Goal: Download file/media

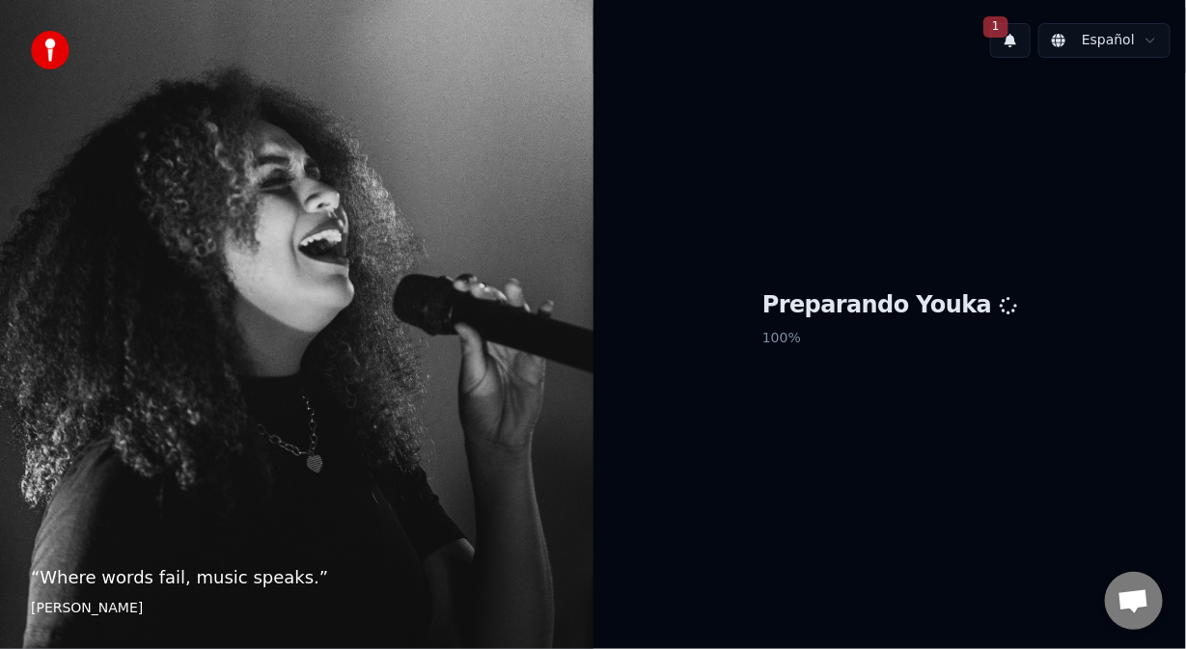
click at [1018, 41] on button "1" at bounding box center [1010, 40] width 41 height 35
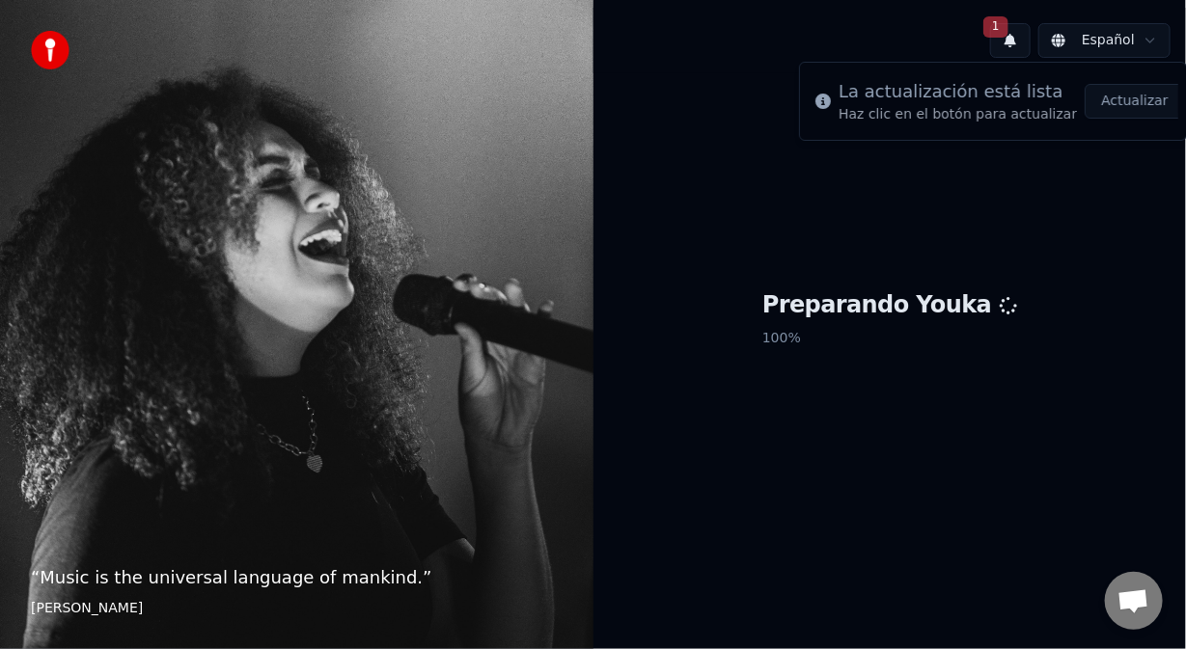
click at [1022, 45] on button "1" at bounding box center [1010, 40] width 41 height 35
click at [1022, 39] on button "1" at bounding box center [1010, 40] width 41 height 35
click at [1021, 38] on button "1" at bounding box center [1010, 40] width 41 height 35
click at [1019, 36] on button "1" at bounding box center [1010, 40] width 41 height 35
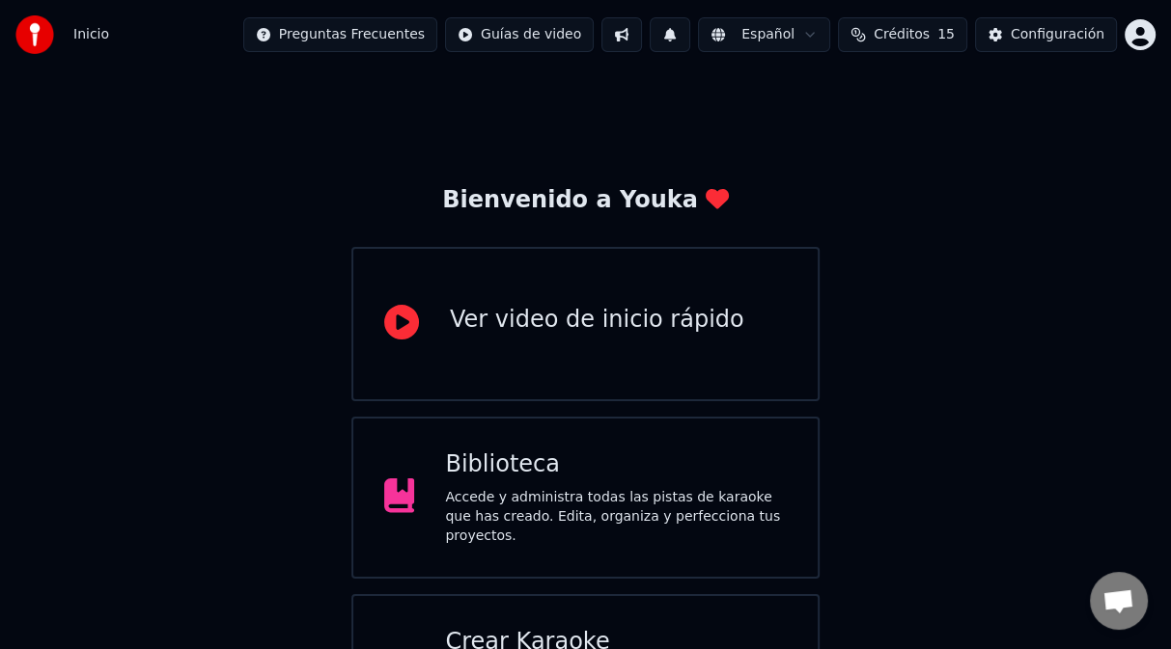
drag, startPoint x: 883, startPoint y: 273, endPoint x: 595, endPoint y: 591, distance: 428.4
click at [883, 273] on div "Bienvenido a Youka Ver video de inicio rápido Biblioteca Accede y administra to…" at bounding box center [585, 422] width 1171 height 706
click at [516, 636] on div "Crear Karaoke" at bounding box center [616, 642] width 342 height 31
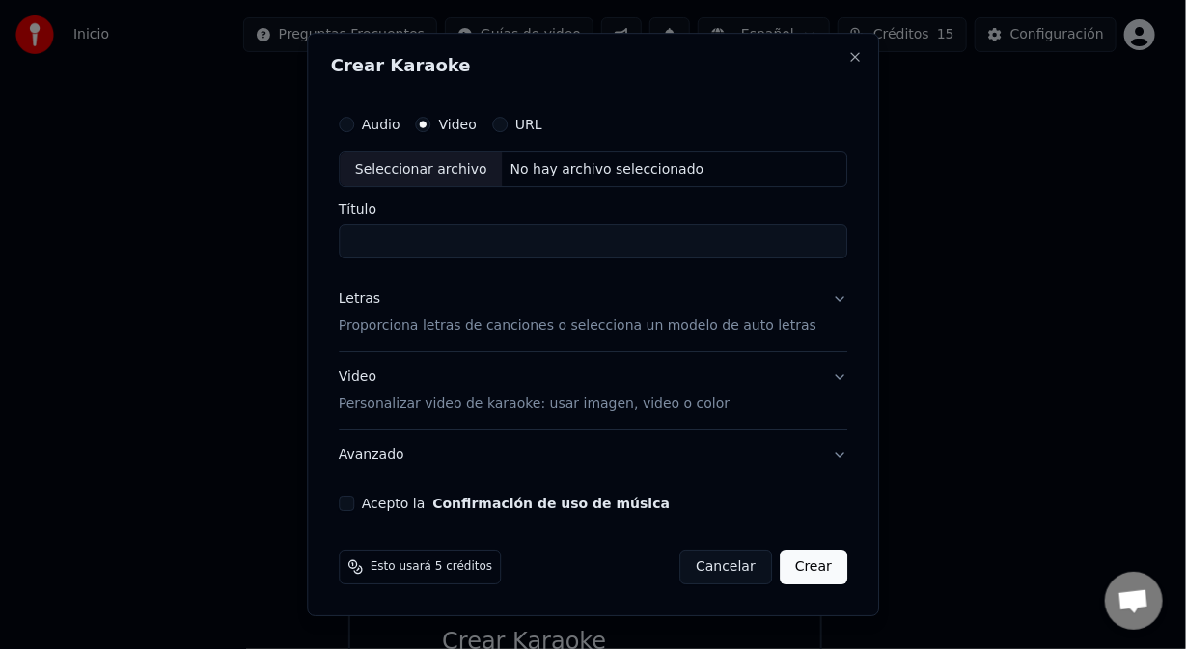
click at [508, 124] on button "URL" at bounding box center [499, 124] width 15 height 15
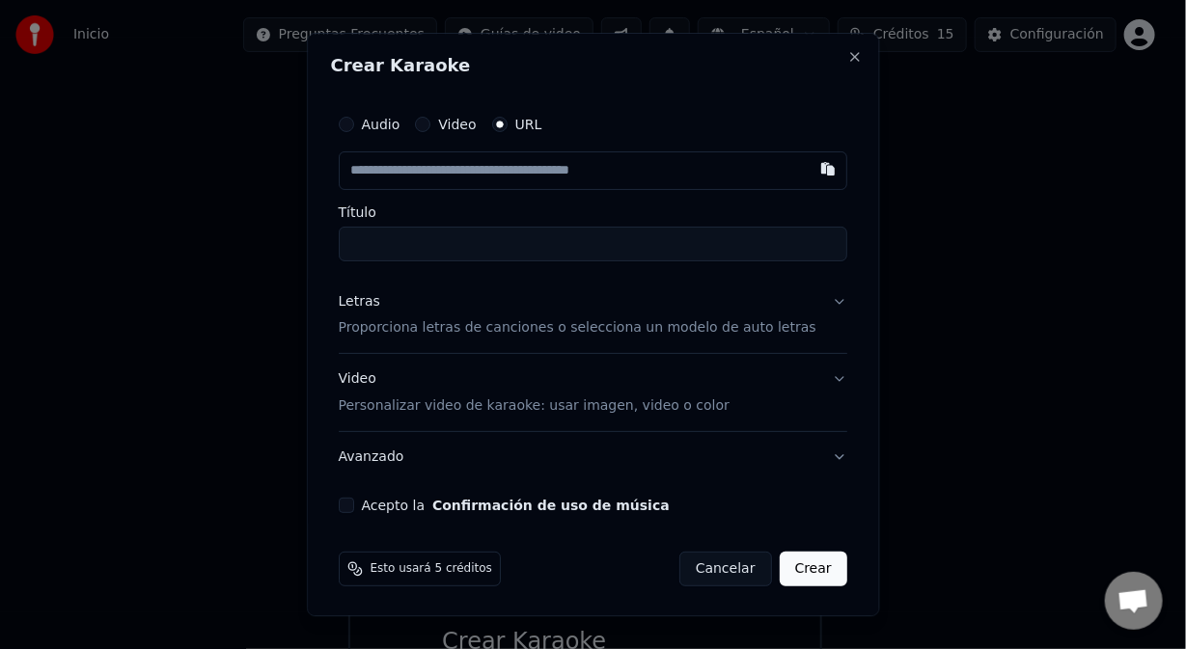
click at [459, 176] on input "text" at bounding box center [593, 171] width 509 height 39
paste input "**********"
type input "**********"
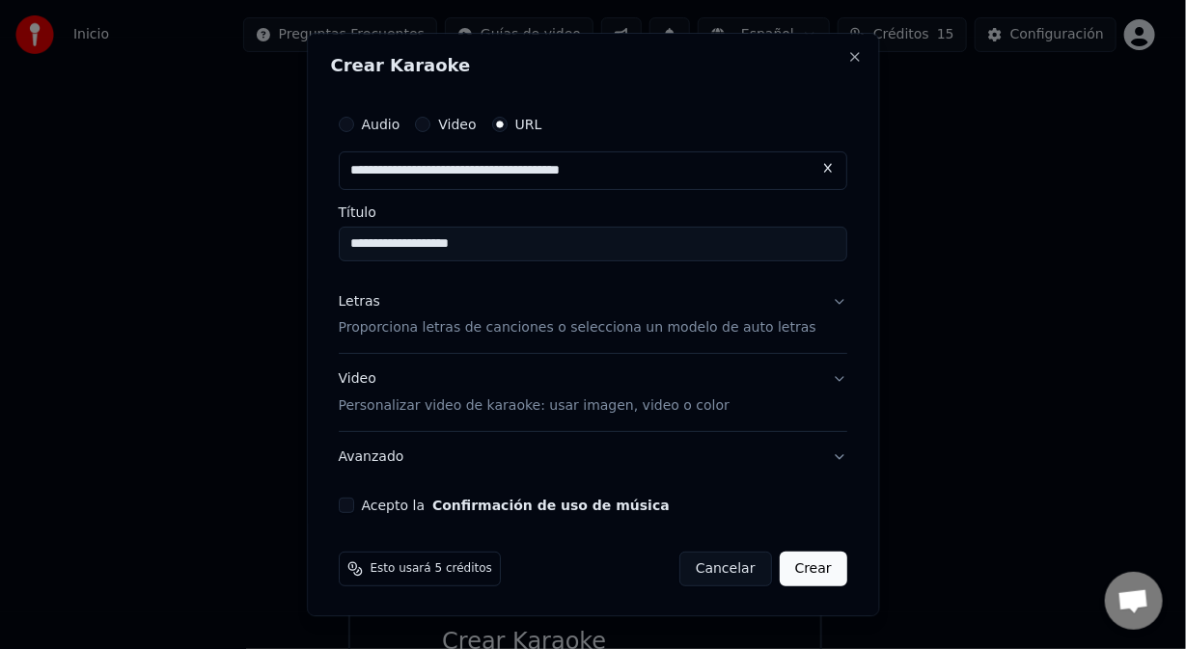
click at [435, 246] on input "**********" at bounding box center [593, 244] width 509 height 35
click at [535, 240] on input "**********" at bounding box center [593, 244] width 509 height 35
drag, startPoint x: 461, startPoint y: 243, endPoint x: 545, endPoint y: 250, distance: 84.2
click at [464, 246] on input "**********" at bounding box center [593, 244] width 509 height 35
type input "**********"
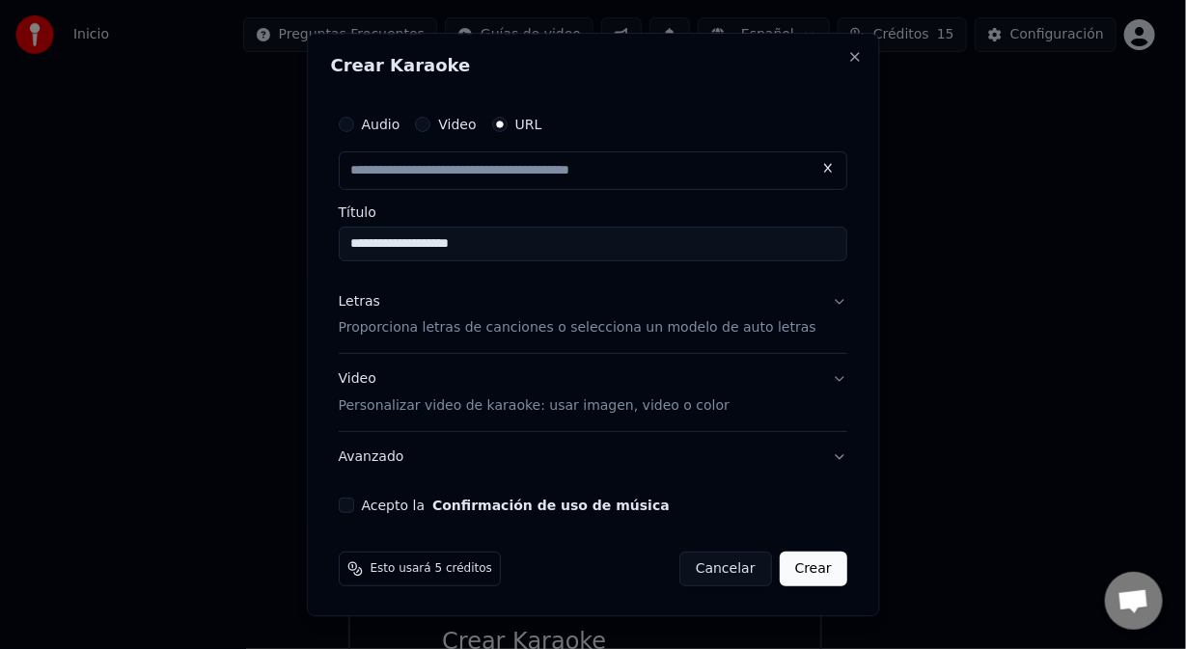
type input "**********"
click at [473, 338] on button "Letras Proporciona letras de canciones o selecciona un modelo de auto letras" at bounding box center [593, 315] width 509 height 77
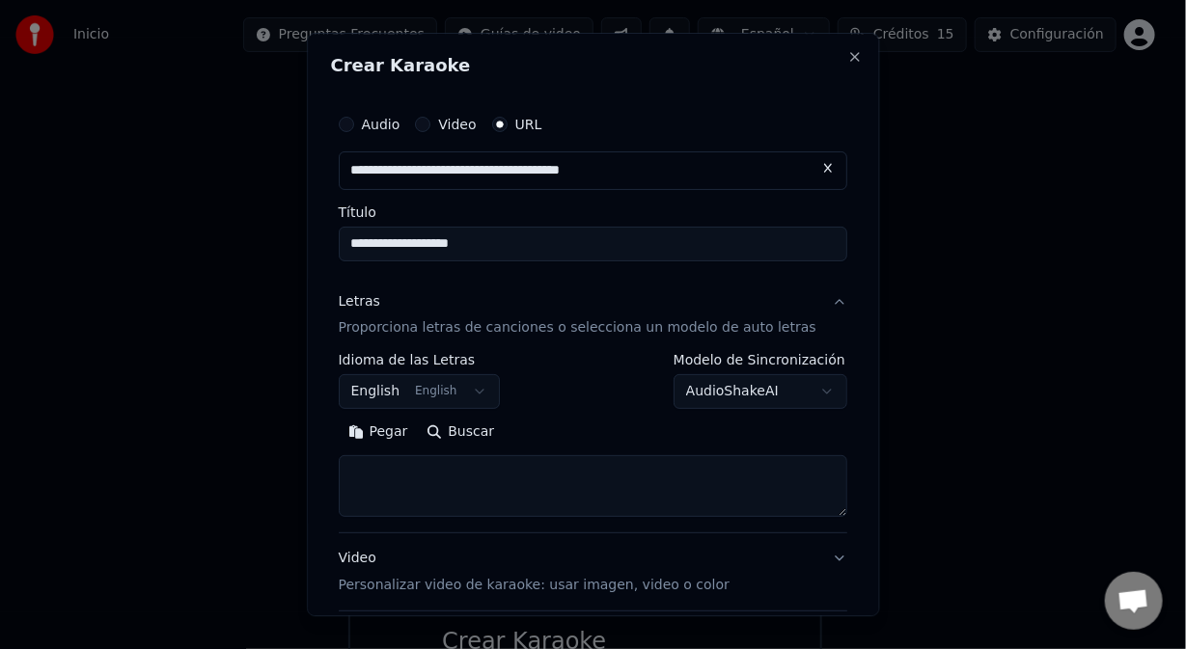
click at [487, 391] on button "English English" at bounding box center [420, 392] width 162 height 35
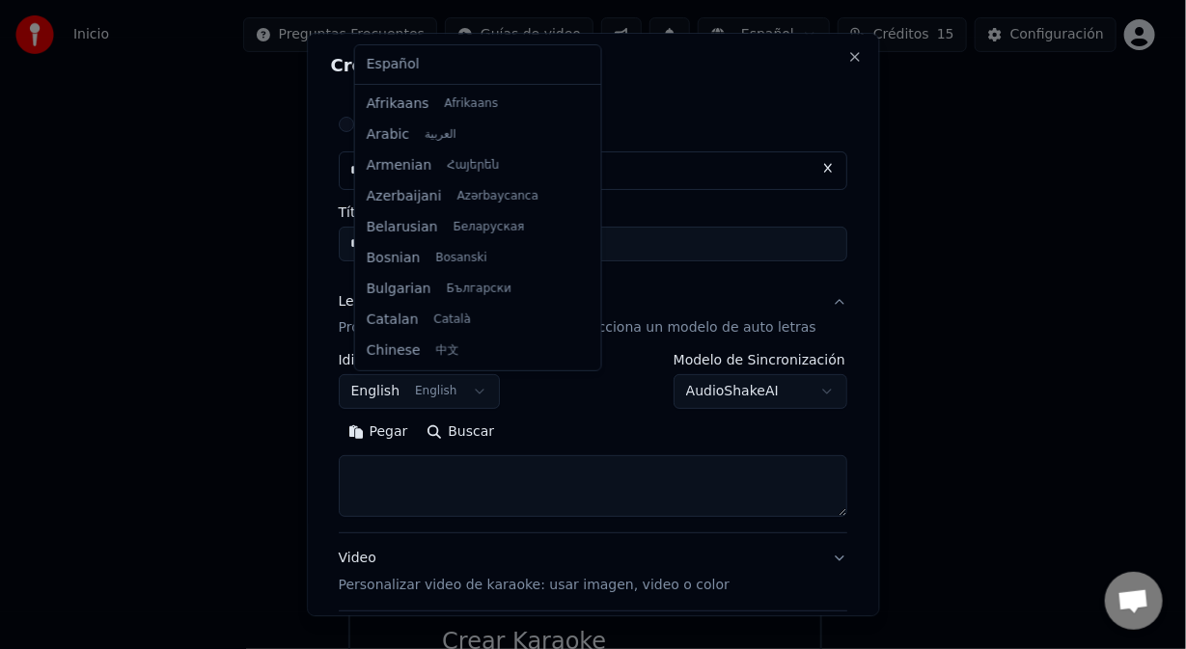
scroll to position [154, 0]
select select "**"
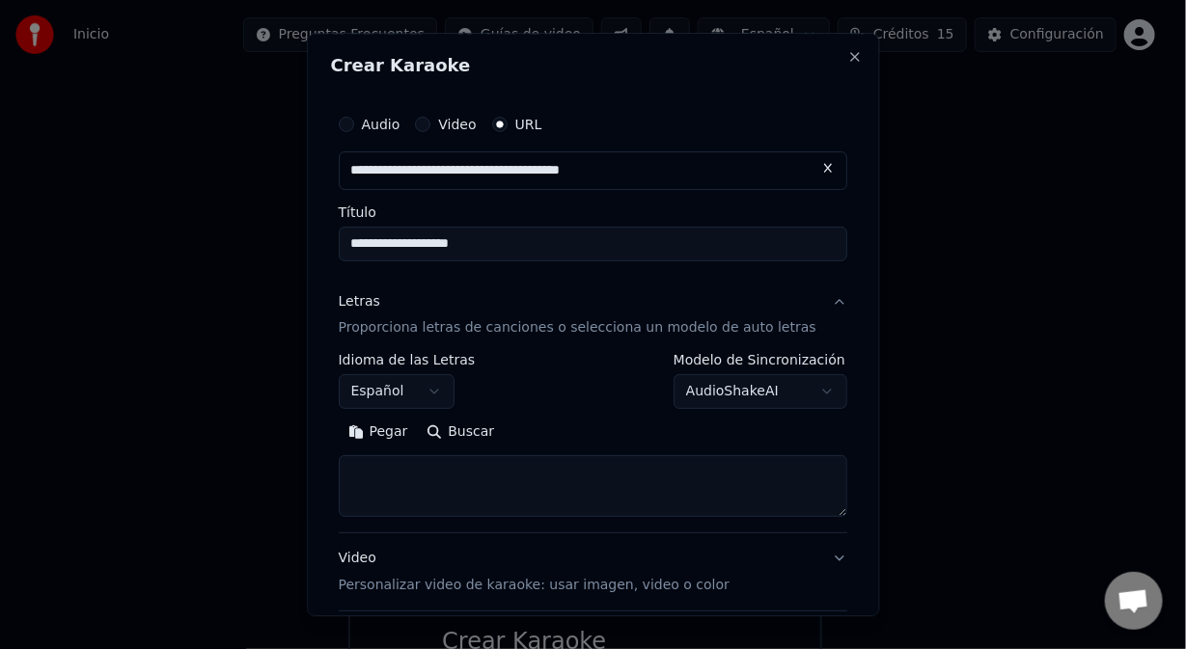
click at [418, 431] on button "Pegar" at bounding box center [378, 433] width 79 height 31
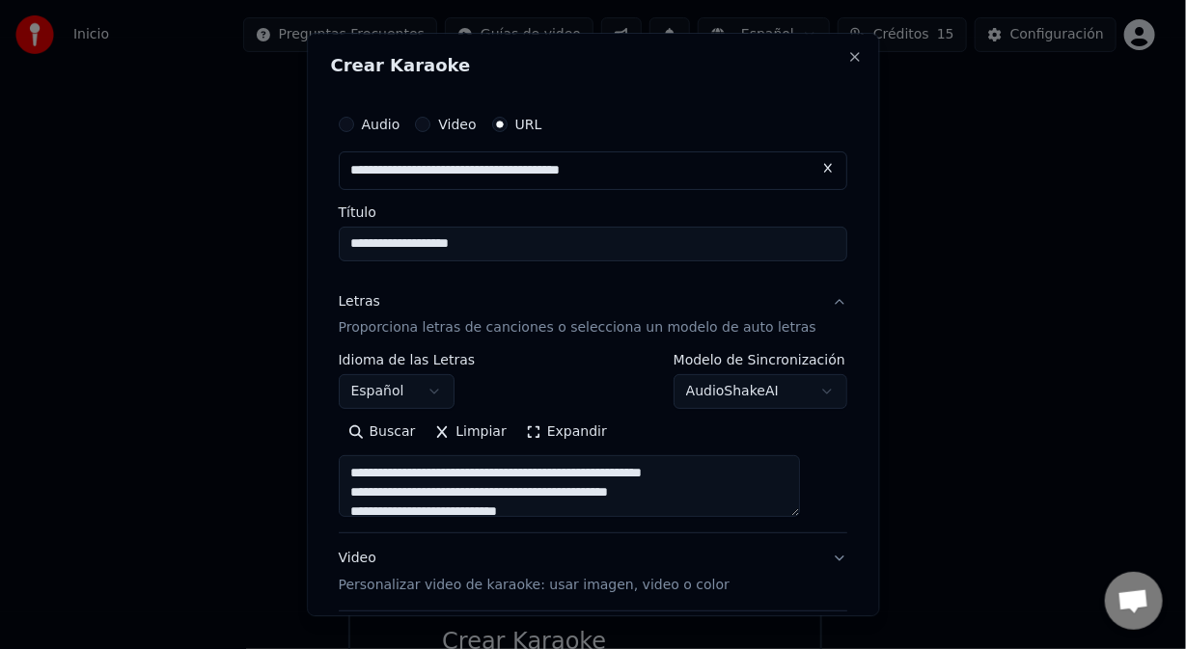
scroll to position [880, 0]
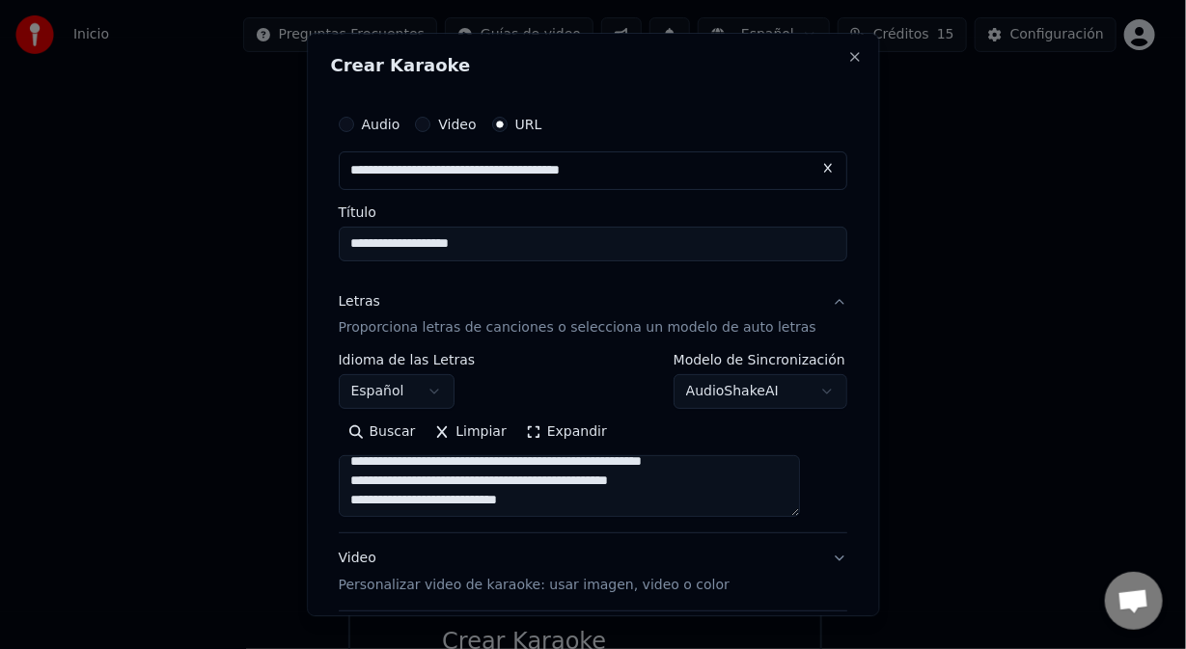
click at [806, 559] on button "Video Personalizar video de karaoke: usar imagen, video o color" at bounding box center [593, 573] width 509 height 77
type textarea "**********"
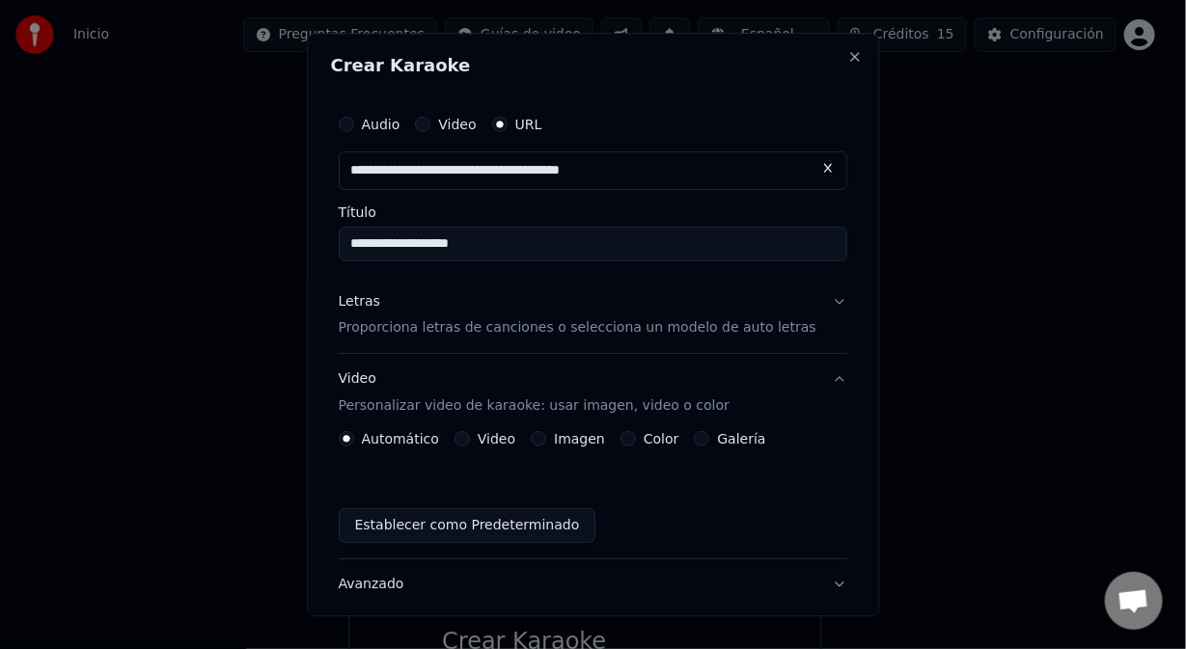
click at [399, 331] on p "Proporciona letras de canciones o selecciona un modelo de auto letras" at bounding box center [578, 328] width 478 height 19
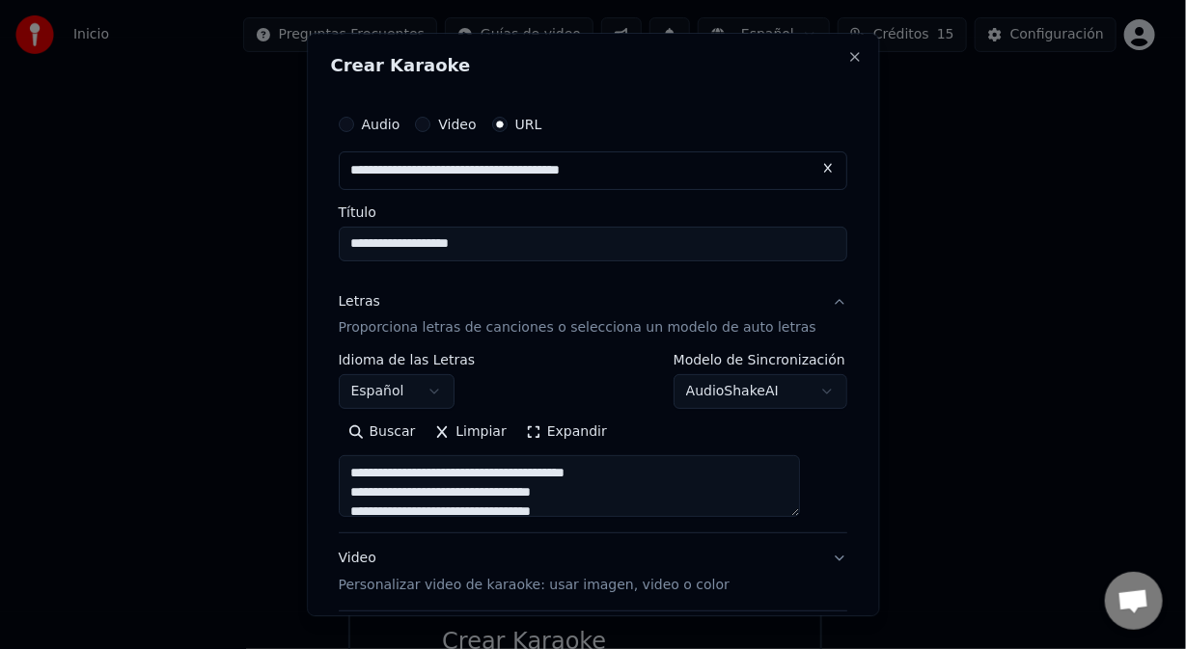
click at [380, 305] on div "Letras" at bounding box center [359, 301] width 41 height 19
type textarea "**********"
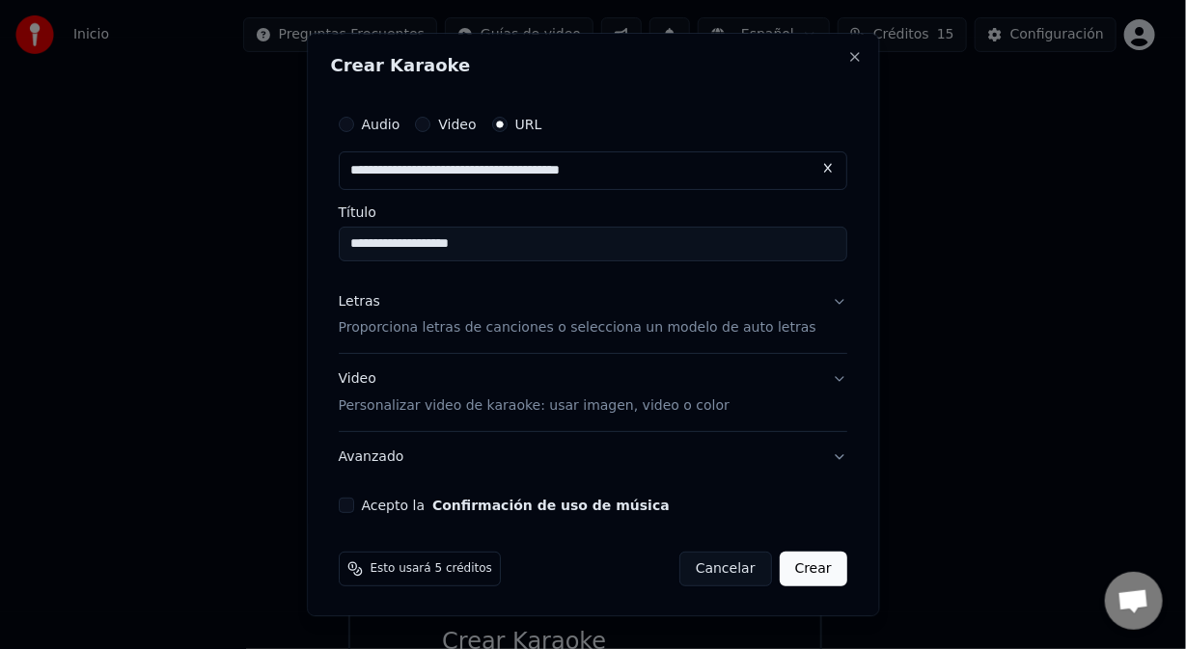
click at [380, 305] on div "Letras" at bounding box center [359, 301] width 41 height 19
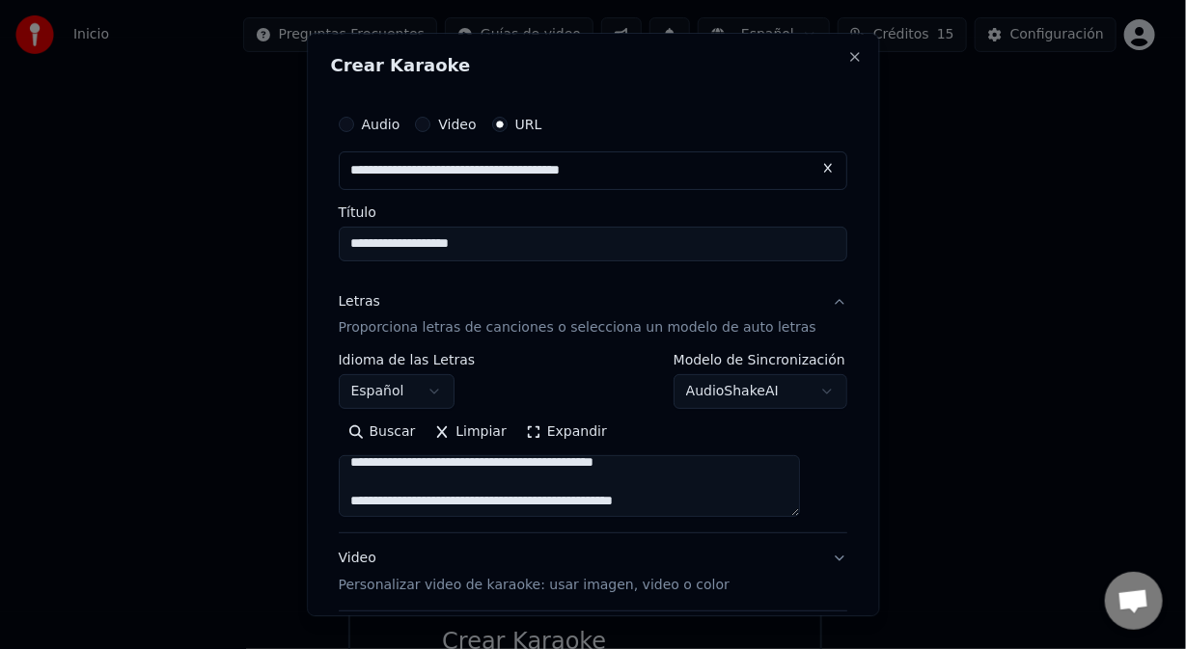
scroll to position [77, 0]
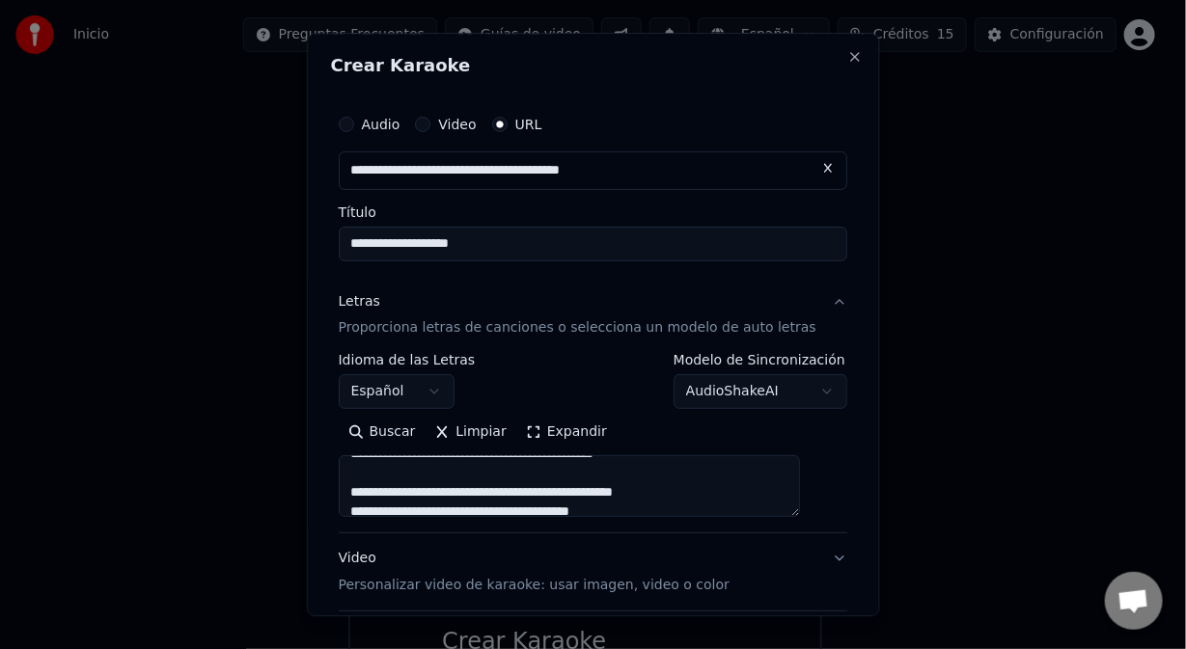
click at [805, 558] on button "Video Personalizar video de karaoke: usar imagen, video o color" at bounding box center [593, 573] width 509 height 77
type textarea "**********"
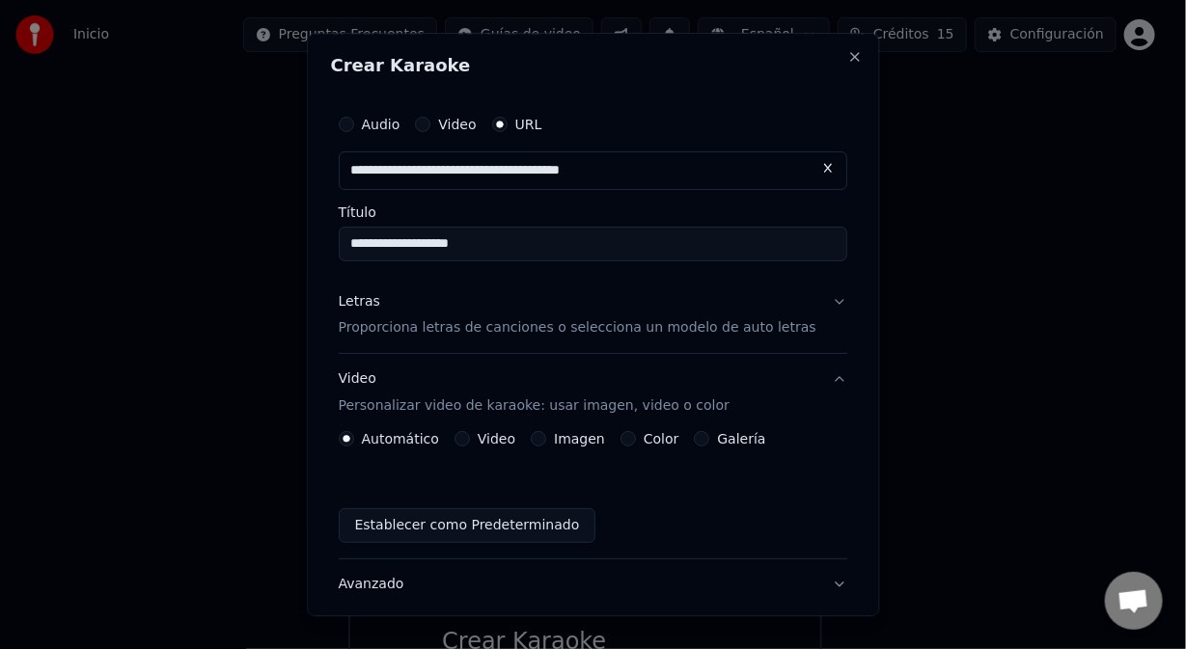
click at [805, 558] on div "Automático Video Imagen Color Galería Establecer como Predeterminado" at bounding box center [593, 495] width 509 height 127
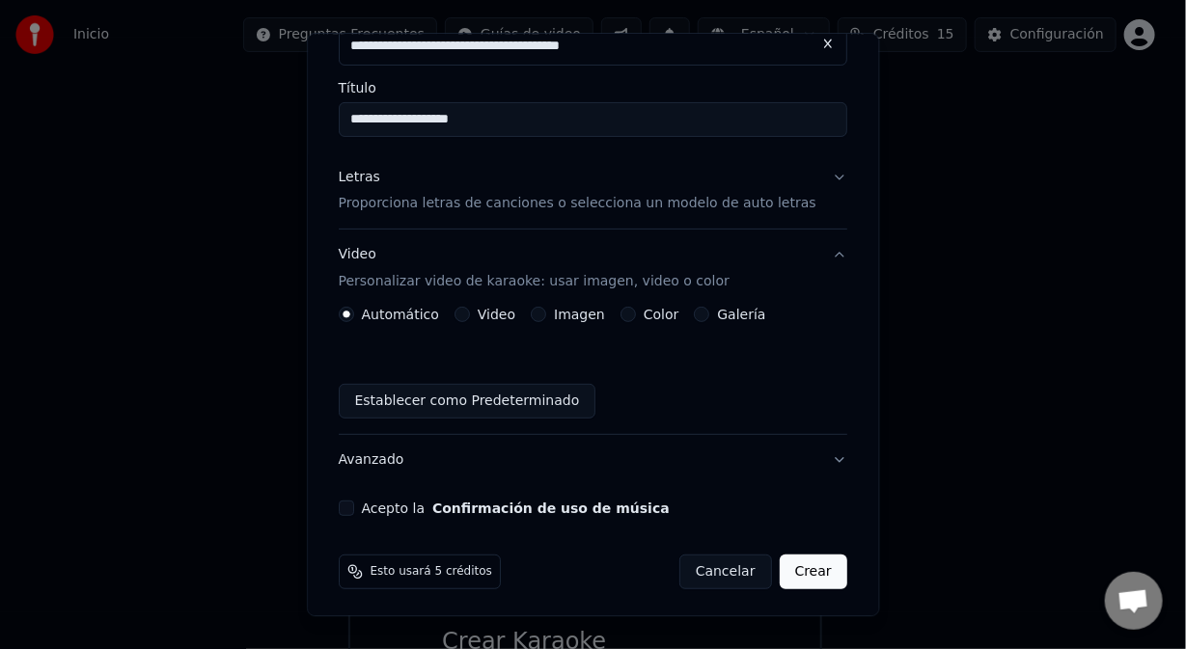
scroll to position [127, 0]
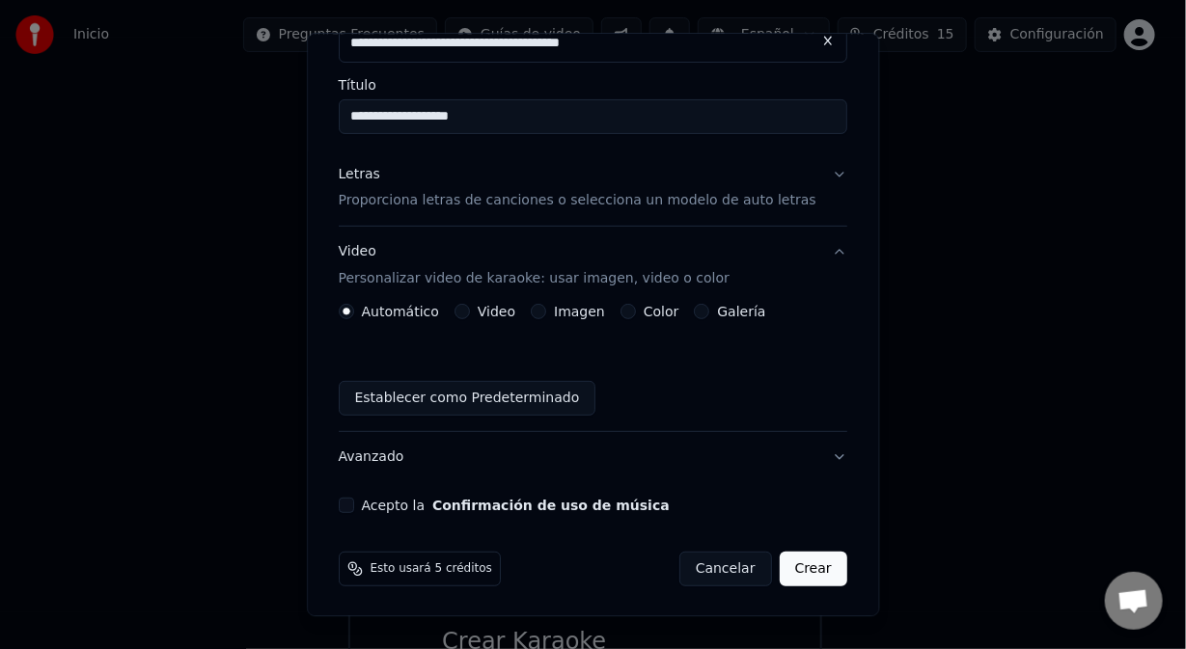
click at [354, 503] on button "Acepto la Confirmación de uso de música" at bounding box center [346, 506] width 15 height 15
click at [780, 572] on button "Crear" at bounding box center [814, 570] width 68 height 35
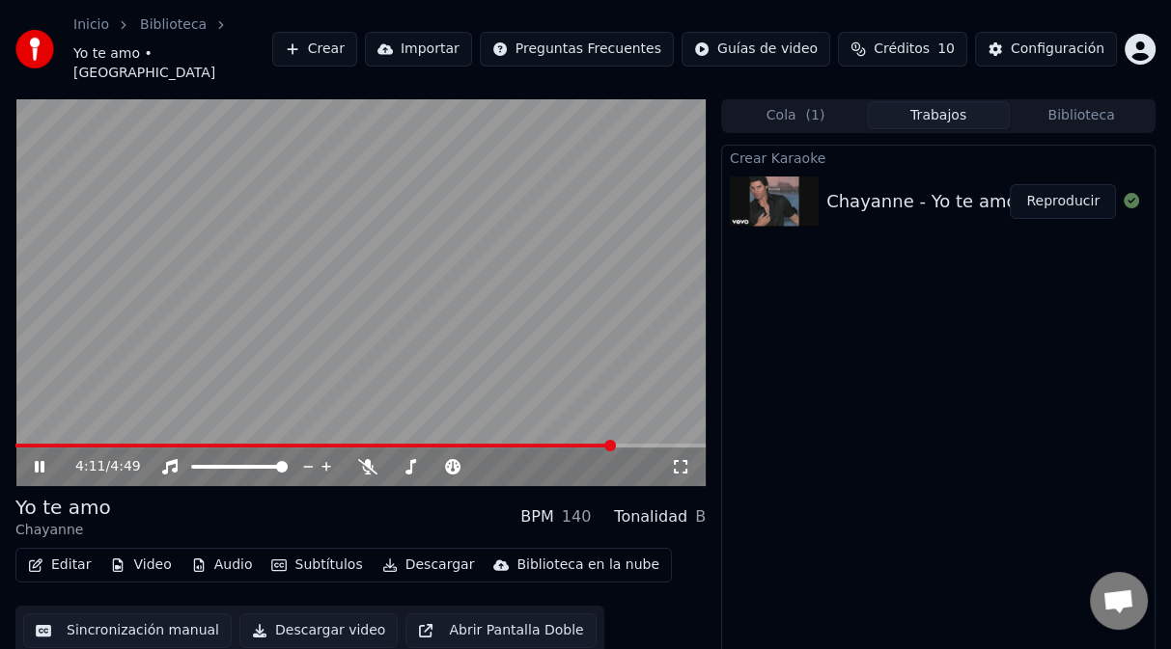
click at [407, 243] on video at bounding box center [360, 292] width 690 height 388
click at [357, 47] on button "Crear" at bounding box center [314, 49] width 85 height 35
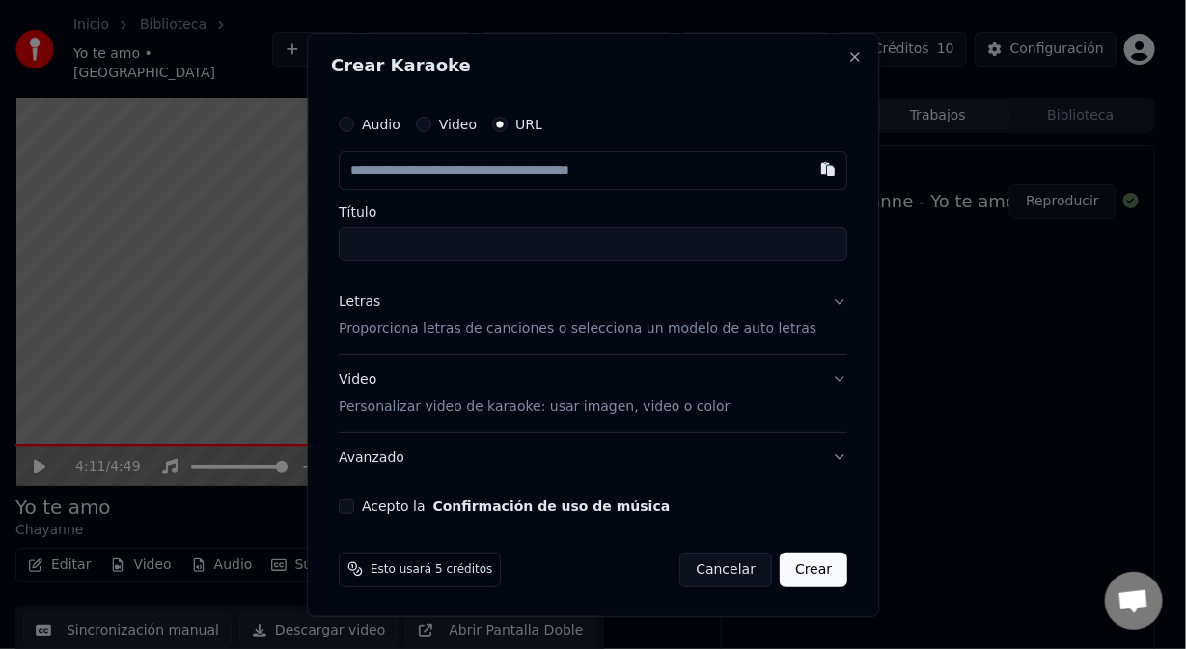
type input "**********"
click at [367, 245] on input "**********" at bounding box center [593, 244] width 509 height 35
type input "**********"
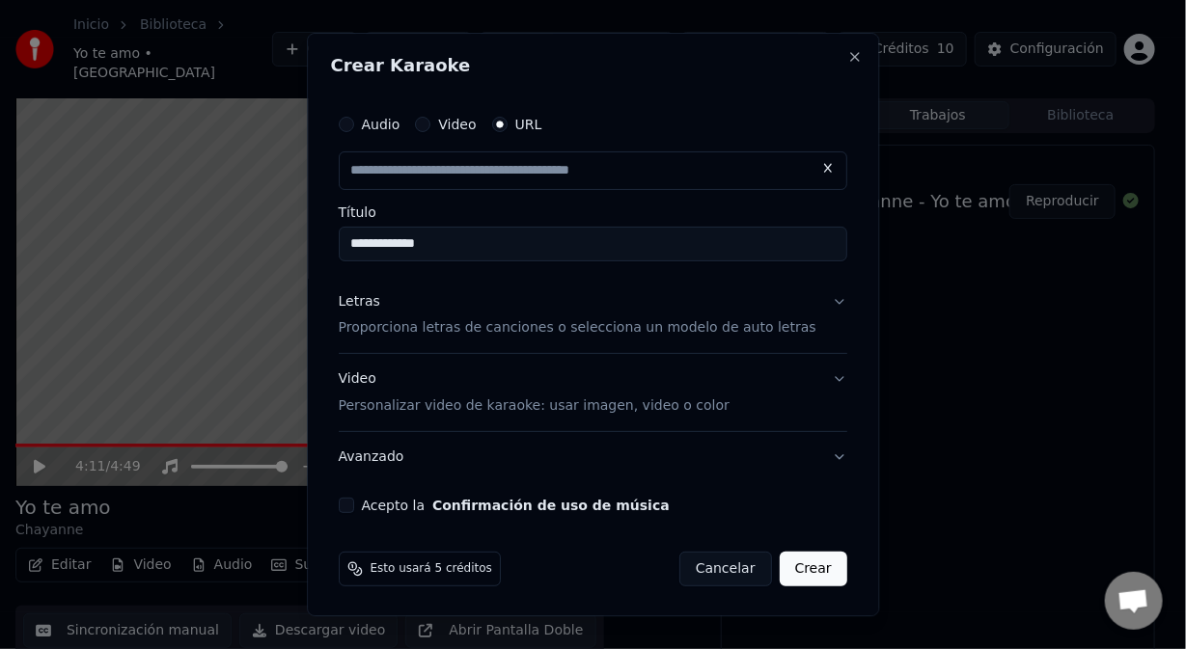
type input "**********"
click at [504, 247] on input "**********" at bounding box center [593, 244] width 509 height 35
type input "**********"
click at [380, 301] on div "Letras" at bounding box center [359, 301] width 41 height 19
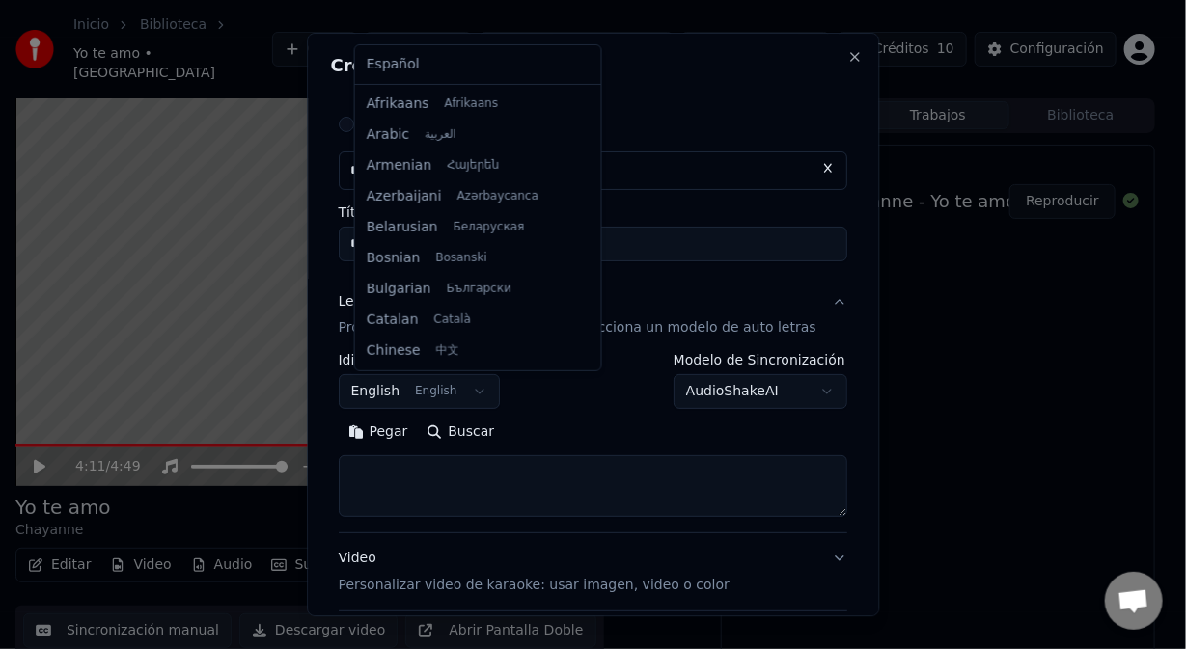
click at [483, 393] on body "**********" at bounding box center [585, 324] width 1171 height 649
select select "**"
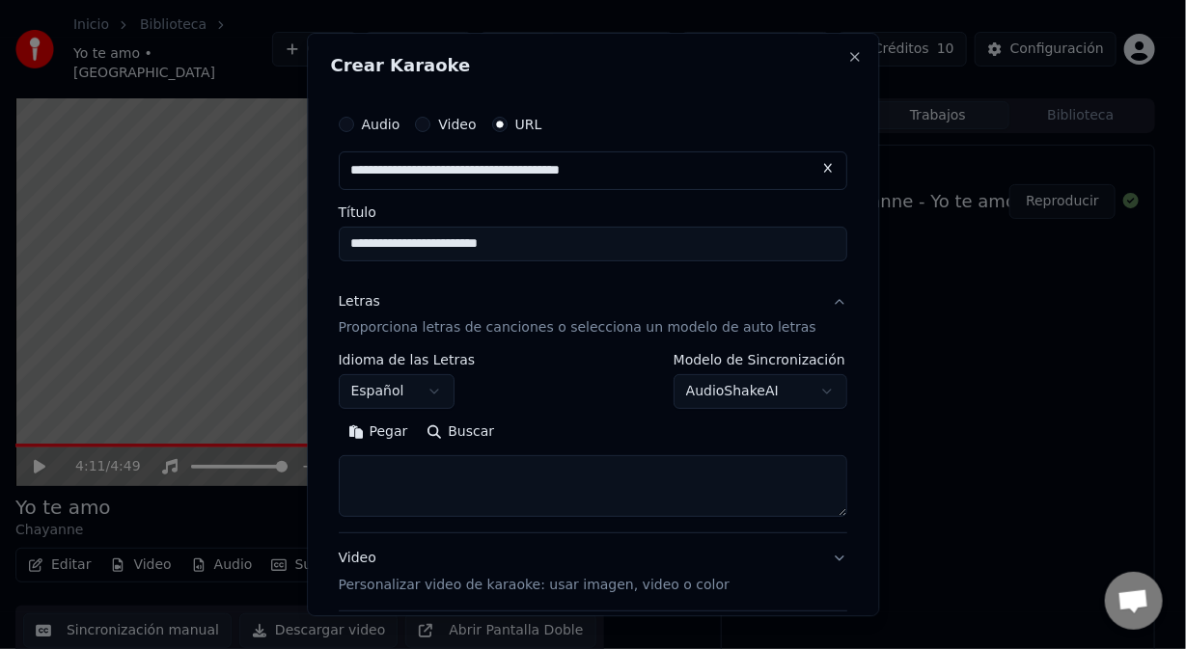
click at [446, 327] on p "Proporciona letras de canciones o selecciona un modelo de auto letras" at bounding box center [578, 328] width 478 height 19
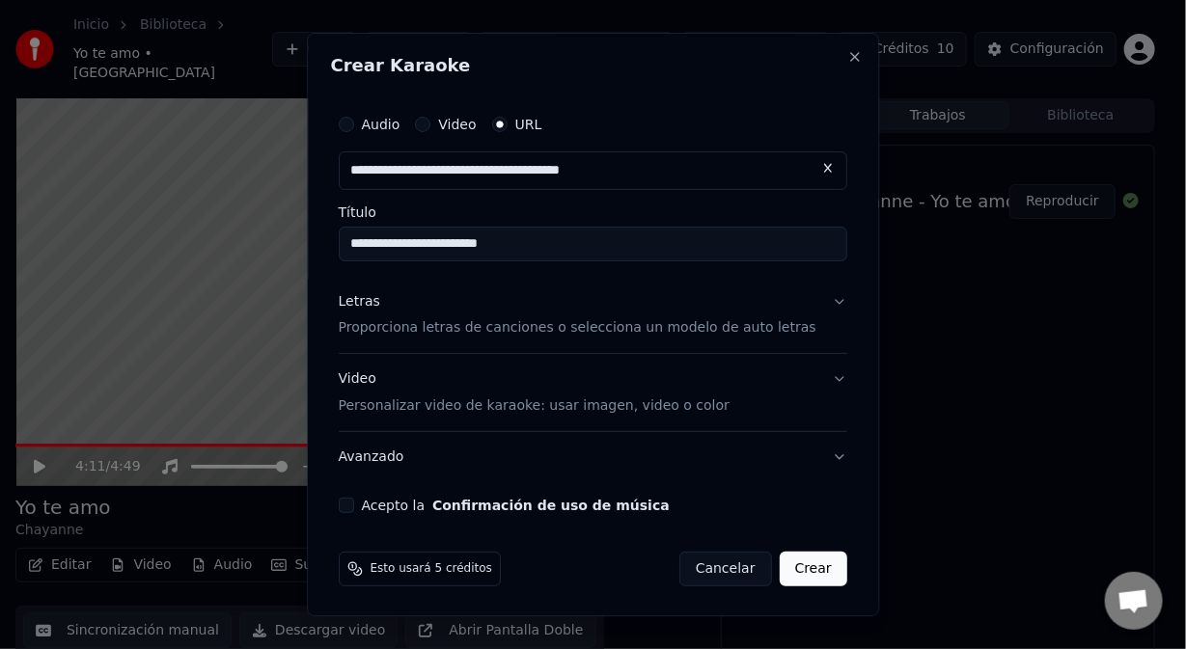
click at [446, 329] on p "Proporciona letras de canciones o selecciona un modelo de auto letras" at bounding box center [578, 328] width 478 height 19
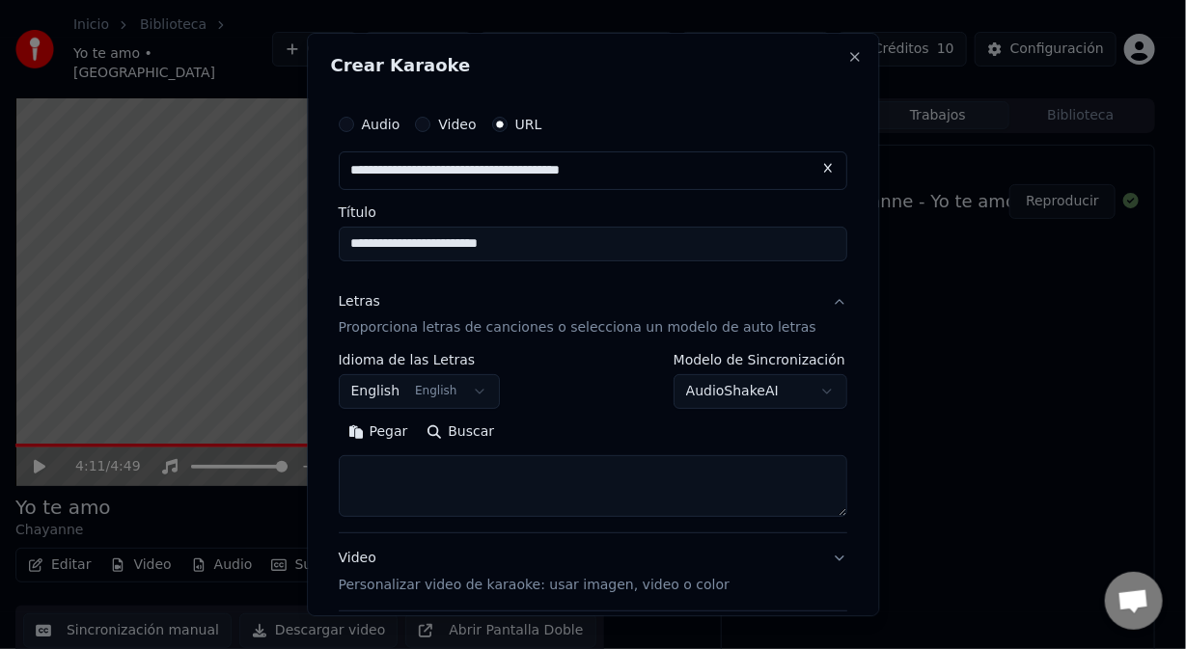
click at [404, 439] on button "Pegar" at bounding box center [378, 433] width 79 height 31
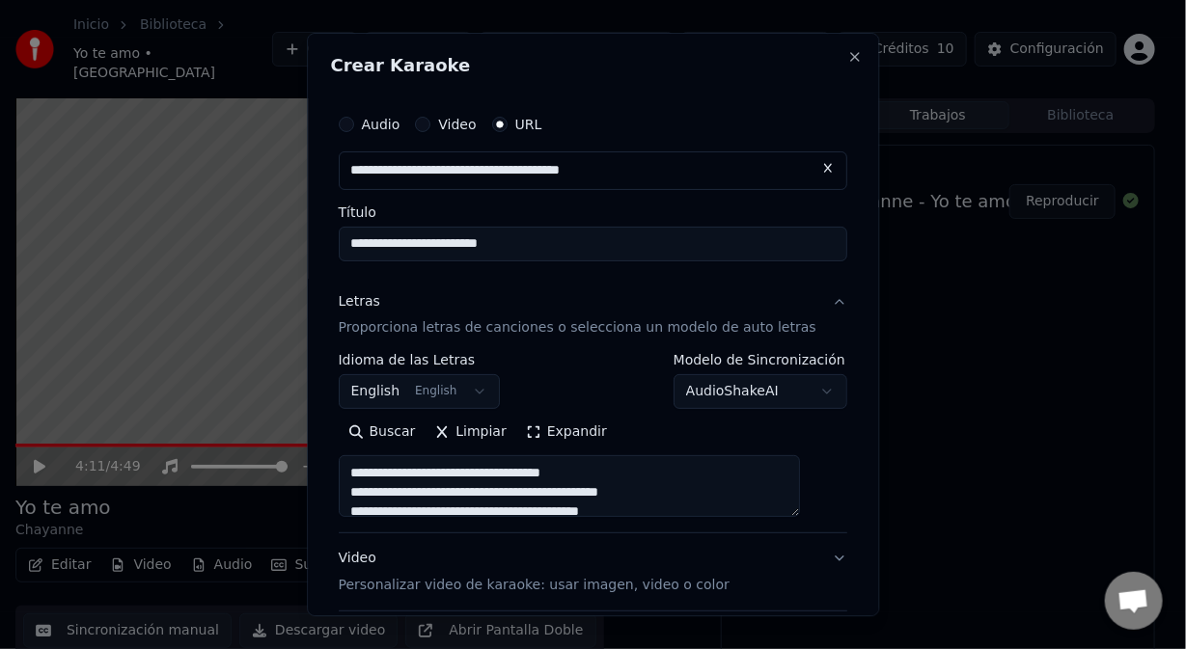
type textarea "**********"
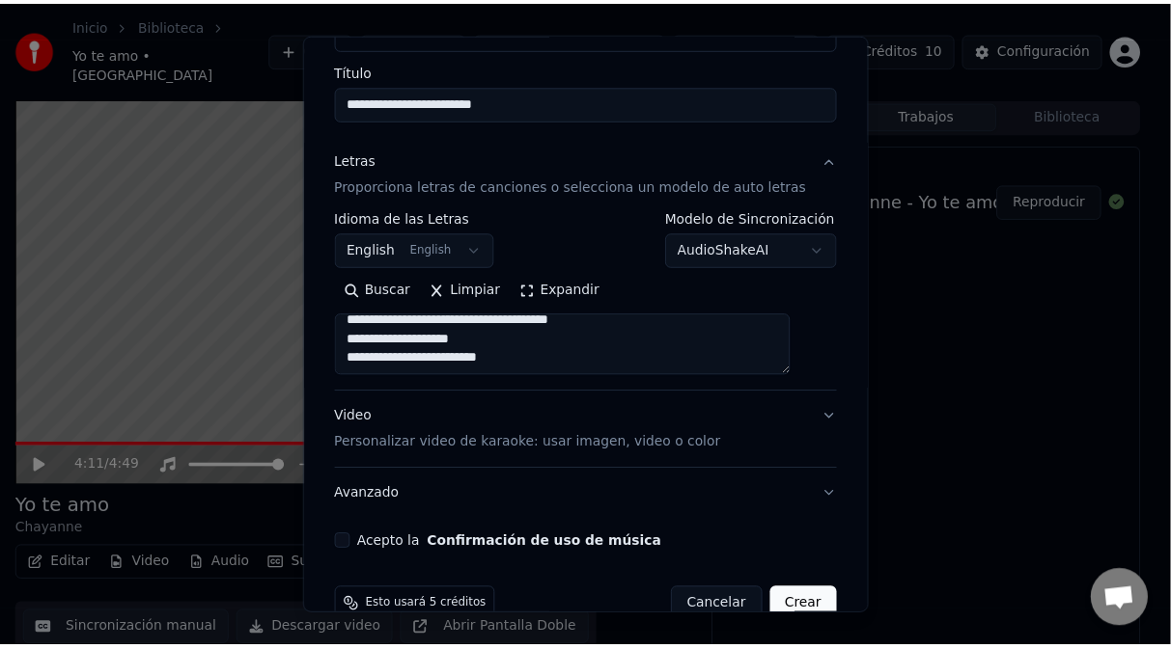
scroll to position [156, 0]
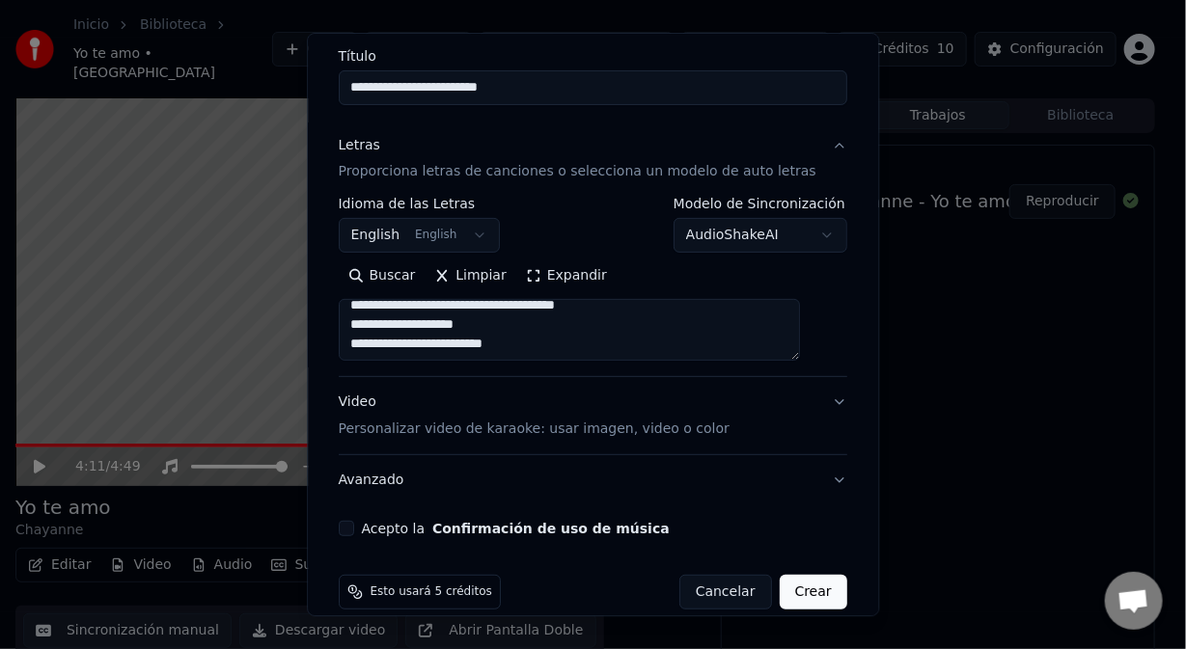
click at [354, 527] on button "Acepto la Confirmación de uso de música" at bounding box center [346, 529] width 15 height 15
click at [780, 590] on button "Crear" at bounding box center [814, 593] width 68 height 35
select select "**"
type textarea "**********"
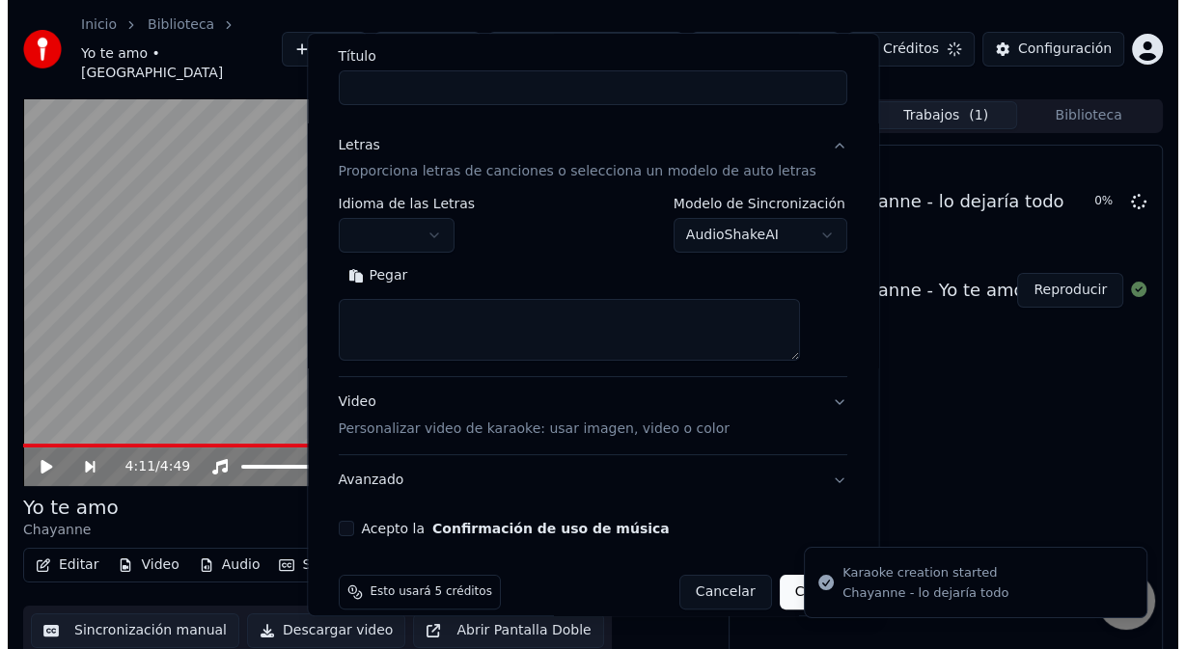
scroll to position [0, 0]
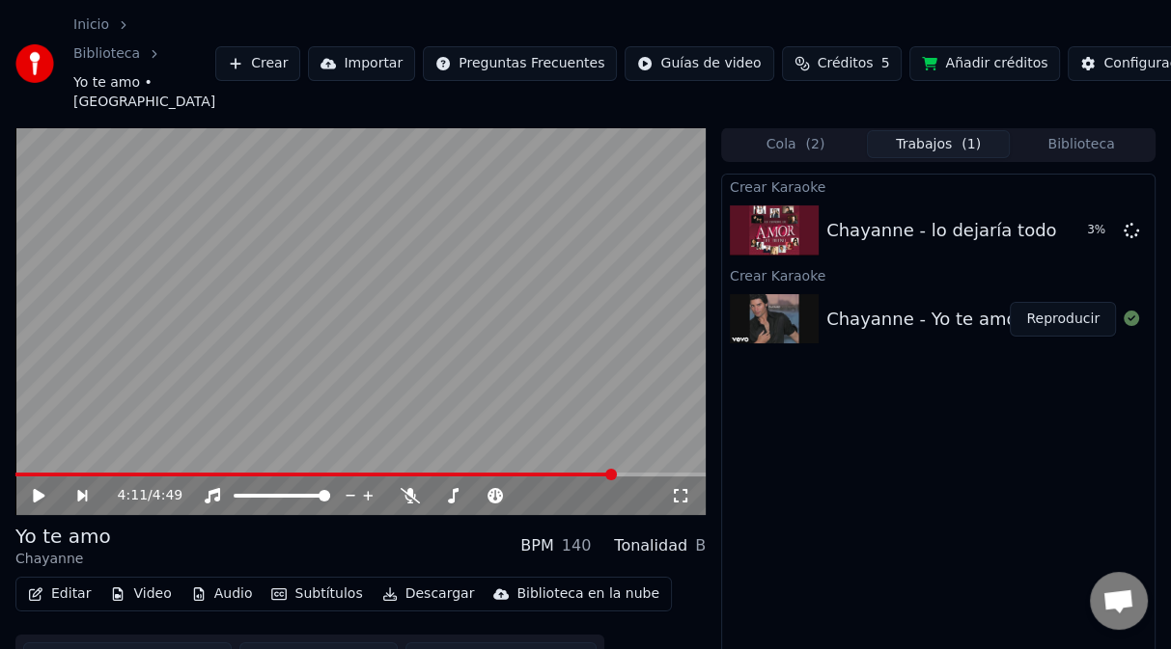
click at [288, 298] on video at bounding box center [360, 321] width 690 height 388
click at [71, 596] on button "Editar" at bounding box center [59, 594] width 78 height 27
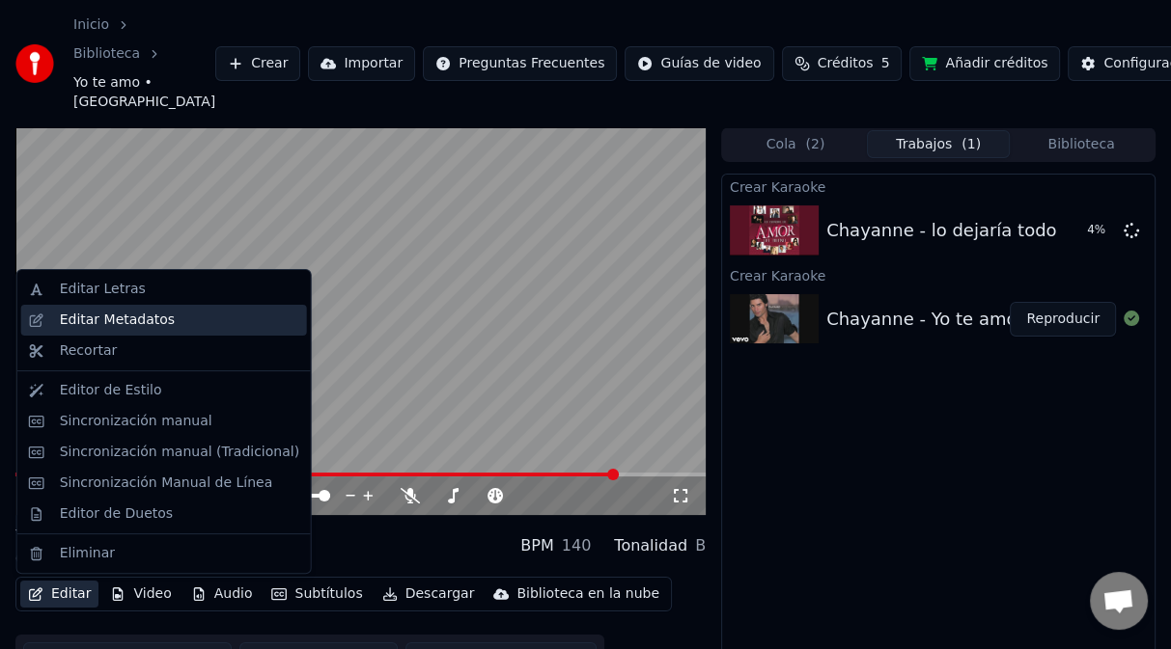
click at [129, 318] on div "Editar Metadatos" at bounding box center [117, 320] width 115 height 19
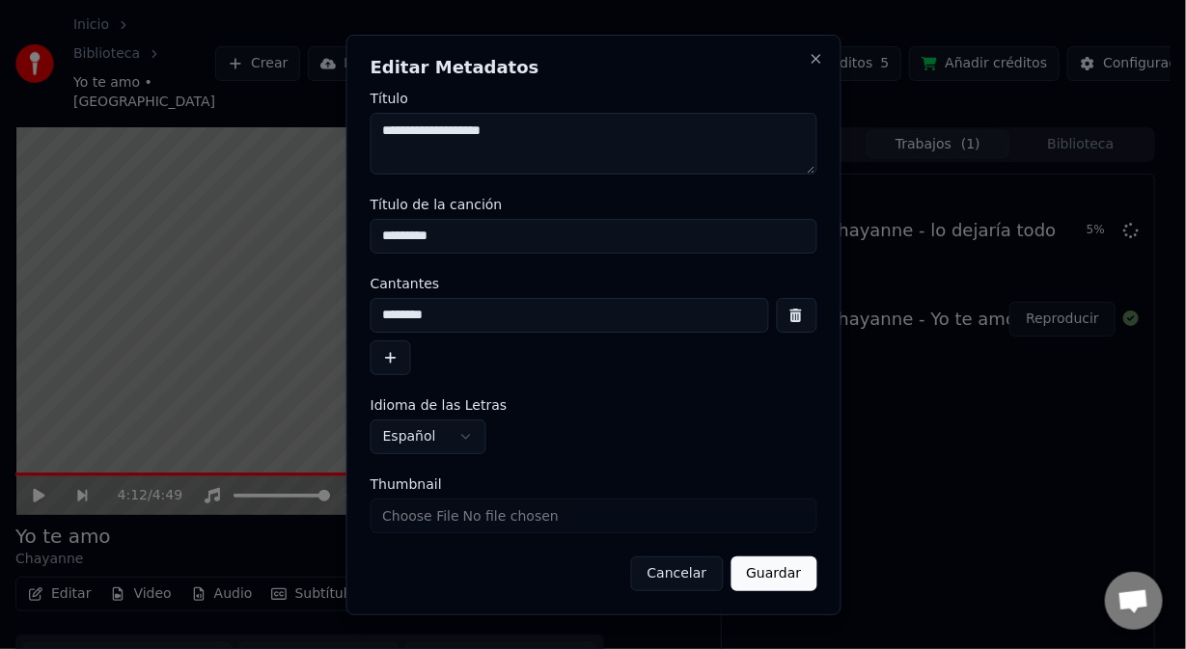
click at [545, 129] on textarea "**********" at bounding box center [593, 144] width 447 height 62
type textarea "**********"
click at [471, 244] on input "*********" at bounding box center [593, 236] width 447 height 35
type input "**********"
click at [774, 583] on button "Guardar" at bounding box center [774, 574] width 86 height 35
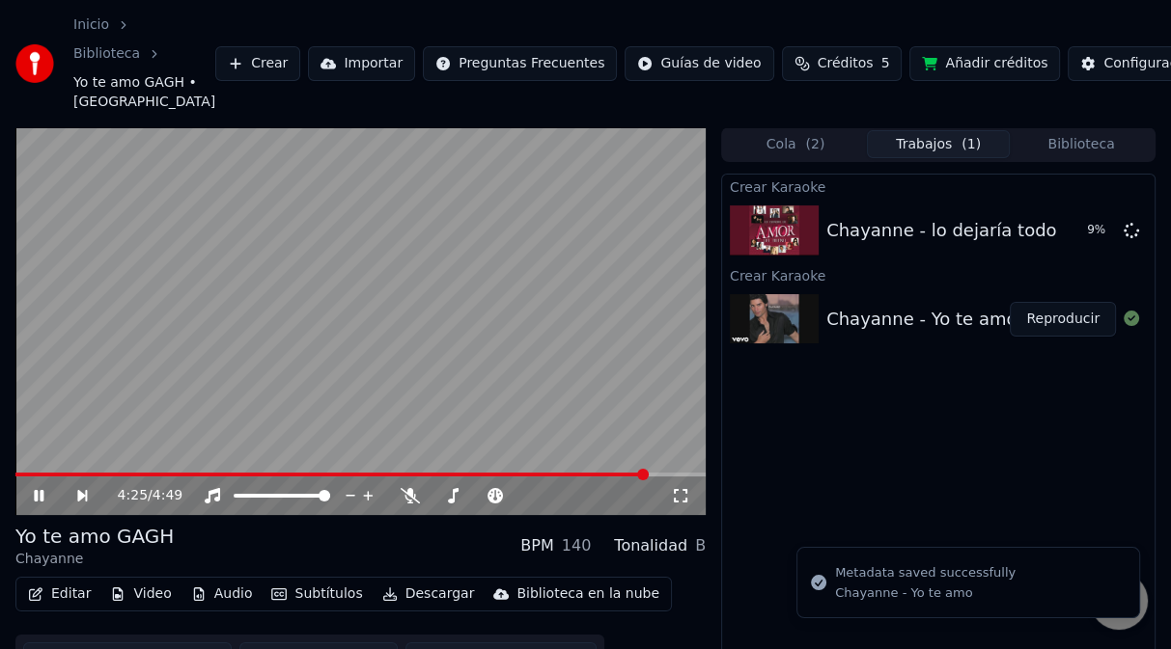
click at [648, 476] on span at bounding box center [360, 475] width 690 height 4
click at [409, 495] on icon at bounding box center [409, 495] width 19 height 15
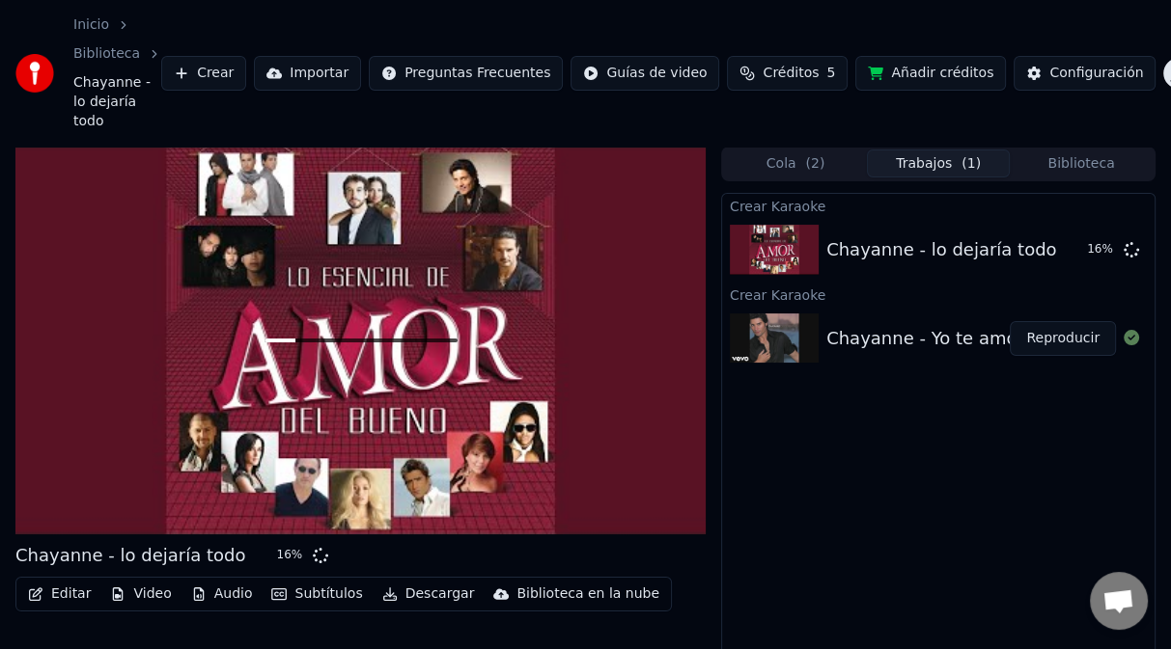
click at [47, 382] on div at bounding box center [360, 341] width 690 height 388
click at [69, 581] on button "Editar" at bounding box center [59, 594] width 78 height 27
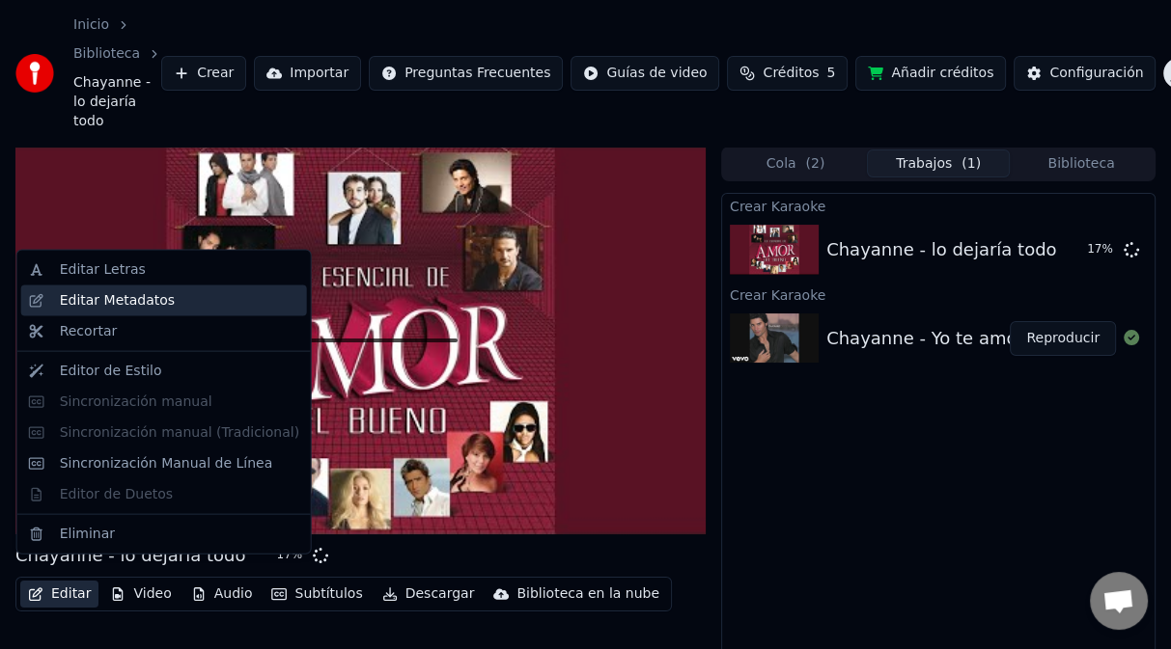
click at [77, 301] on div "Editar Metadatos" at bounding box center [117, 300] width 115 height 19
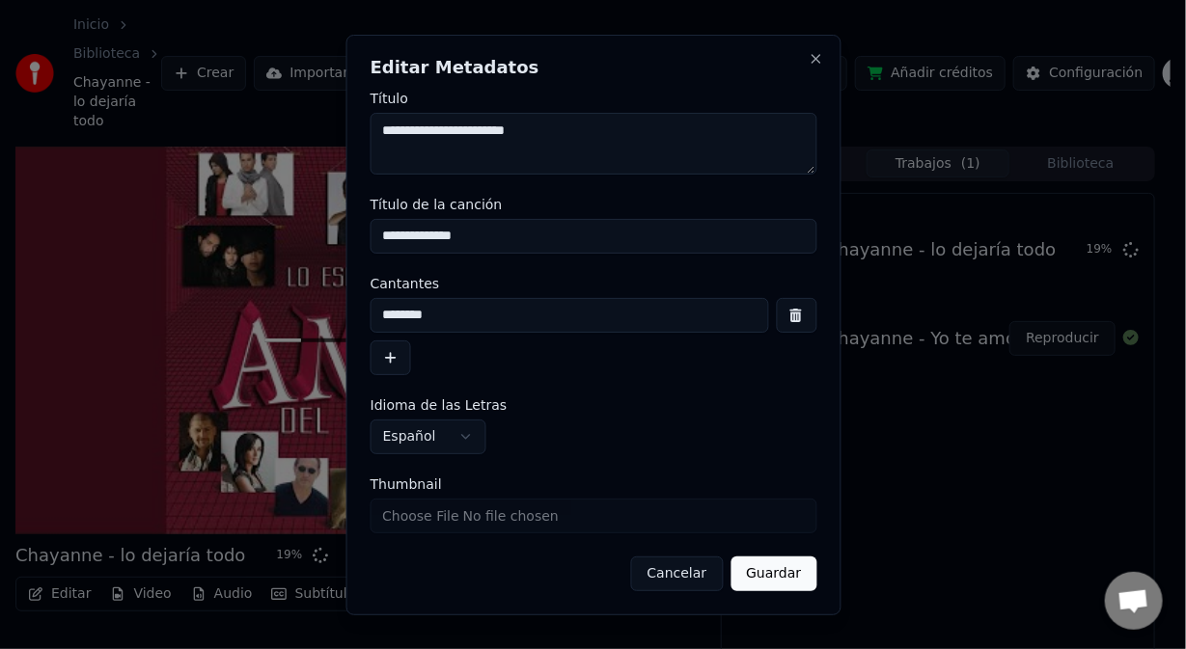
click at [689, 574] on button "Cancelar" at bounding box center [676, 574] width 93 height 35
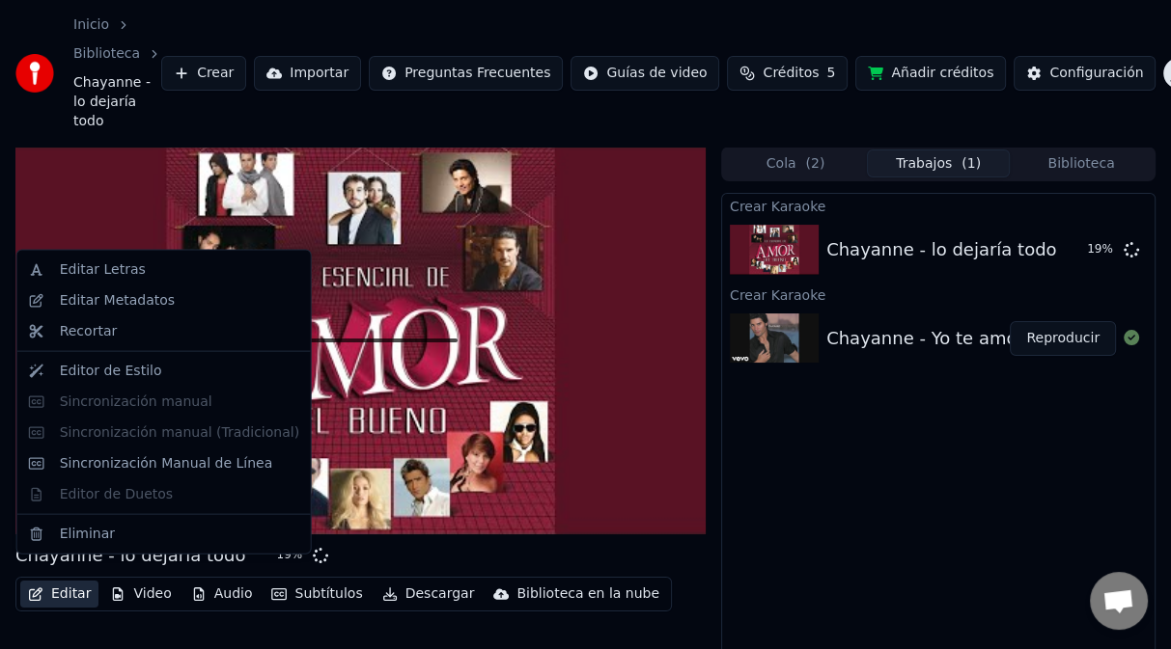
click at [69, 581] on button "Editar" at bounding box center [59, 594] width 78 height 27
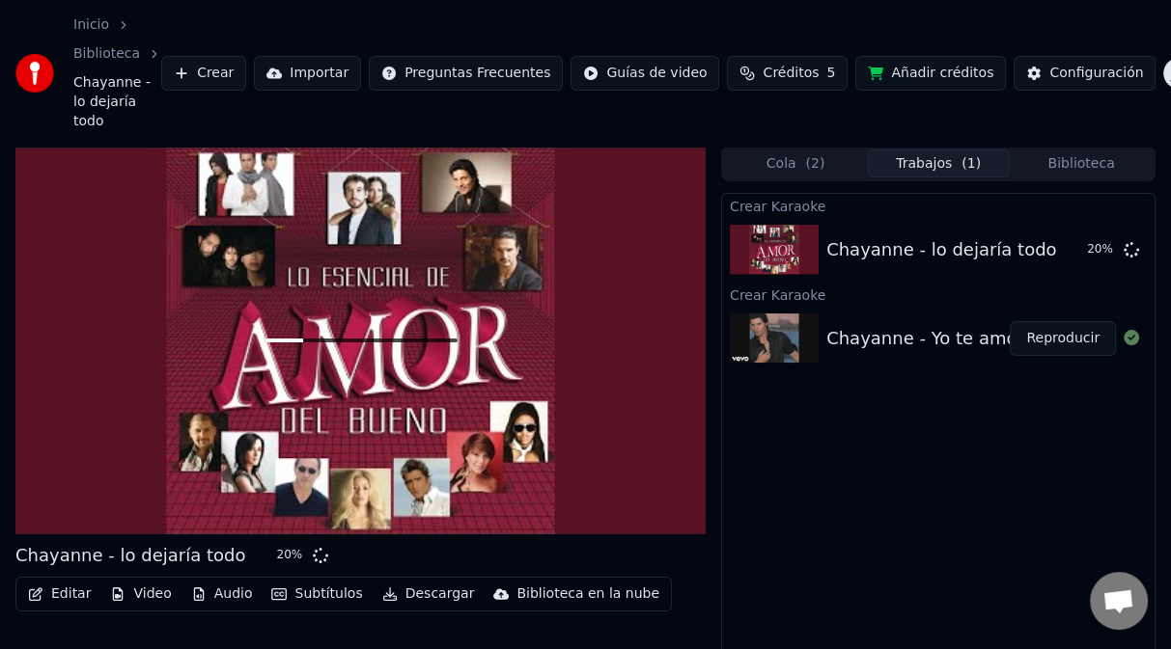
click at [108, 494] on div at bounding box center [360, 341] width 690 height 388
click at [933, 325] on div "Chayanne - Yo te amo" at bounding box center [921, 338] width 190 height 27
click at [777, 314] on img at bounding box center [774, 339] width 89 height 50
click at [1072, 321] on button "Reproducir" at bounding box center [1062, 338] width 106 height 35
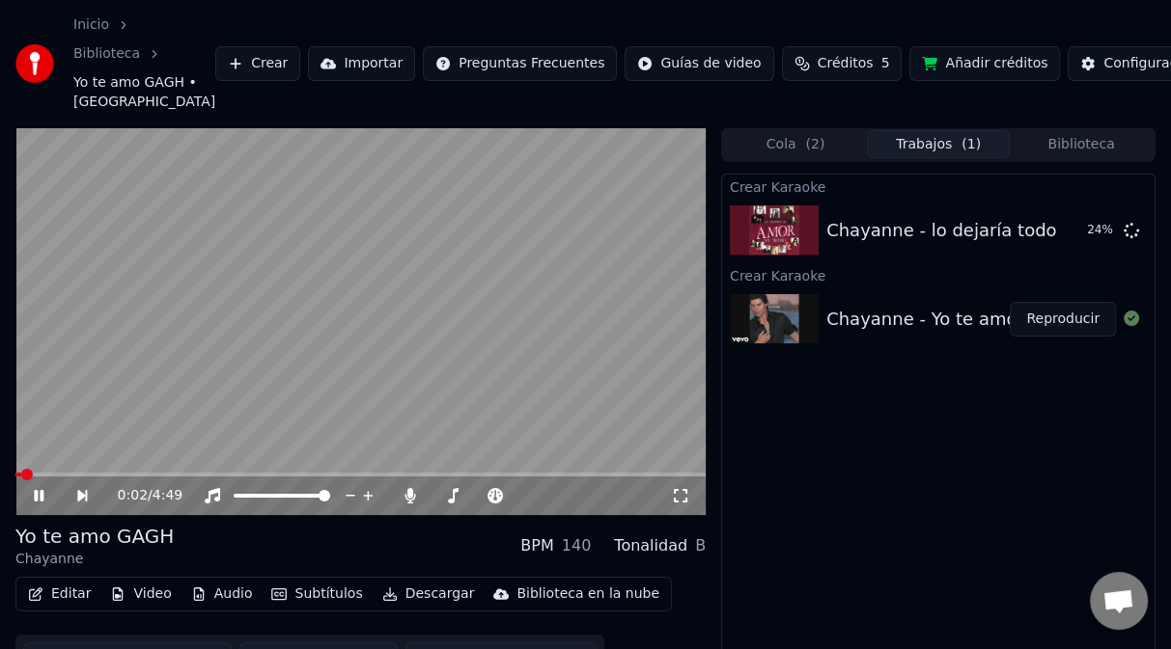
click at [65, 593] on button "Editar" at bounding box center [59, 594] width 78 height 27
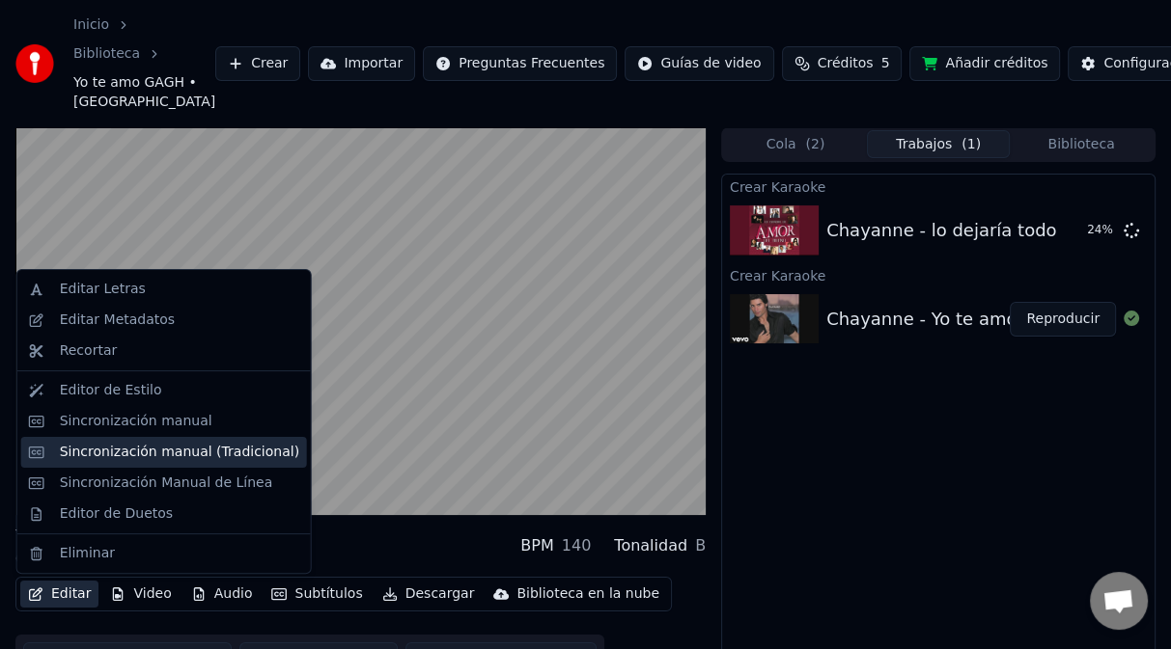
click at [153, 455] on div "Sincronización manual (Tradicional)" at bounding box center [179, 452] width 239 height 19
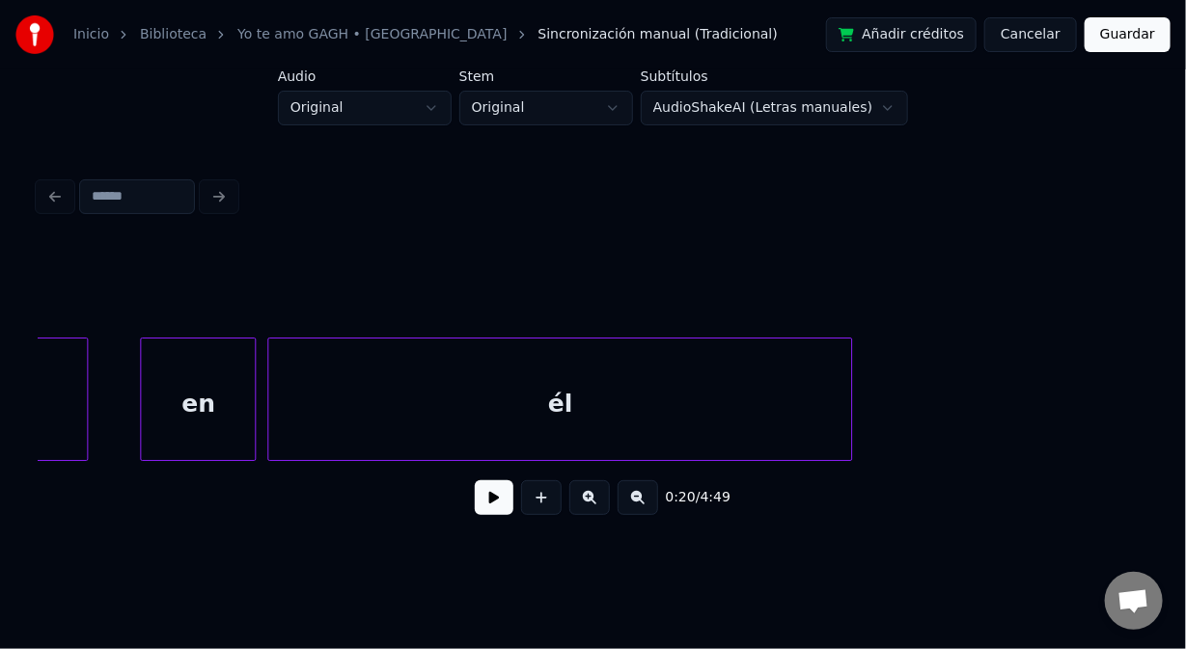
scroll to position [0, 33363]
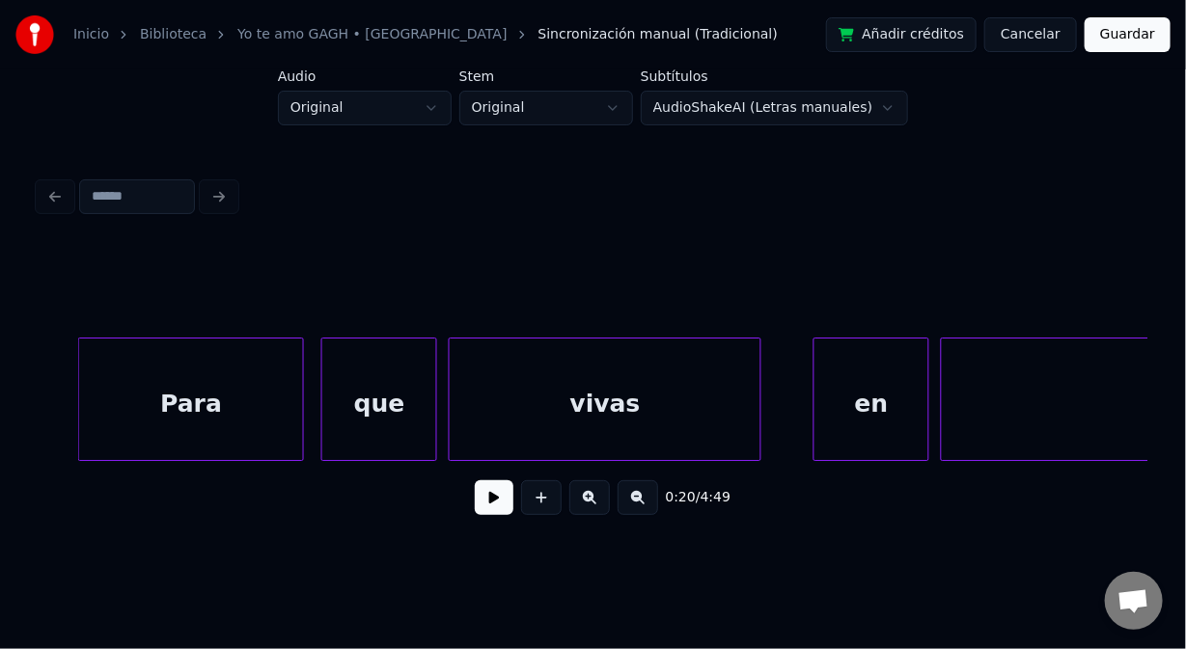
click at [245, 393] on div "Para" at bounding box center [191, 404] width 224 height 131
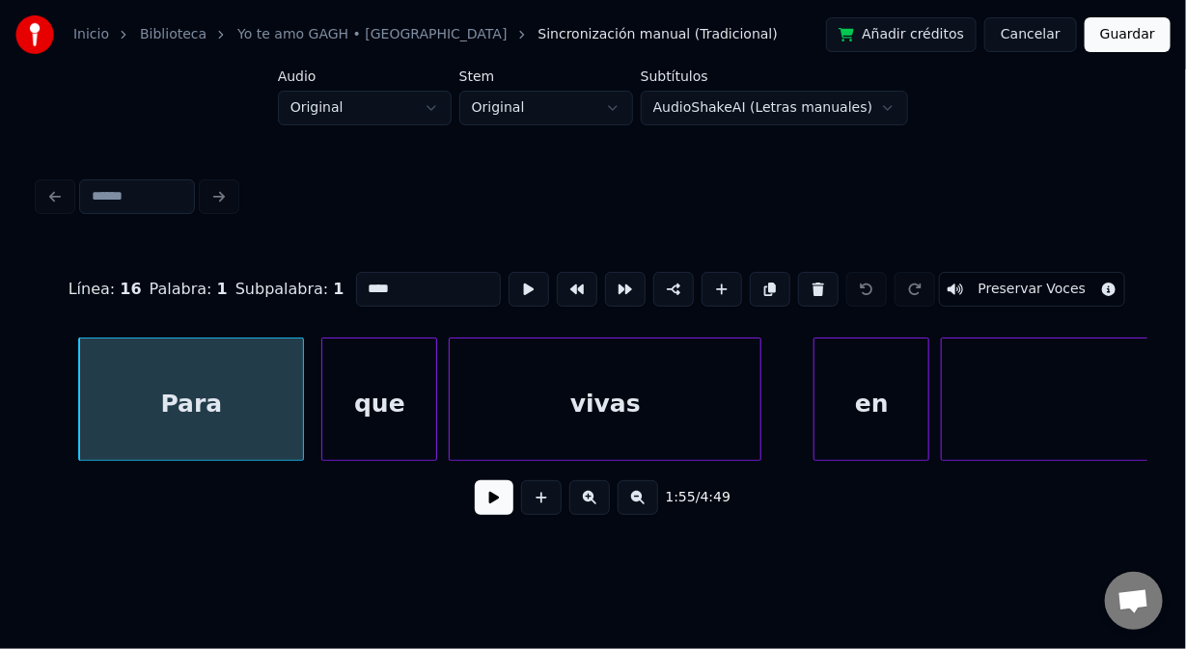
click at [497, 505] on button at bounding box center [494, 498] width 39 height 35
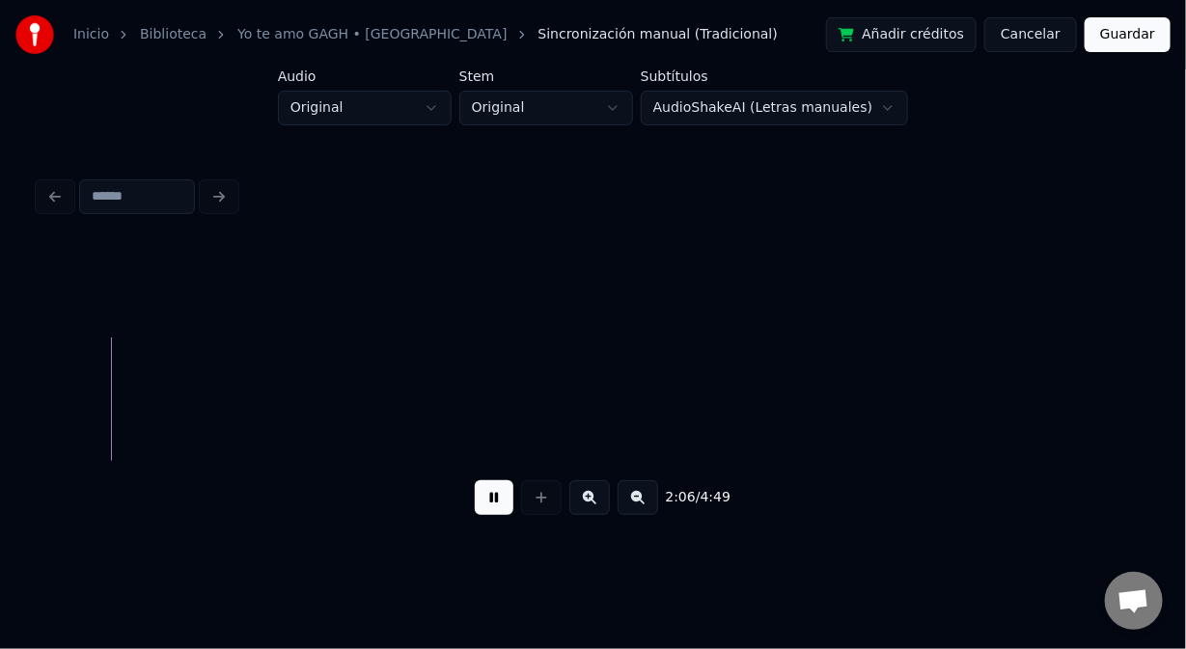
scroll to position [0, 36592]
drag, startPoint x: 495, startPoint y: 511, endPoint x: 525, endPoint y: 488, distance: 37.8
click at [502, 506] on button at bounding box center [494, 498] width 39 height 35
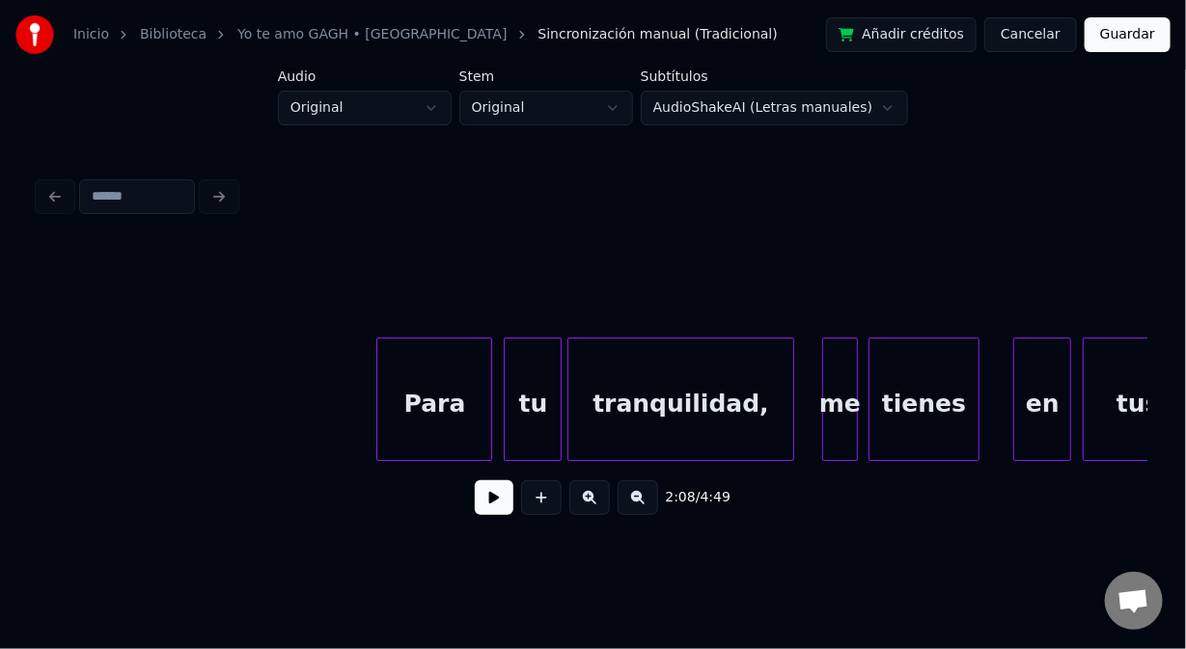
scroll to position [0, 40153]
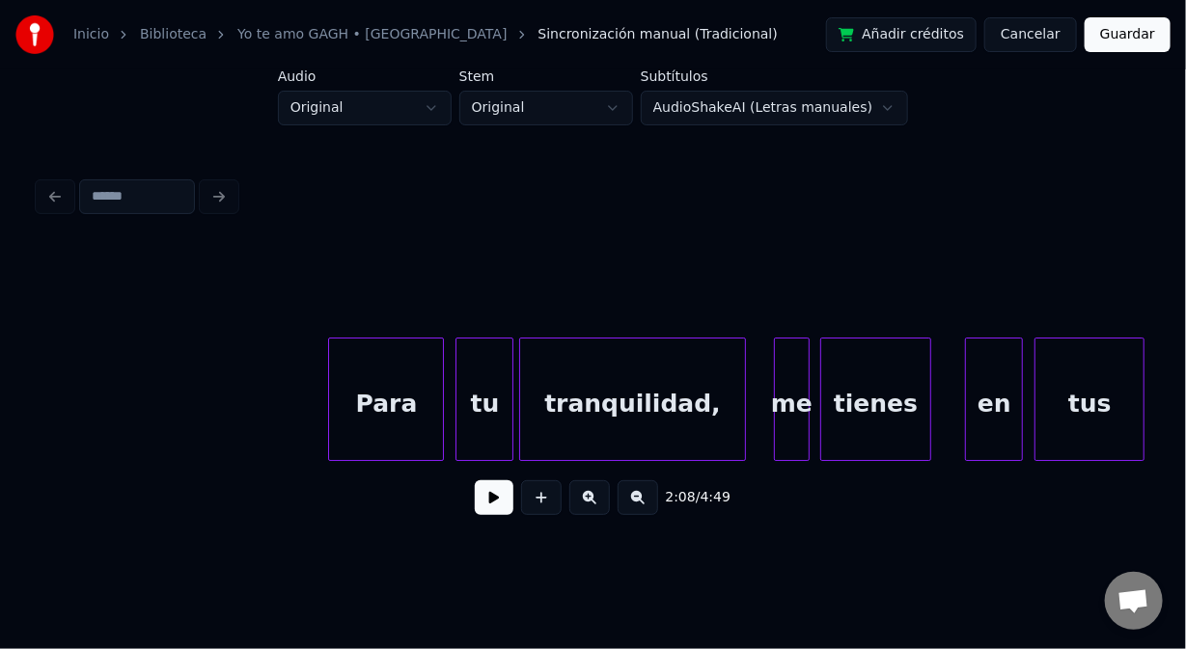
click at [396, 416] on div "Para" at bounding box center [386, 404] width 114 height 131
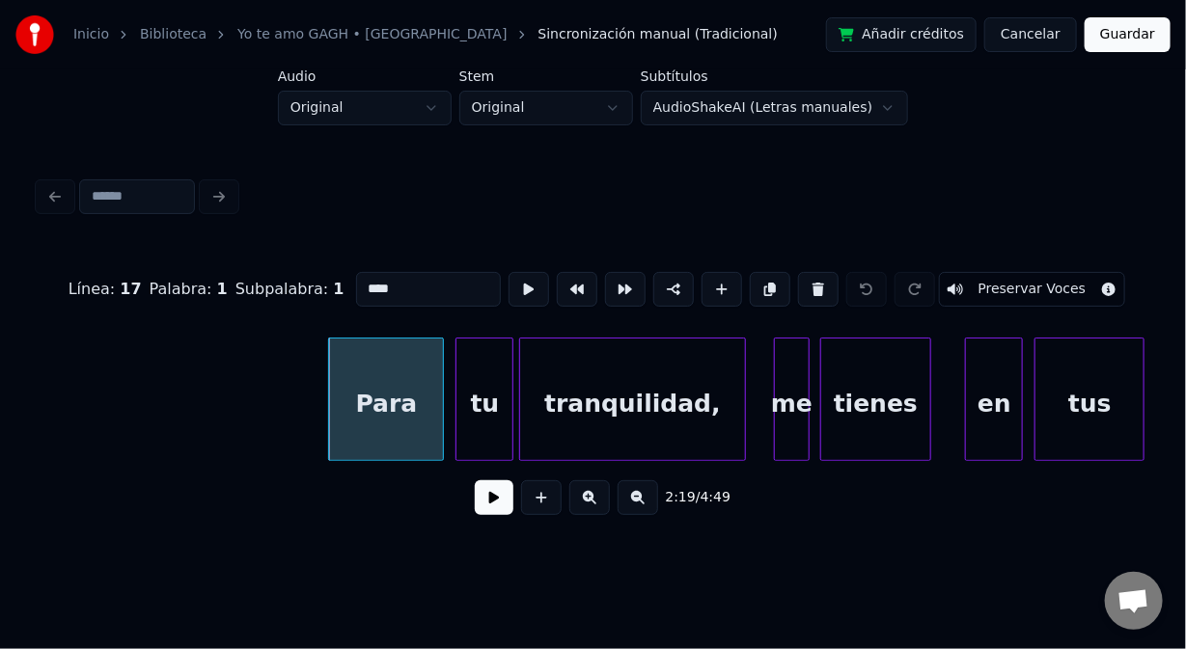
click at [500, 509] on button at bounding box center [494, 498] width 39 height 35
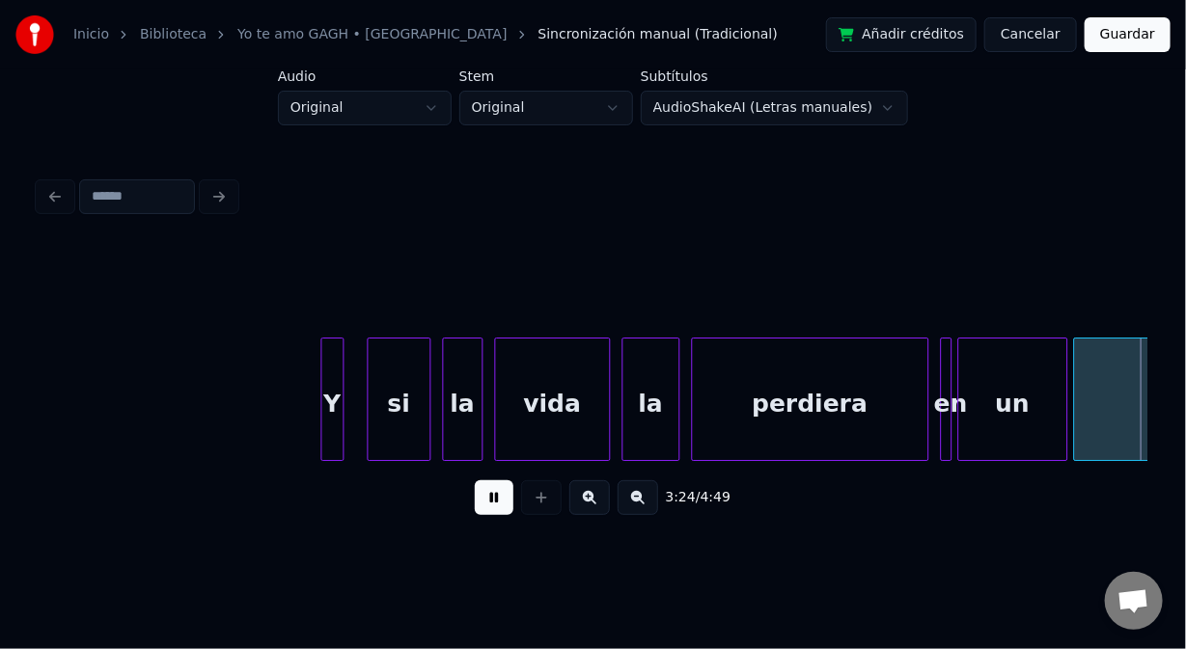
scroll to position [0, 59083]
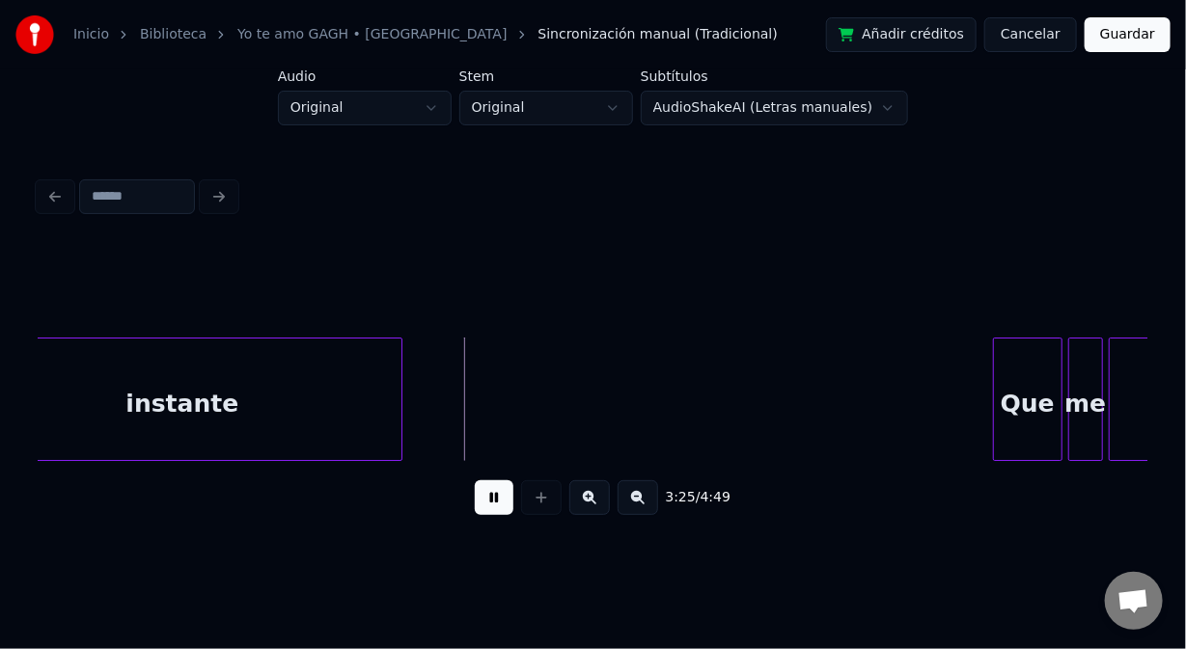
drag, startPoint x: 502, startPoint y: 503, endPoint x: 468, endPoint y: 486, distance: 37.5
click at [490, 494] on button at bounding box center [494, 498] width 39 height 35
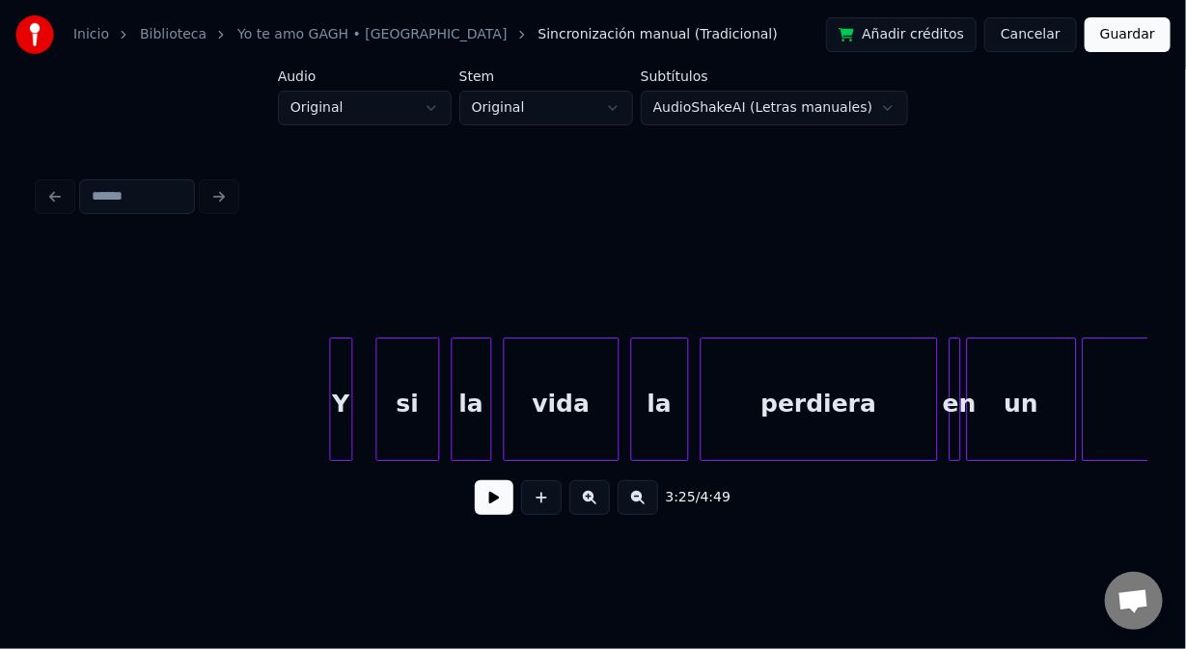
scroll to position [0, 57898]
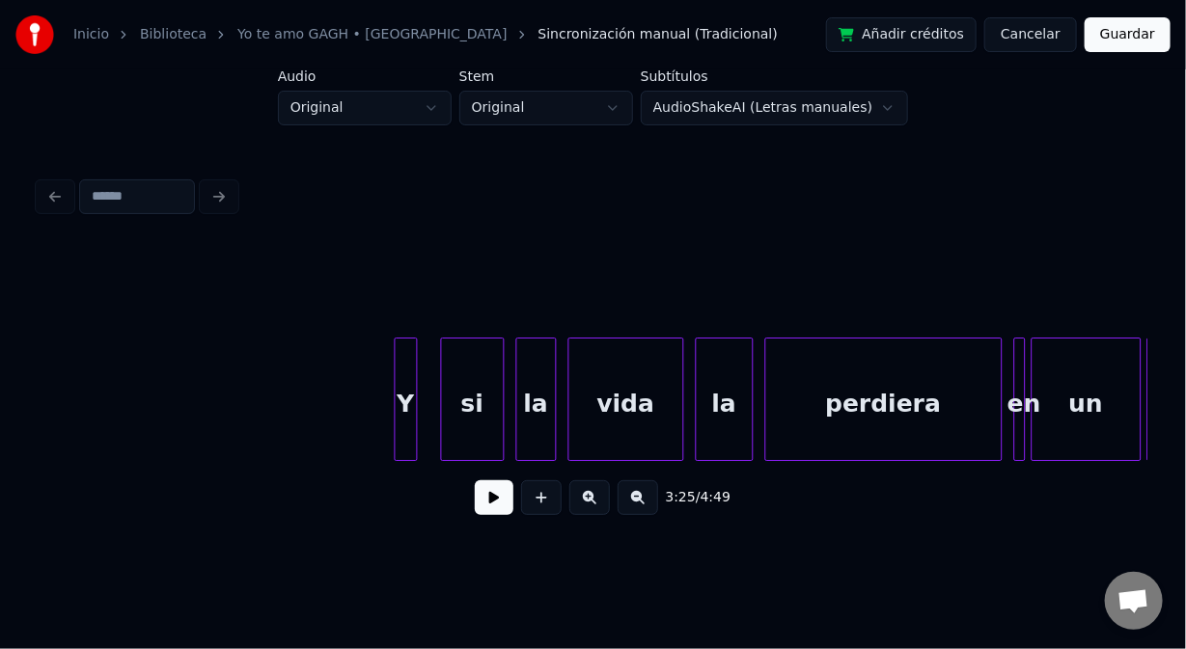
click at [494, 504] on button at bounding box center [494, 498] width 39 height 35
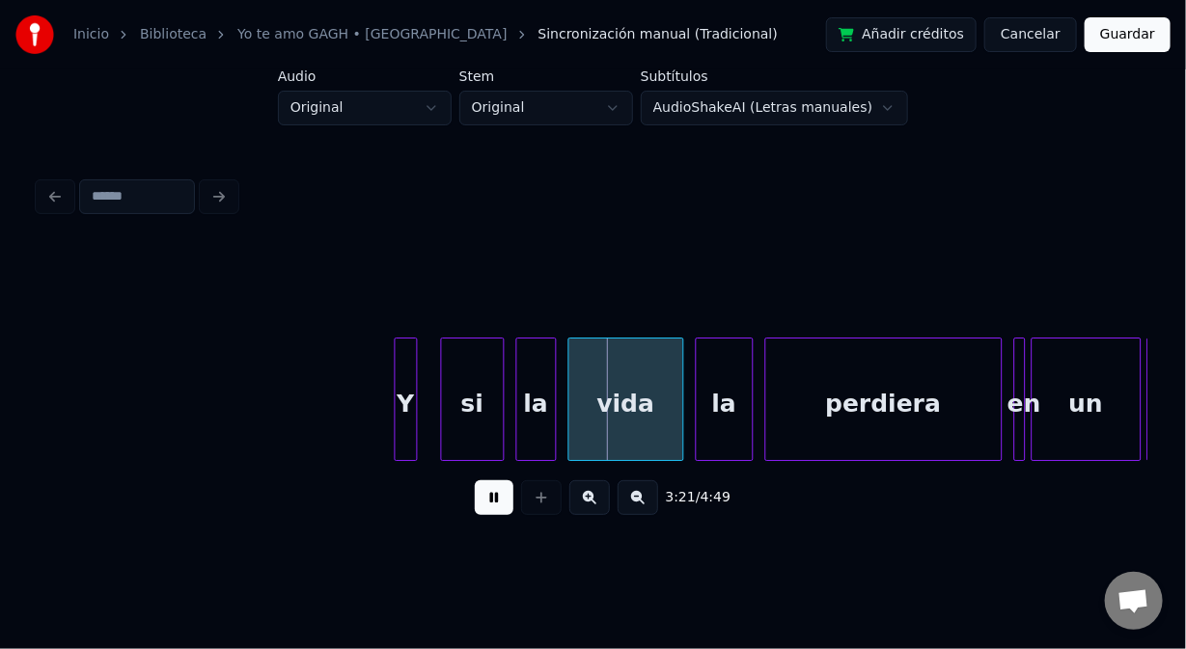
click at [494, 504] on button at bounding box center [494, 498] width 39 height 35
click at [411, 430] on div at bounding box center [414, 400] width 6 height 122
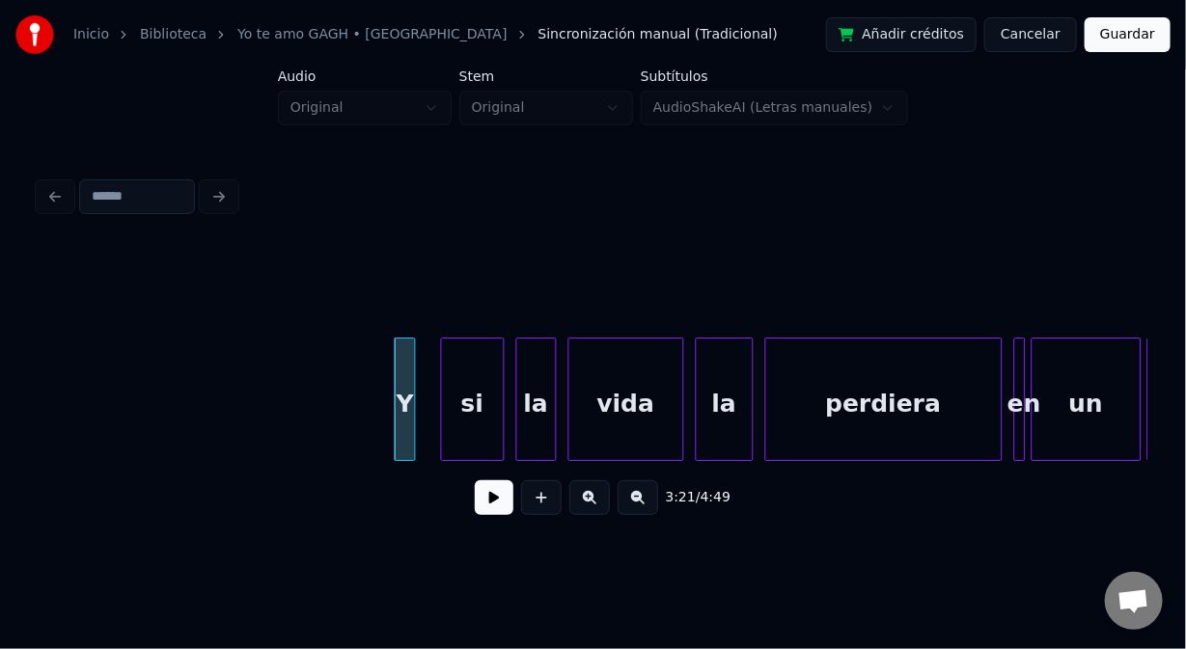
click at [406, 369] on div "Y" at bounding box center [406, 404] width 20 height 131
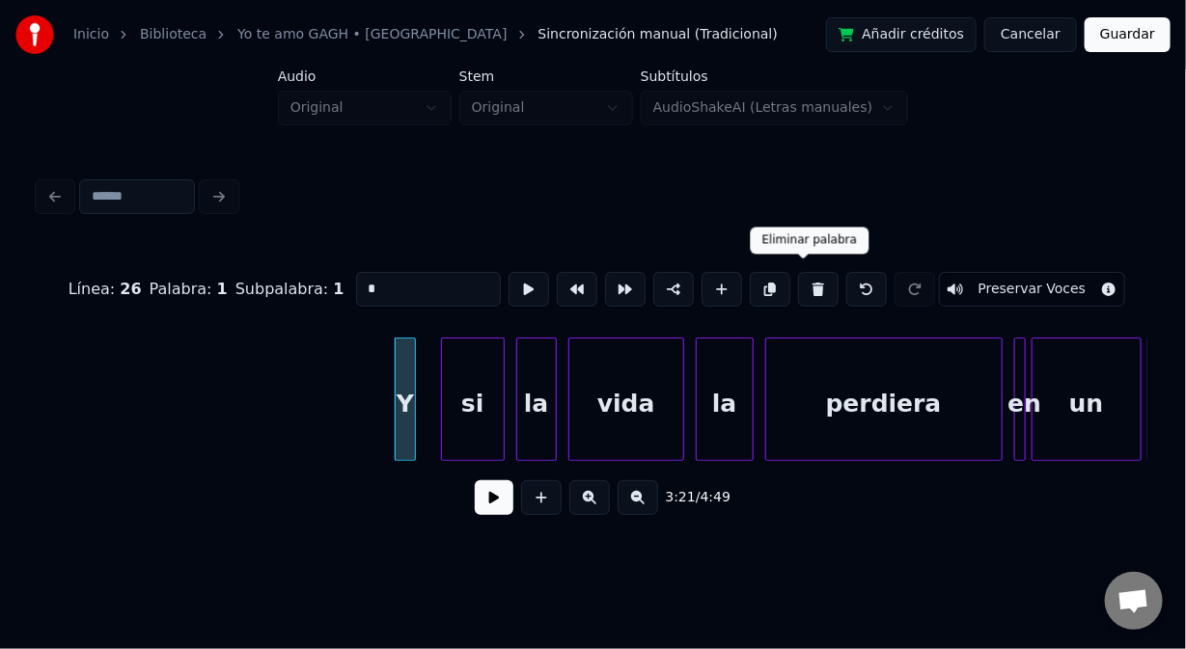
click at [800, 279] on button at bounding box center [818, 289] width 41 height 35
type input "**"
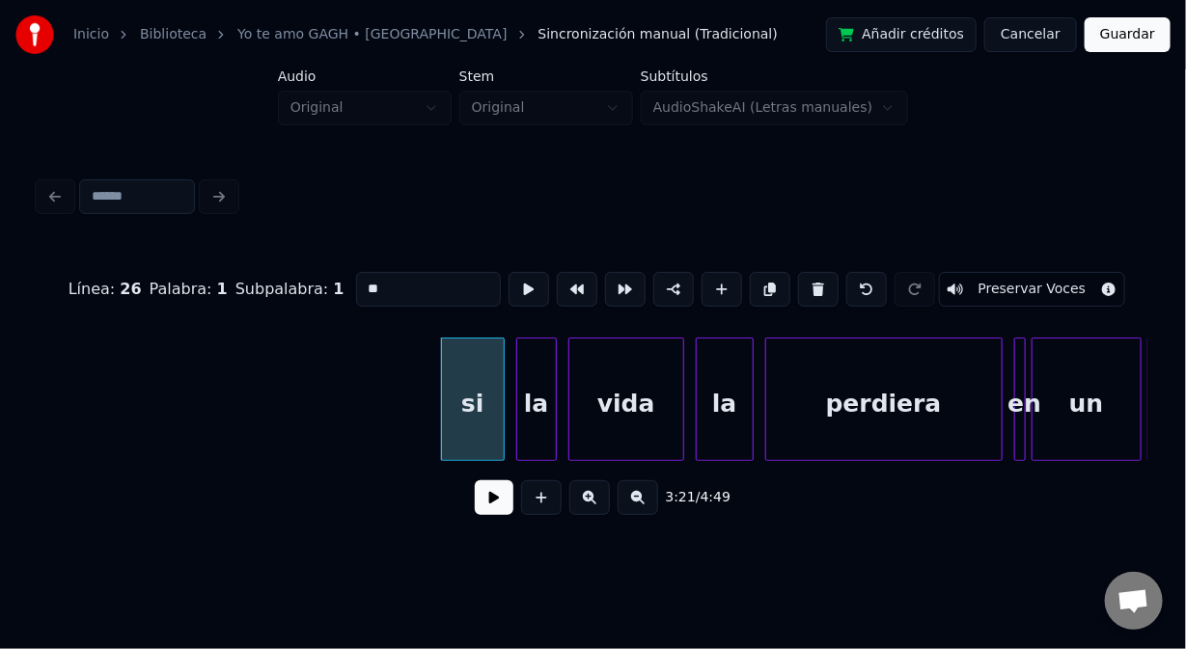
click at [497, 510] on button at bounding box center [494, 498] width 39 height 35
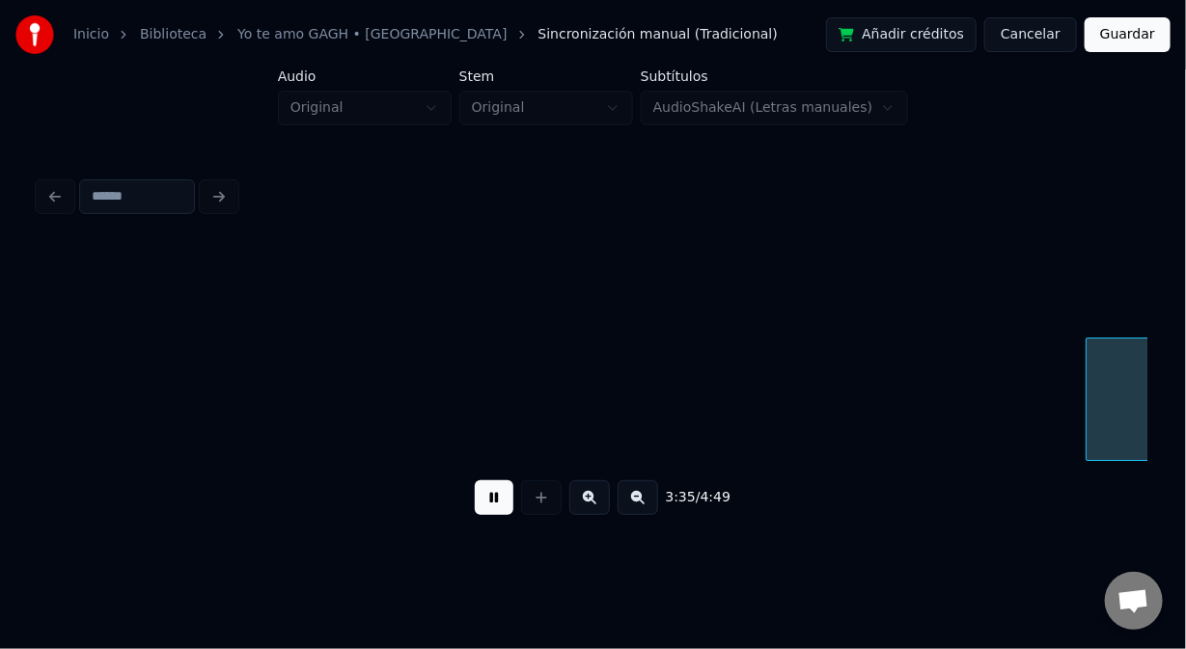
scroll to position [0, 62341]
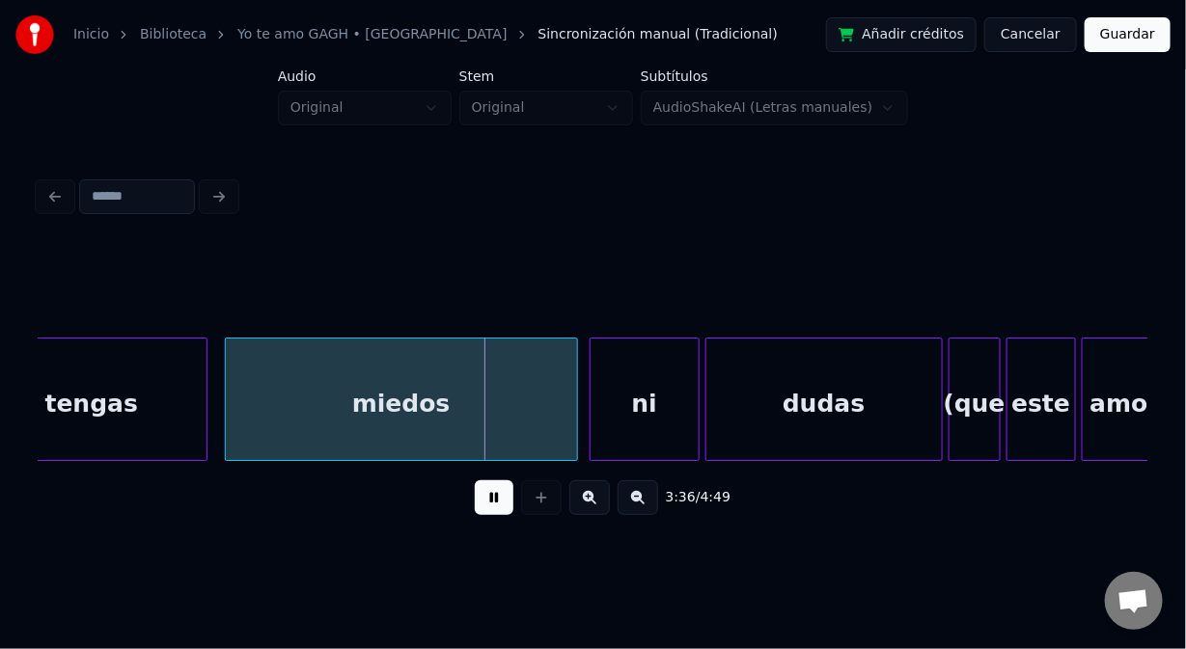
click at [494, 512] on button at bounding box center [494, 498] width 39 height 35
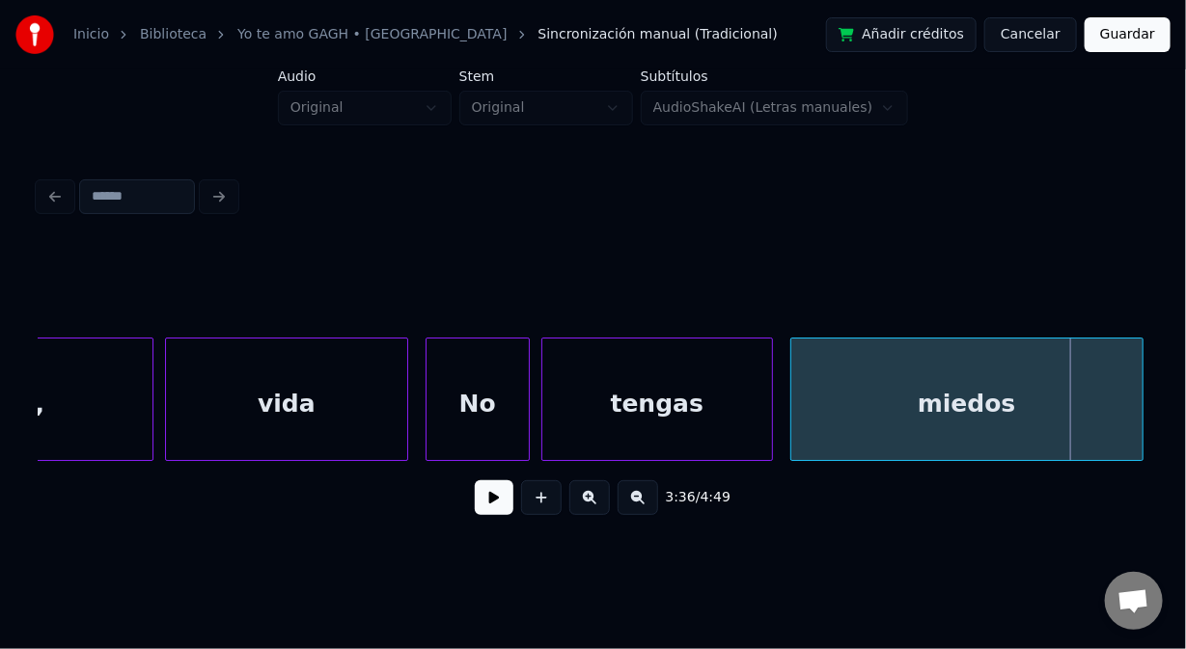
scroll to position [0, 61684]
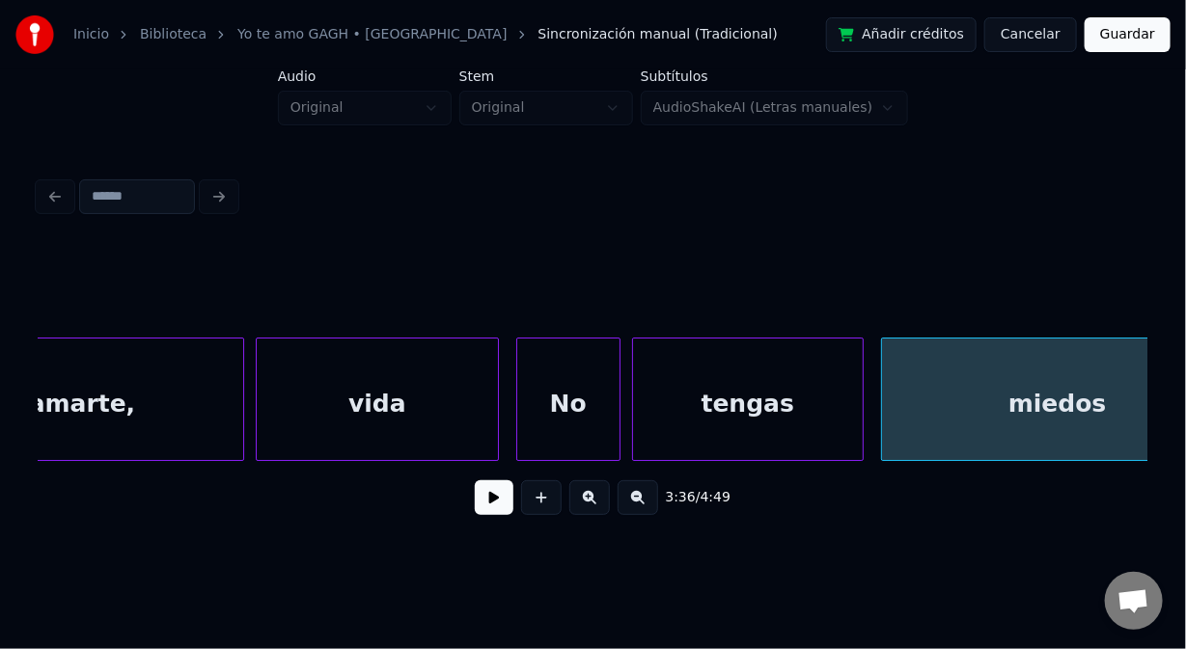
click at [560, 398] on div "No" at bounding box center [568, 404] width 102 height 131
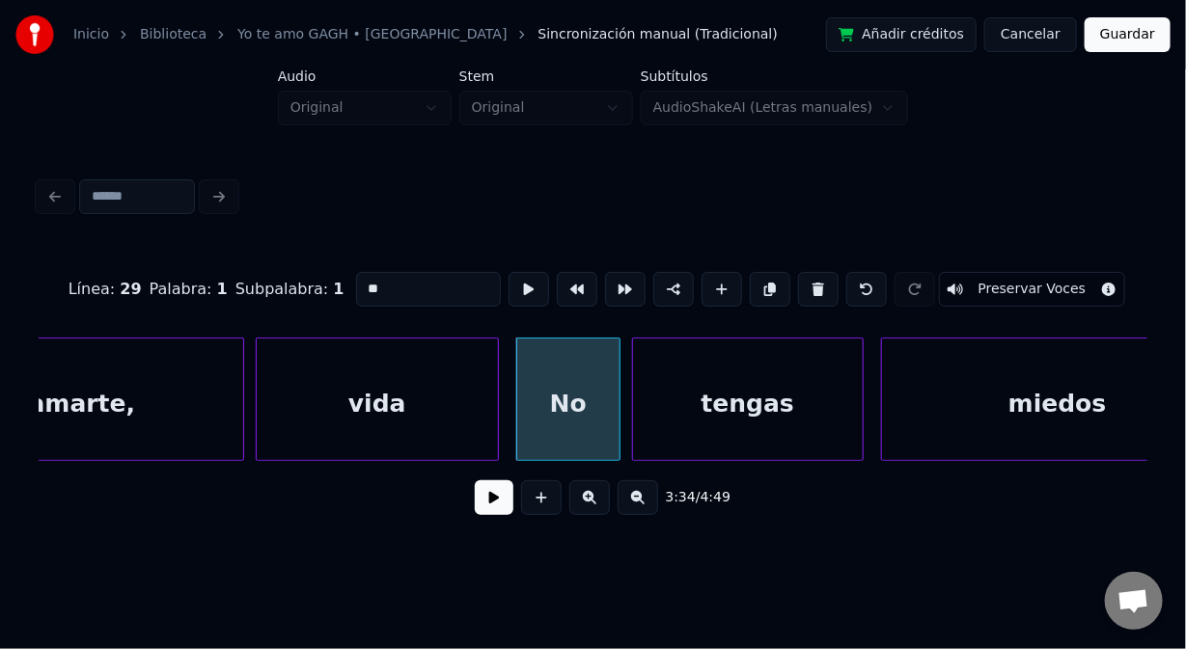
click at [364, 283] on input "**" at bounding box center [428, 289] width 145 height 35
click at [413, 407] on div "vida" at bounding box center [377, 404] width 241 height 131
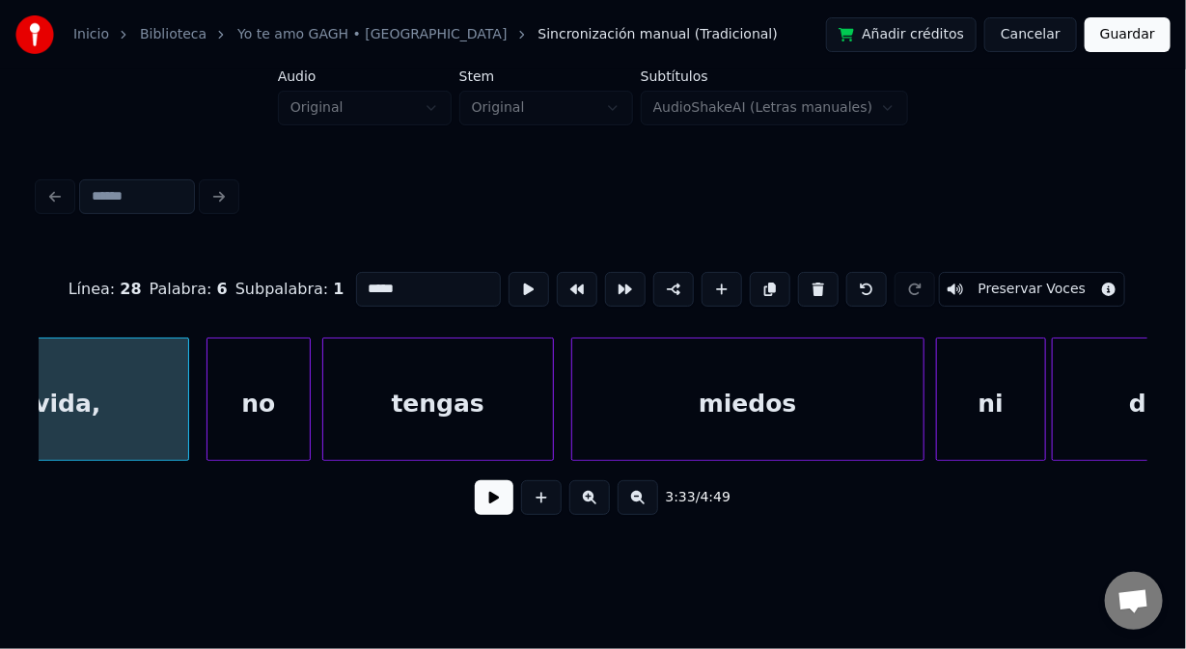
scroll to position [0, 62058]
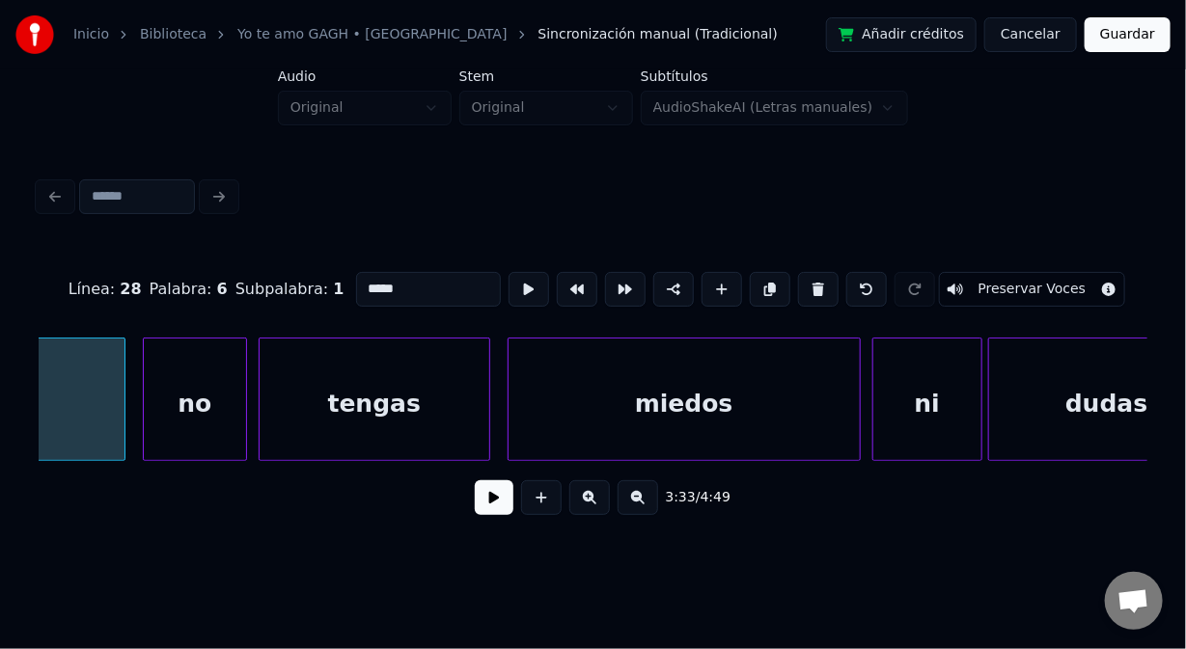
click at [540, 381] on div "miedos" at bounding box center [684, 404] width 351 height 131
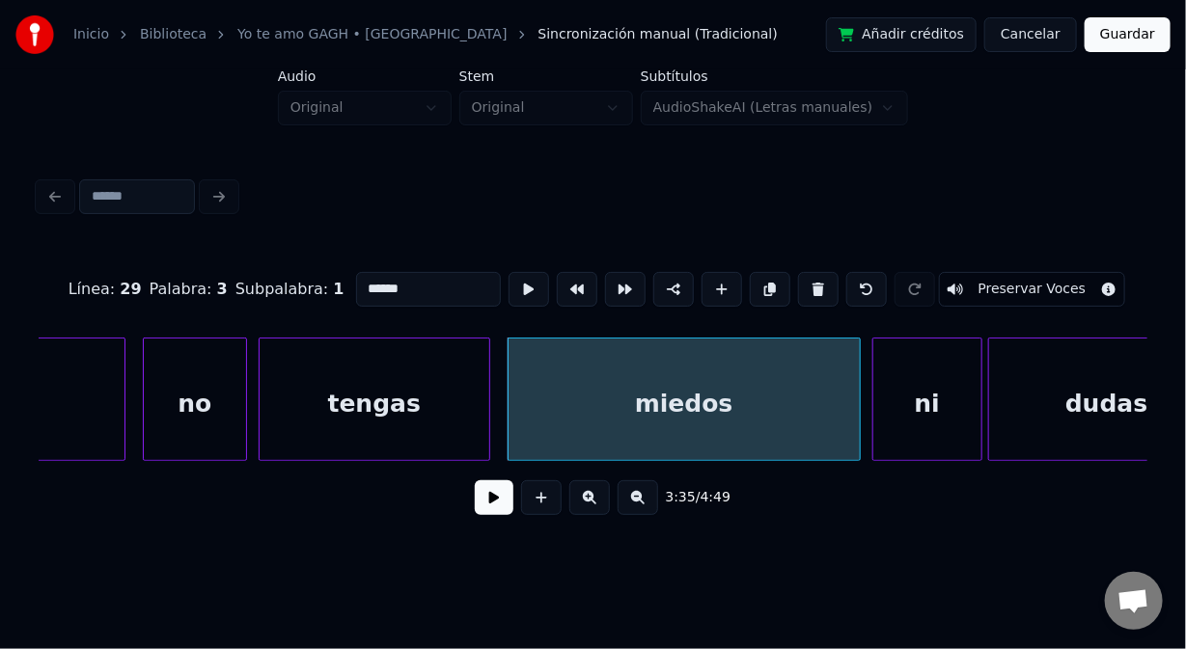
type input "******"
click at [485, 508] on button at bounding box center [494, 498] width 39 height 35
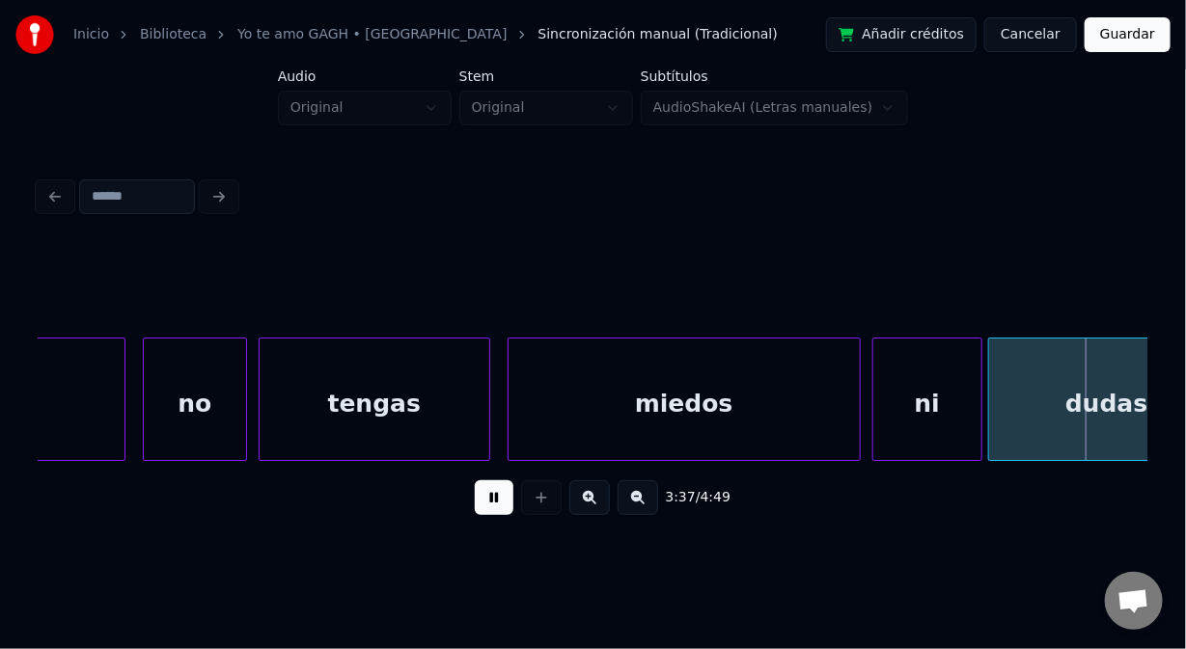
click at [487, 509] on button at bounding box center [494, 498] width 39 height 35
click at [526, 407] on div "miedos" at bounding box center [684, 404] width 351 height 131
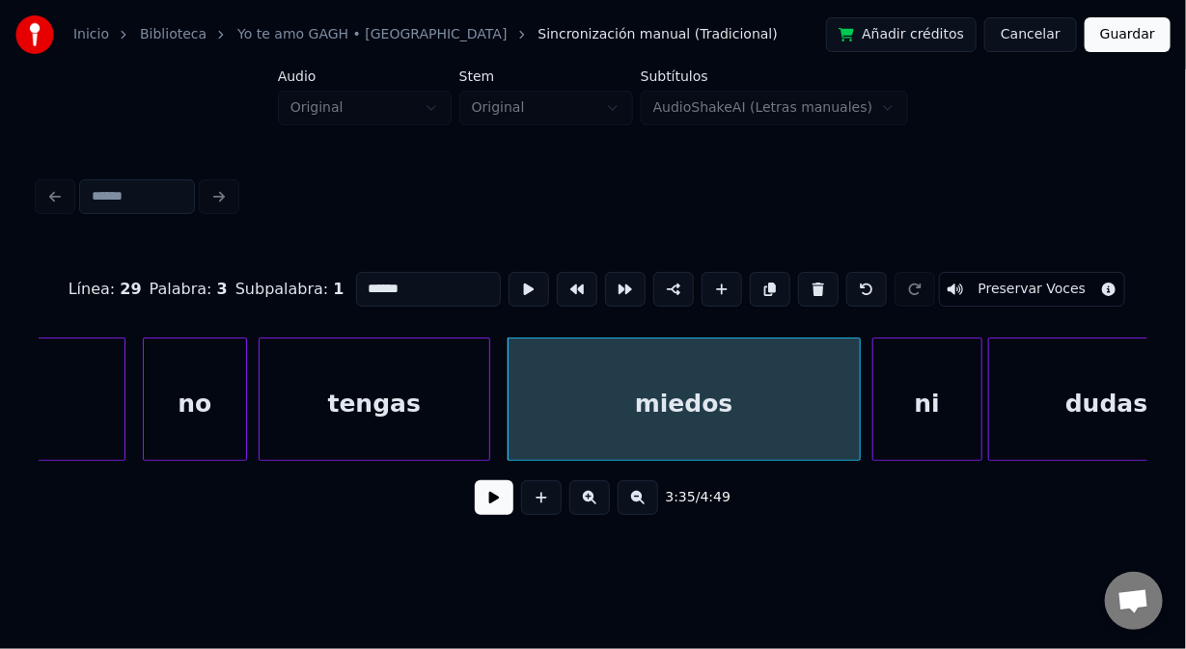
click at [485, 508] on button at bounding box center [494, 498] width 39 height 35
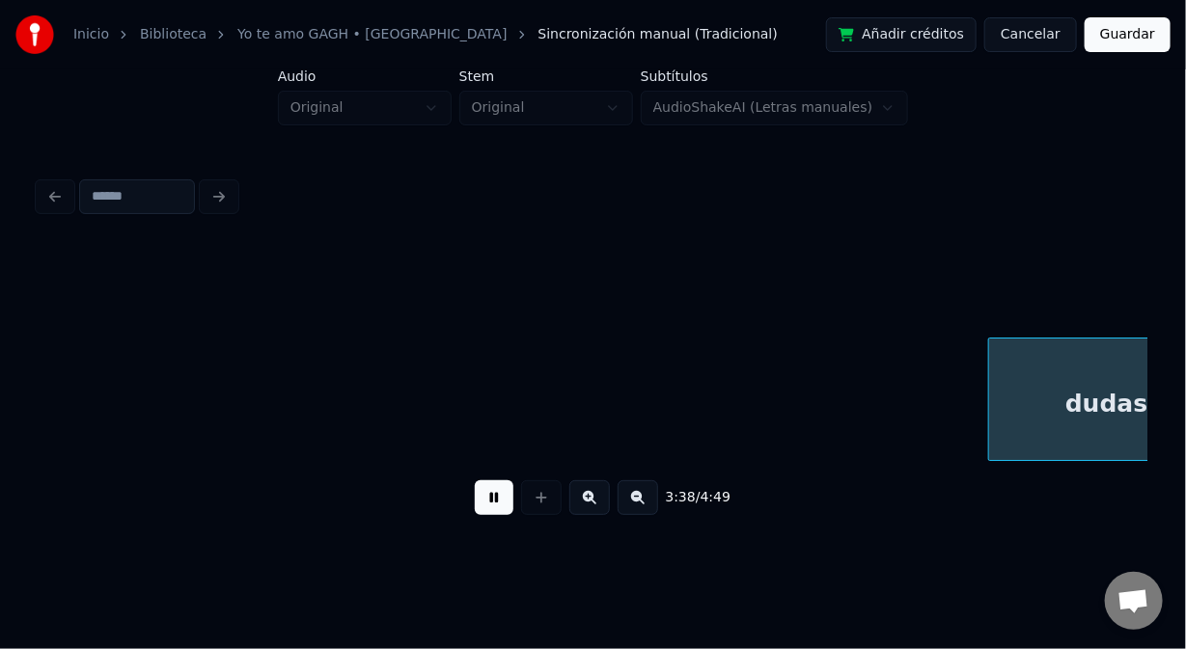
scroll to position [0, 63169]
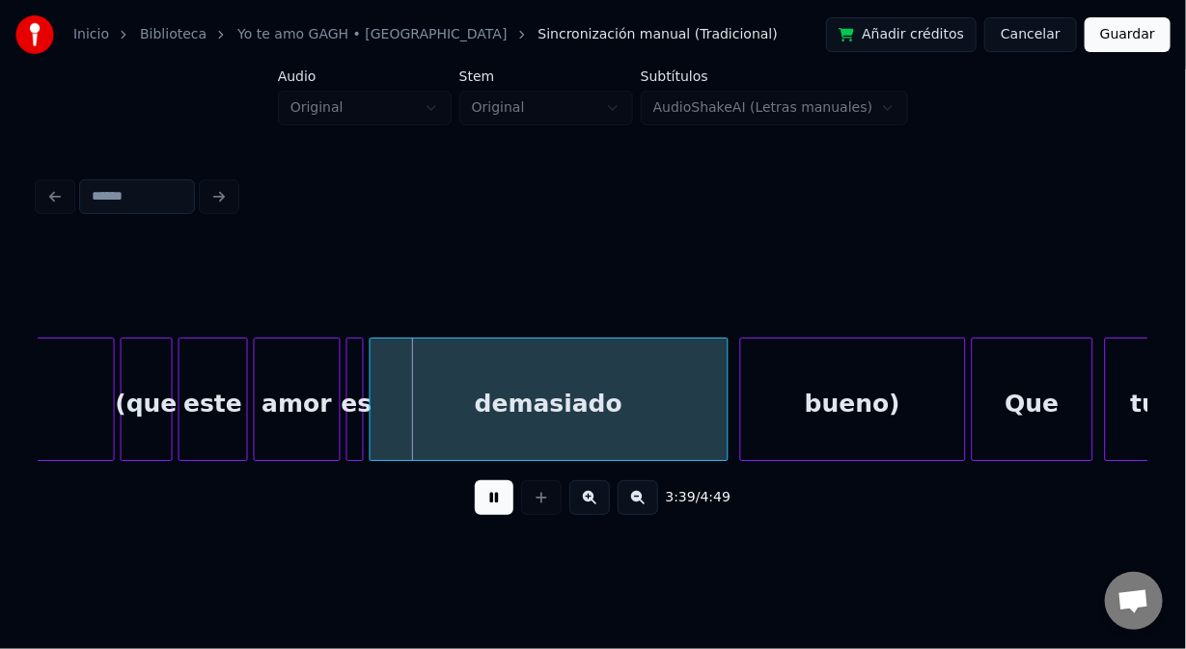
click at [483, 510] on button at bounding box center [494, 498] width 39 height 35
click at [553, 413] on div "demasiado" at bounding box center [549, 404] width 357 height 131
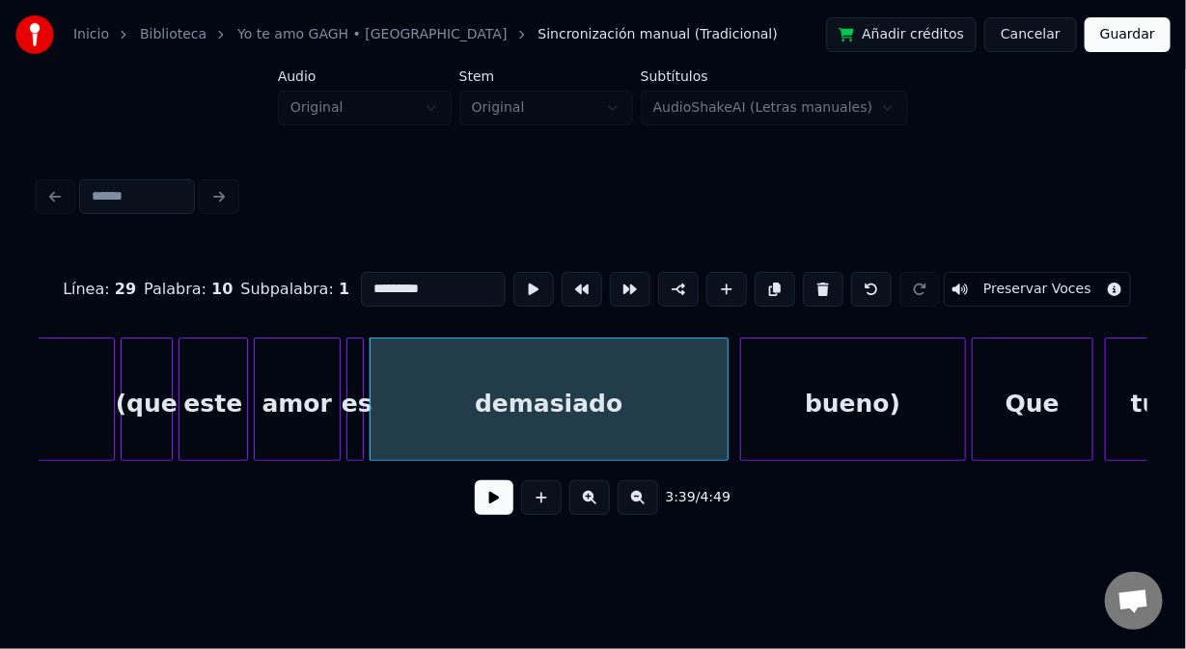
click at [790, 384] on div "bueno)" at bounding box center [853, 404] width 224 height 131
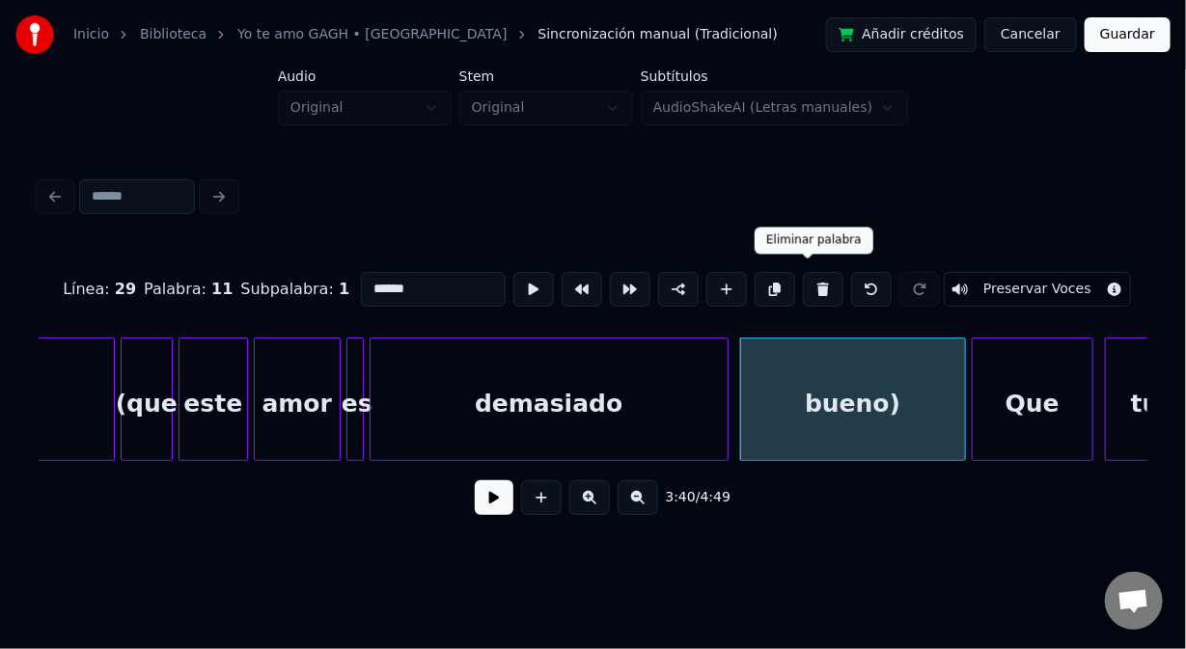
click at [806, 286] on button at bounding box center [823, 289] width 41 height 35
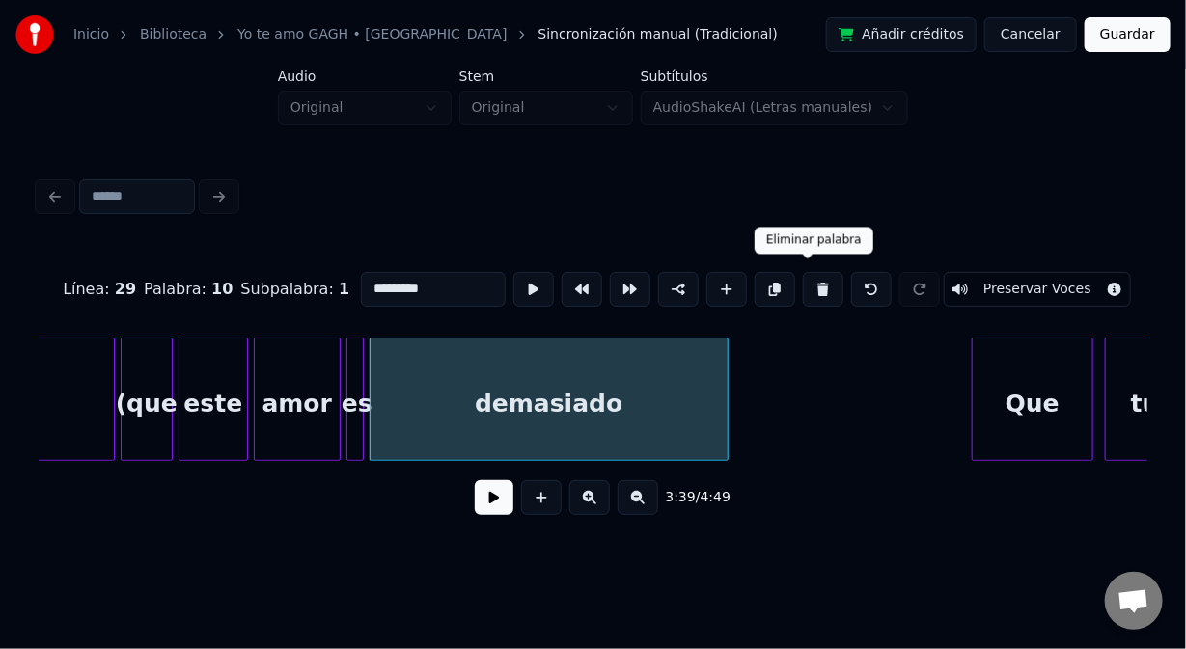
click at [804, 278] on button at bounding box center [823, 289] width 41 height 35
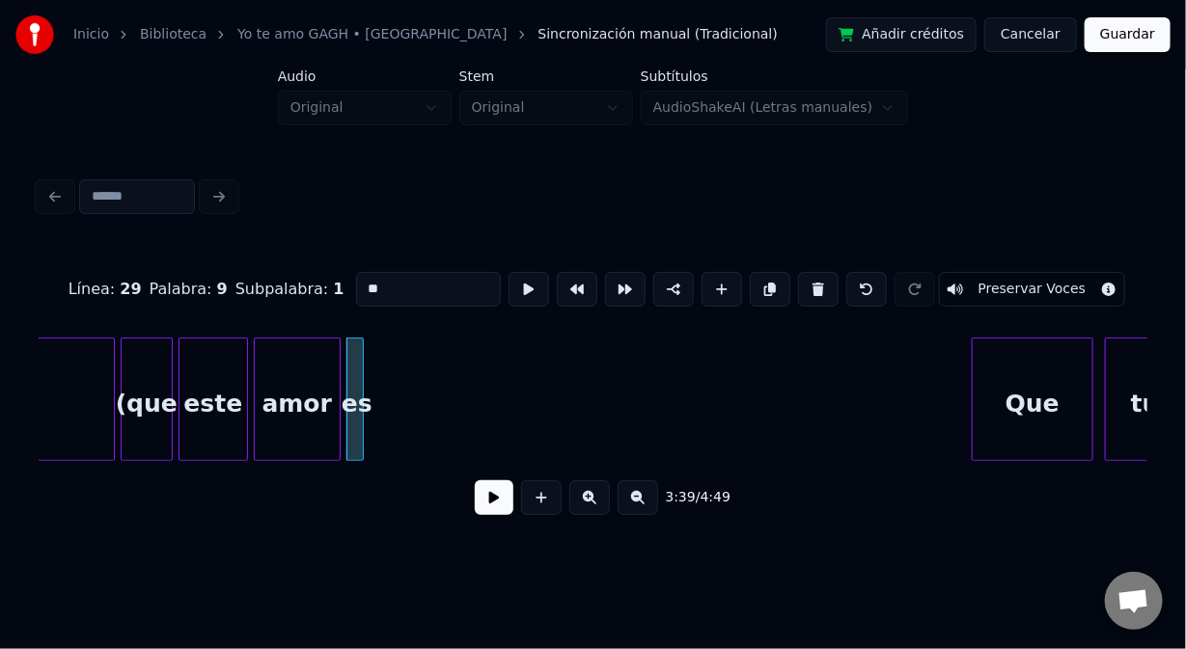
click at [806, 278] on button at bounding box center [818, 289] width 41 height 35
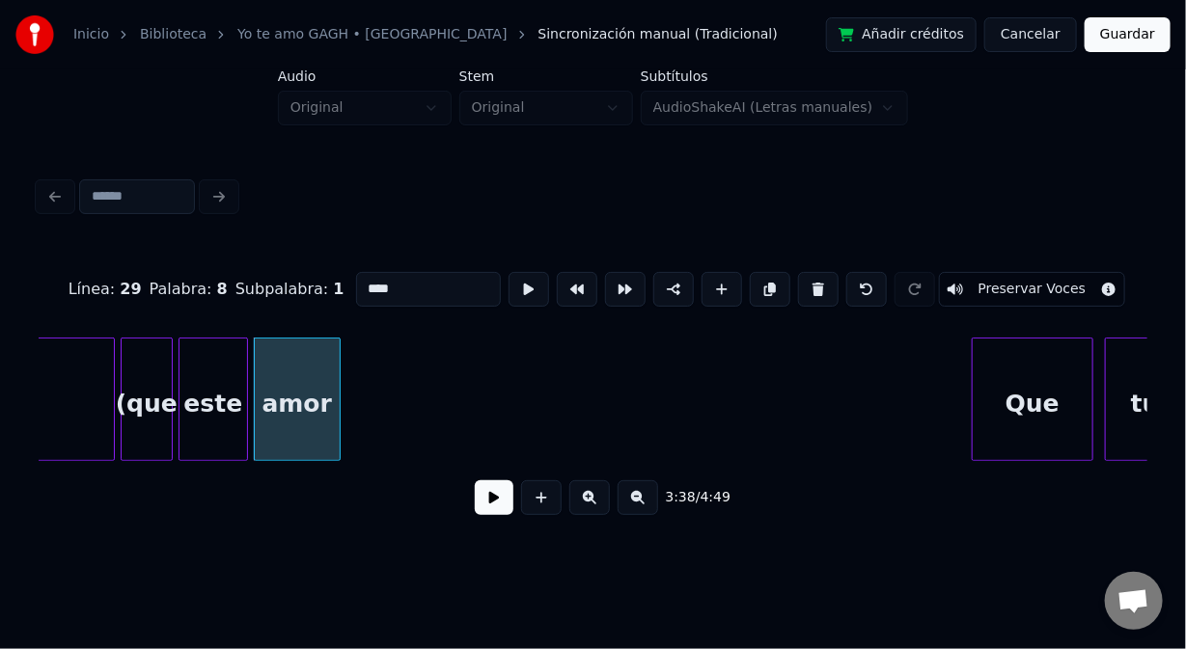
click at [806, 278] on button at bounding box center [818, 289] width 41 height 35
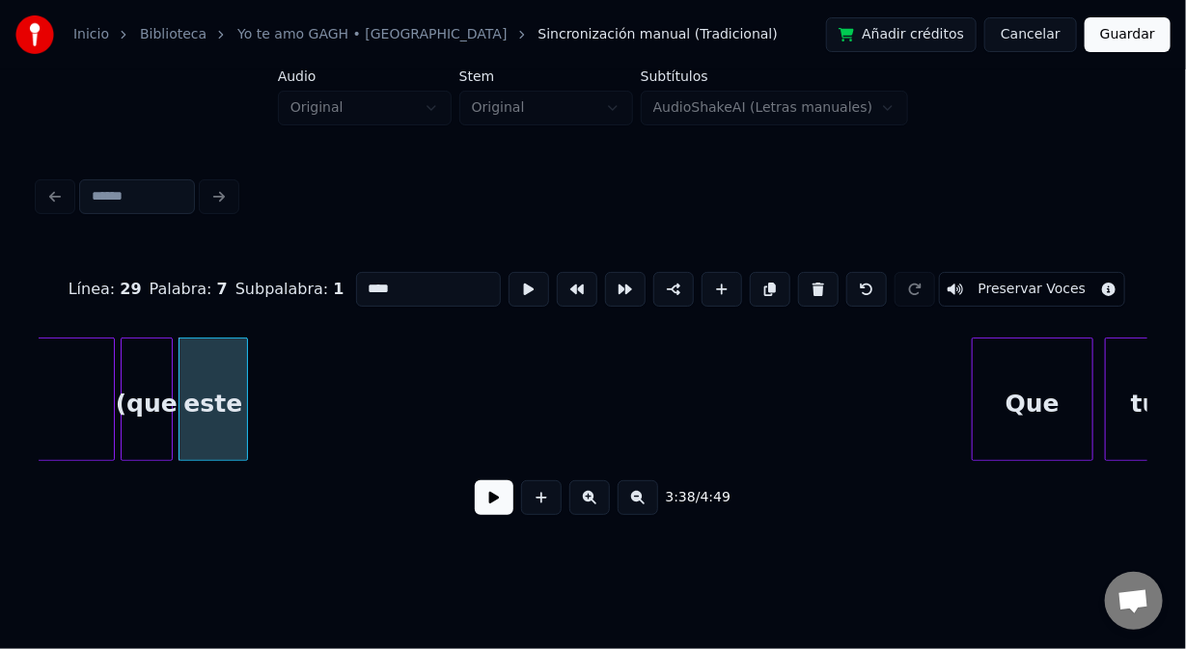
click at [806, 279] on button at bounding box center [818, 289] width 41 height 35
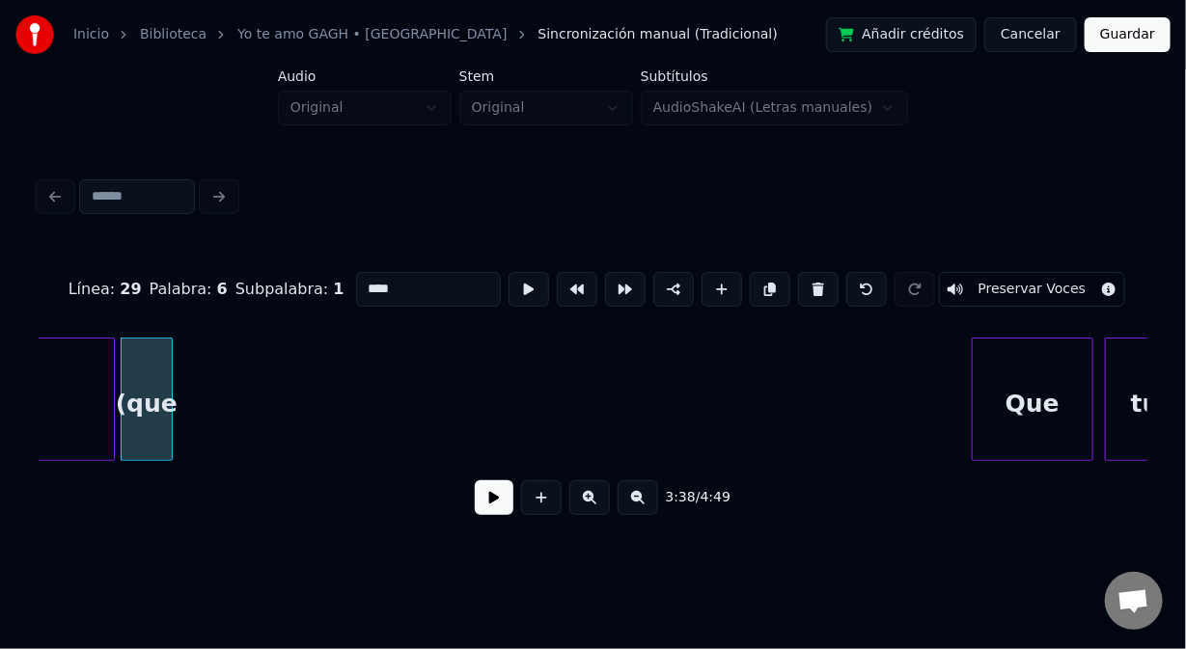
click at [806, 279] on button at bounding box center [818, 289] width 41 height 35
type input "*****"
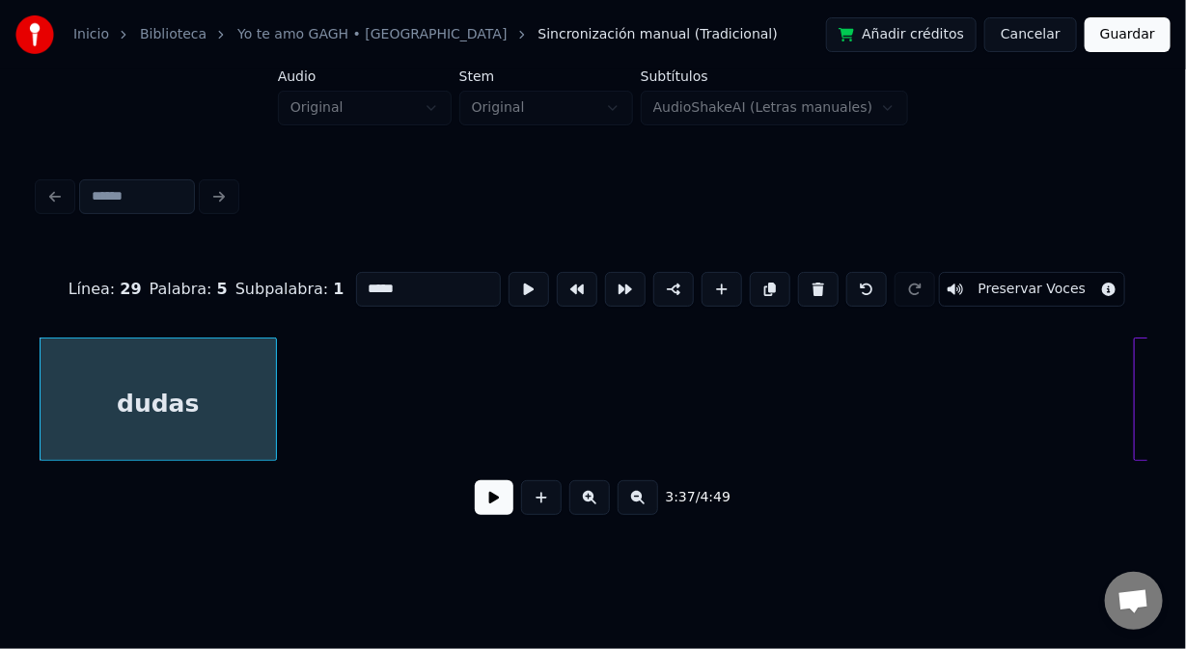
click at [488, 507] on button at bounding box center [494, 498] width 39 height 35
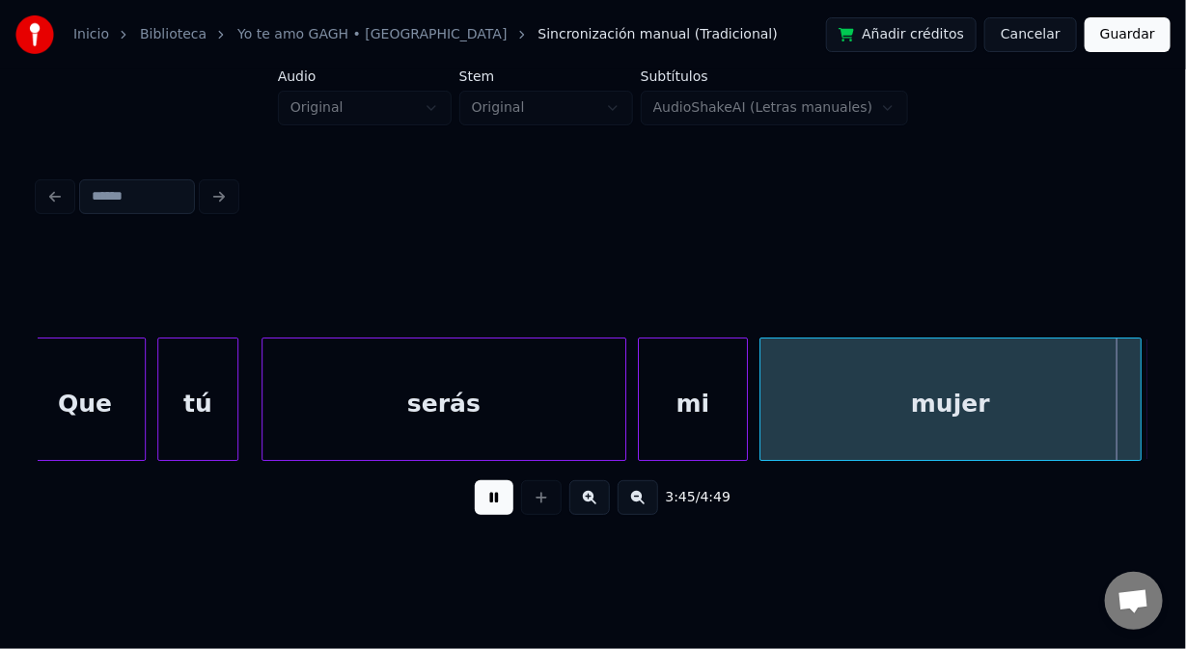
scroll to position [0, 65227]
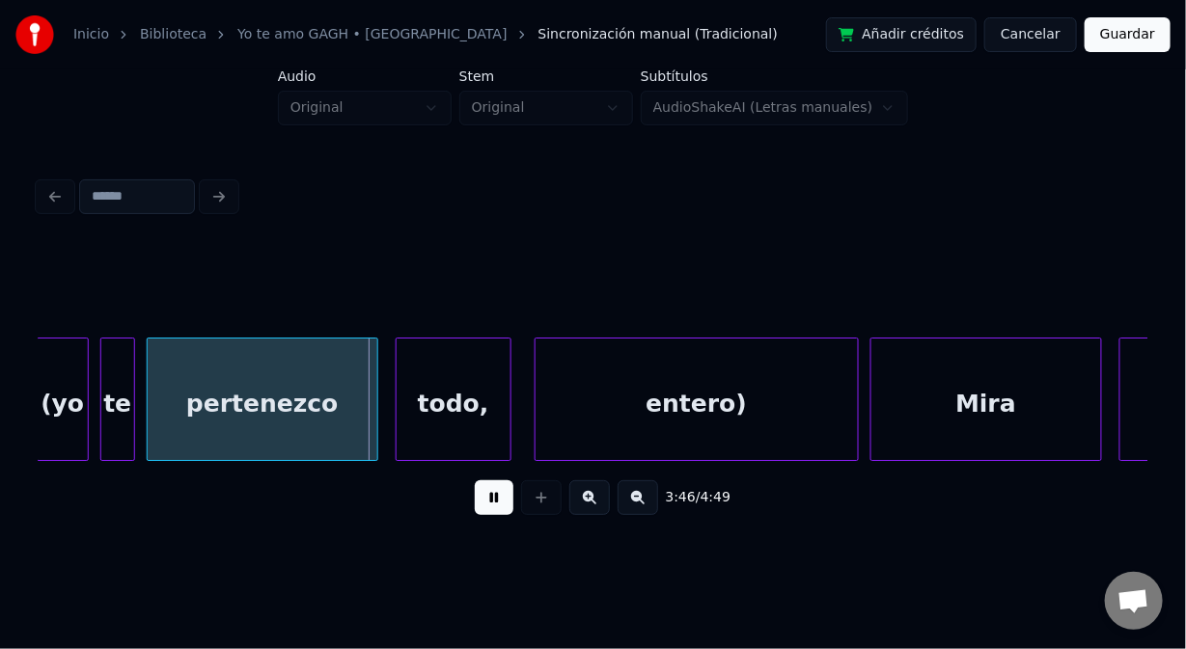
click at [495, 509] on button at bounding box center [494, 498] width 39 height 35
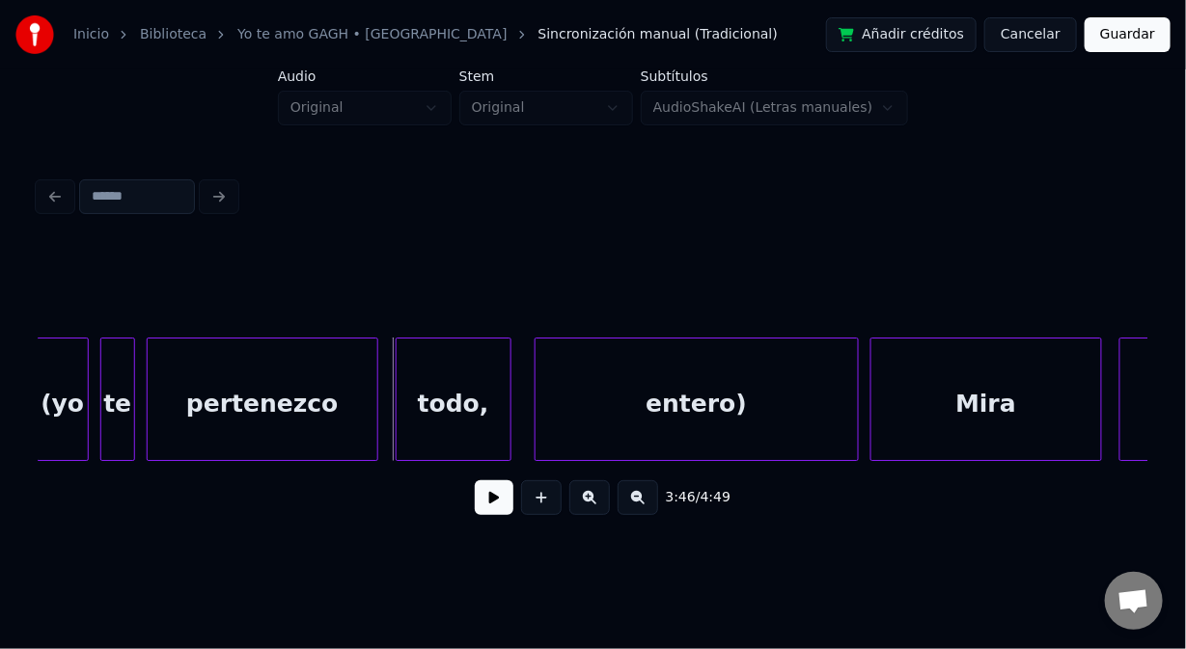
click at [704, 396] on div "entero)" at bounding box center [697, 404] width 322 height 131
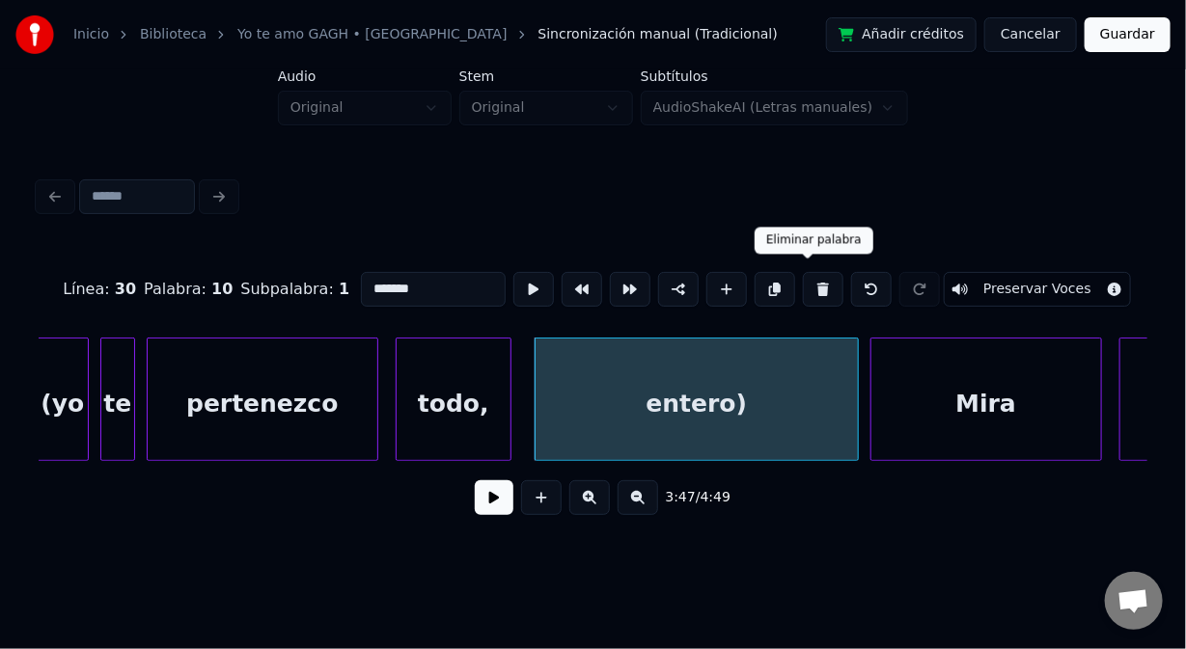
click at [809, 279] on button at bounding box center [823, 289] width 41 height 35
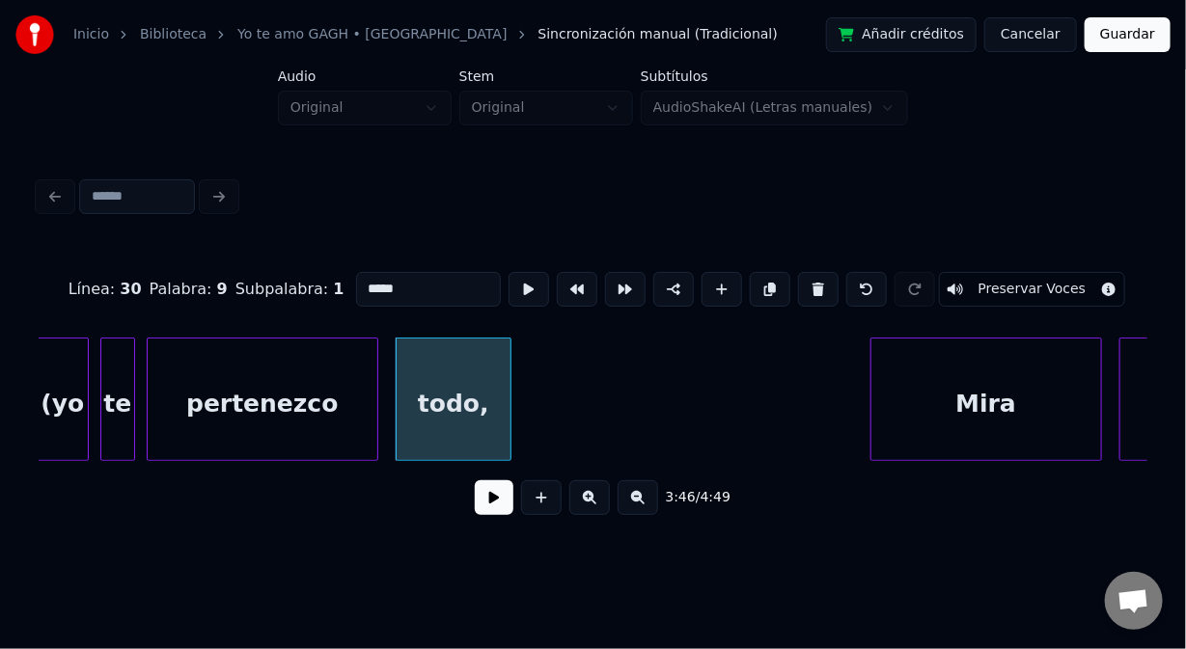
click at [809, 279] on button at bounding box center [818, 289] width 41 height 35
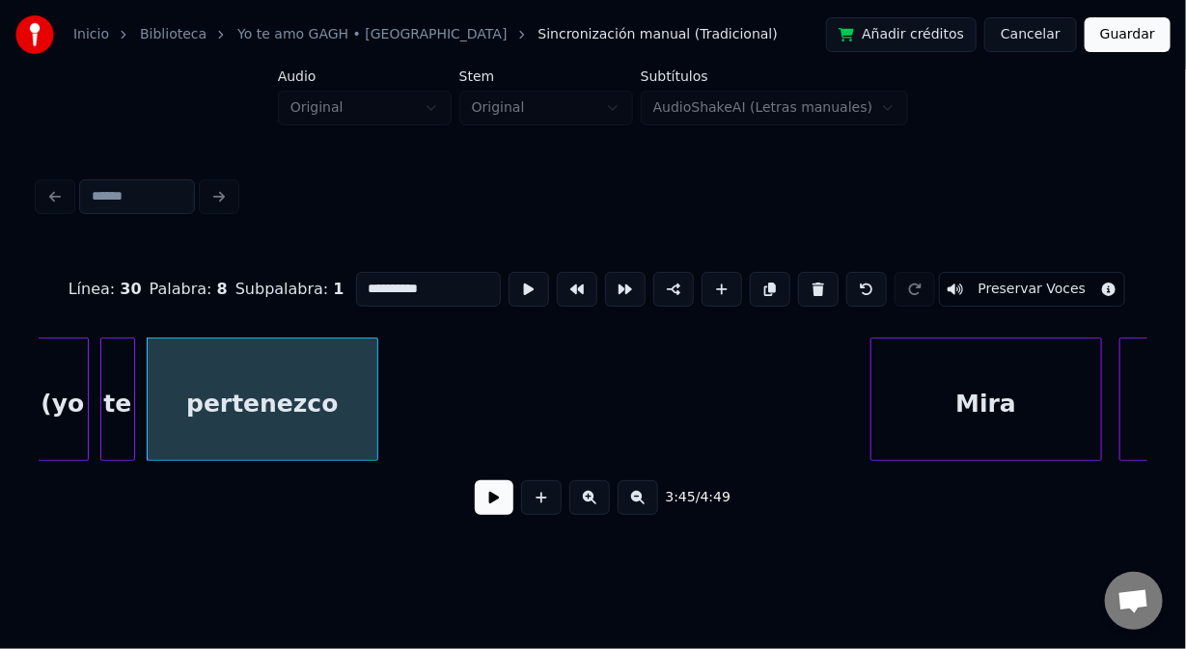
click at [809, 279] on button at bounding box center [818, 289] width 41 height 35
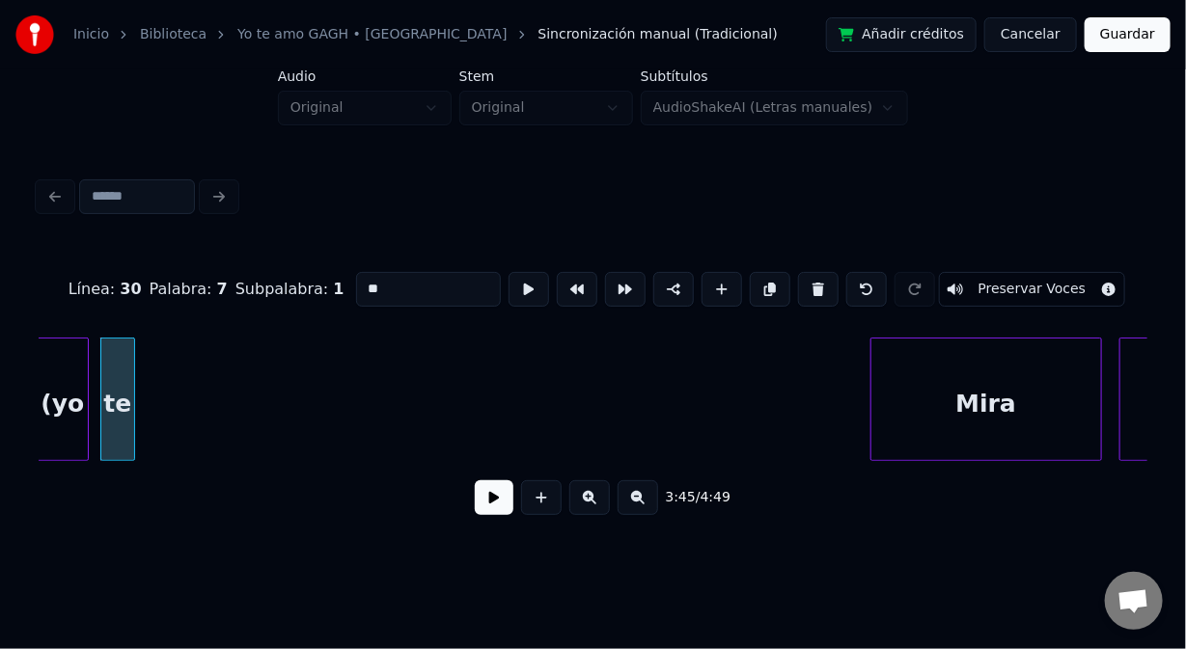
click at [809, 279] on button at bounding box center [818, 289] width 41 height 35
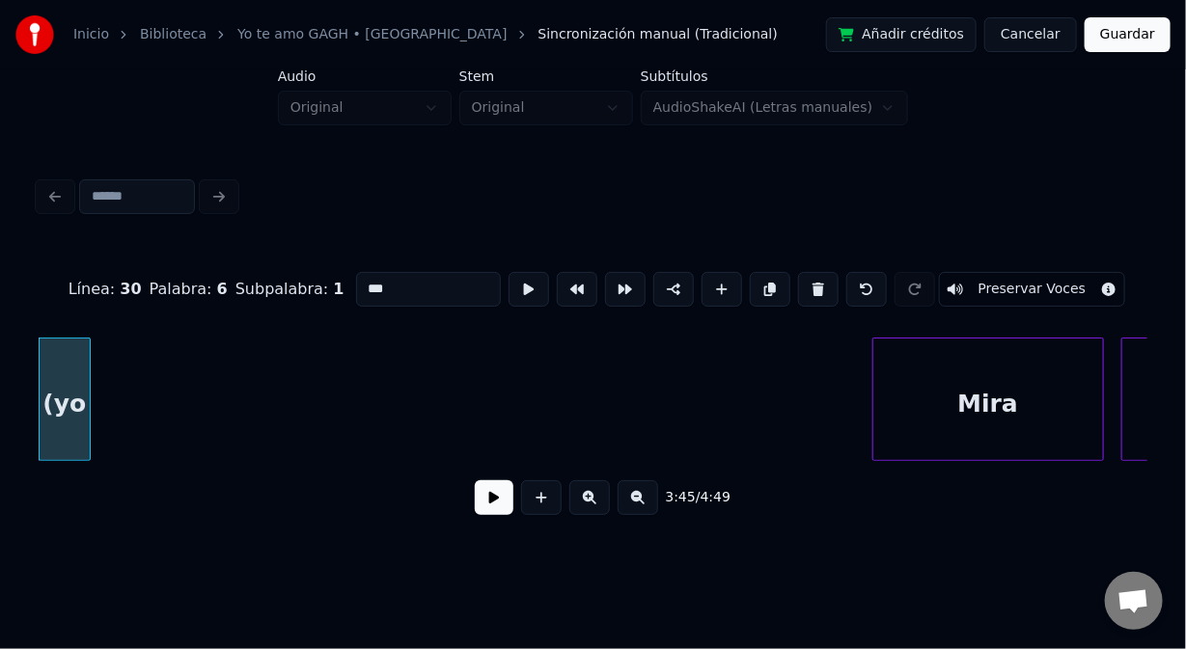
click at [808, 279] on button at bounding box center [818, 289] width 41 height 35
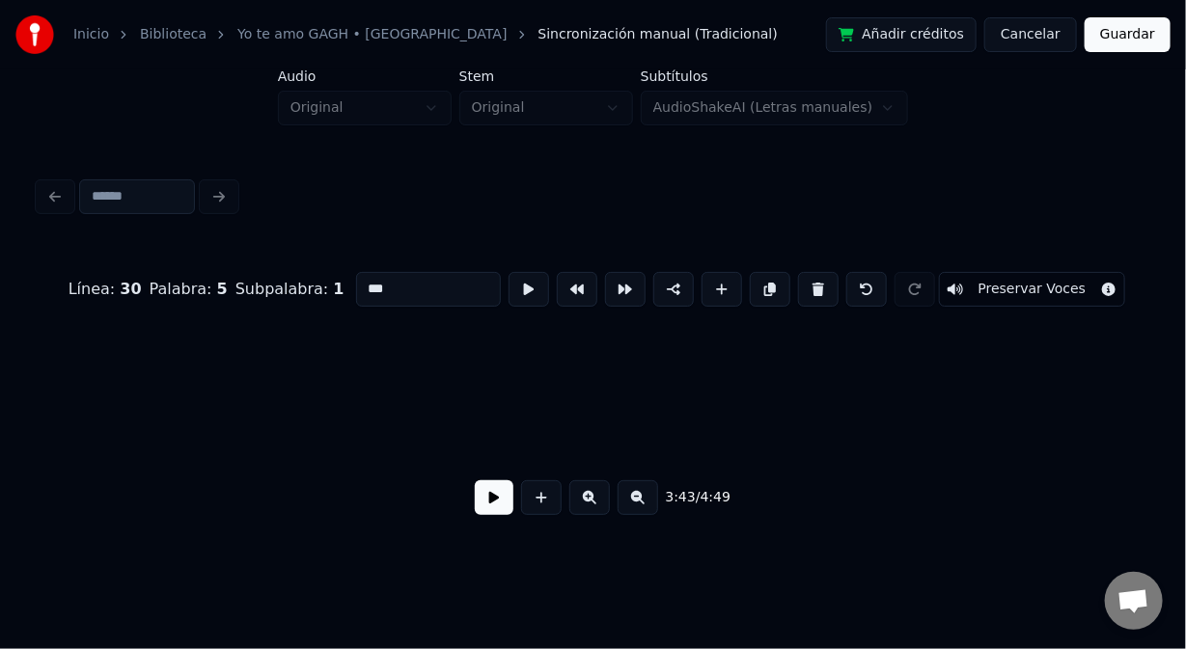
type input "*****"
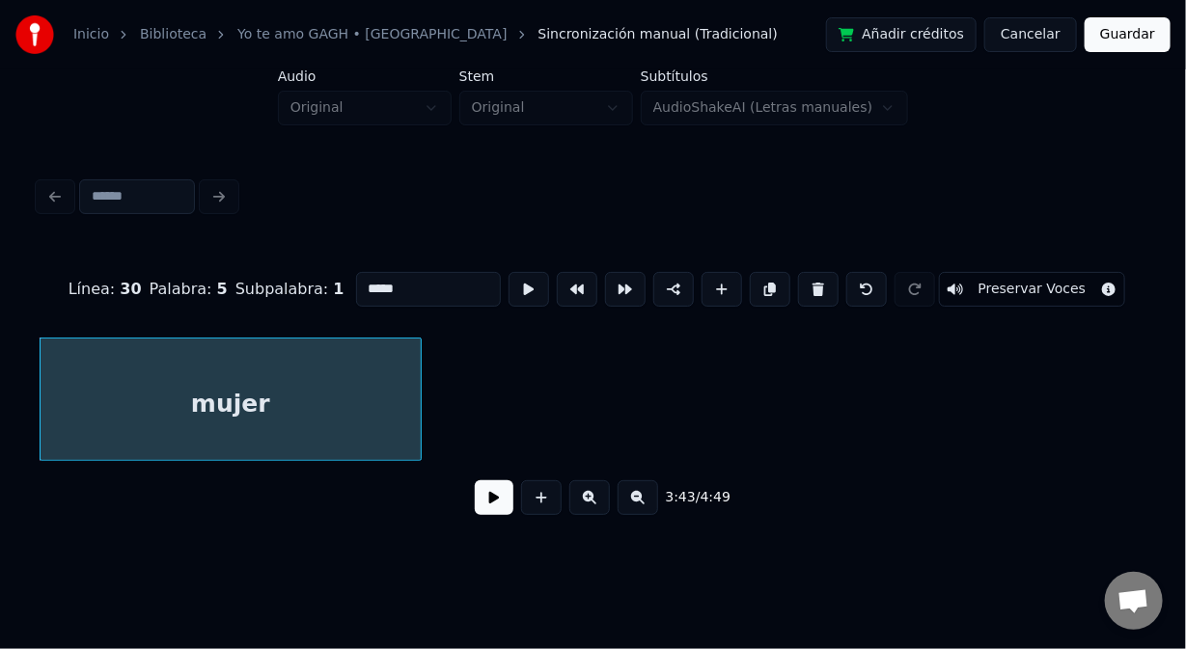
click at [490, 514] on button at bounding box center [494, 498] width 39 height 35
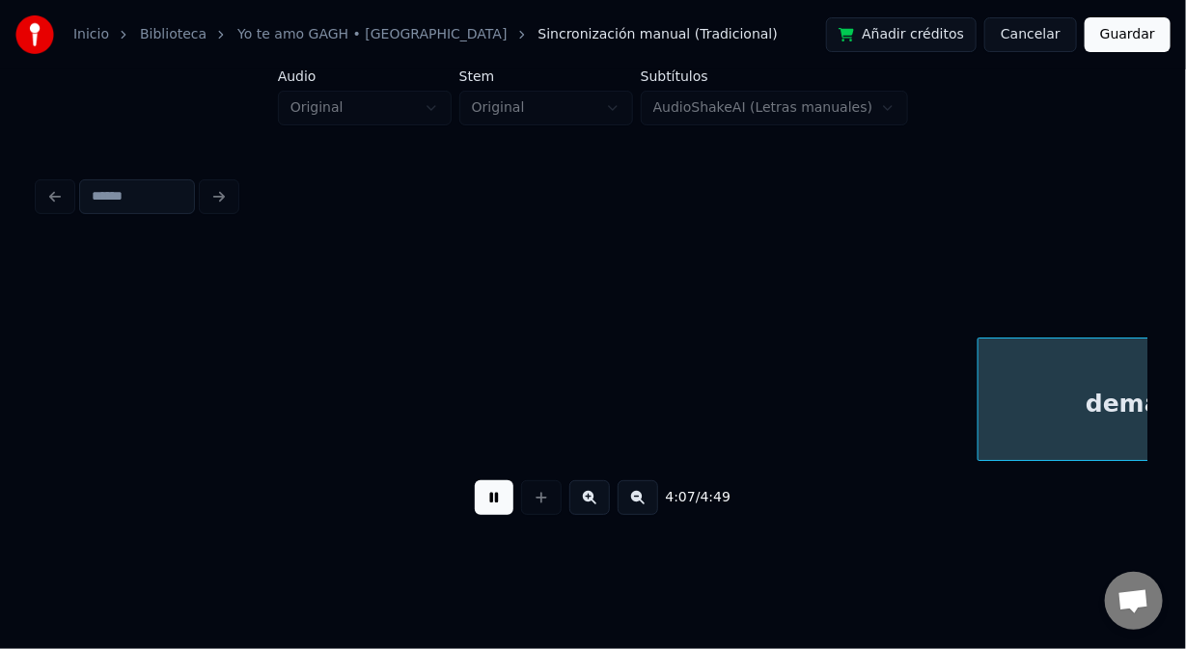
scroll to position [0, 71500]
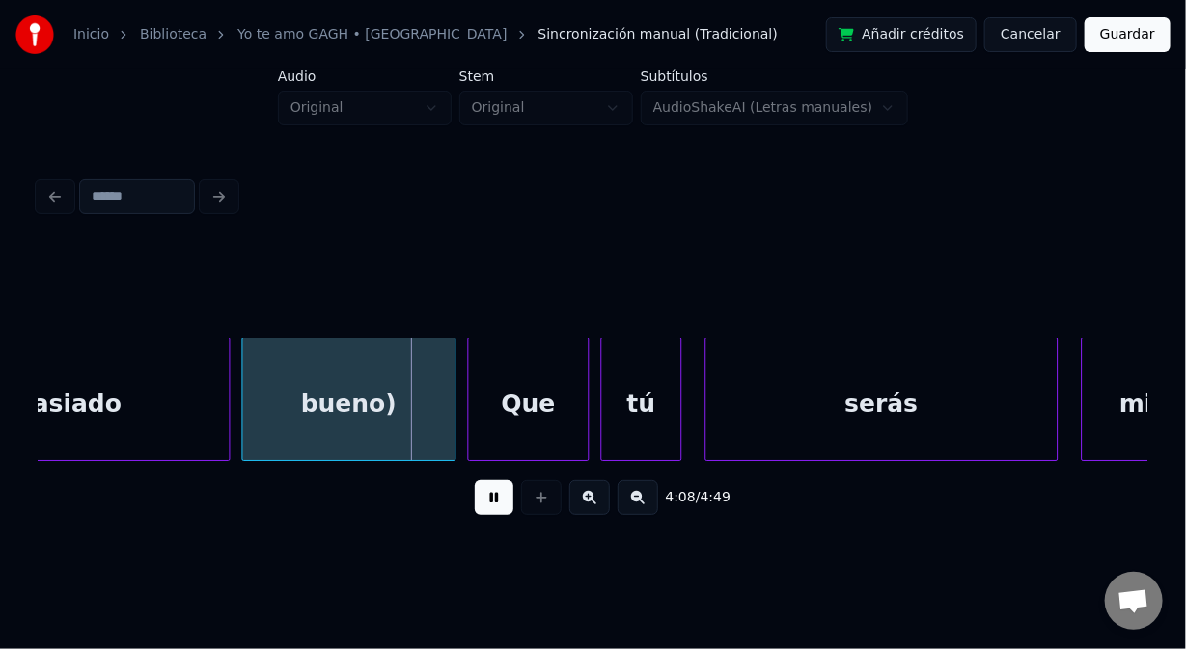
click at [492, 505] on button at bounding box center [494, 498] width 39 height 35
click at [420, 400] on div "bueno)" at bounding box center [349, 404] width 212 height 131
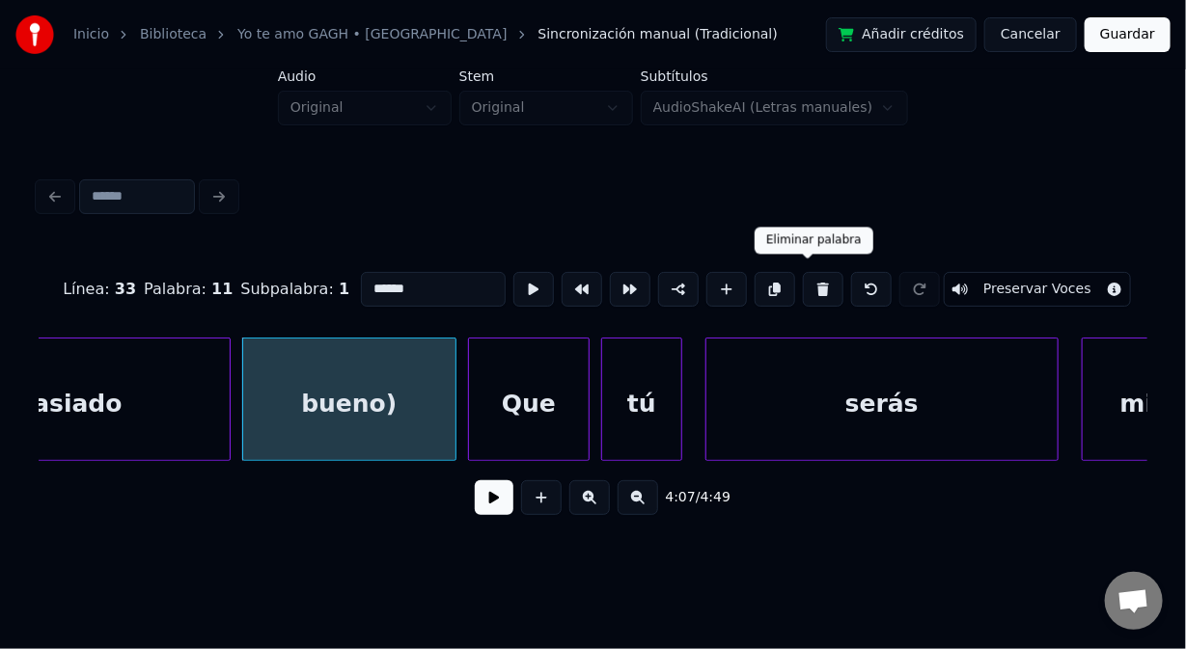
click at [803, 283] on button at bounding box center [823, 289] width 41 height 35
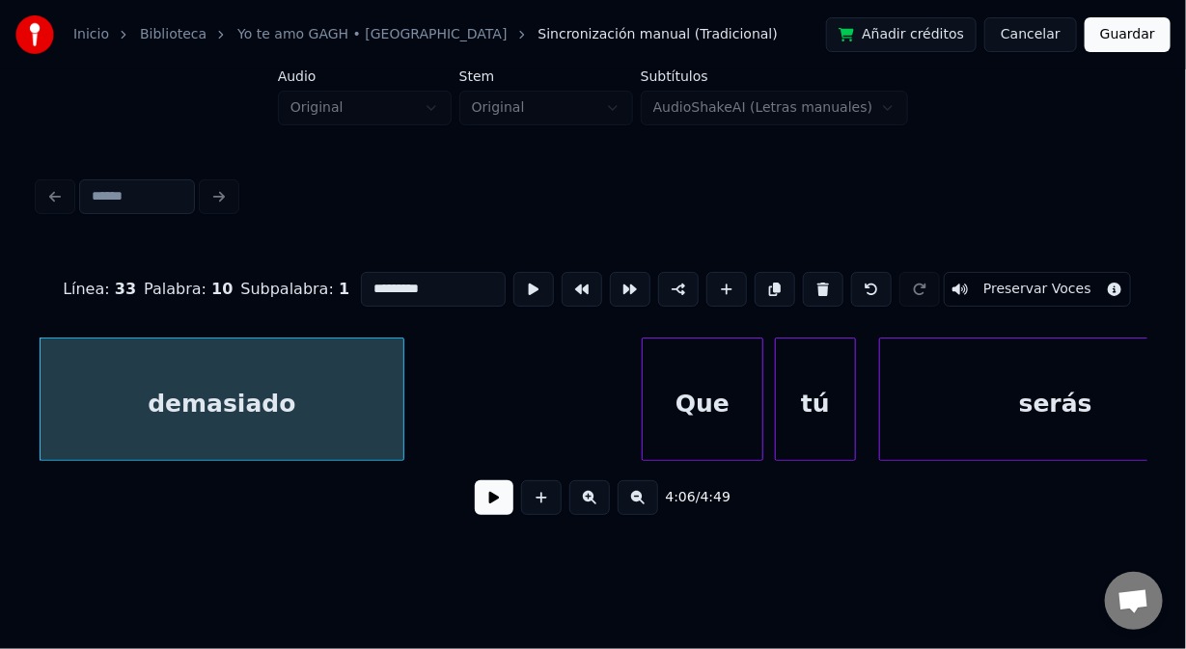
click at [803, 283] on button at bounding box center [823, 289] width 41 height 35
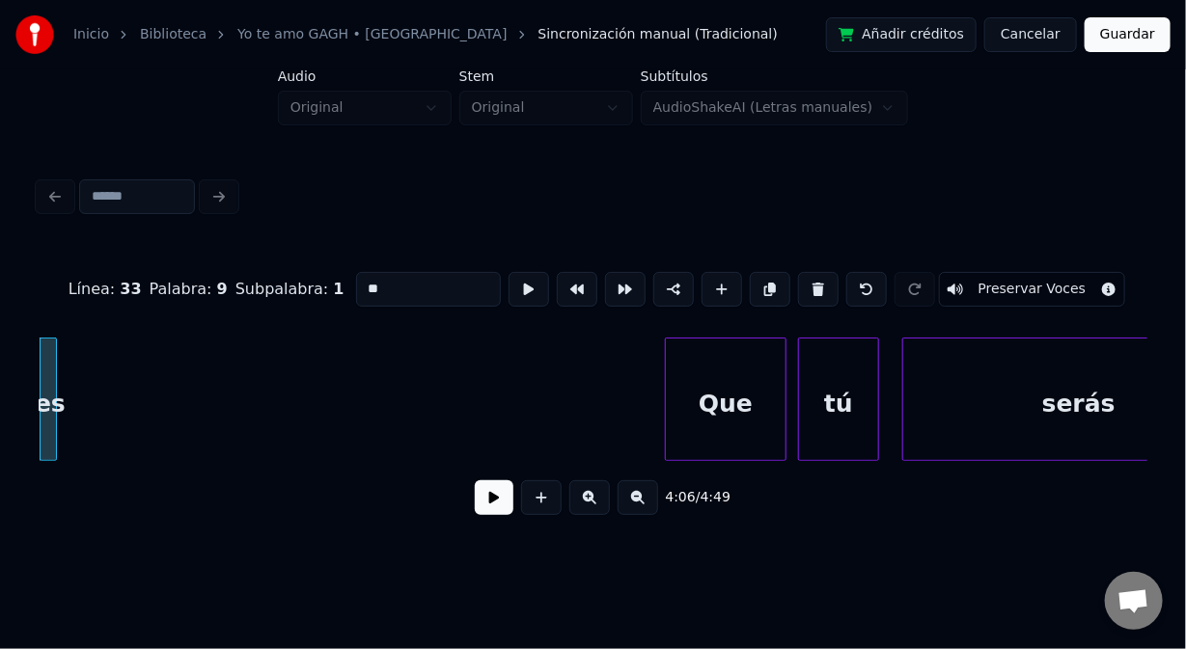
click at [802, 283] on button at bounding box center [818, 289] width 41 height 35
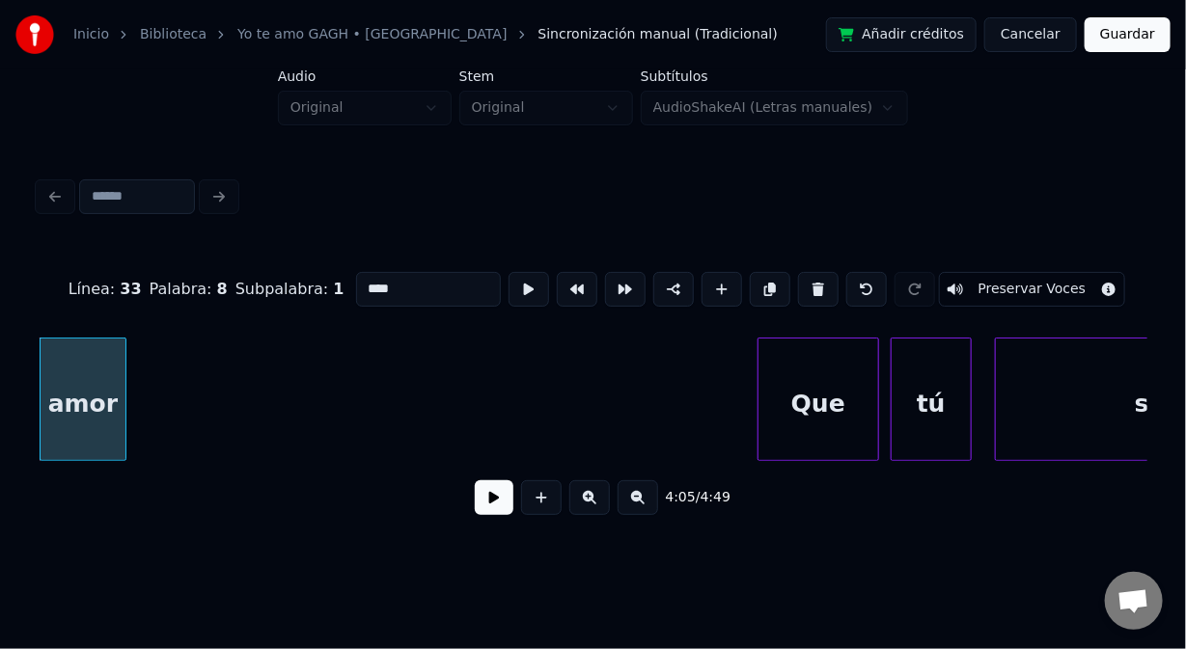
click at [802, 283] on button at bounding box center [818, 289] width 41 height 35
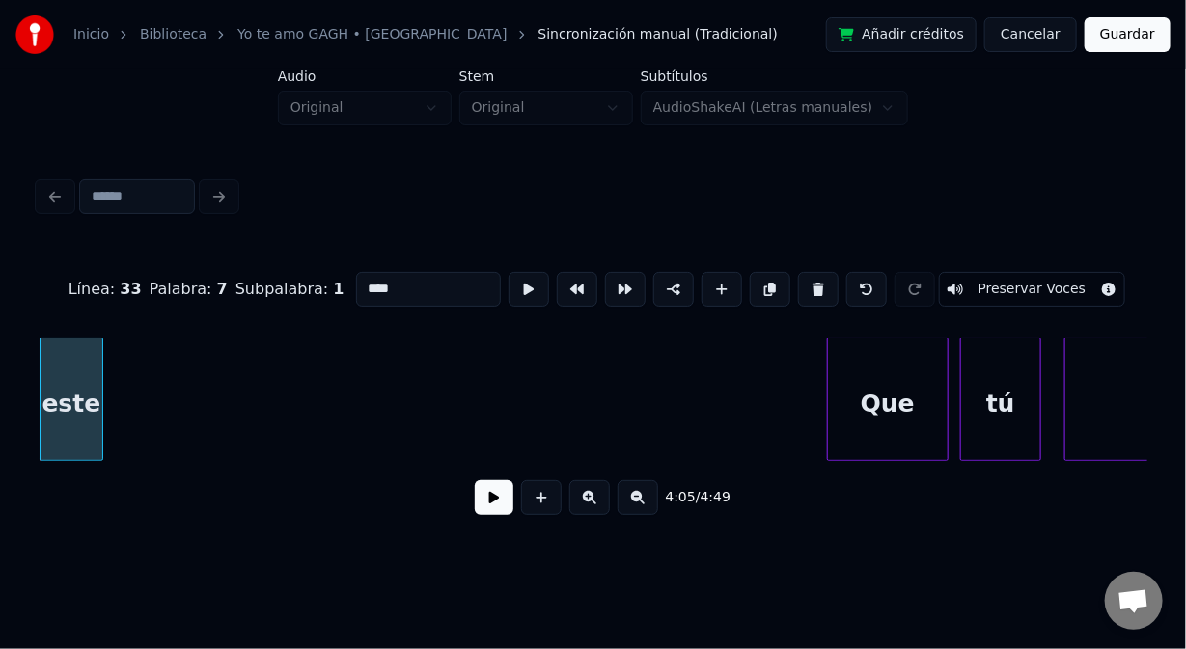
click at [802, 283] on button at bounding box center [818, 289] width 41 height 35
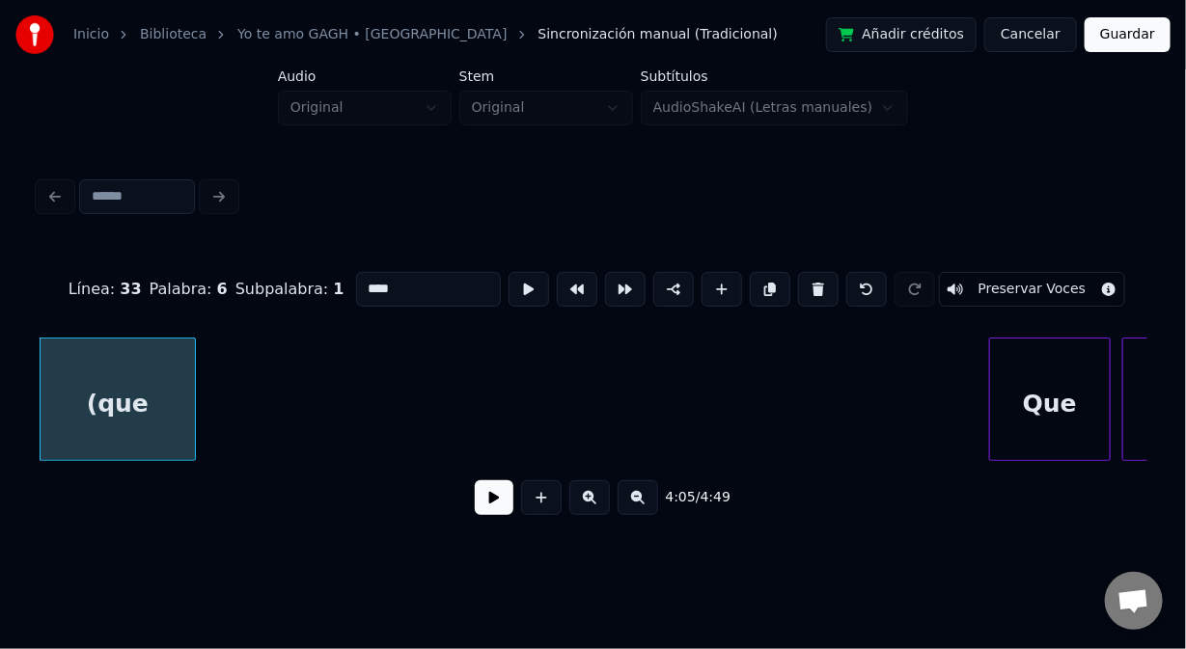
click at [802, 283] on button at bounding box center [818, 289] width 41 height 35
type input "*****"
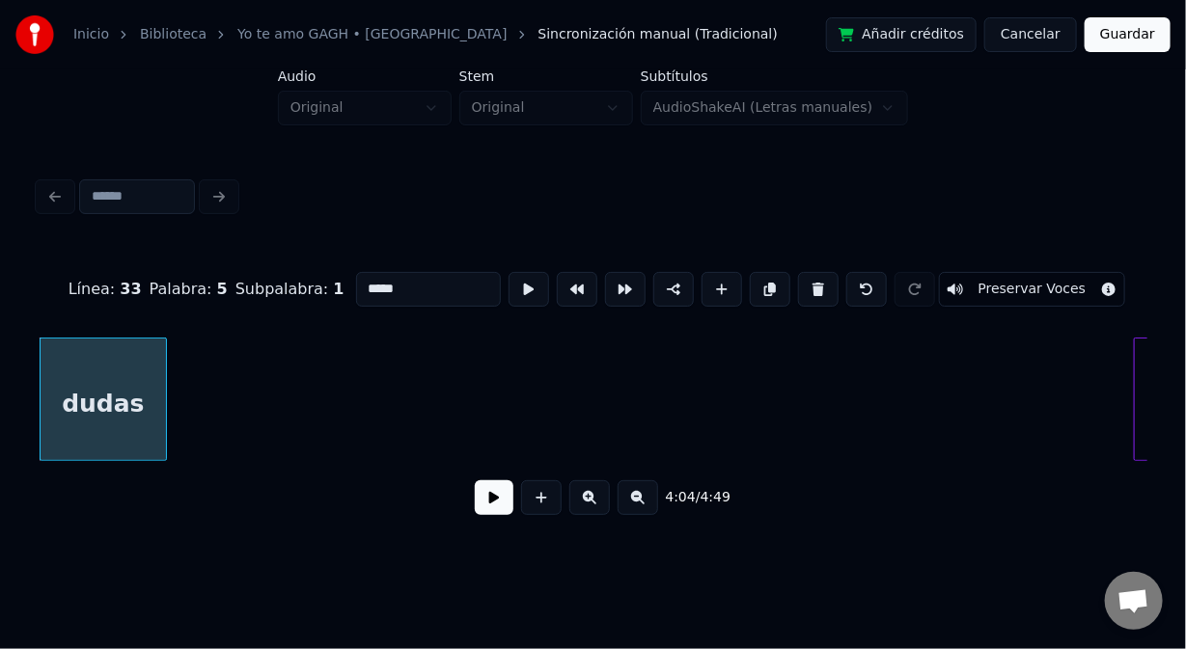
click at [487, 509] on button at bounding box center [494, 498] width 39 height 35
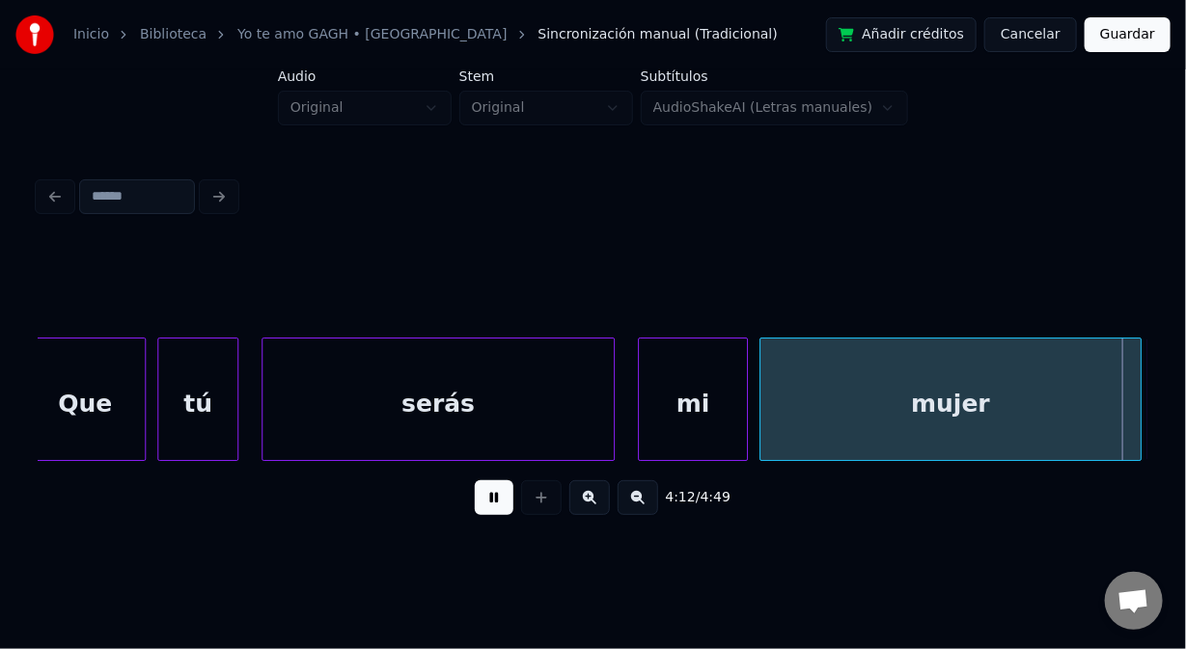
scroll to position [0, 73056]
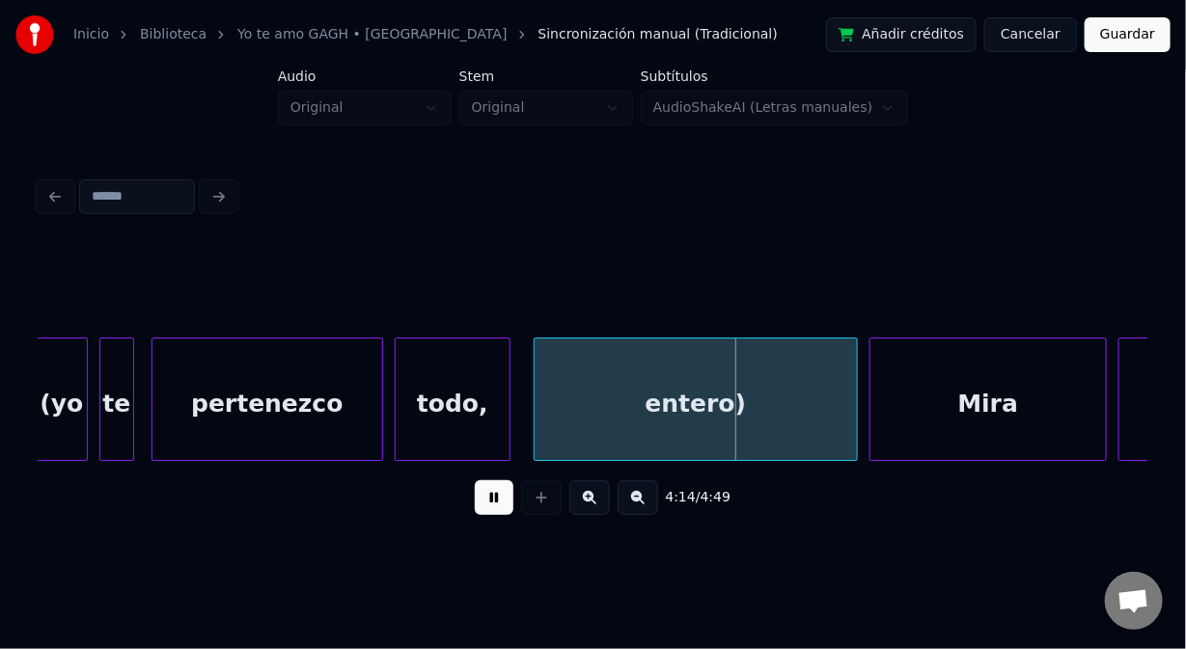
click at [494, 504] on button at bounding box center [494, 498] width 39 height 35
click at [667, 394] on div "entero)" at bounding box center [696, 404] width 322 height 131
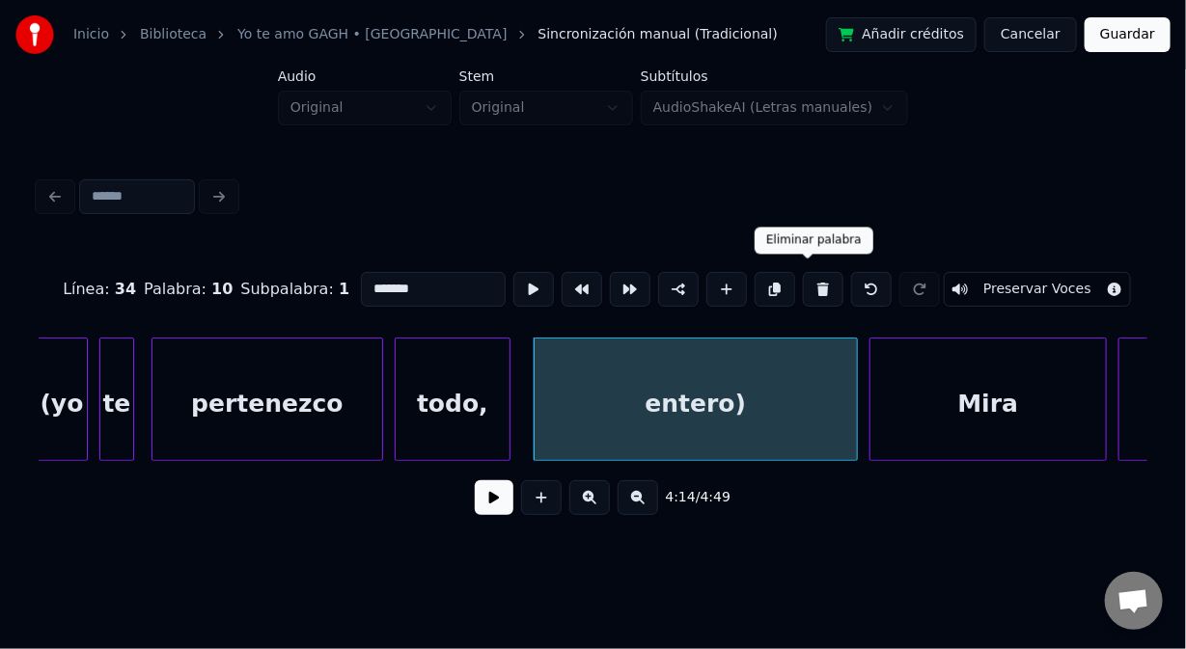
click at [811, 277] on button at bounding box center [823, 289] width 41 height 35
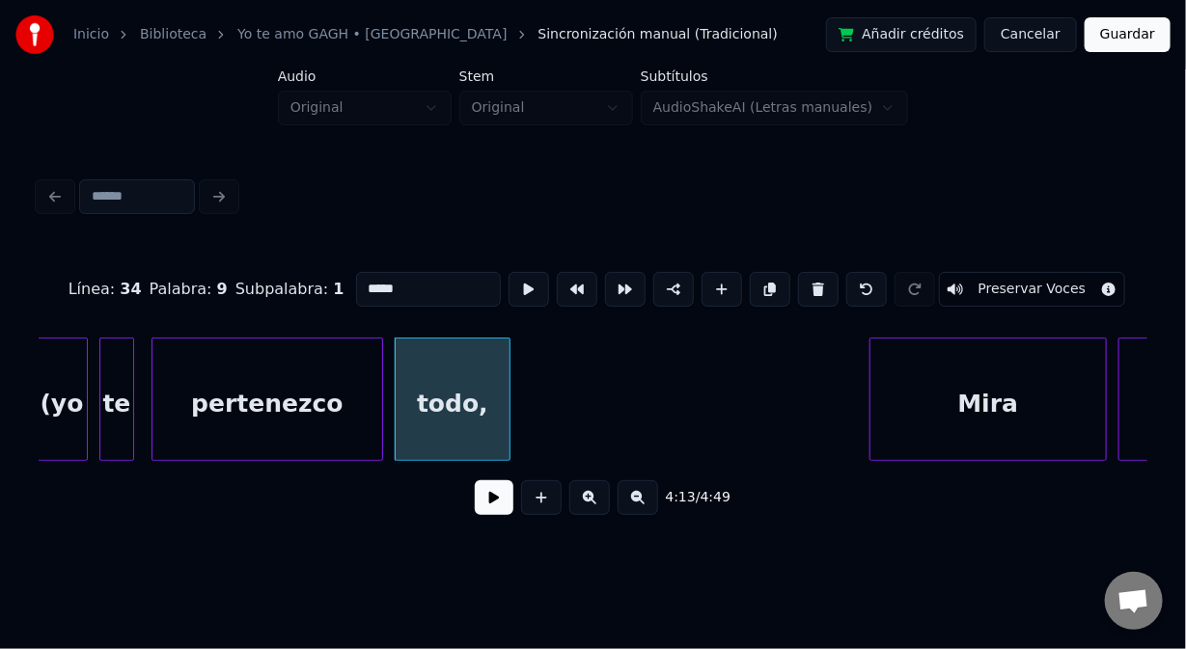
click at [811, 277] on button at bounding box center [818, 289] width 41 height 35
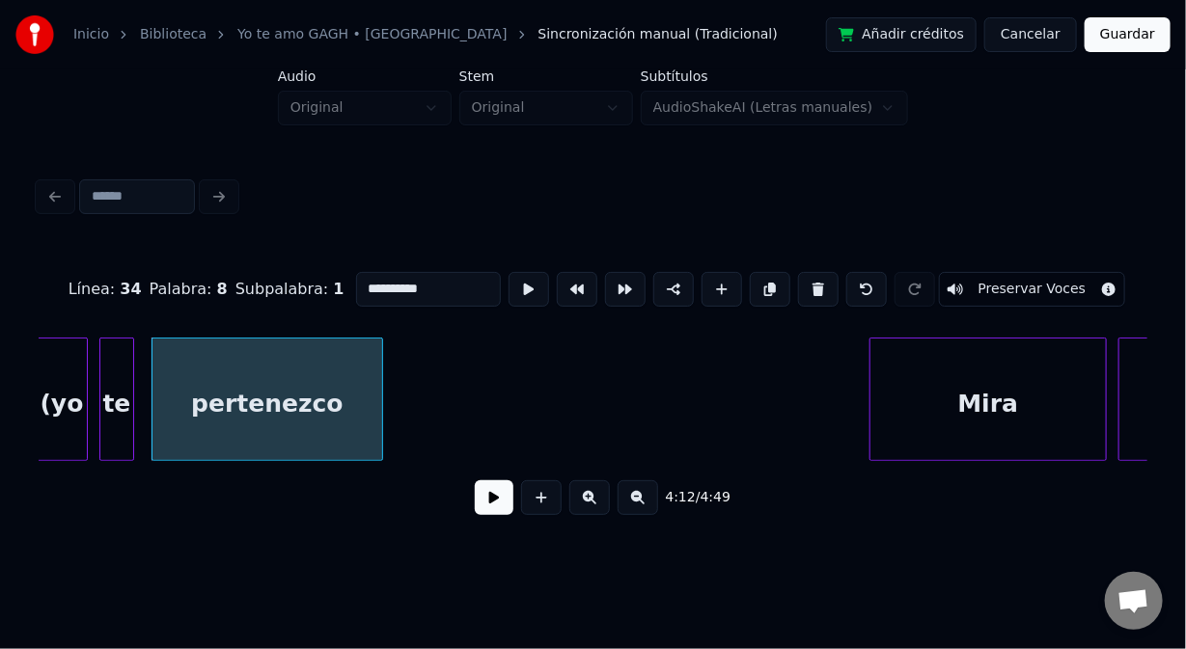
click at [811, 277] on button at bounding box center [818, 289] width 41 height 35
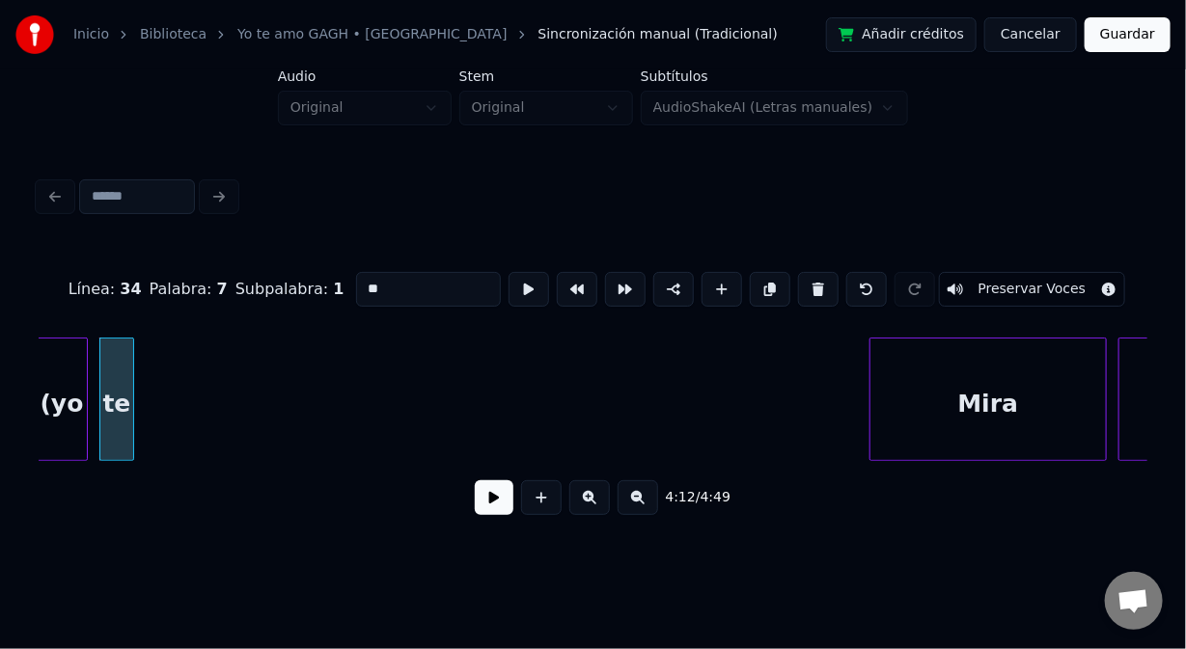
click at [811, 277] on button at bounding box center [818, 289] width 41 height 35
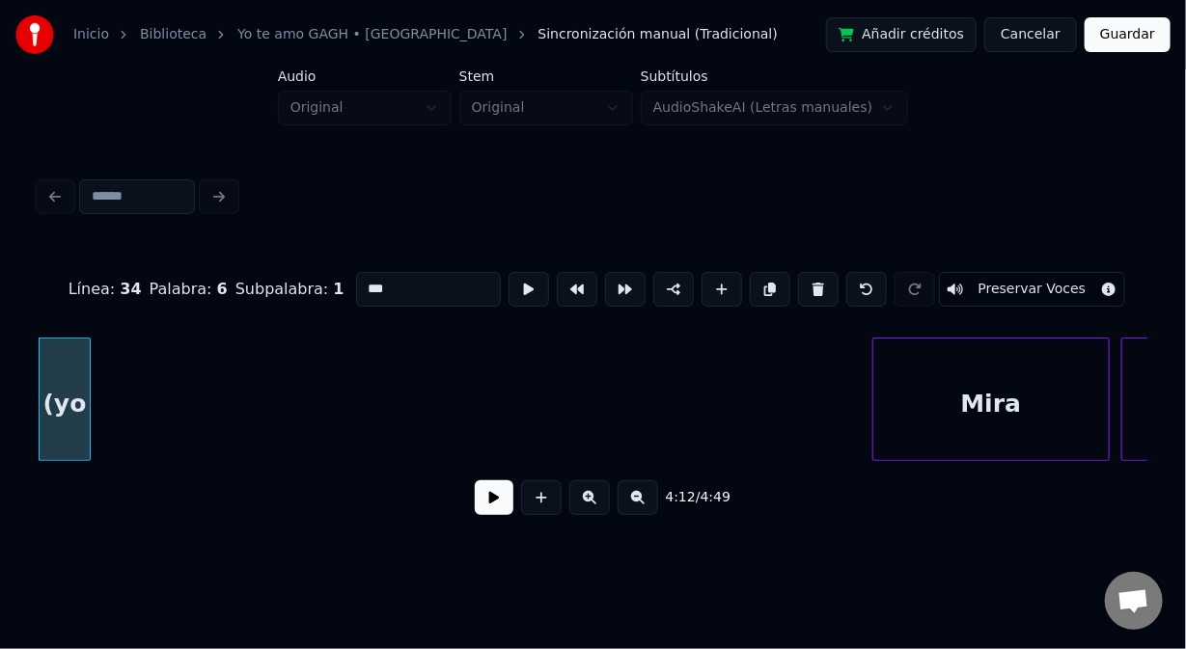
click at [811, 277] on button at bounding box center [818, 289] width 41 height 35
type input "*****"
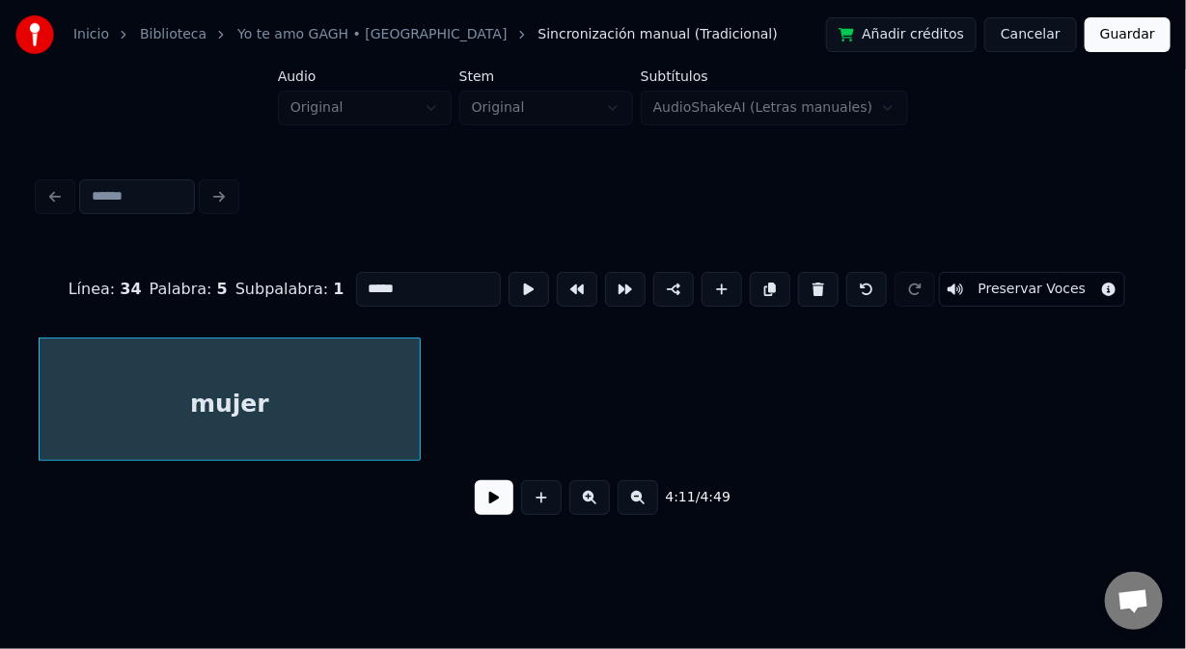
click at [501, 505] on button at bounding box center [494, 498] width 39 height 35
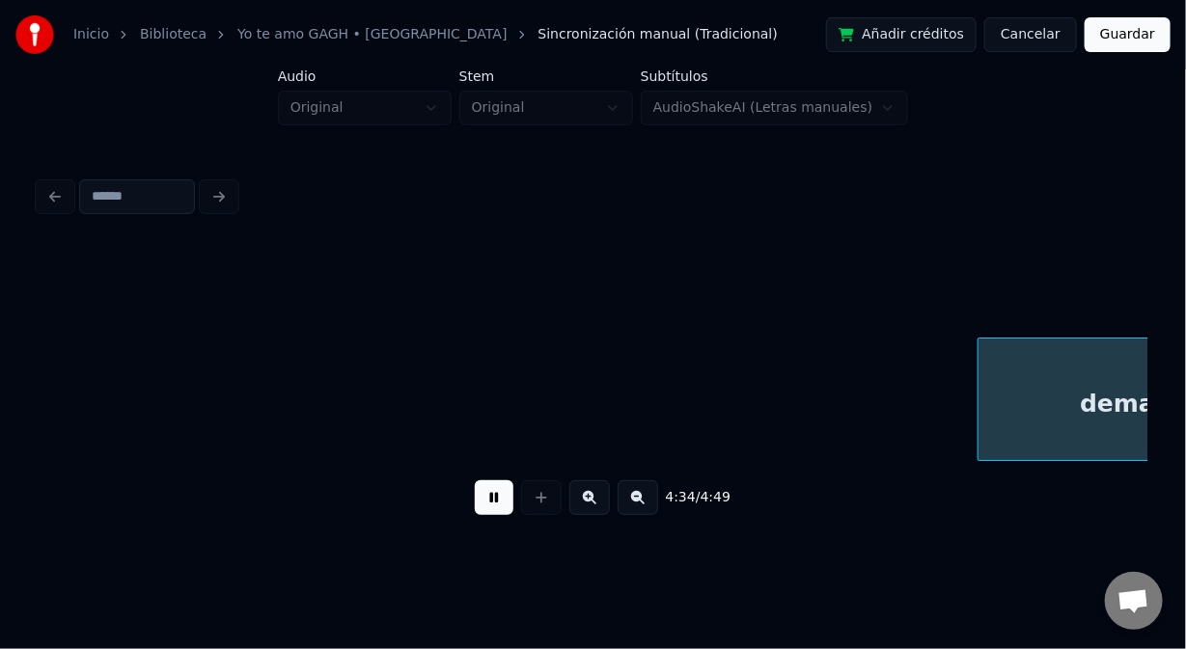
scroll to position [0, 79328]
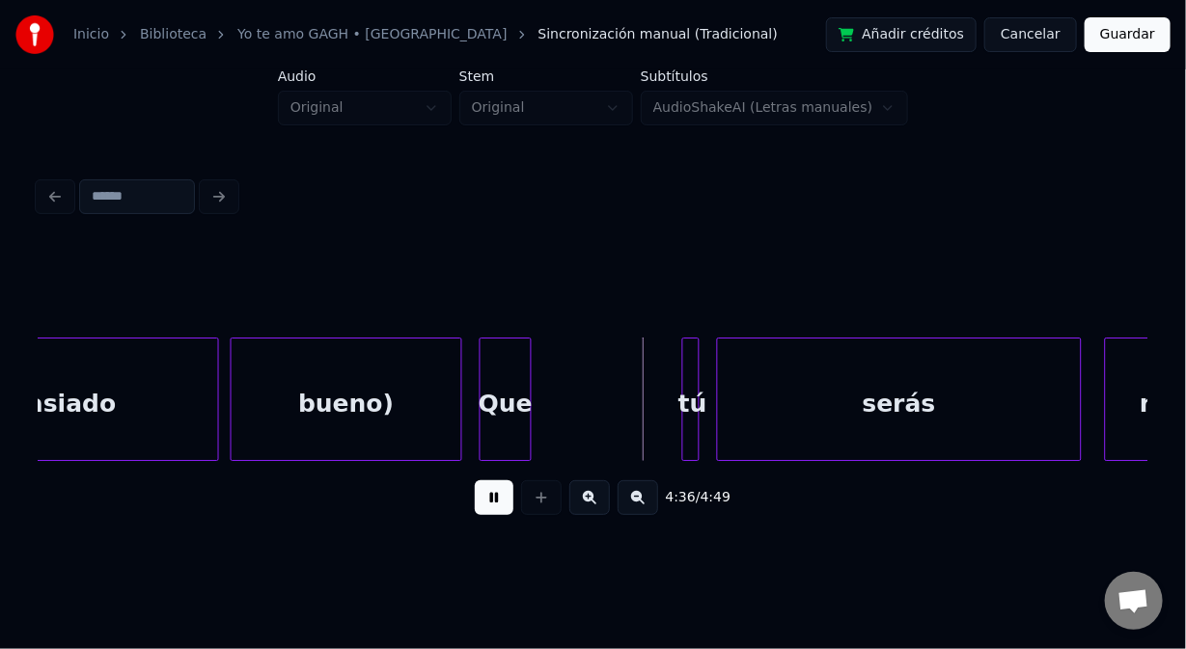
click at [500, 506] on button at bounding box center [494, 498] width 39 height 35
click at [435, 418] on div "bueno)" at bounding box center [347, 404] width 230 height 131
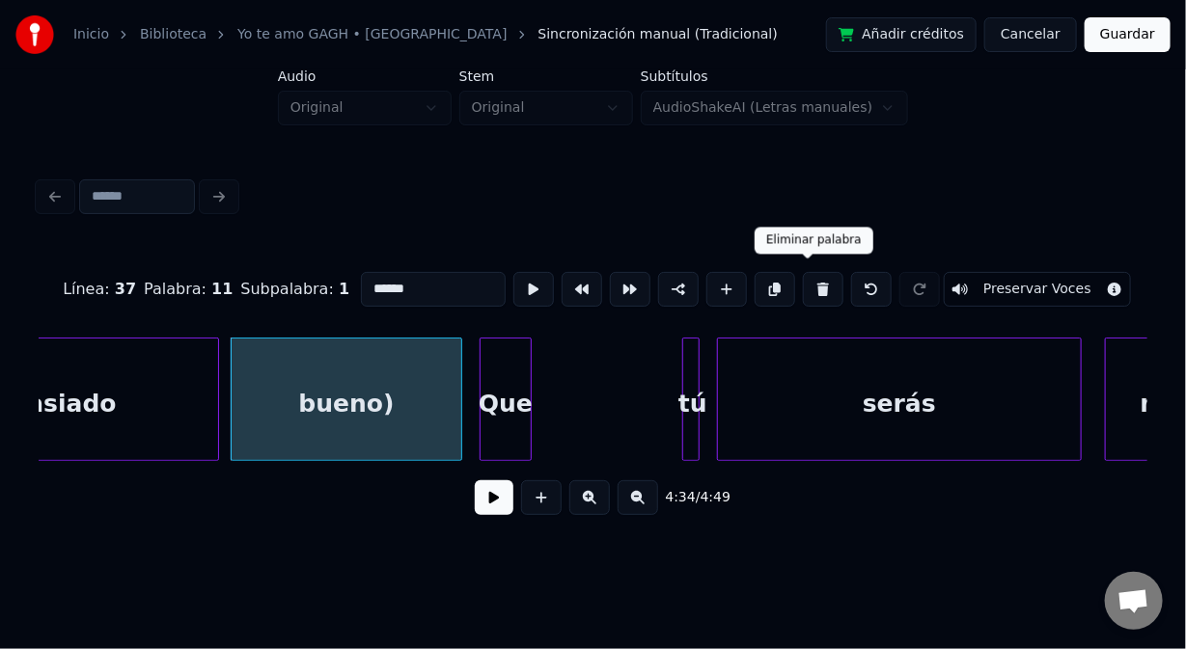
click at [812, 283] on button at bounding box center [823, 289] width 41 height 35
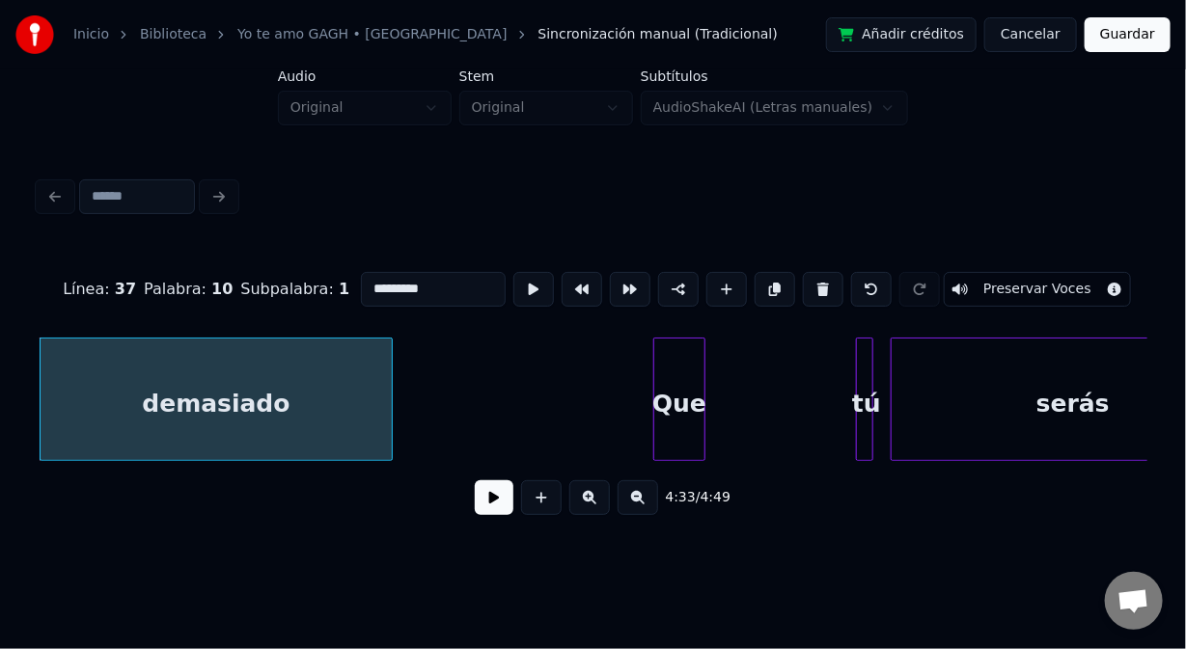
click at [811, 285] on button at bounding box center [823, 289] width 41 height 35
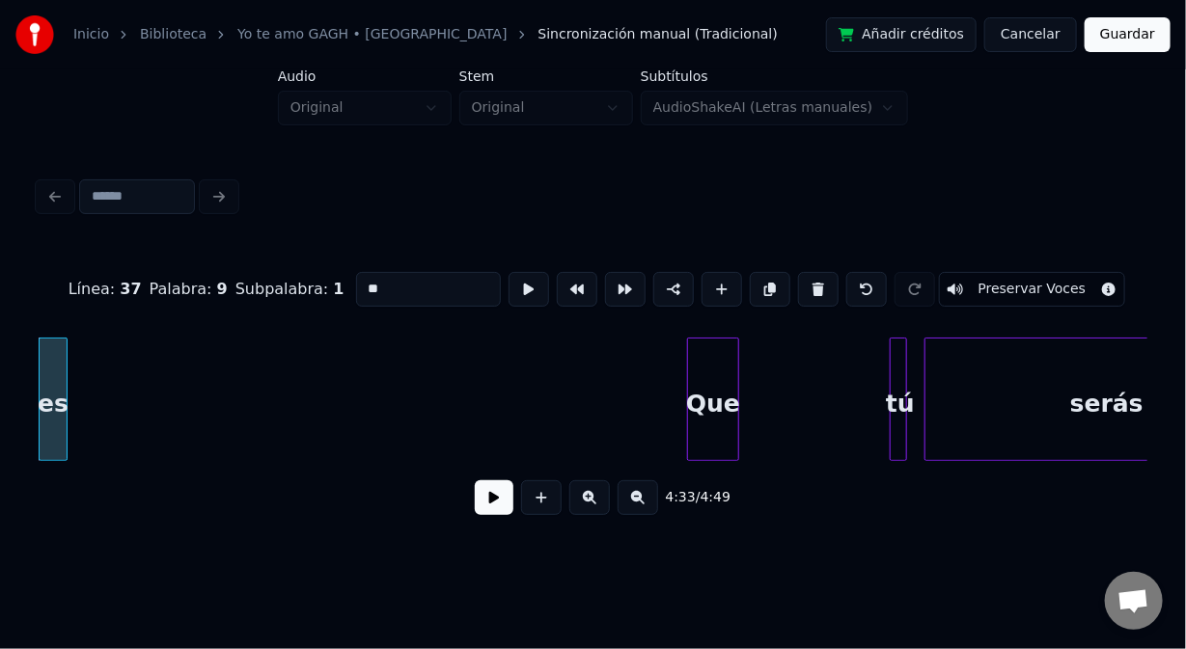
click at [811, 285] on button at bounding box center [818, 289] width 41 height 35
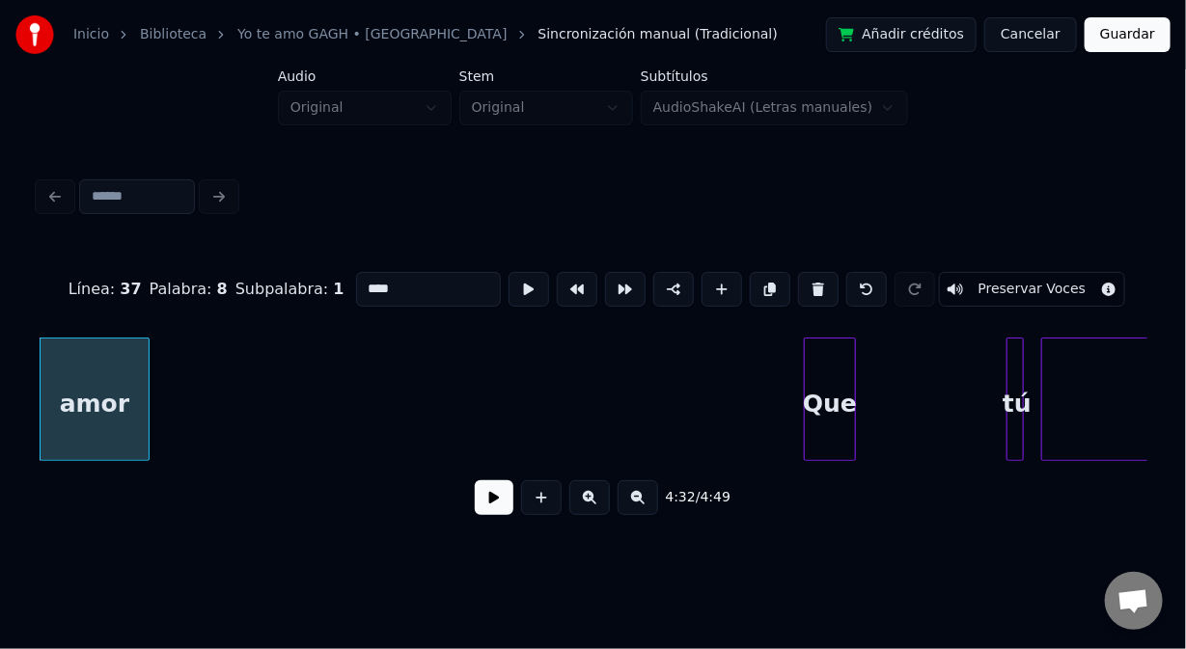
click at [810, 286] on button at bounding box center [818, 289] width 41 height 35
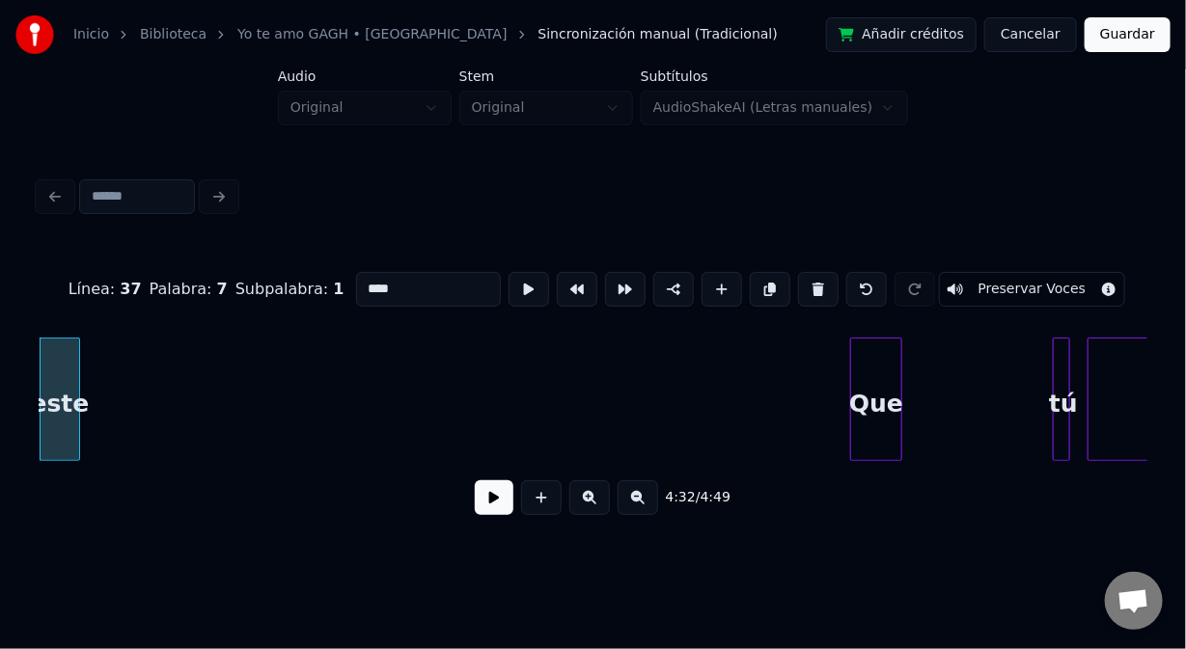
click at [810, 286] on button at bounding box center [818, 289] width 41 height 35
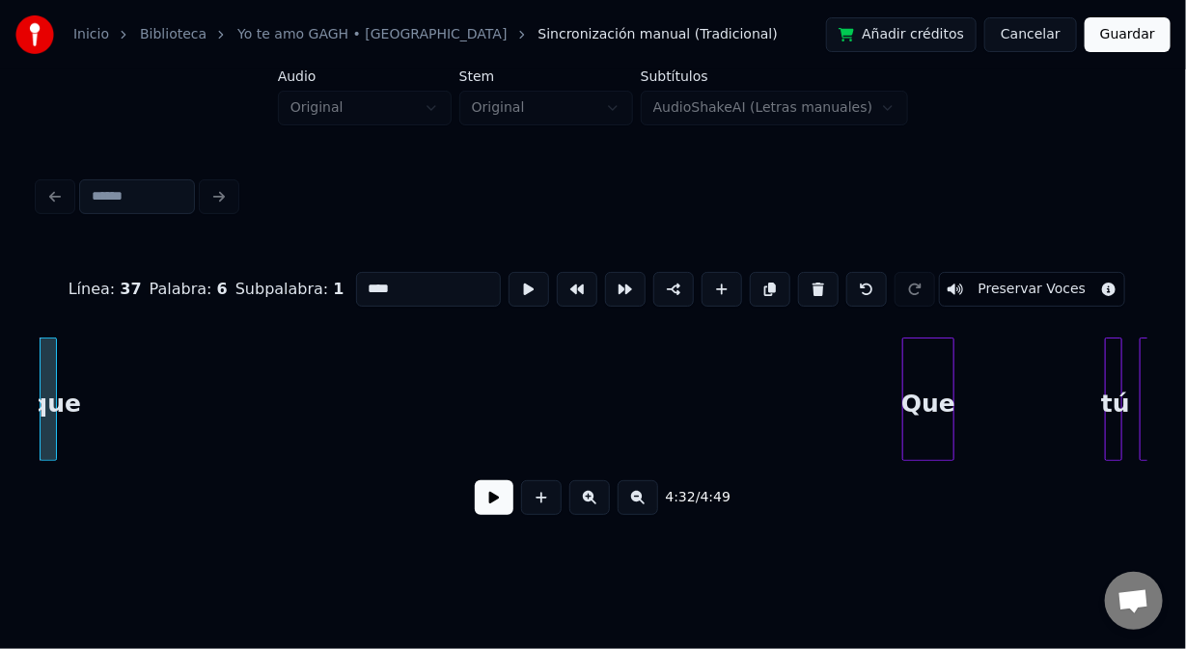
click at [810, 286] on button at bounding box center [818, 289] width 41 height 35
type input "*****"
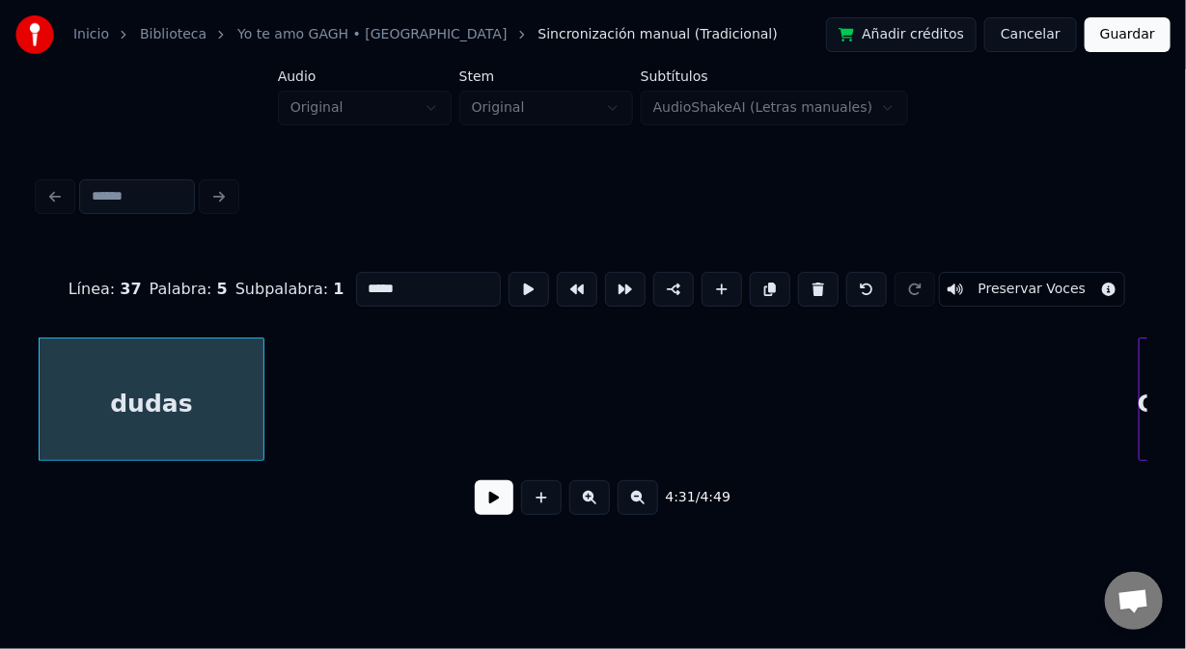
click at [491, 508] on button at bounding box center [494, 498] width 39 height 35
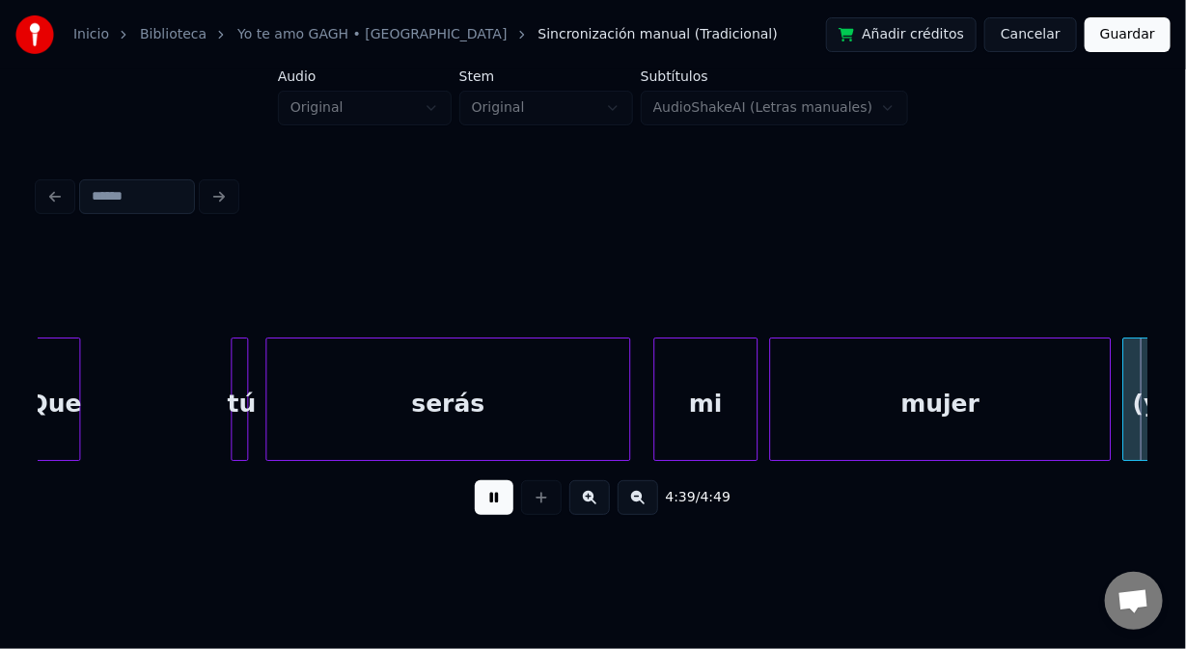
scroll to position [0, 80891]
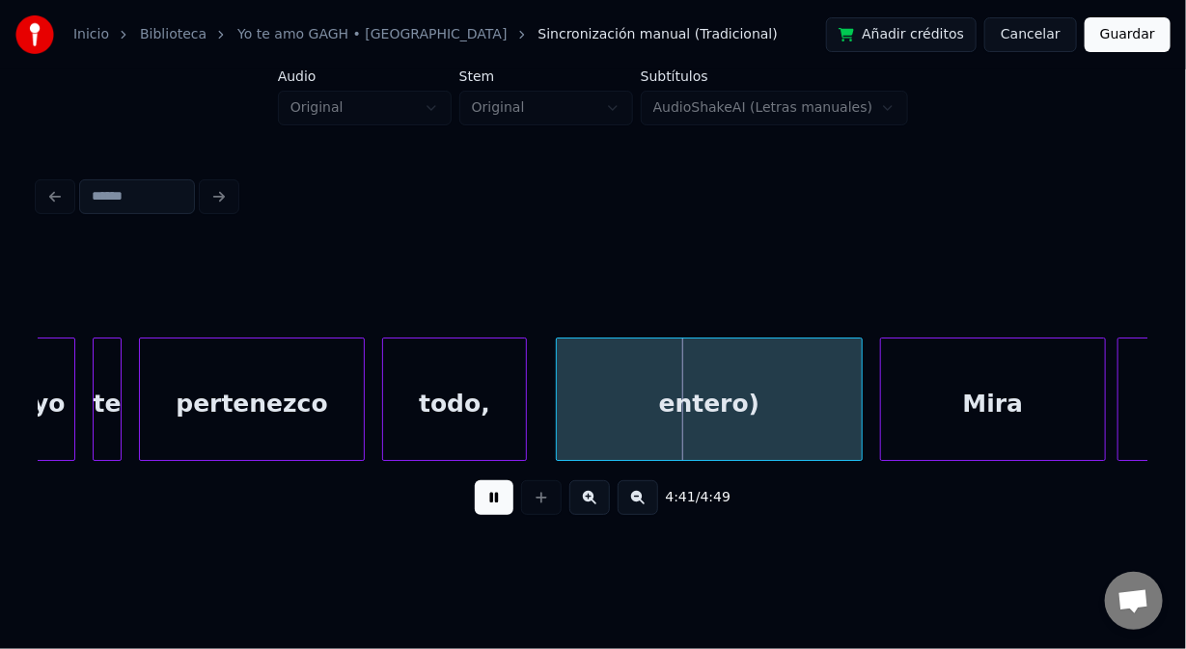
click at [488, 504] on button at bounding box center [494, 498] width 39 height 35
click at [801, 400] on div "entero)" at bounding box center [709, 404] width 305 height 131
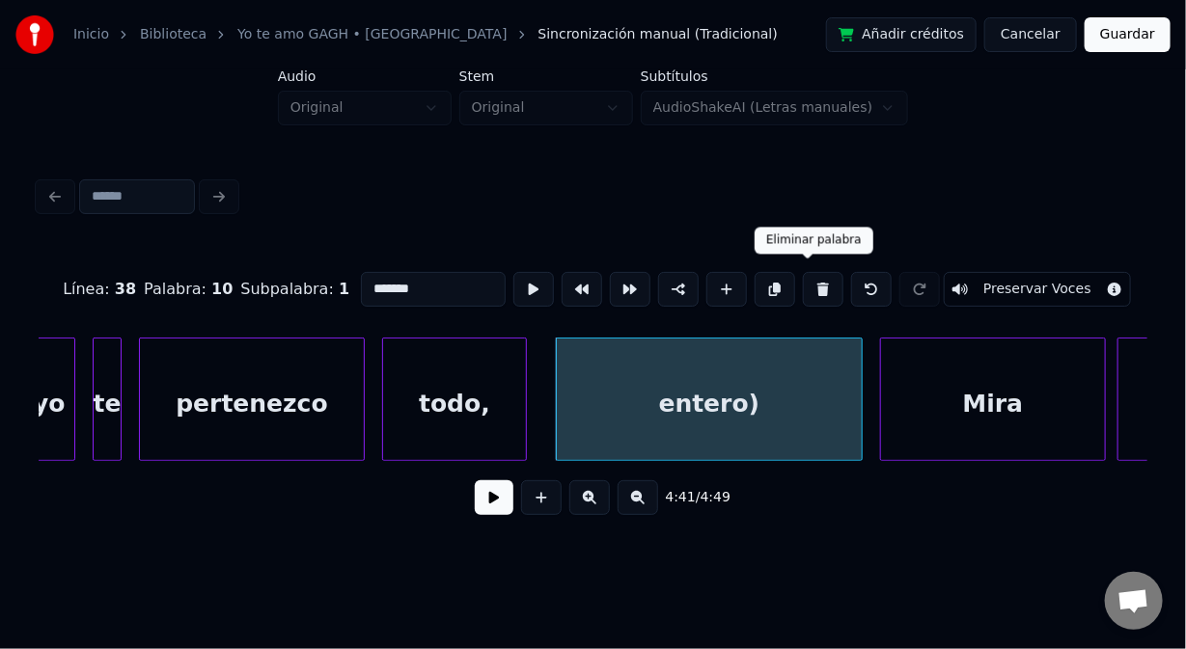
click at [812, 281] on button at bounding box center [823, 289] width 41 height 35
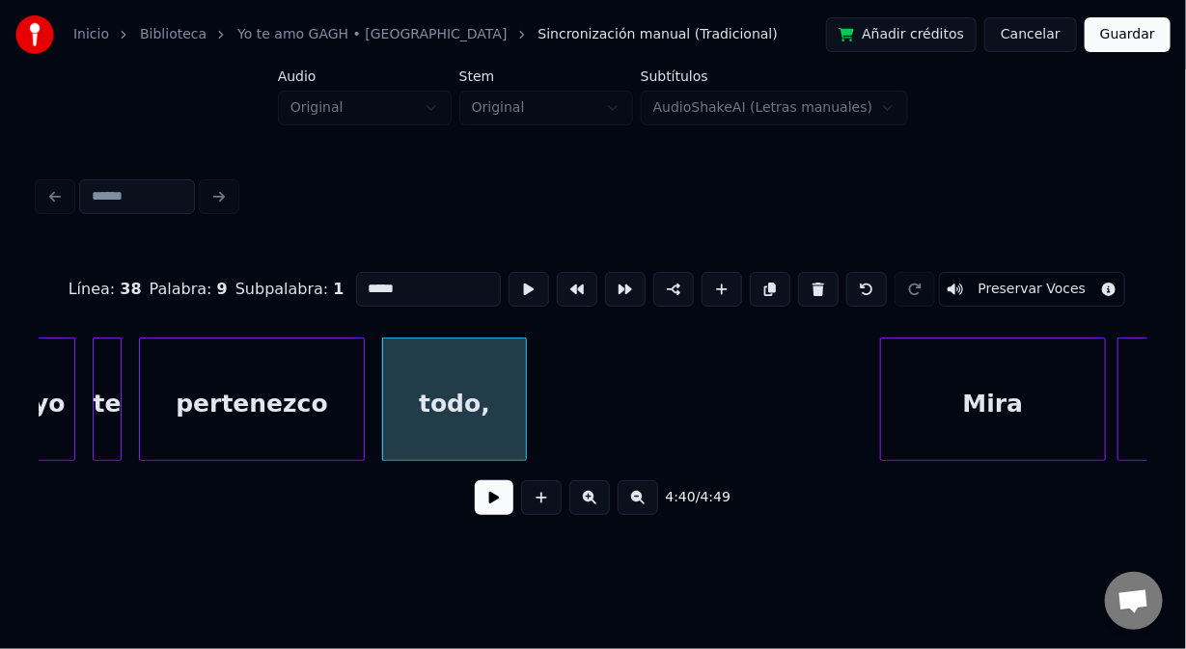
click at [812, 281] on button at bounding box center [818, 289] width 41 height 35
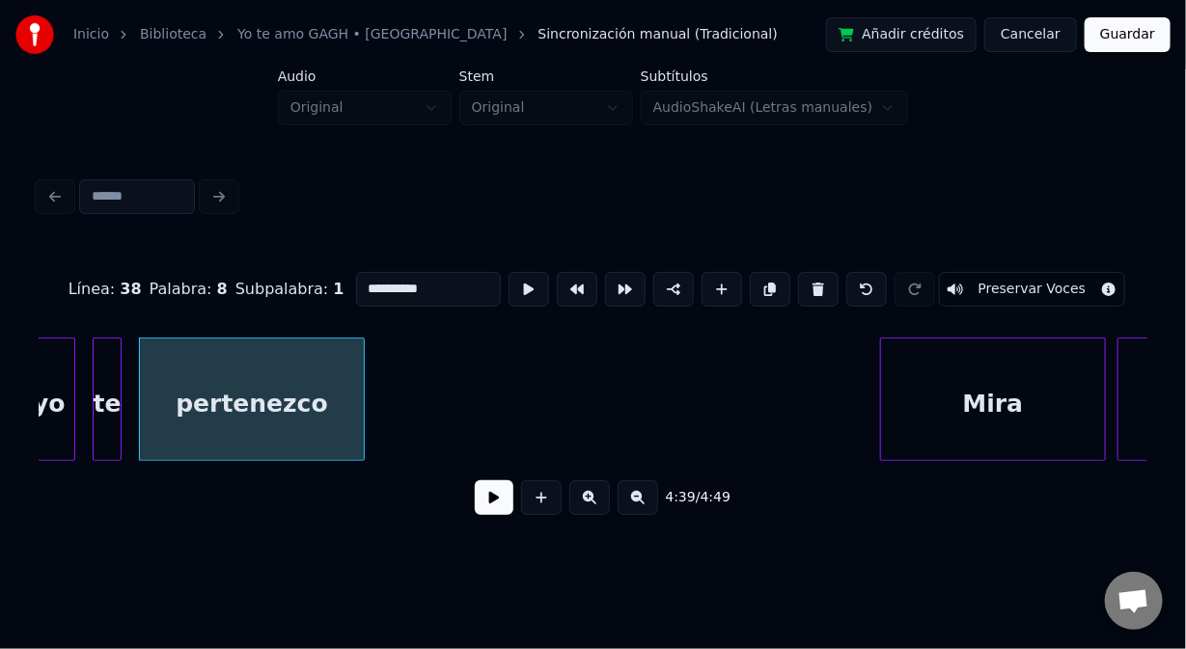
click at [812, 281] on button at bounding box center [818, 289] width 41 height 35
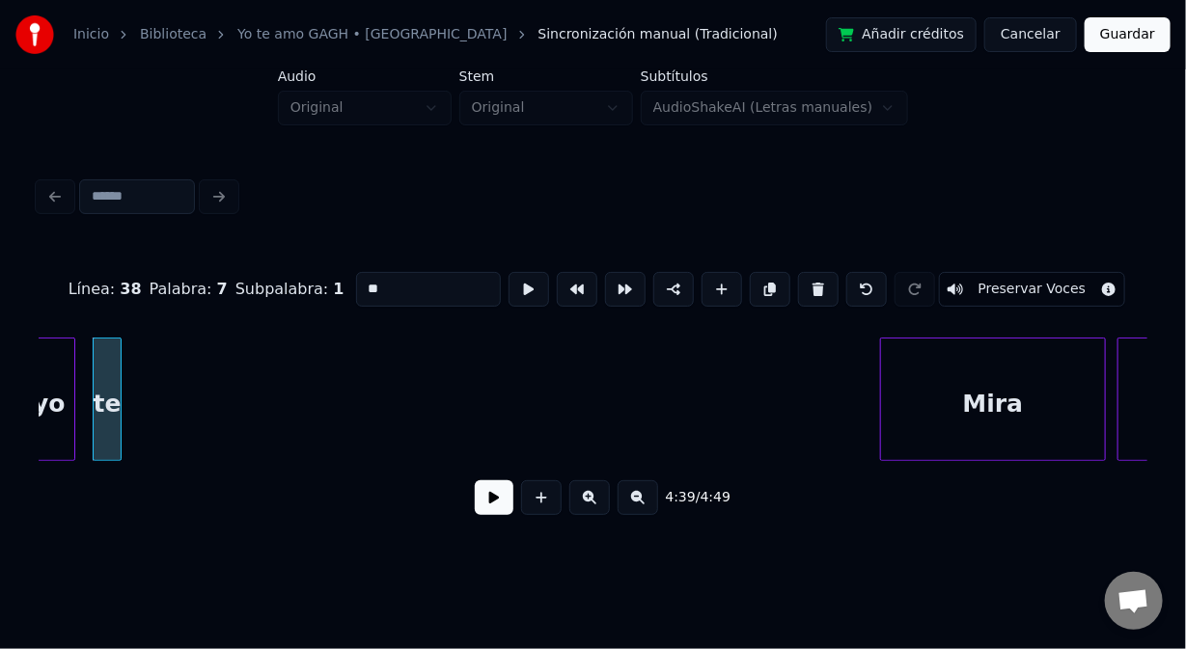
click at [812, 281] on button at bounding box center [818, 289] width 41 height 35
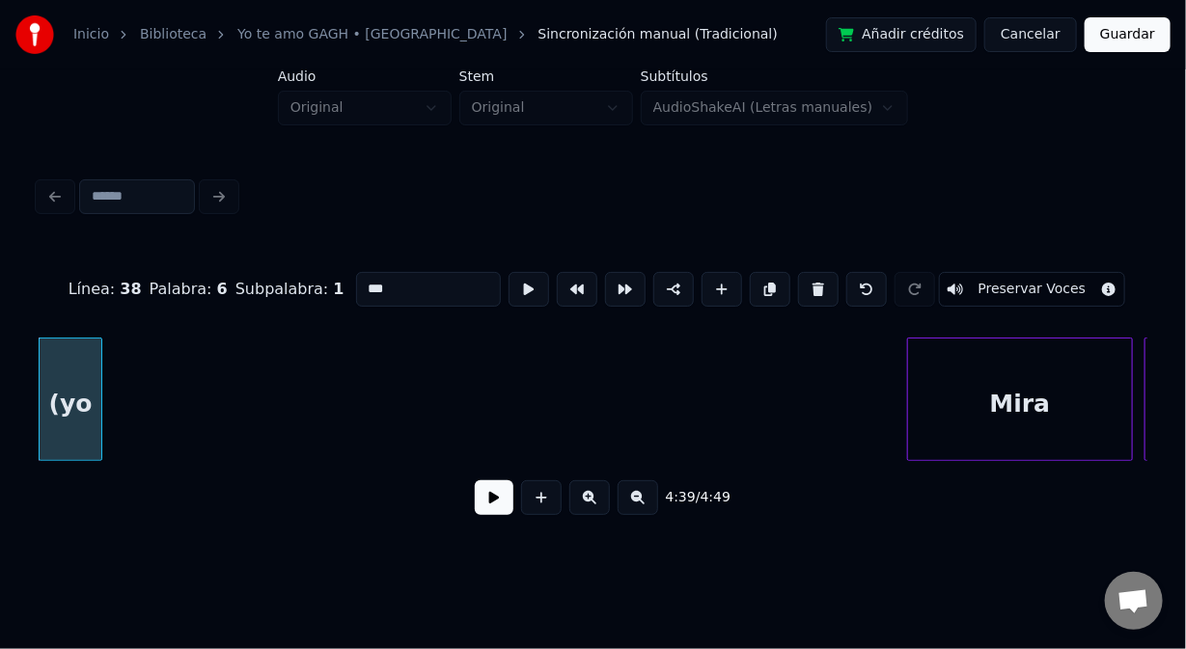
click at [812, 281] on button at bounding box center [818, 289] width 41 height 35
type input "*****"
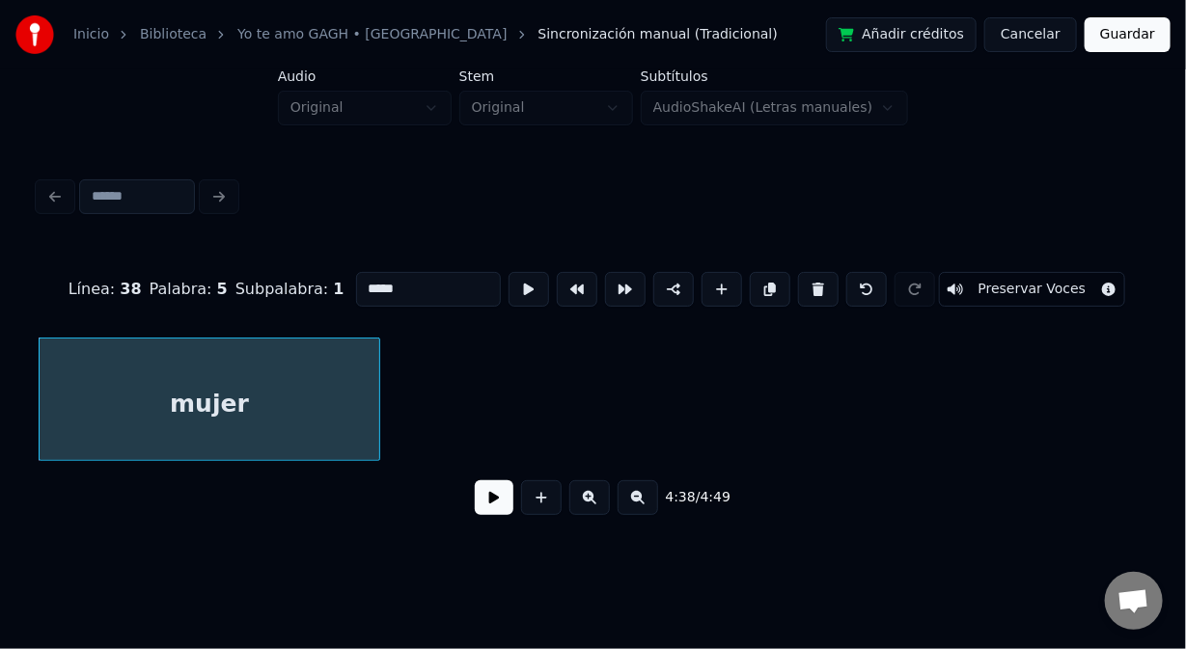
click at [486, 512] on button at bounding box center [494, 498] width 39 height 35
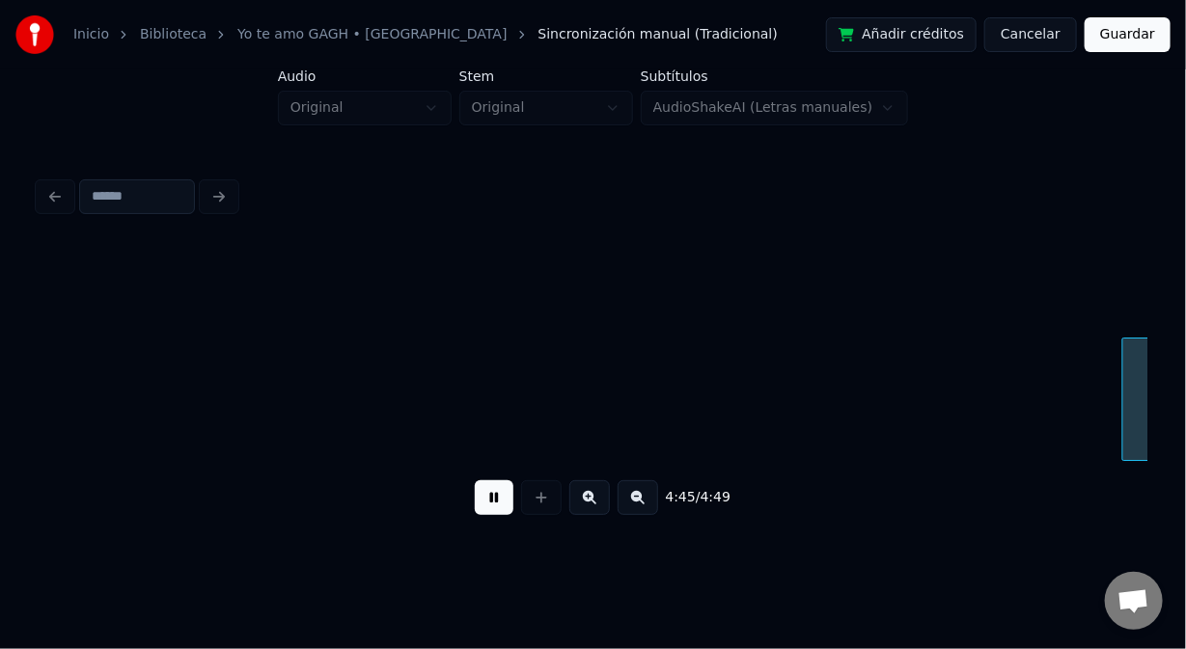
scroll to position [0, 82695]
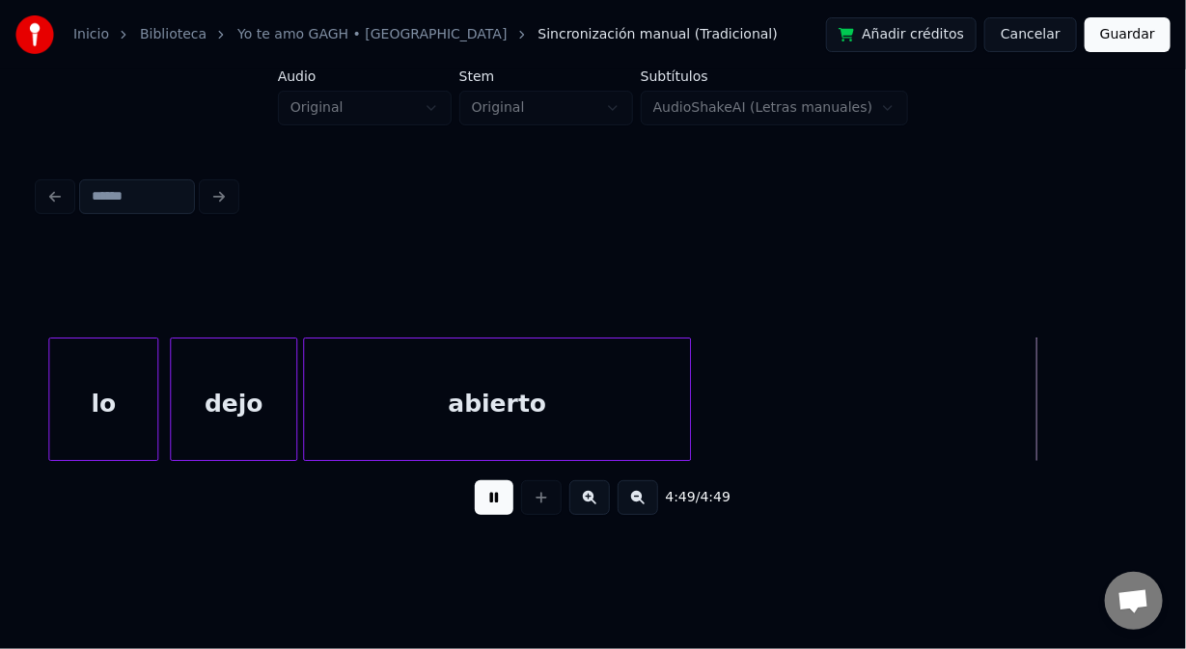
click at [491, 510] on button at bounding box center [494, 498] width 39 height 35
click at [535, 507] on button at bounding box center [541, 498] width 41 height 35
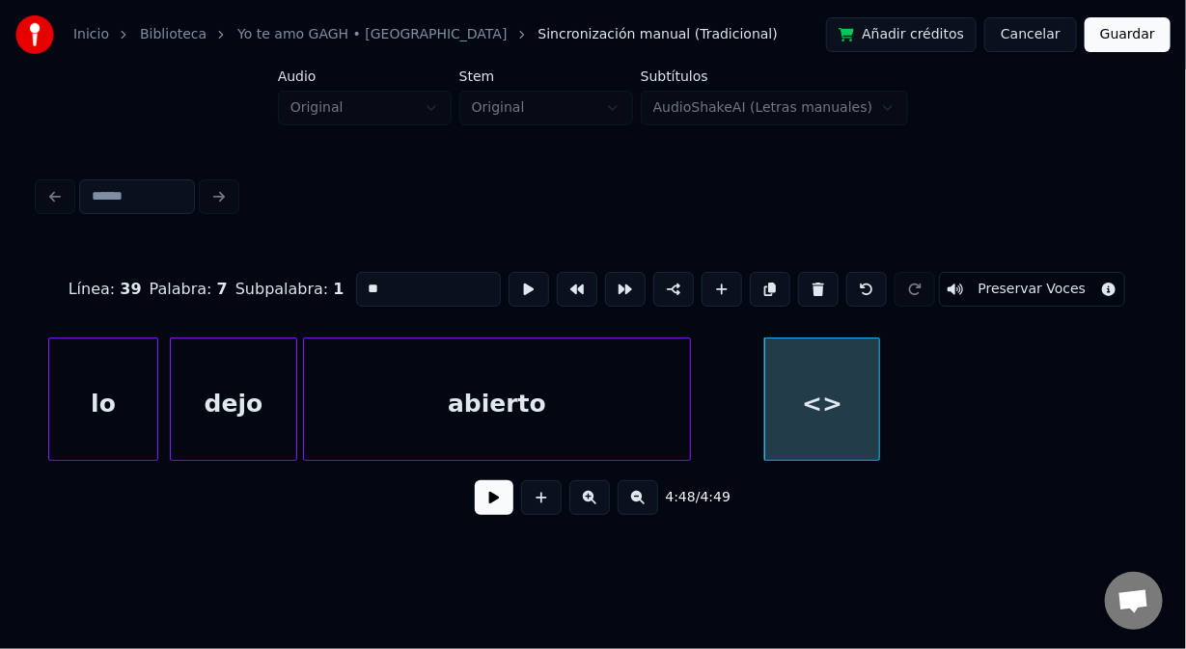
click at [409, 387] on div "abierto" at bounding box center [497, 404] width 386 height 131
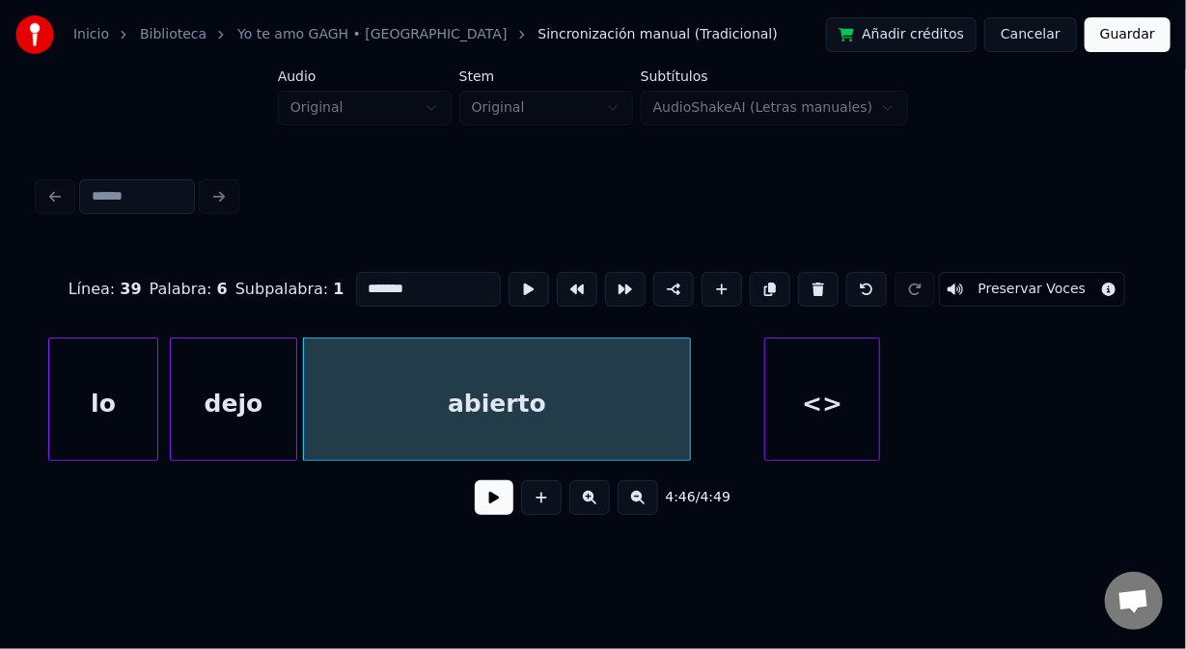
click at [269, 363] on div "dejo" at bounding box center [233, 404] width 125 height 131
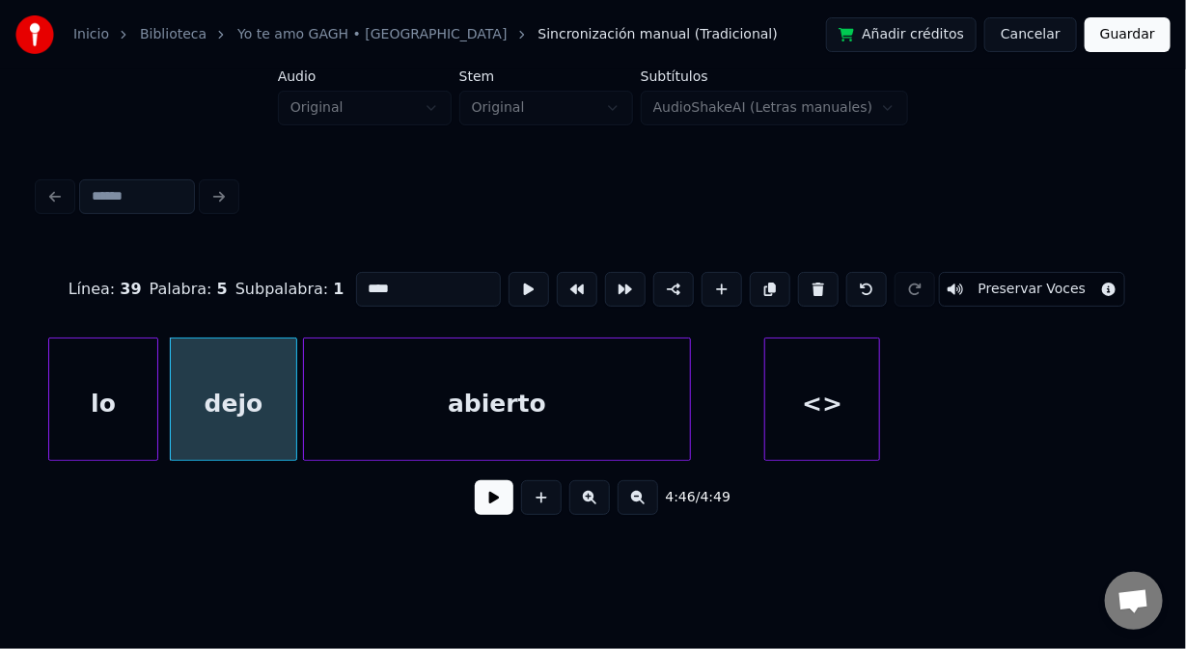
click at [137, 355] on div "lo" at bounding box center [103, 404] width 108 height 131
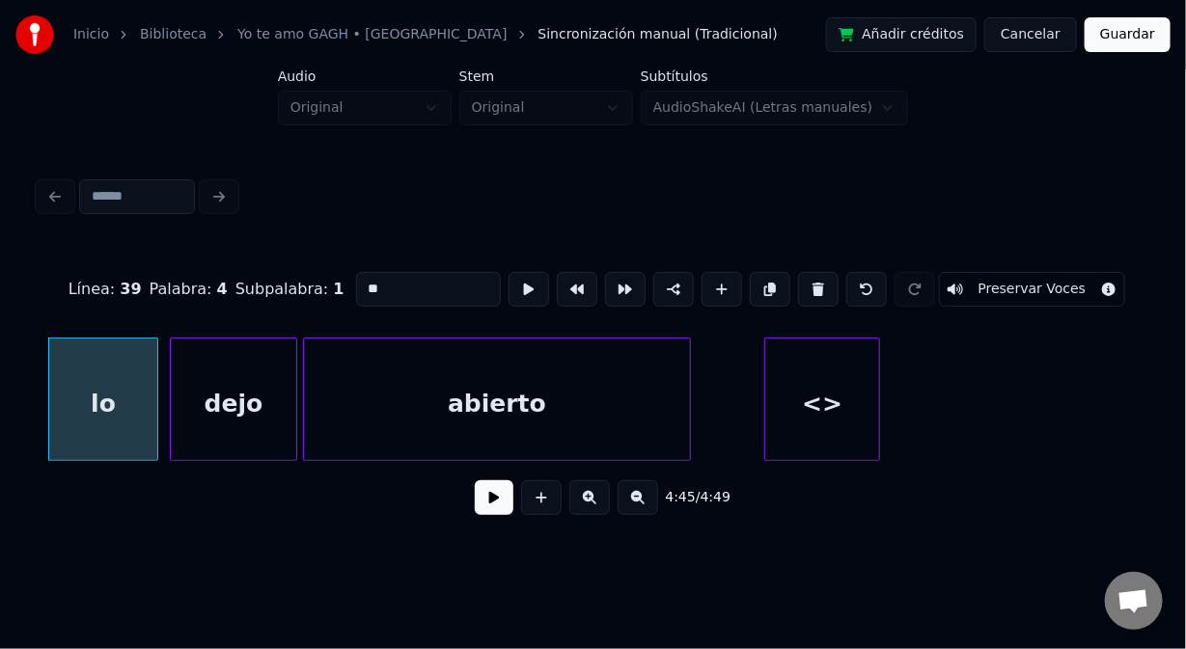
click at [342, 367] on div "abierto" at bounding box center [497, 404] width 386 height 131
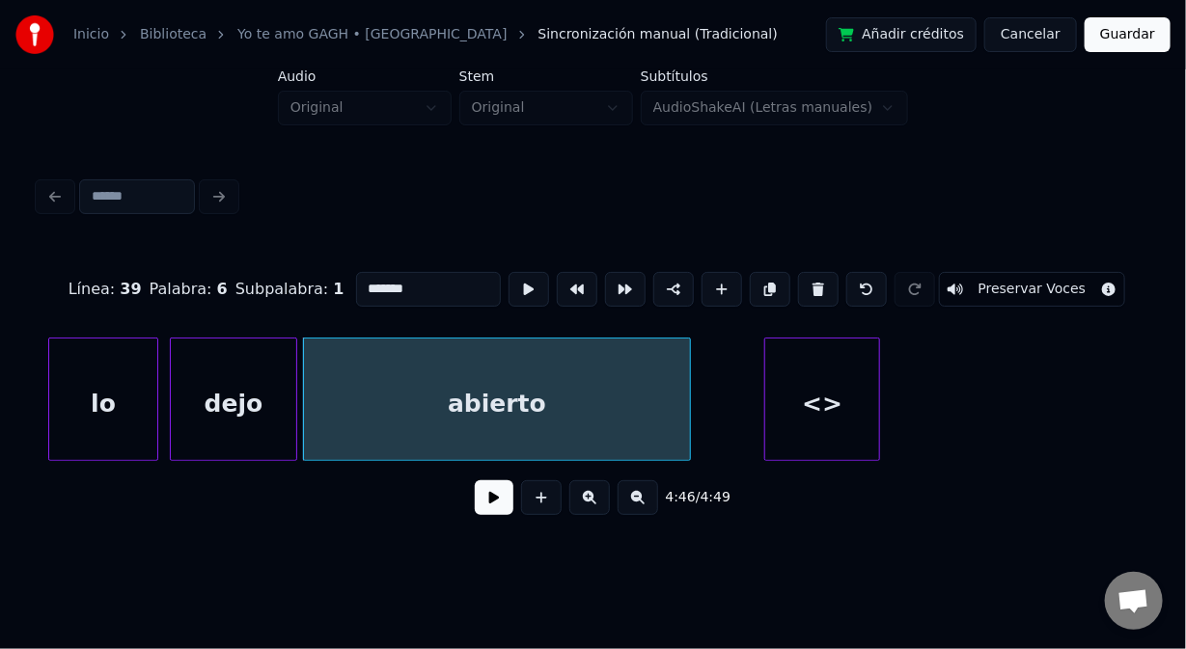
click at [801, 379] on div "<>" at bounding box center [822, 404] width 114 height 131
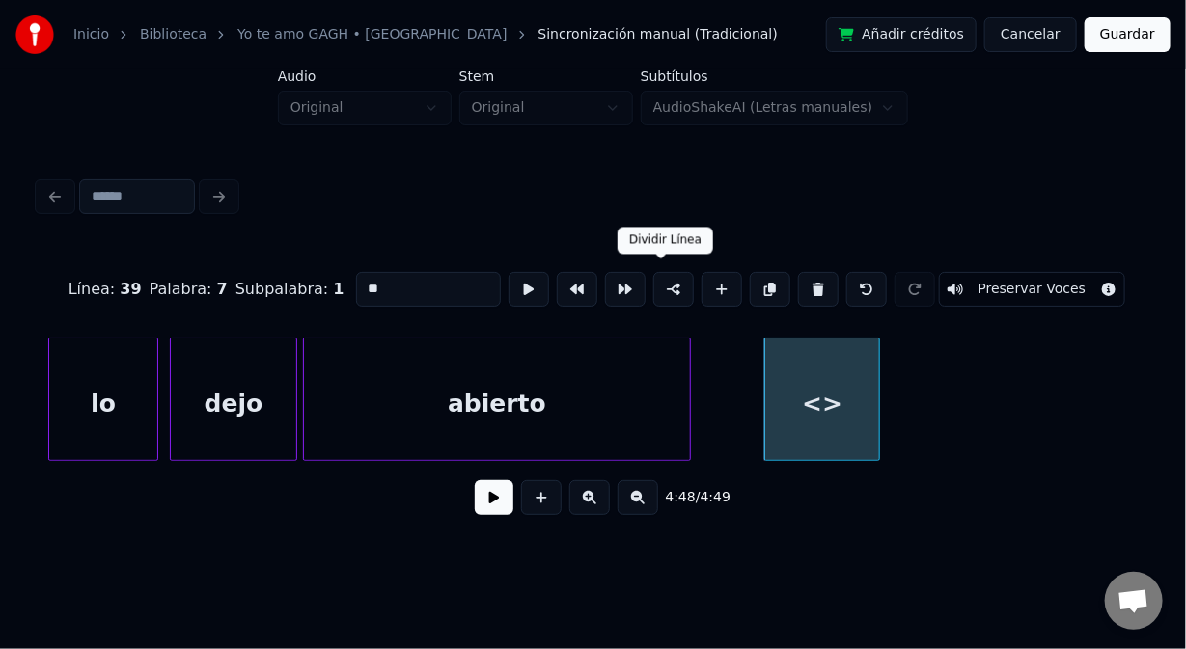
click at [662, 277] on button at bounding box center [673, 289] width 41 height 35
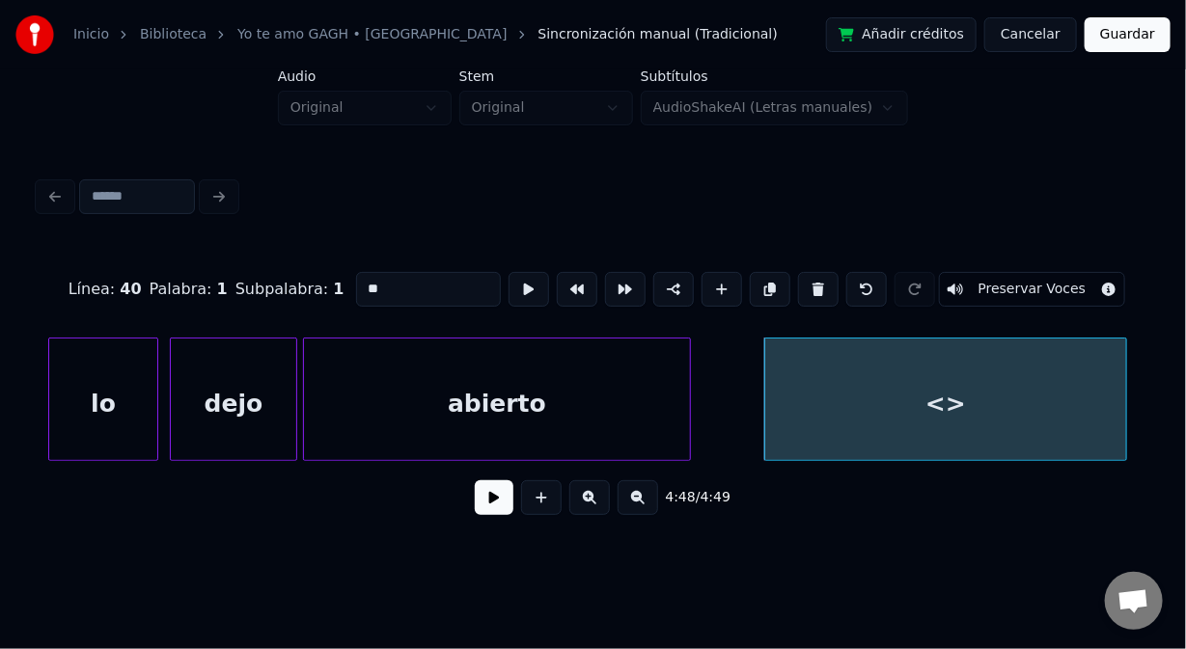
click at [1121, 411] on div at bounding box center [1123, 400] width 6 height 122
drag, startPoint x: 355, startPoint y: 285, endPoint x: 278, endPoint y: 288, distance: 77.3
click at [278, 288] on div "Línea : 40 Palabra : 1 Subpalabra : 1 ** Preservar Voces" at bounding box center [593, 289] width 1109 height 96
click at [1036, 402] on div "GAGH" at bounding box center [930, 404] width 360 height 131
click at [588, 394] on div "abierto" at bounding box center [497, 404] width 386 height 131
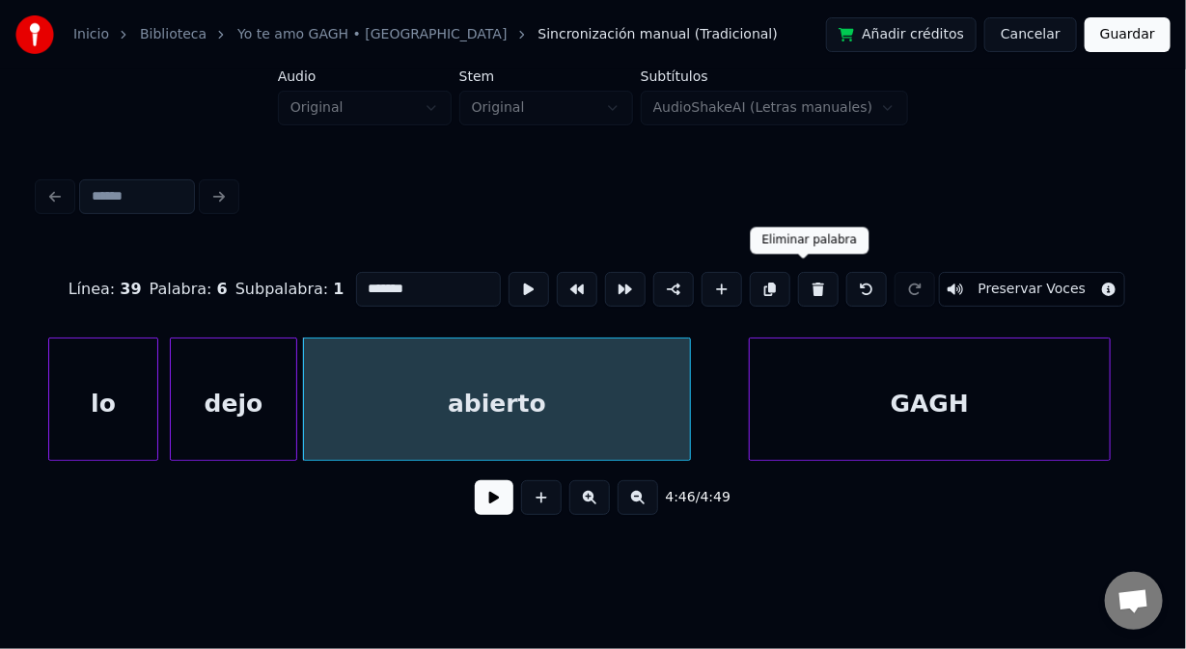
click at [798, 285] on button at bounding box center [818, 289] width 41 height 35
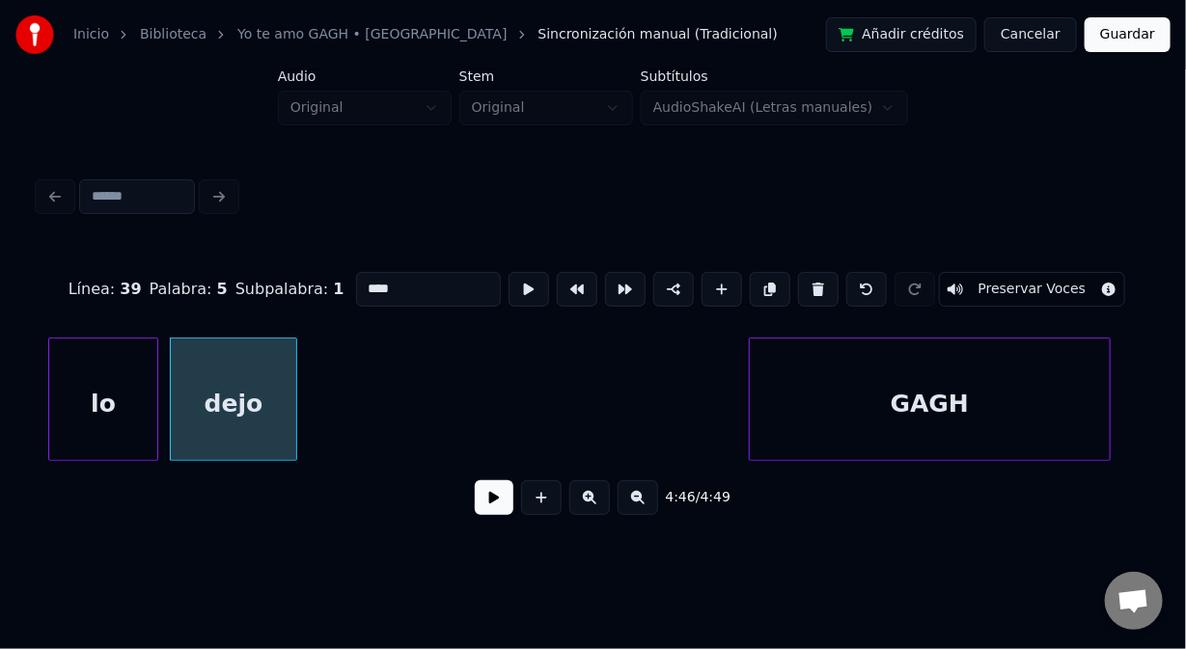
click at [798, 285] on button at bounding box center [818, 289] width 41 height 35
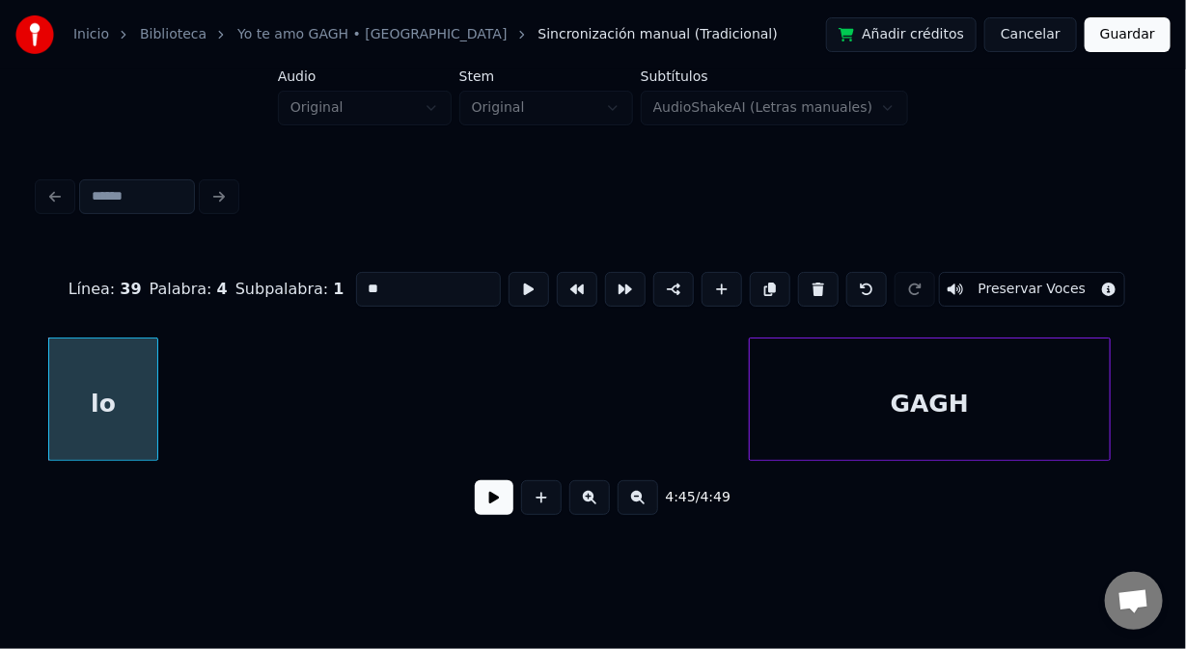
click at [798, 285] on button at bounding box center [818, 289] width 41 height 35
type input "******"
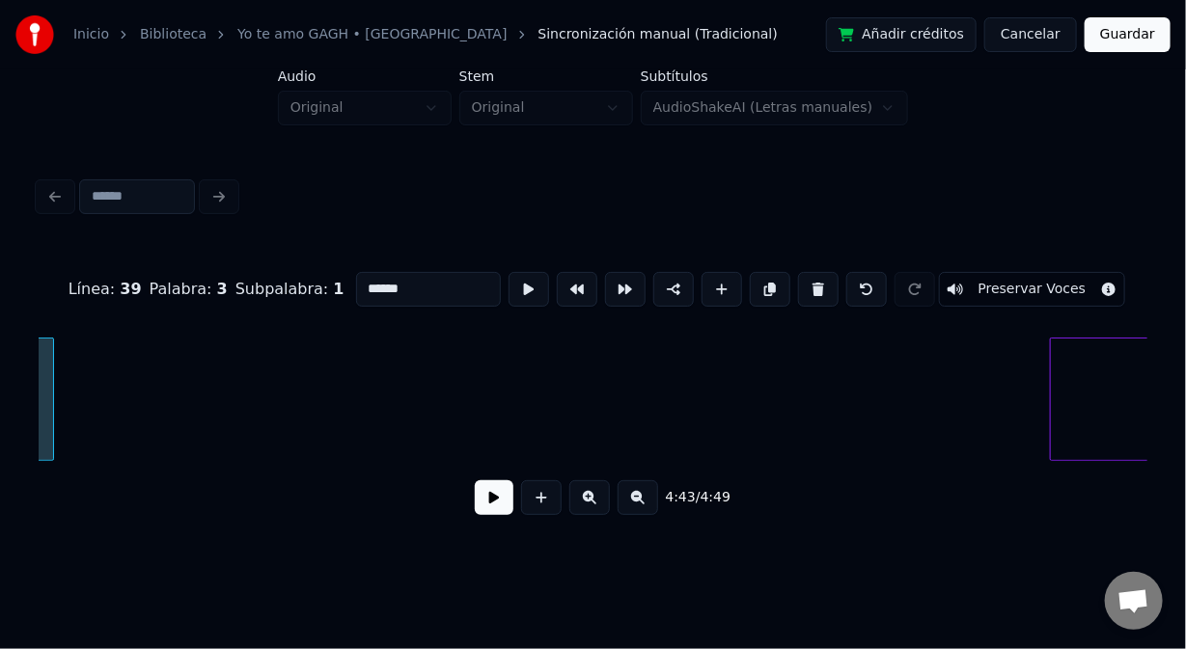
scroll to position [0, 82407]
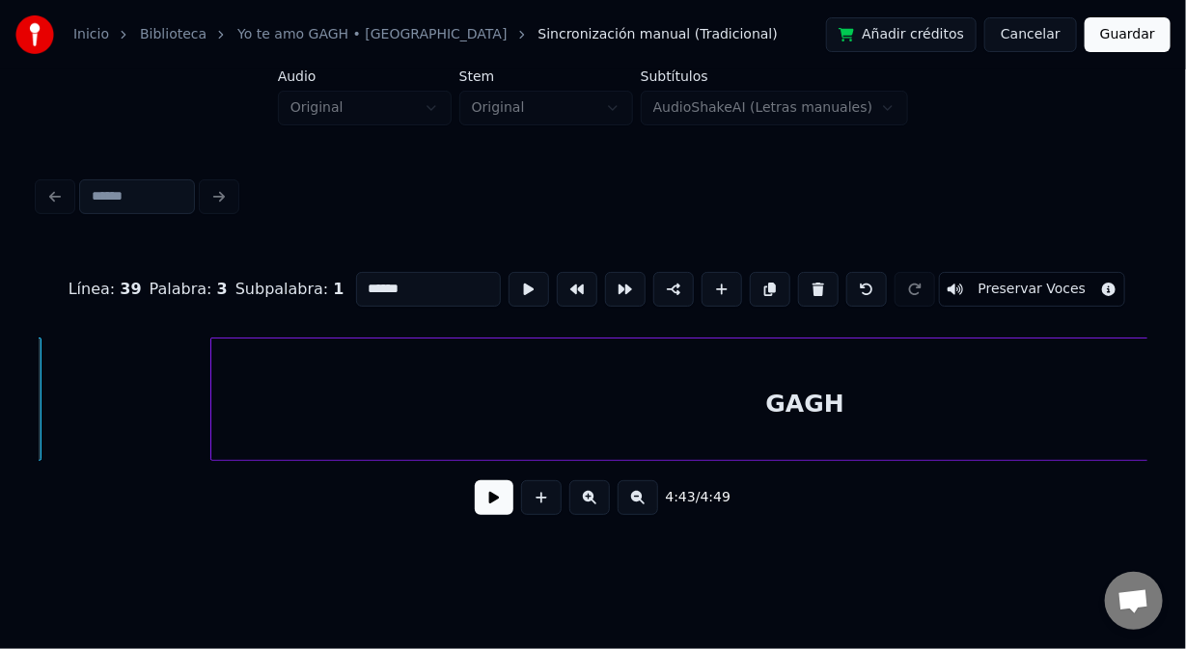
click at [211, 402] on div at bounding box center [214, 400] width 6 height 122
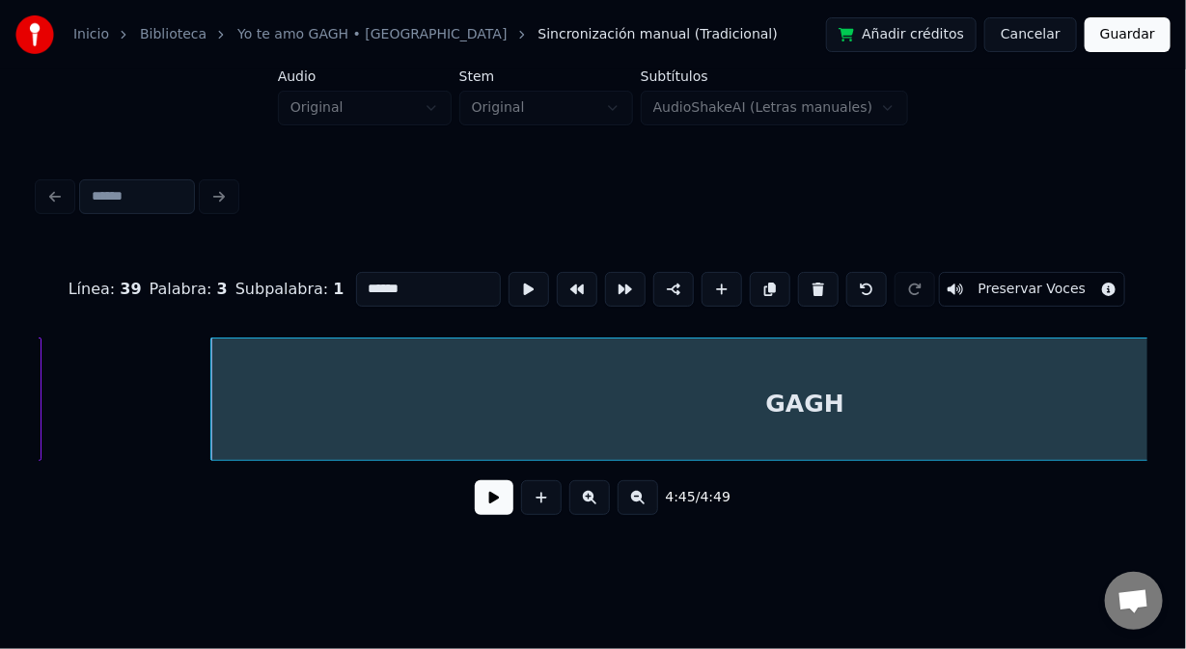
click at [1135, 45] on button "Guardar" at bounding box center [1128, 34] width 86 height 35
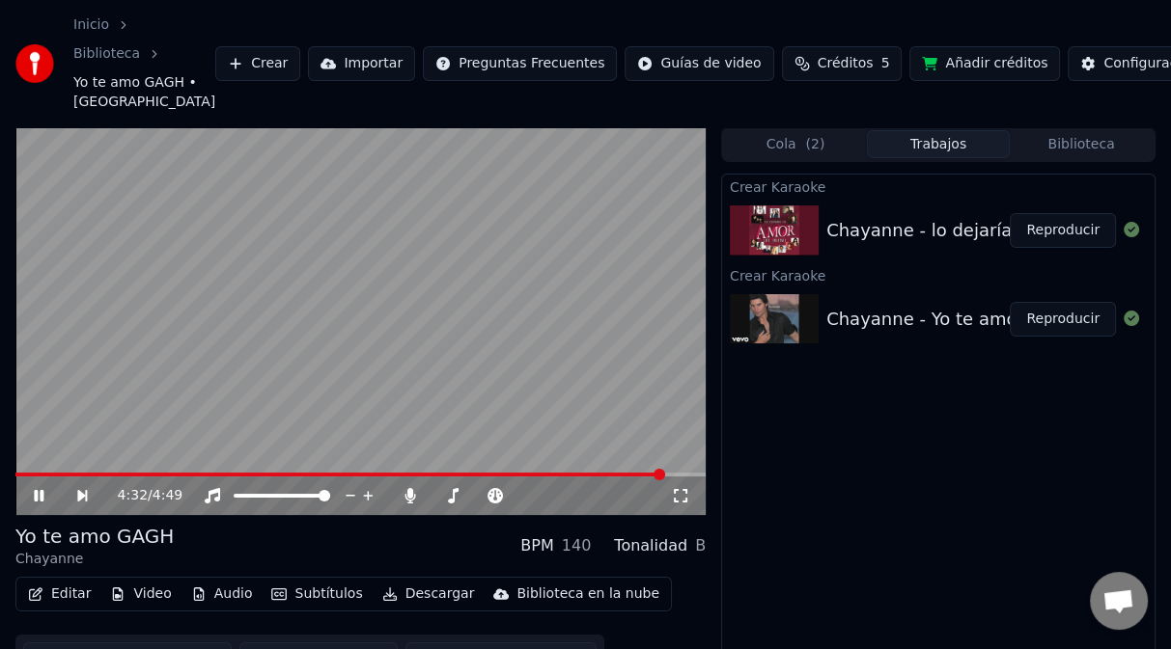
click at [662, 473] on span at bounding box center [360, 475] width 690 height 4
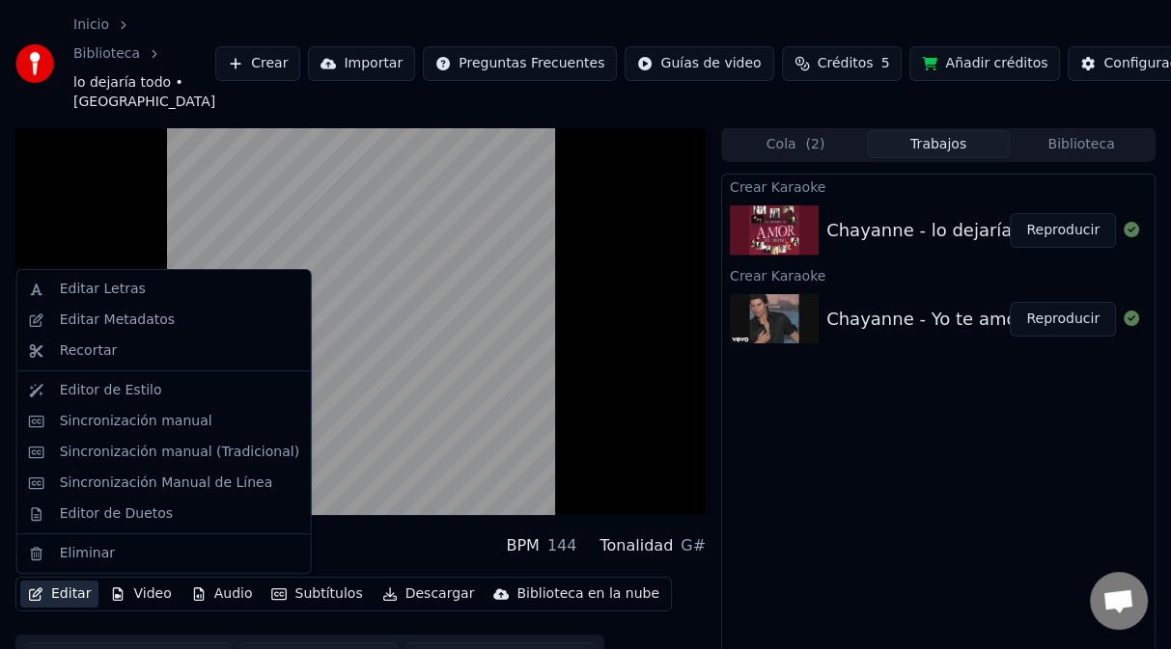
click at [66, 598] on button "Editar" at bounding box center [59, 594] width 78 height 27
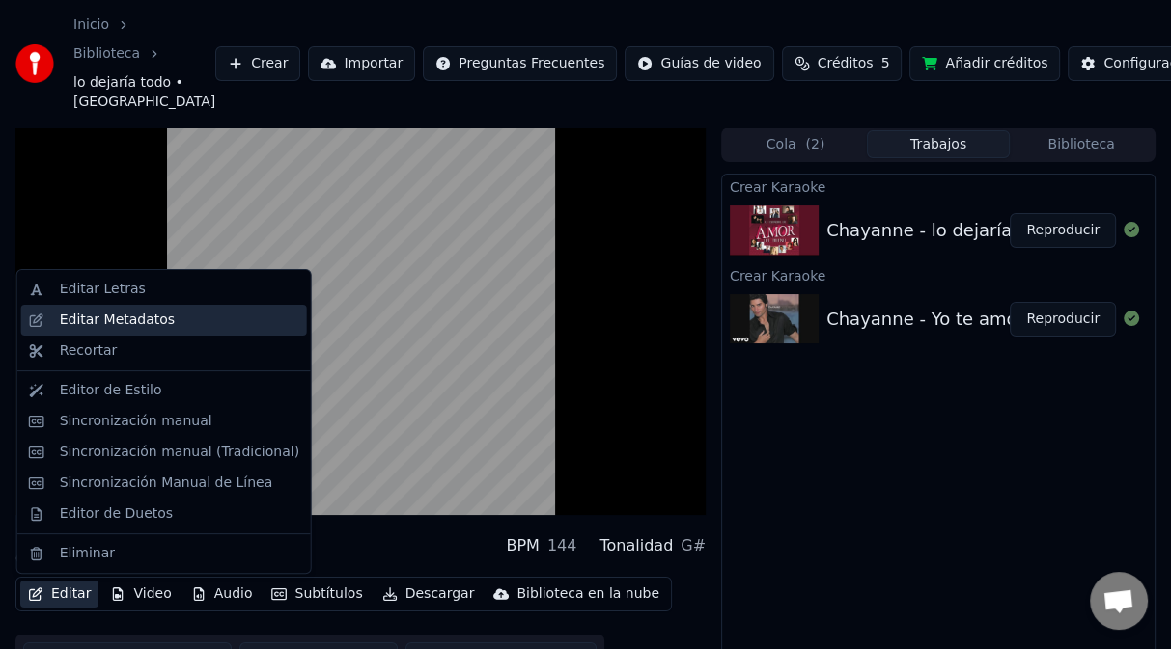
click at [143, 318] on div "Editar Metadatos" at bounding box center [117, 320] width 115 height 19
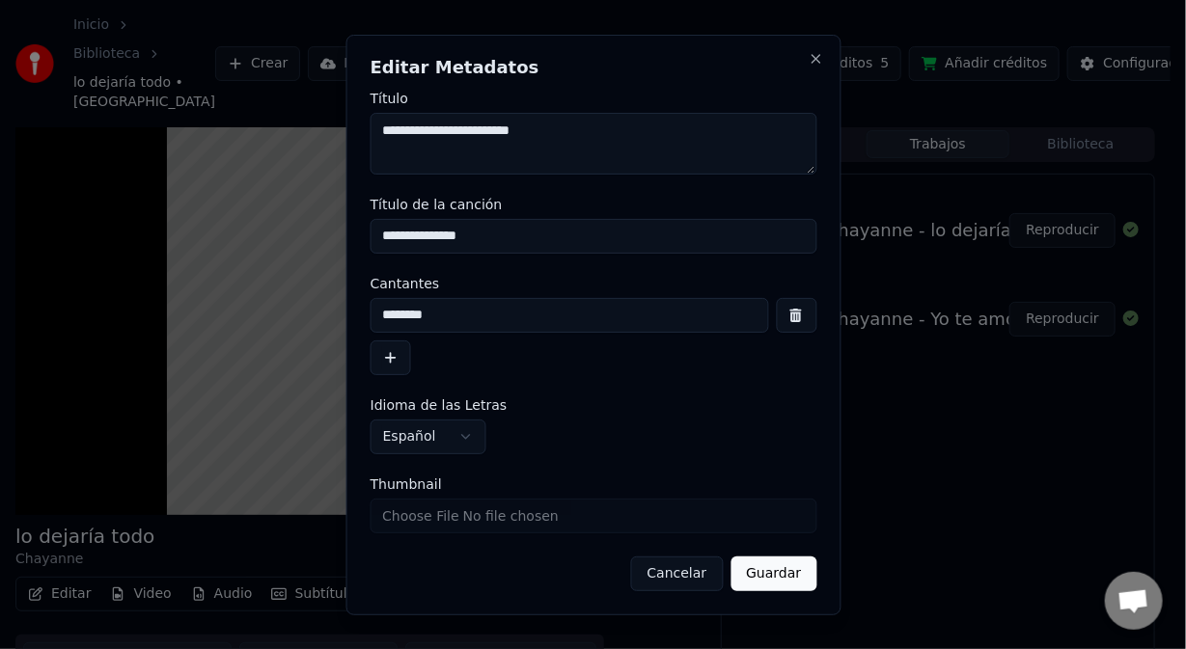
click at [581, 137] on textarea "**********" at bounding box center [593, 144] width 447 height 62
click at [459, 131] on textarea "**********" at bounding box center [593, 144] width 447 height 62
click at [658, 130] on textarea "**********" at bounding box center [593, 144] width 447 height 62
type textarea "**********"
click at [393, 236] on input "**********" at bounding box center [593, 236] width 447 height 35
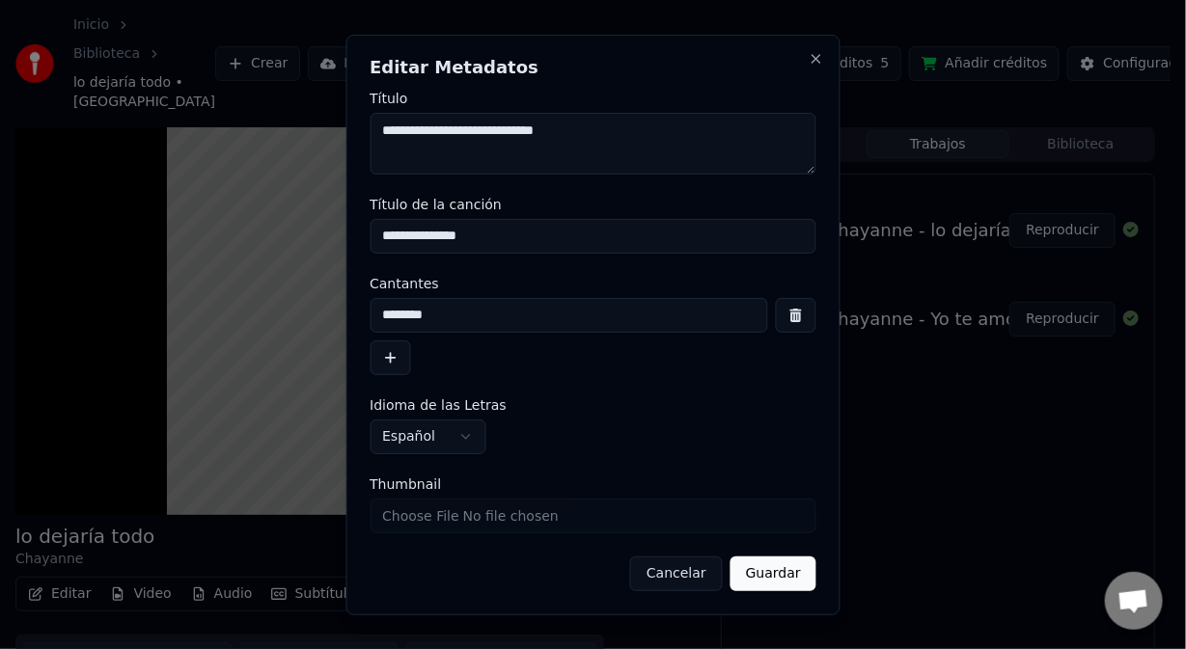
drag, startPoint x: 386, startPoint y: 239, endPoint x: 392, endPoint y: 249, distance: 11.3
click at [389, 243] on input "**********" at bounding box center [593, 236] width 447 height 35
click at [563, 241] on input "**********" at bounding box center [593, 236] width 447 height 35
type input "**********"
drag, startPoint x: 775, startPoint y: 574, endPoint x: 731, endPoint y: 538, distance: 57.6
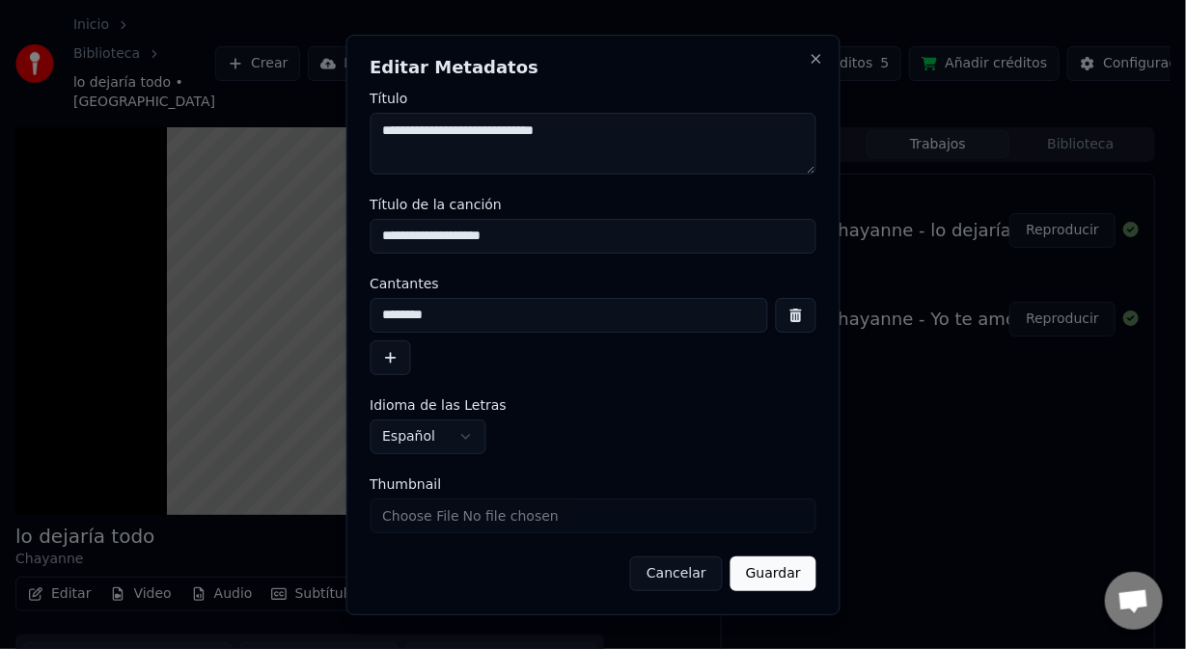
click at [775, 572] on button "Guardar" at bounding box center [774, 574] width 86 height 35
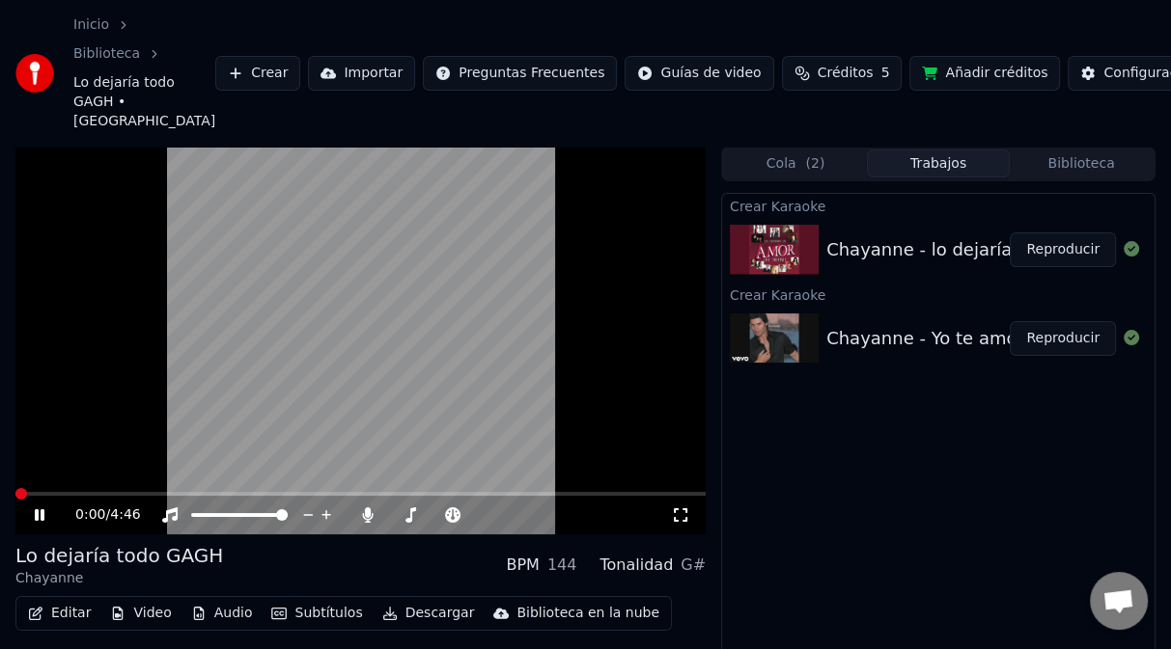
click at [15, 500] on span at bounding box center [21, 494] width 12 height 12
click at [1063, 262] on button "Reproducir" at bounding box center [1062, 250] width 106 height 35
click at [645, 494] on span at bounding box center [360, 494] width 690 height 4
click at [61, 614] on button "Editar" at bounding box center [59, 613] width 78 height 27
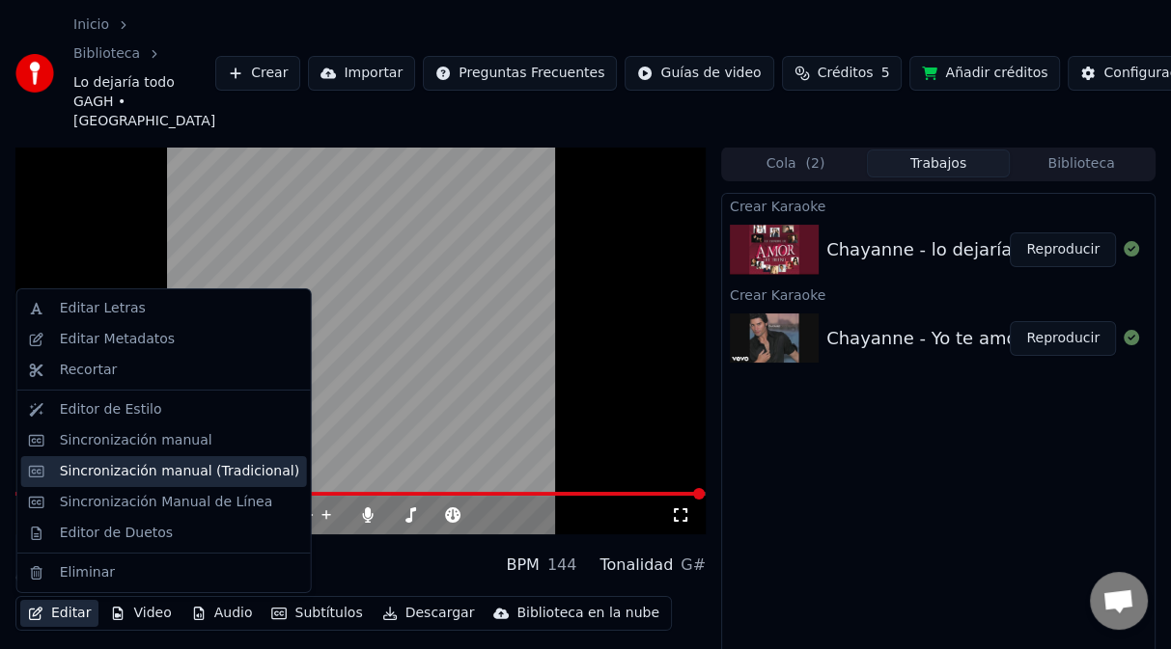
click at [150, 477] on div "Sincronización manual (Tradicional)" at bounding box center [179, 471] width 239 height 19
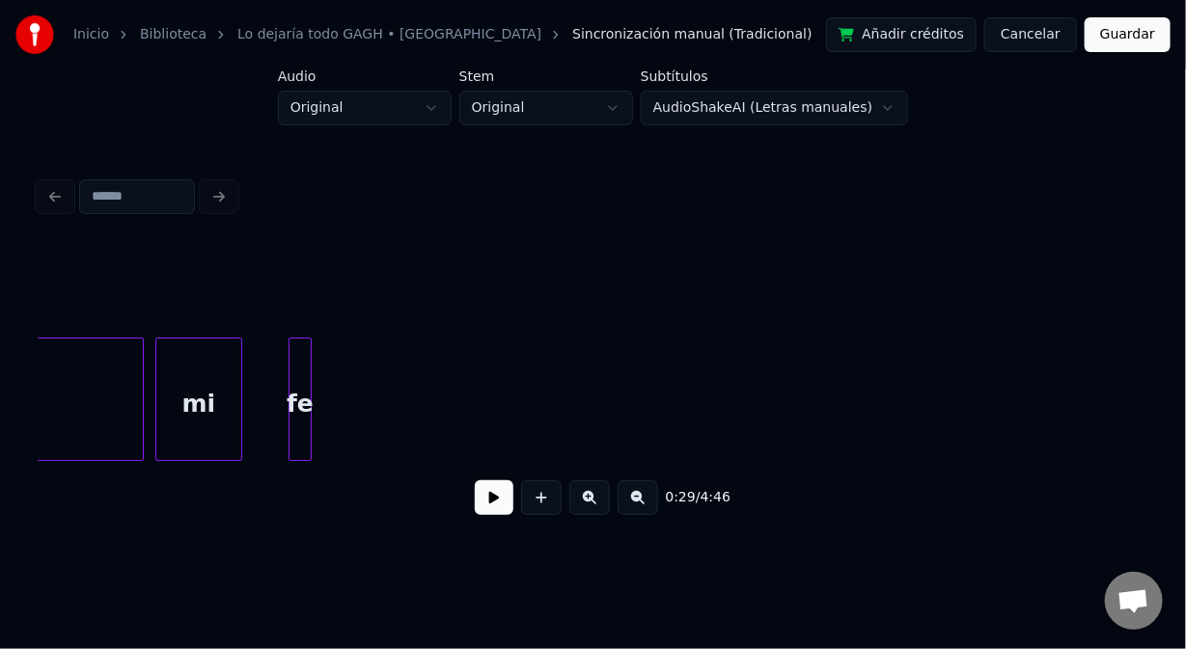
scroll to position [0, 80924]
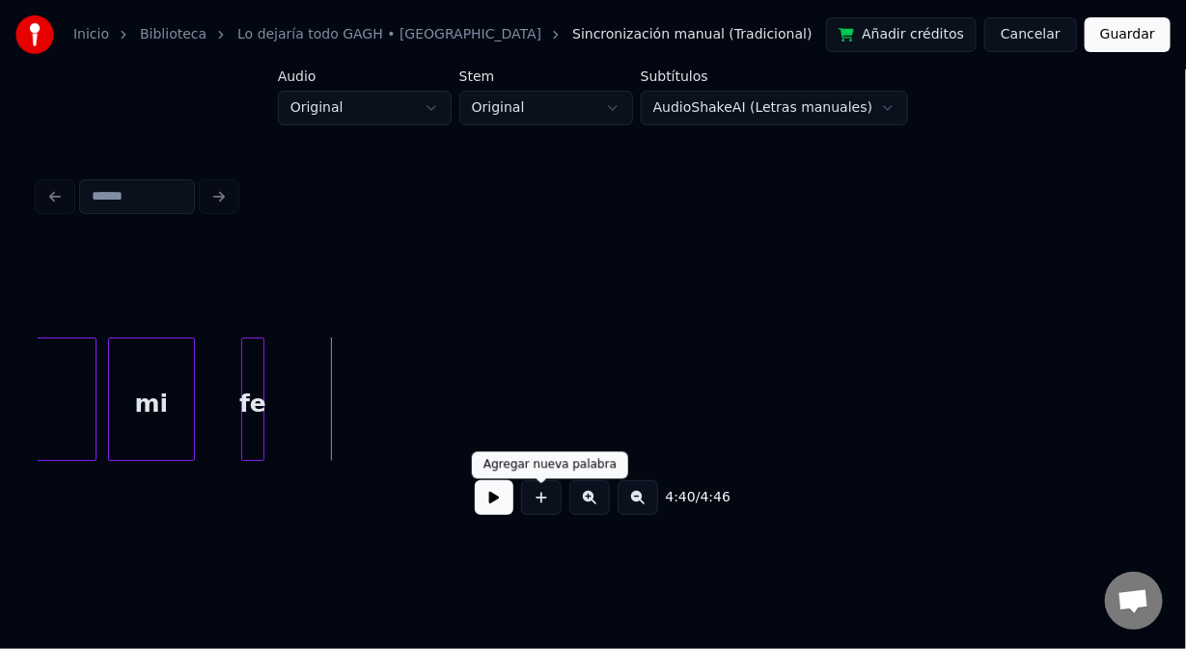
click at [548, 509] on button at bounding box center [541, 498] width 41 height 35
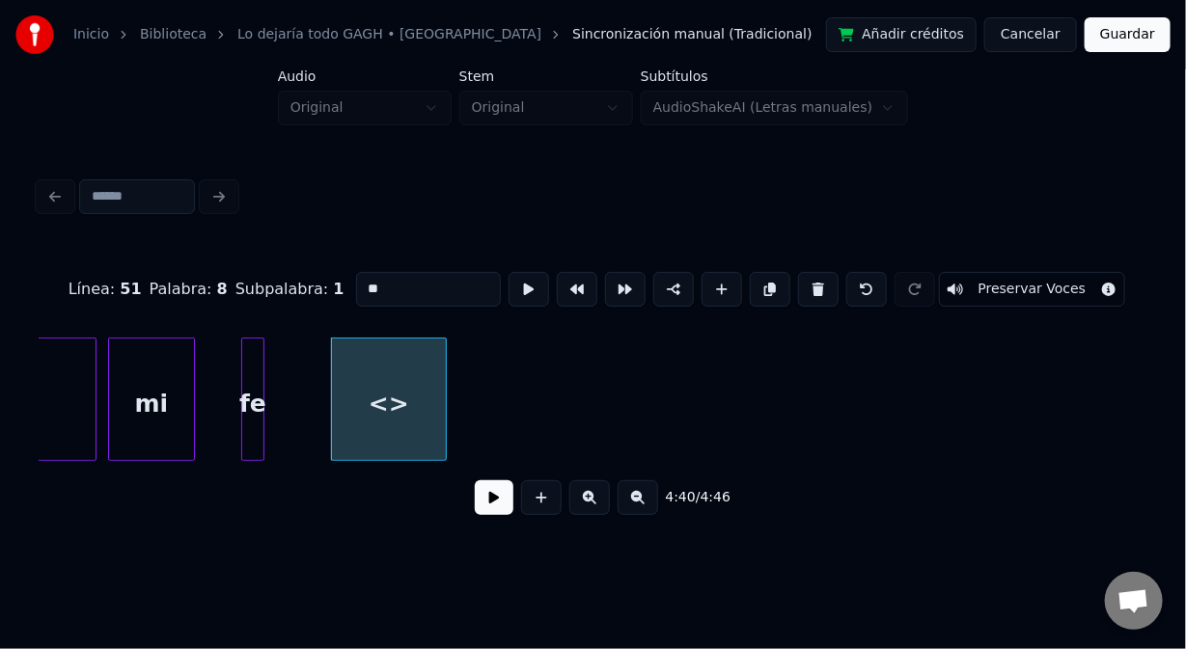
click at [255, 364] on div "fe" at bounding box center [252, 404] width 21 height 131
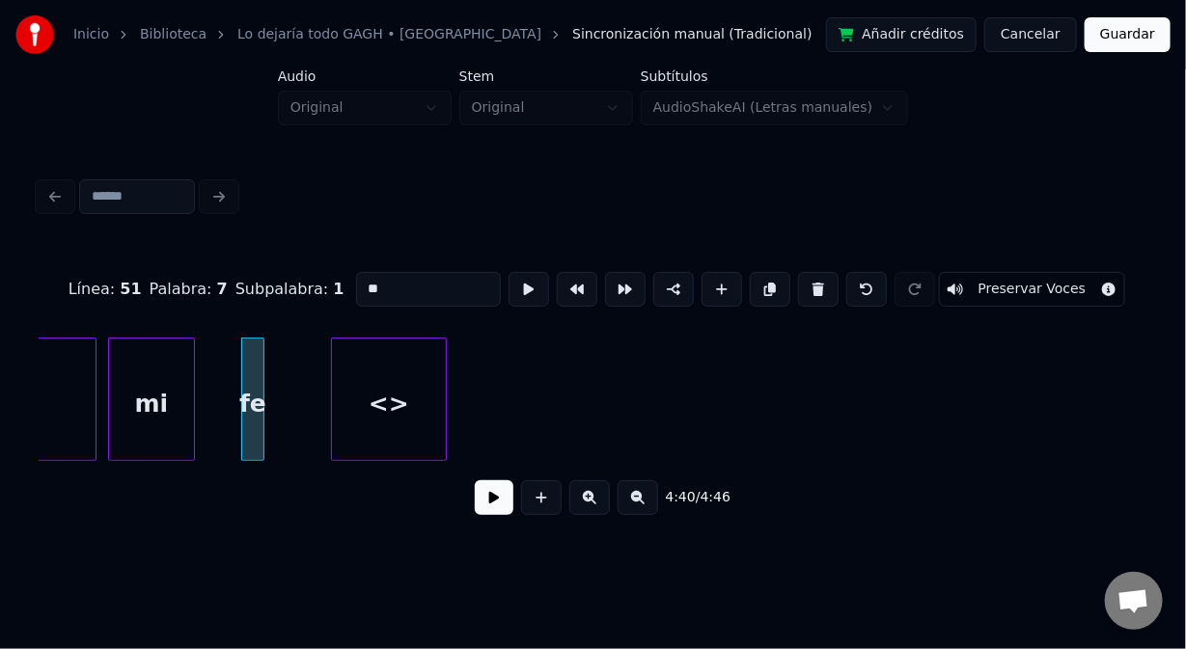
click at [430, 411] on div "<>" at bounding box center [389, 404] width 114 height 131
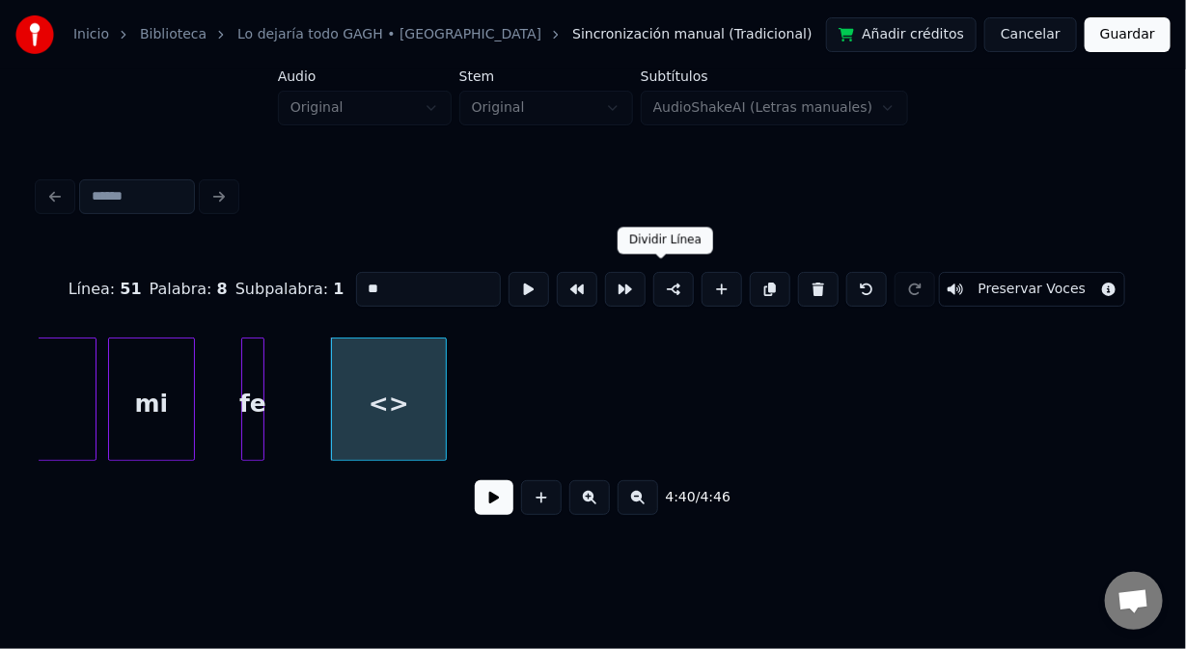
click at [667, 280] on button at bounding box center [673, 289] width 41 height 35
drag, startPoint x: 394, startPoint y: 279, endPoint x: 342, endPoint y: 280, distance: 52.1
click at [342, 280] on div "Línea : 52 Palabra : 1 Subpalabra : 1 ** Preservar Voces" at bounding box center [593, 289] width 1109 height 96
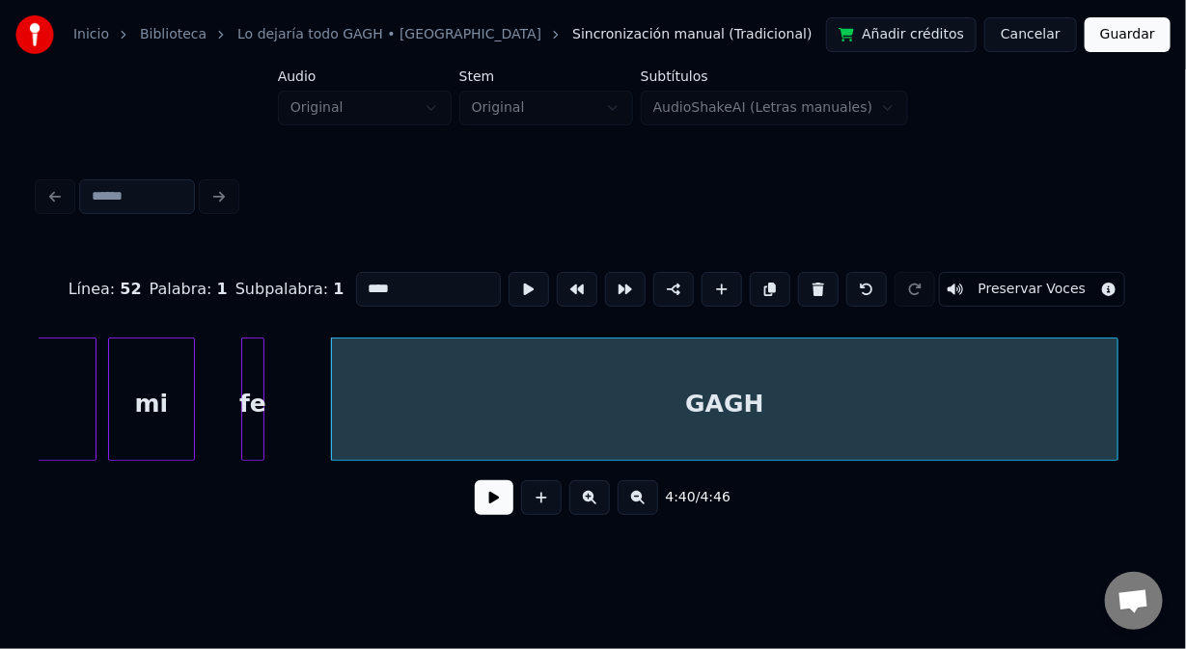
click at [1113, 448] on div at bounding box center [1115, 400] width 6 height 122
type input "****"
click at [1130, 39] on button "Guardar" at bounding box center [1128, 34] width 86 height 35
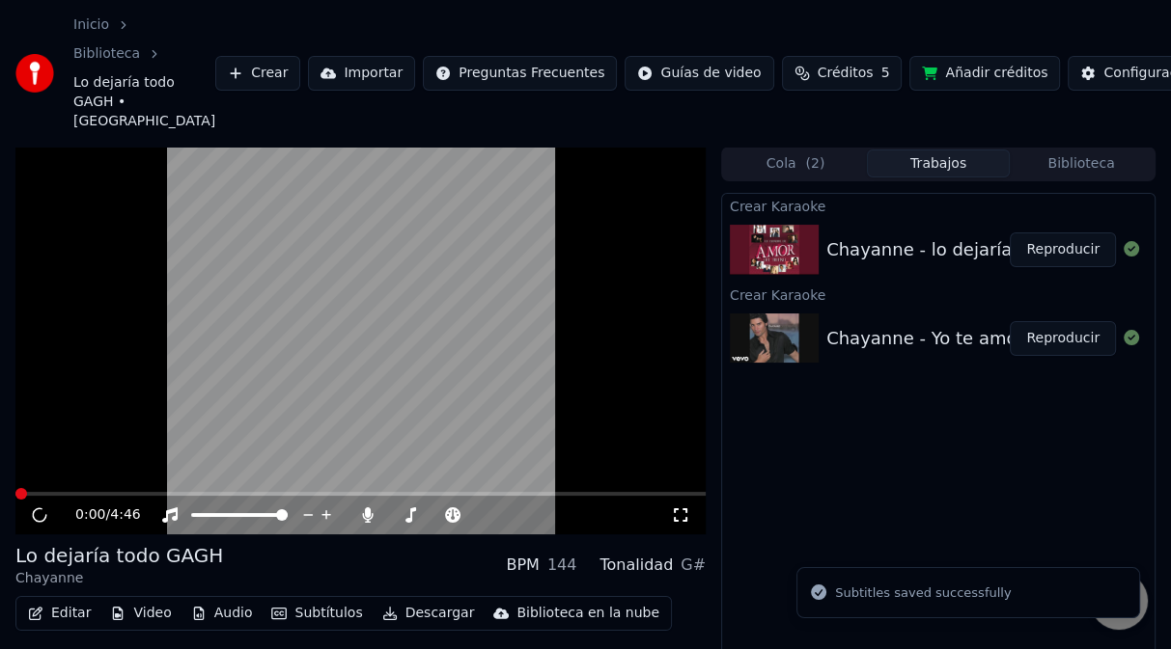
click at [675, 492] on span at bounding box center [360, 494] width 690 height 4
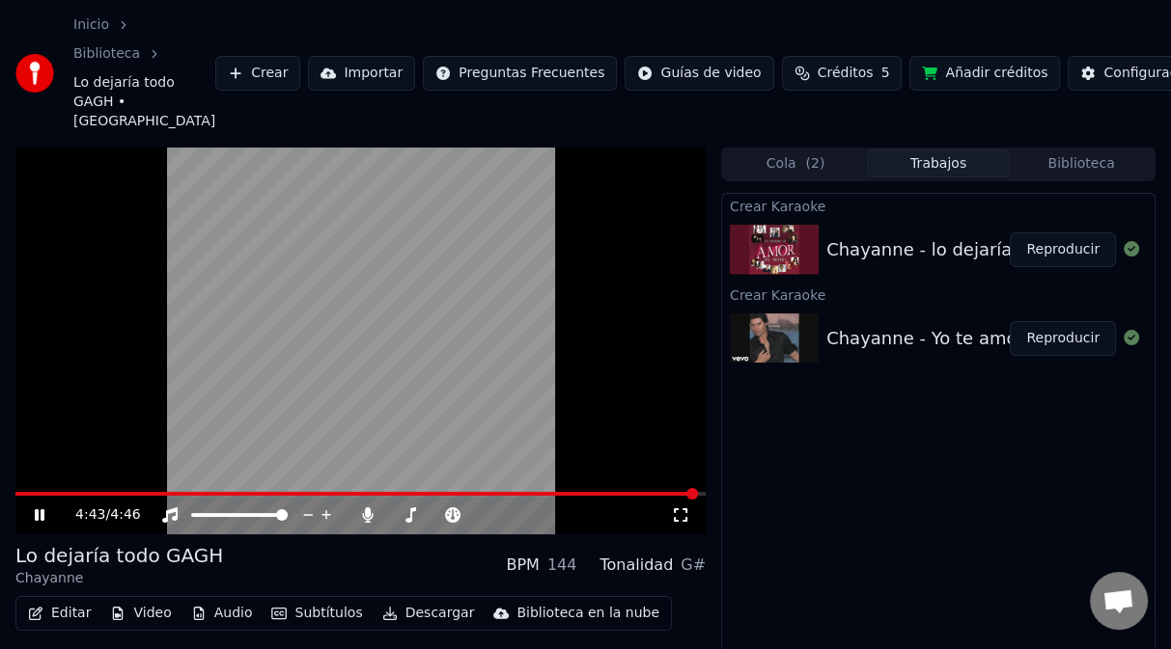
click at [62, 614] on button "Editar" at bounding box center [59, 613] width 78 height 27
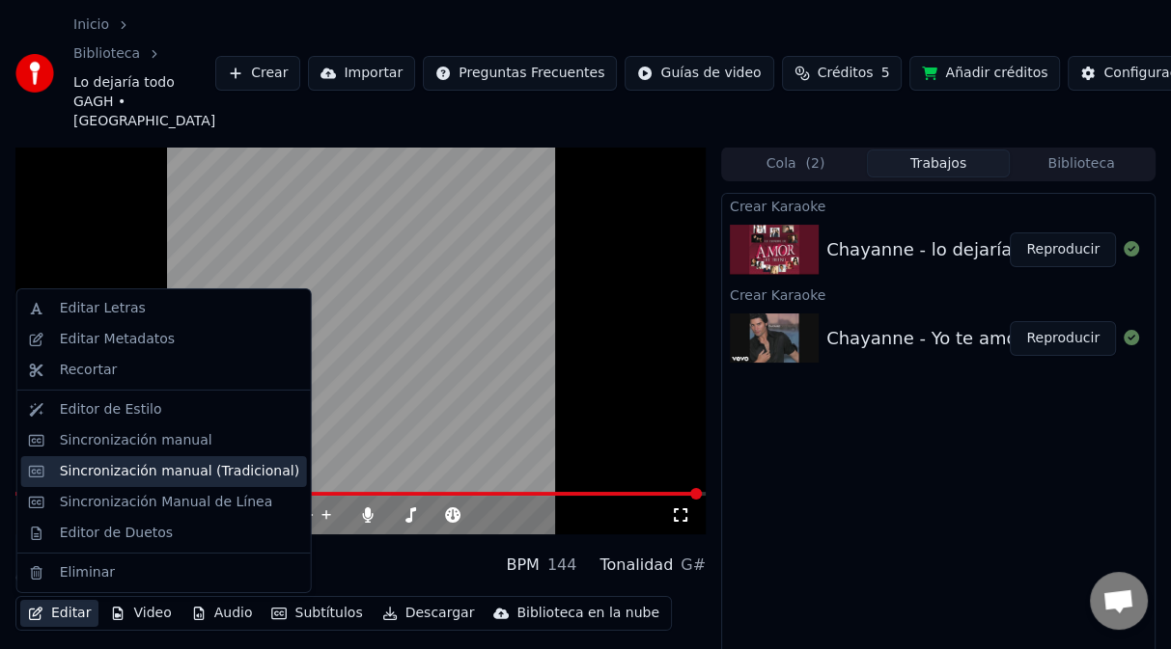
click at [115, 474] on div "Sincronización manual (Tradicional)" at bounding box center [179, 471] width 239 height 19
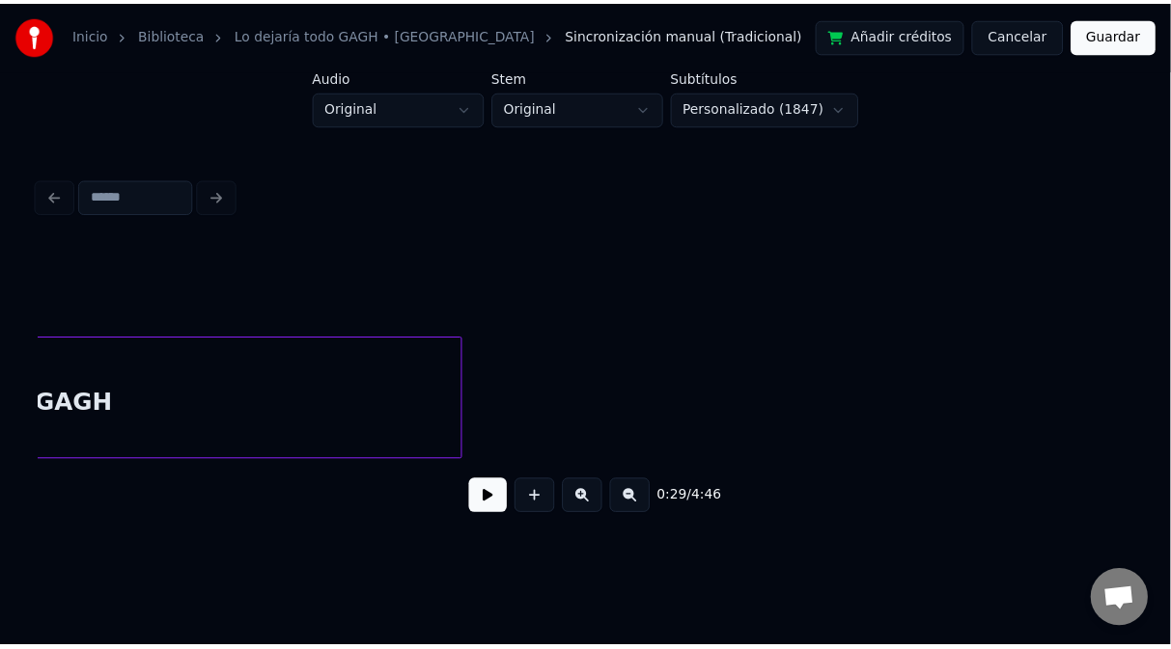
scroll to position [0, 81224]
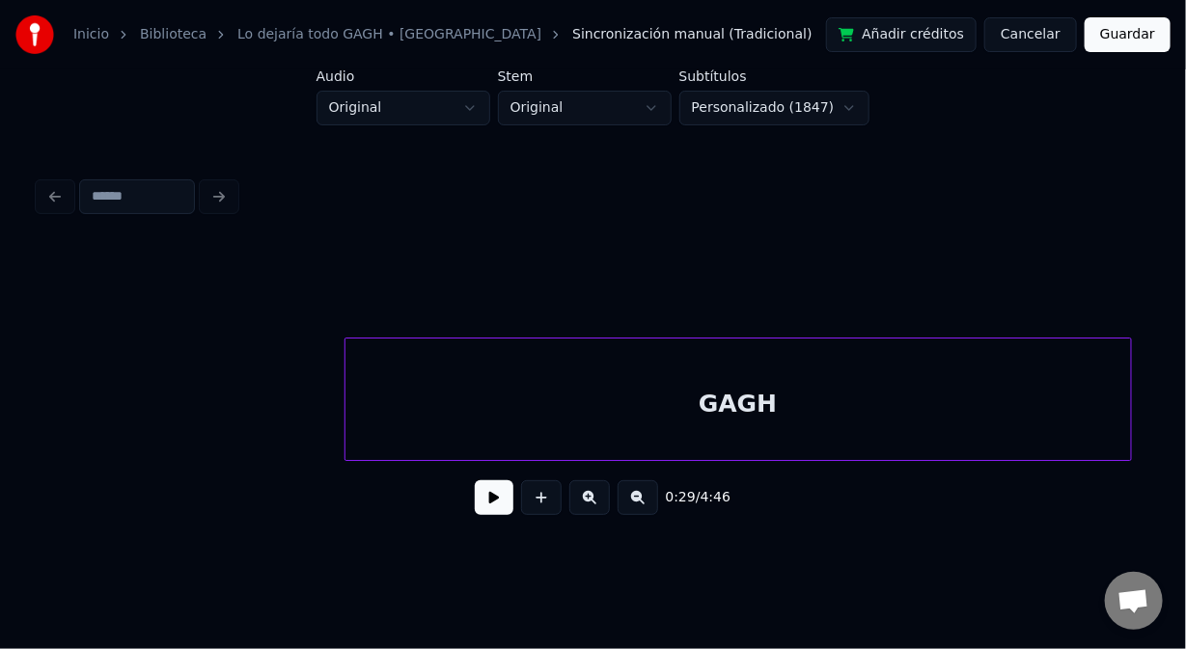
click at [534, 396] on div "GAGH" at bounding box center [738, 404] width 786 height 131
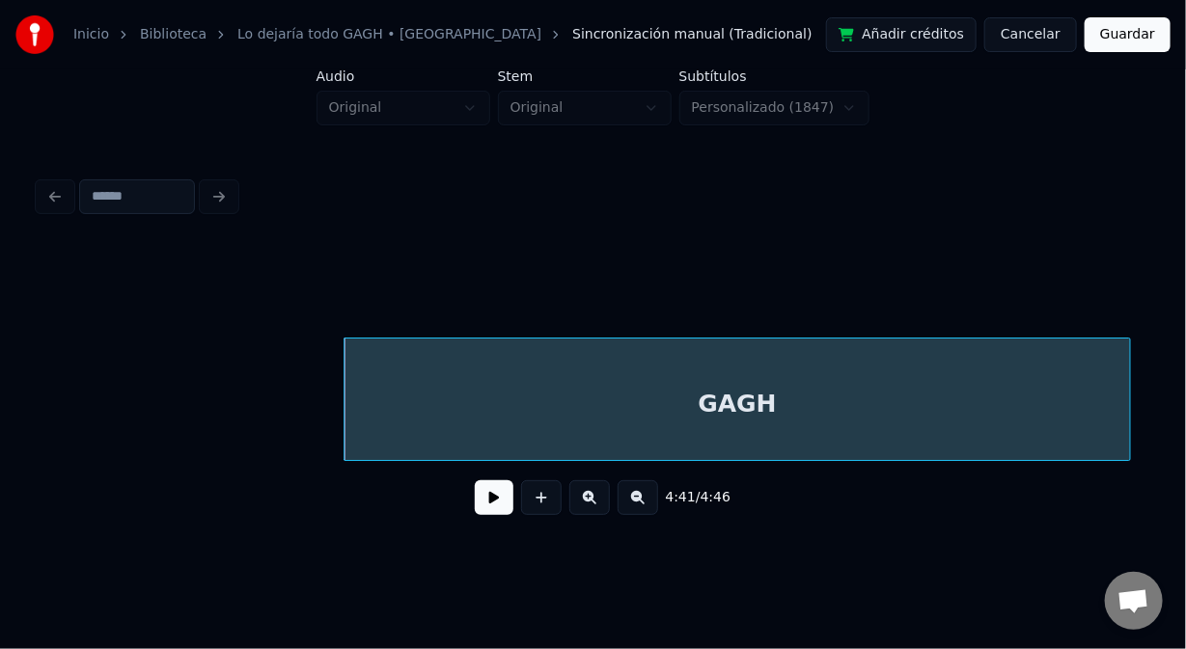
click at [1123, 43] on button "Guardar" at bounding box center [1128, 34] width 86 height 35
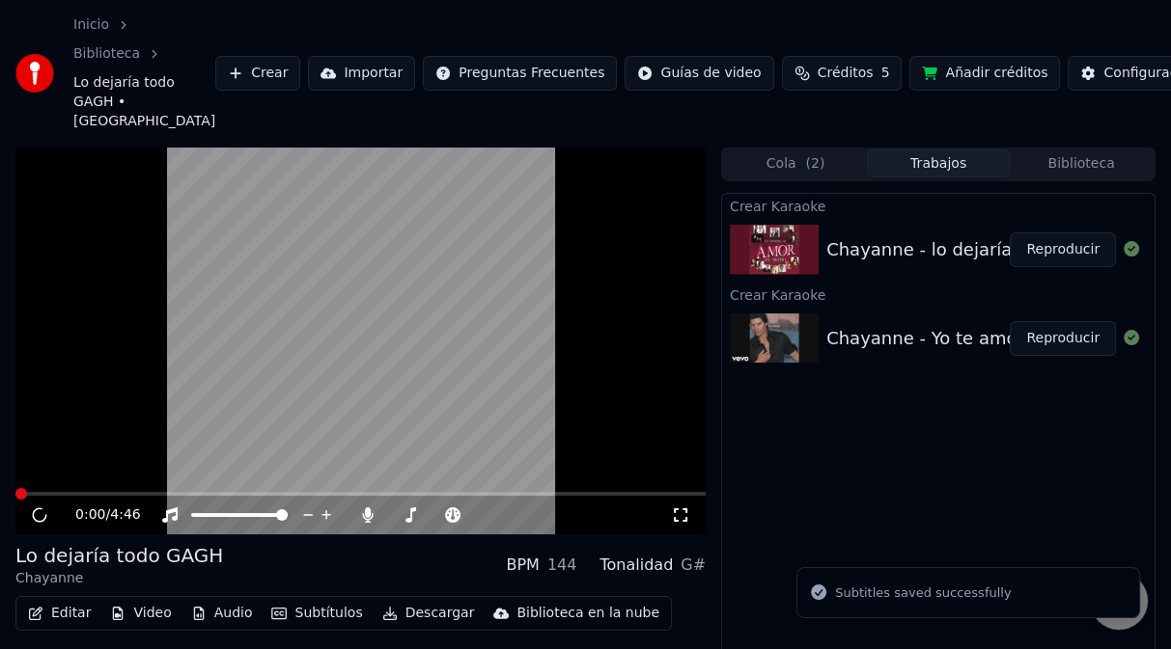
click at [675, 496] on span at bounding box center [360, 494] width 690 height 4
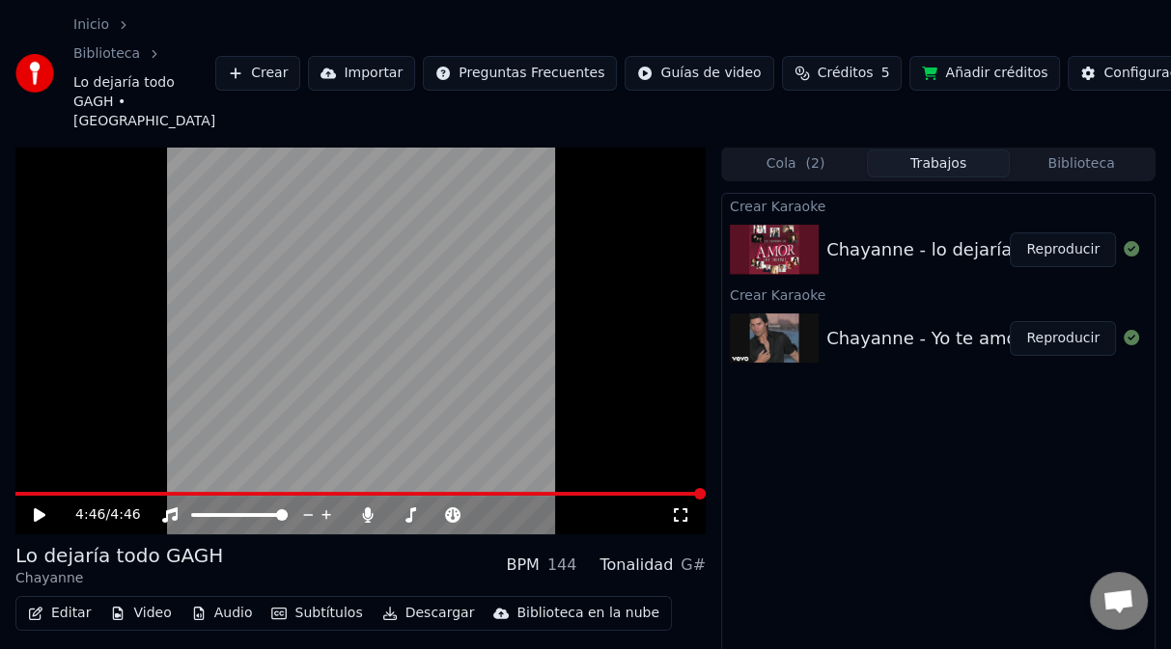
click at [1099, 167] on button "Biblioteca" at bounding box center [1080, 164] width 143 height 28
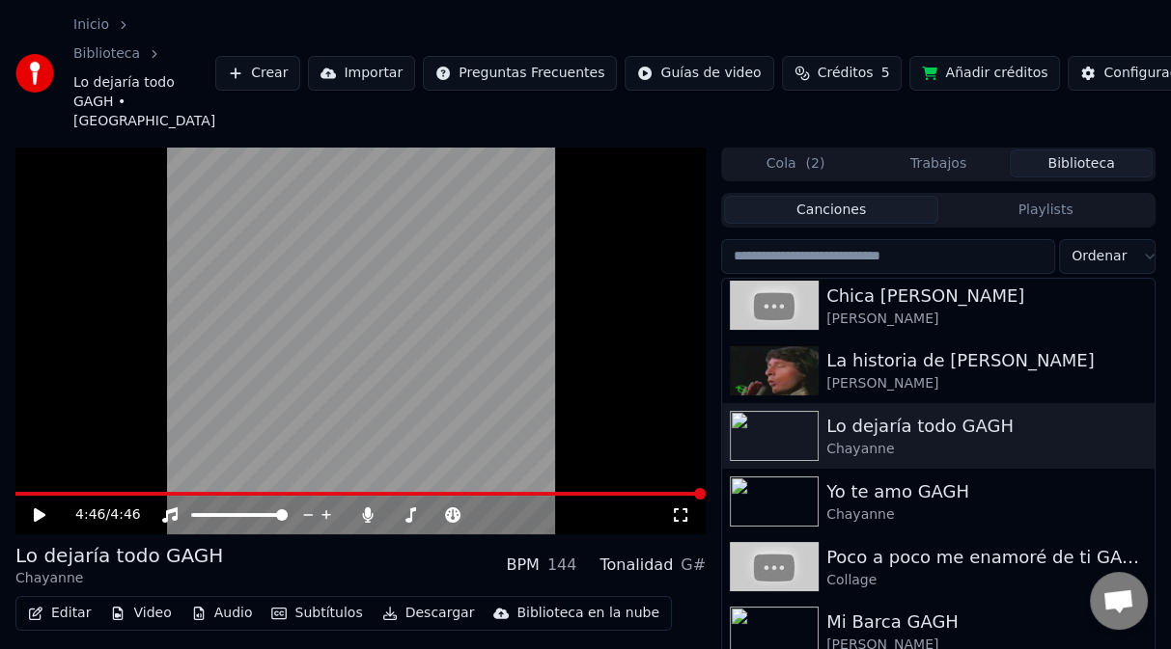
scroll to position [1061, 0]
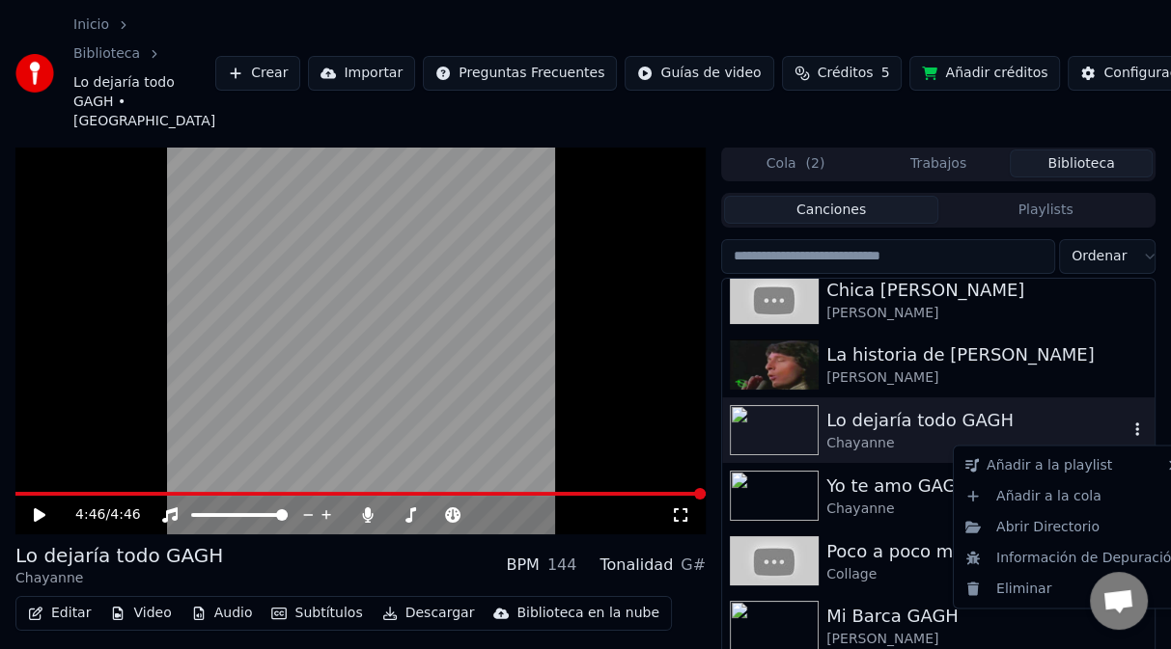
click at [1135, 429] on icon "button" at bounding box center [1137, 430] width 4 height 14
click at [1042, 534] on div "Abrir Directorio" at bounding box center [1072, 526] width 230 height 31
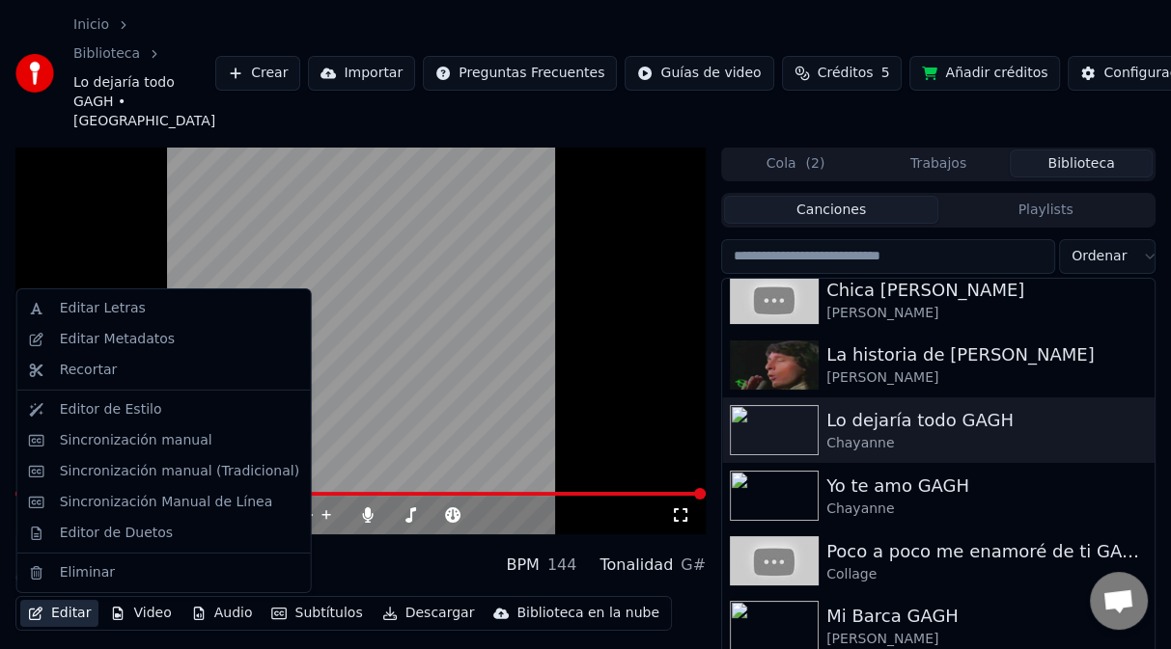
click at [69, 612] on button "Editar" at bounding box center [59, 613] width 78 height 27
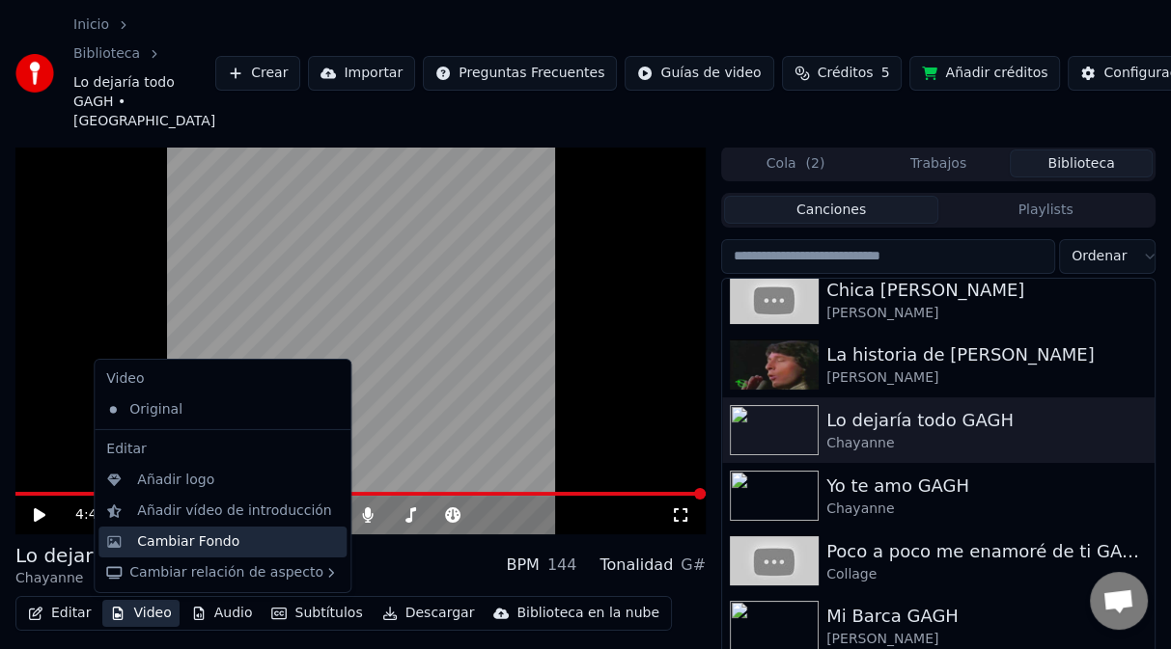
click at [207, 546] on div "Cambiar Fondo" at bounding box center [188, 542] width 102 height 19
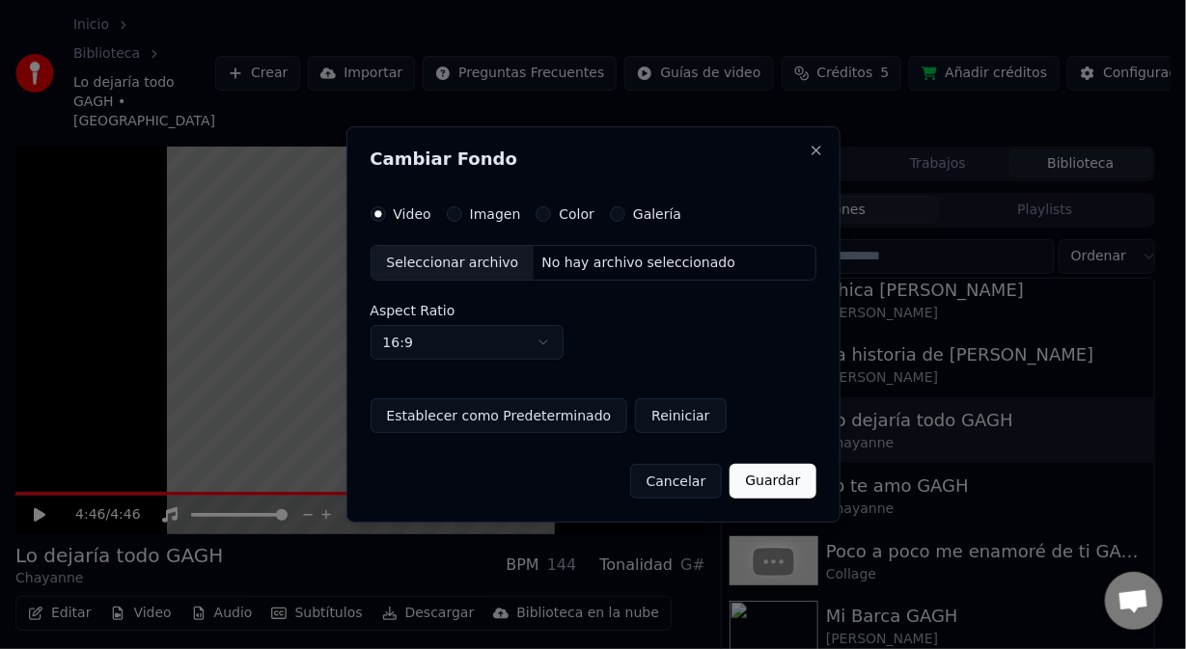
click at [453, 214] on button "Imagen" at bounding box center [454, 214] width 15 height 15
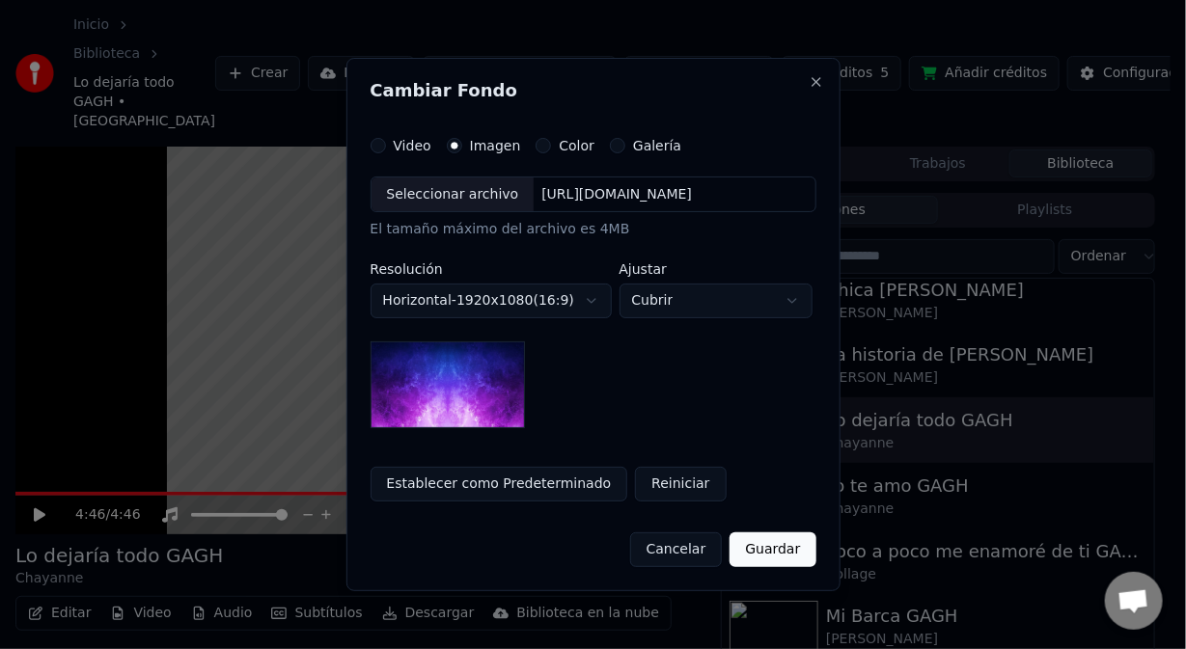
click at [607, 199] on div "https://imagedelivery.net/jkI57_JBx8hWPzcSI-uF5w/c7639807-3f76-4ea5-9112-66e75e…" at bounding box center [617, 194] width 166 height 19
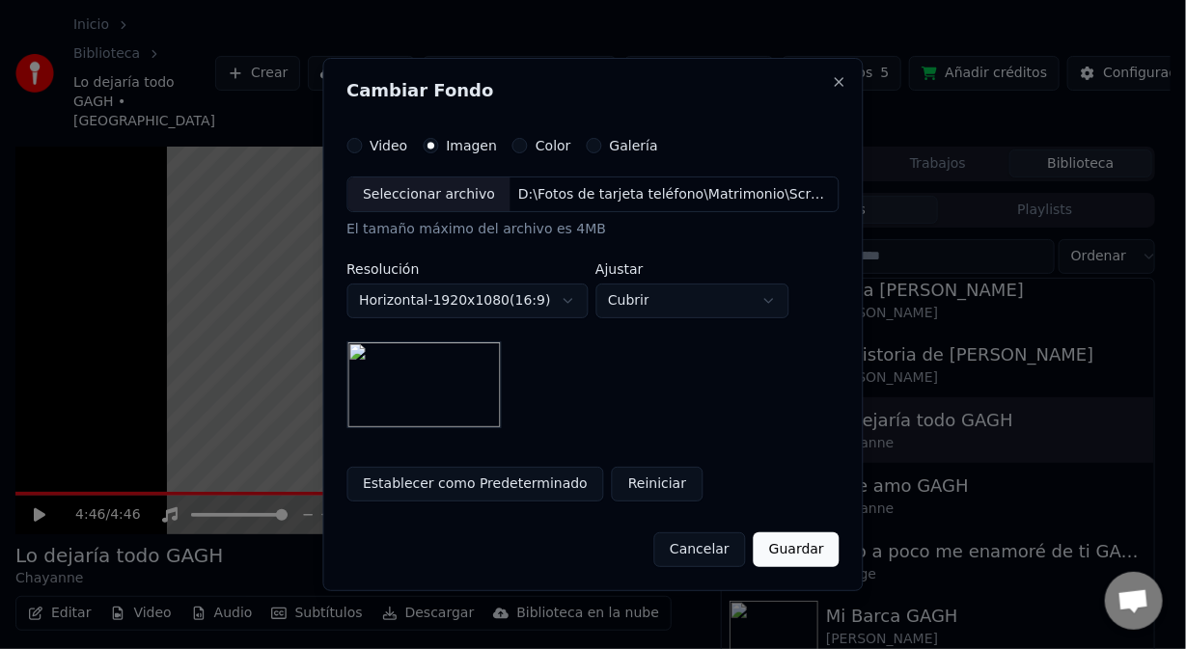
click at [792, 552] on button "Guardar" at bounding box center [797, 550] width 86 height 35
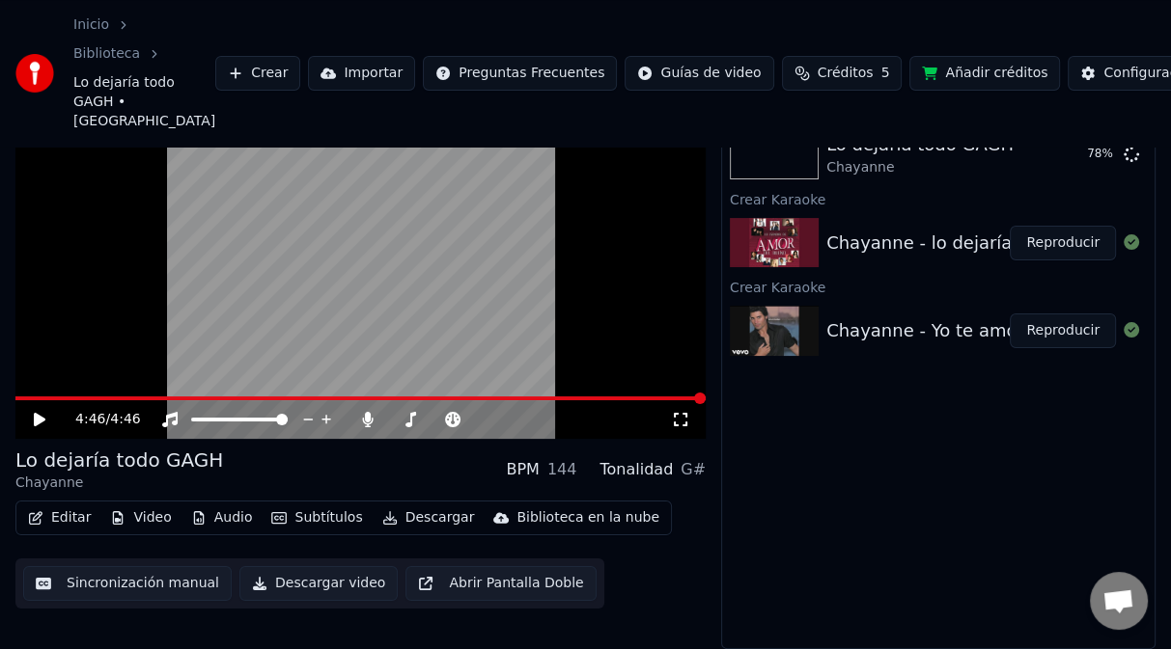
scroll to position [0, 0]
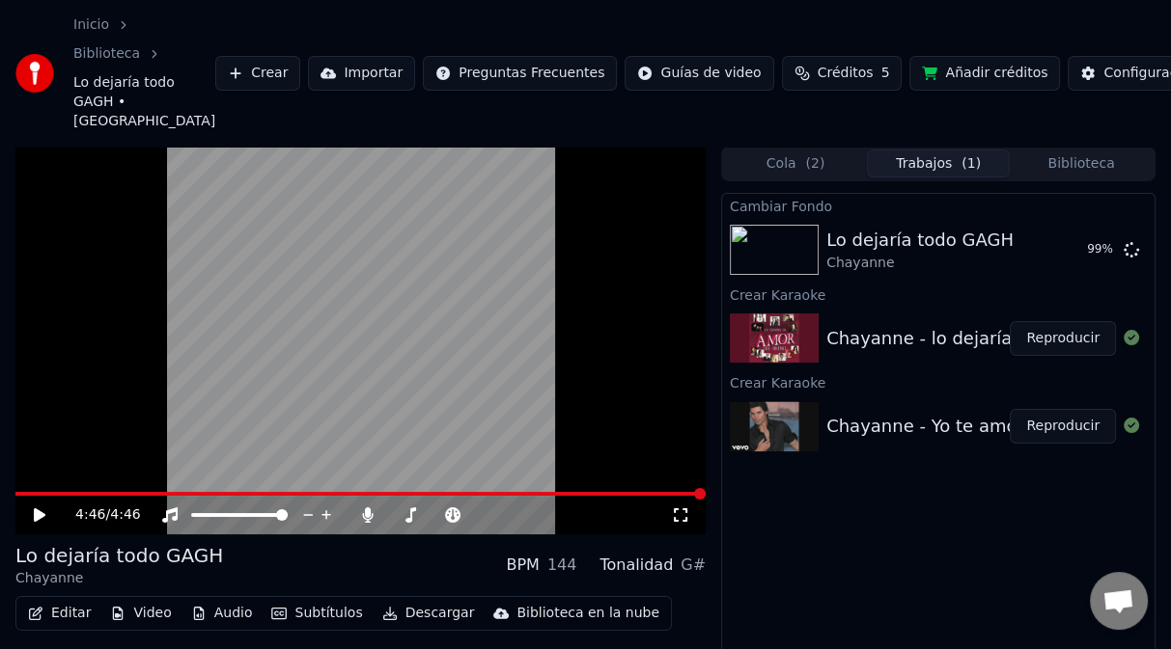
click at [345, 569] on div "Lo dejaría todo GAGH Chayanne BPM 144 Tonalidad G#" at bounding box center [360, 565] width 690 height 46
click at [646, 329] on video at bounding box center [360, 341] width 690 height 388
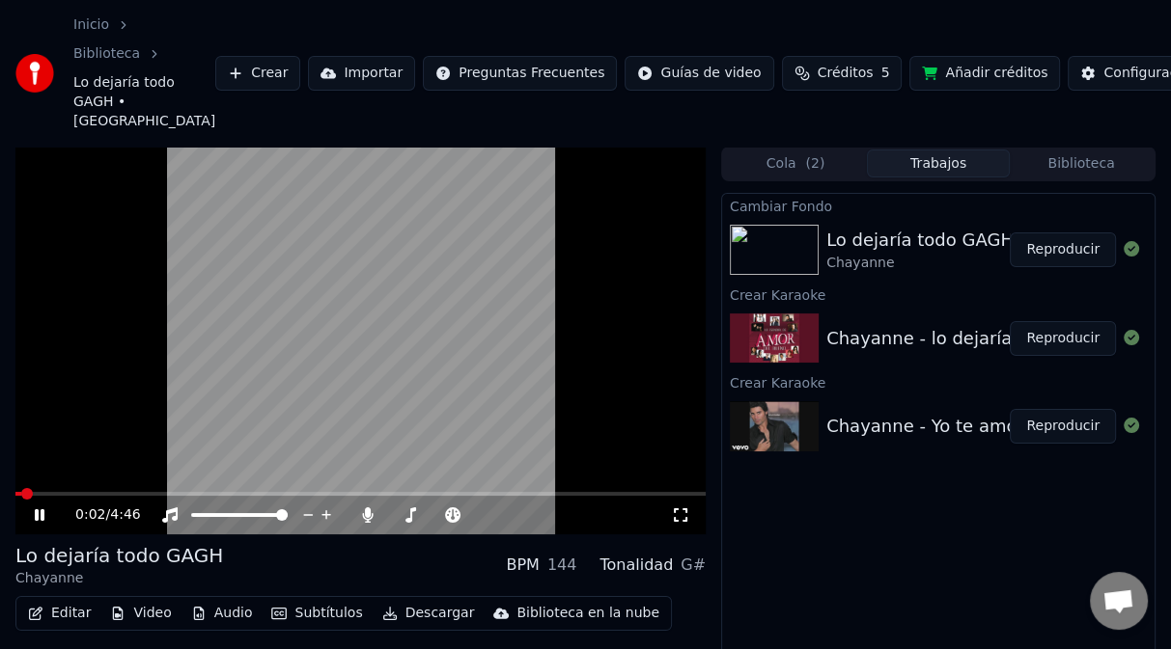
click at [644, 348] on video at bounding box center [360, 341] width 690 height 388
click at [1088, 241] on button "Reproducir" at bounding box center [1062, 250] width 106 height 35
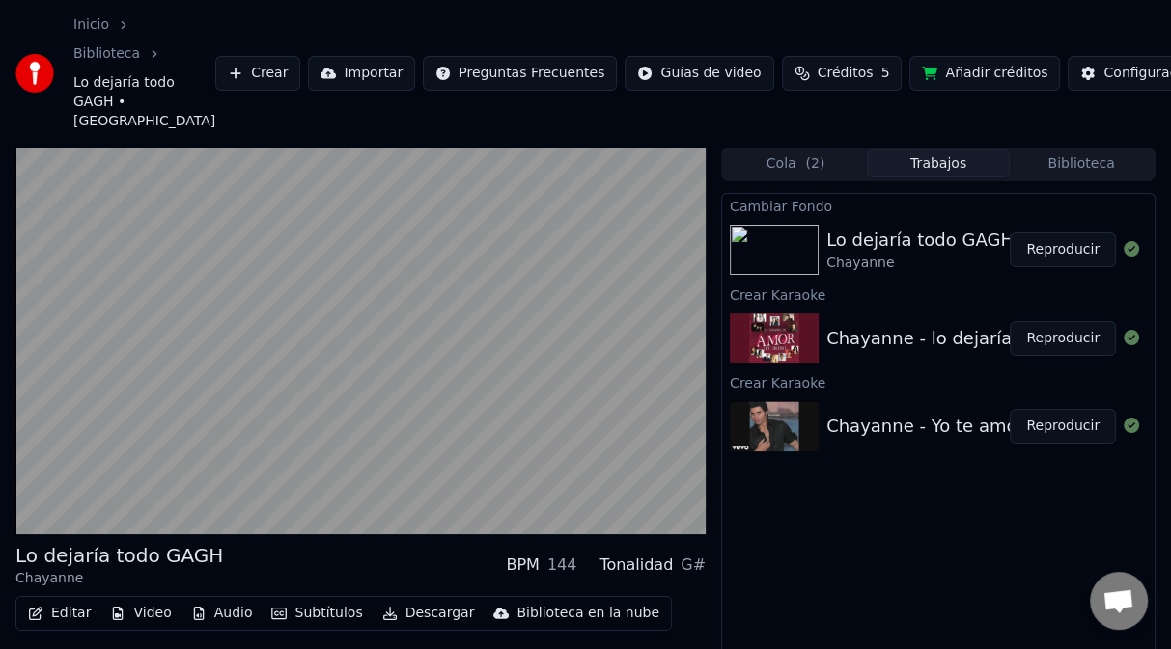
click at [884, 424] on div "Chayanne - Yo te amo" at bounding box center [921, 426] width 190 height 27
click at [786, 428] on img at bounding box center [774, 426] width 89 height 50
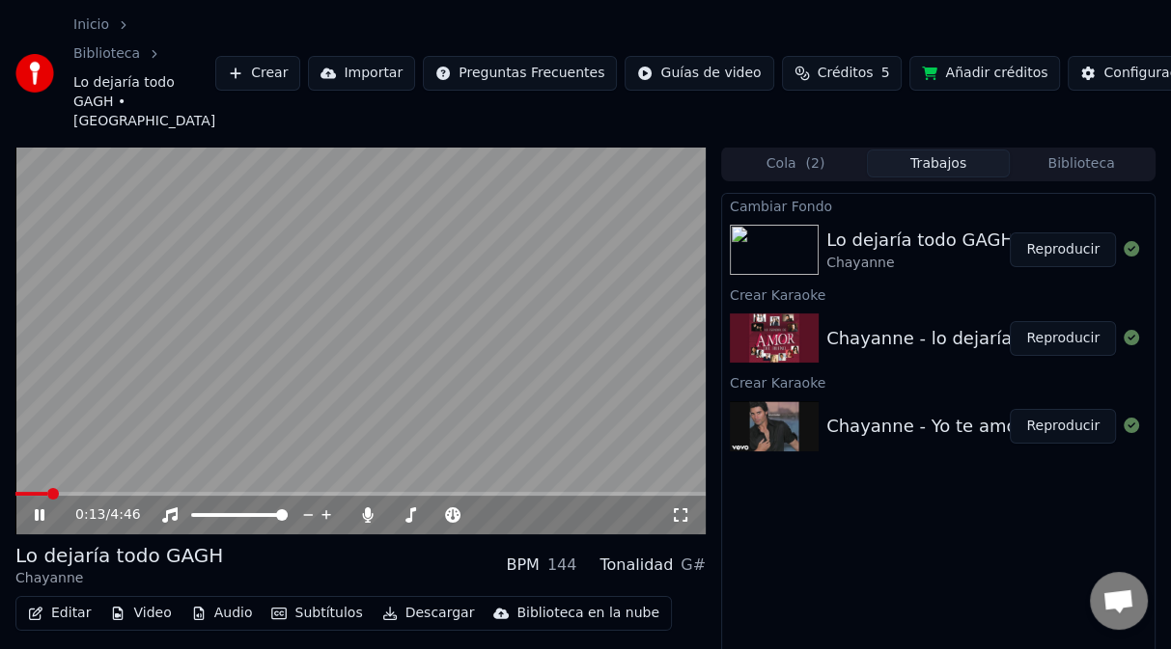
click at [1071, 427] on button "Reproducir" at bounding box center [1062, 426] width 106 height 35
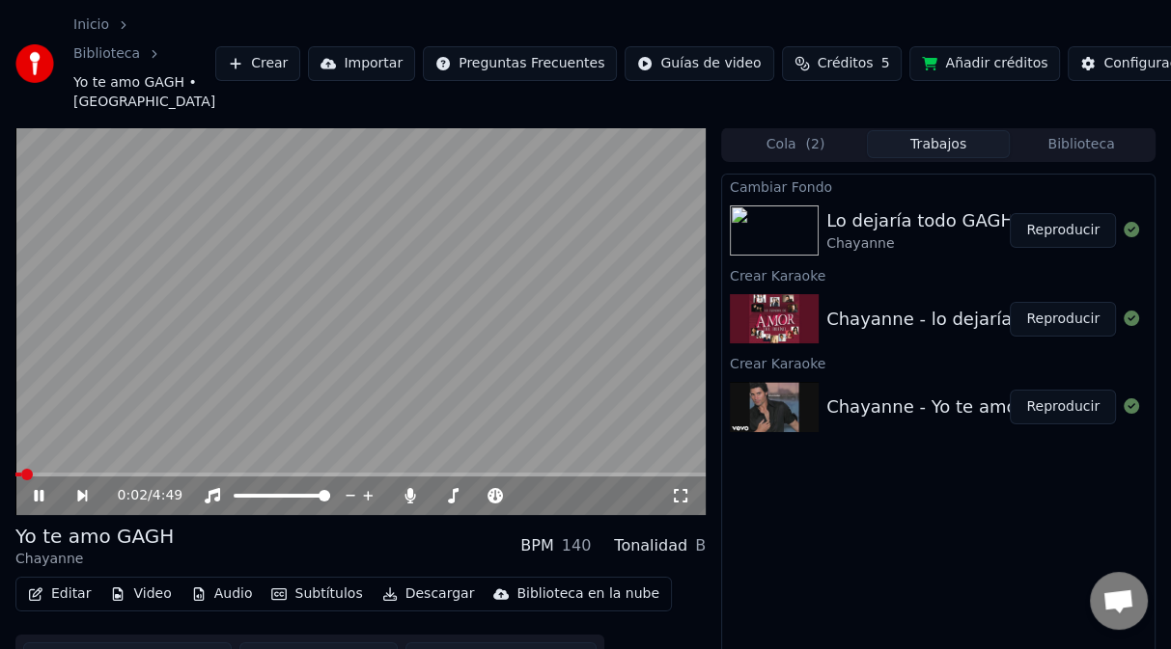
click at [65, 593] on button "Editar" at bounding box center [59, 594] width 78 height 27
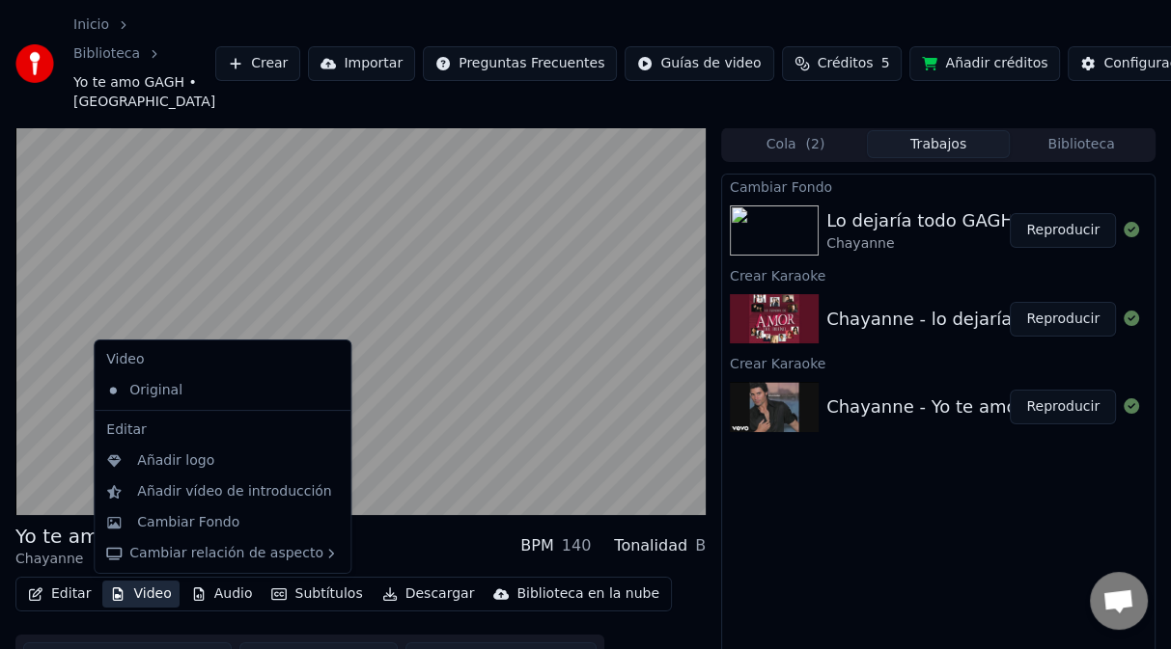
click at [154, 590] on button "Video" at bounding box center [140, 594] width 76 height 27
click at [147, 521] on div "Cambiar Fondo" at bounding box center [188, 522] width 102 height 19
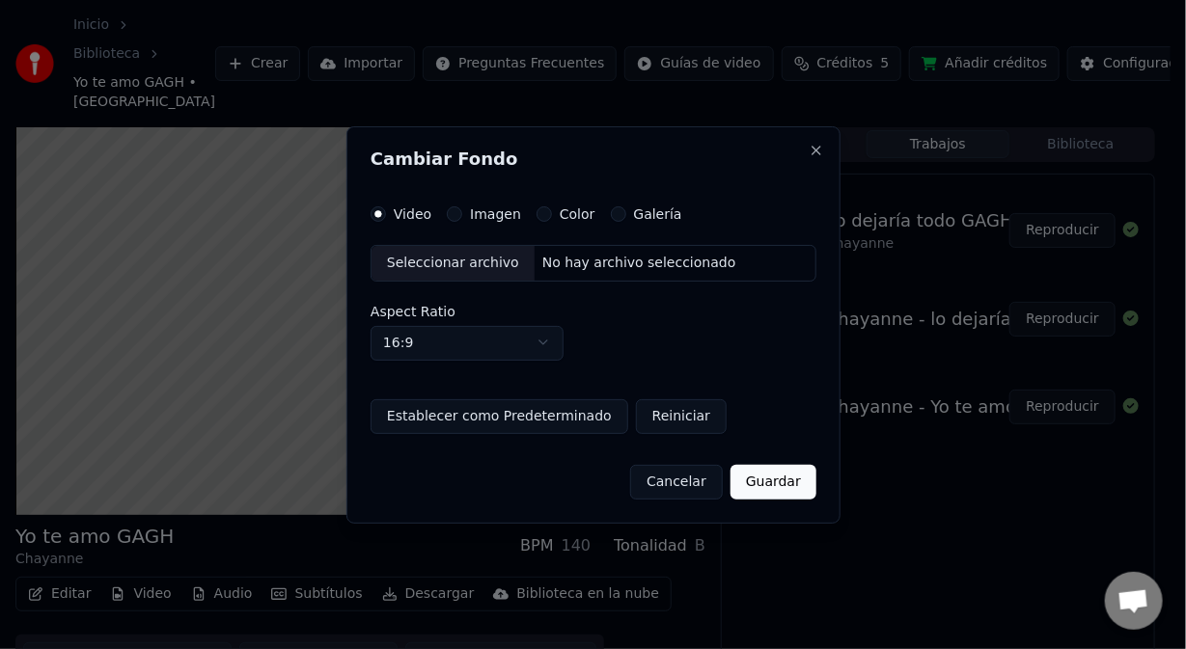
click at [454, 215] on button "Imagen" at bounding box center [454, 214] width 15 height 15
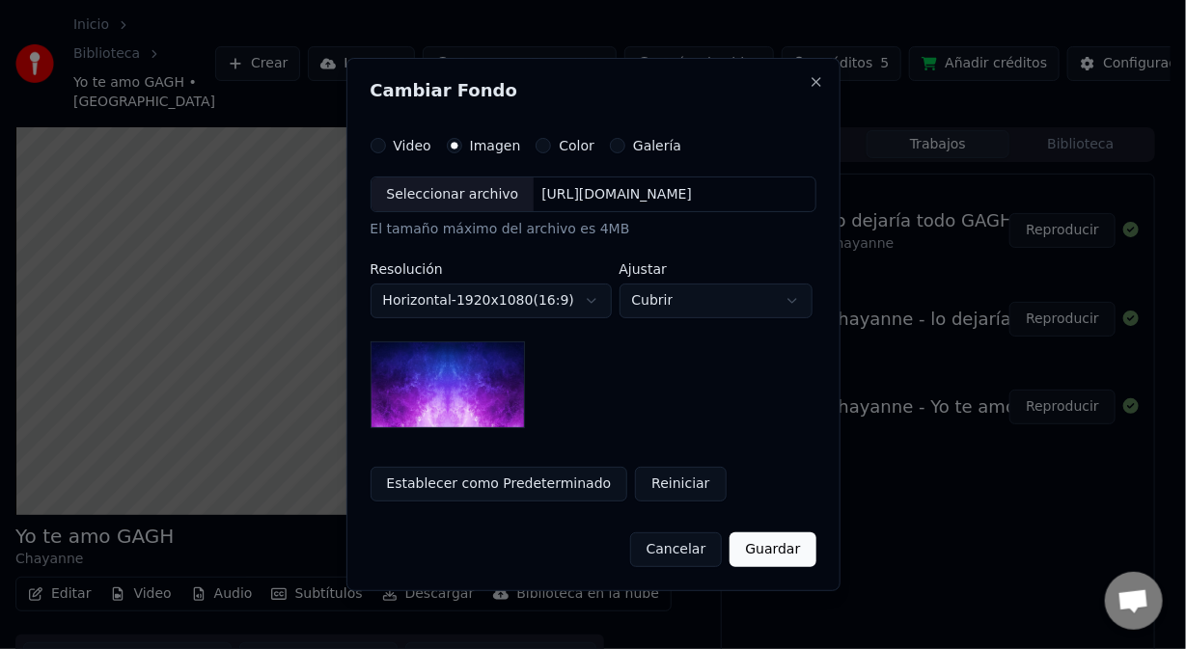
click at [682, 192] on div "https://imagedelivery.net/jkI57_JBx8hWPzcSI-uF5w/c7639807-3f76-4ea5-9112-66e75e…" at bounding box center [617, 194] width 166 height 19
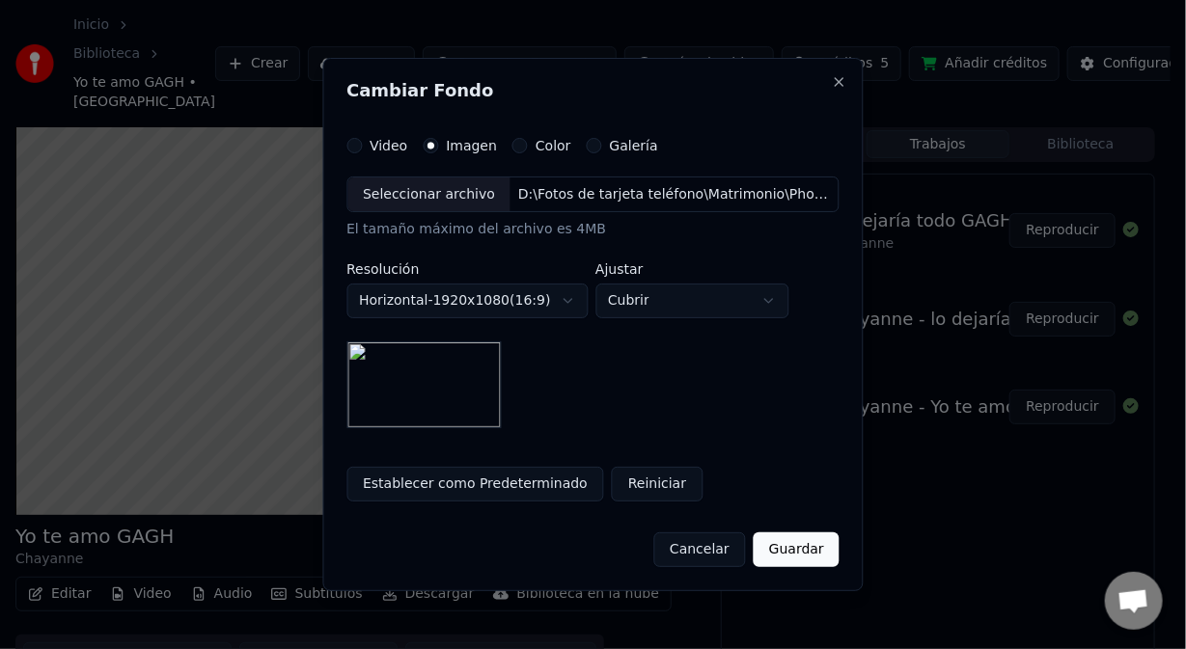
click at [795, 550] on button "Guardar" at bounding box center [797, 550] width 86 height 35
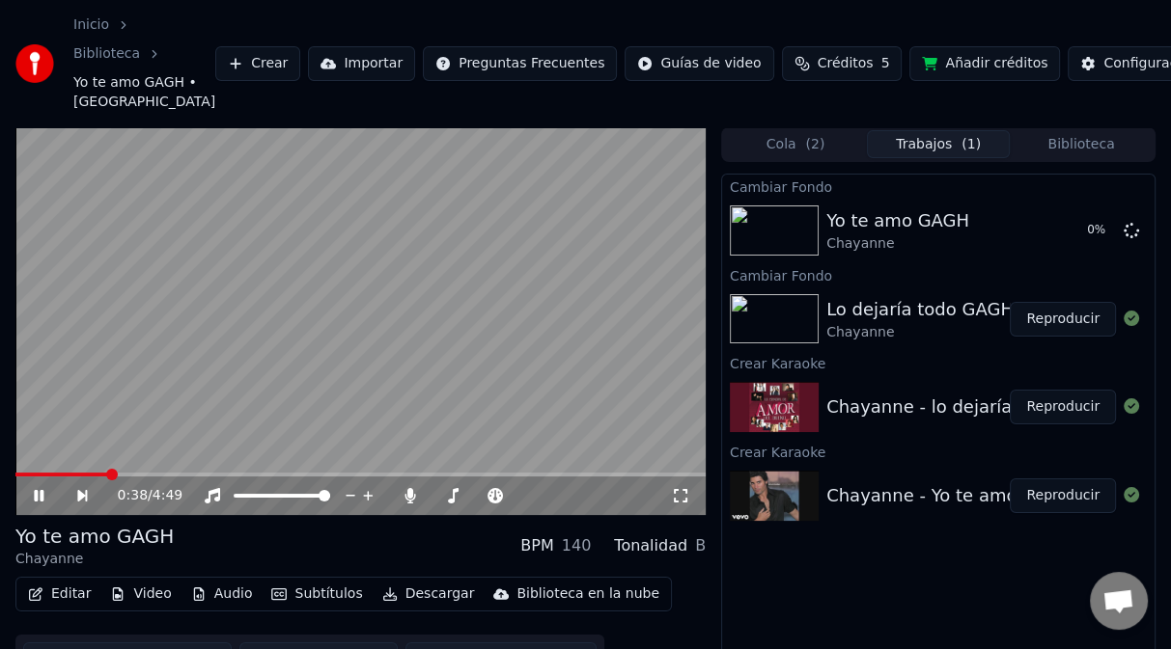
click at [614, 402] on video at bounding box center [360, 321] width 690 height 388
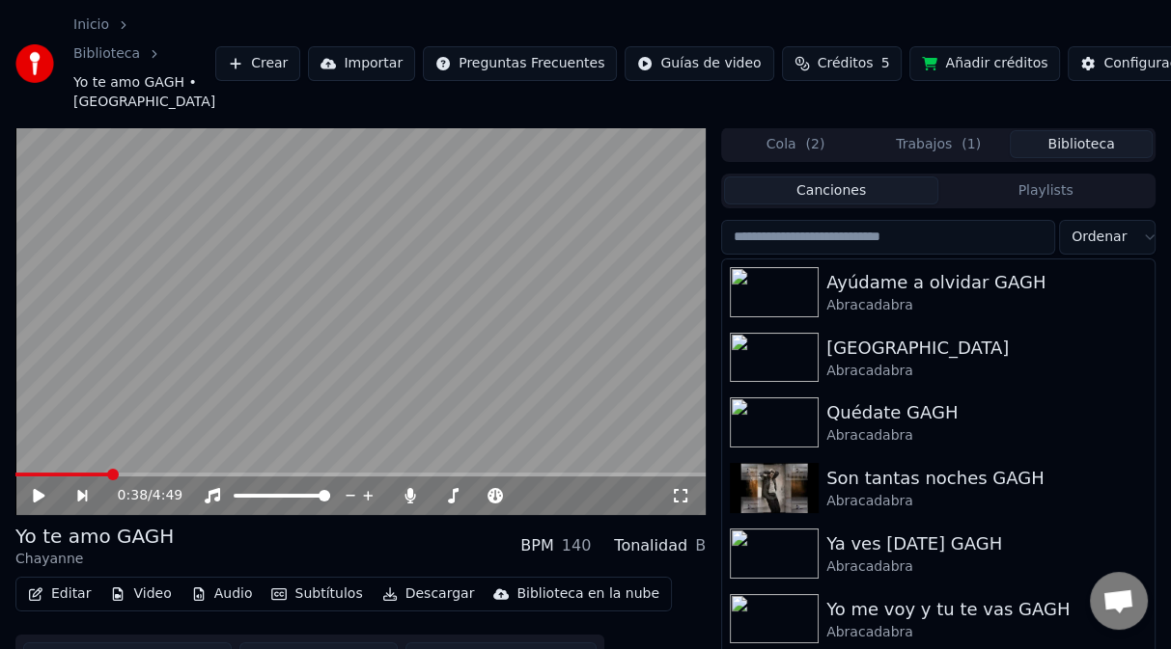
click at [1088, 152] on button "Biblioteca" at bounding box center [1080, 144] width 143 height 28
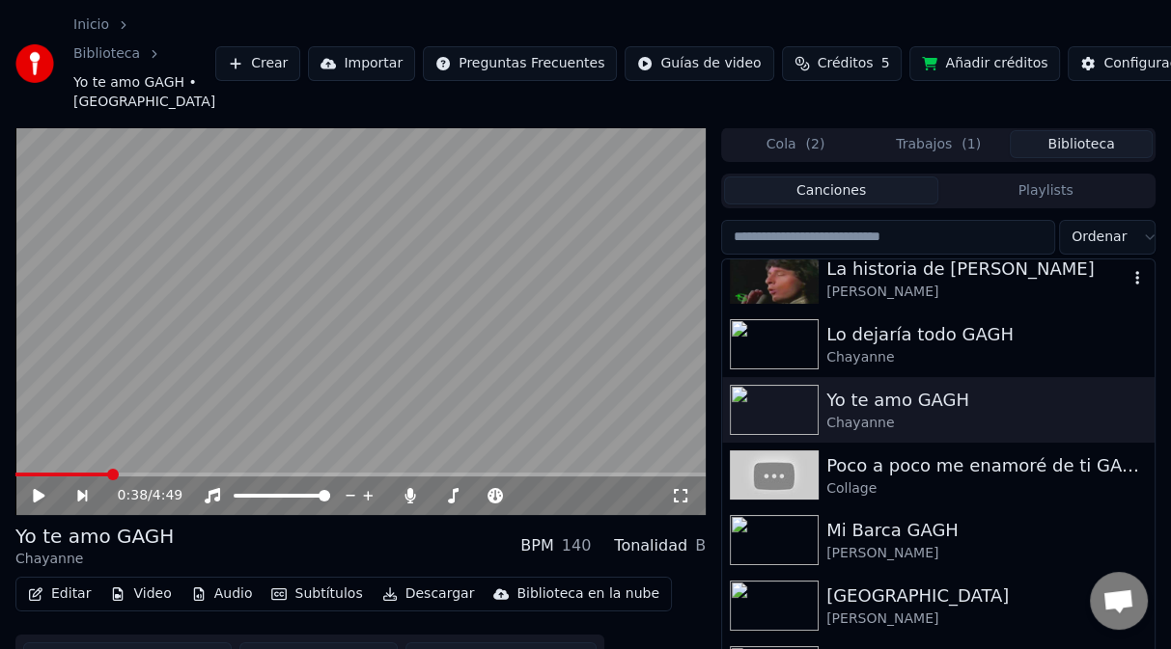
scroll to position [1158, 0]
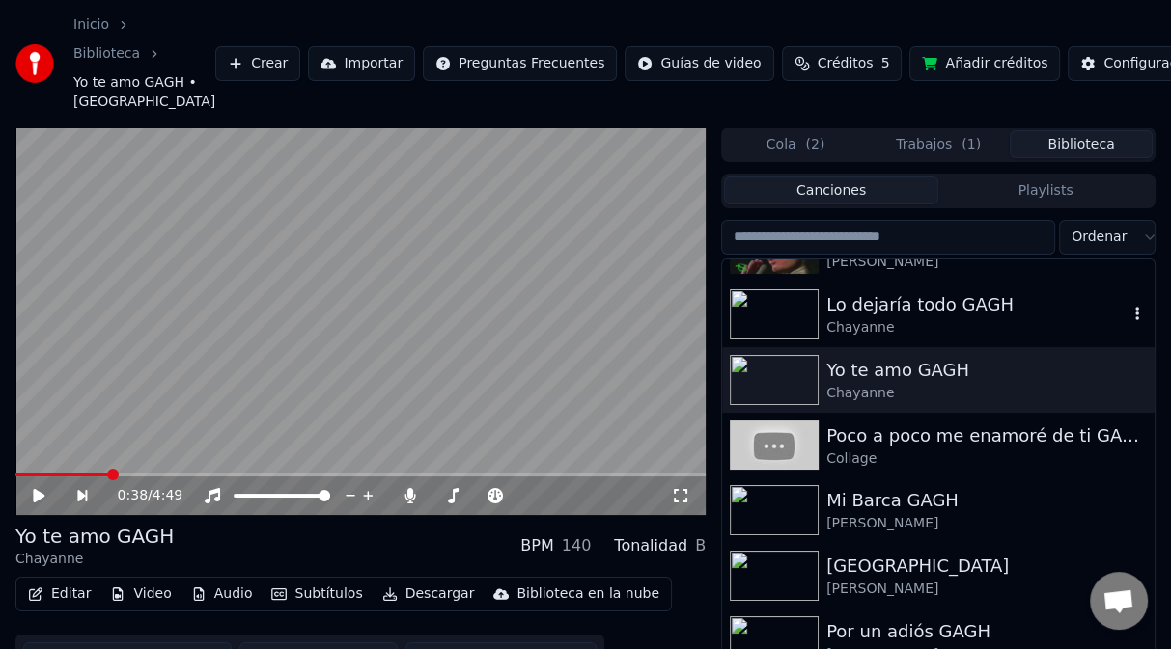
click at [918, 327] on div "Chayanne" at bounding box center [976, 327] width 301 height 19
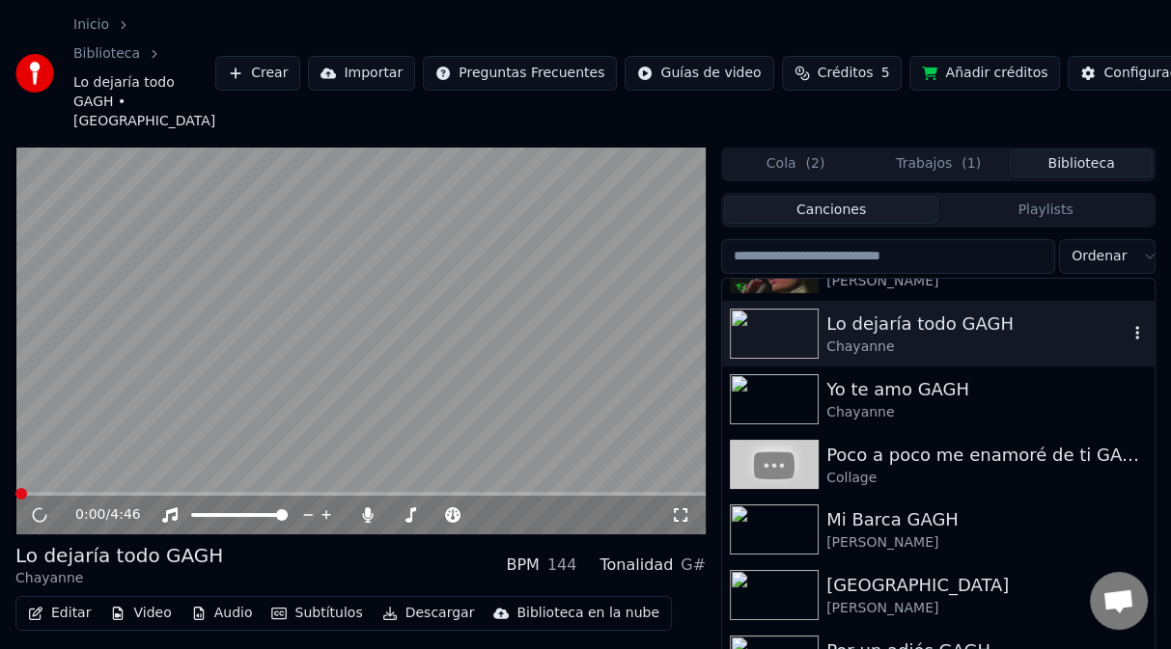
click at [1127, 338] on icon "button" at bounding box center [1136, 332] width 19 height 15
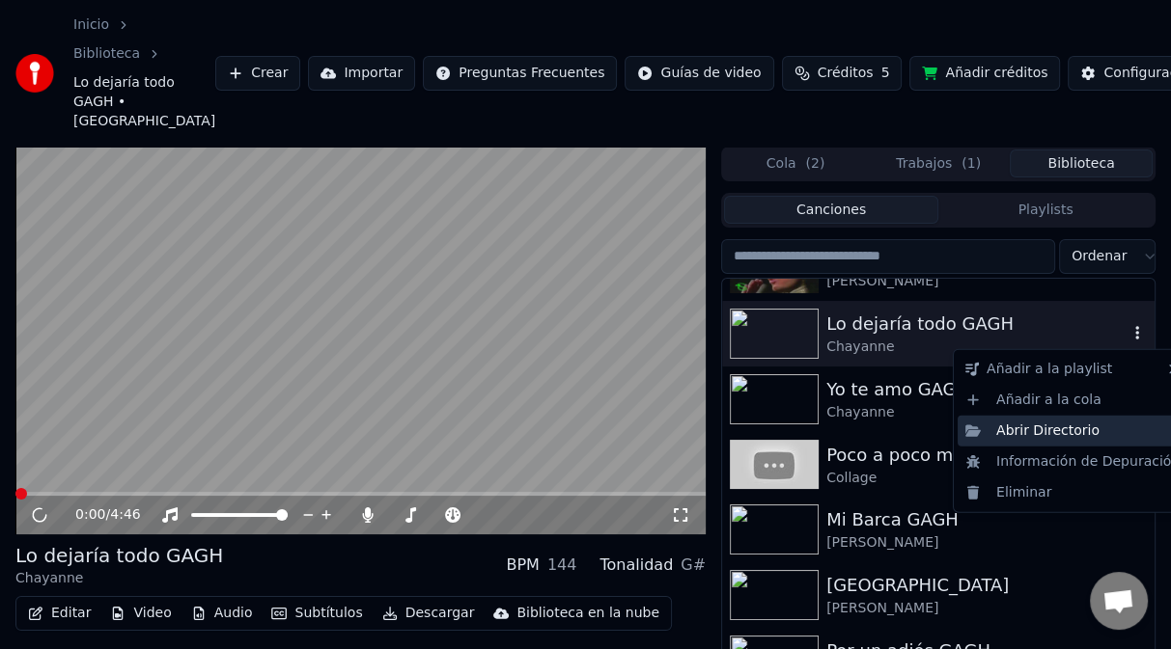
click at [1020, 431] on div "Abrir Directorio" at bounding box center [1072, 431] width 230 height 31
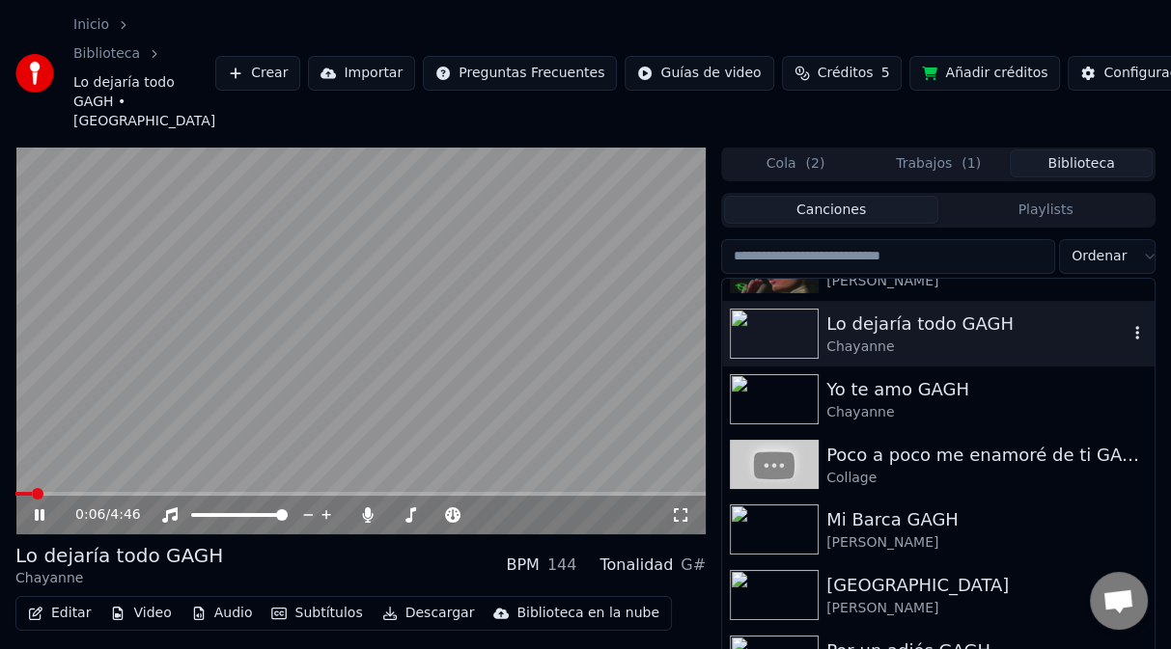
click at [51, 334] on video at bounding box center [360, 341] width 690 height 388
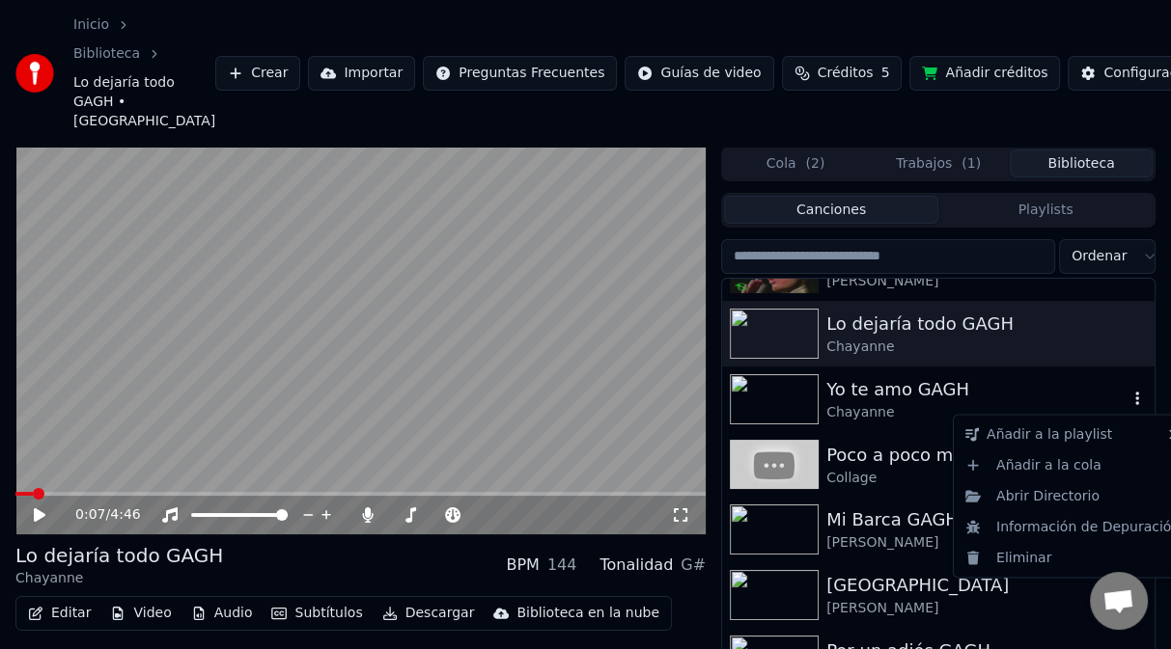
click at [1127, 398] on icon "button" at bounding box center [1136, 398] width 19 height 15
click at [1057, 506] on div "Abrir Directorio" at bounding box center [1072, 496] width 230 height 31
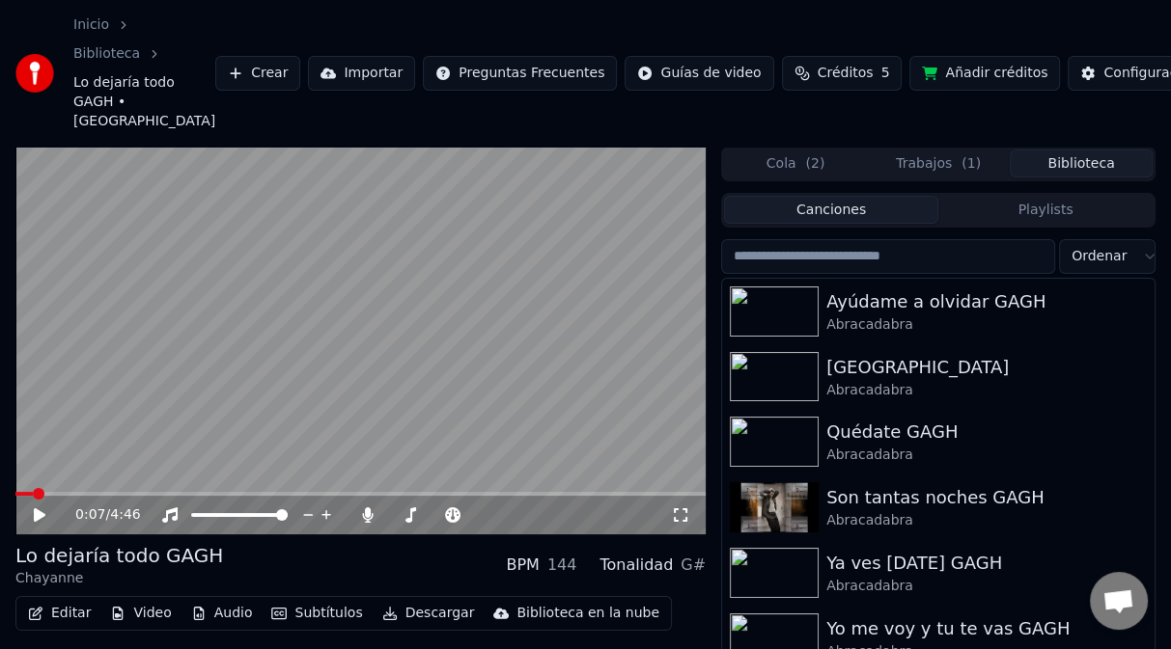
click at [790, 166] on button "Cola ( 2 )" at bounding box center [795, 164] width 143 height 28
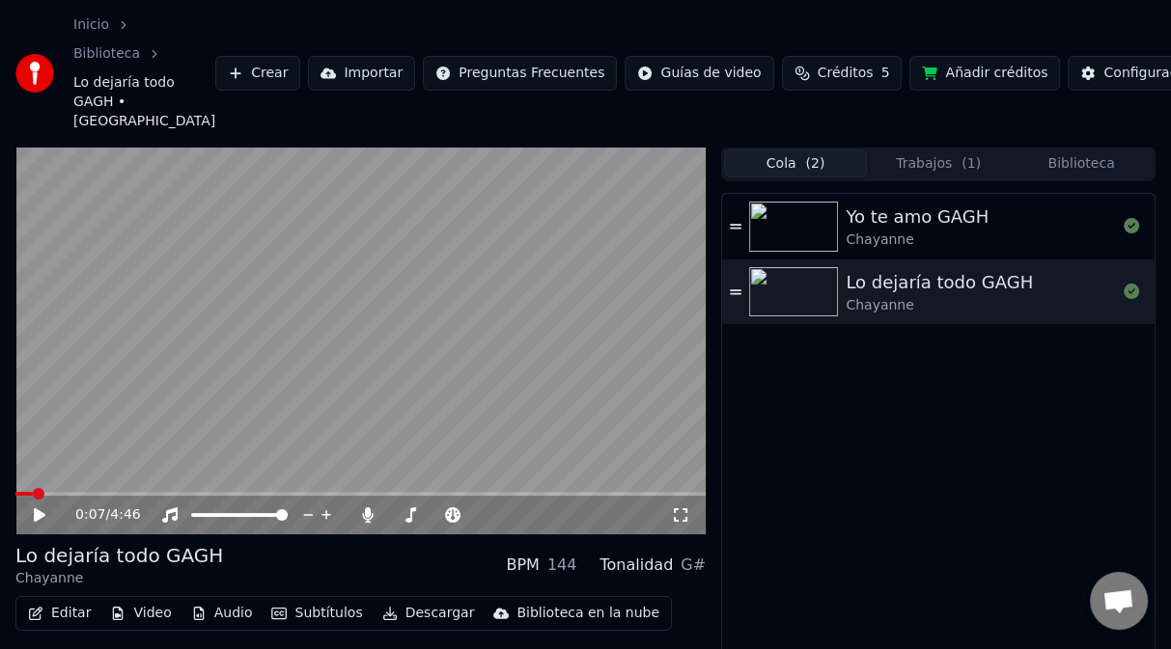
click at [947, 168] on button "Trabajos ( 1 )" at bounding box center [938, 164] width 143 height 28
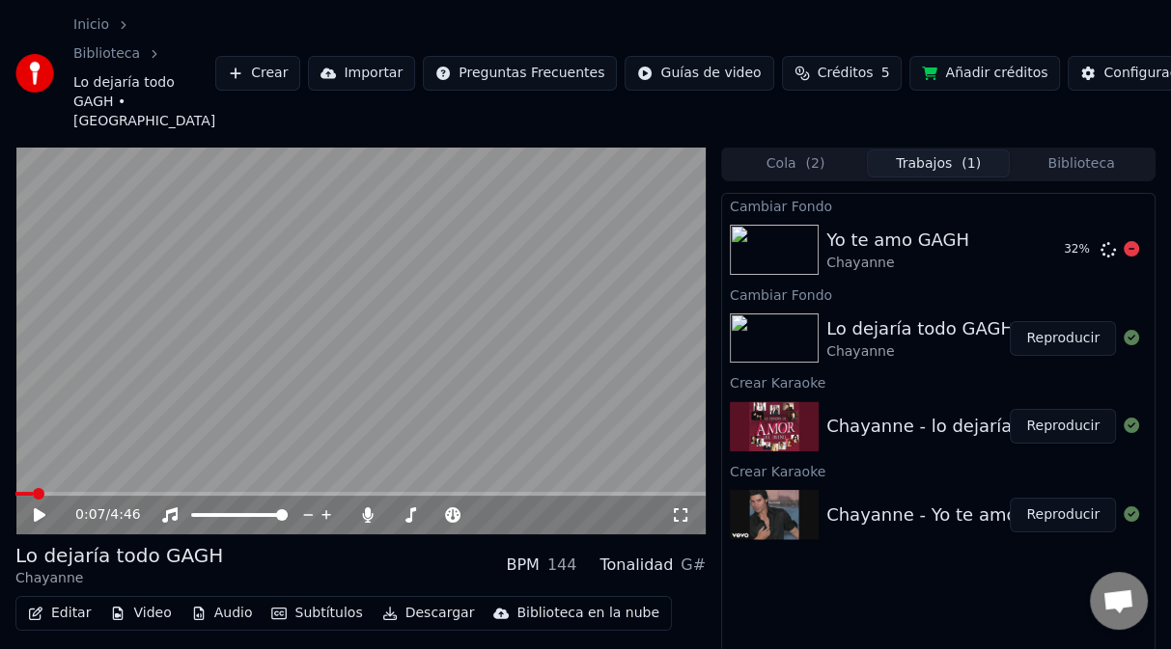
click at [765, 245] on img at bounding box center [774, 250] width 89 height 50
click at [891, 238] on div "Yo te amo GAGH" at bounding box center [897, 240] width 143 height 27
click at [1034, 517] on button "Reproducir" at bounding box center [1062, 515] width 106 height 35
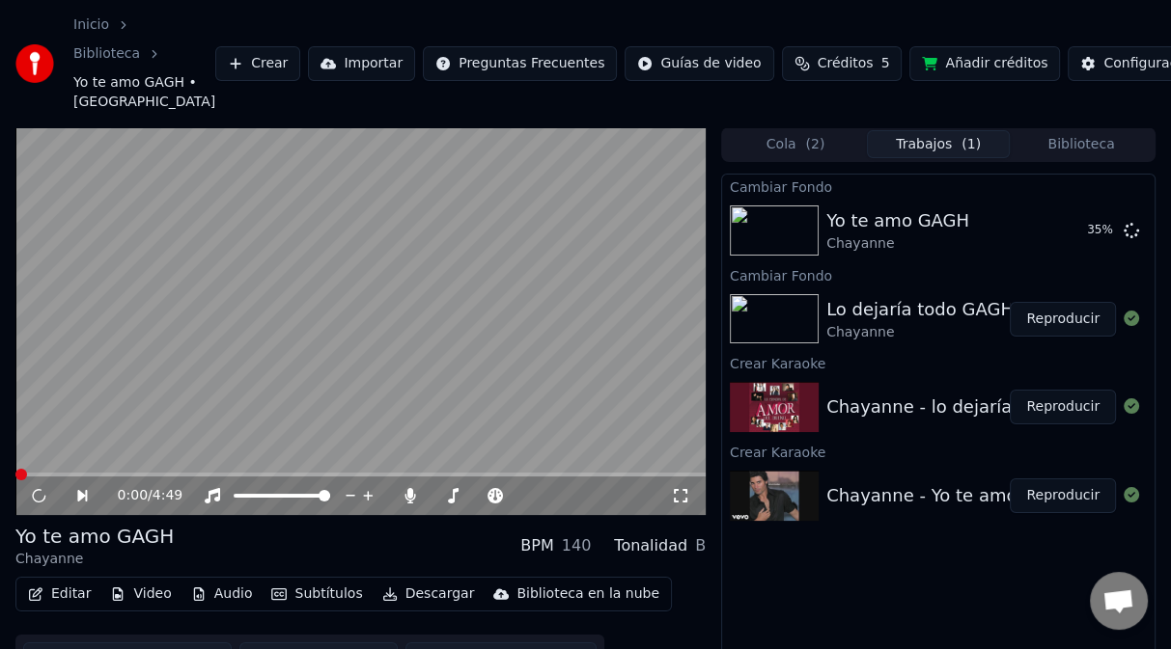
click at [427, 345] on video at bounding box center [360, 321] width 690 height 388
click at [1053, 320] on button "Reproducir" at bounding box center [1062, 319] width 106 height 35
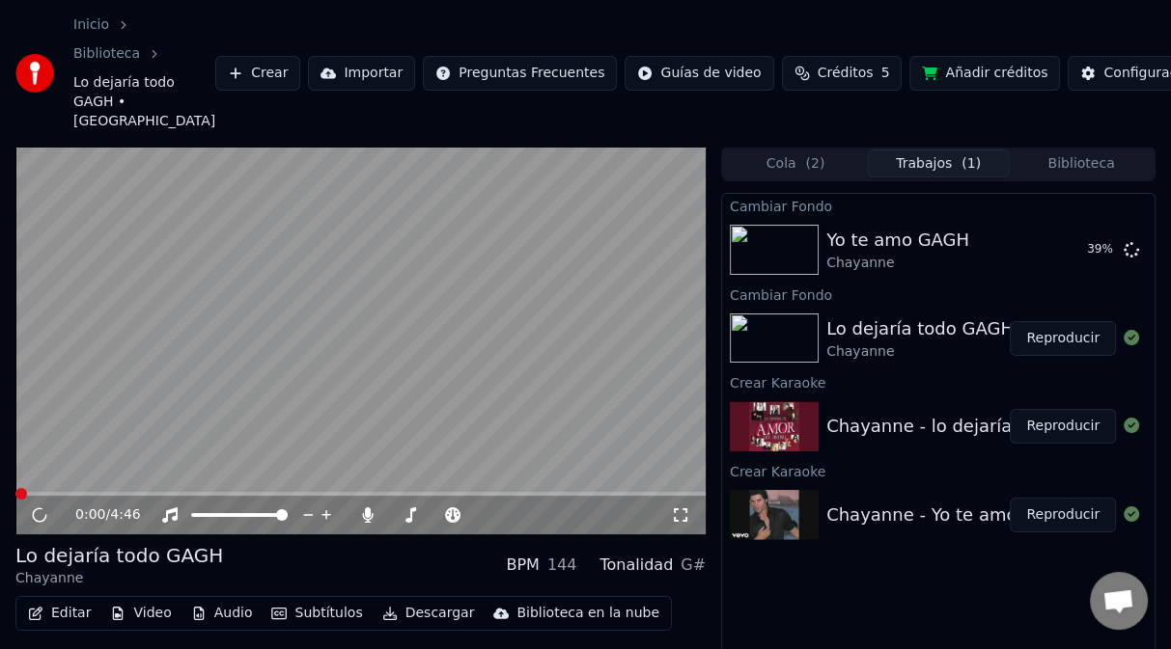
click at [504, 341] on video at bounding box center [360, 341] width 690 height 388
click at [523, 329] on video at bounding box center [360, 341] width 690 height 388
click at [530, 322] on video at bounding box center [360, 341] width 690 height 388
click at [226, 310] on video at bounding box center [360, 341] width 690 height 388
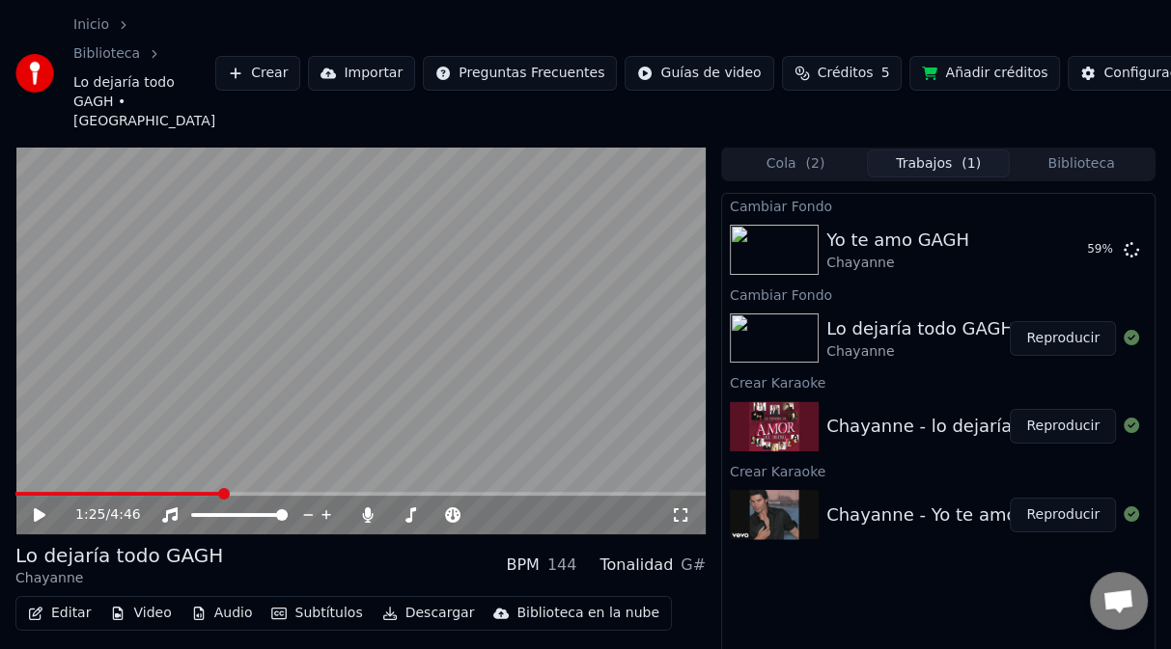
click at [63, 620] on button "Editar" at bounding box center [59, 613] width 78 height 27
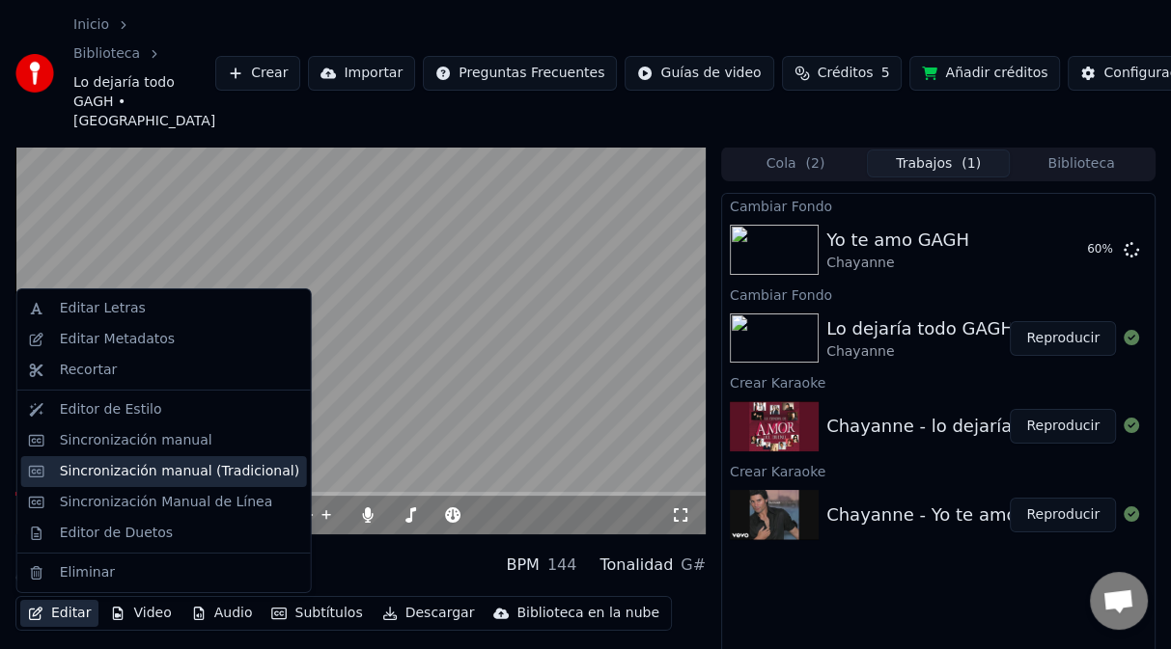
click at [84, 478] on div "Sincronización manual (Tradicional)" at bounding box center [179, 471] width 239 height 19
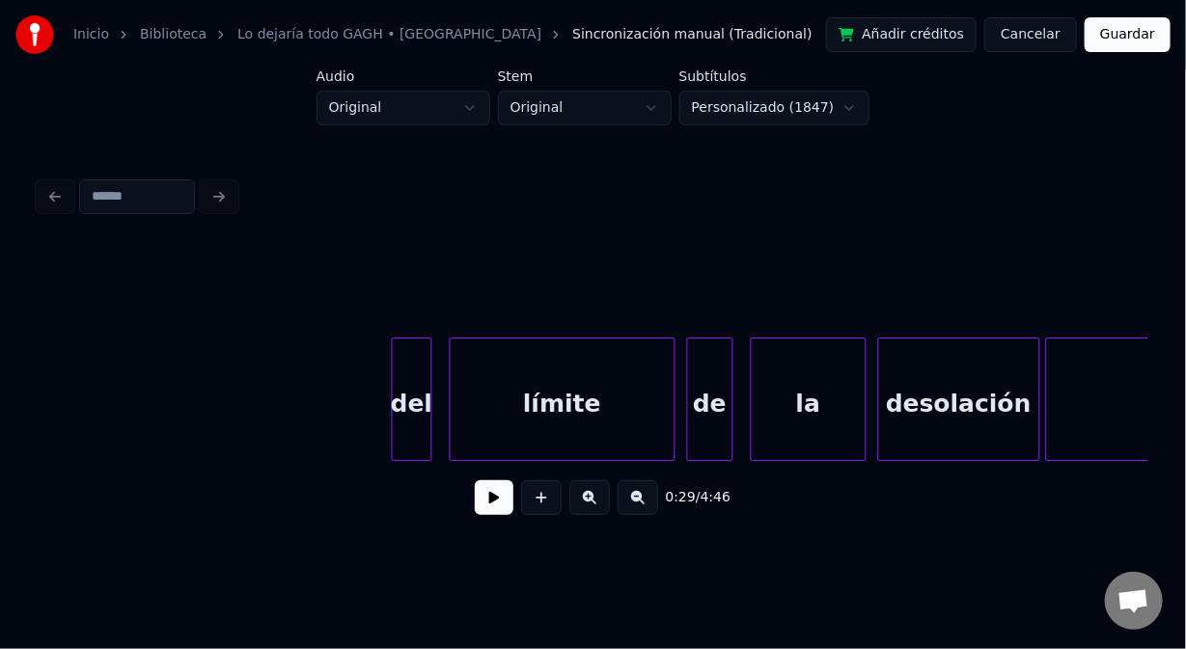
scroll to position [0, 20494]
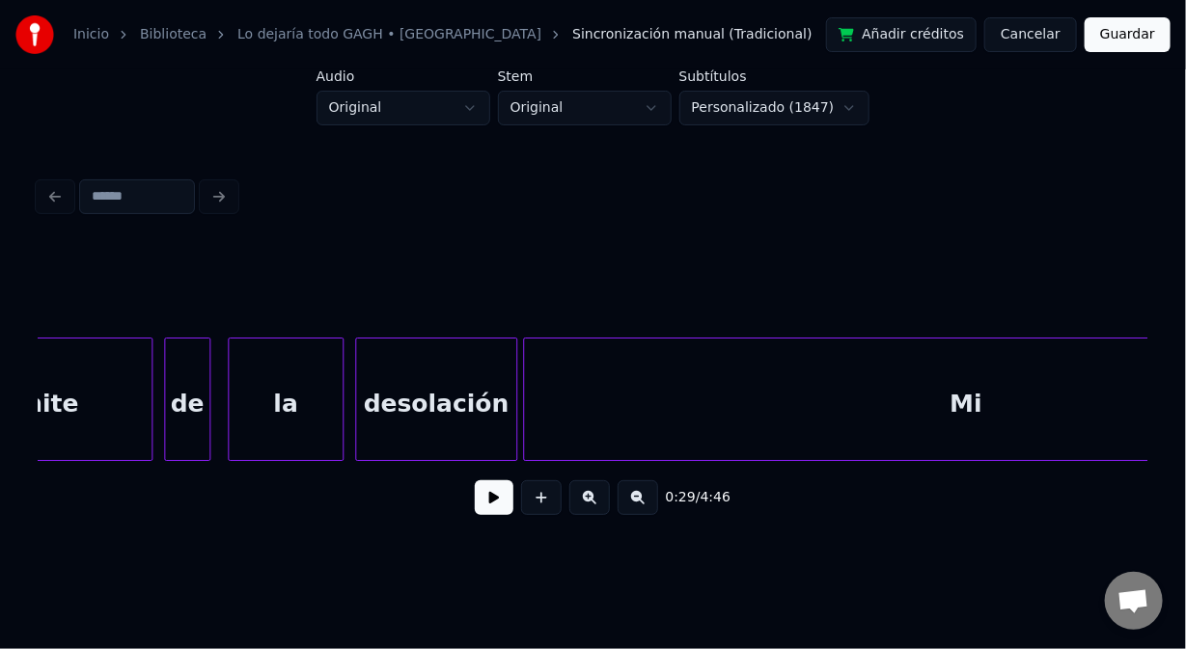
click at [401, 421] on div "desolación" at bounding box center [436, 404] width 160 height 131
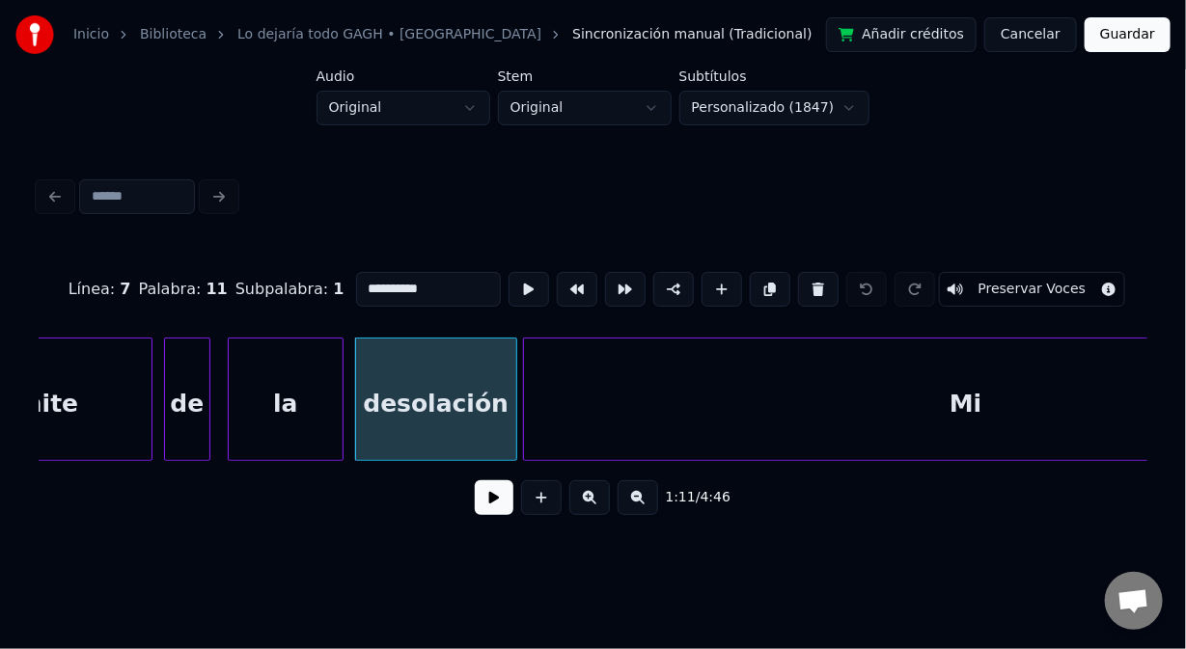
click at [490, 506] on button at bounding box center [494, 498] width 39 height 35
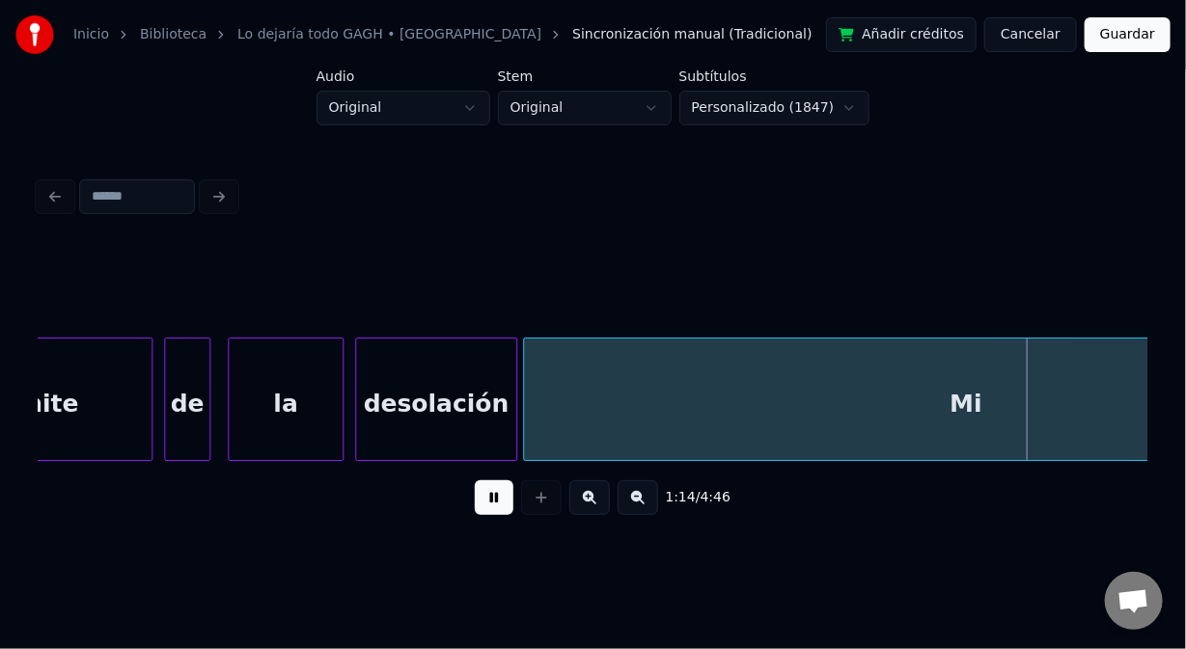
click at [494, 497] on button at bounding box center [494, 498] width 39 height 35
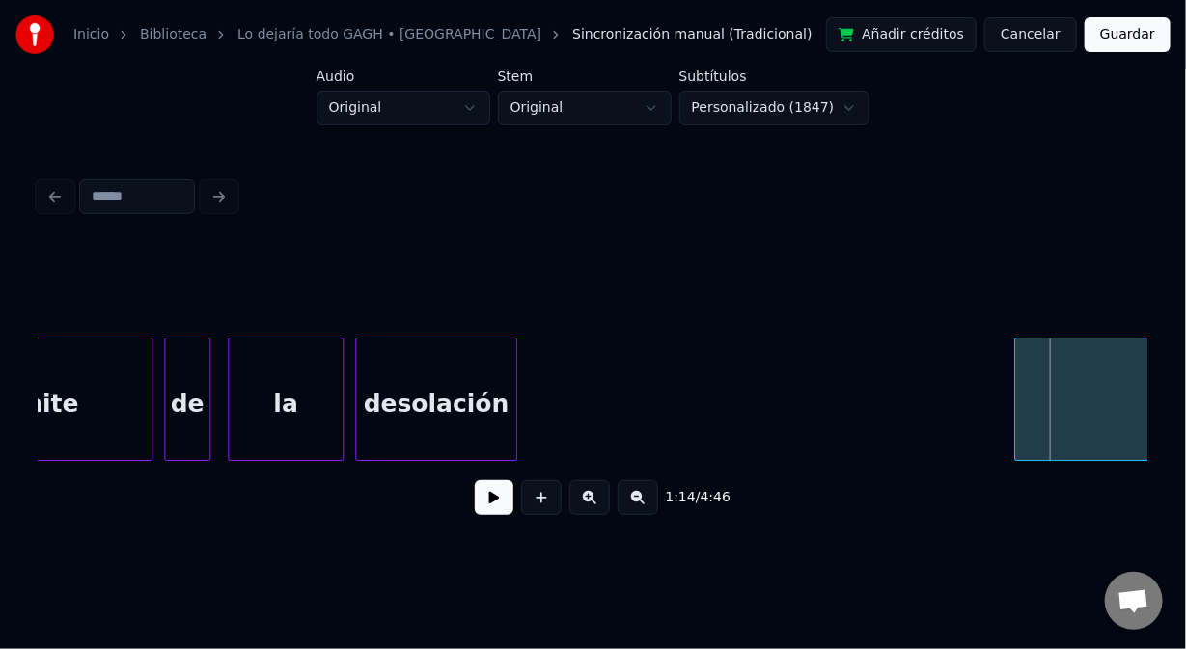
click at [1021, 408] on div at bounding box center [1018, 400] width 6 height 122
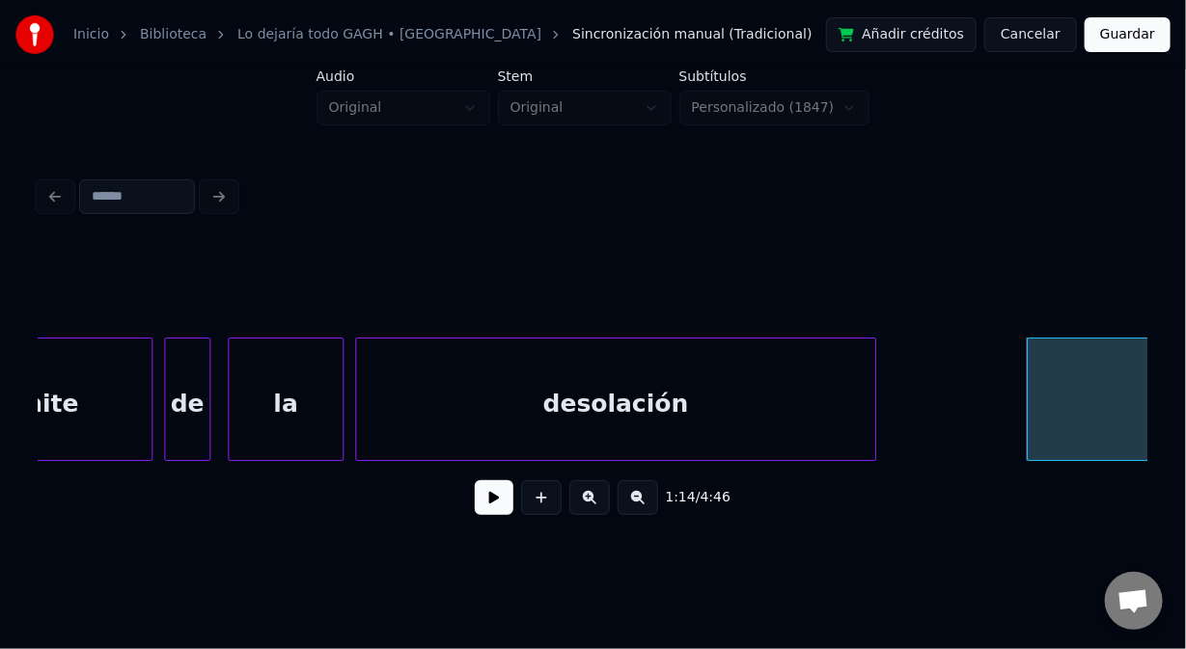
click at [870, 401] on div at bounding box center [872, 400] width 6 height 122
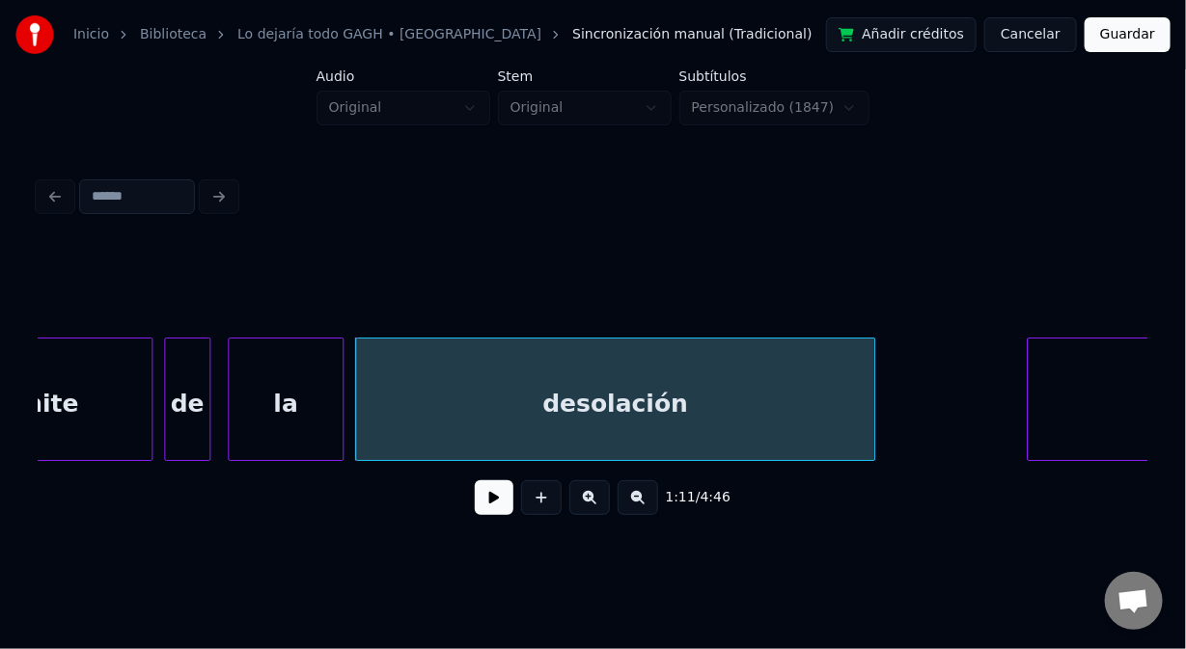
click at [494, 506] on button at bounding box center [494, 498] width 39 height 35
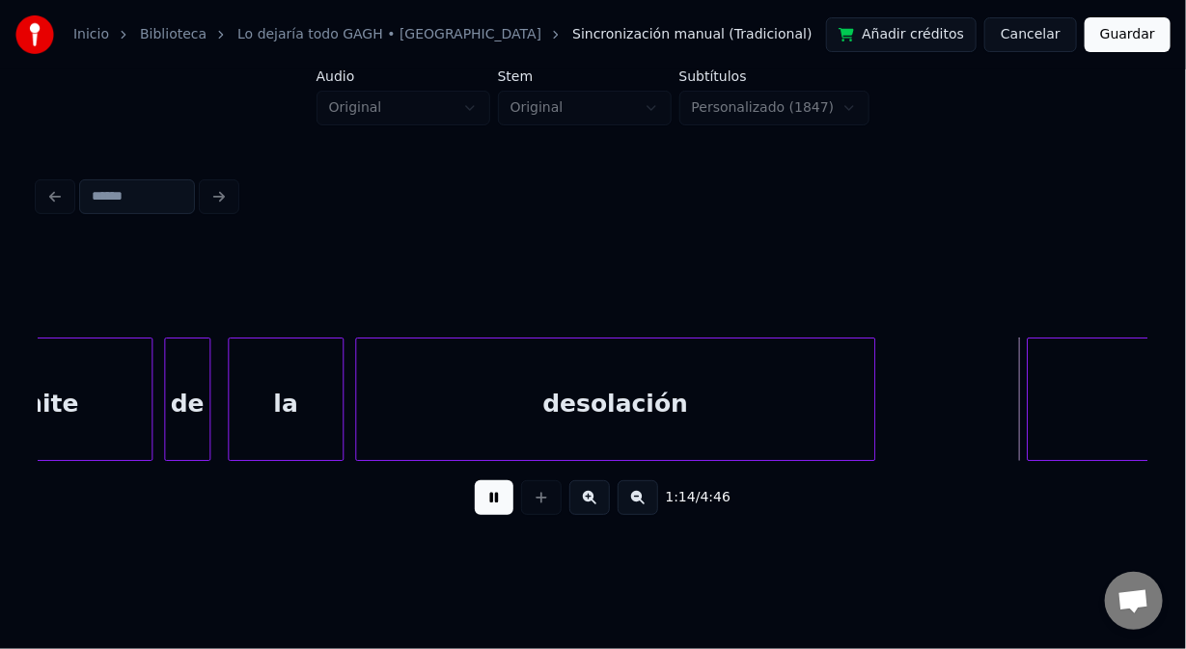
click at [490, 510] on button at bounding box center [494, 498] width 39 height 35
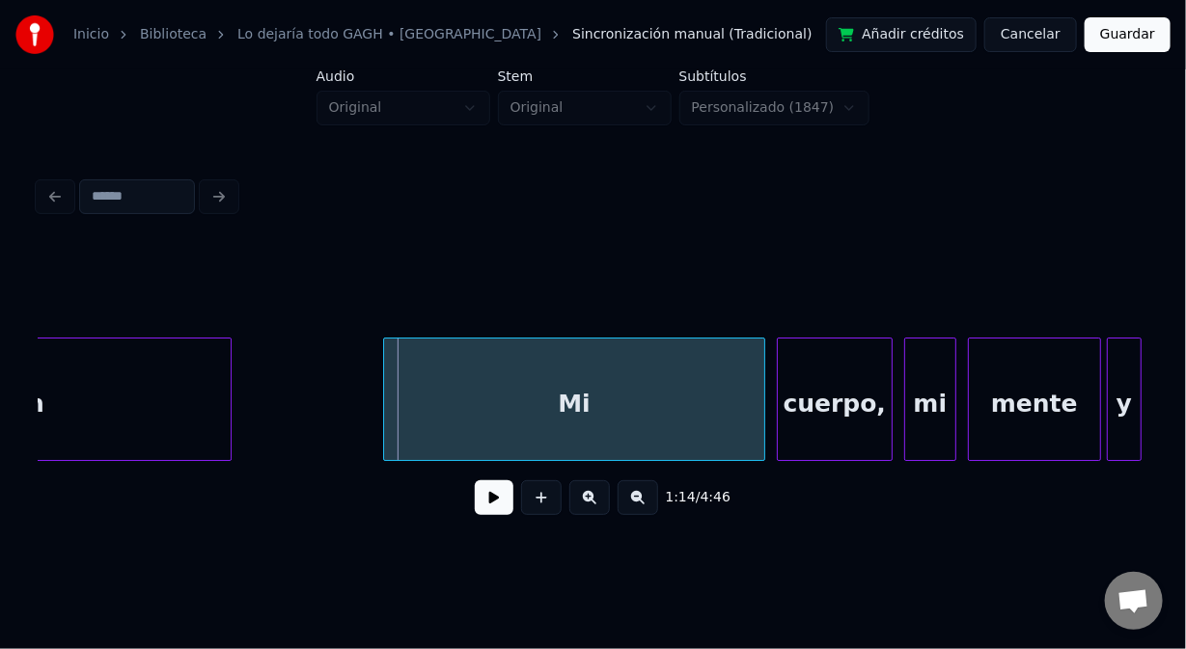
scroll to position [0, 21189]
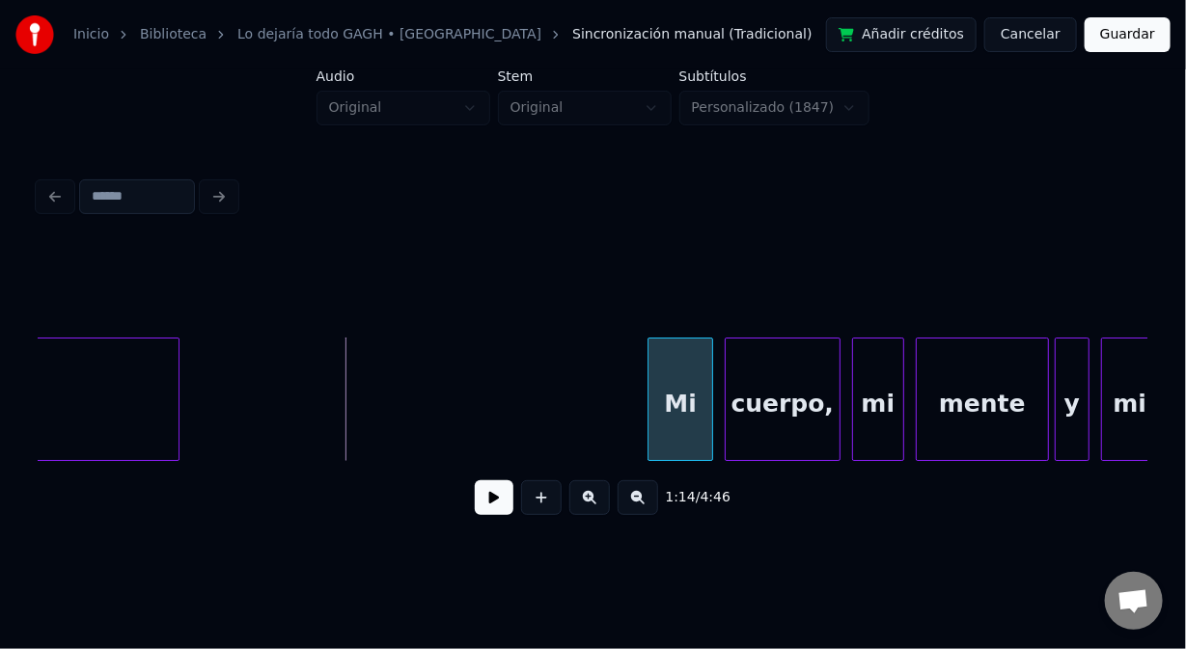
click at [649, 409] on div at bounding box center [651, 400] width 6 height 122
click at [491, 502] on button at bounding box center [494, 498] width 39 height 35
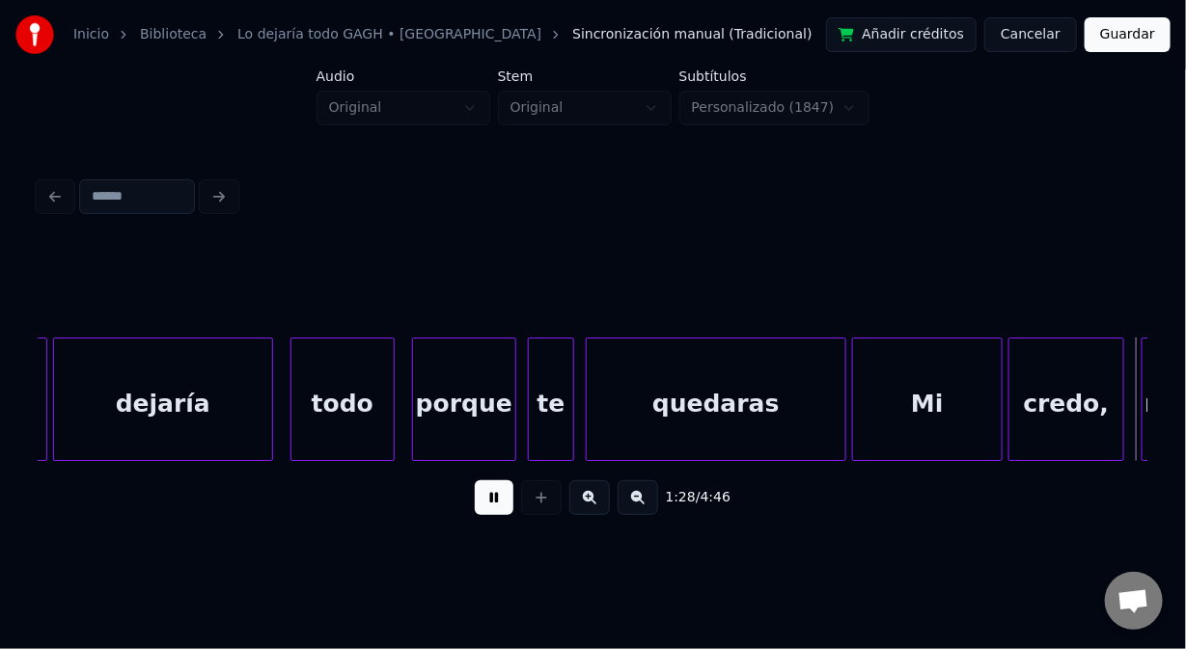
scroll to position [0, 25633]
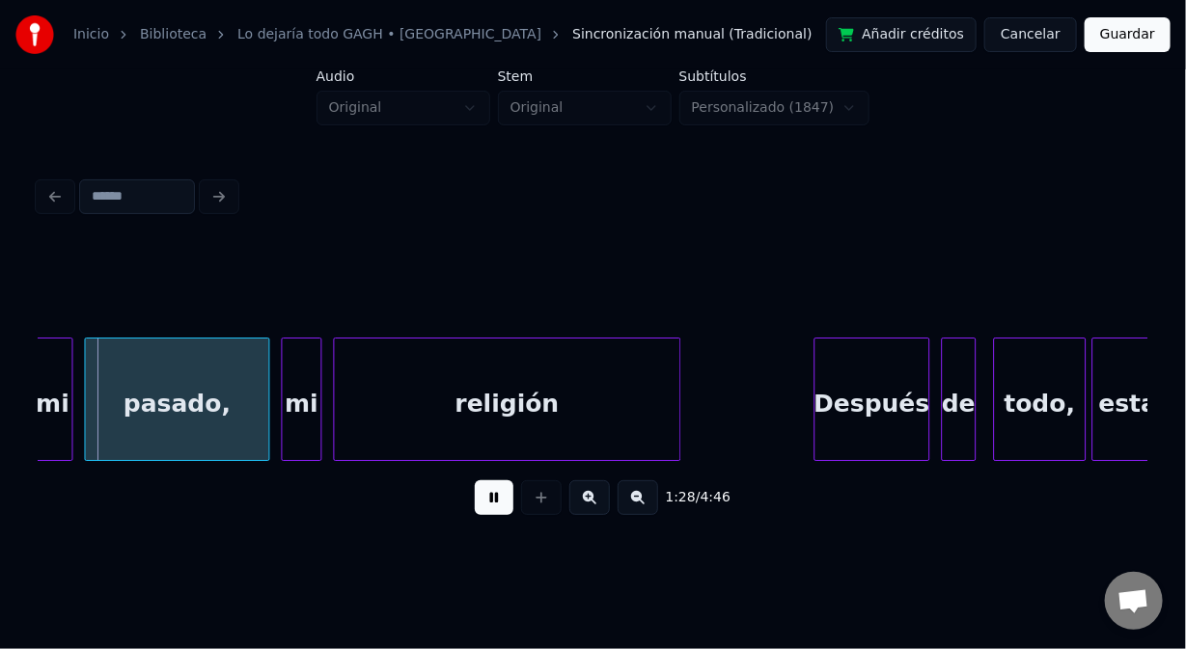
click at [490, 502] on button at bounding box center [494, 498] width 39 height 35
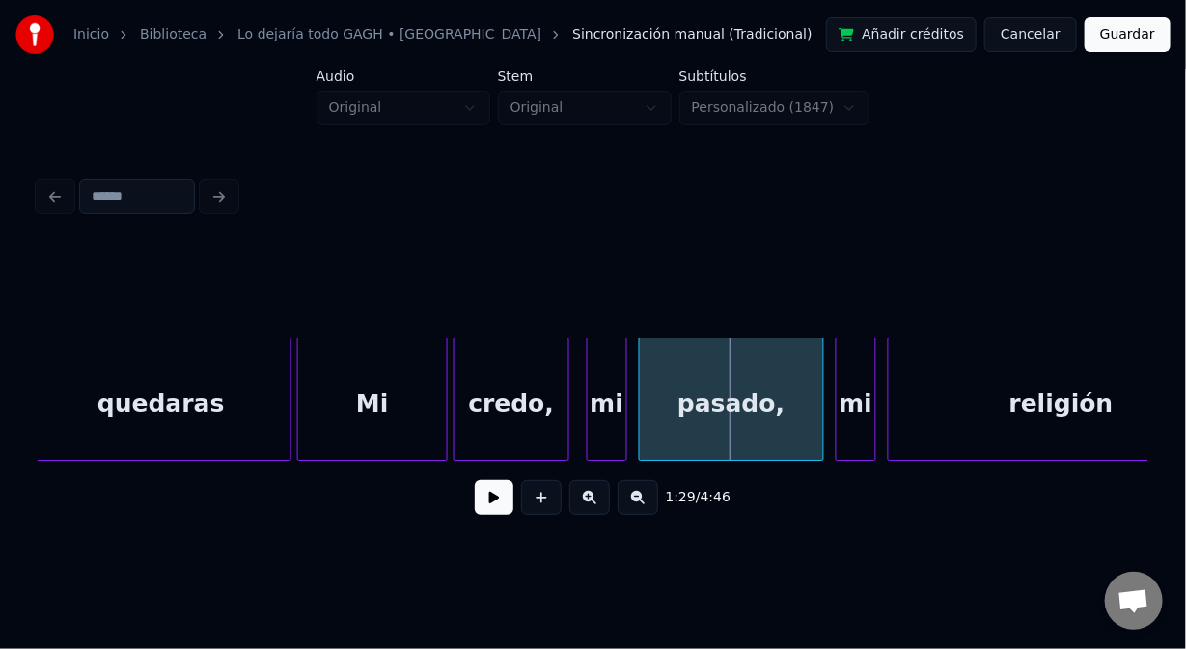
scroll to position [0, 24925]
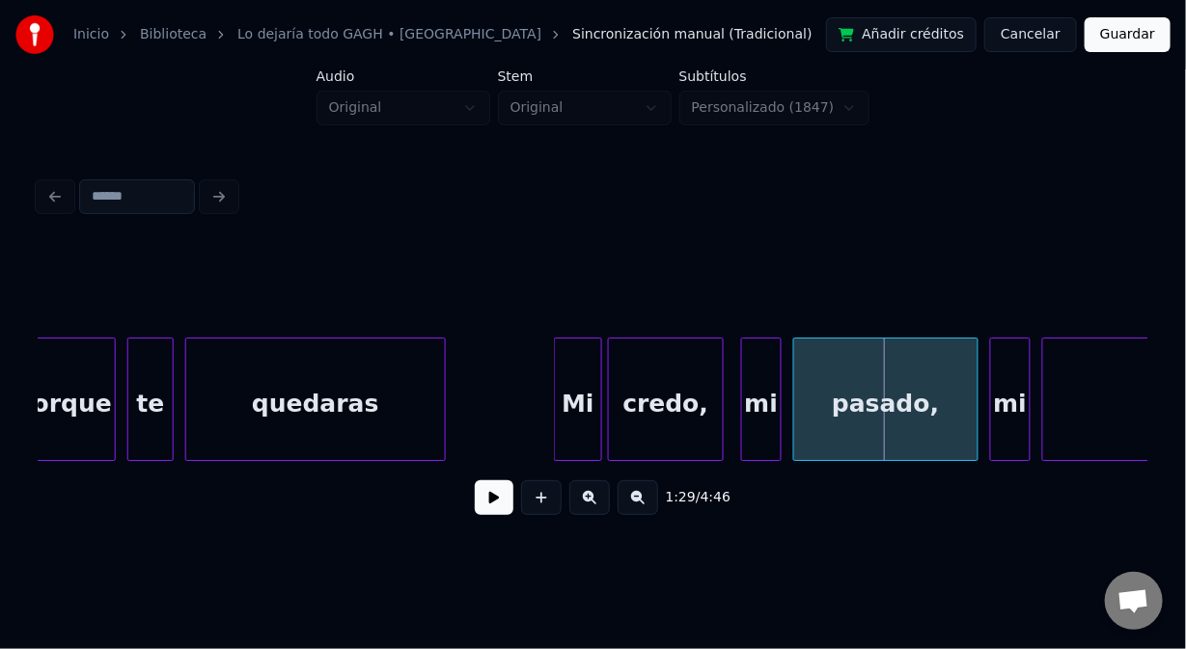
click at [555, 417] on div at bounding box center [558, 400] width 6 height 122
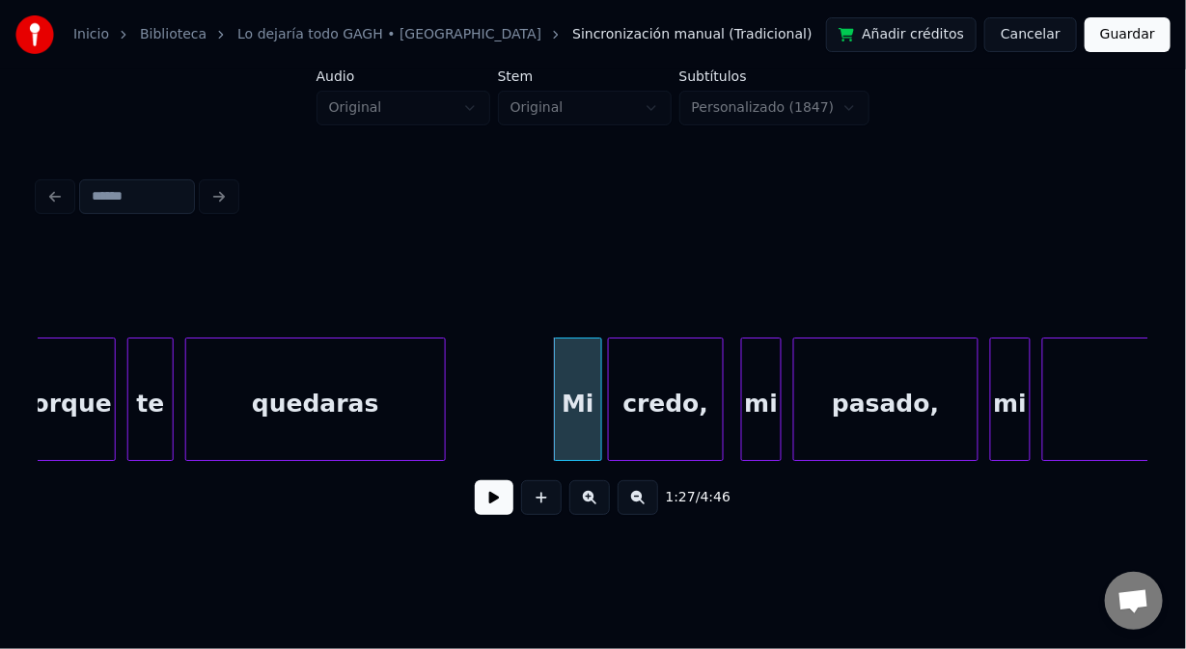
click at [482, 513] on button at bounding box center [494, 498] width 39 height 35
click at [364, 438] on div "quedaras" at bounding box center [315, 404] width 259 height 131
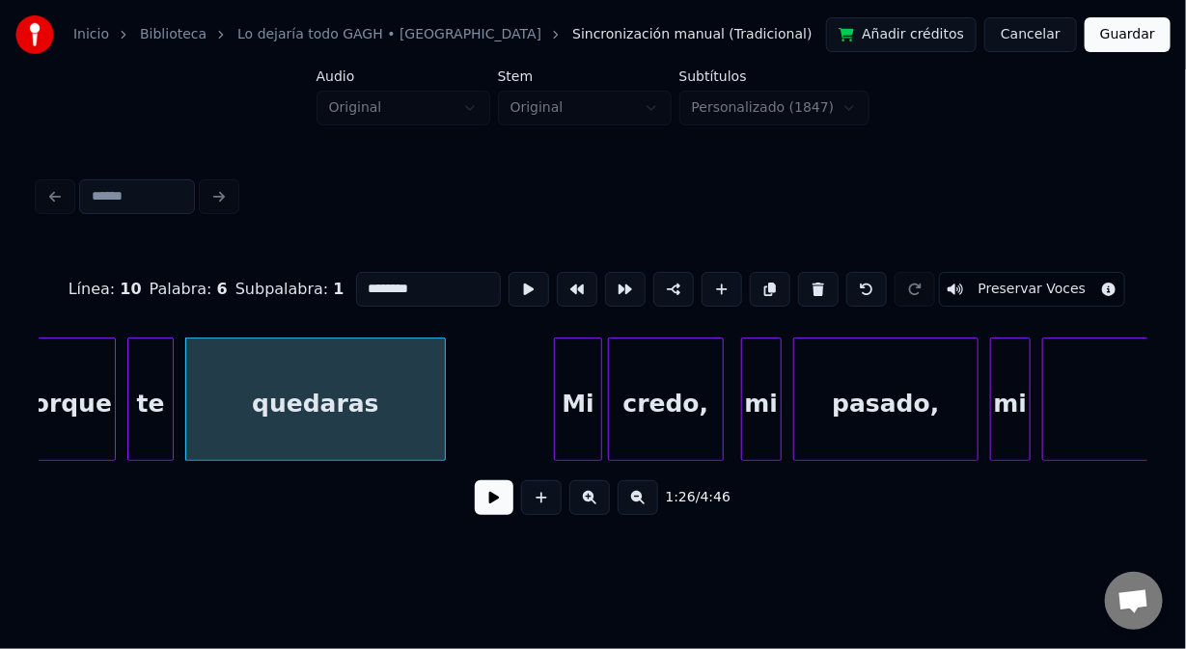
click at [490, 508] on button at bounding box center [494, 498] width 39 height 35
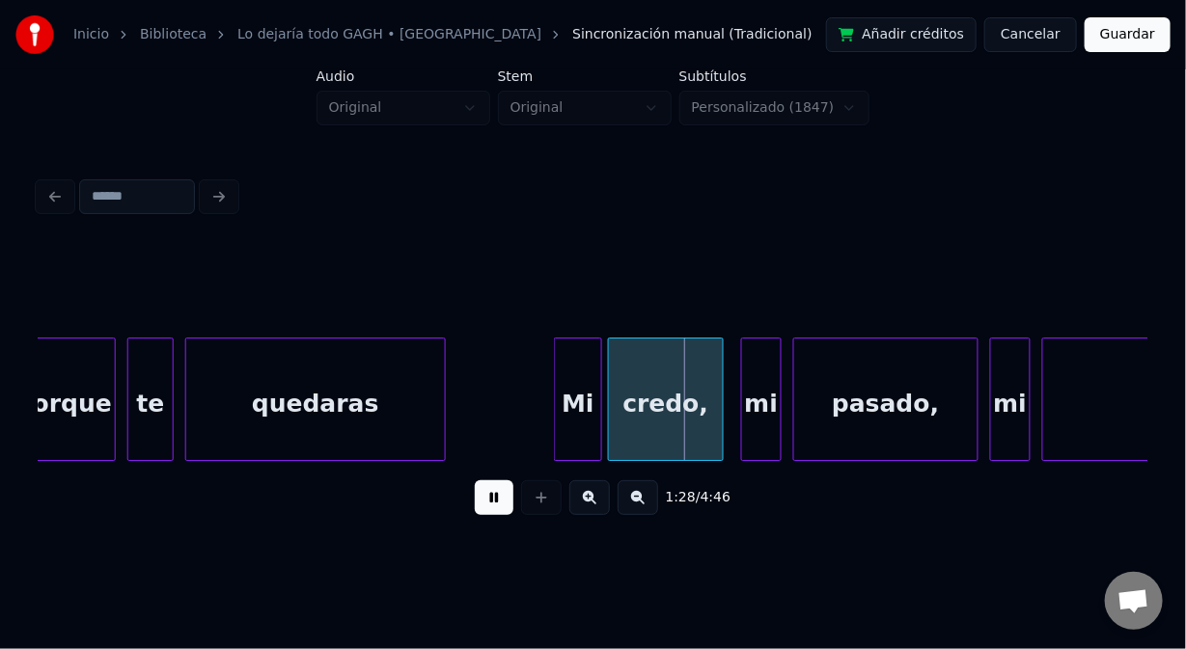
click at [490, 509] on button at bounding box center [494, 498] width 39 height 35
click at [497, 423] on div at bounding box center [496, 400] width 6 height 122
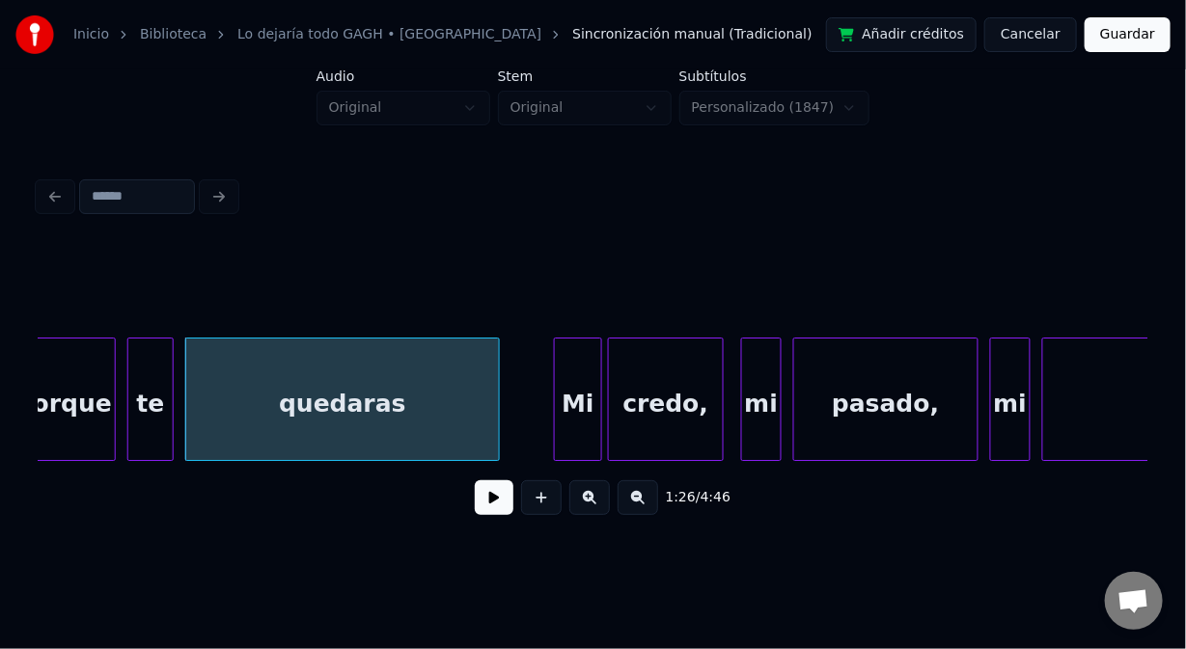
click at [495, 512] on button at bounding box center [494, 498] width 39 height 35
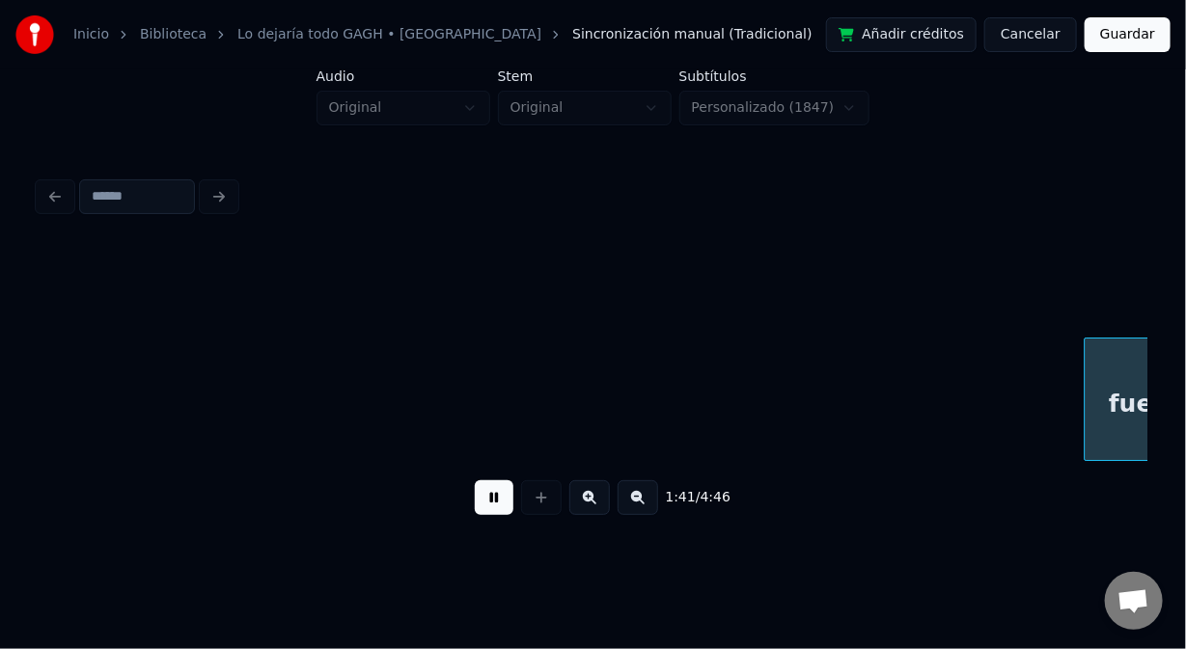
scroll to position [0, 29369]
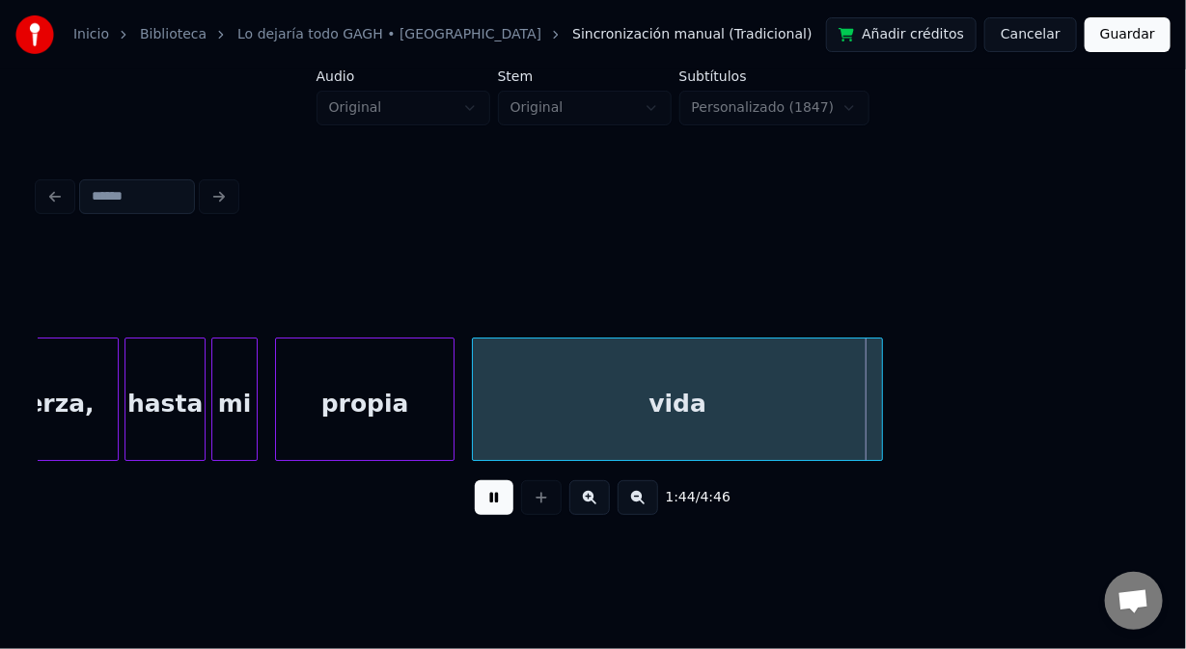
click at [495, 515] on button at bounding box center [494, 498] width 39 height 35
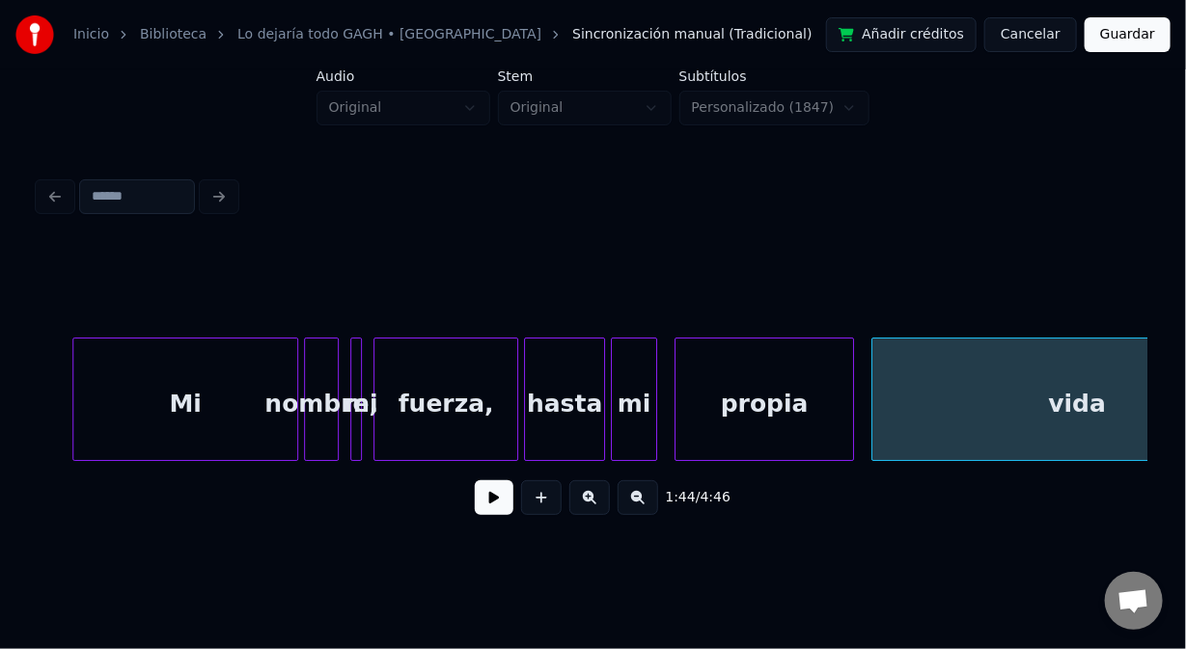
scroll to position [0, 28892]
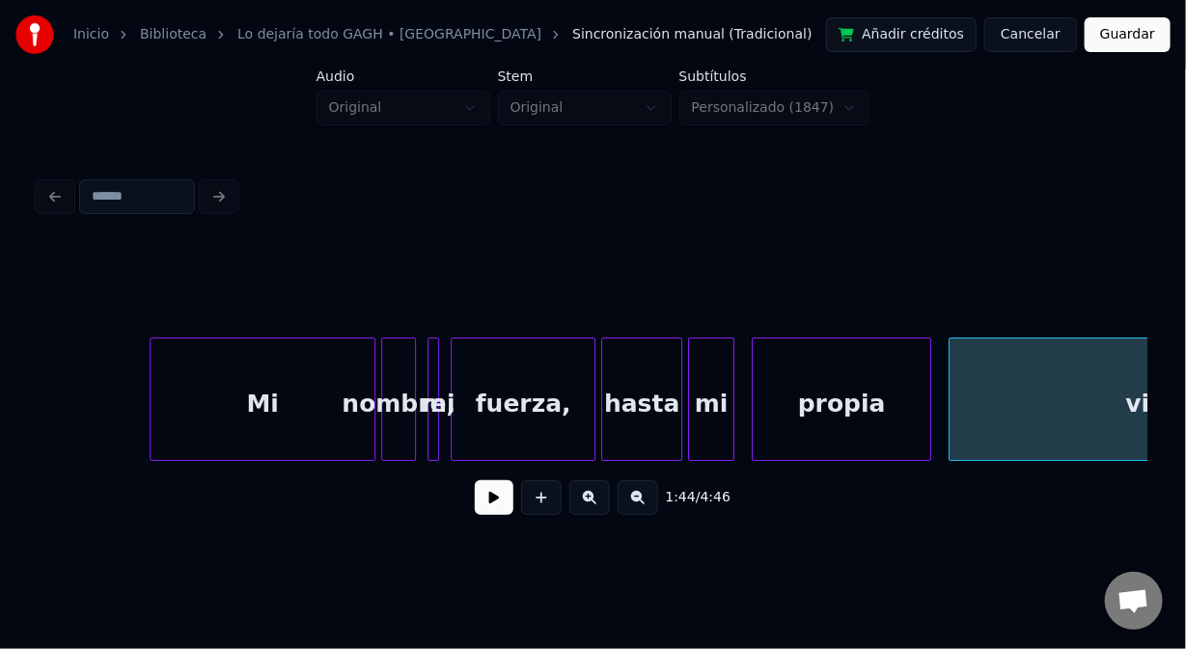
click at [171, 396] on div "Mi" at bounding box center [263, 404] width 224 height 131
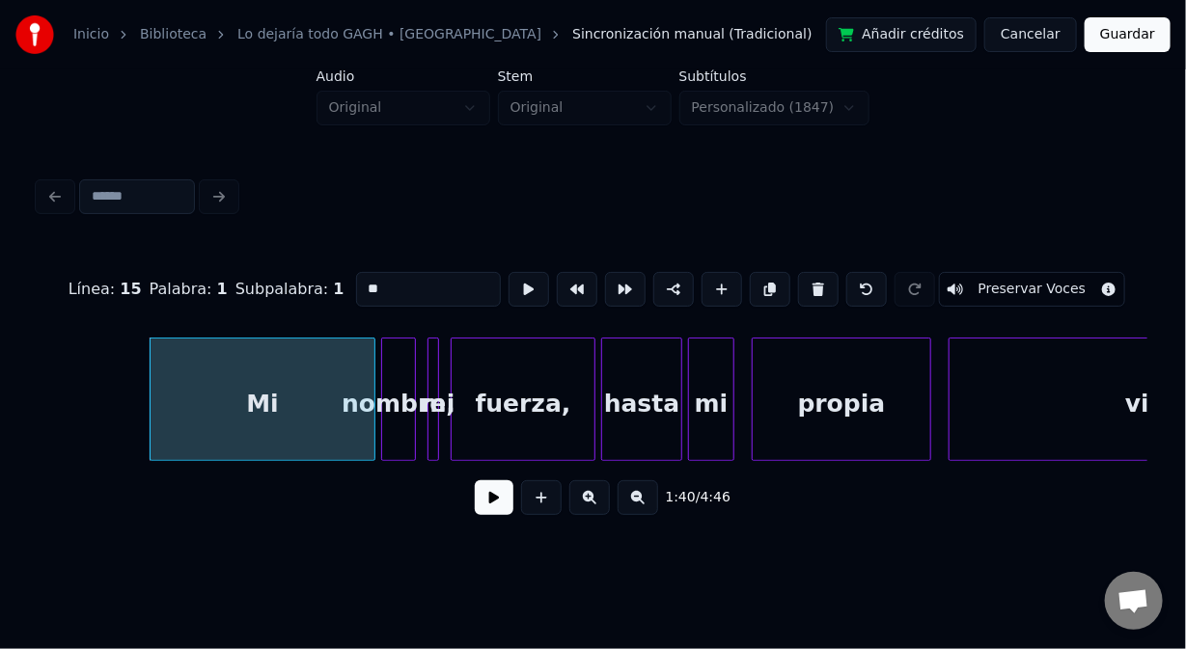
click at [493, 505] on button at bounding box center [494, 498] width 39 height 35
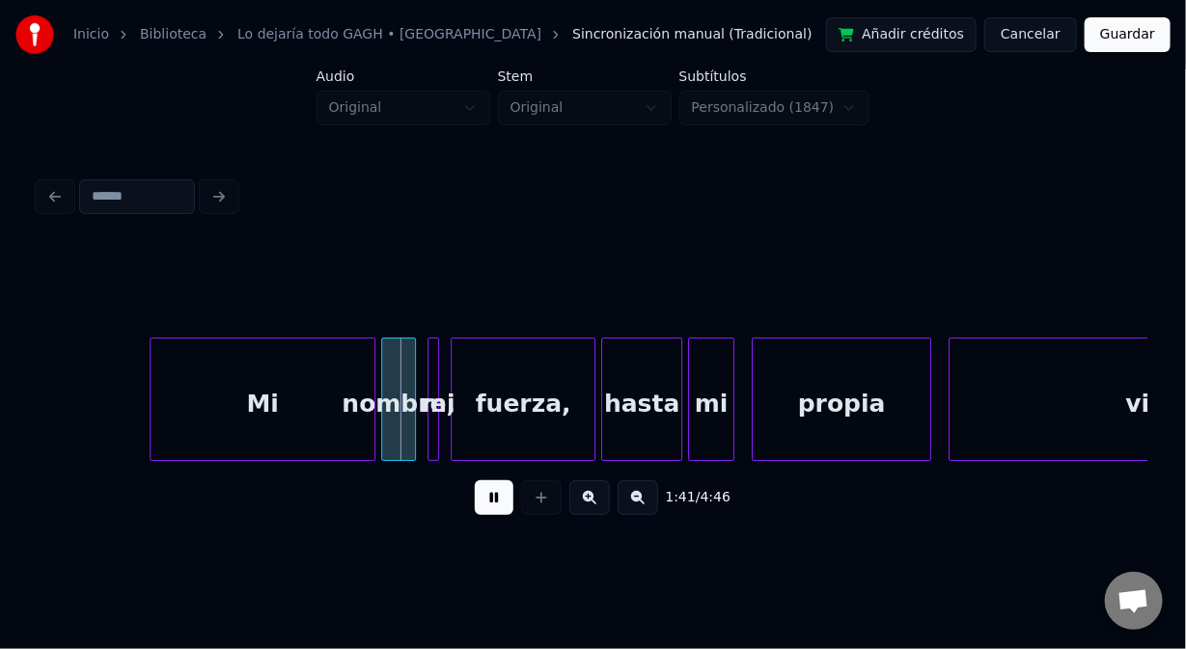
click at [494, 508] on button at bounding box center [494, 498] width 39 height 35
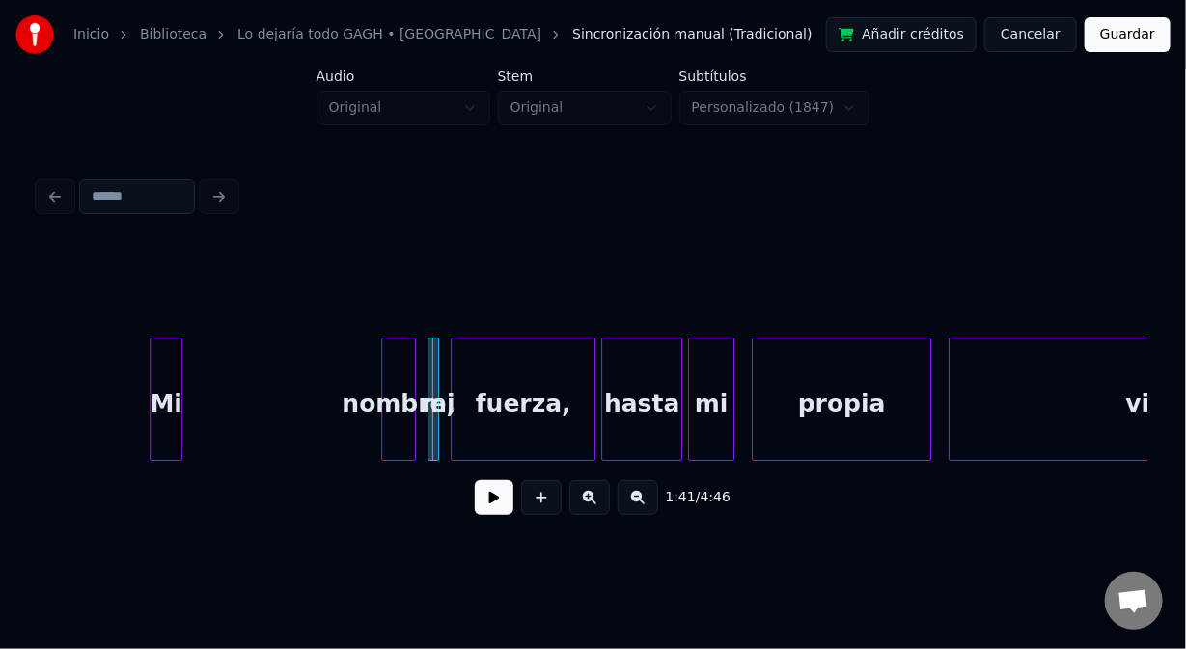
click at [180, 437] on div at bounding box center [179, 400] width 6 height 122
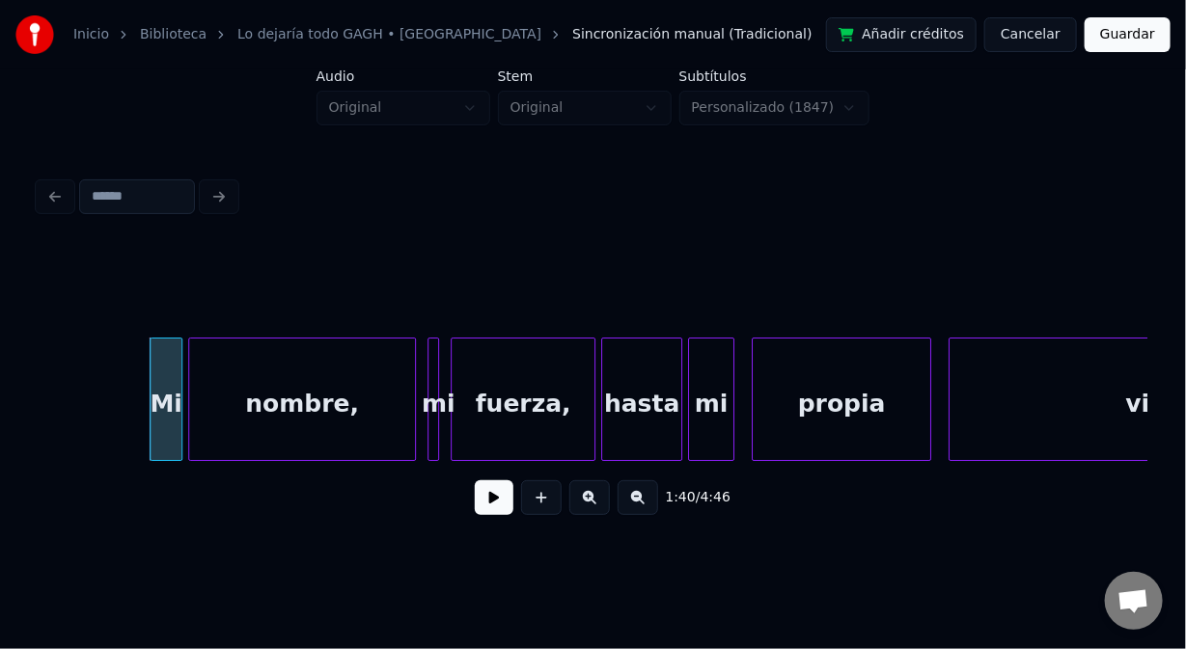
click at [189, 427] on div at bounding box center [192, 400] width 6 height 122
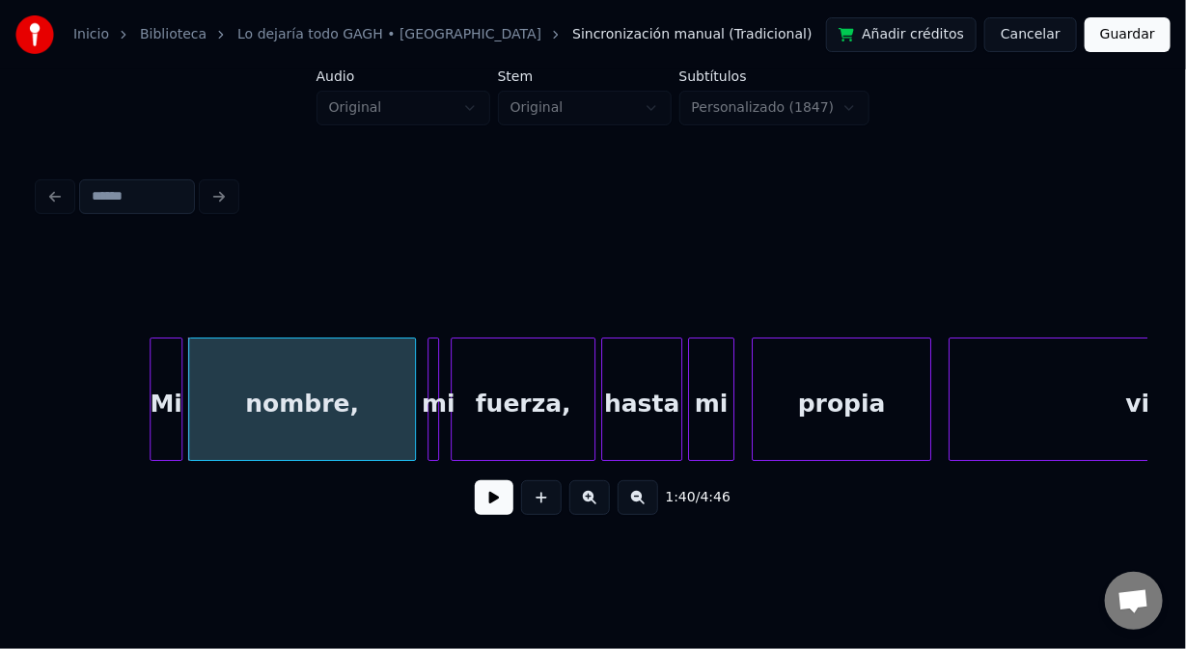
click at [164, 428] on div "Mi" at bounding box center [166, 404] width 31 height 131
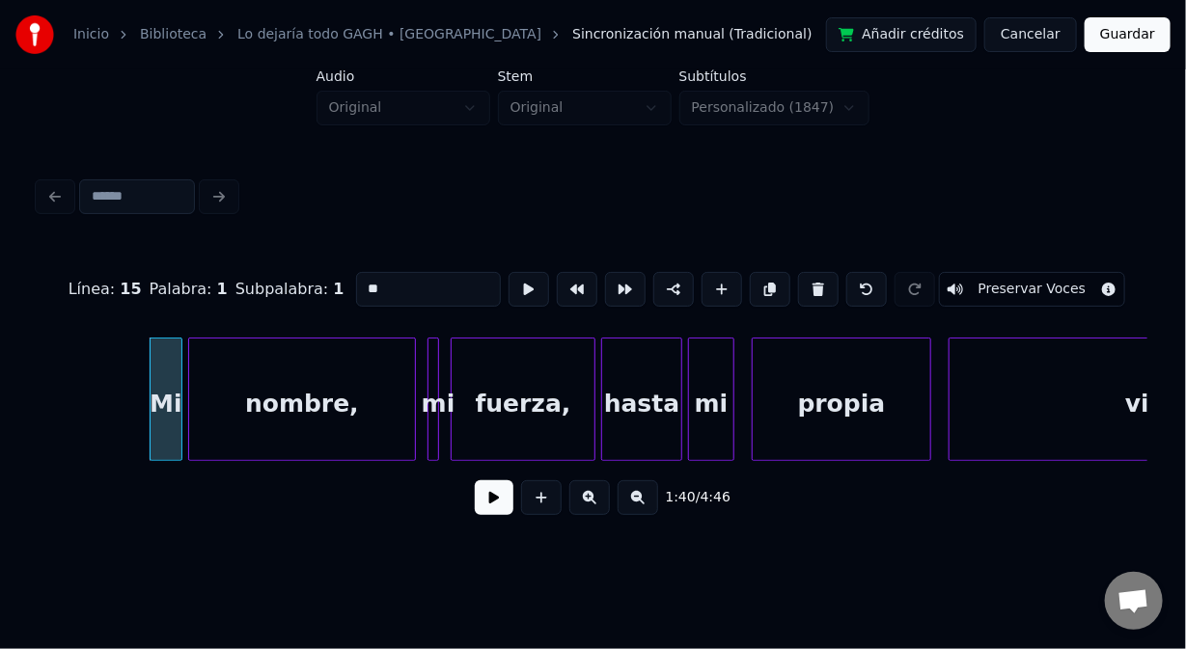
click at [494, 504] on button at bounding box center [494, 498] width 39 height 35
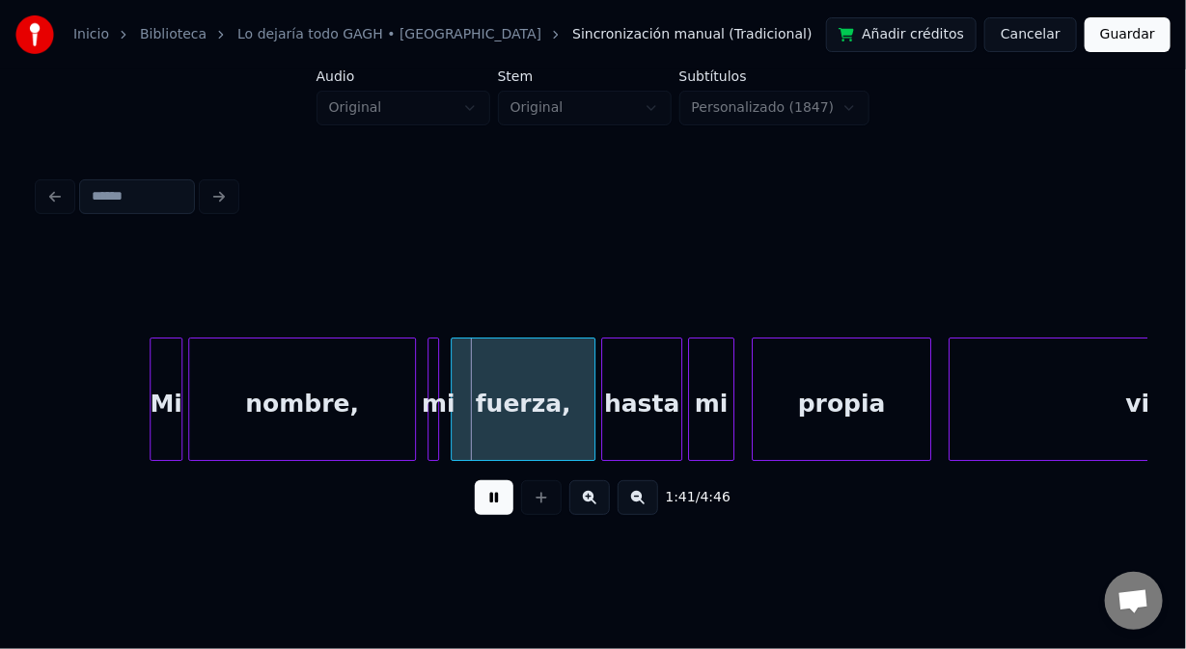
click at [494, 503] on button at bounding box center [494, 498] width 39 height 35
click at [363, 428] on div at bounding box center [362, 400] width 6 height 122
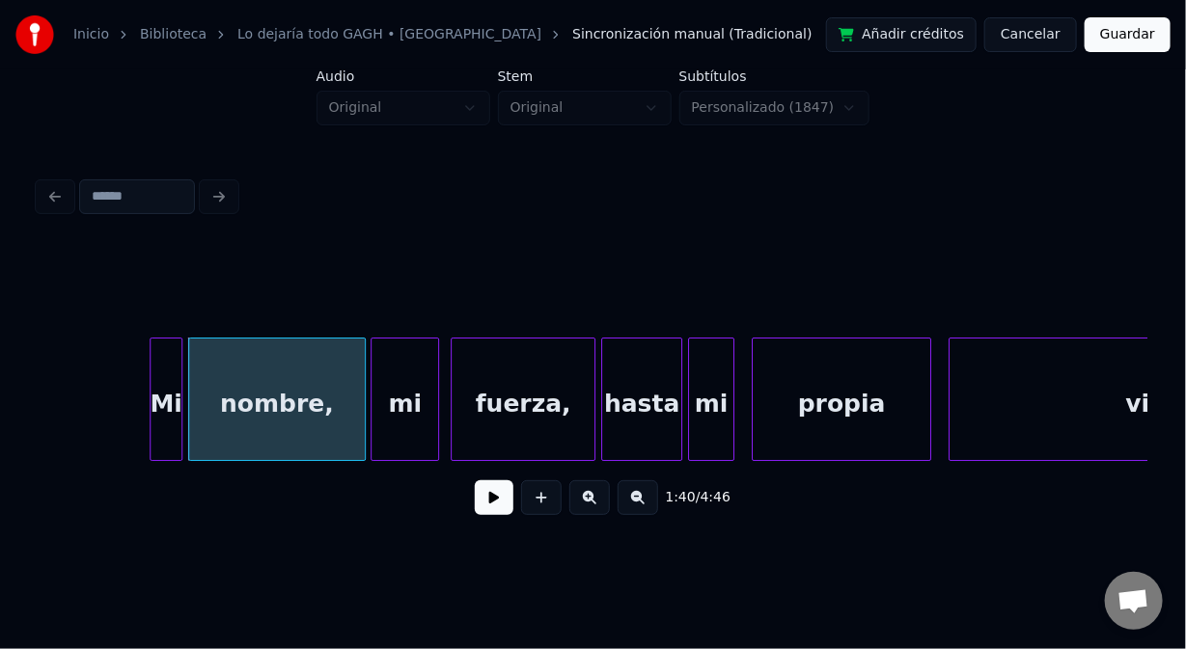
click at [372, 433] on div at bounding box center [375, 400] width 6 height 122
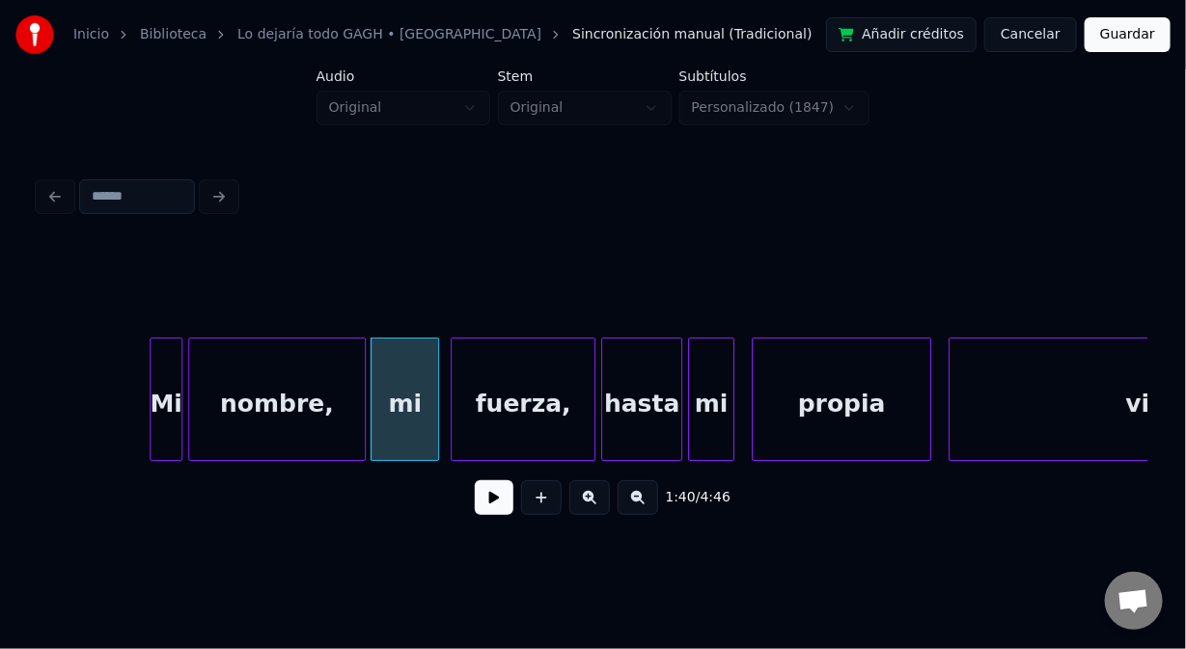
click at [178, 432] on div "Mi" at bounding box center [166, 404] width 31 height 131
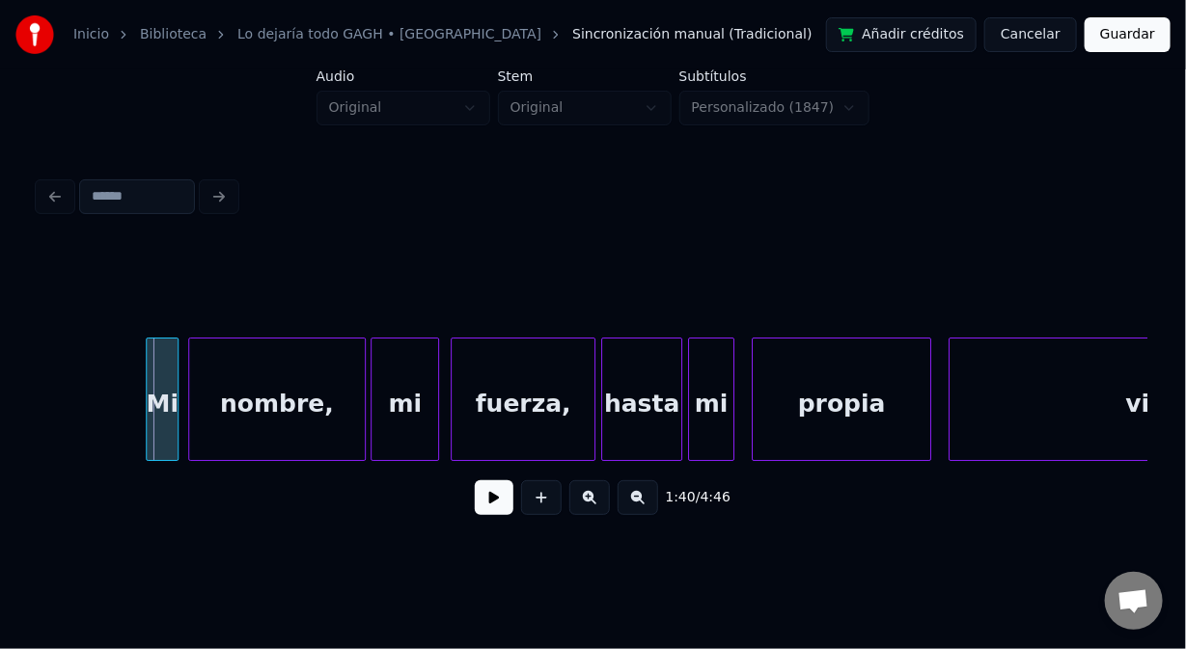
click at [153, 426] on div "Mi" at bounding box center [162, 404] width 31 height 131
click at [499, 499] on button at bounding box center [494, 498] width 39 height 35
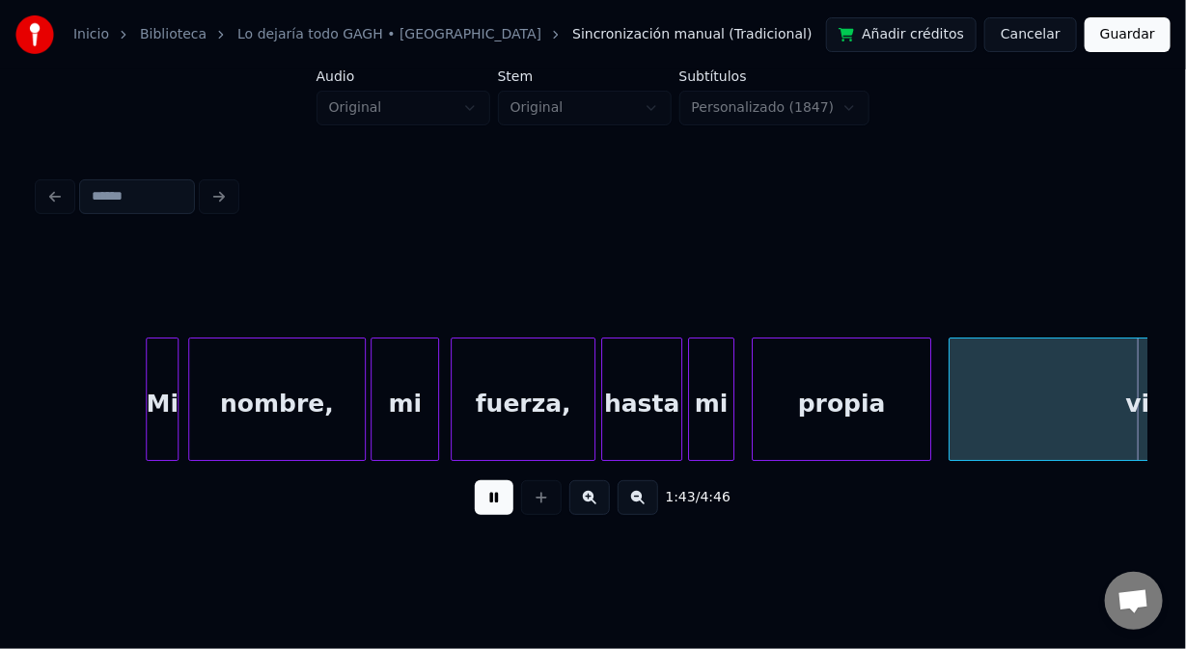
scroll to position [0, 30005]
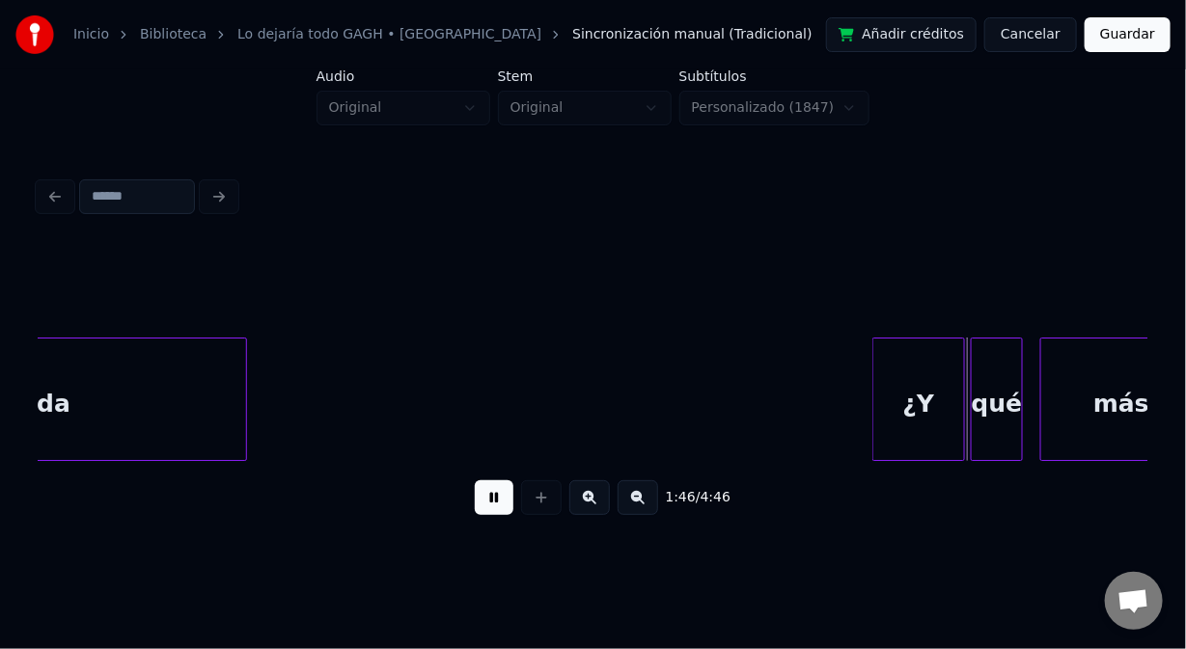
click at [526, 477] on div "1:46 / 4:46" at bounding box center [593, 497] width 1109 height 73
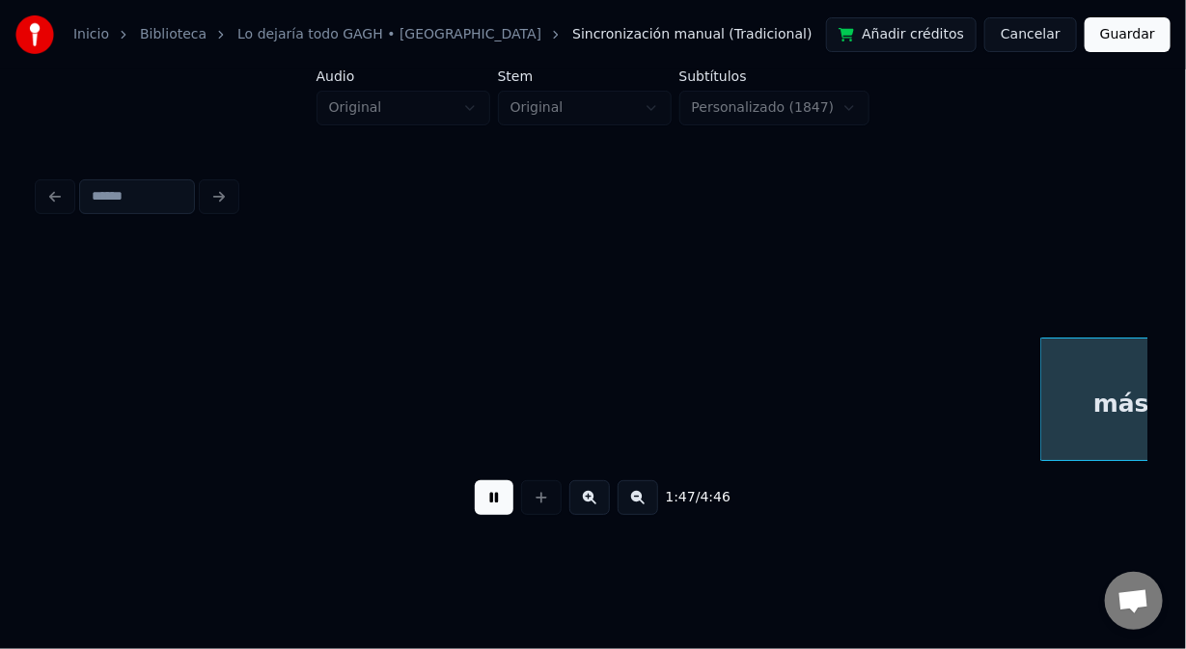
scroll to position [0, 31116]
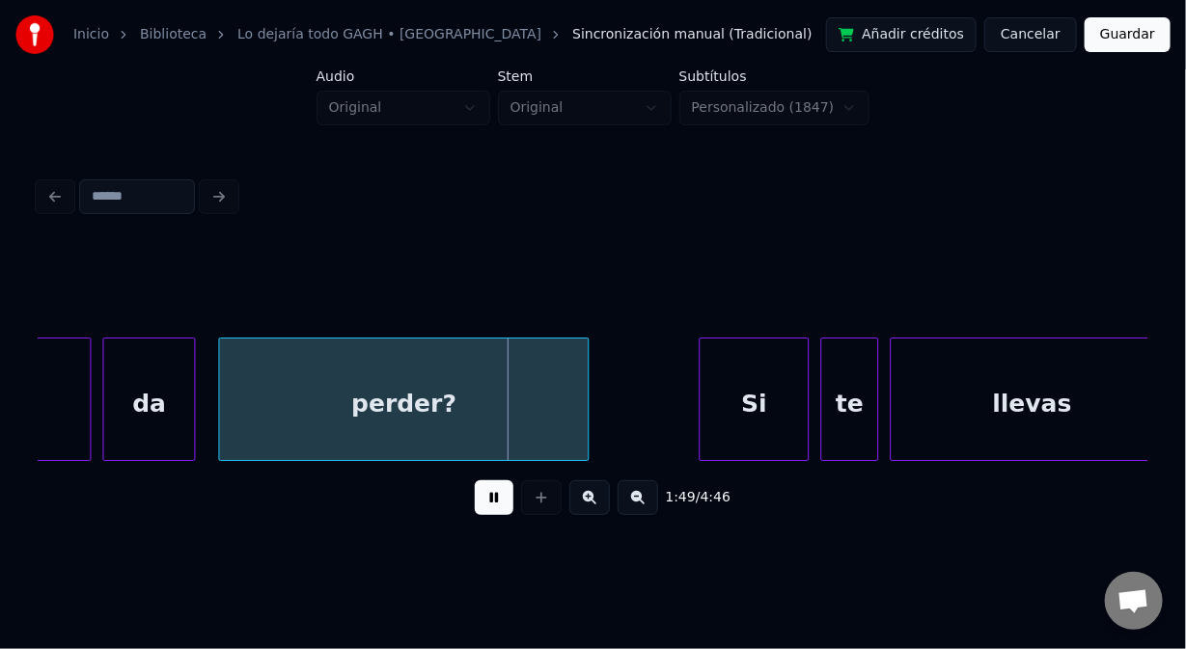
click at [494, 510] on button at bounding box center [494, 498] width 39 height 35
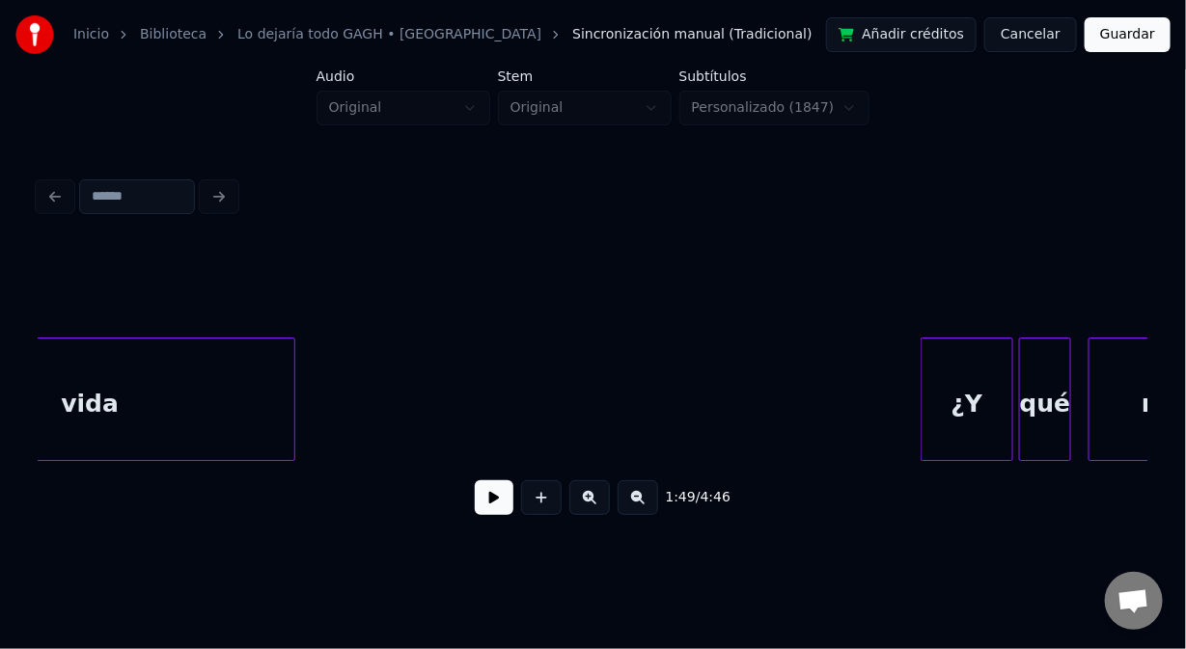
click at [139, 422] on div "vida" at bounding box center [89, 404] width 409 height 131
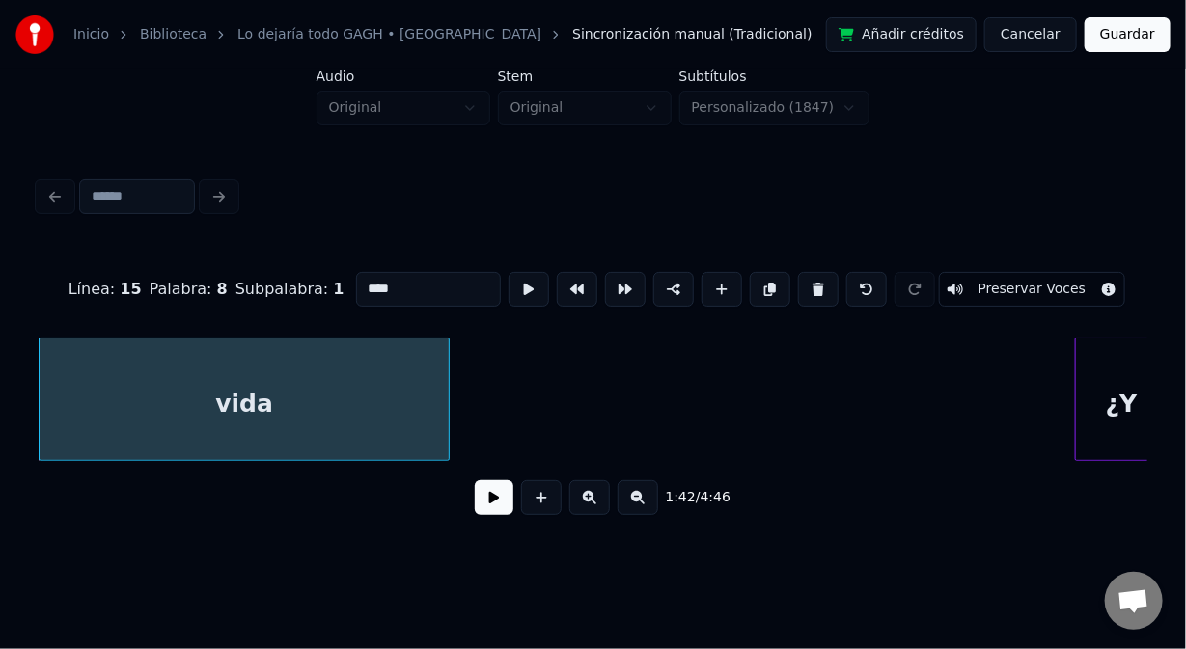
click at [507, 507] on button at bounding box center [494, 498] width 39 height 35
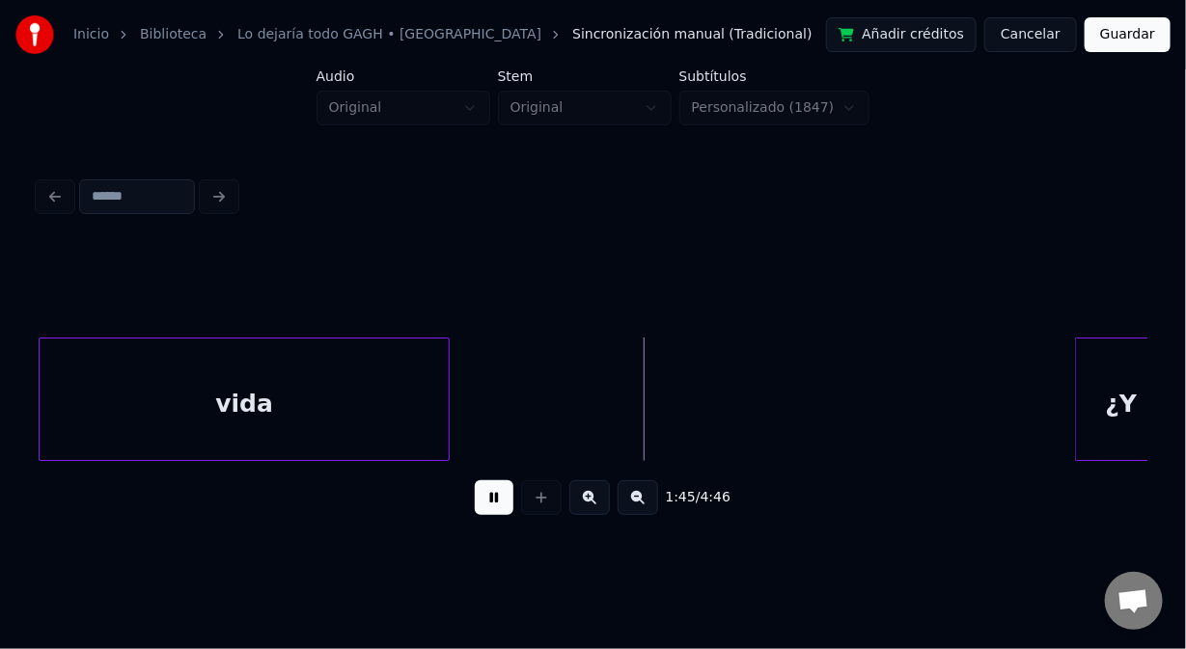
click at [506, 506] on button at bounding box center [494, 498] width 39 height 35
click at [499, 508] on button at bounding box center [494, 498] width 39 height 35
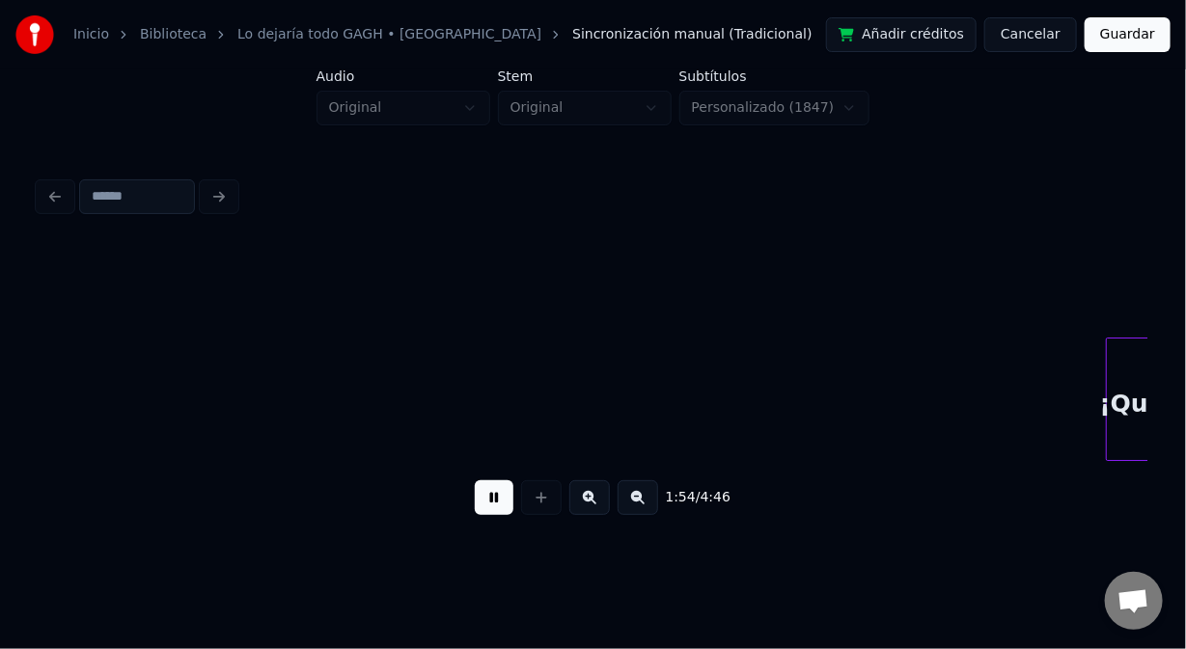
scroll to position [0, 33134]
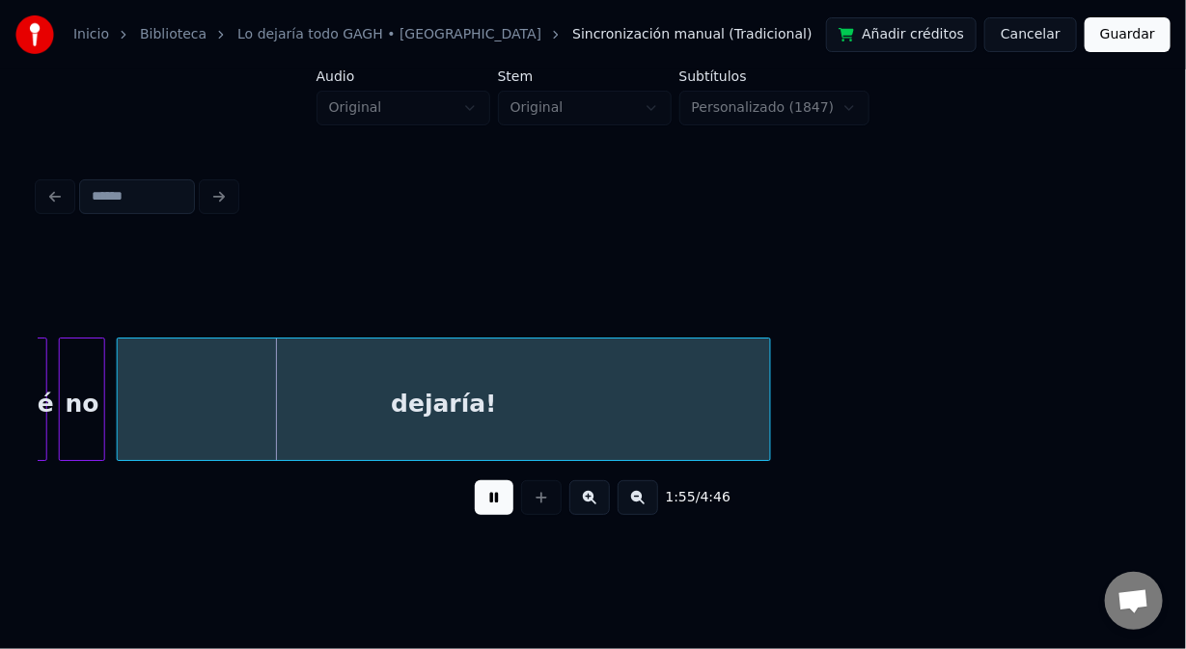
click at [497, 508] on button at bounding box center [494, 498] width 39 height 35
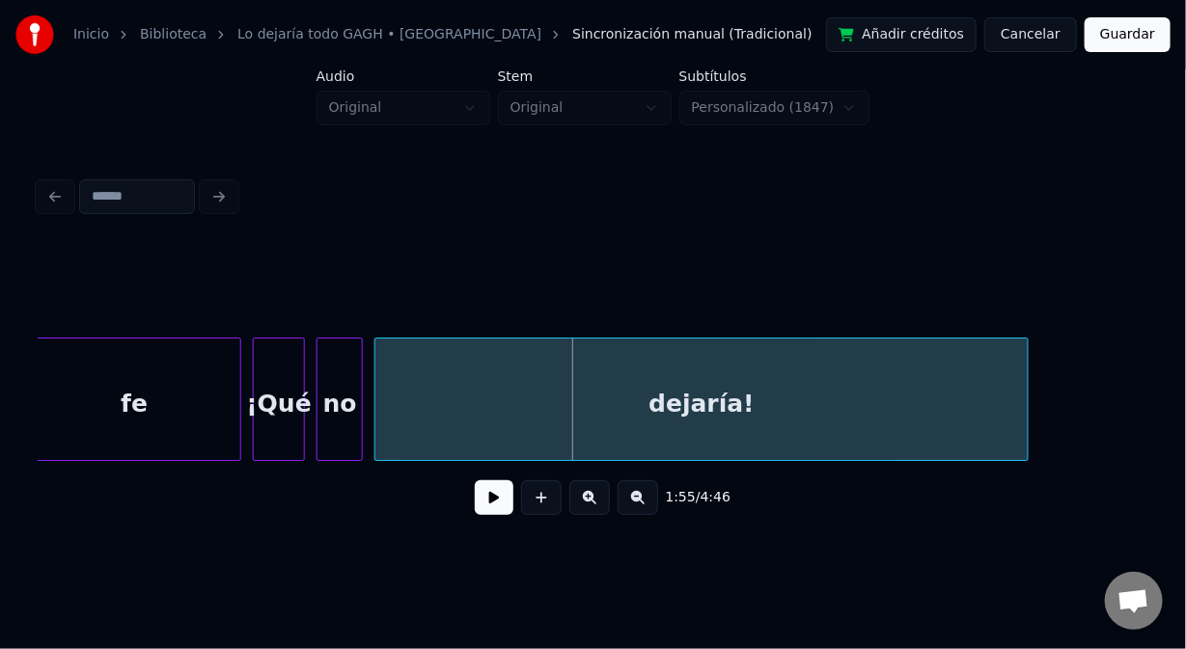
scroll to position [0, 32735]
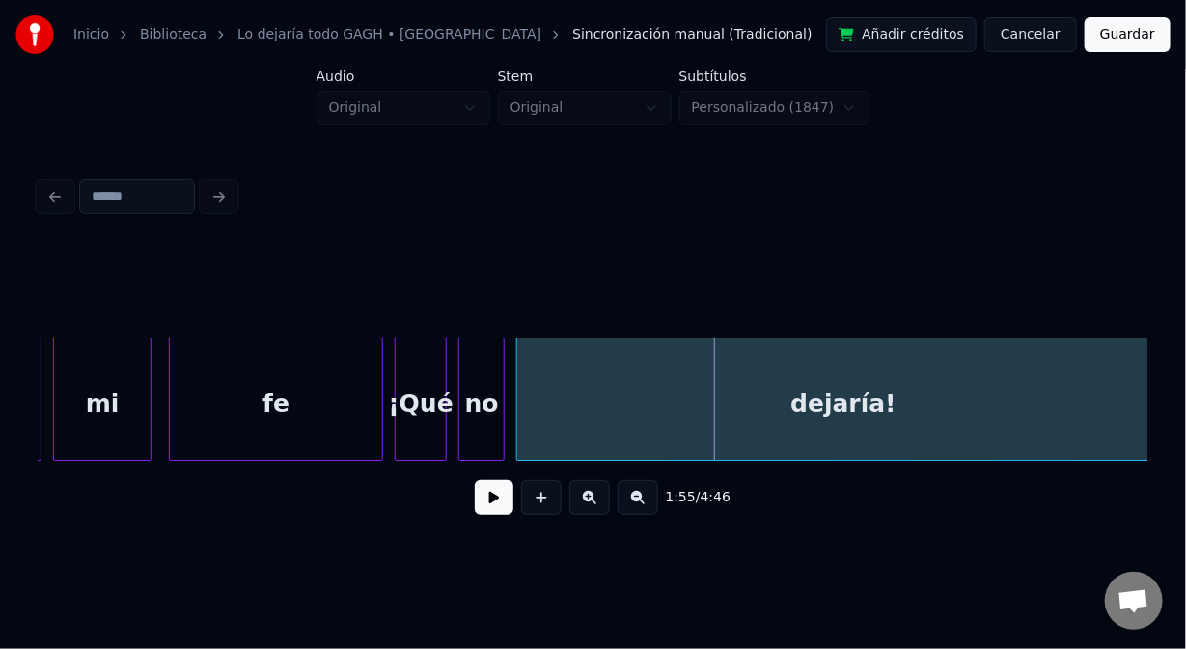
click at [254, 420] on div "fe" at bounding box center [276, 404] width 212 height 131
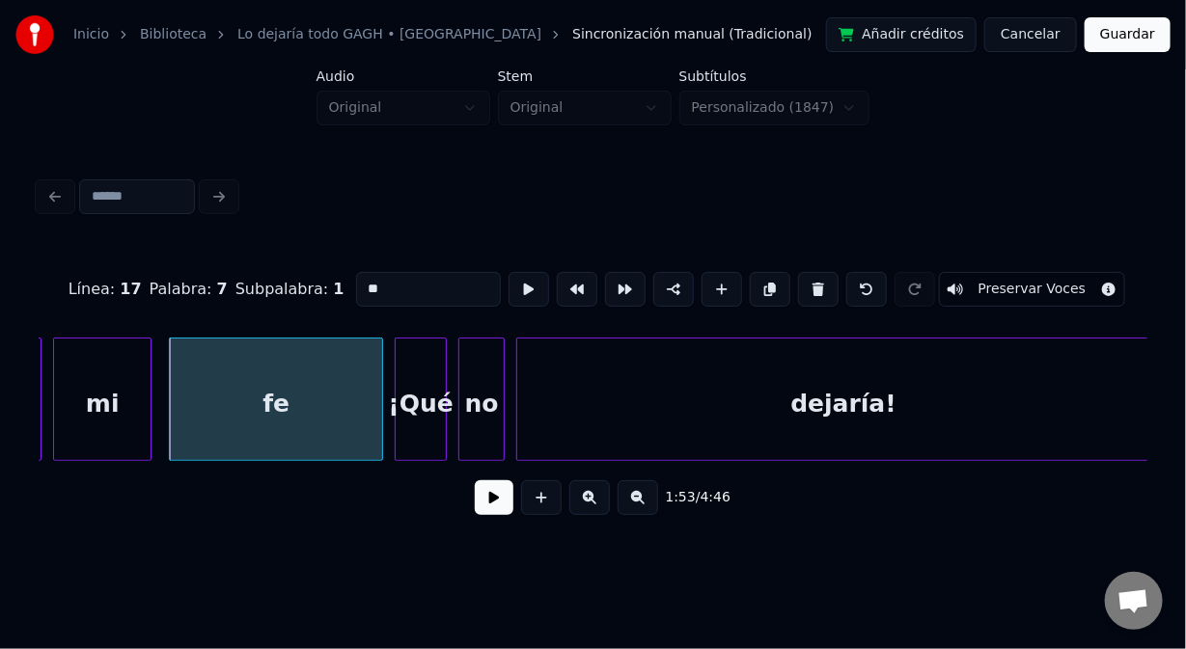
click at [496, 510] on button at bounding box center [494, 498] width 39 height 35
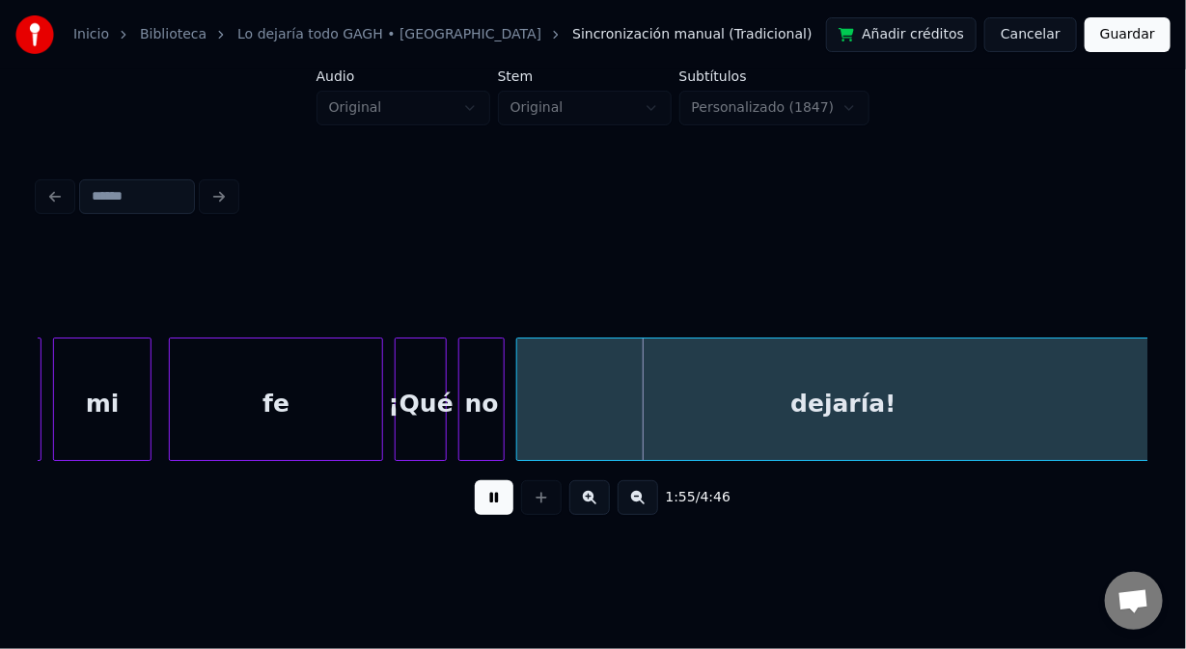
click at [495, 515] on button at bounding box center [494, 498] width 39 height 35
click at [423, 437] on div at bounding box center [426, 400] width 6 height 122
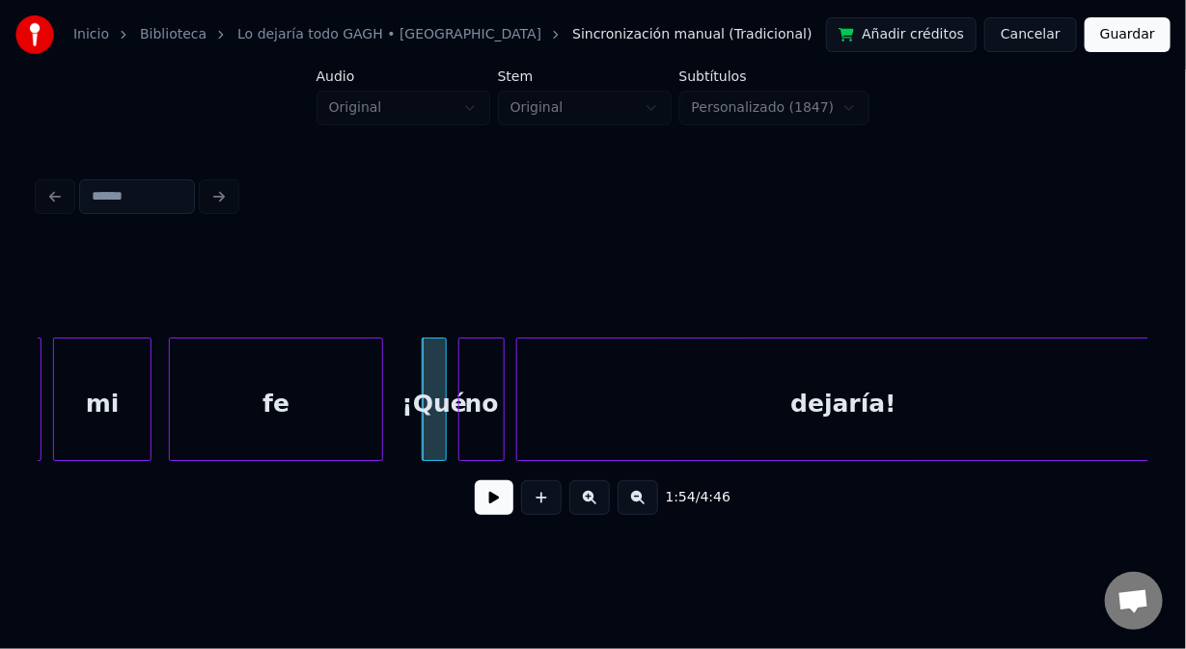
click at [501, 513] on button at bounding box center [494, 498] width 39 height 35
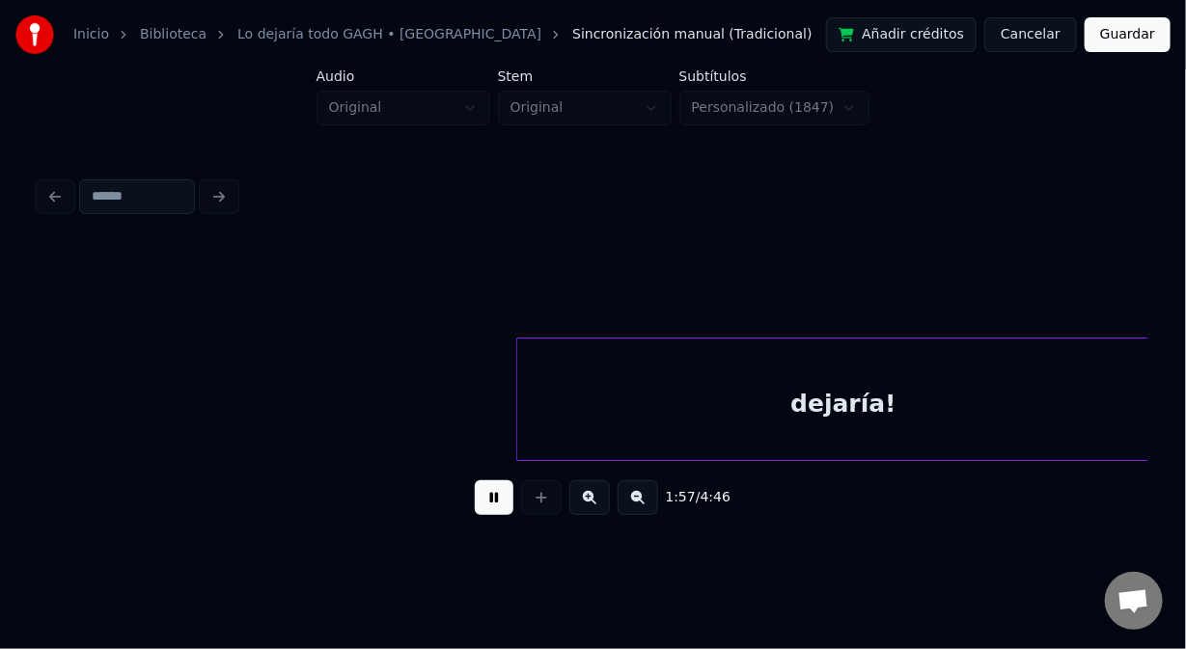
scroll to position [0, 33847]
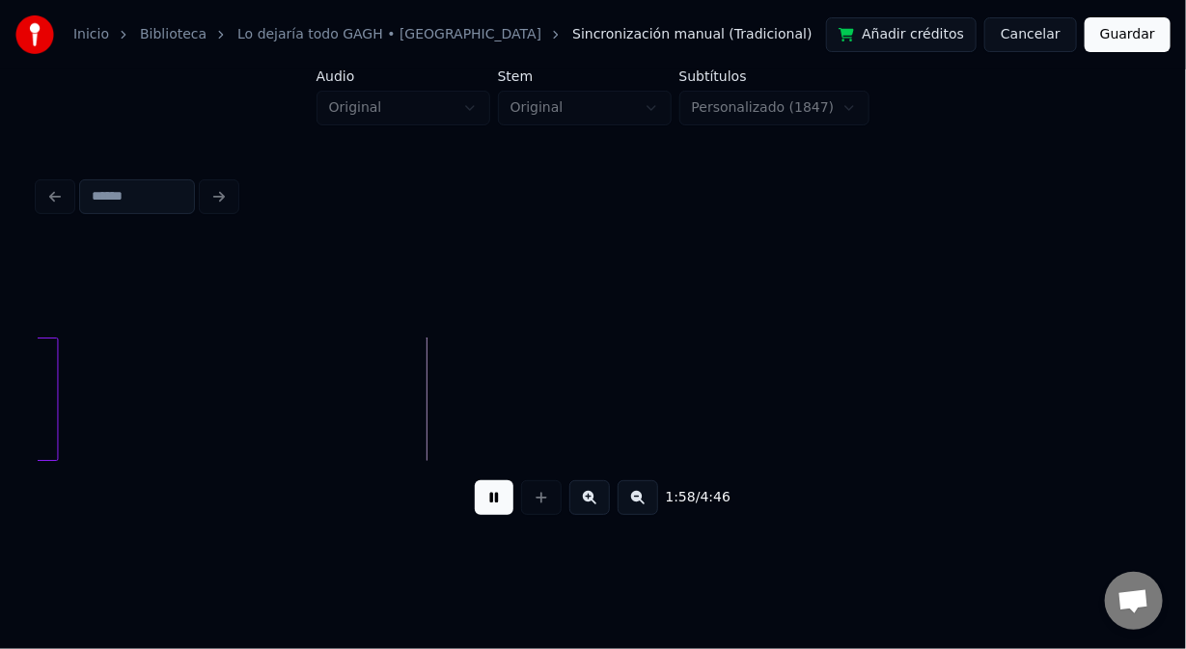
click at [497, 512] on button at bounding box center [494, 498] width 39 height 35
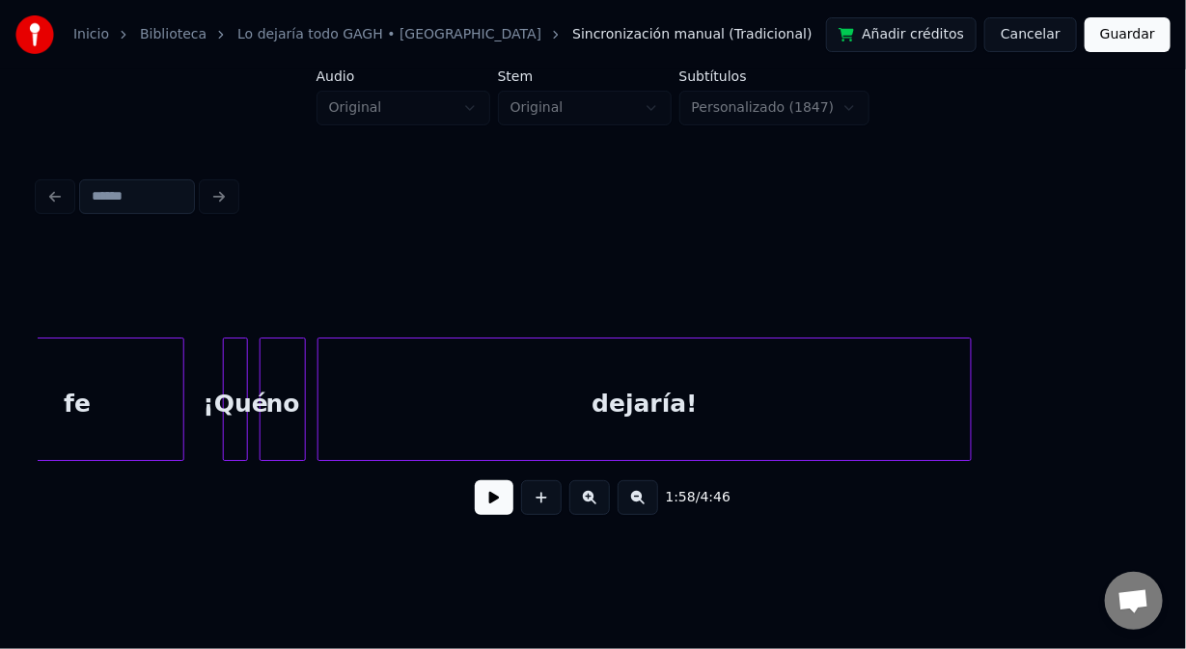
scroll to position [0, 32804]
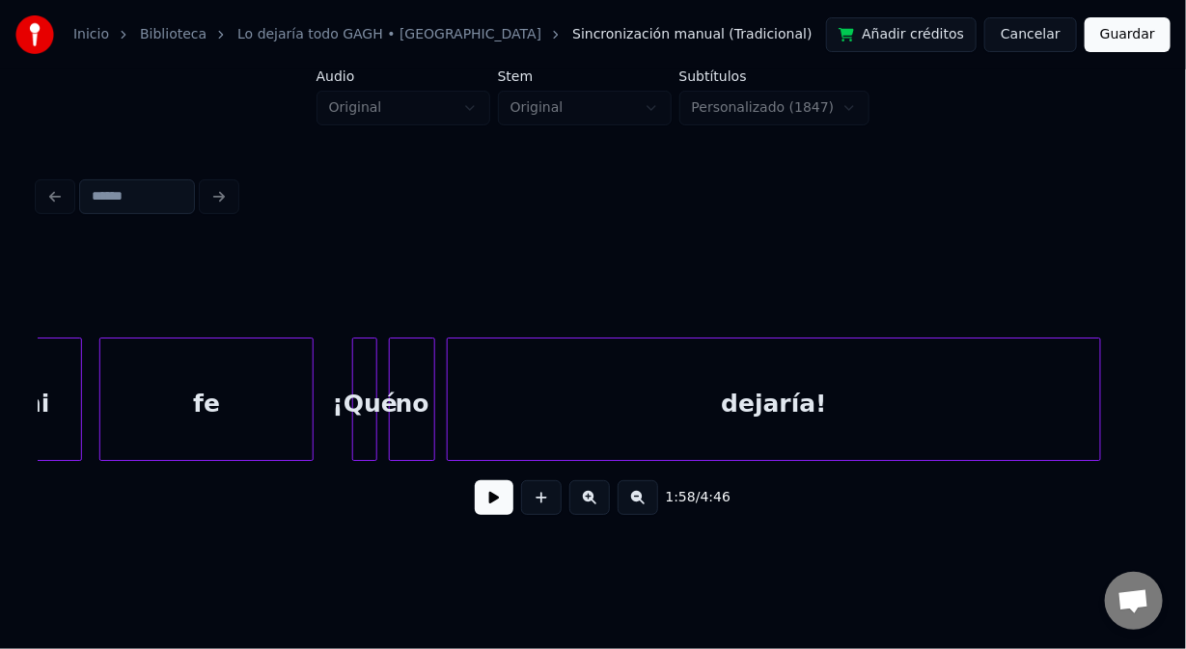
click at [356, 360] on div at bounding box center [356, 400] width 6 height 122
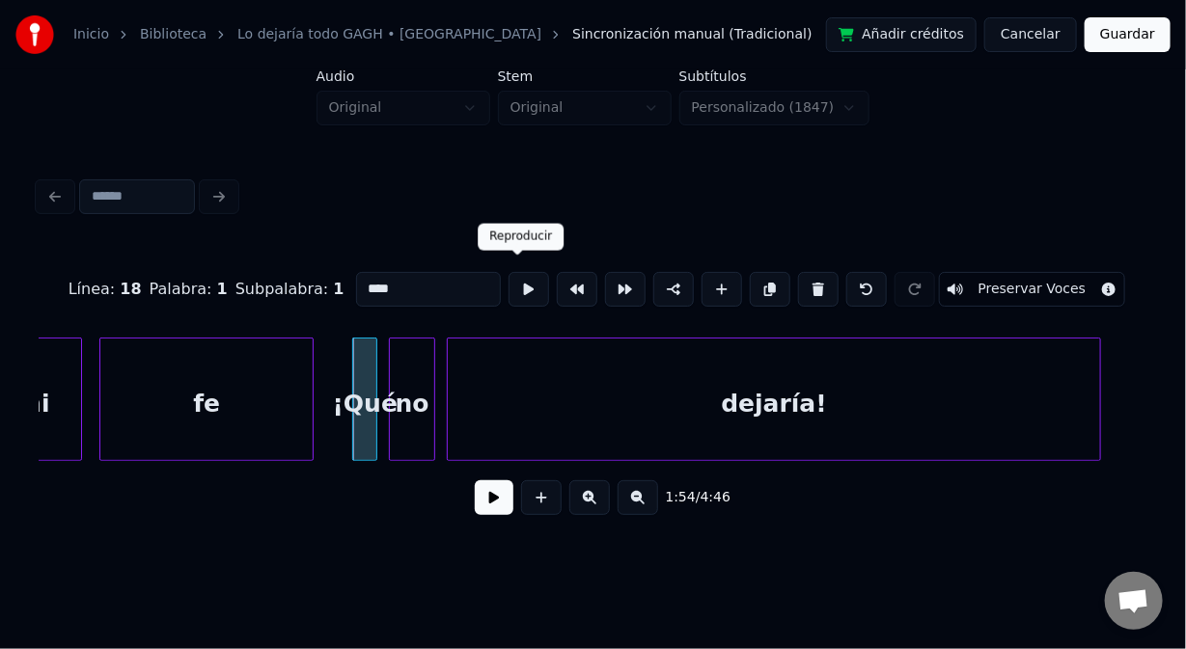
click at [512, 280] on button at bounding box center [529, 289] width 41 height 35
click at [510, 286] on button at bounding box center [529, 289] width 41 height 35
click at [343, 382] on div at bounding box center [344, 400] width 6 height 122
click at [514, 276] on button at bounding box center [529, 289] width 41 height 35
click at [201, 382] on div "fe" at bounding box center [206, 404] width 212 height 131
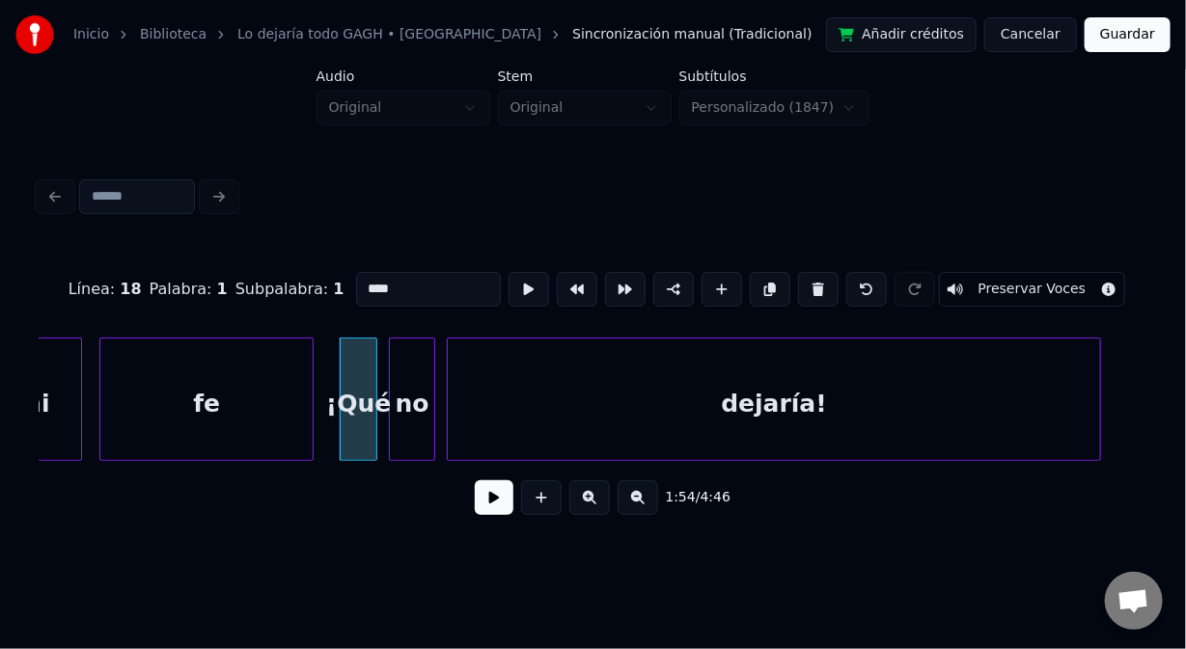
type input "**"
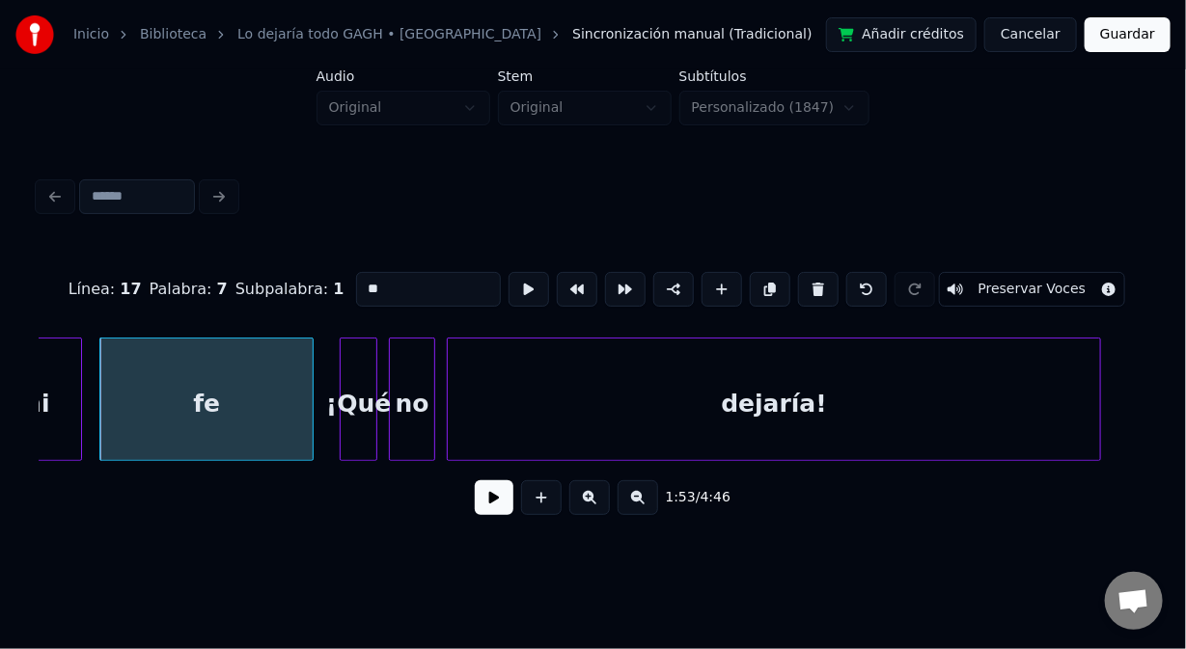
click at [492, 505] on button at bounding box center [494, 498] width 39 height 35
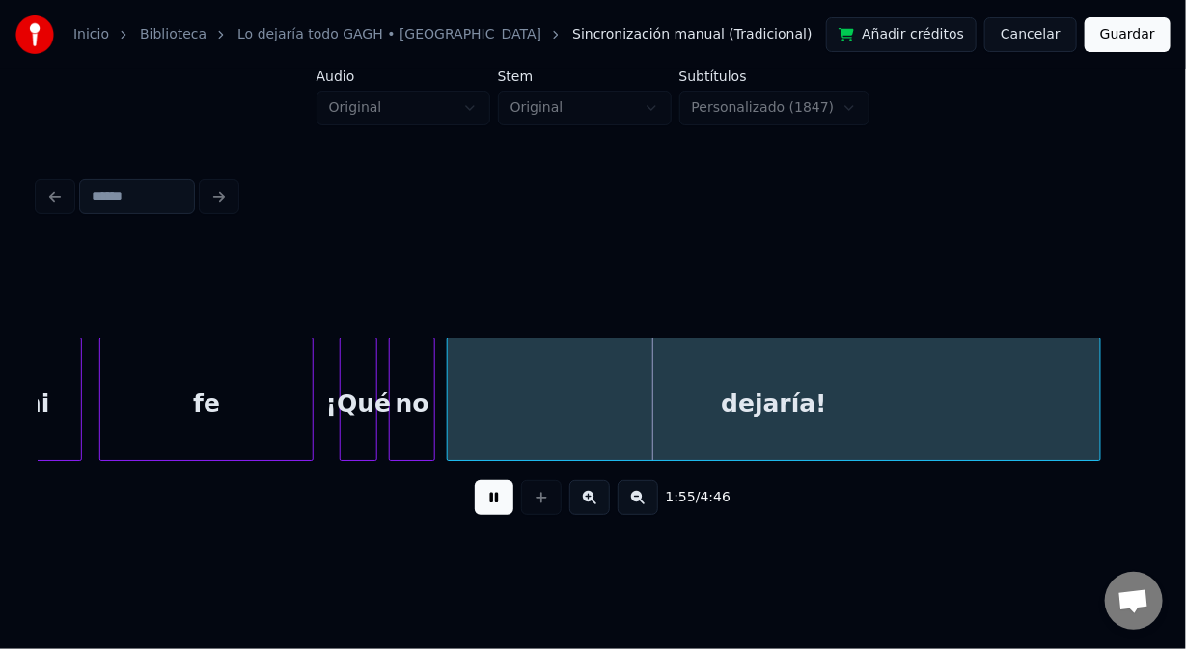
click at [490, 506] on button at bounding box center [494, 498] width 39 height 35
click at [386, 432] on div at bounding box center [386, 400] width 6 height 122
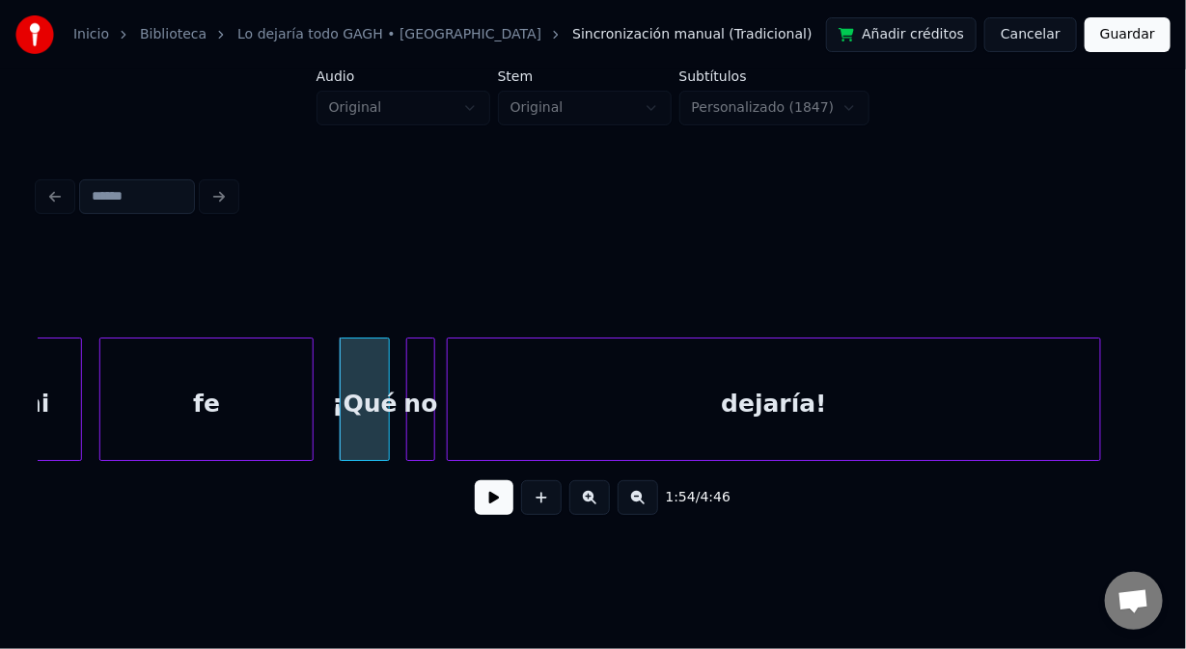
click at [407, 430] on div at bounding box center [410, 400] width 6 height 122
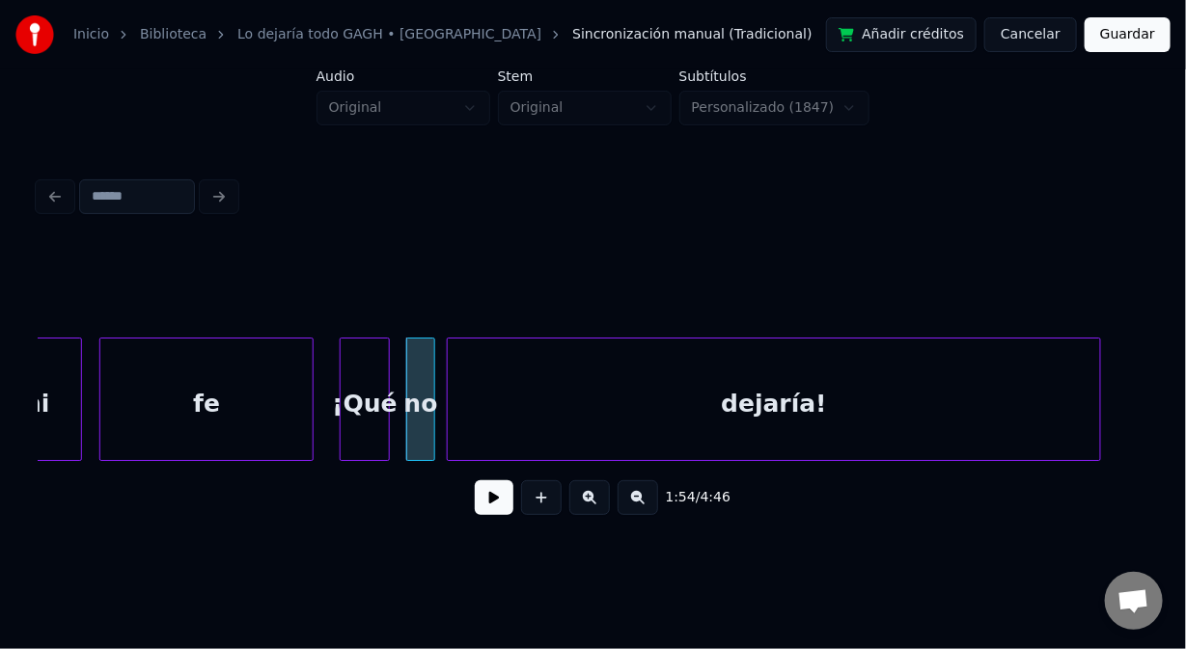
click at [375, 442] on div "¡Qué" at bounding box center [365, 404] width 48 height 131
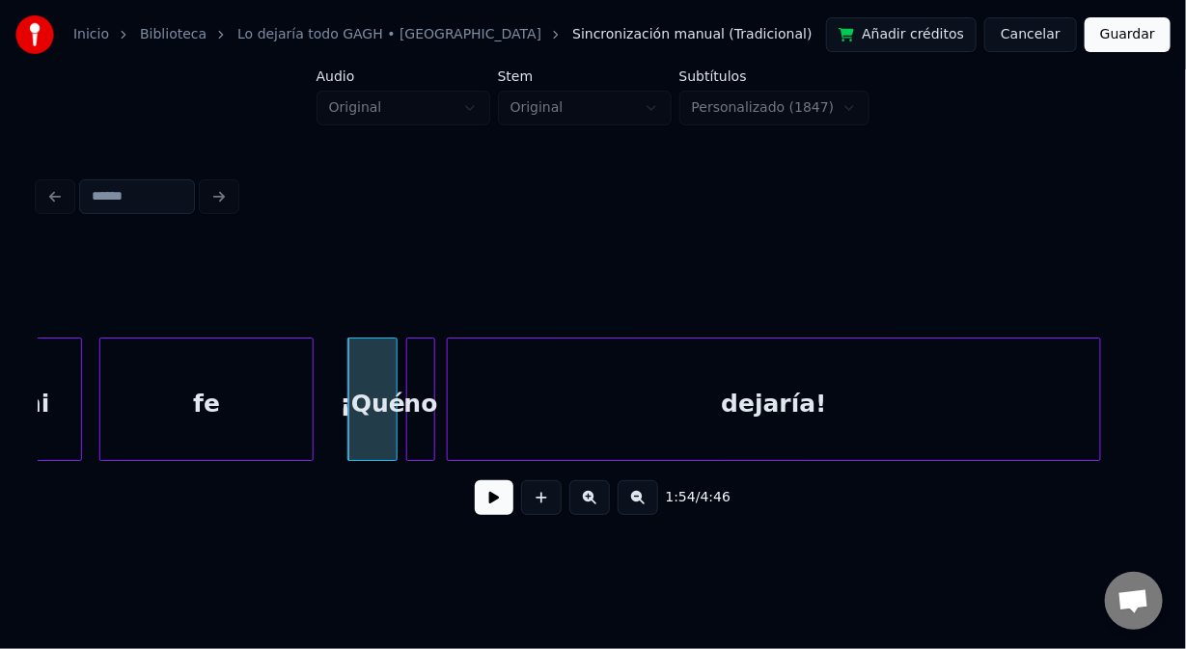
click at [493, 503] on button at bounding box center [494, 498] width 39 height 35
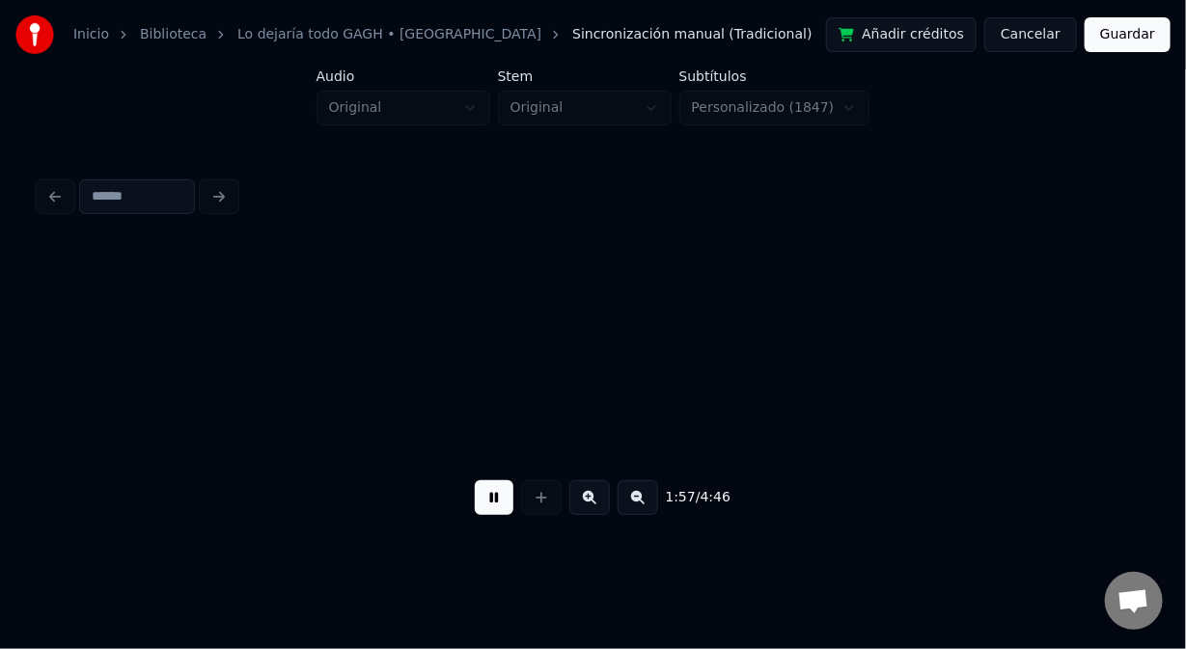
scroll to position [0, 33916]
click at [492, 504] on button at bounding box center [494, 498] width 39 height 35
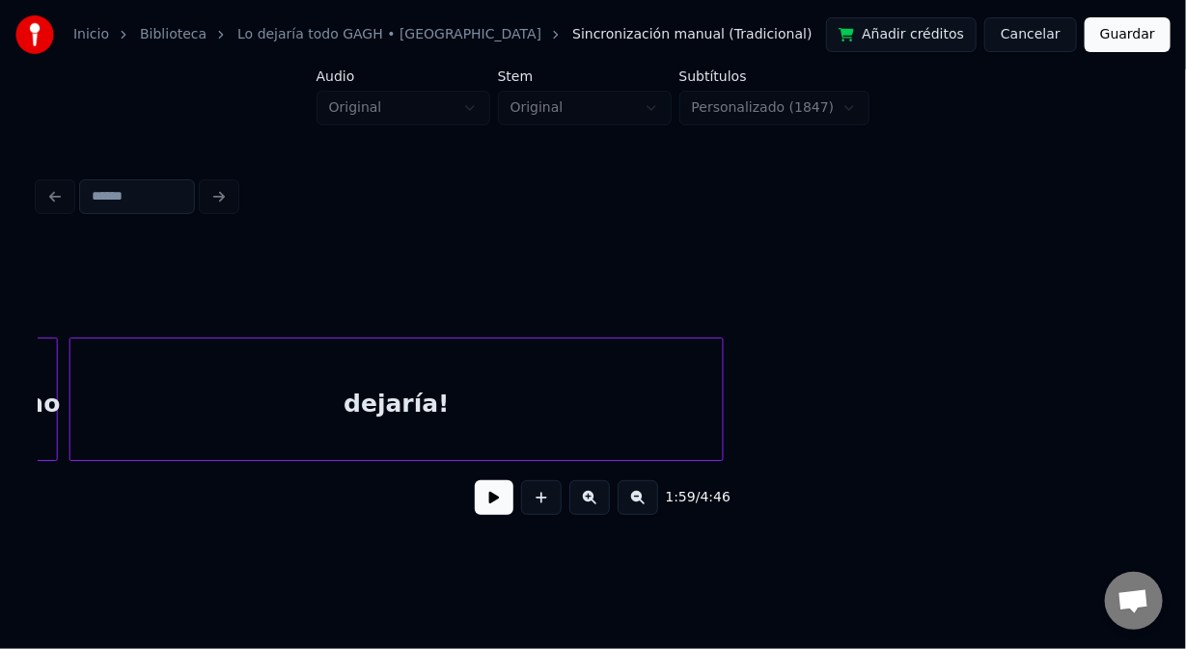
scroll to position [0, 33130]
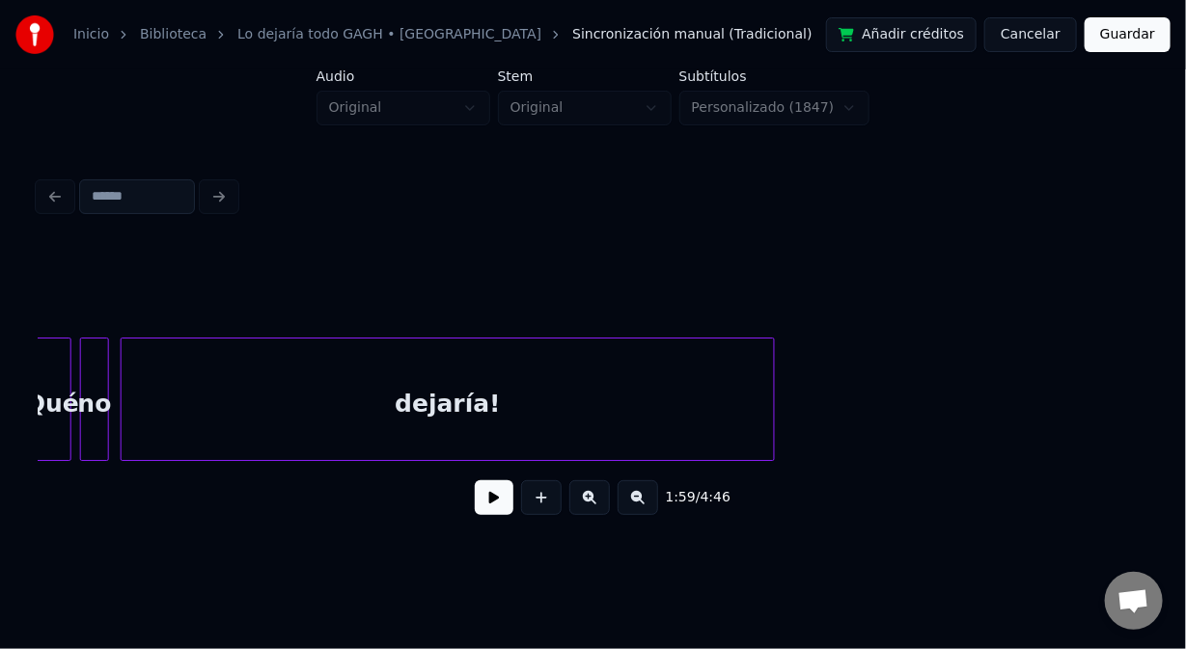
click at [238, 387] on div "dejaría!" at bounding box center [448, 404] width 652 height 131
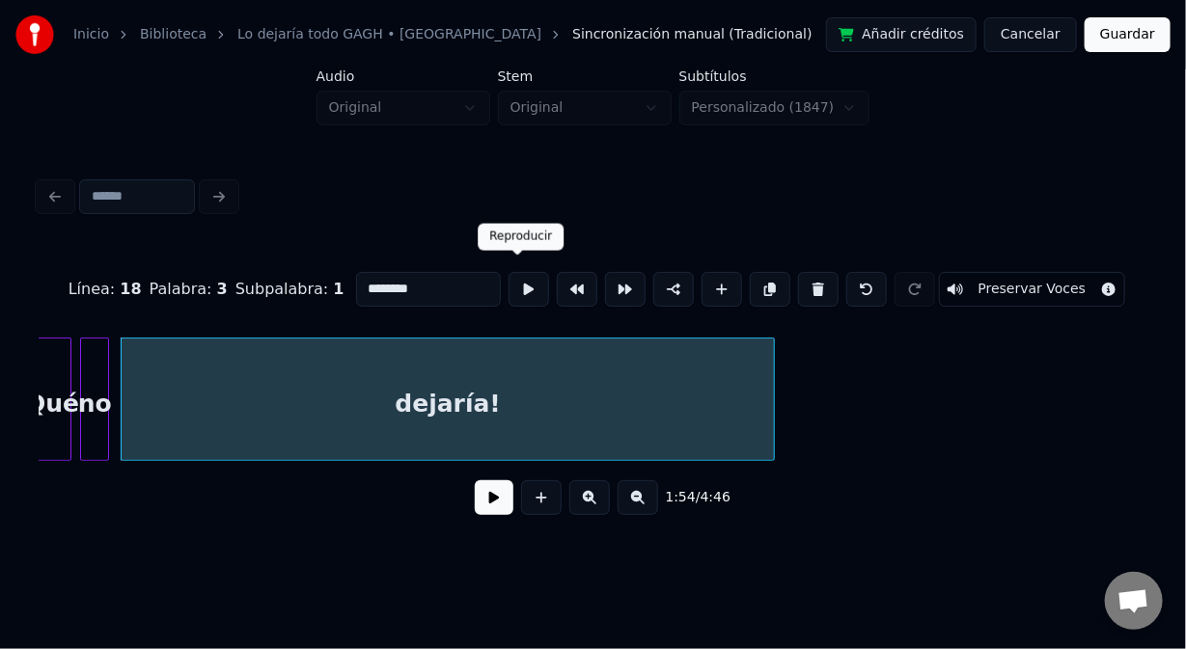
click at [514, 282] on button at bounding box center [529, 289] width 41 height 35
click at [497, 501] on button at bounding box center [494, 498] width 39 height 35
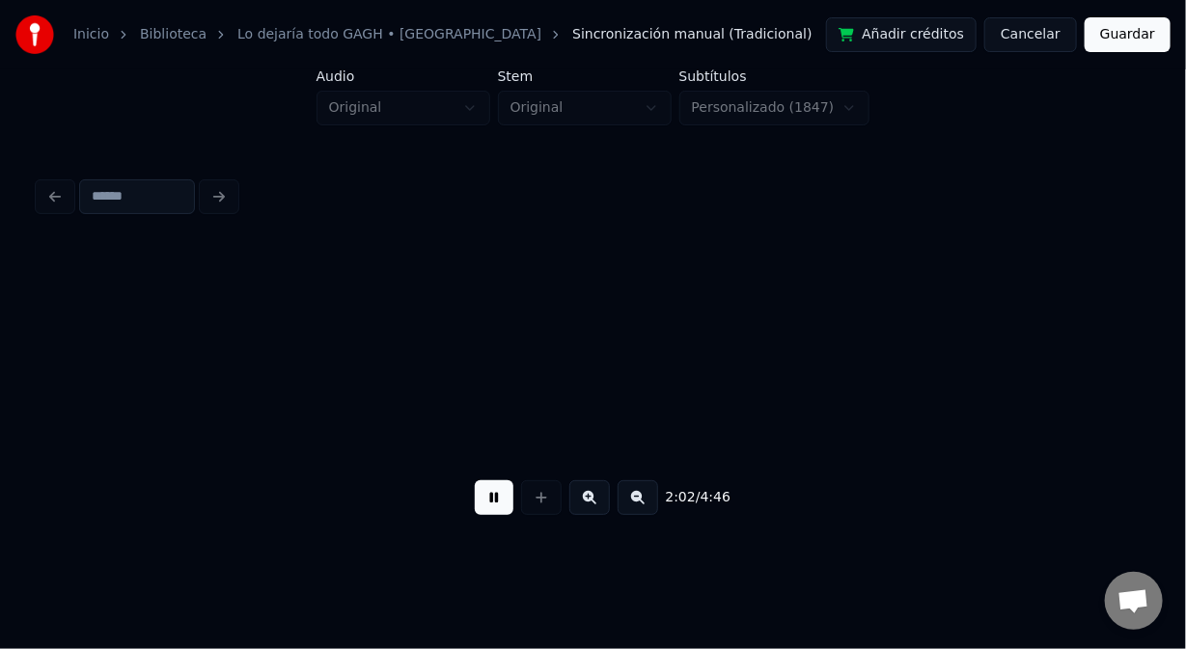
scroll to position [0, 35353]
click at [488, 512] on button at bounding box center [494, 498] width 39 height 35
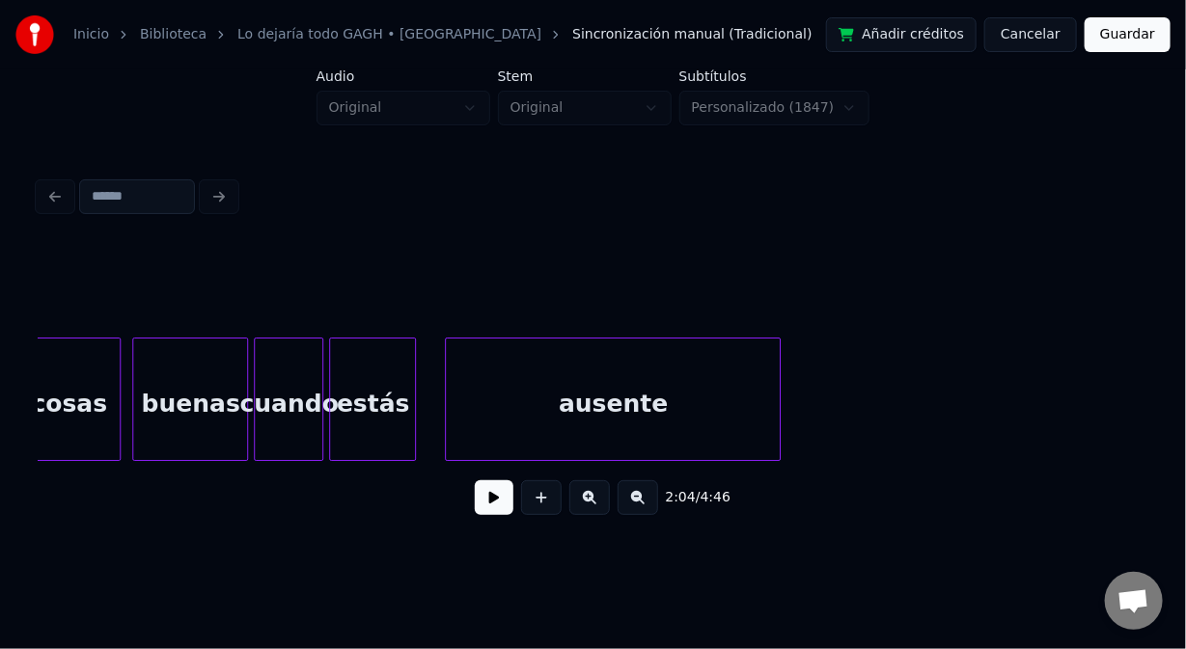
scroll to position [0, 39162]
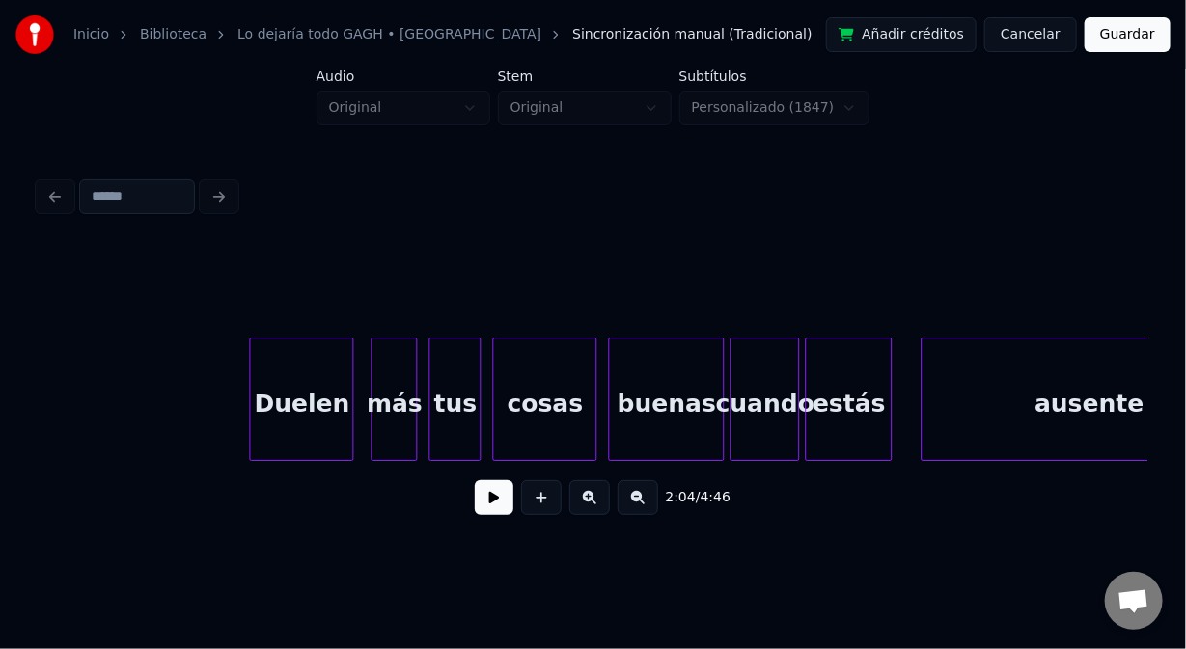
click at [322, 402] on div "Duelen" at bounding box center [301, 404] width 102 height 131
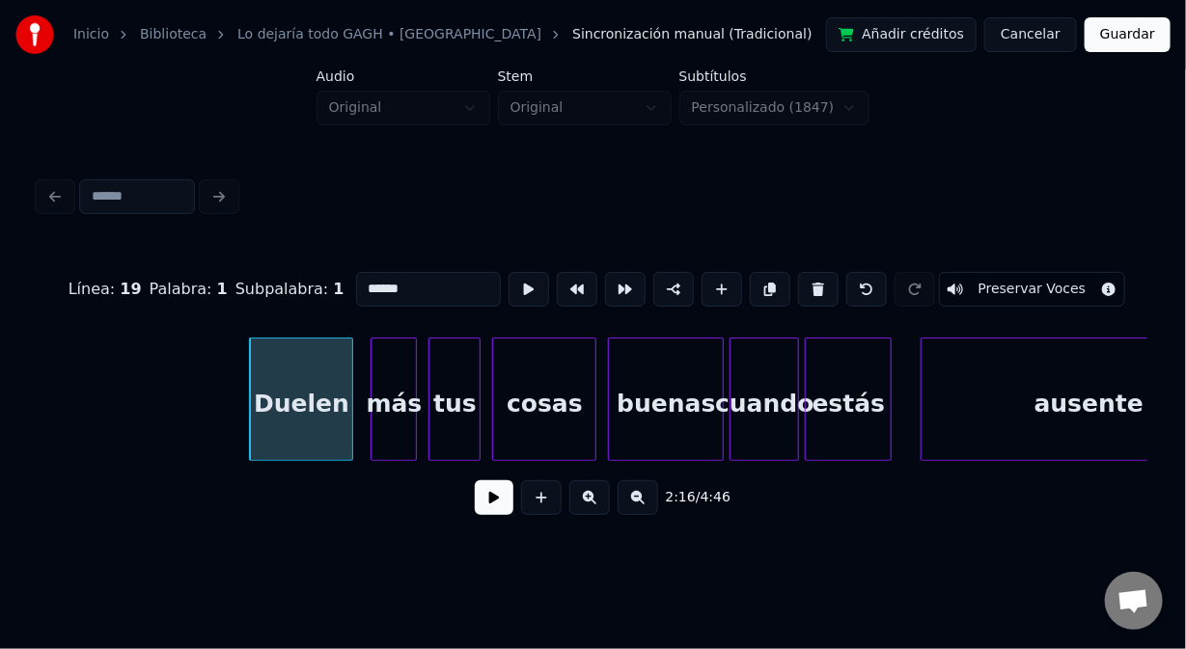
click at [494, 510] on button at bounding box center [494, 498] width 39 height 35
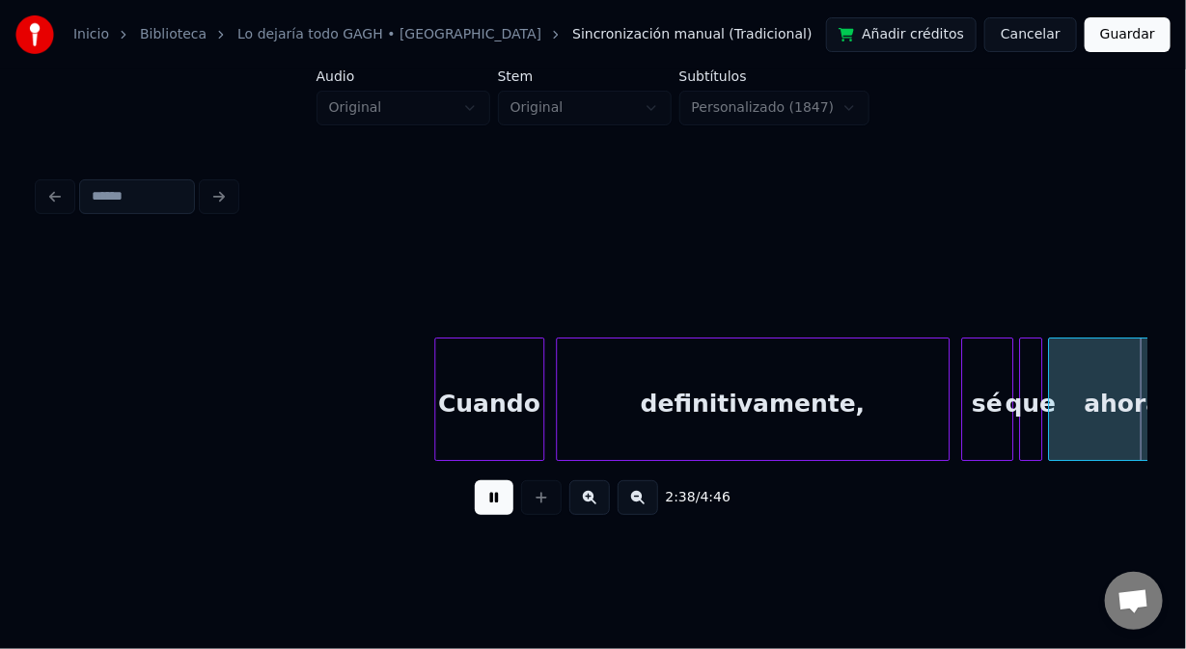
scroll to position [0, 45827]
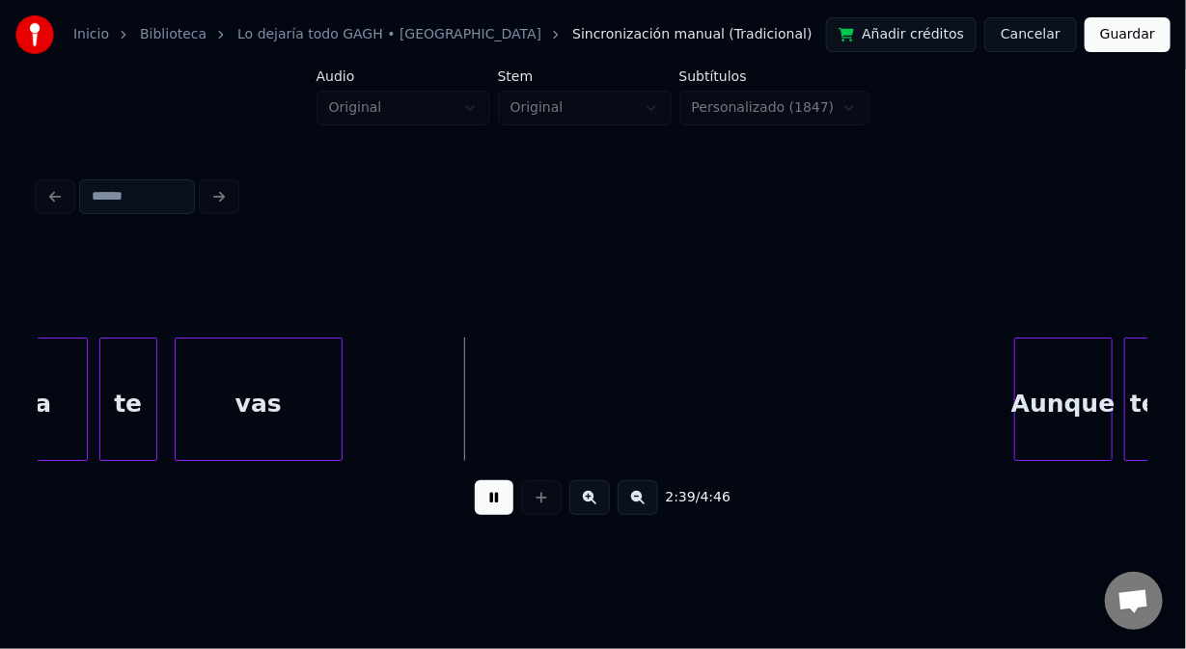
click at [502, 514] on button at bounding box center [494, 498] width 39 height 35
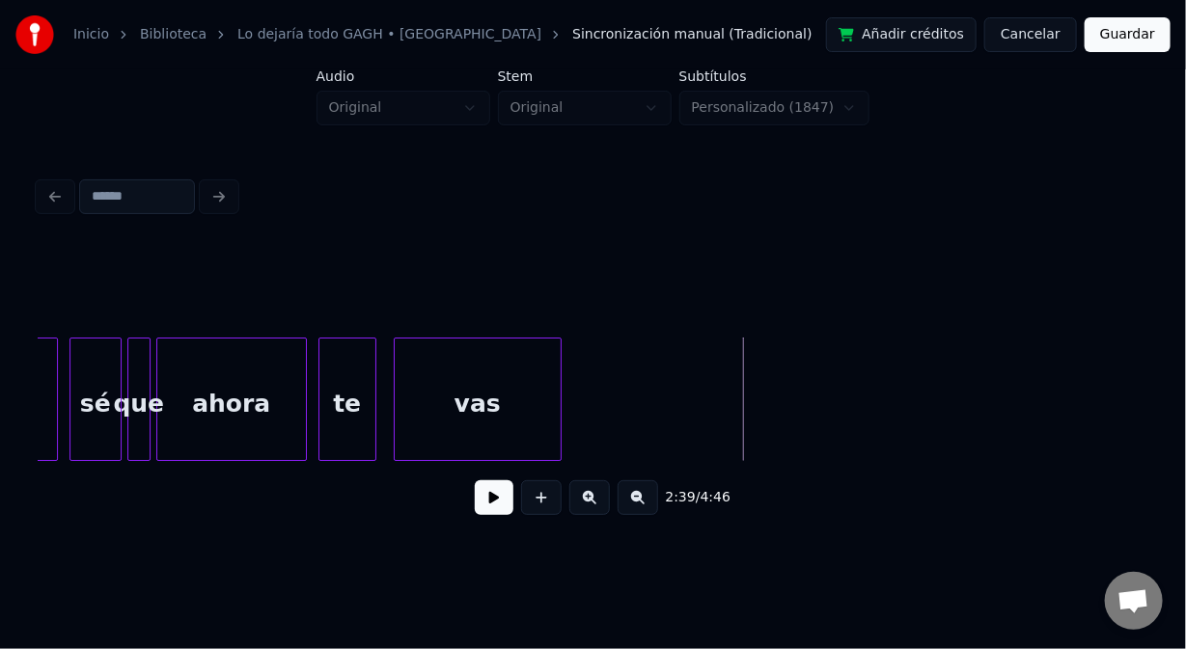
scroll to position [0, 45544]
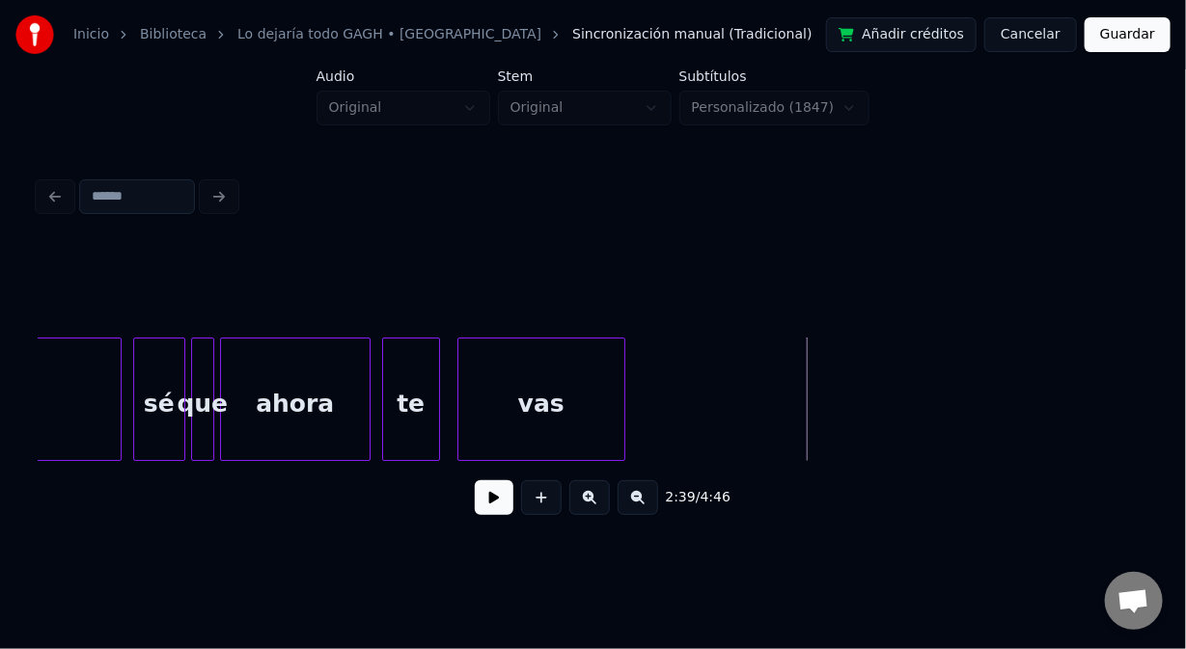
click at [150, 400] on div "sé" at bounding box center [159, 404] width 50 height 131
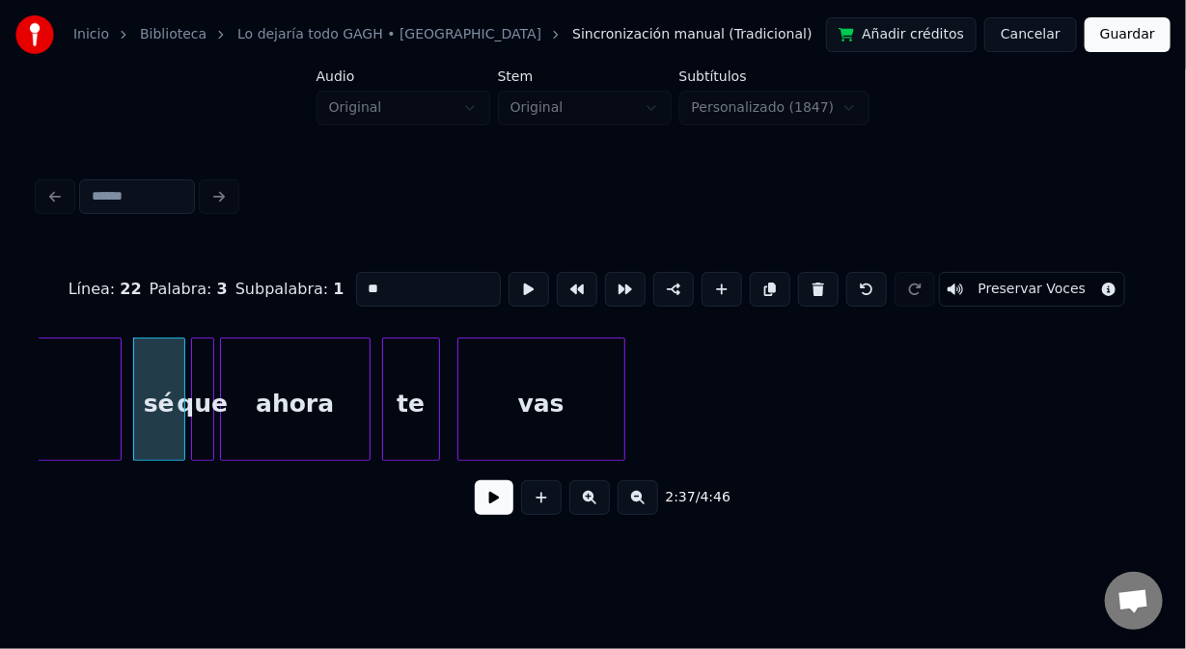
click at [495, 506] on button at bounding box center [494, 498] width 39 height 35
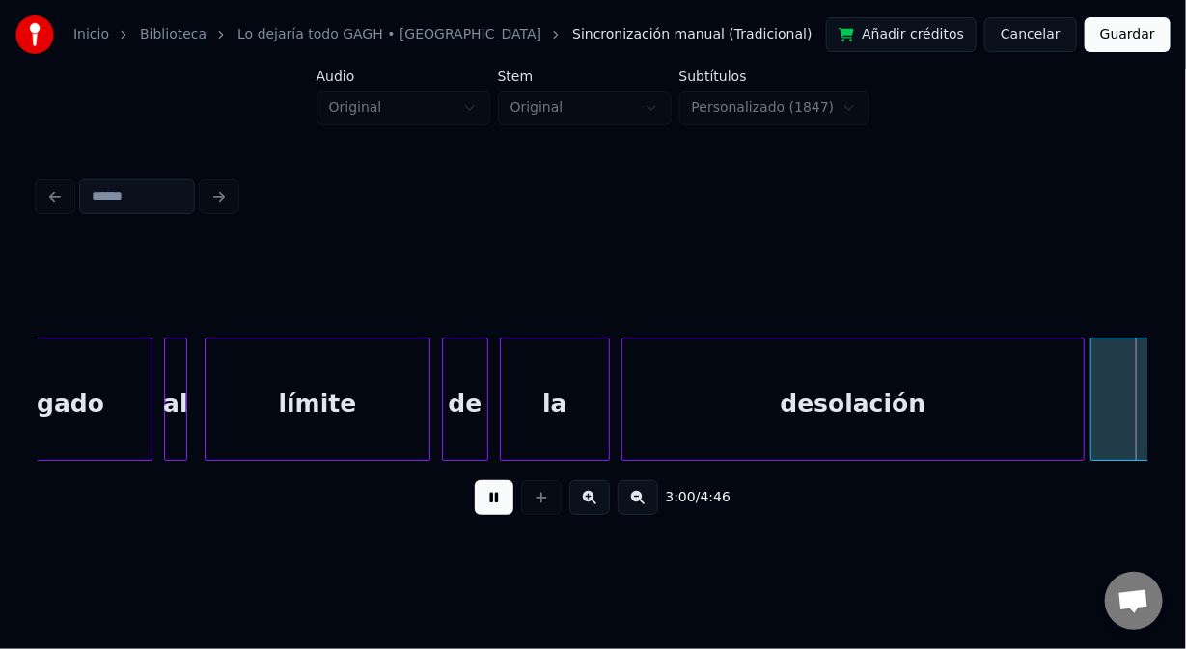
scroll to position [0, 52211]
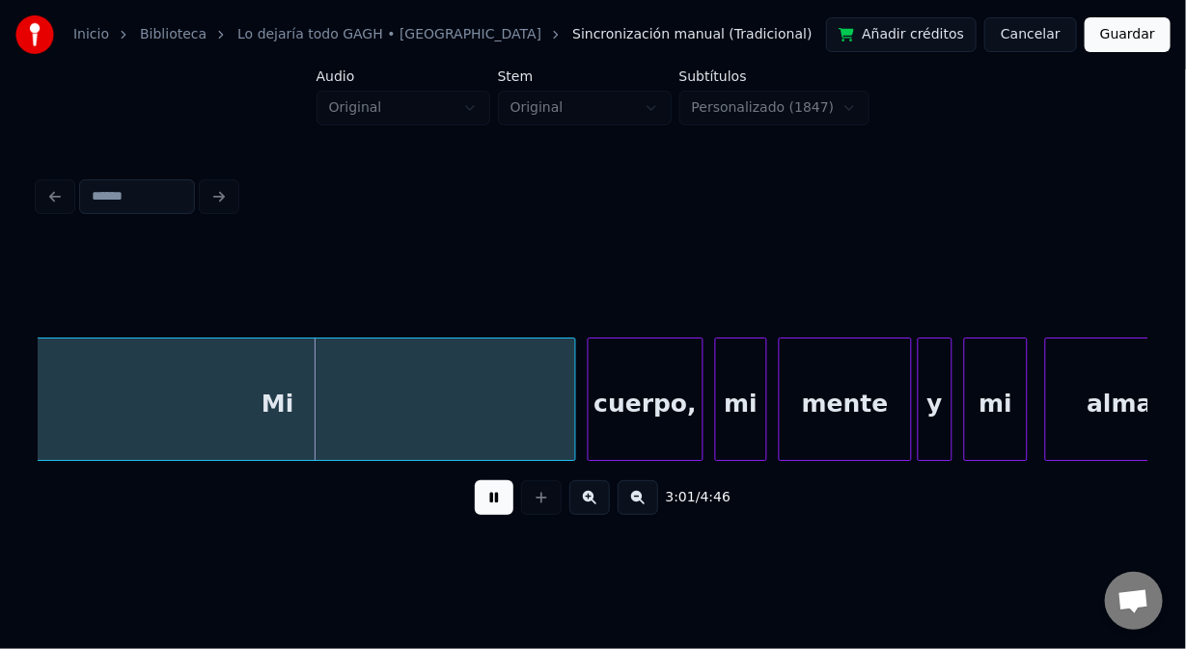
click at [493, 510] on button at bounding box center [494, 498] width 39 height 35
click at [153, 427] on div "Mi" at bounding box center [278, 404] width 594 height 131
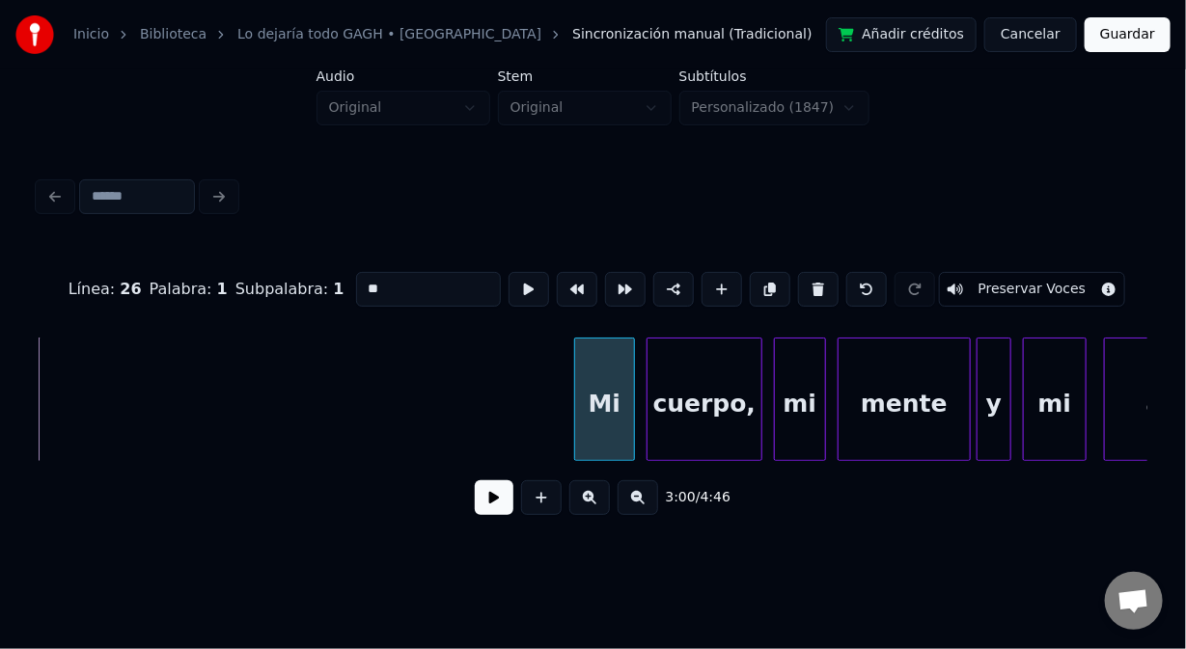
click at [575, 449] on div at bounding box center [578, 400] width 6 height 122
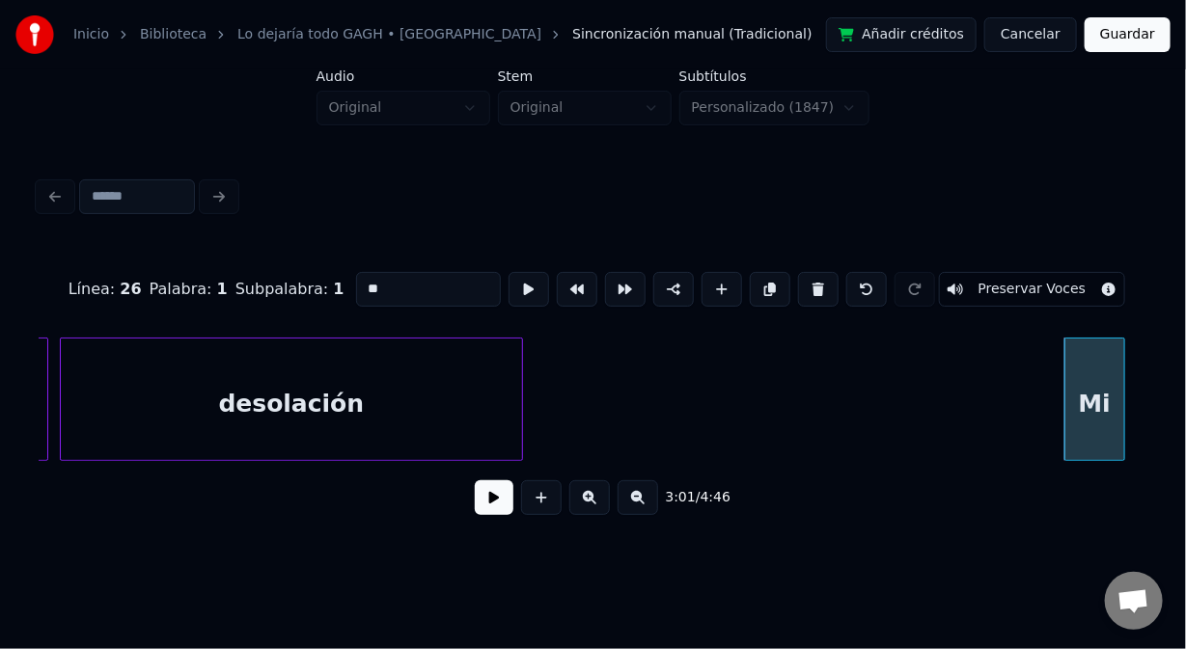
scroll to position [0, 51623]
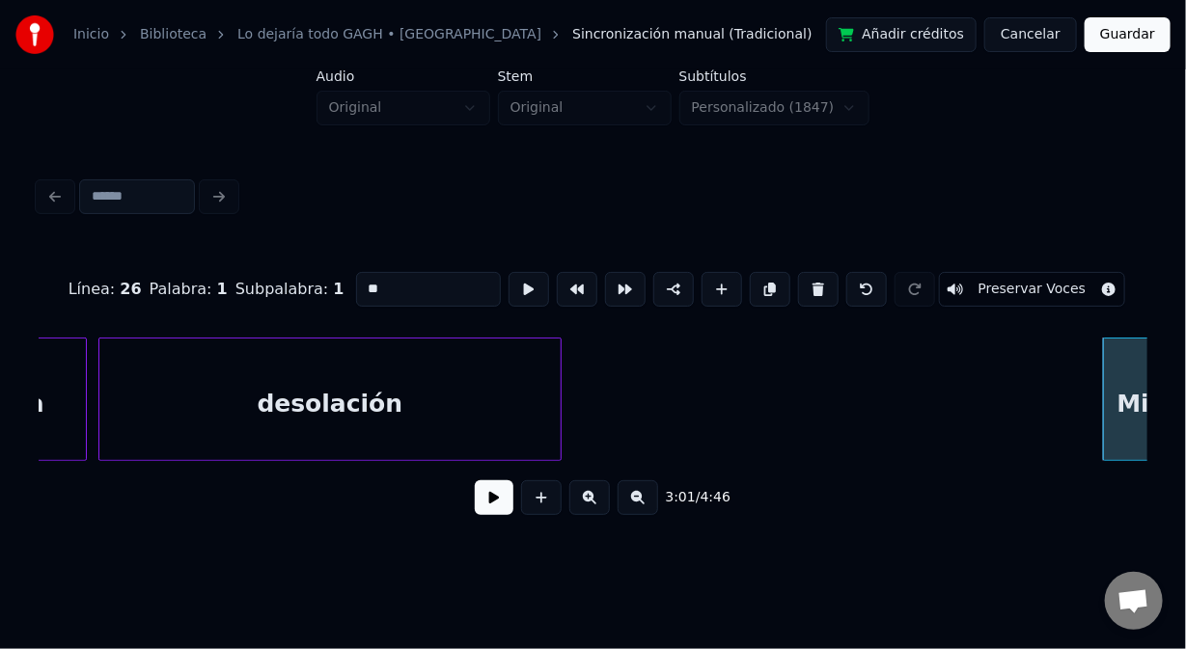
click at [248, 406] on div "desolación" at bounding box center [329, 404] width 461 height 131
type input "**********"
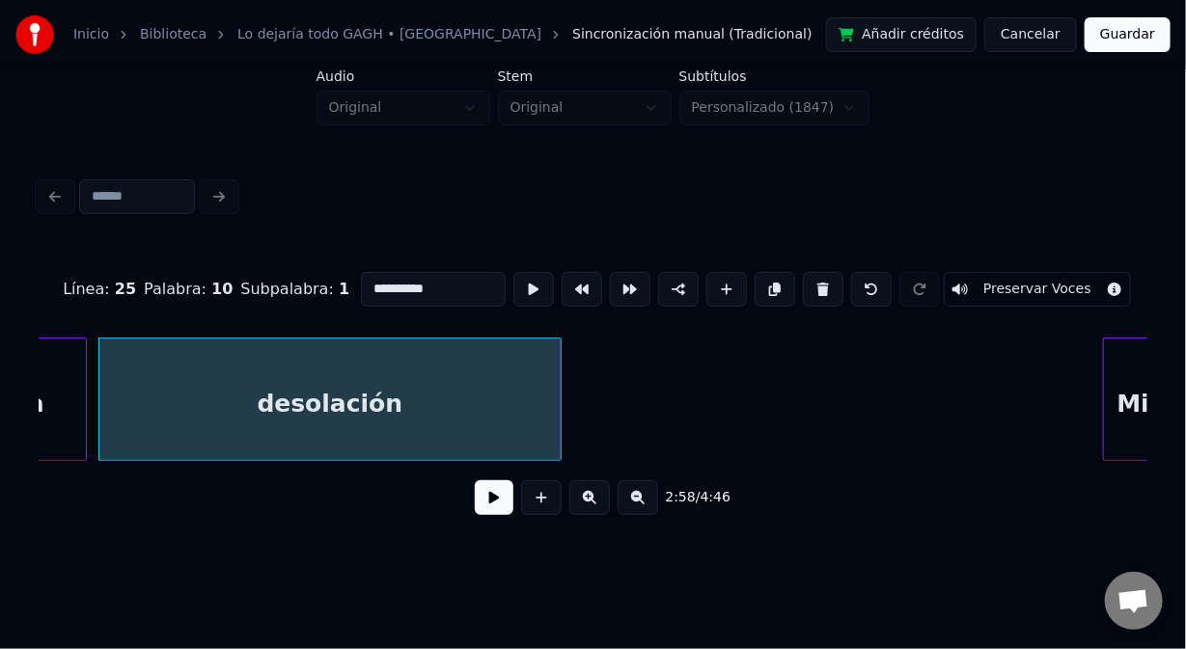
click at [492, 501] on button at bounding box center [494, 498] width 39 height 35
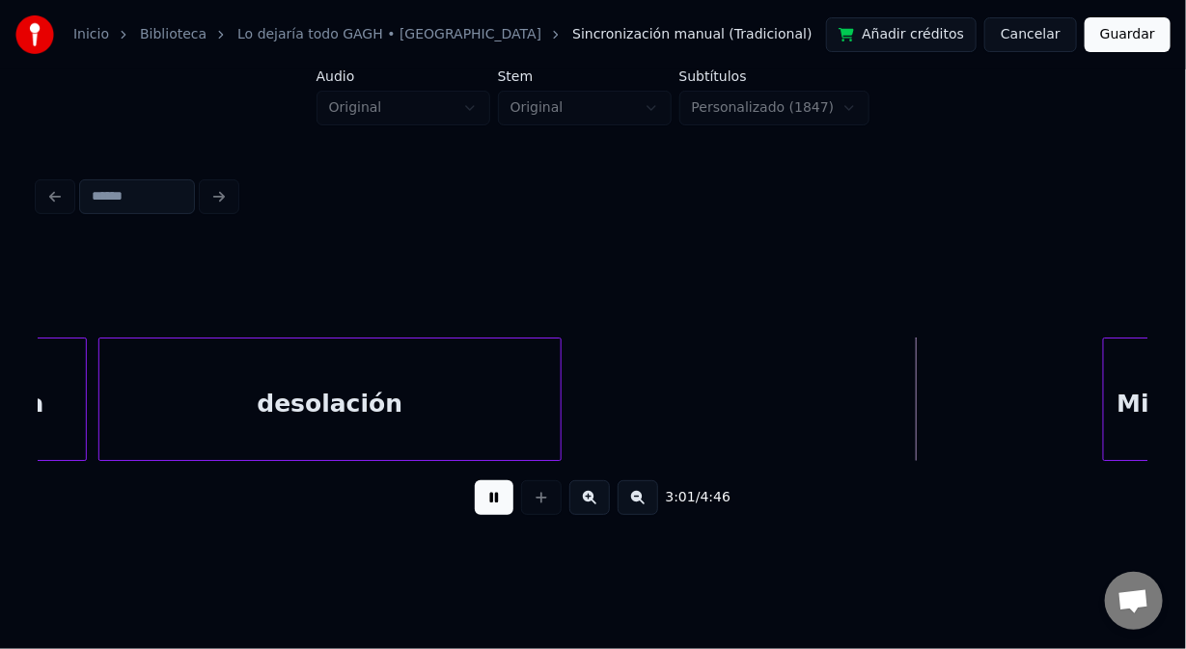
click at [491, 508] on button at bounding box center [494, 498] width 39 height 35
click at [610, 428] on div at bounding box center [610, 400] width 6 height 122
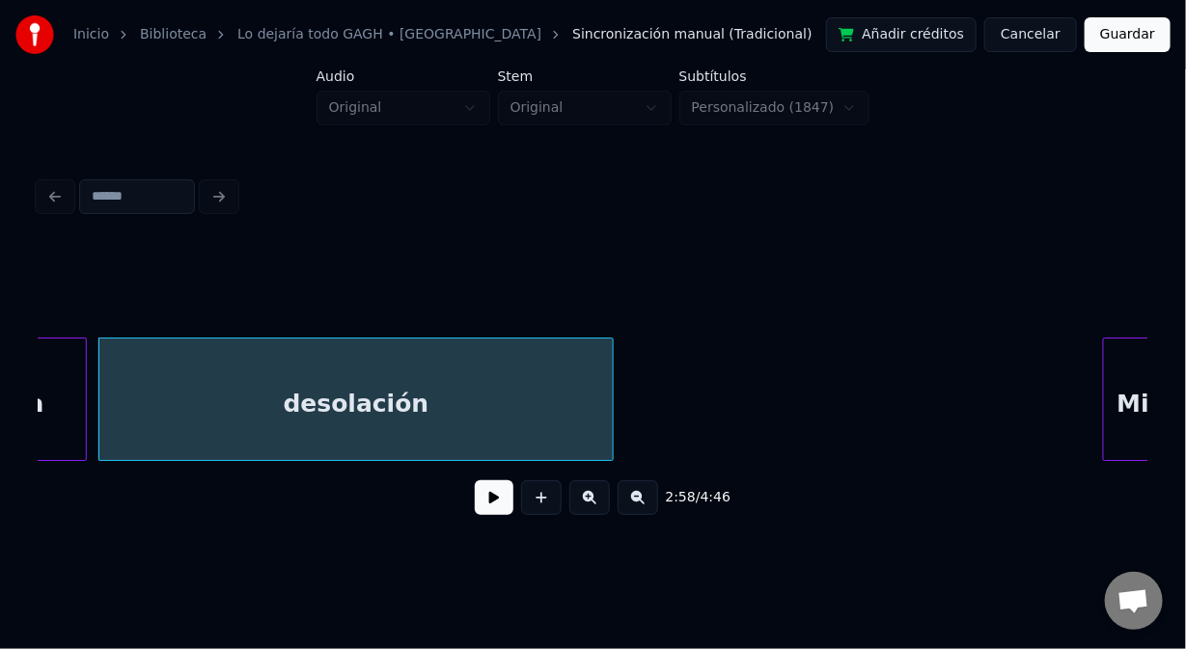
click at [499, 509] on button at bounding box center [494, 498] width 39 height 35
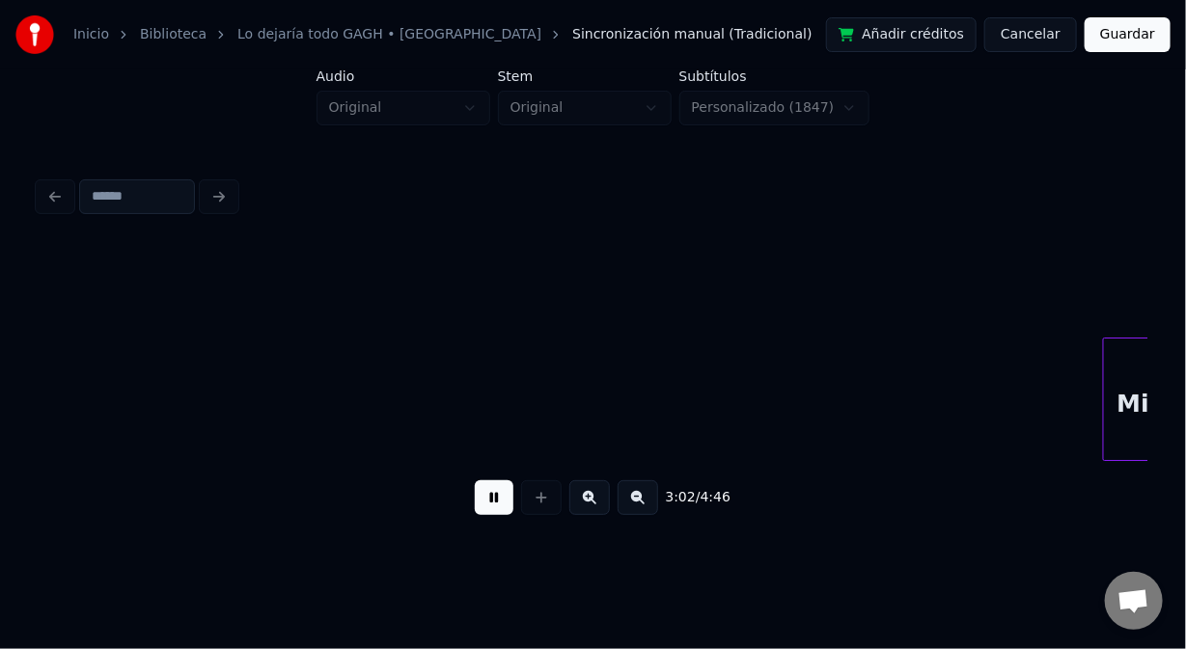
scroll to position [0, 52735]
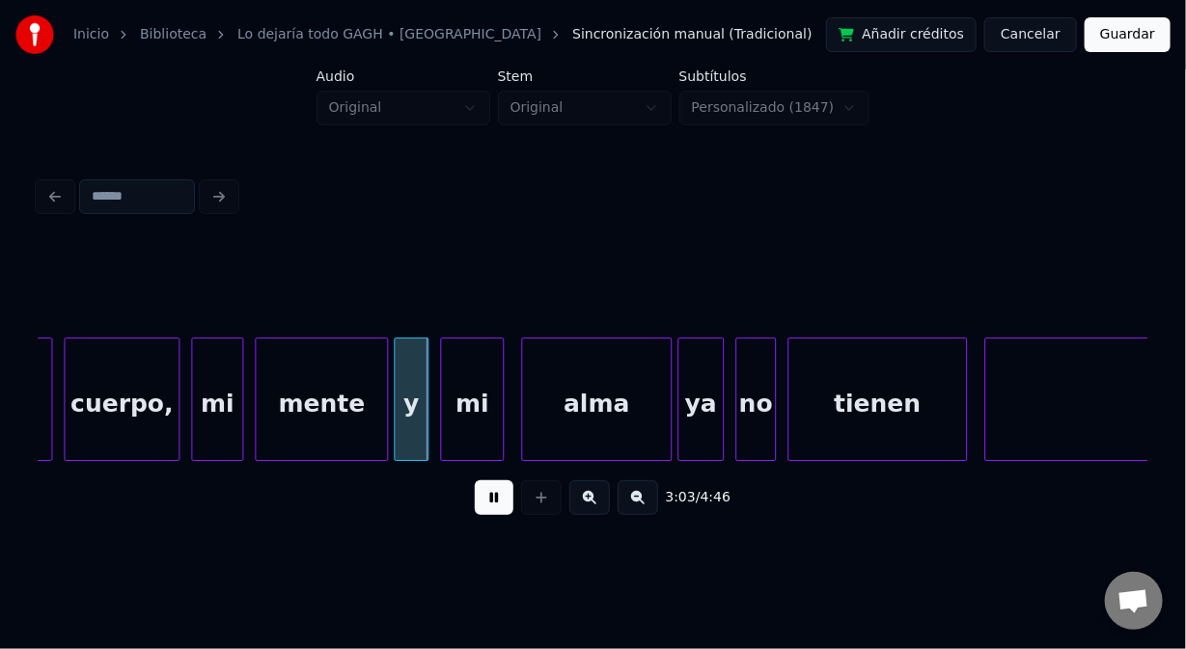
click at [495, 512] on button at bounding box center [494, 498] width 39 height 35
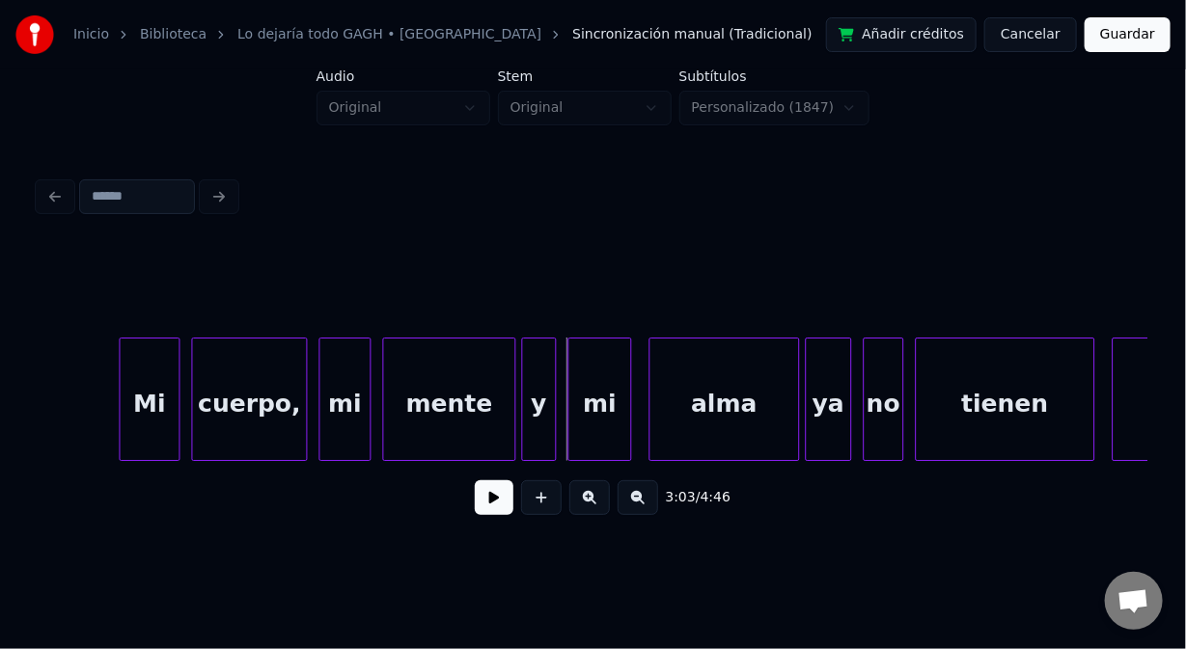
scroll to position [0, 52567]
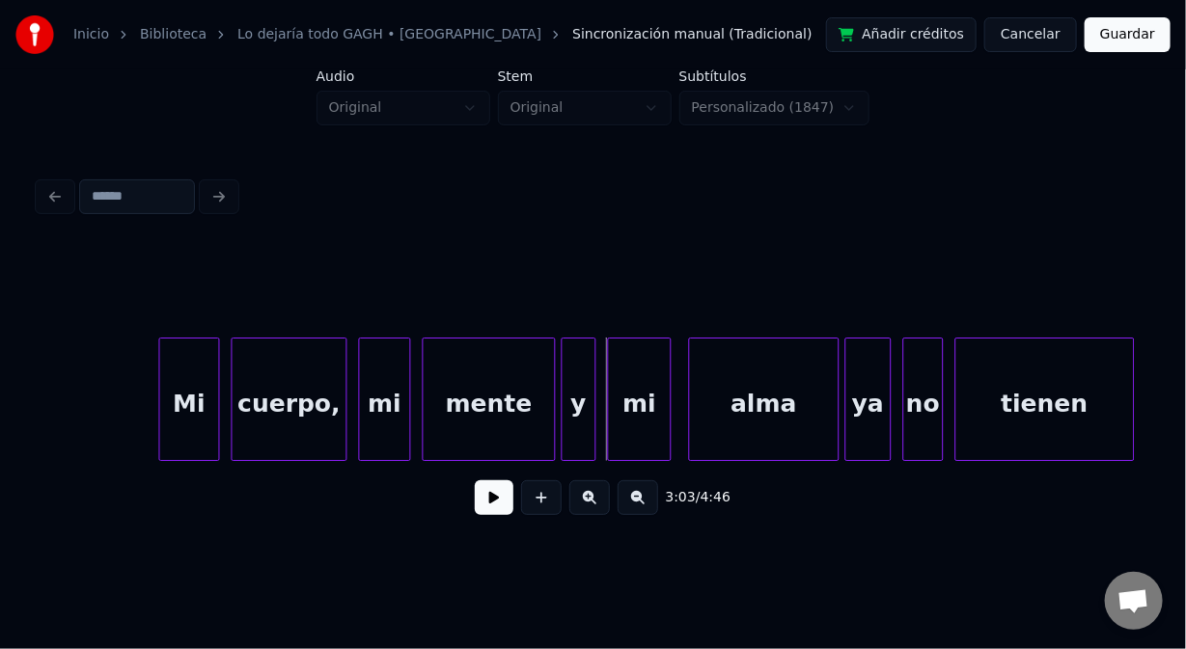
click at [185, 400] on div "Mi" at bounding box center [189, 404] width 59 height 131
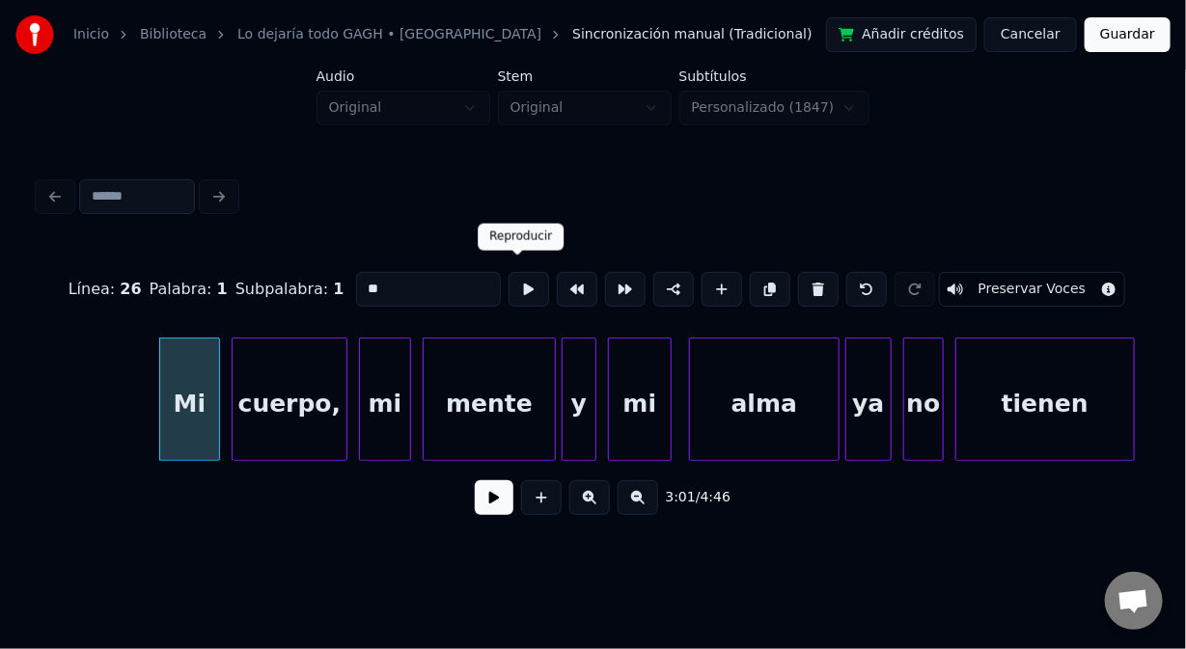
click at [516, 281] on button at bounding box center [529, 289] width 41 height 35
click at [493, 512] on button at bounding box center [494, 498] width 39 height 35
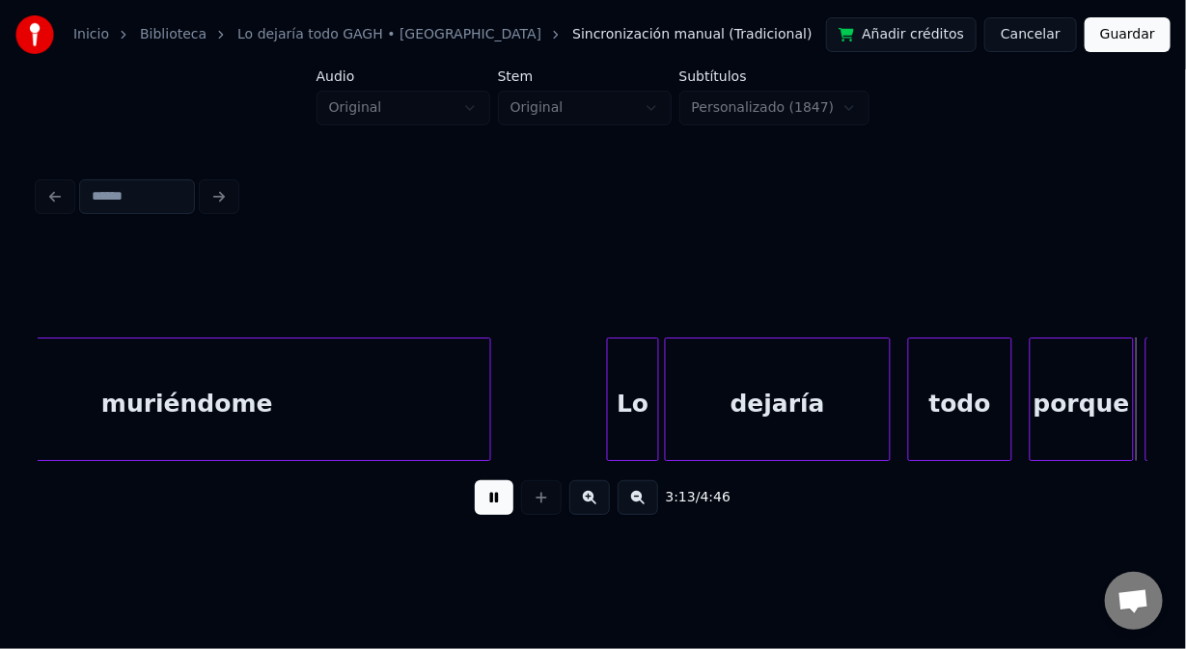
scroll to position [0, 55902]
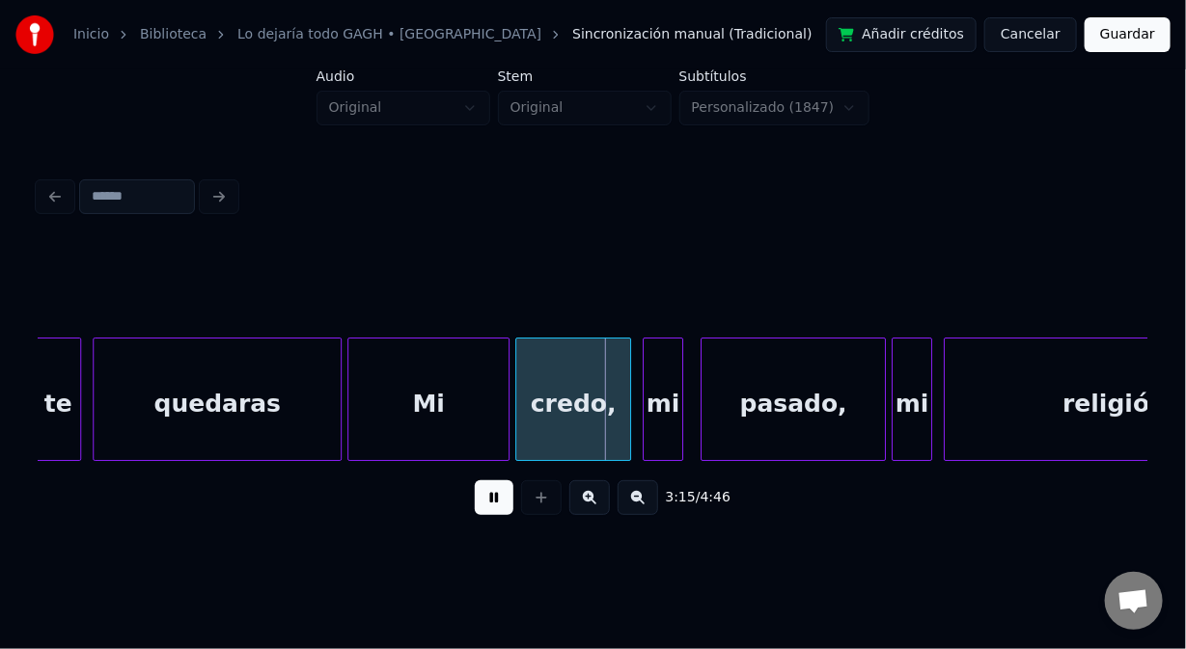
click at [492, 515] on button at bounding box center [494, 498] width 39 height 35
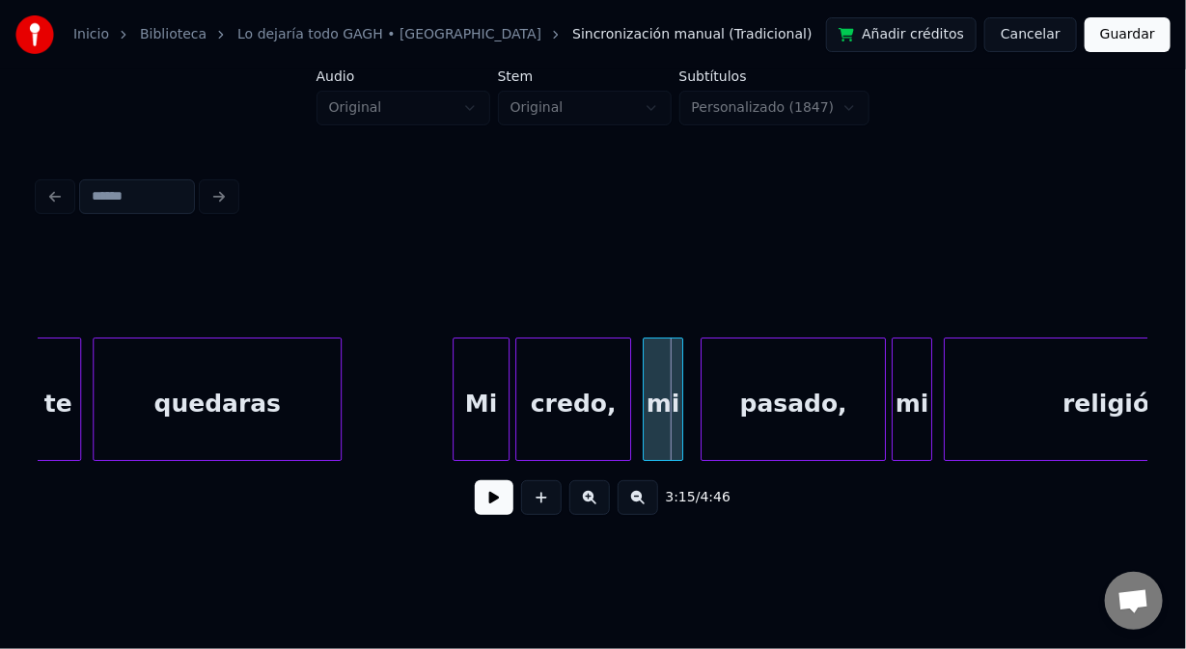
click at [455, 412] on div at bounding box center [457, 400] width 6 height 122
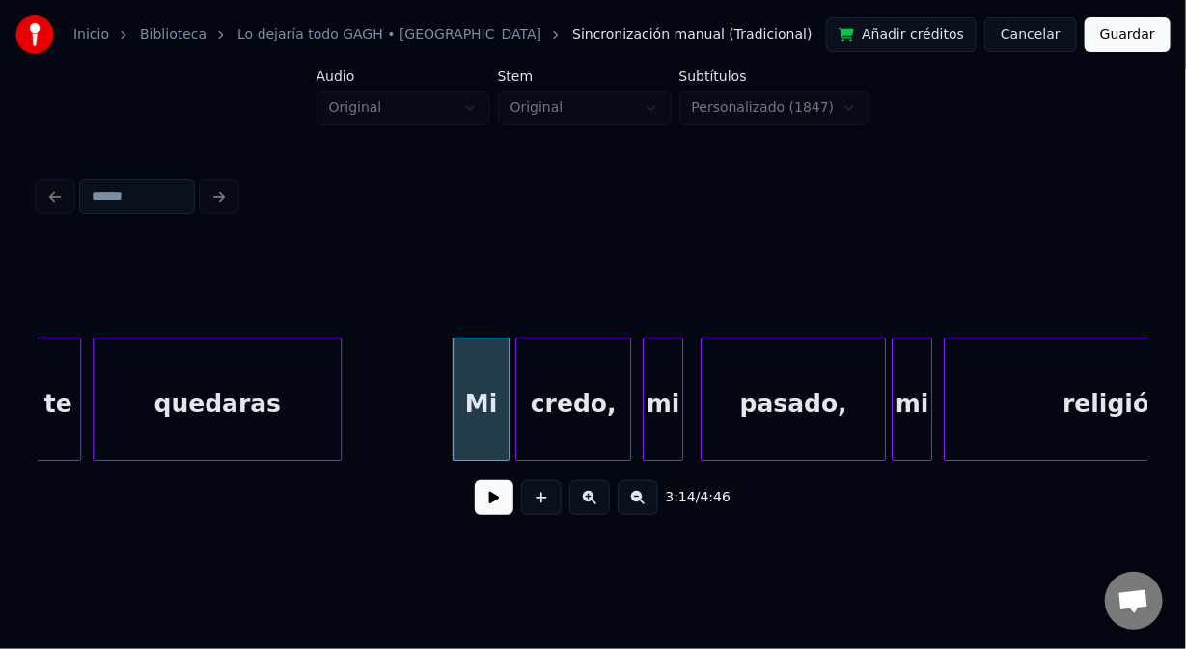
click at [491, 507] on button at bounding box center [494, 498] width 39 height 35
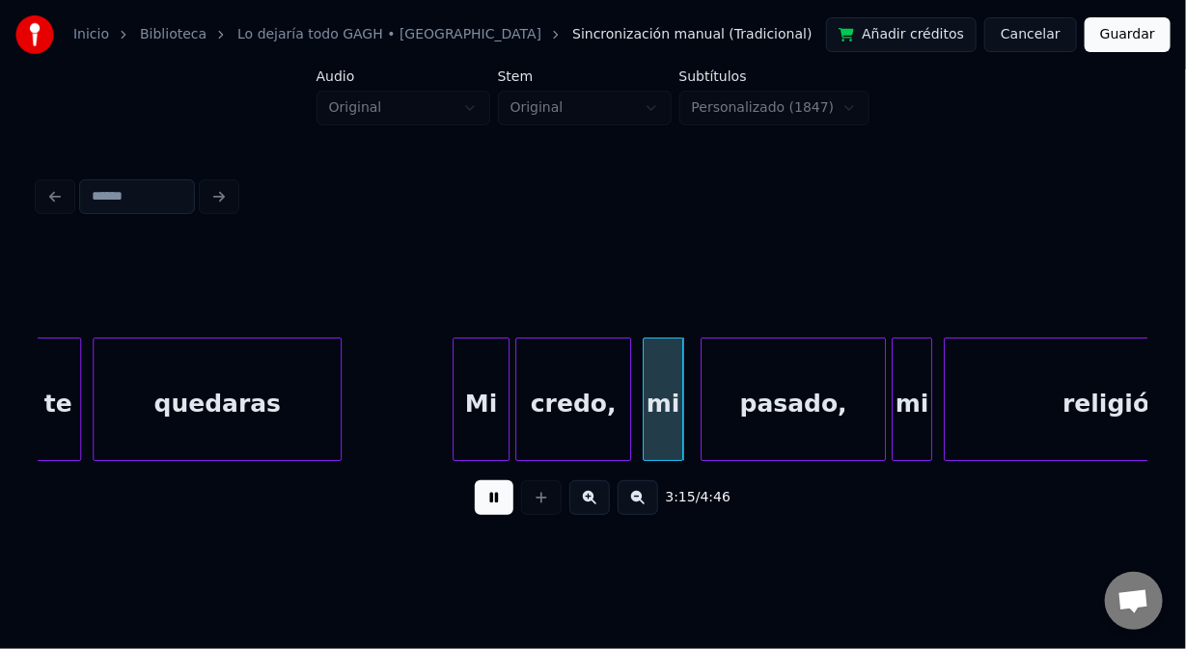
click at [296, 435] on div "quedaras" at bounding box center [217, 404] width 247 height 131
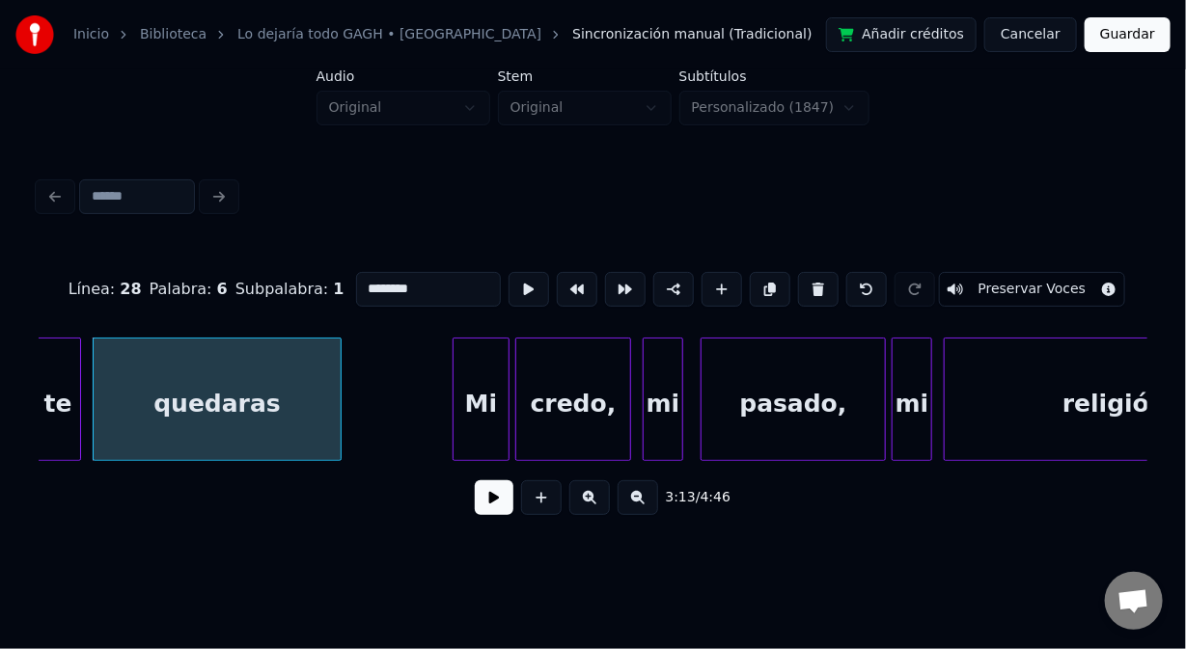
click at [495, 510] on button at bounding box center [494, 498] width 39 height 35
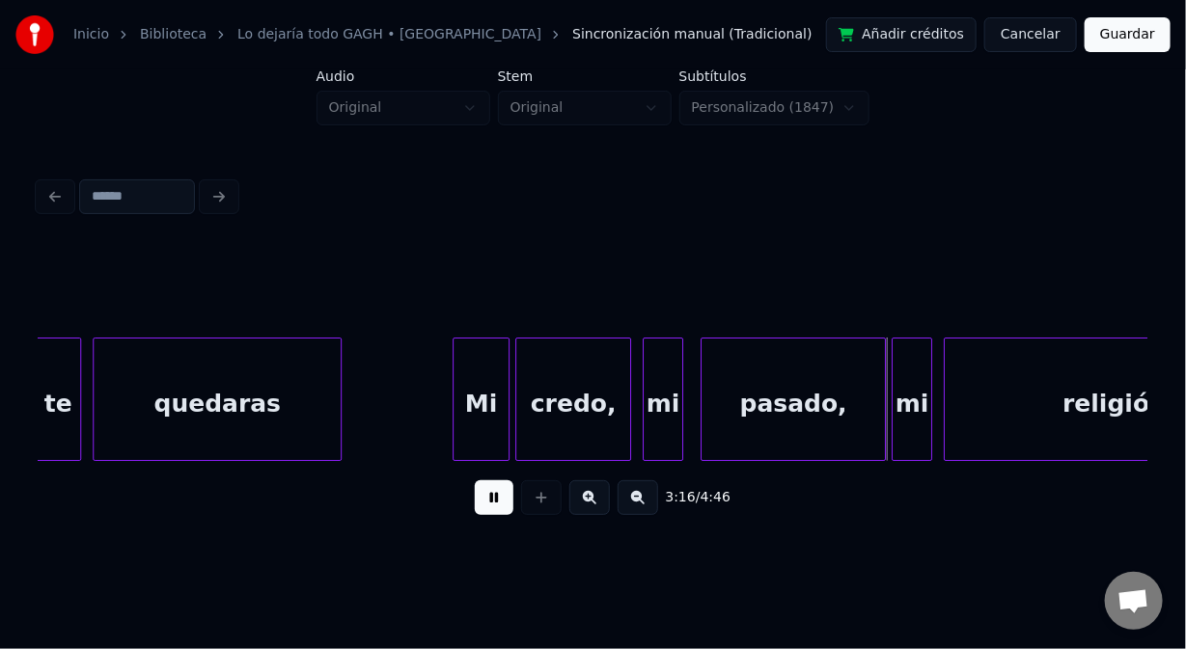
click at [495, 510] on button at bounding box center [494, 498] width 39 height 35
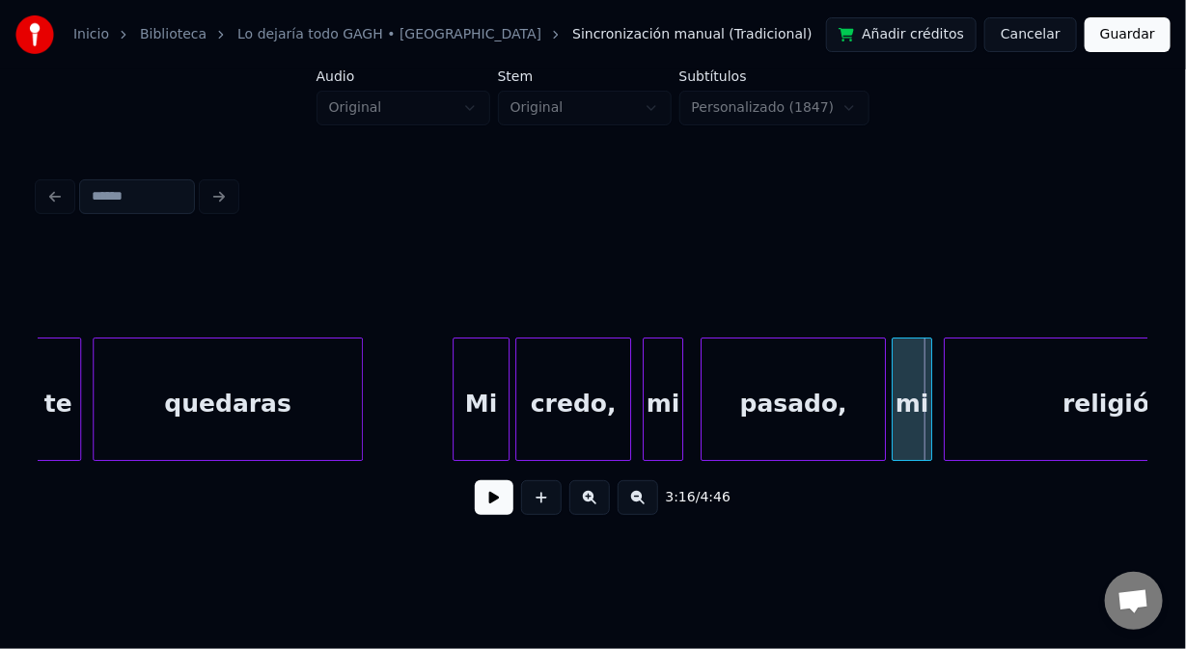
click at [358, 435] on div at bounding box center [359, 400] width 6 height 122
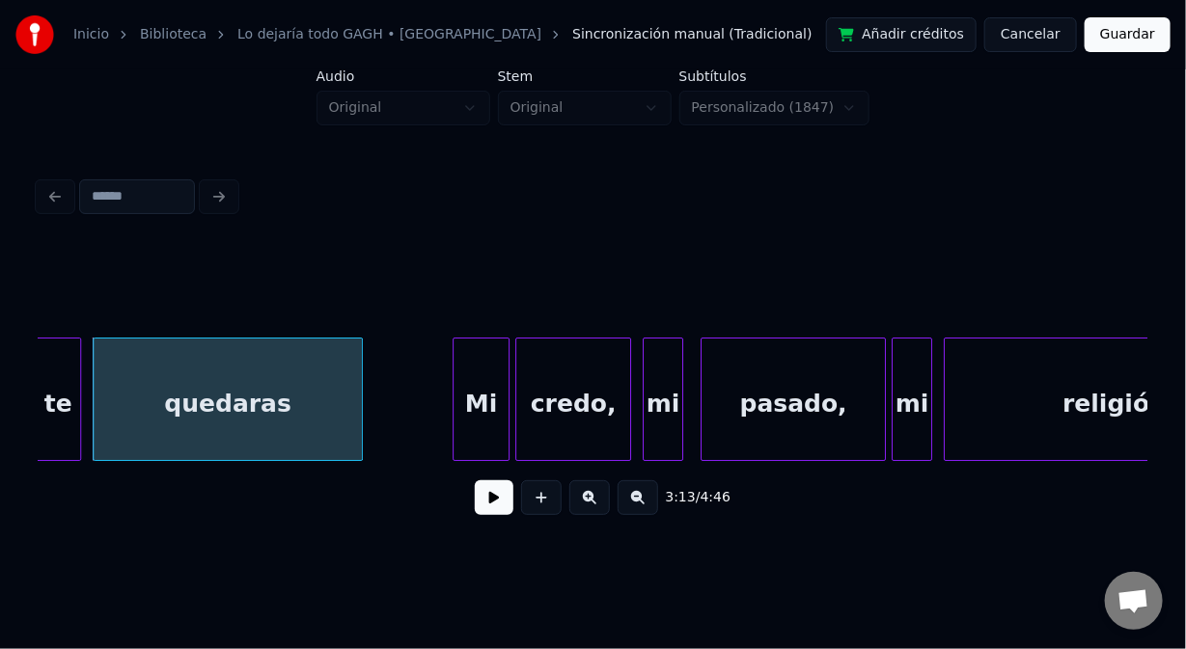
click at [500, 508] on button at bounding box center [494, 498] width 39 height 35
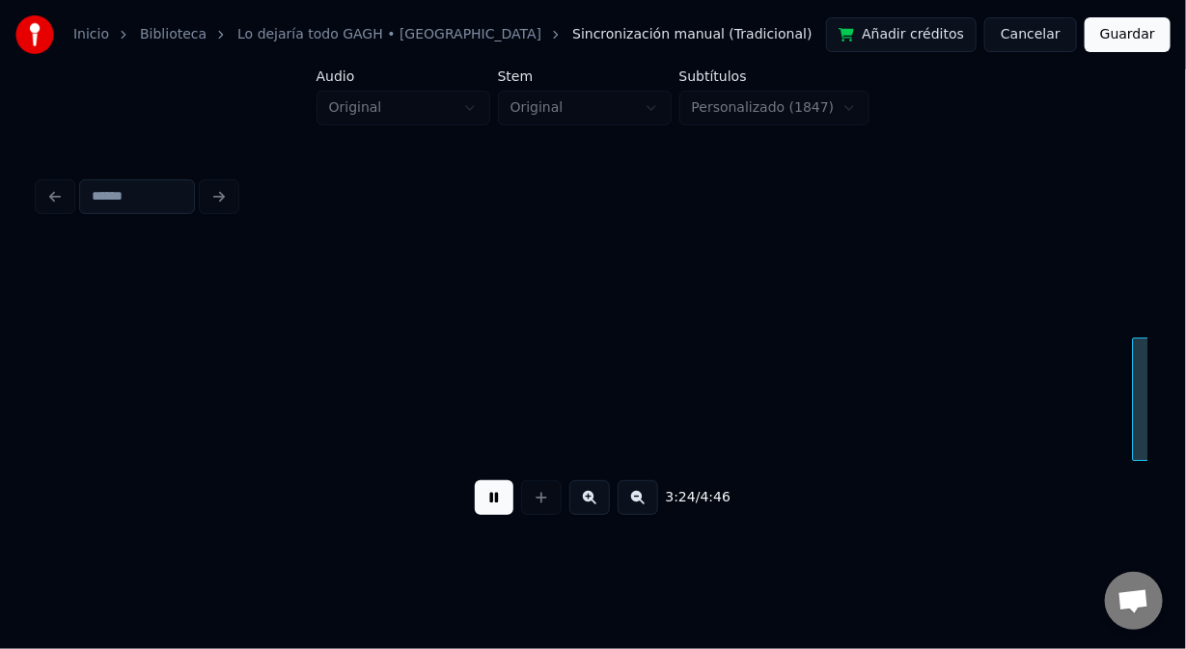
scroll to position [0, 59234]
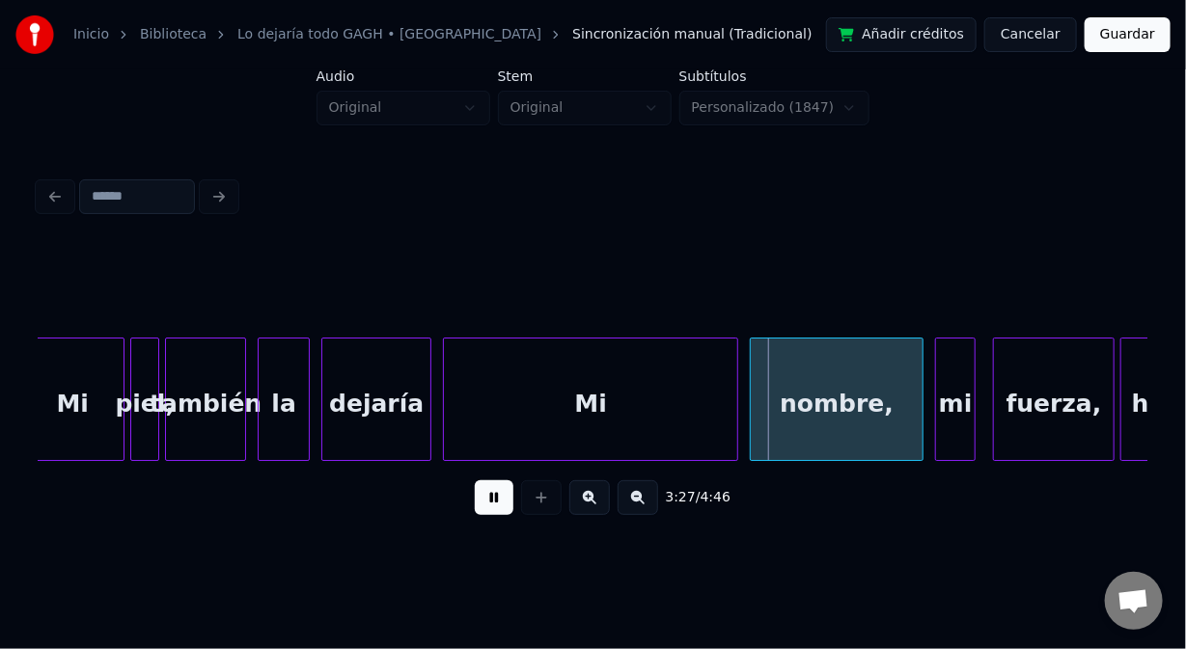
click at [499, 515] on button at bounding box center [494, 498] width 39 height 35
click at [686, 404] on div at bounding box center [687, 400] width 6 height 122
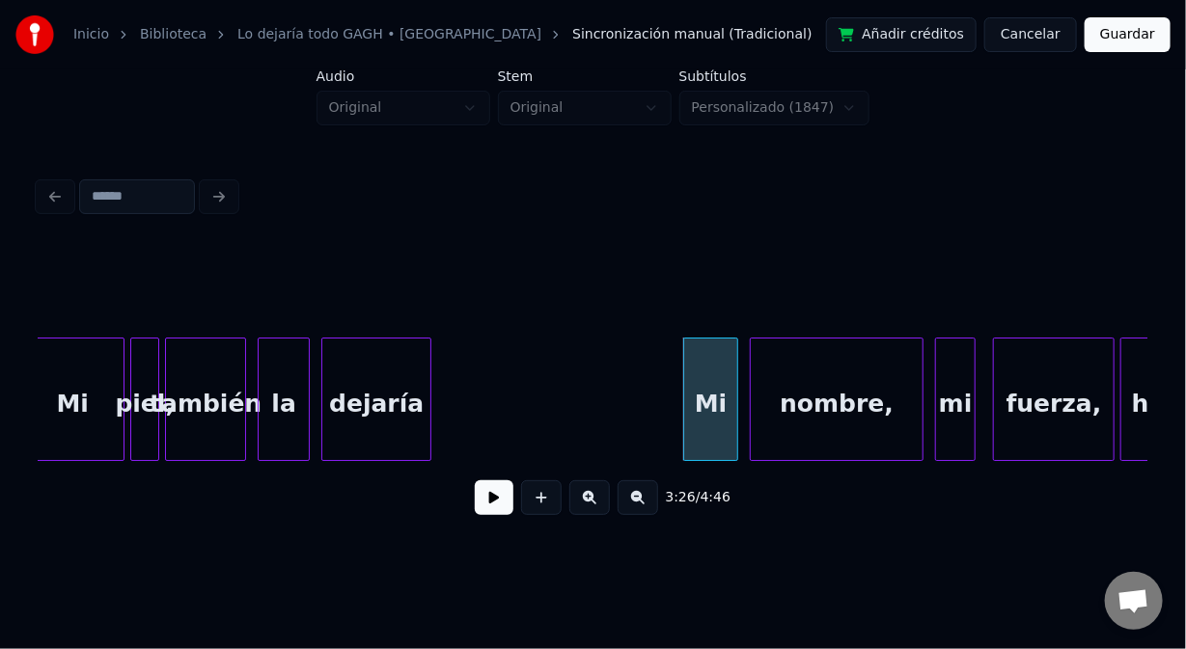
click at [394, 433] on div "dejaría" at bounding box center [376, 404] width 108 height 131
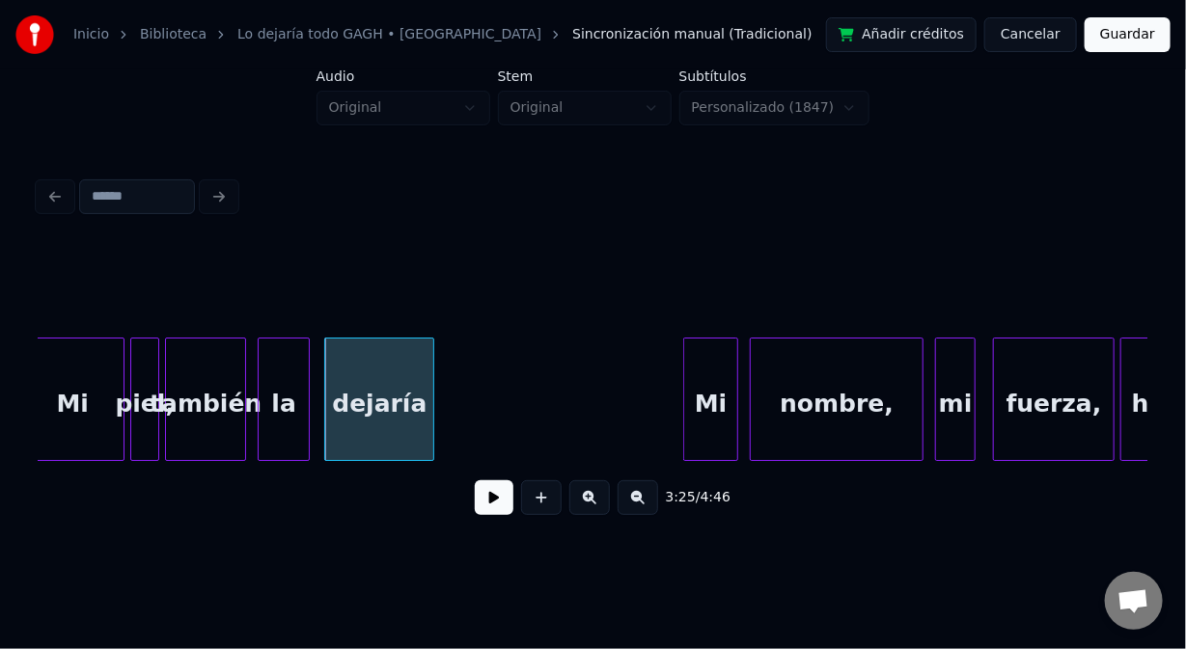
click at [494, 499] on button at bounding box center [494, 498] width 39 height 35
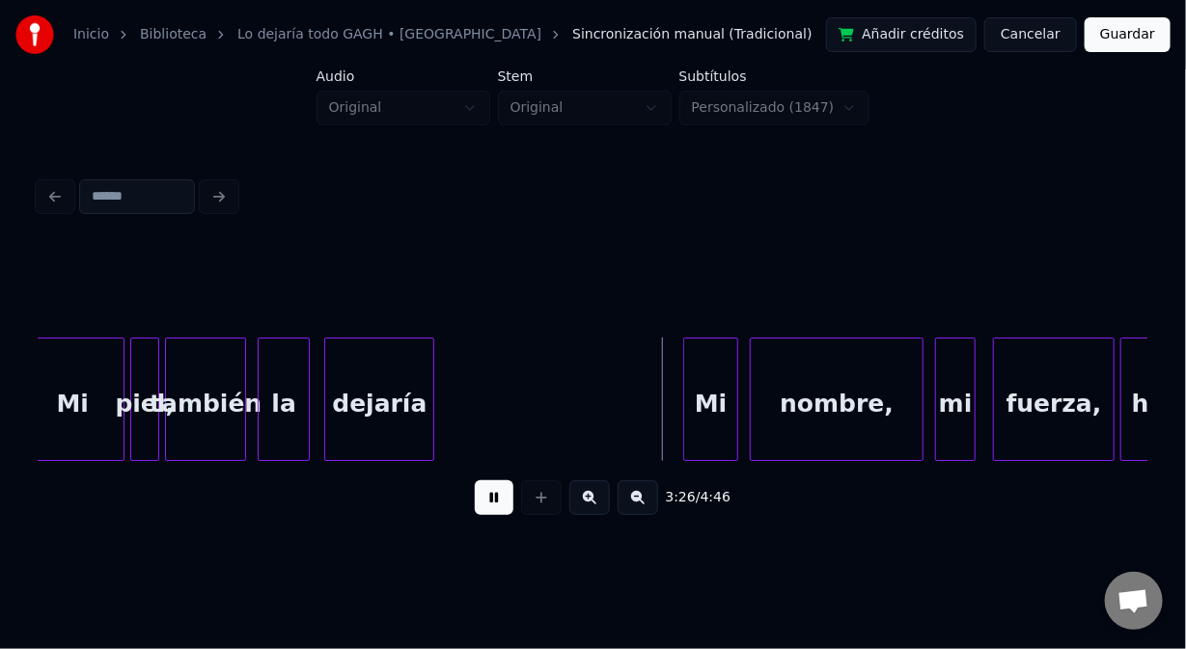
drag, startPoint x: 494, startPoint y: 499, endPoint x: 476, endPoint y: 473, distance: 31.9
click at [487, 489] on button at bounding box center [494, 498] width 39 height 35
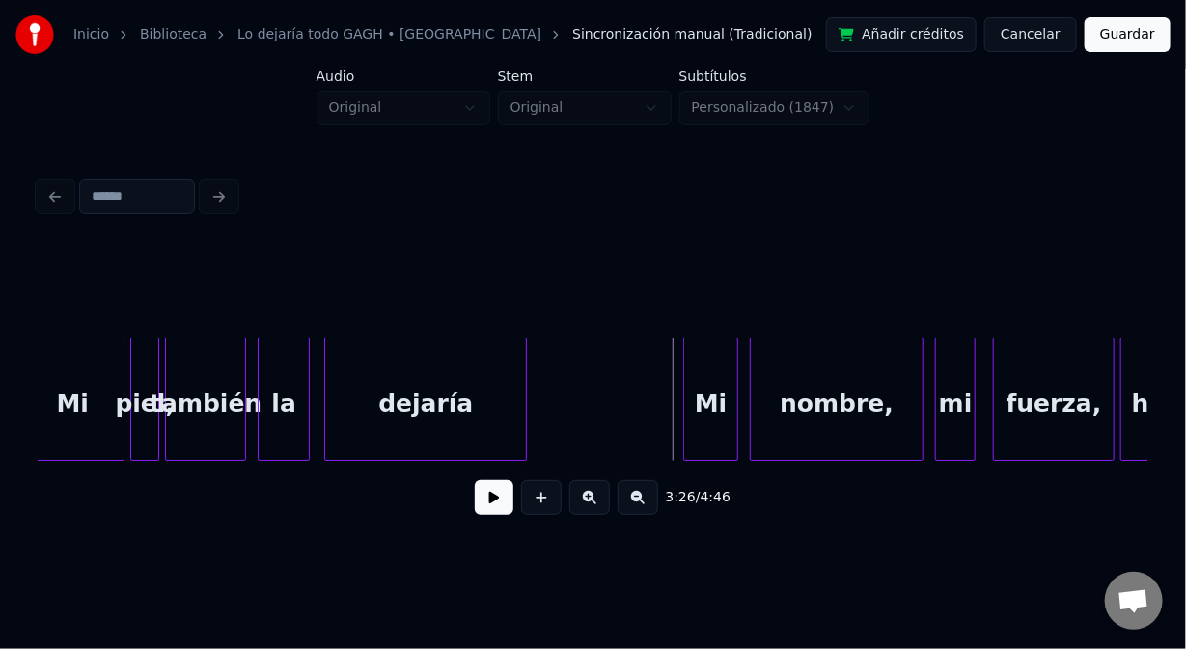
click at [525, 431] on div at bounding box center [523, 400] width 6 height 122
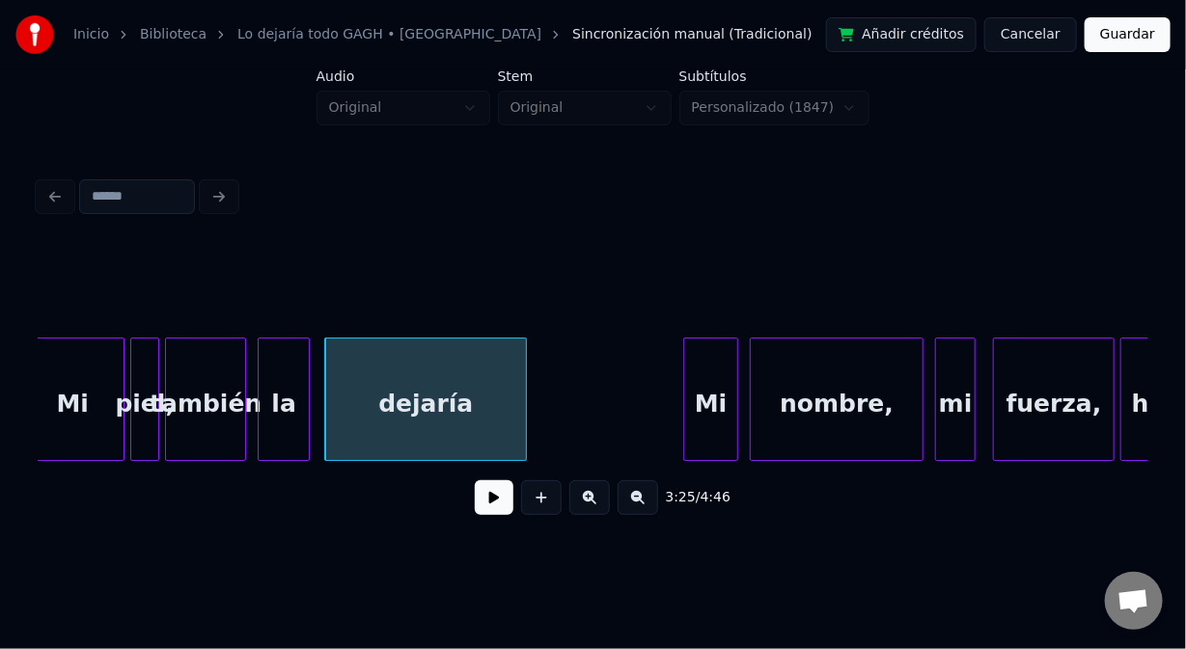
click at [497, 510] on button at bounding box center [494, 498] width 39 height 35
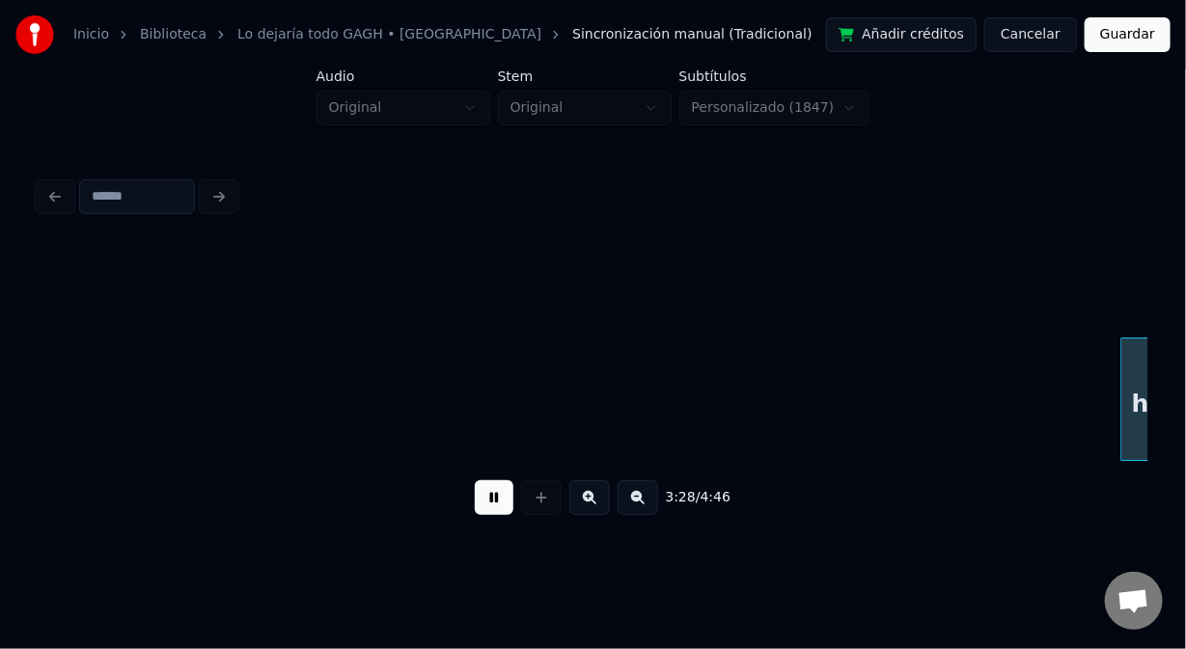
scroll to position [0, 60345]
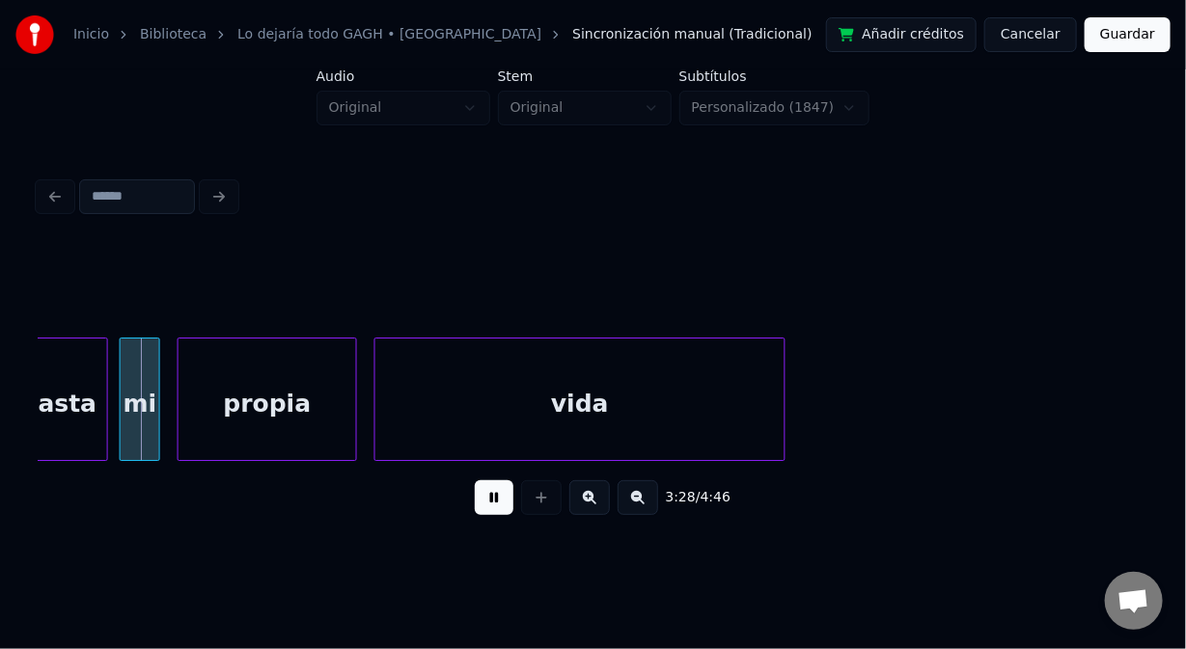
click at [491, 519] on div "3:28 / 4:46" at bounding box center [593, 498] width 1078 height 42
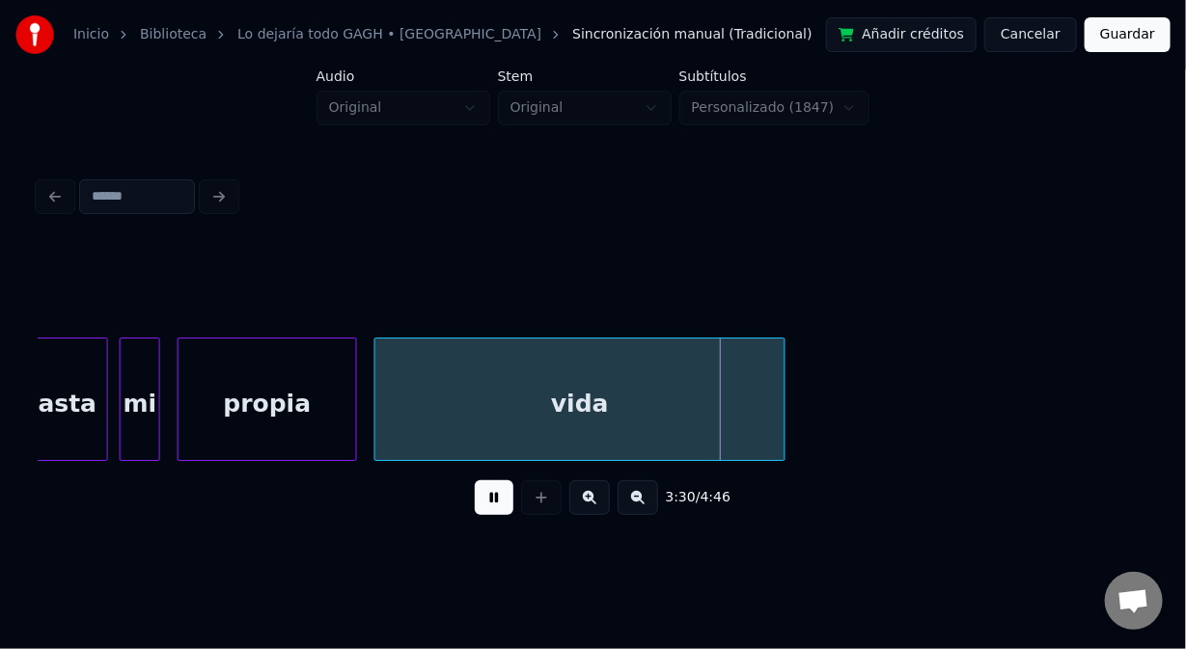
click at [490, 506] on button at bounding box center [494, 498] width 39 height 35
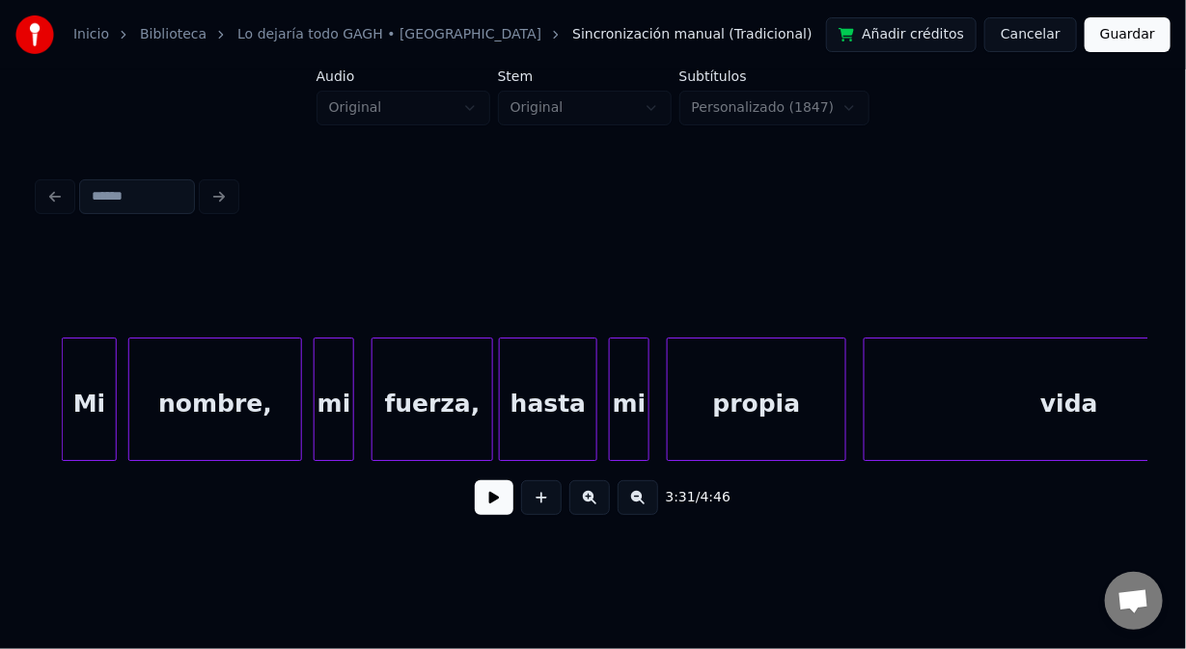
scroll to position [0, 59830]
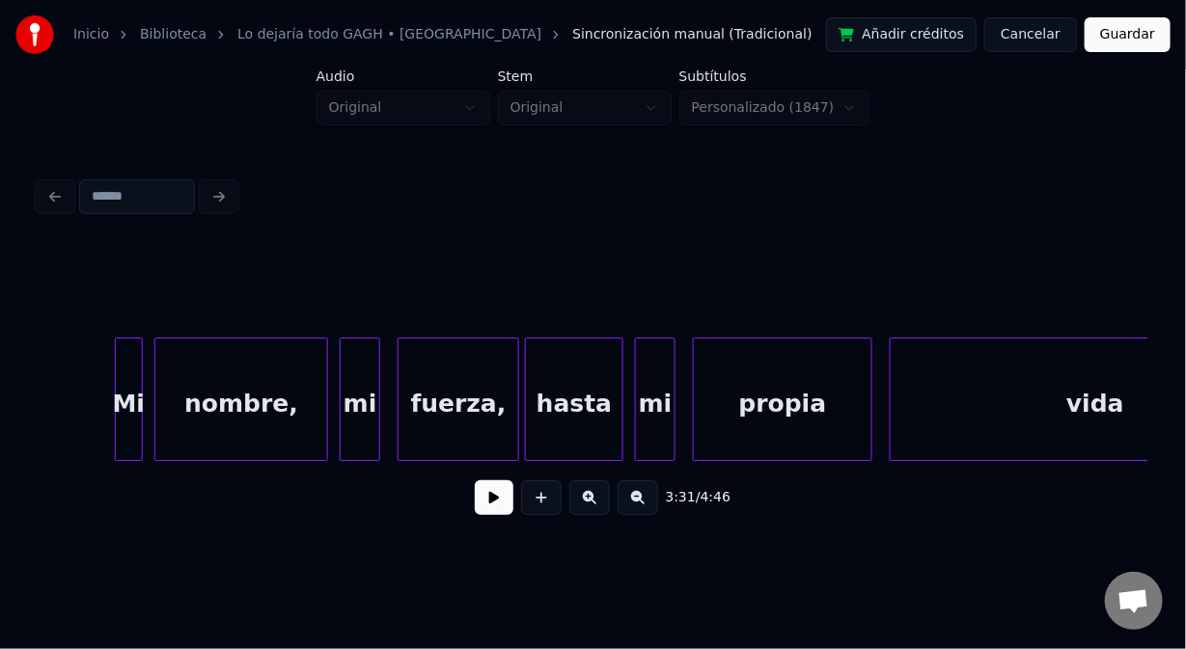
click at [116, 410] on div at bounding box center [119, 400] width 6 height 122
click at [500, 502] on button at bounding box center [494, 498] width 39 height 35
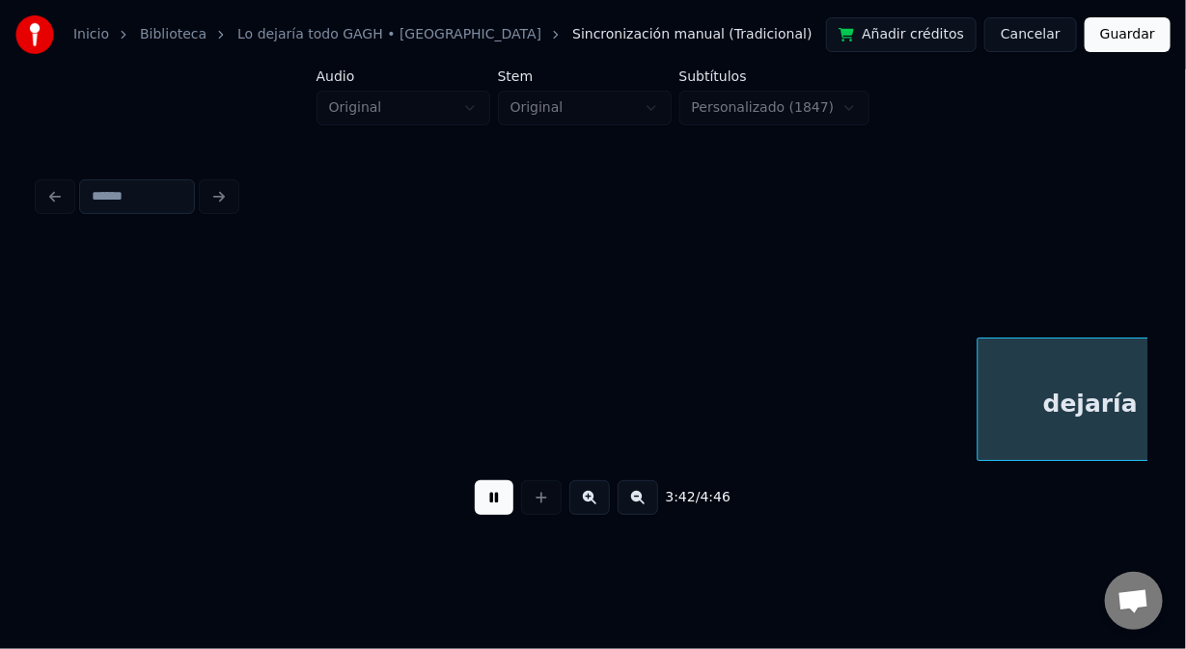
scroll to position [0, 64274]
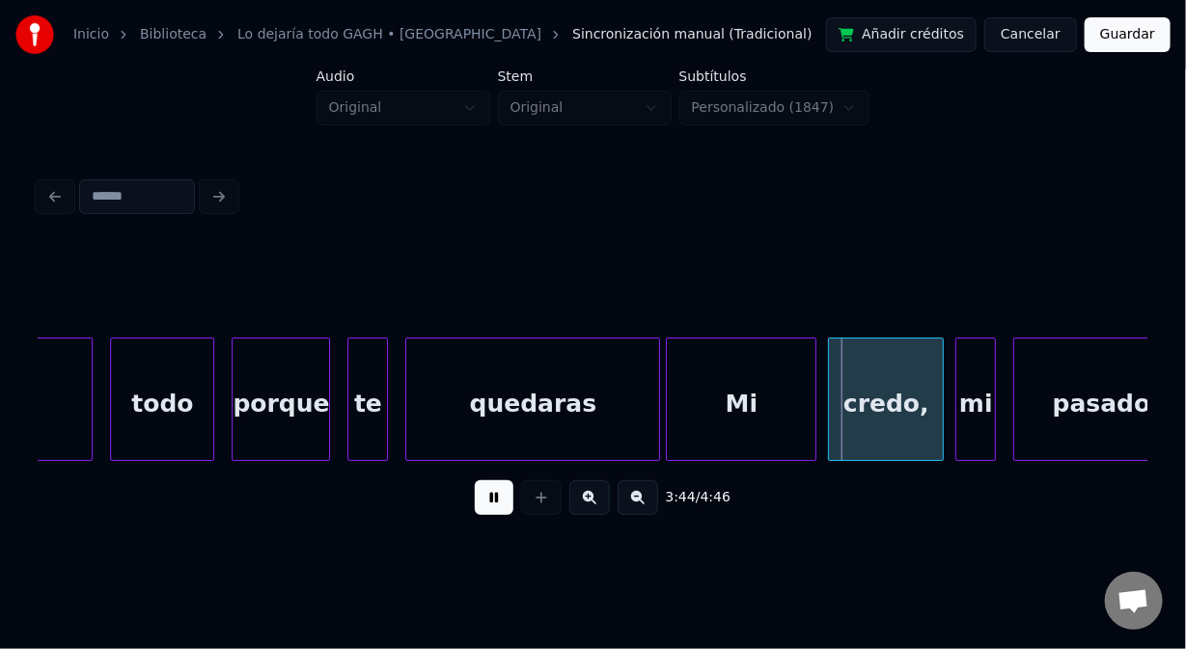
drag, startPoint x: 501, startPoint y: 513, endPoint x: 516, endPoint y: 520, distance: 16.9
click at [510, 515] on button at bounding box center [494, 498] width 39 height 35
click at [770, 416] on div at bounding box center [771, 400] width 6 height 122
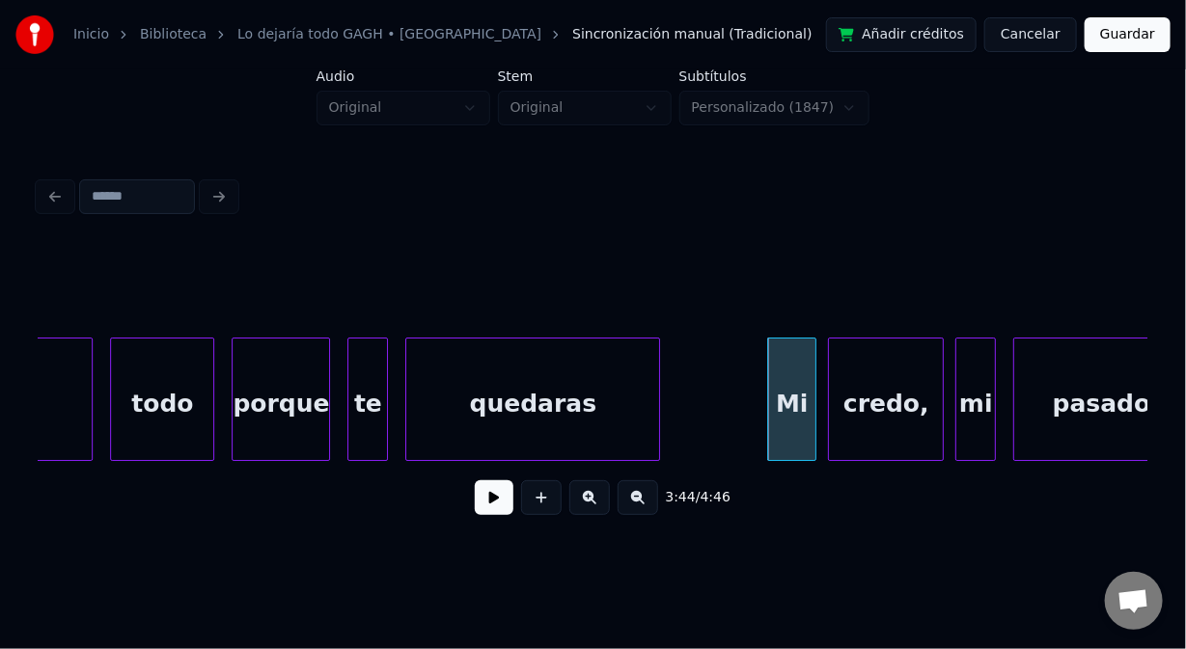
click at [491, 501] on button at bounding box center [494, 498] width 39 height 35
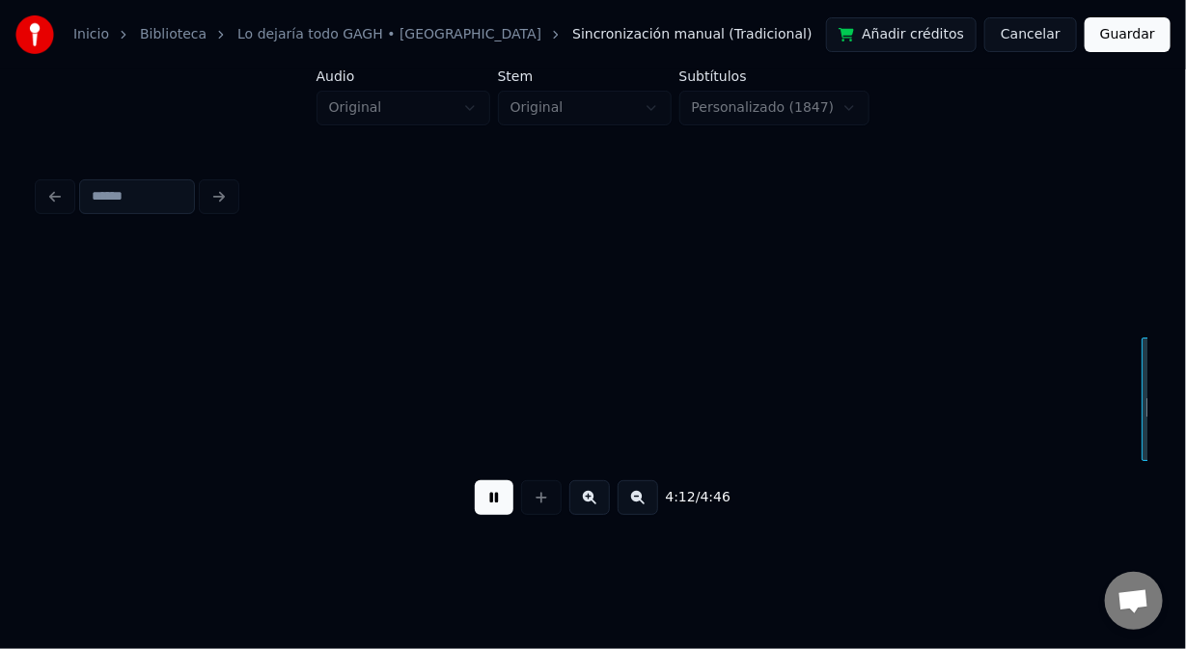
scroll to position [0, 73162]
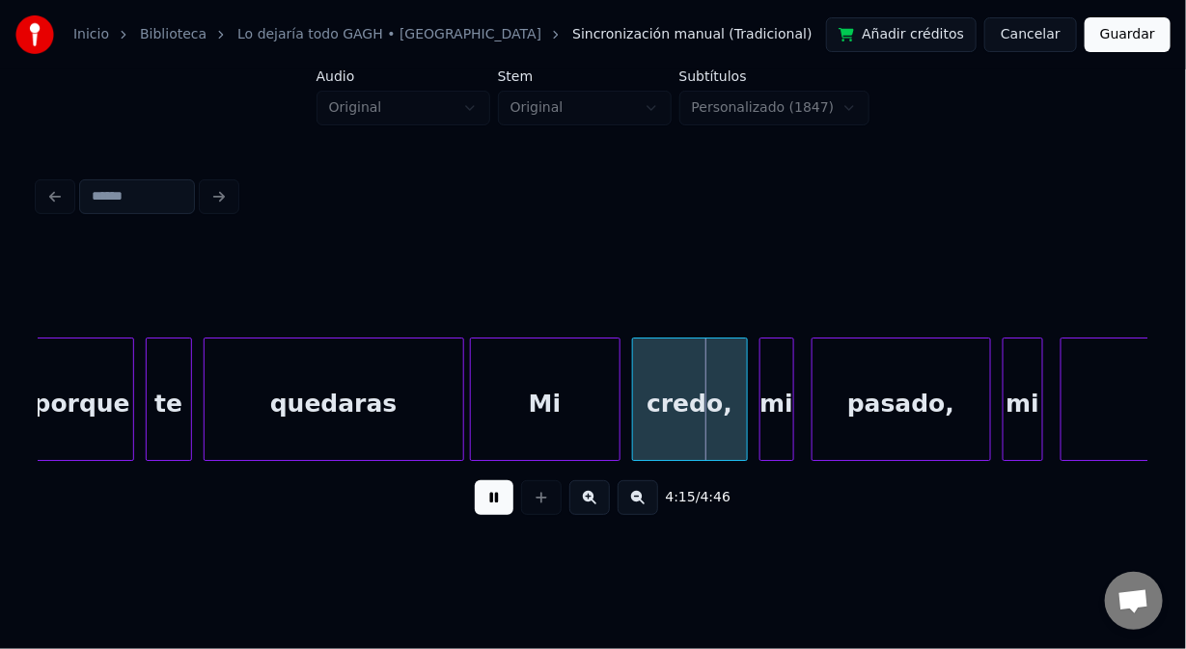
click at [494, 510] on button at bounding box center [494, 498] width 39 height 35
click at [569, 423] on div at bounding box center [572, 400] width 6 height 122
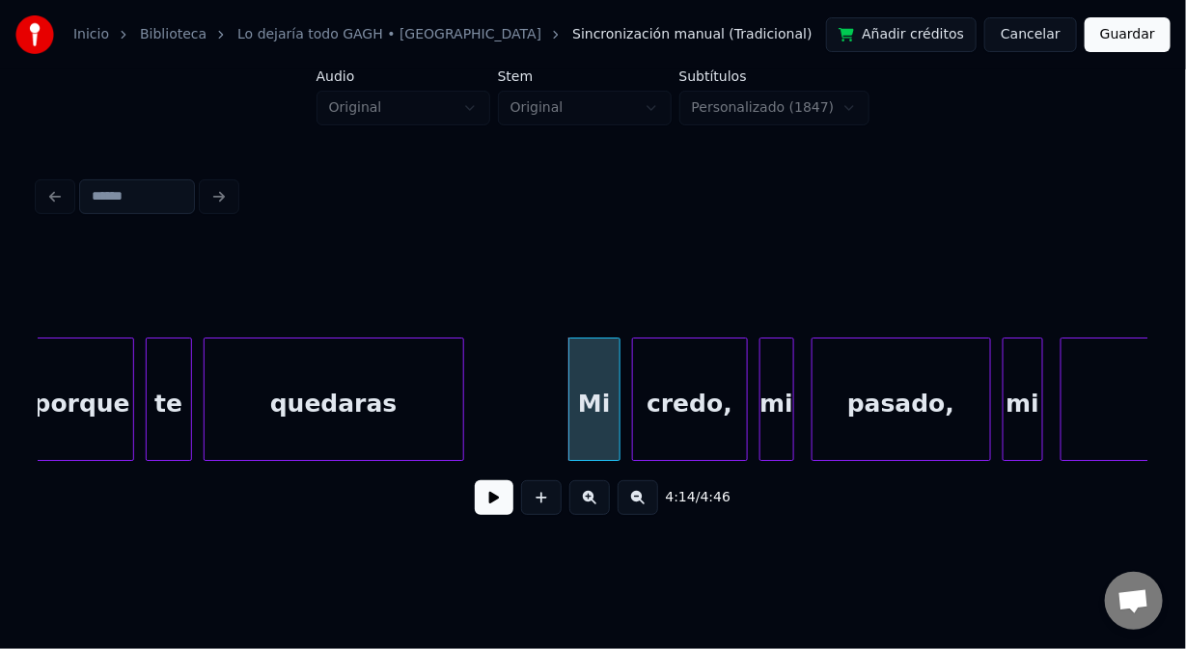
click at [497, 501] on button at bounding box center [494, 498] width 39 height 35
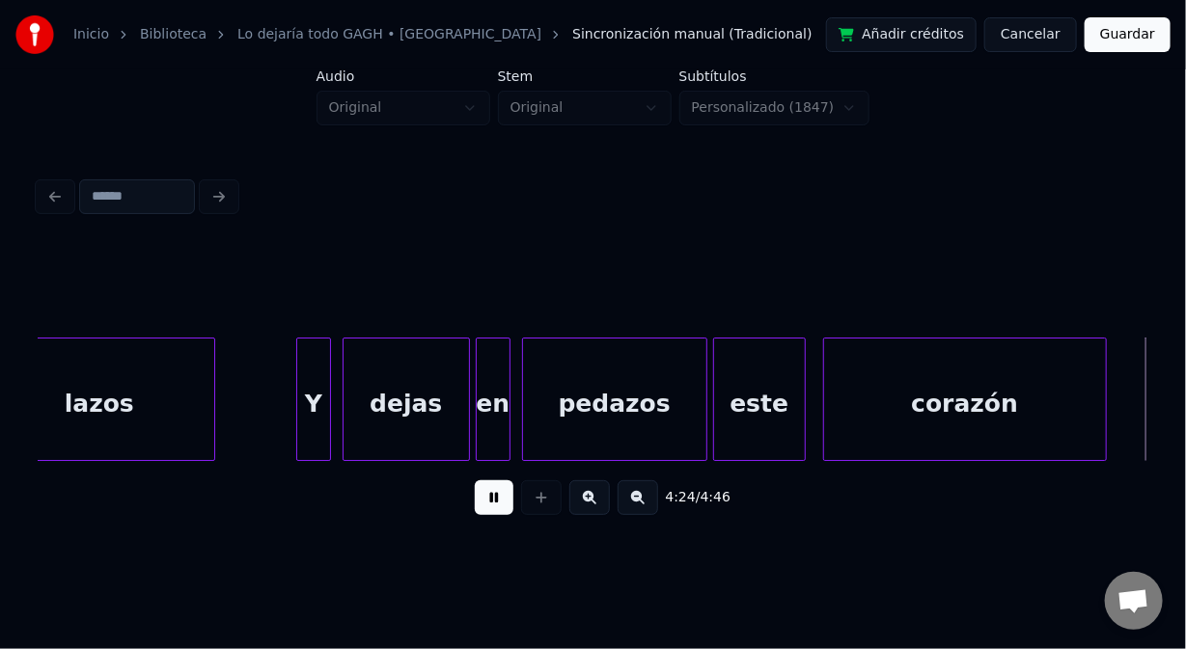
scroll to position [0, 76496]
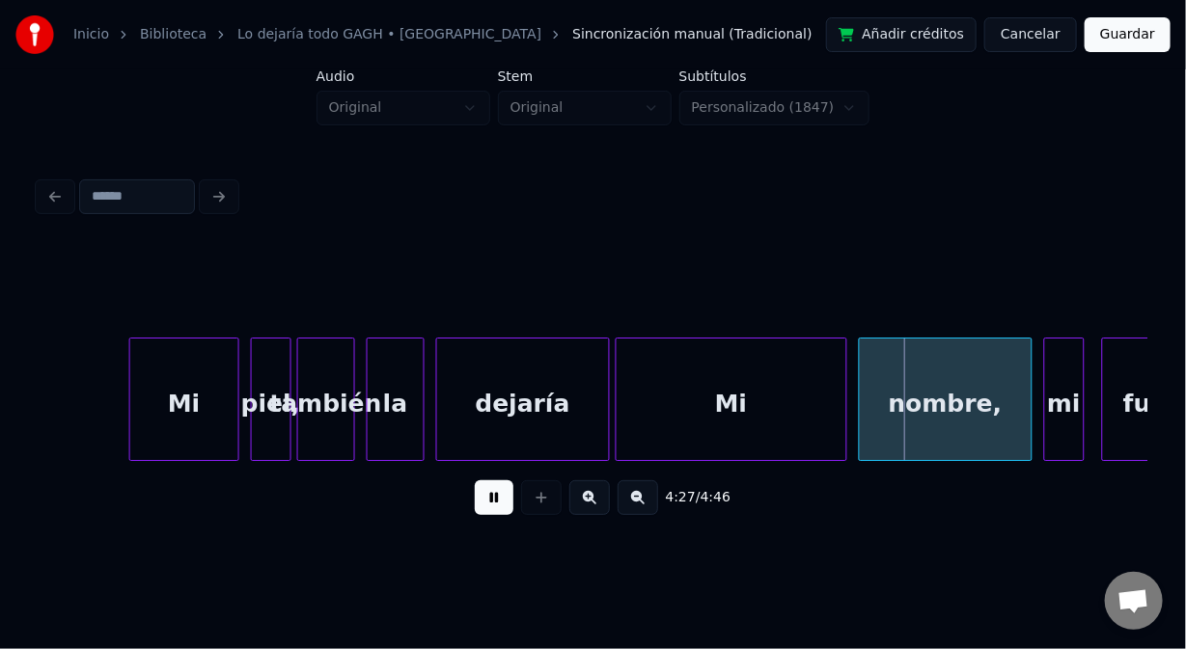
click at [498, 506] on button at bounding box center [494, 498] width 39 height 35
click at [792, 411] on div at bounding box center [795, 400] width 6 height 122
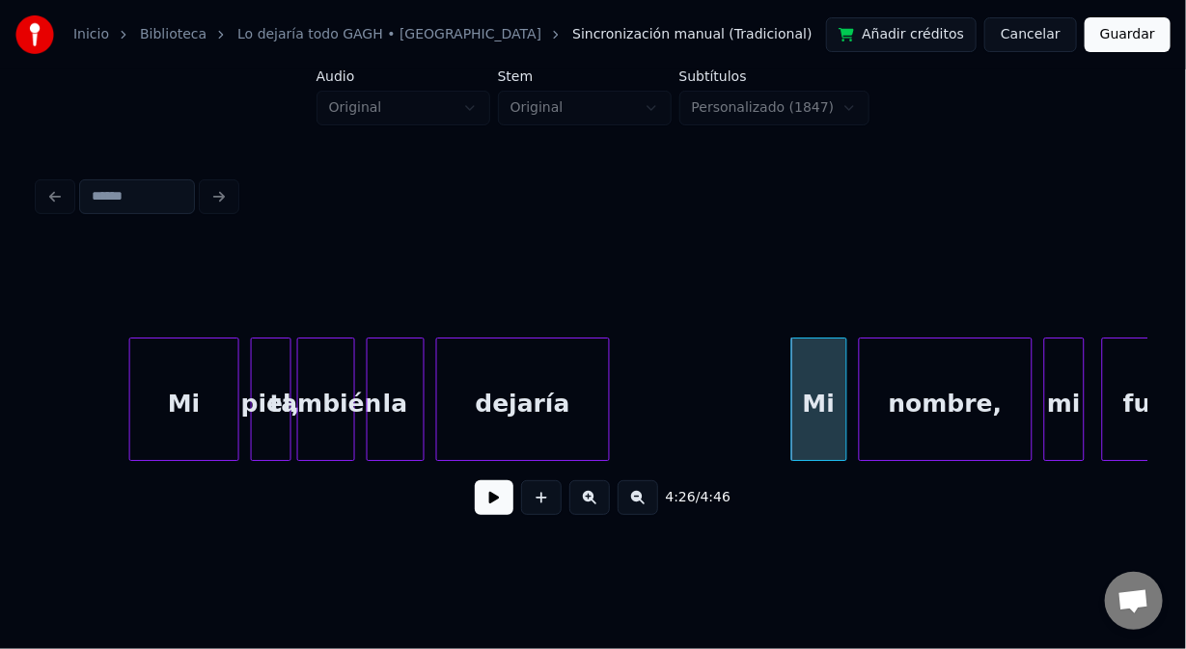
click at [489, 510] on button at bounding box center [494, 498] width 39 height 35
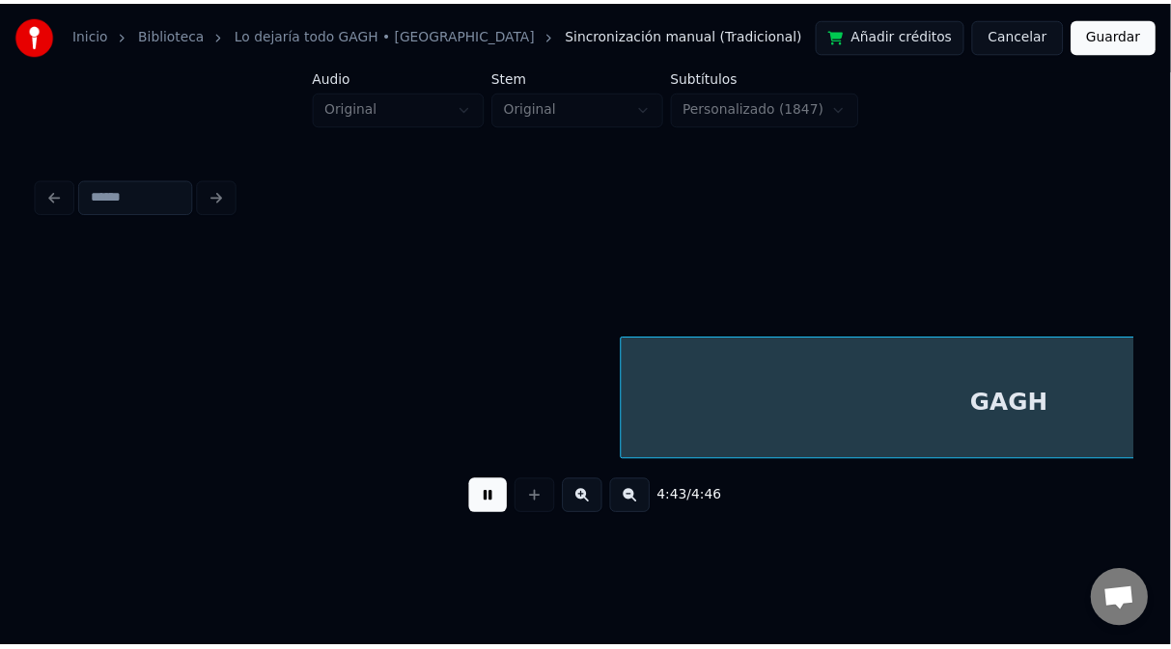
scroll to position [0, 81811]
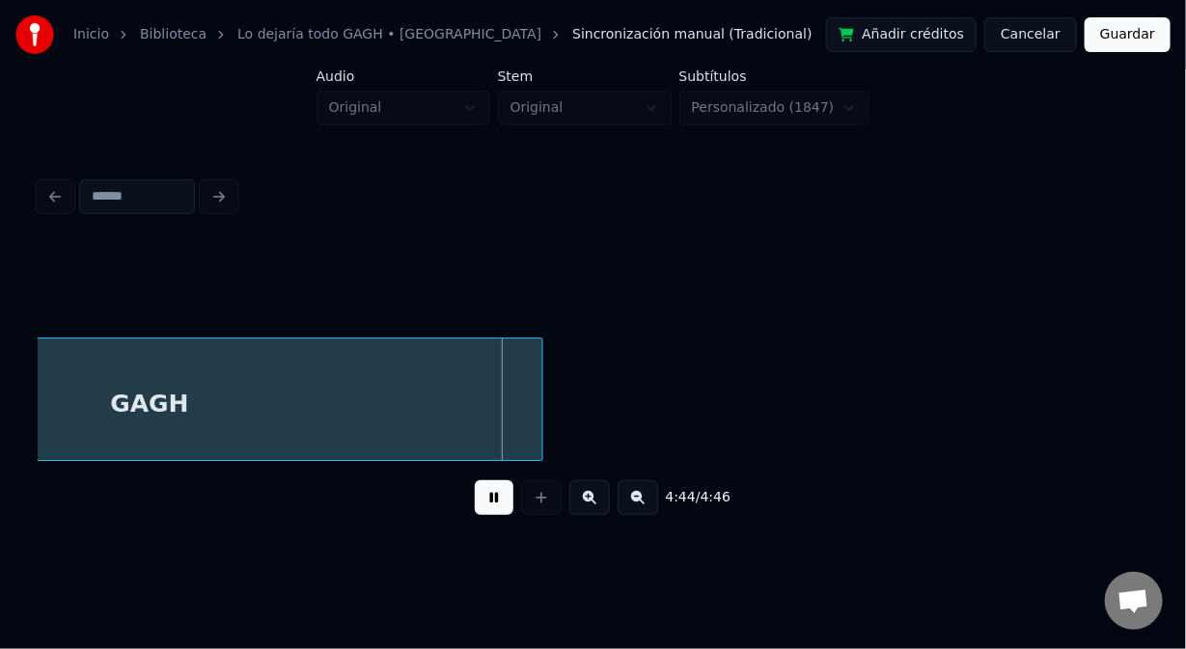
click at [1126, 32] on button "Guardar" at bounding box center [1128, 34] width 86 height 35
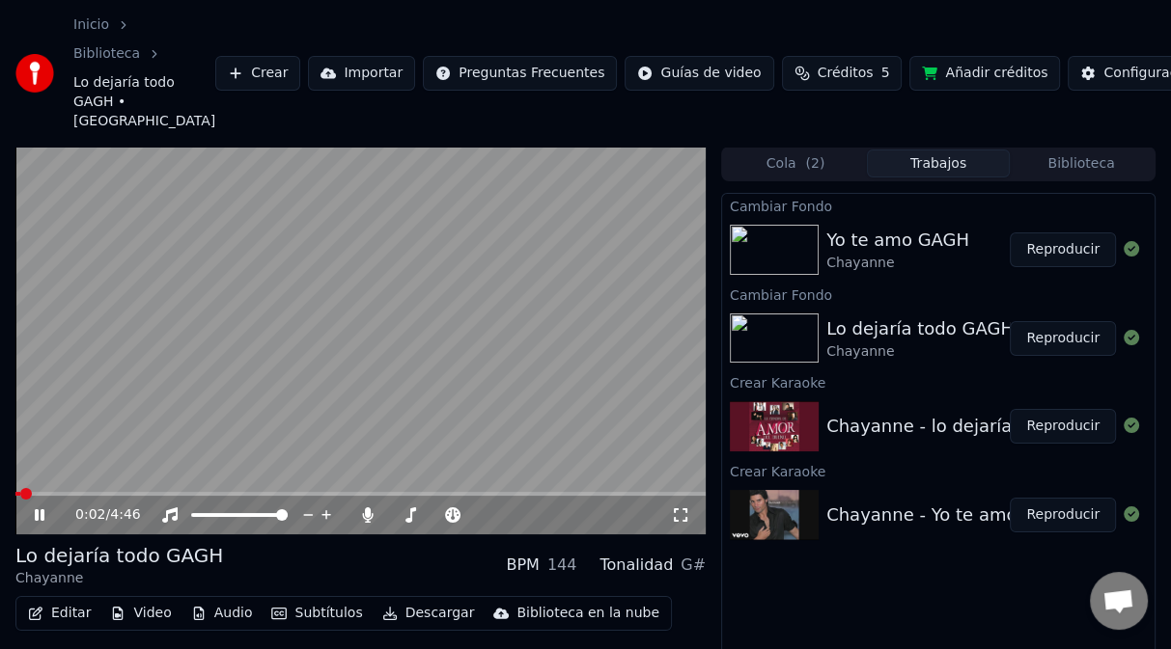
click at [664, 494] on span at bounding box center [360, 494] width 690 height 4
click at [639, 495] on span at bounding box center [348, 494] width 666 height 4
click at [1057, 253] on button "Reproducir" at bounding box center [1062, 250] width 106 height 35
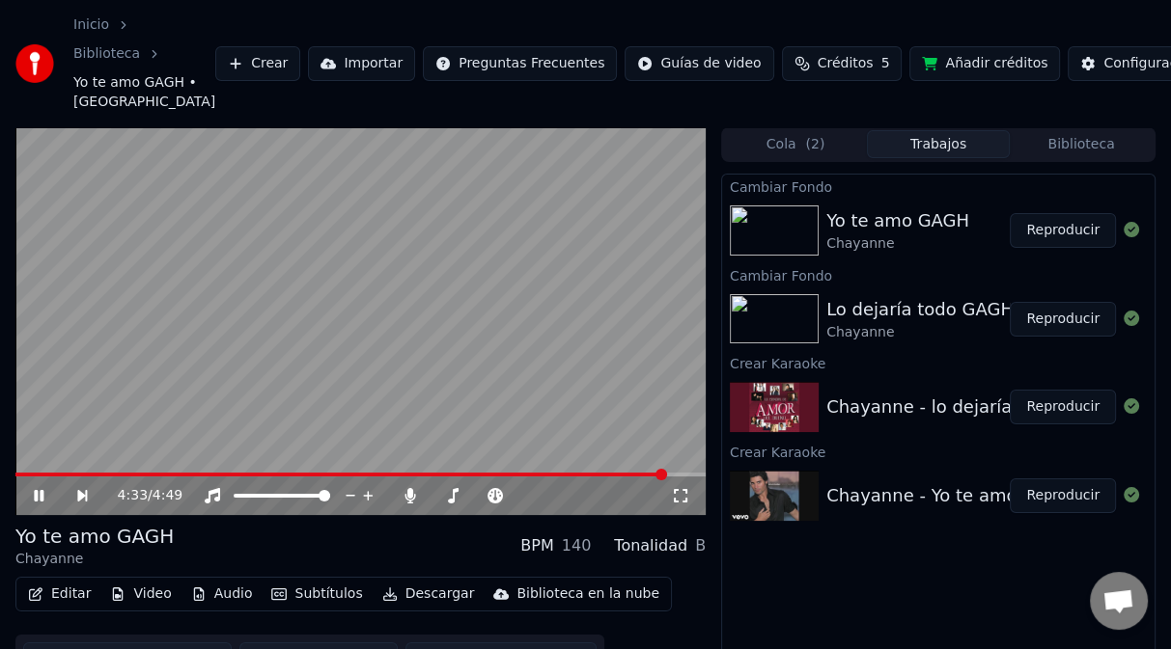
click at [666, 475] on span at bounding box center [360, 475] width 690 height 4
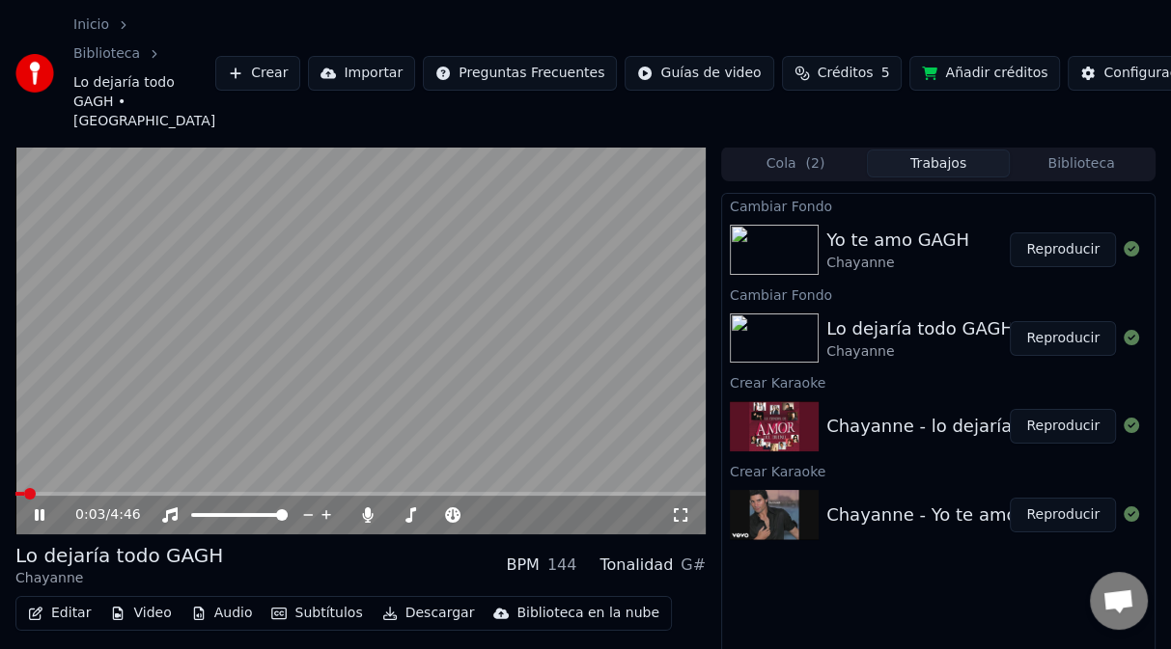
click at [1092, 172] on button "Biblioteca" at bounding box center [1080, 164] width 143 height 28
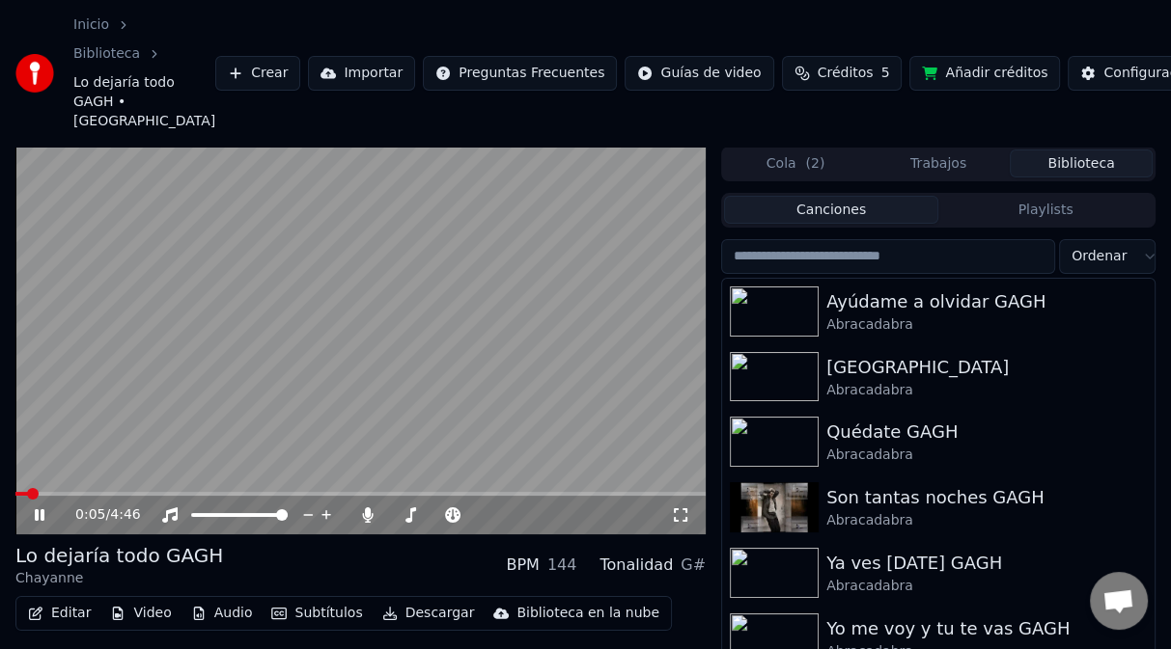
click at [571, 365] on video at bounding box center [360, 341] width 690 height 388
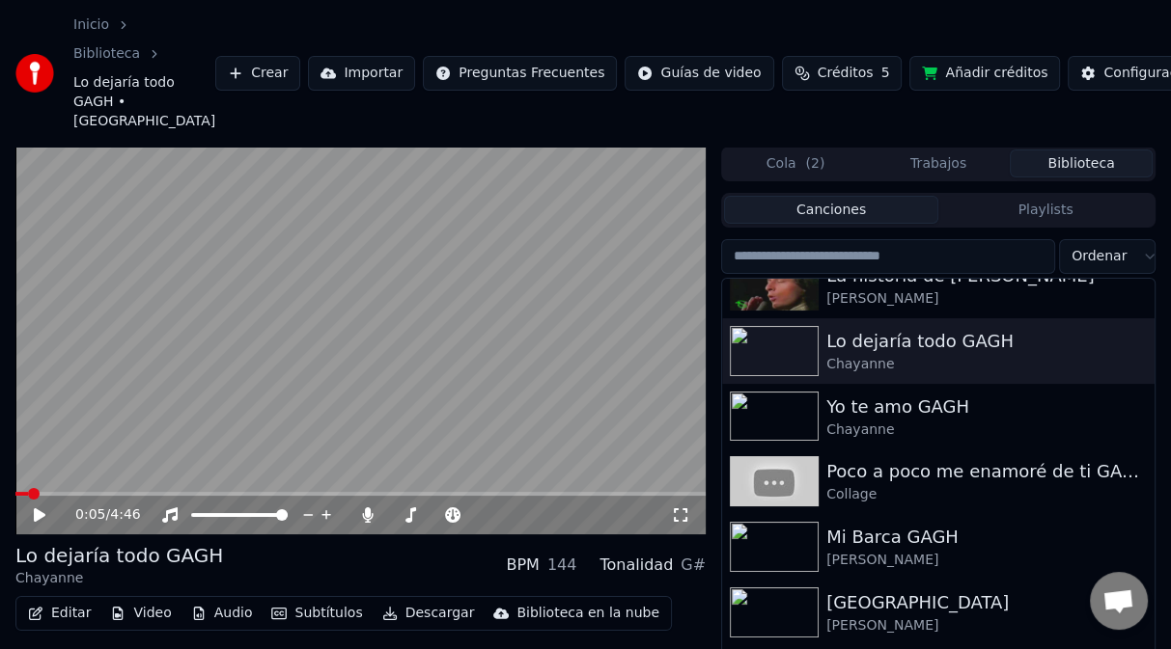
scroll to position [1158, 0]
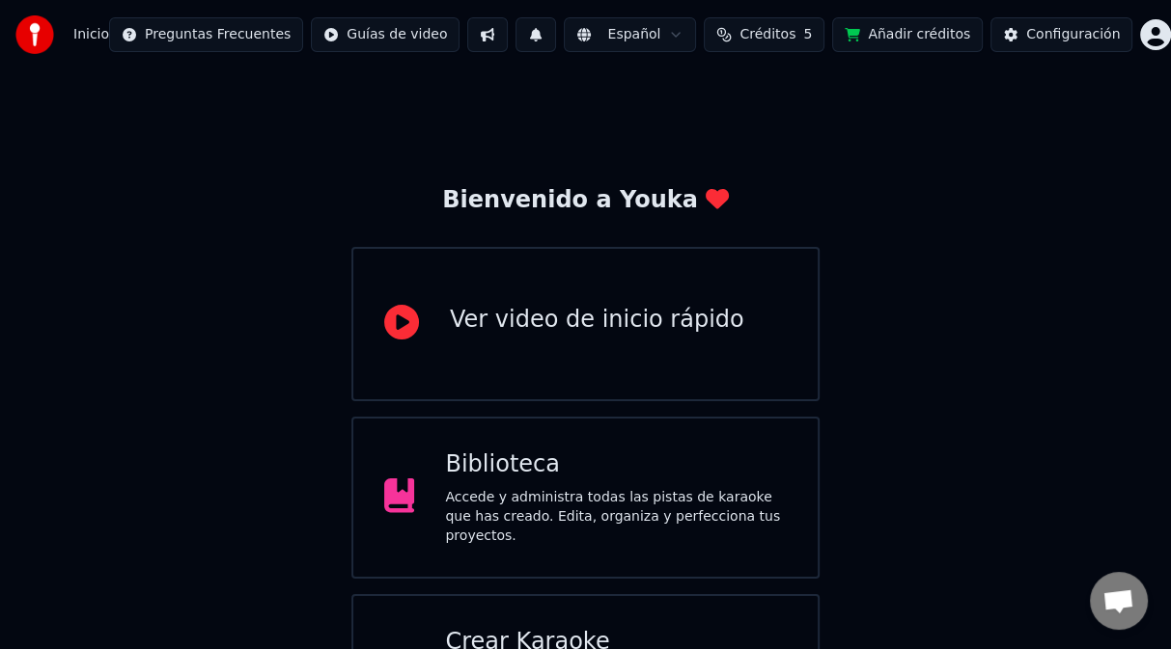
click at [505, 38] on button at bounding box center [487, 34] width 41 height 35
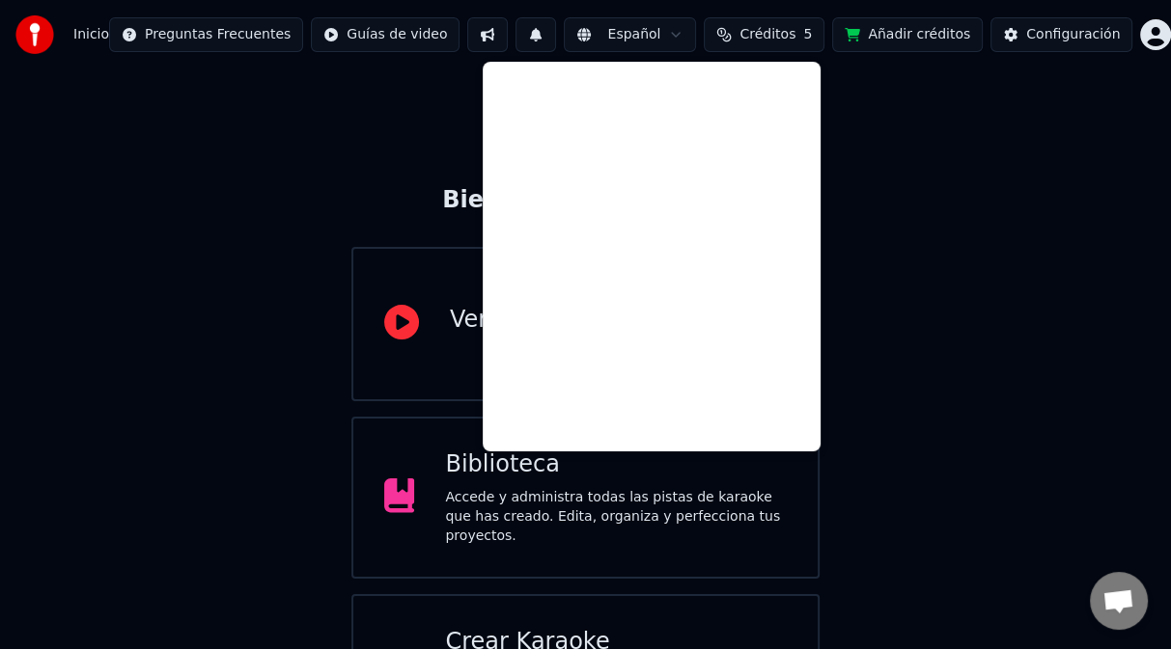
click at [556, 38] on button at bounding box center [535, 34] width 41 height 35
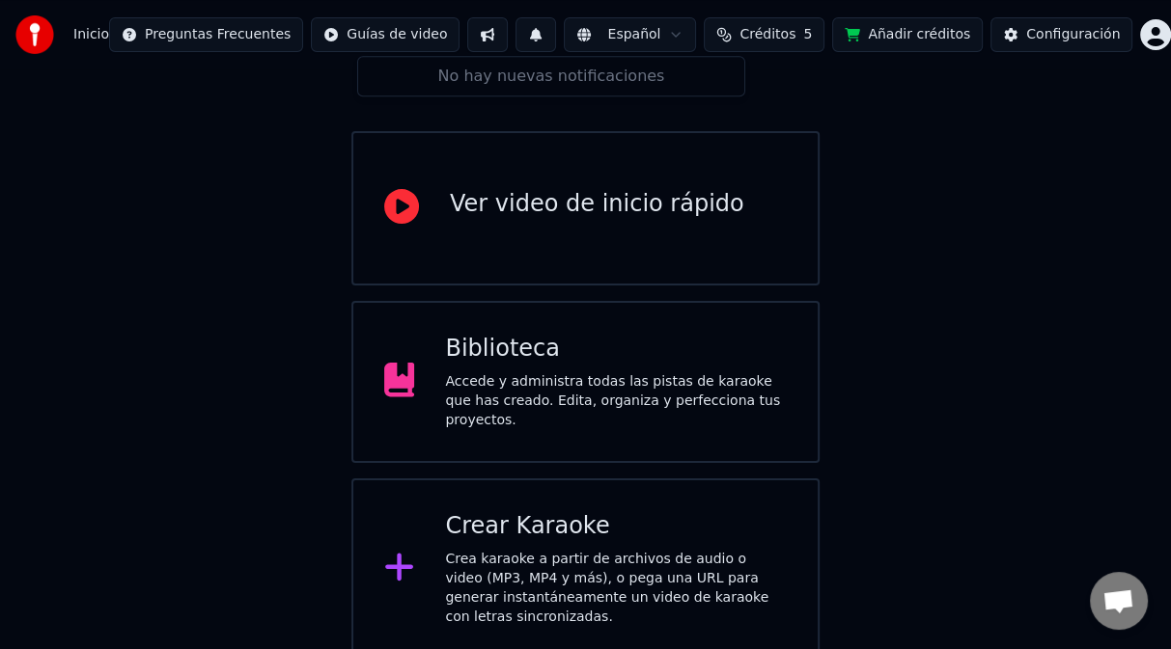
scroll to position [118, 0]
click at [593, 373] on div "Biblioteca Accede y administra todas las pistas de karaoke que has creado. Edit…" at bounding box center [616, 380] width 342 height 96
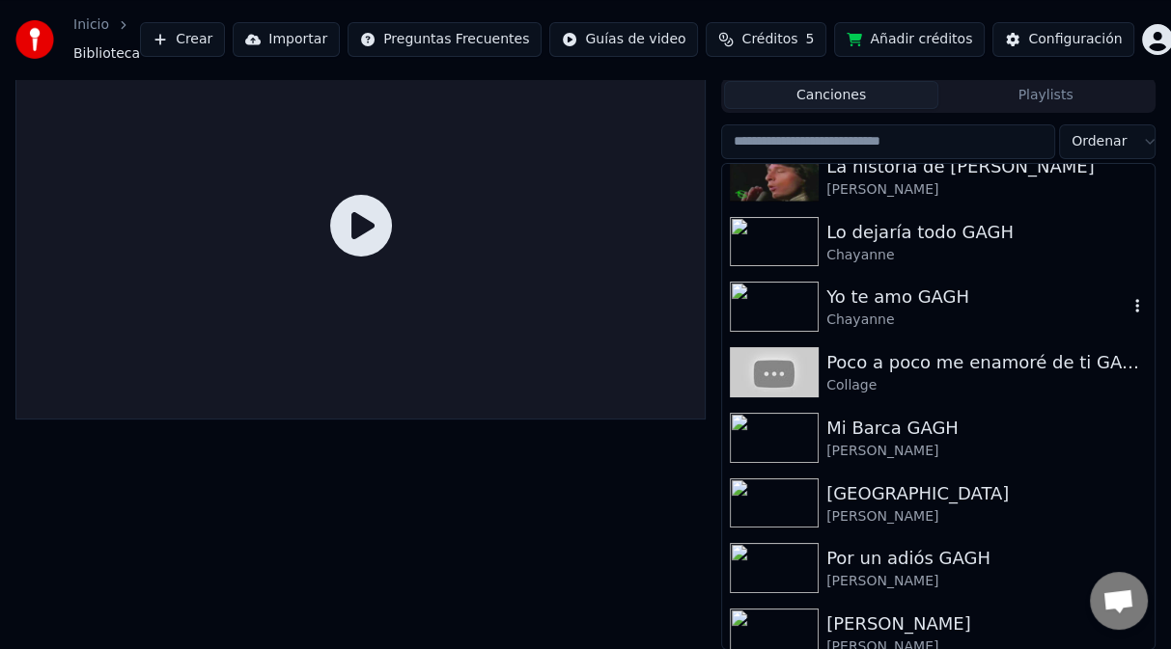
scroll to position [1158, 0]
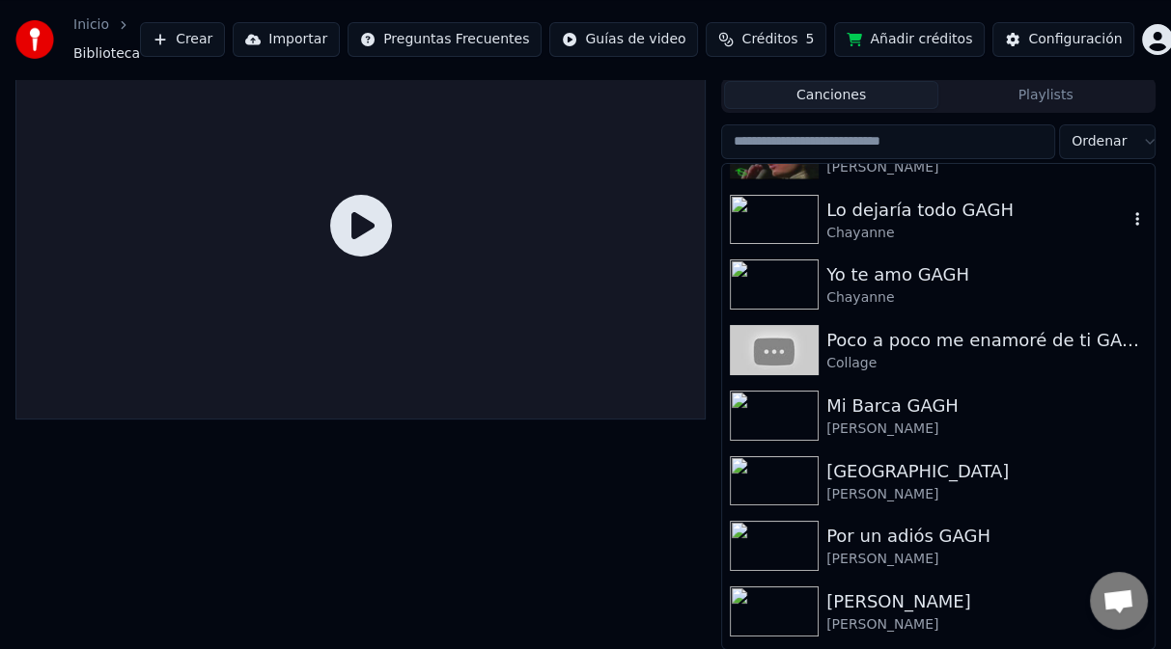
click at [872, 213] on div "Lo dejaría todo GAGH" at bounding box center [976, 210] width 301 height 27
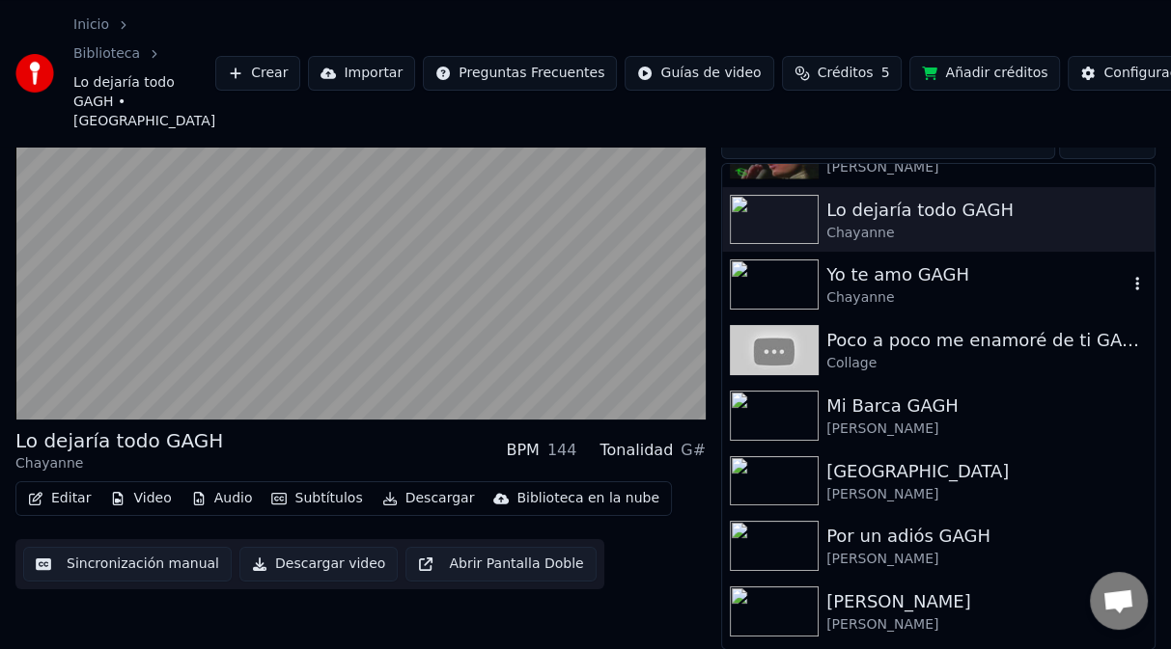
click at [874, 281] on div "Yo te amo GAGH" at bounding box center [976, 275] width 301 height 27
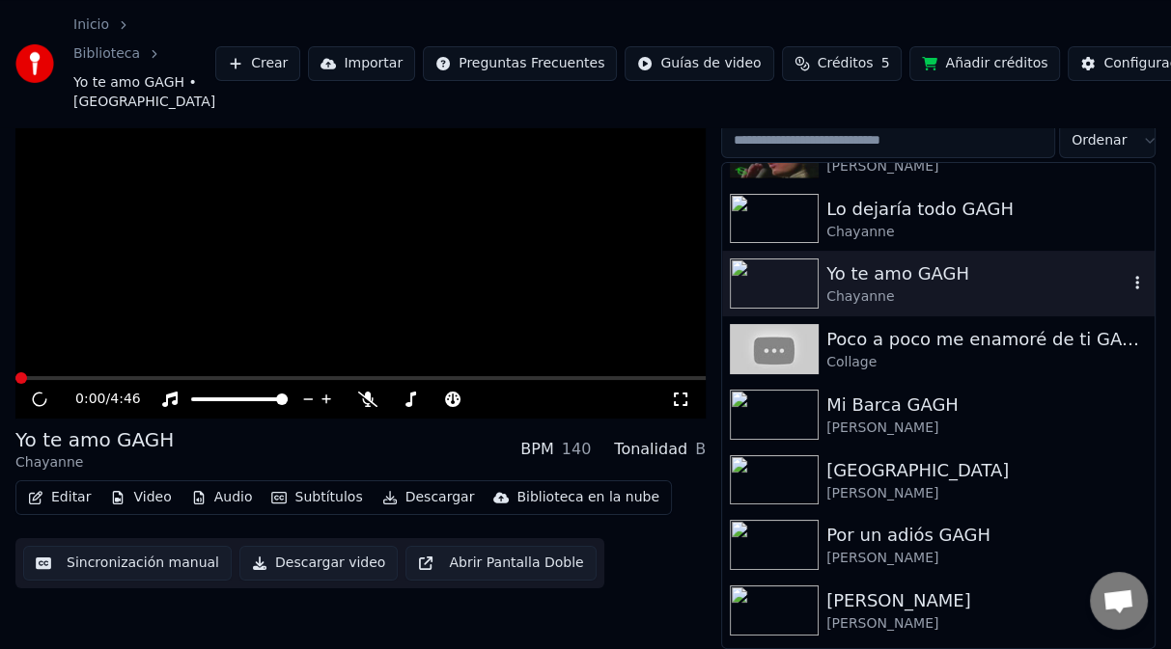
scroll to position [96, 0]
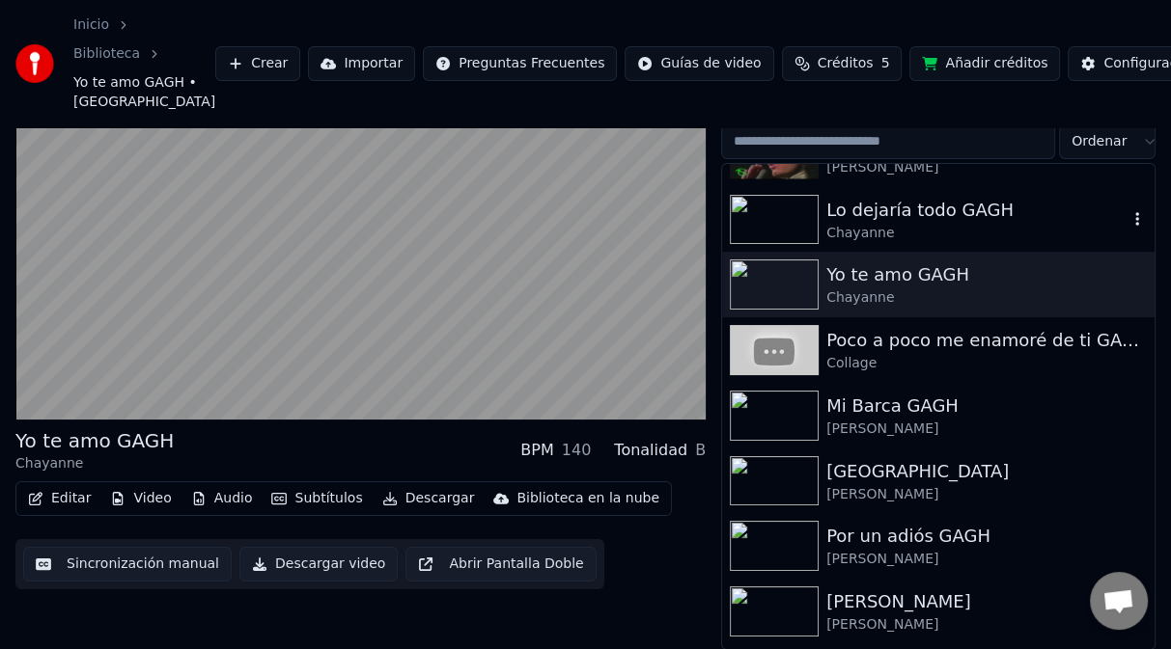
click at [950, 239] on div "Chayanne" at bounding box center [976, 233] width 301 height 19
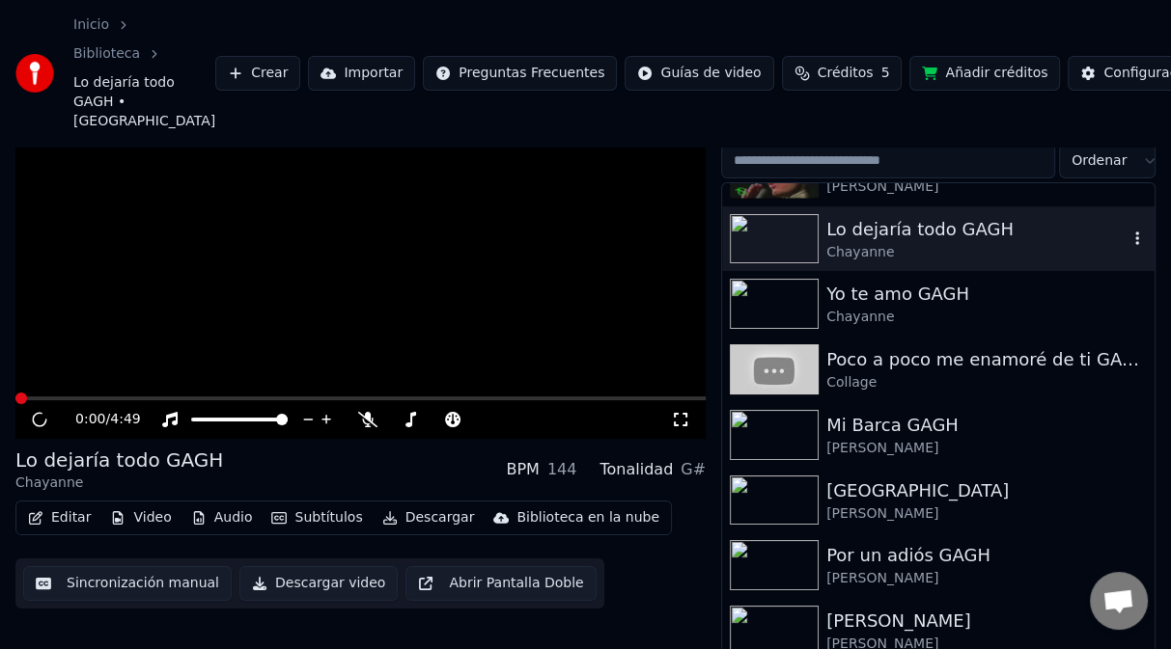
scroll to position [115, 0]
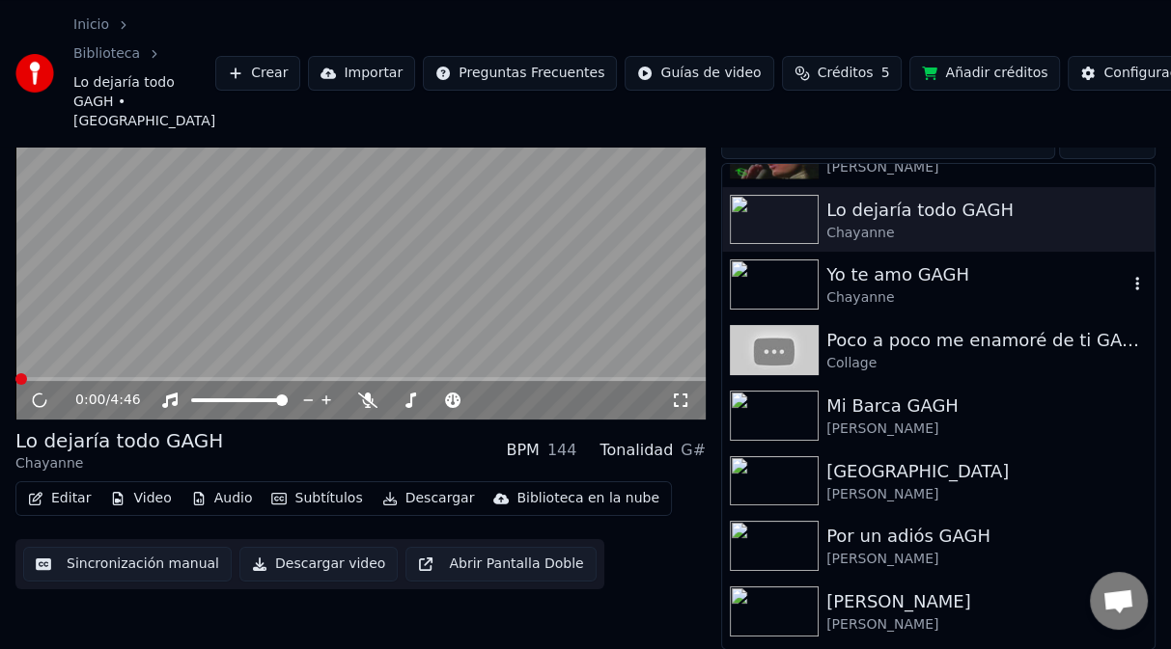
click at [943, 294] on div "Chayanne" at bounding box center [976, 298] width 301 height 19
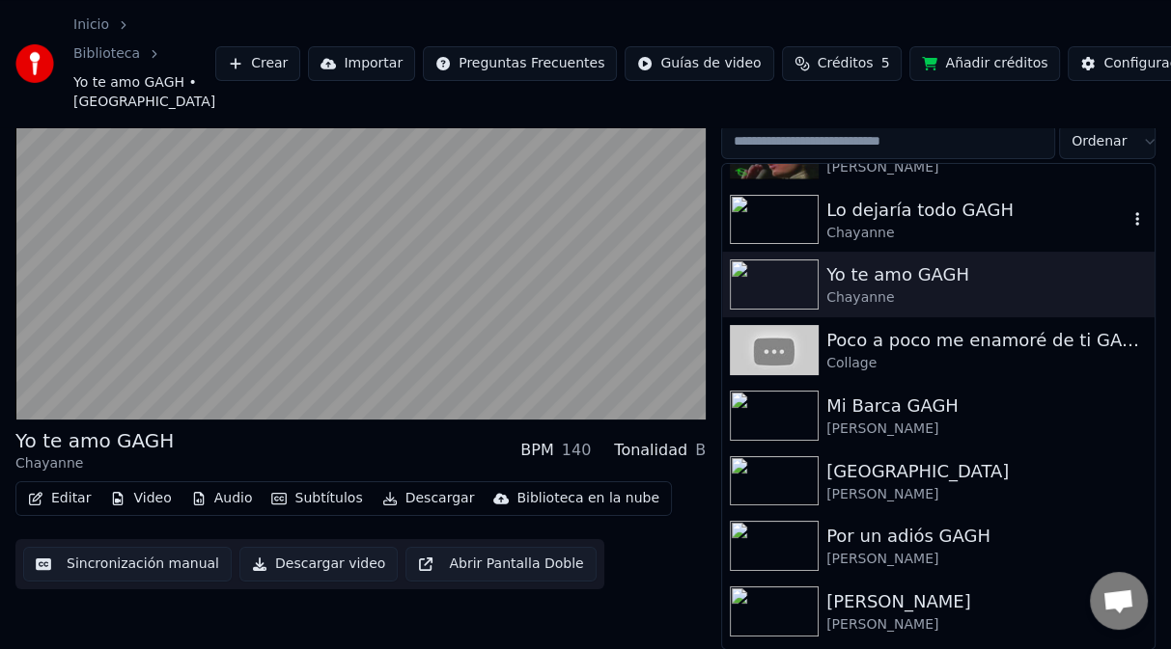
click at [953, 224] on div "Chayanne" at bounding box center [976, 233] width 301 height 19
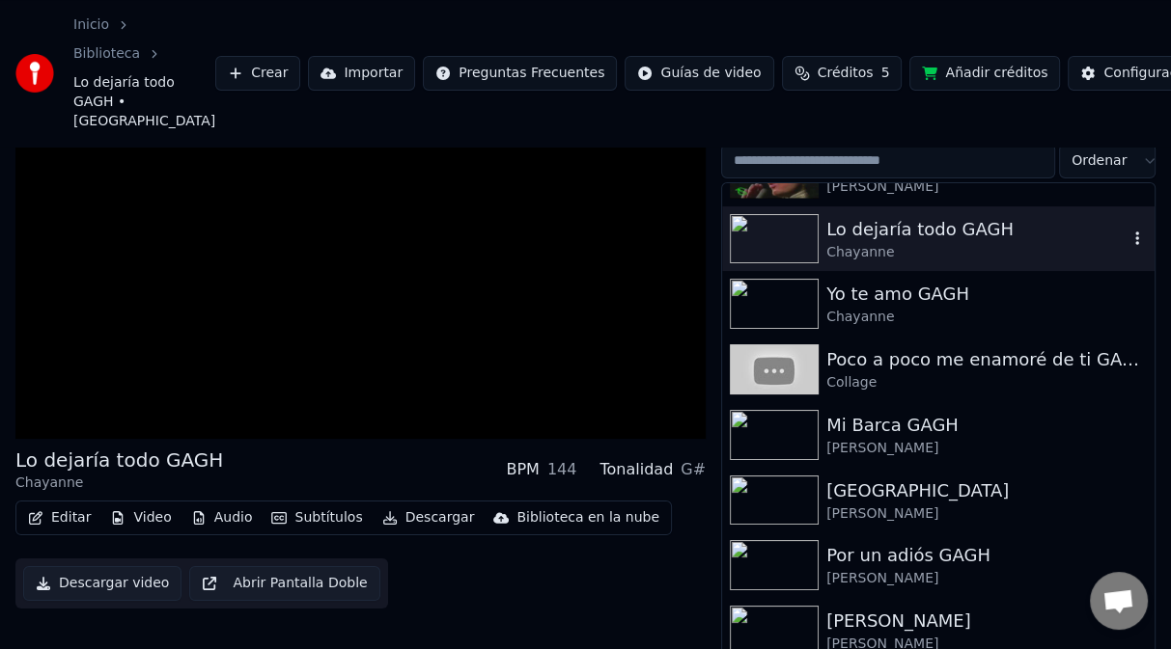
scroll to position [115, 0]
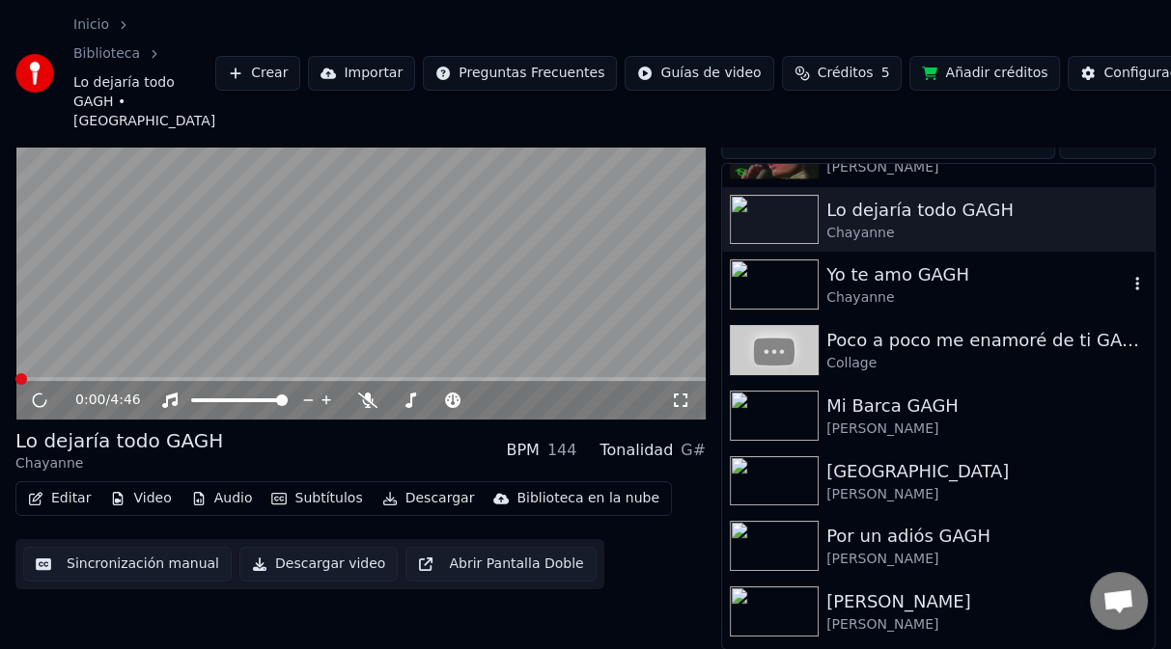
click at [902, 267] on div "Yo te amo GAGH" at bounding box center [976, 275] width 301 height 27
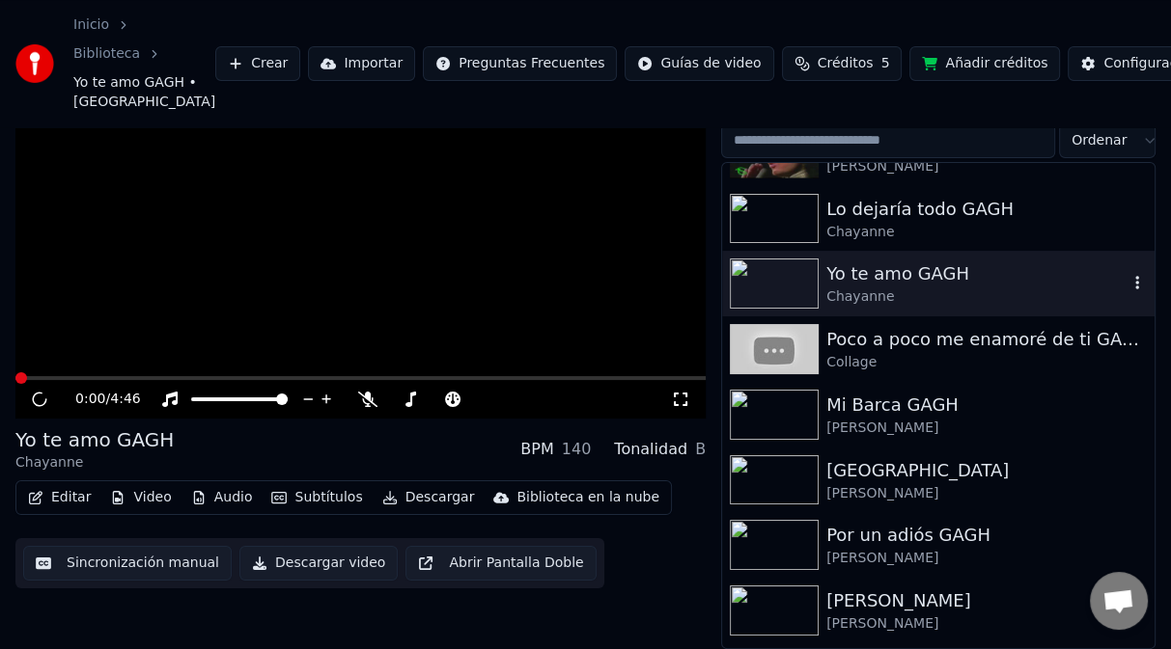
scroll to position [96, 0]
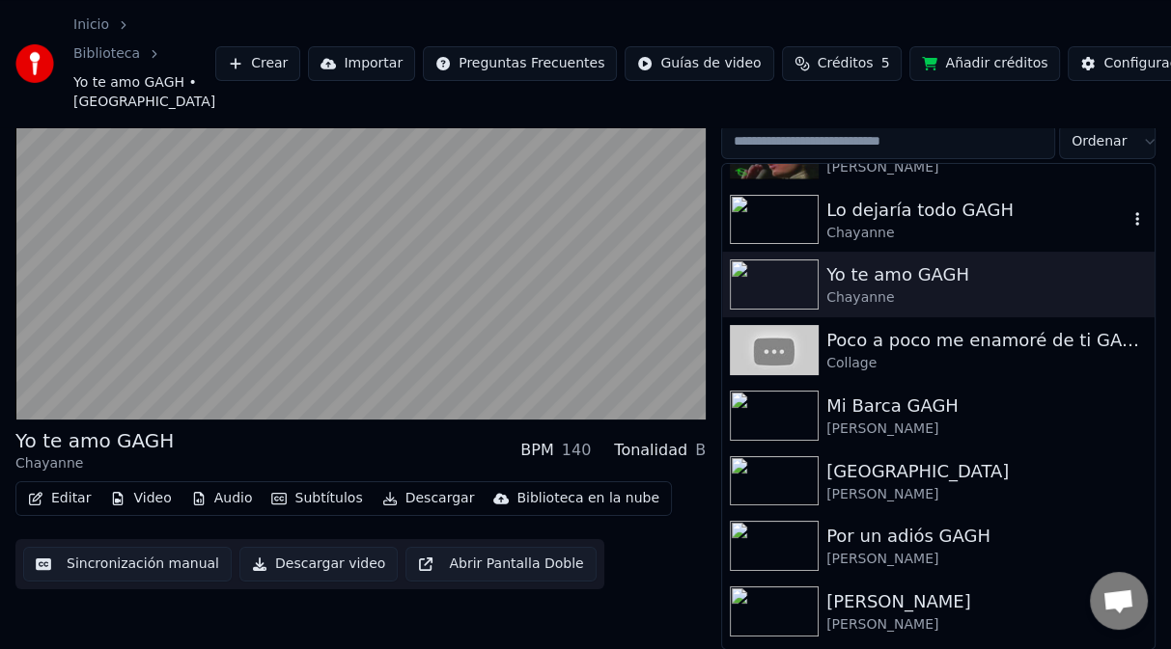
click at [930, 229] on div "Chayanne" at bounding box center [976, 233] width 301 height 19
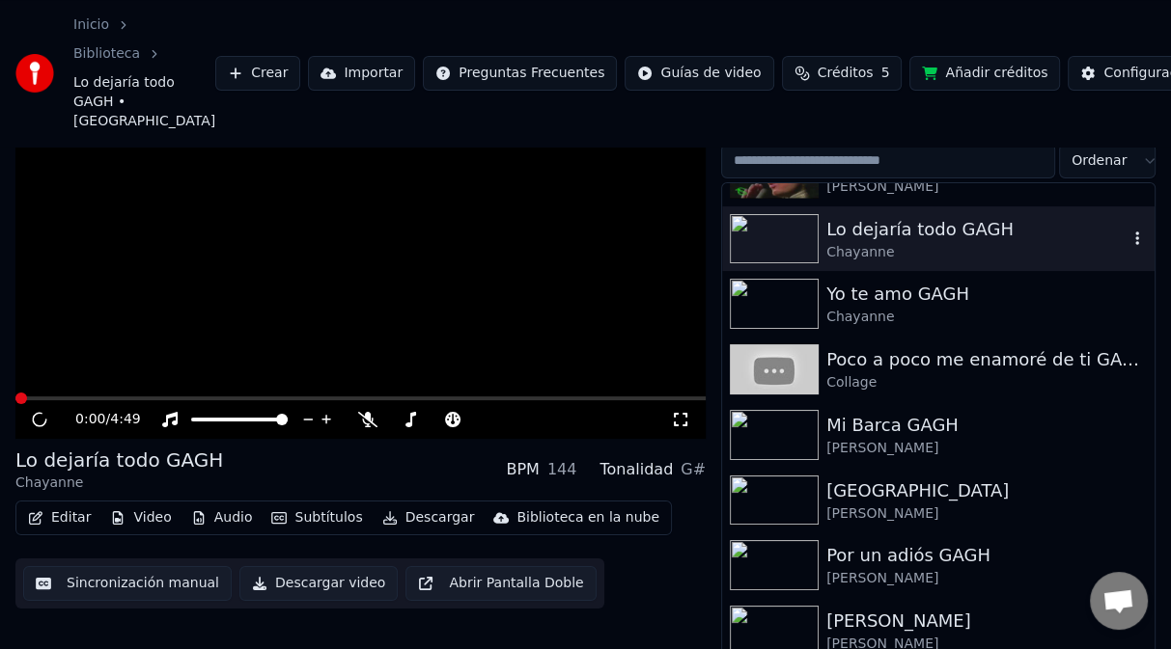
scroll to position [115, 0]
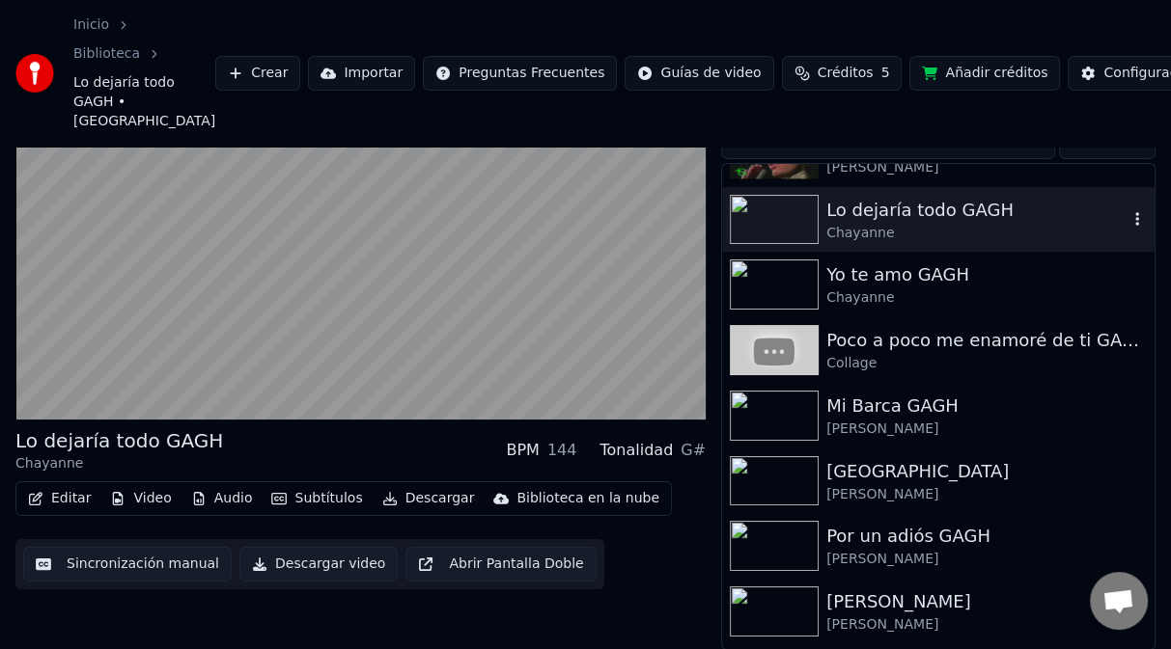
click at [1127, 210] on button "button" at bounding box center [1136, 219] width 19 height 23
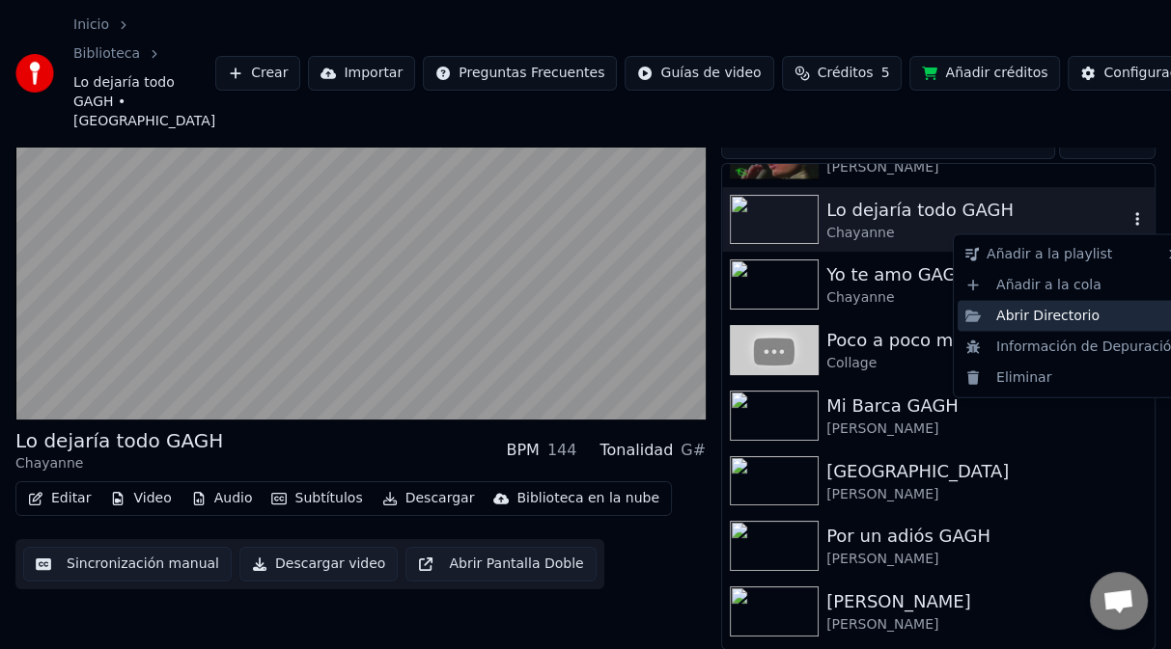
click at [1041, 321] on div "Abrir Directorio" at bounding box center [1072, 316] width 230 height 31
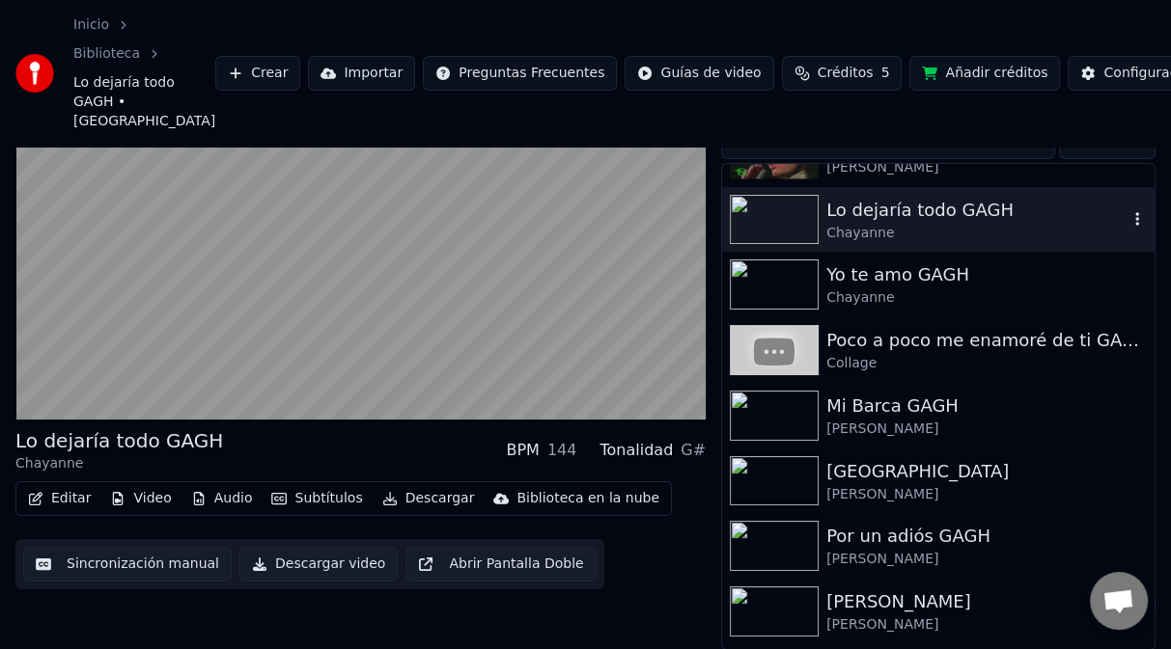
click at [751, 36] on div "Inicio Biblioteca Lo dejaría todo GAGH • Chayanne Crear Importar Preguntas Frec…" at bounding box center [585, 73] width 1171 height 147
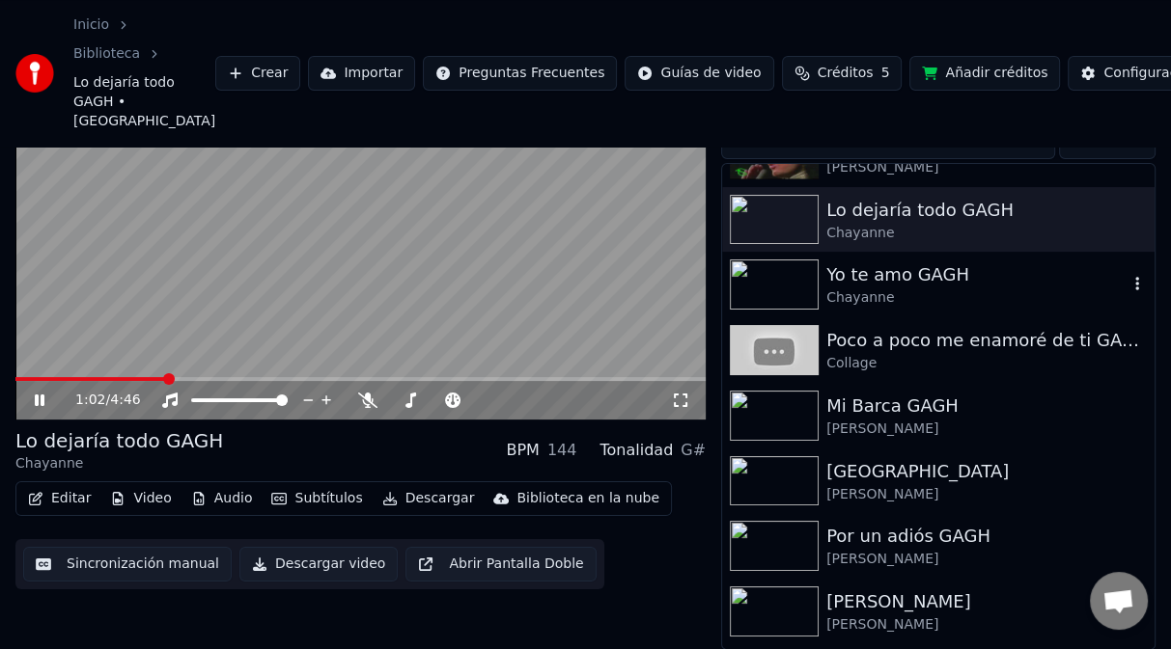
click at [788, 272] on img at bounding box center [774, 285] width 89 height 50
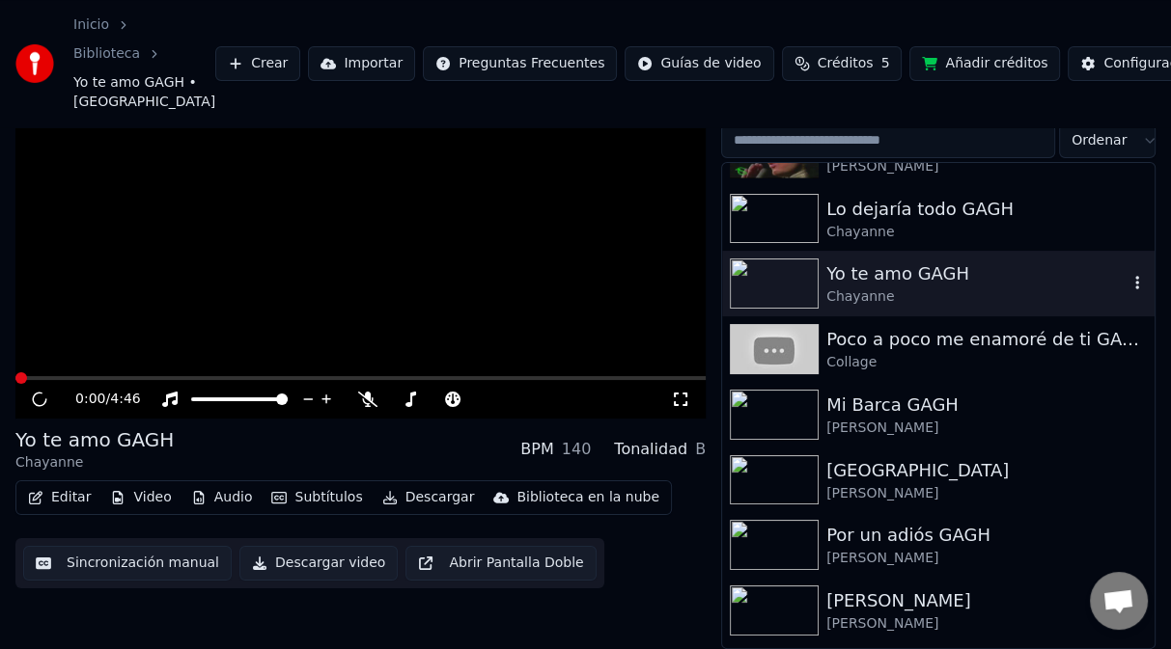
scroll to position [96, 0]
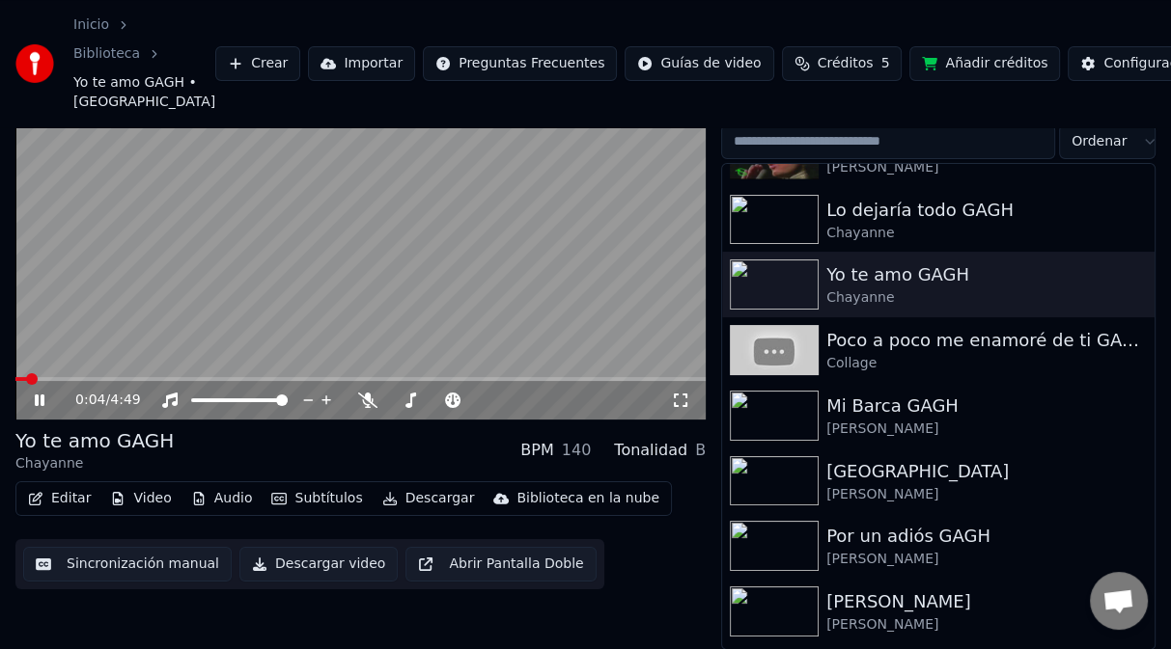
click at [457, 284] on video at bounding box center [360, 226] width 690 height 388
click at [1103, 69] on div "Configuración" at bounding box center [1150, 63] width 94 height 19
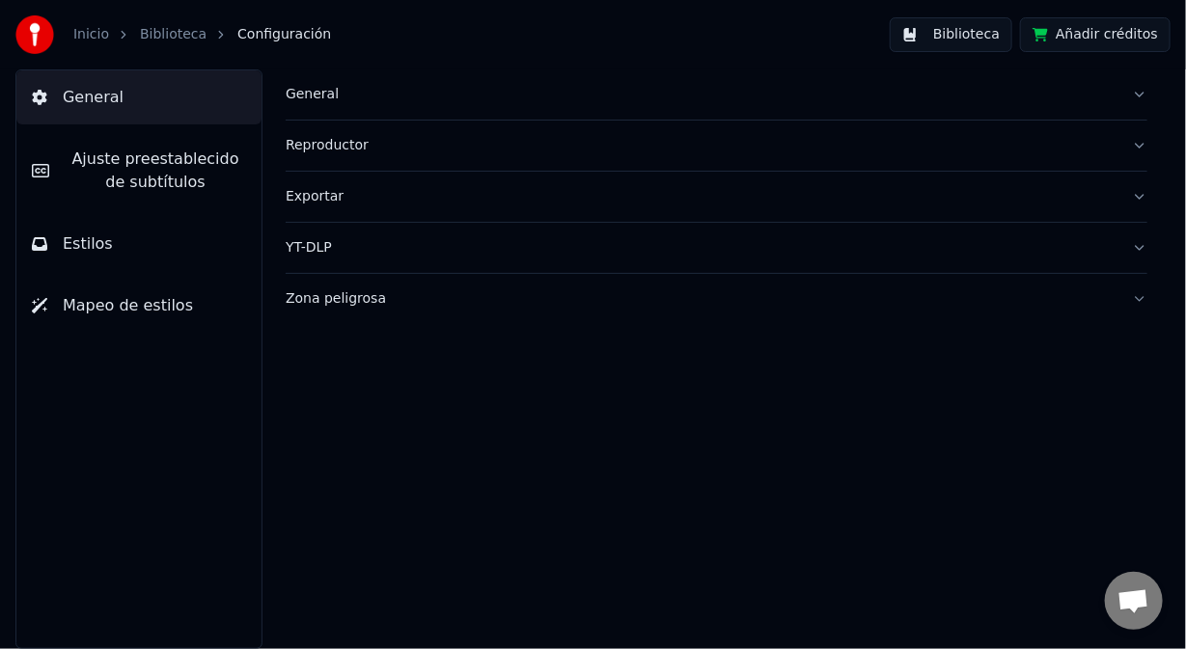
click at [325, 298] on div "Zona peligrosa" at bounding box center [701, 298] width 831 height 19
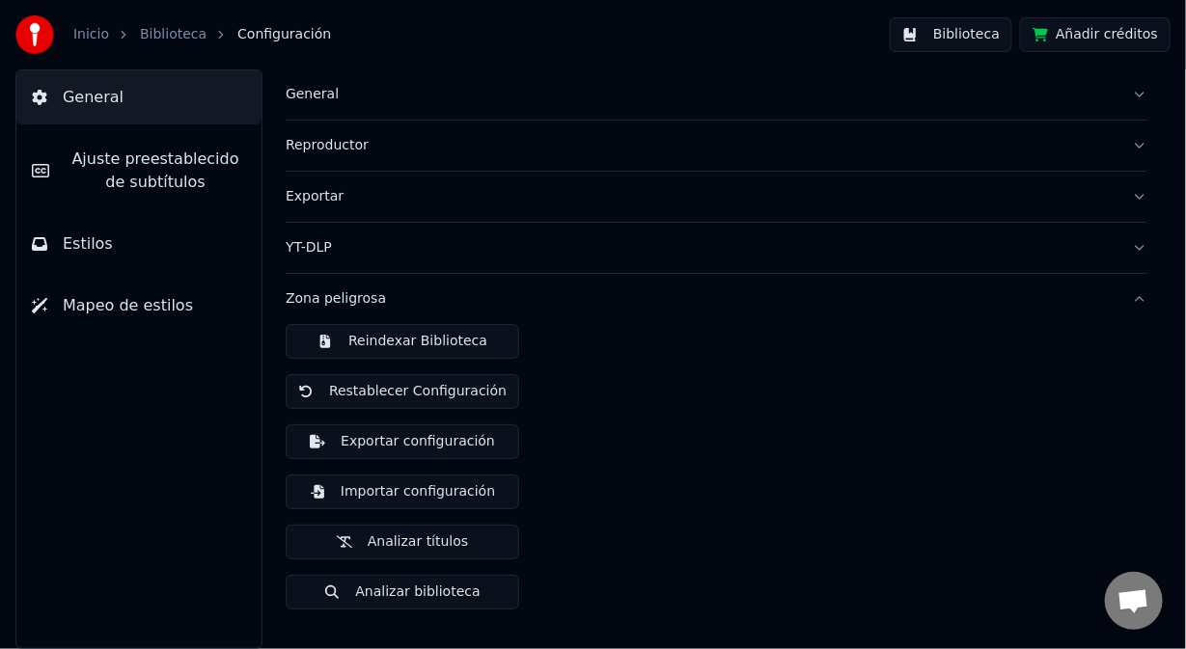
click at [358, 349] on button "Reindexar Biblioteca" at bounding box center [403, 341] width 234 height 35
click at [991, 39] on button "Biblioteca" at bounding box center [951, 34] width 123 height 35
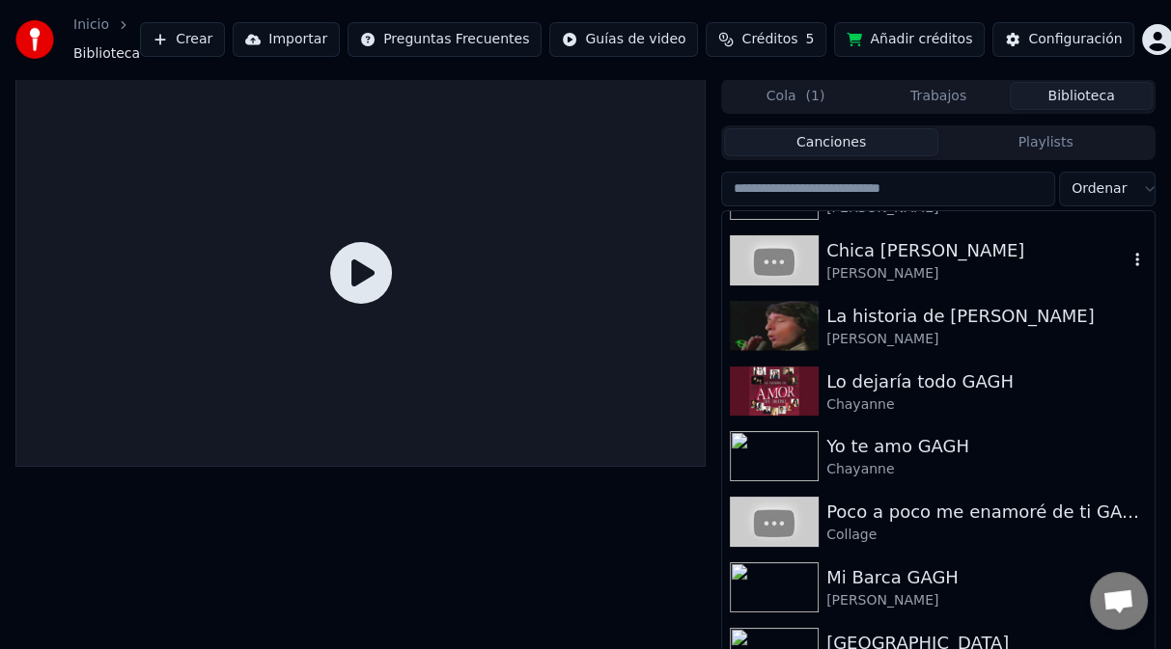
scroll to position [1061, 0]
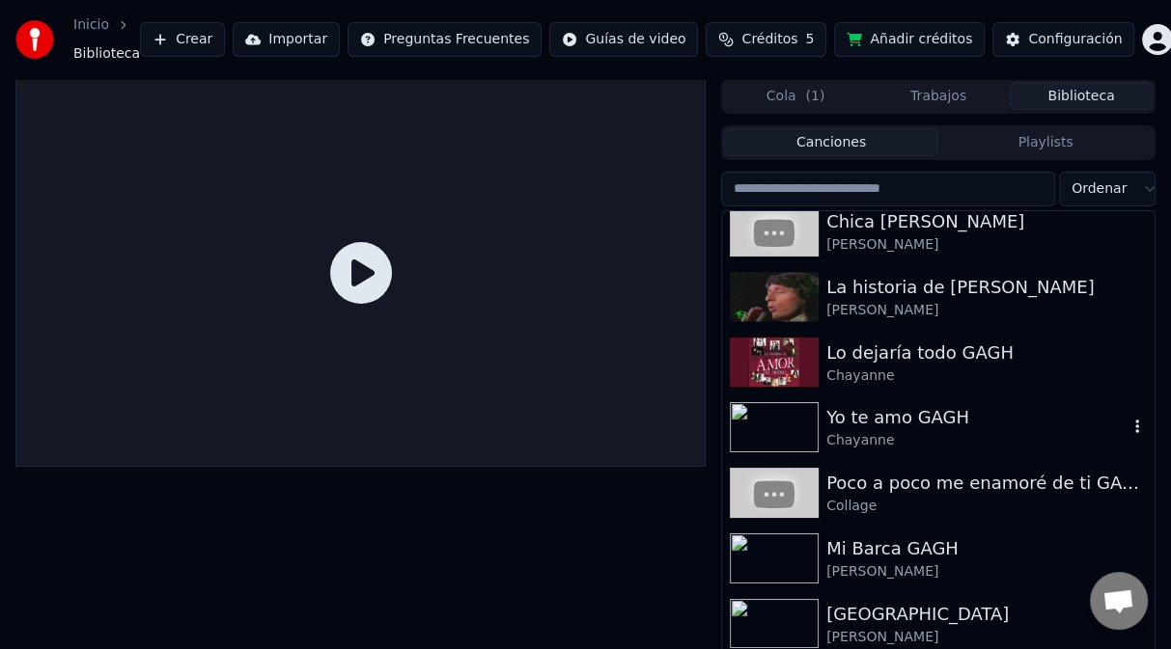
click at [796, 435] on img at bounding box center [774, 427] width 89 height 50
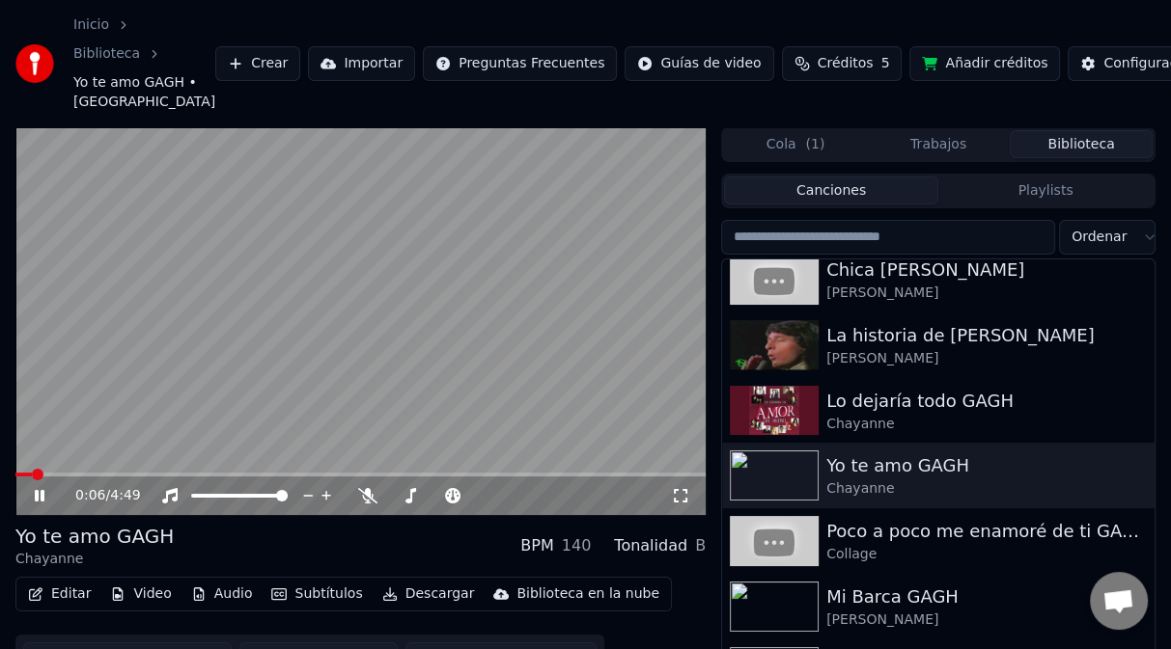
click at [558, 376] on video at bounding box center [360, 321] width 690 height 388
click at [787, 400] on img at bounding box center [774, 411] width 89 height 50
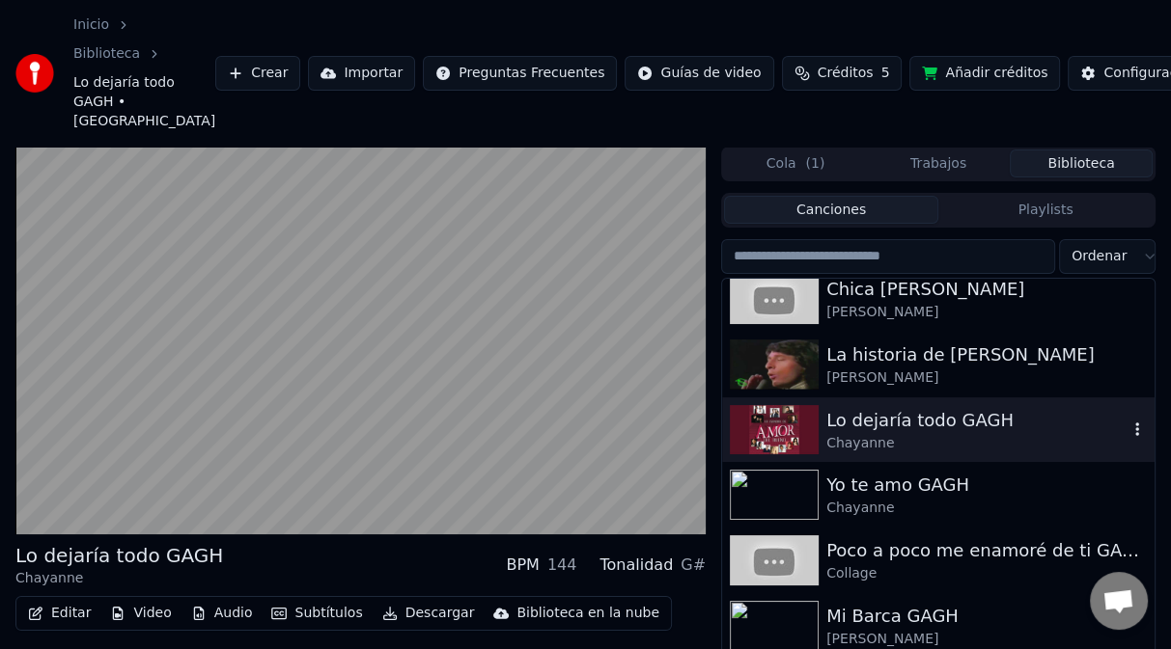
click at [1127, 433] on icon "button" at bounding box center [1136, 429] width 19 height 15
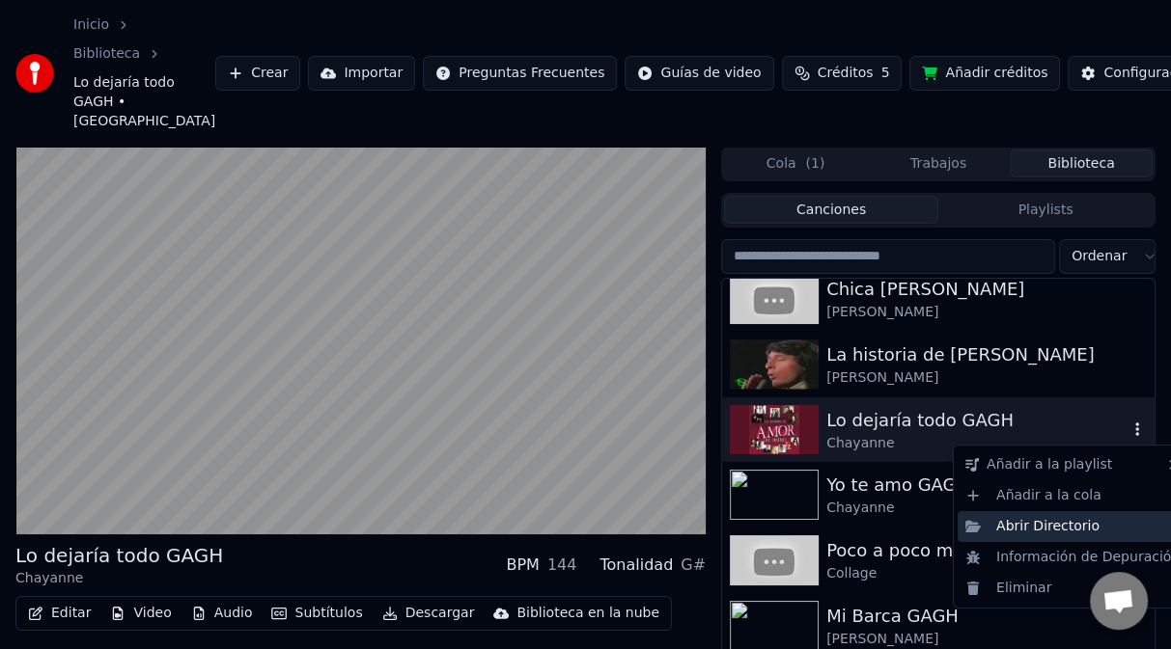
click at [1029, 528] on div "Abrir Directorio" at bounding box center [1072, 526] width 230 height 31
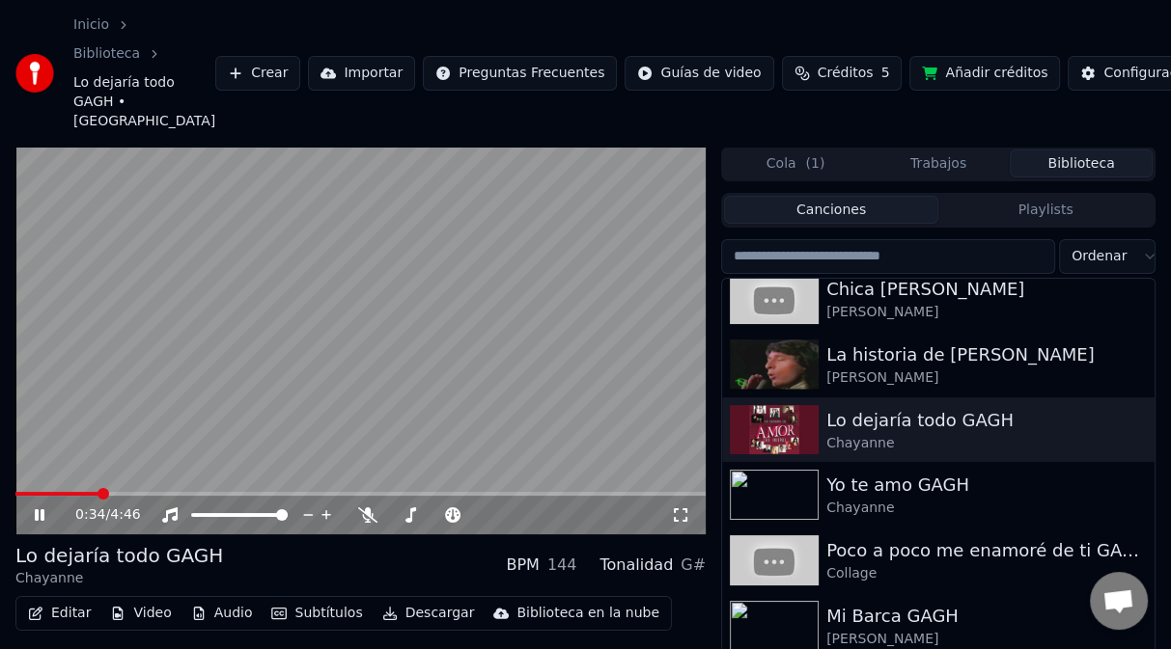
click at [495, 346] on video at bounding box center [360, 341] width 690 height 388
click at [1103, 69] on div "Configuración" at bounding box center [1150, 73] width 94 height 19
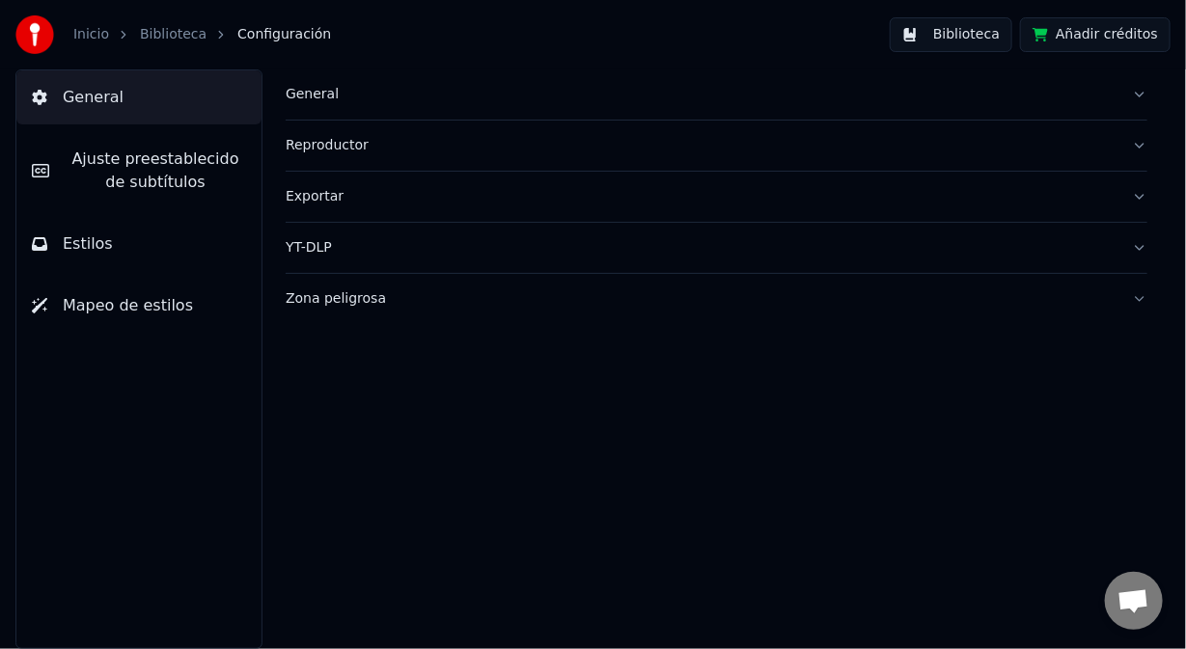
click at [341, 301] on div "Zona peligrosa" at bounding box center [701, 298] width 831 height 19
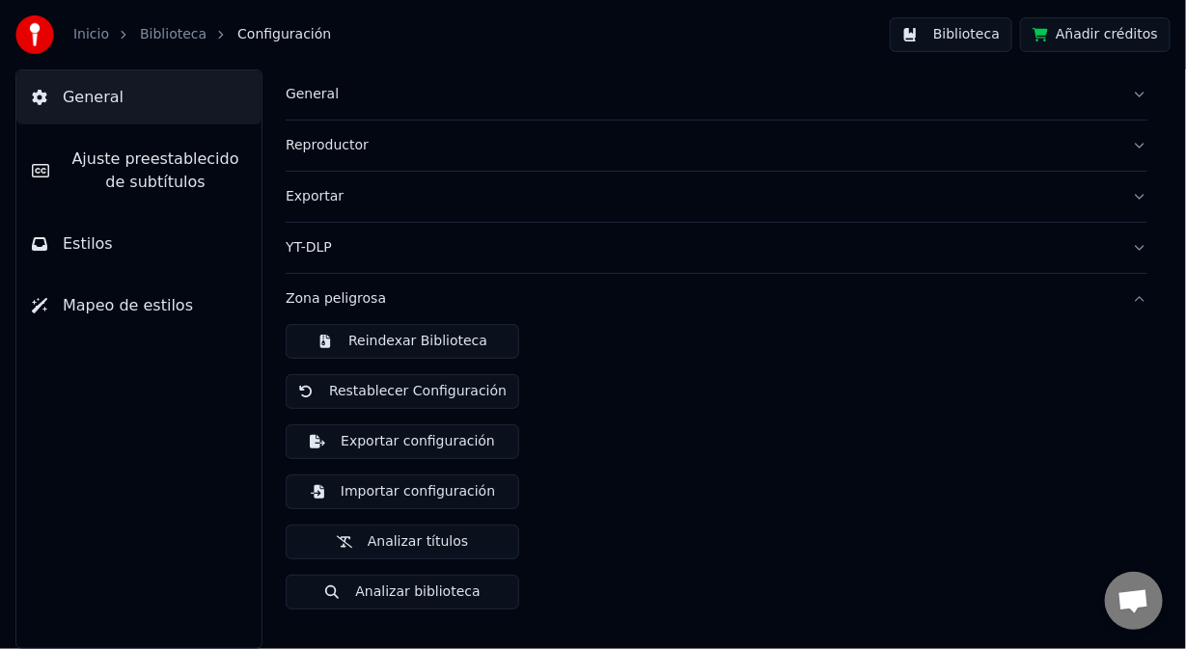
click at [384, 345] on button "Reindexar Biblioteca" at bounding box center [403, 341] width 234 height 35
click at [943, 29] on button "Biblioteca" at bounding box center [951, 34] width 123 height 35
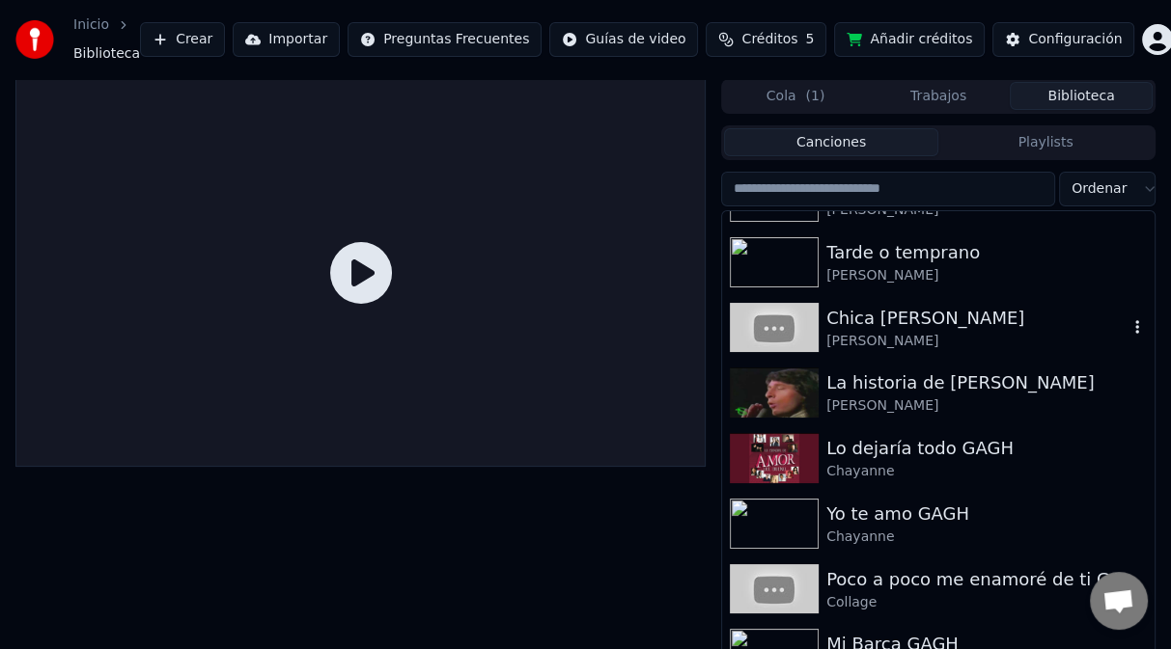
scroll to position [1061, 0]
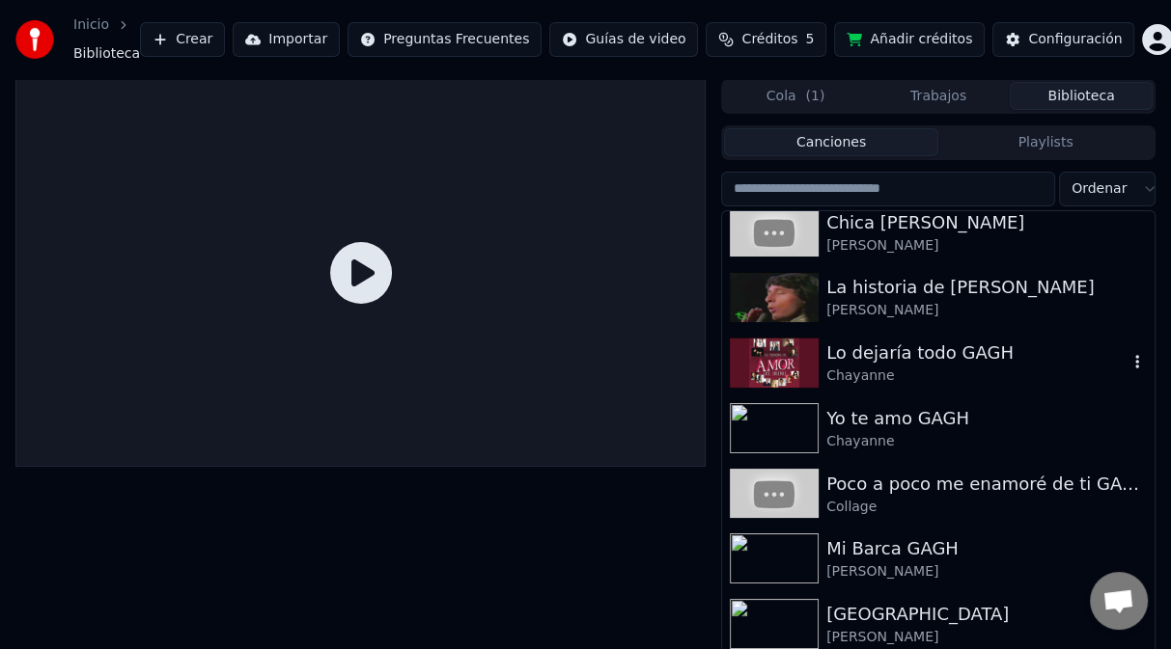
click at [802, 372] on img at bounding box center [774, 363] width 89 height 50
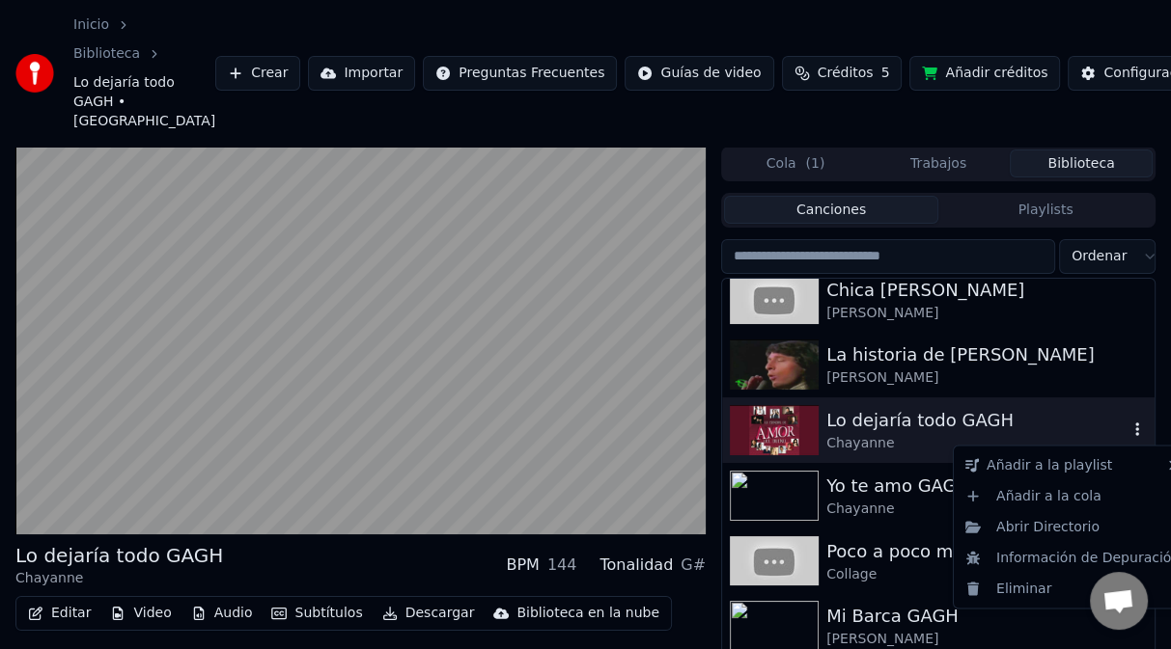
click at [1127, 432] on icon "button" at bounding box center [1136, 429] width 19 height 15
click at [1036, 531] on div "Abrir Directorio" at bounding box center [1072, 526] width 230 height 31
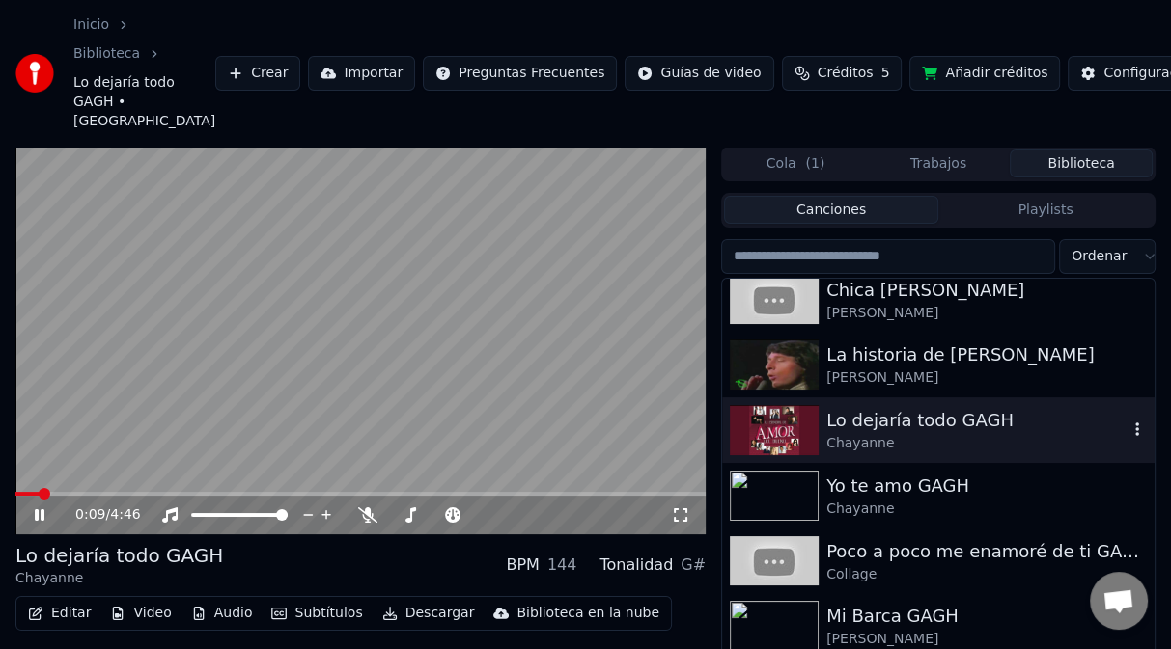
click at [590, 373] on video at bounding box center [360, 341] width 690 height 388
click at [1103, 71] on div "Configuración" at bounding box center [1150, 73] width 94 height 19
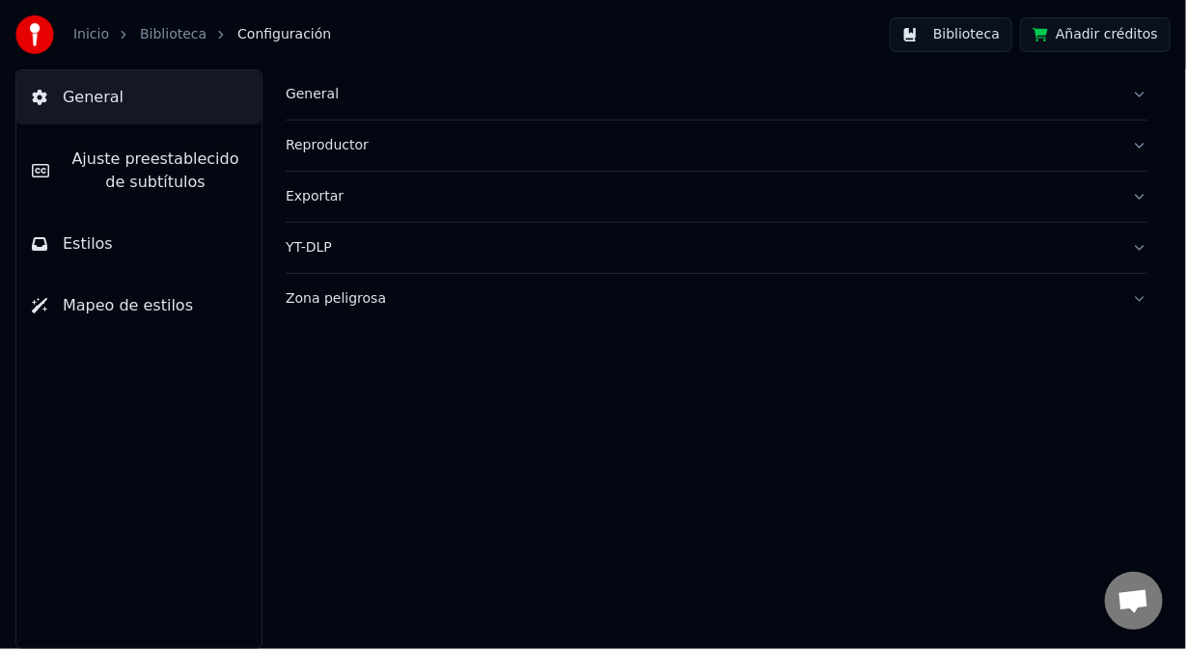
click at [328, 298] on div "Zona peligrosa" at bounding box center [701, 298] width 831 height 19
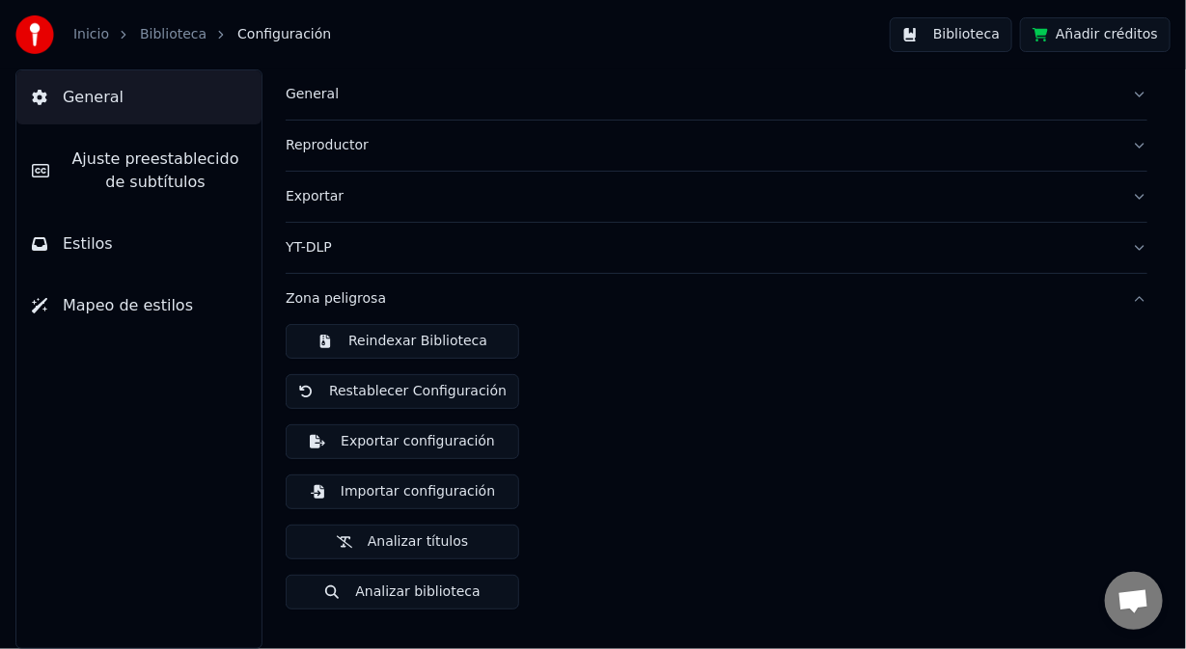
click at [345, 336] on button "Reindexar Biblioteca" at bounding box center [403, 341] width 234 height 35
click at [975, 37] on button "Biblioteca" at bounding box center [951, 34] width 123 height 35
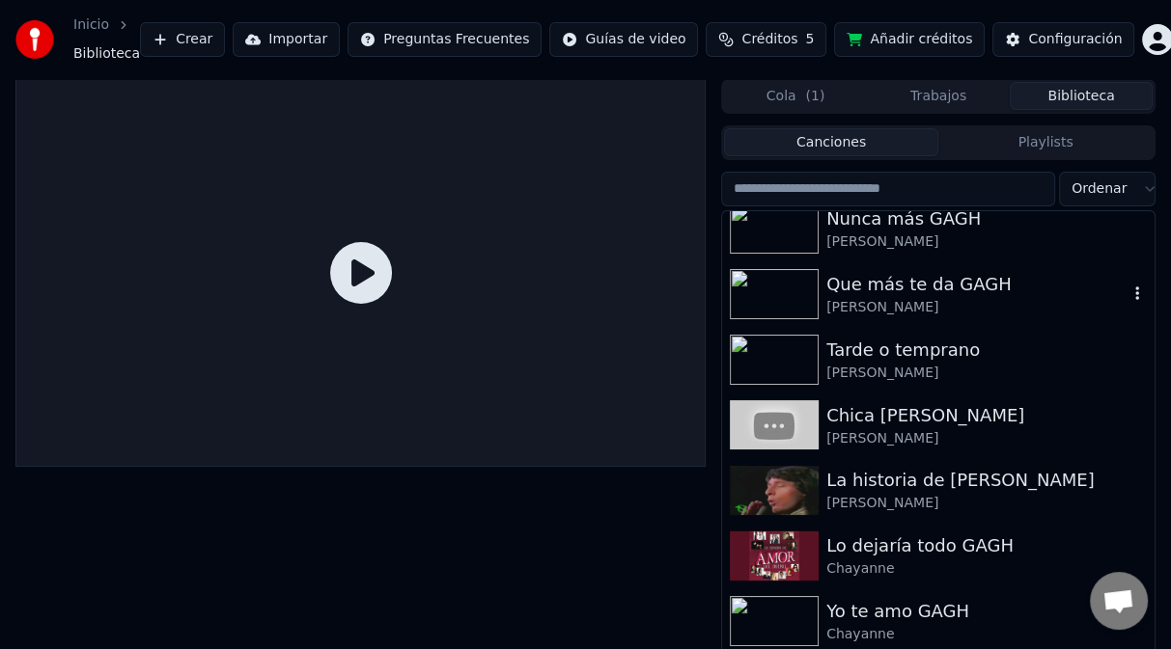
scroll to position [965, 0]
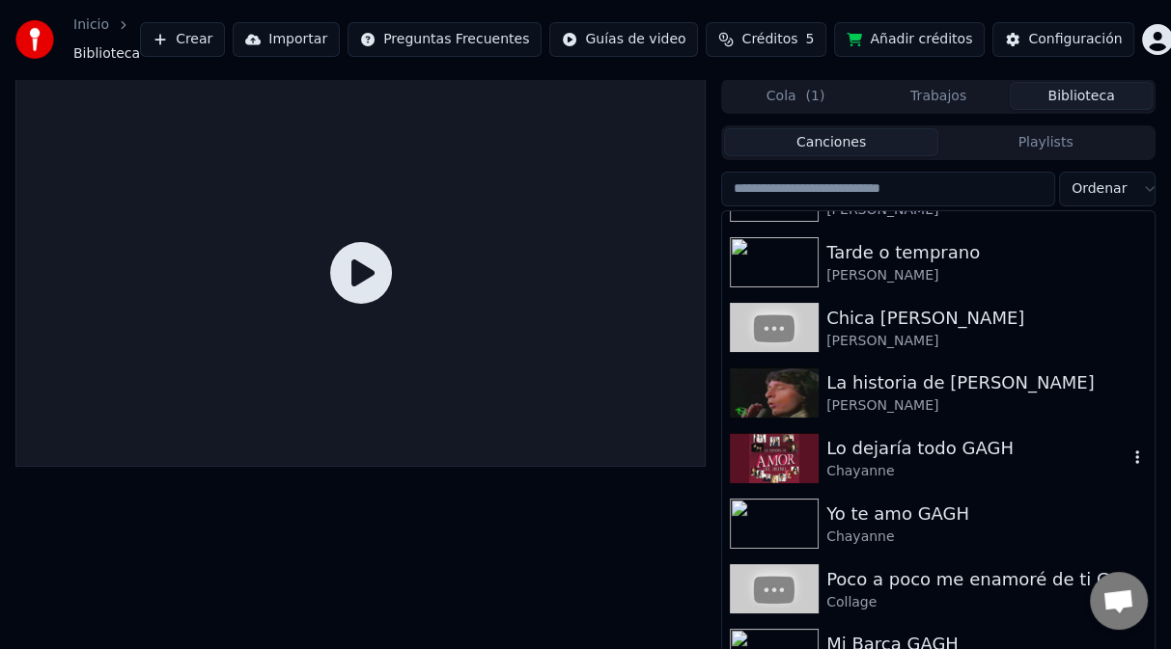
click at [761, 442] on img at bounding box center [774, 458] width 89 height 50
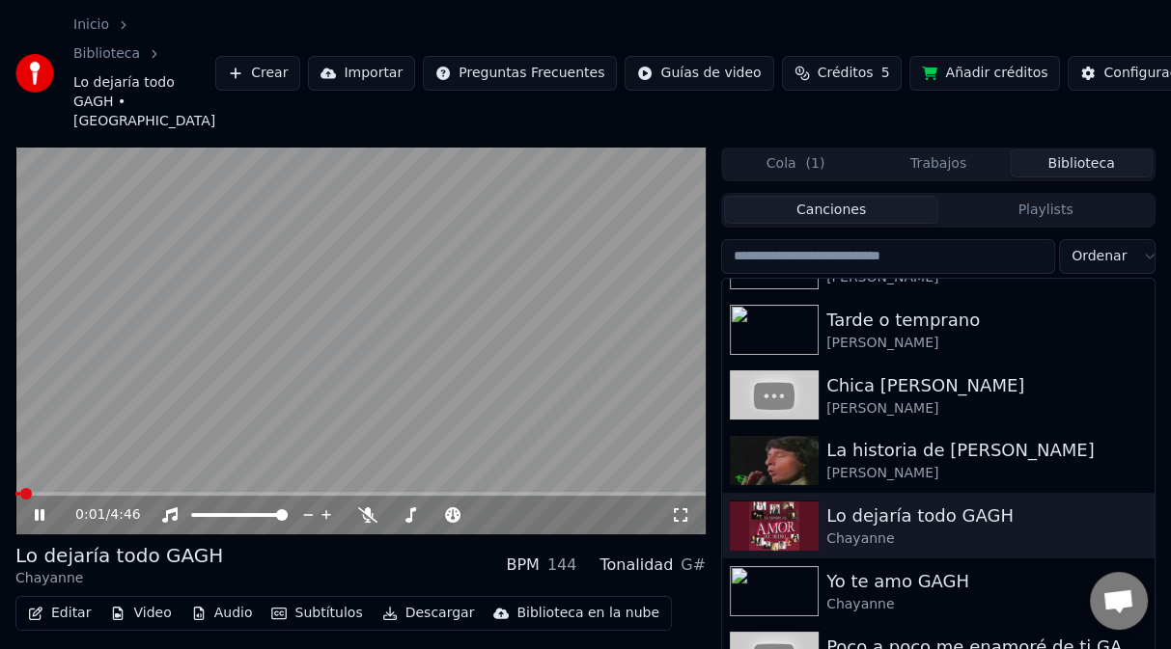
click at [470, 356] on video at bounding box center [360, 341] width 690 height 388
click at [1103, 73] on div "Configuración" at bounding box center [1150, 73] width 94 height 19
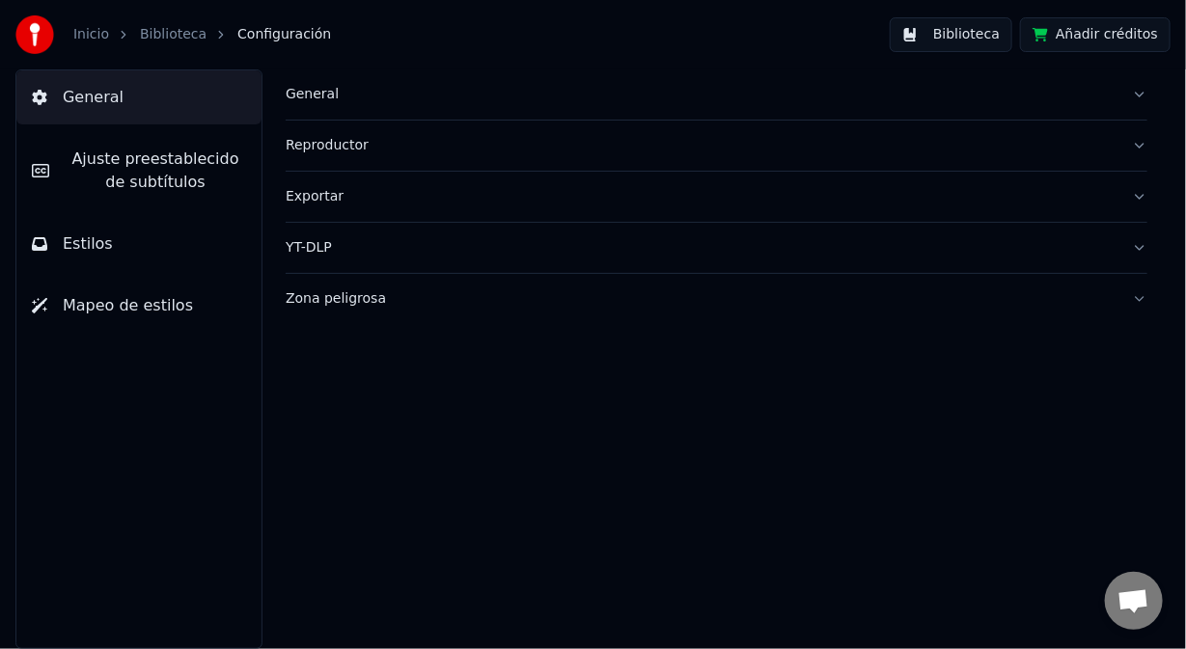
click at [343, 304] on div "Zona peligrosa" at bounding box center [701, 298] width 831 height 19
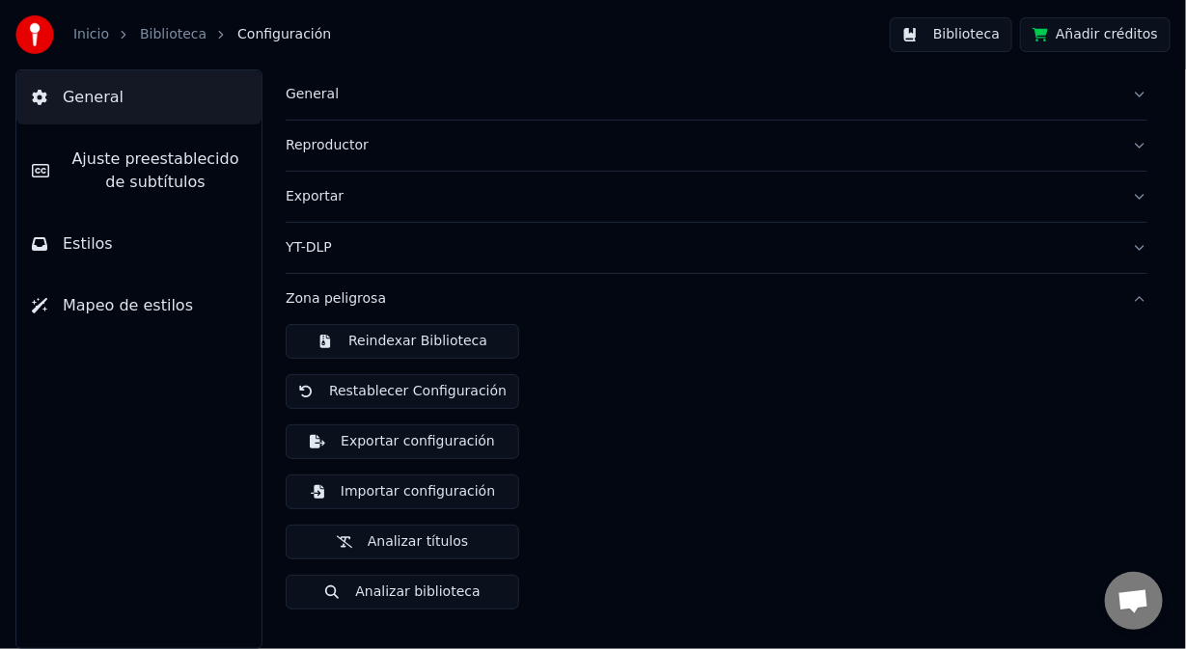
click at [389, 341] on button "Reindexar Biblioteca" at bounding box center [403, 341] width 234 height 35
click at [1115, 39] on button "Añadir créditos" at bounding box center [1095, 34] width 151 height 35
click at [982, 41] on button "Biblioteca" at bounding box center [951, 34] width 123 height 35
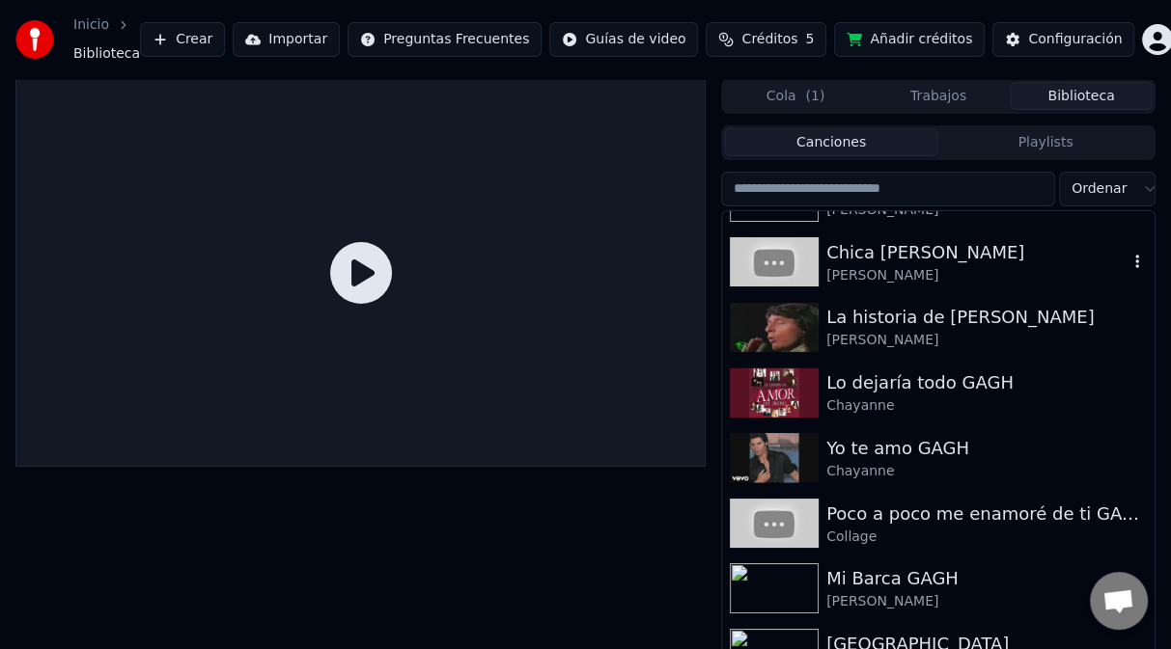
scroll to position [1061, 0]
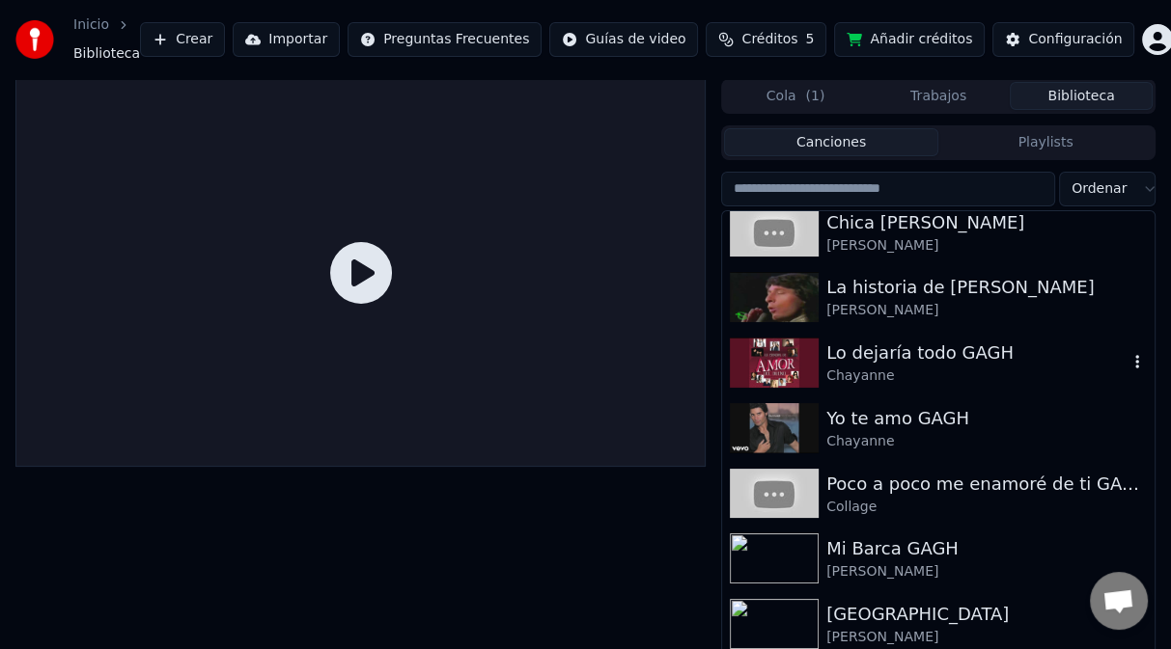
click at [792, 362] on img at bounding box center [774, 363] width 89 height 50
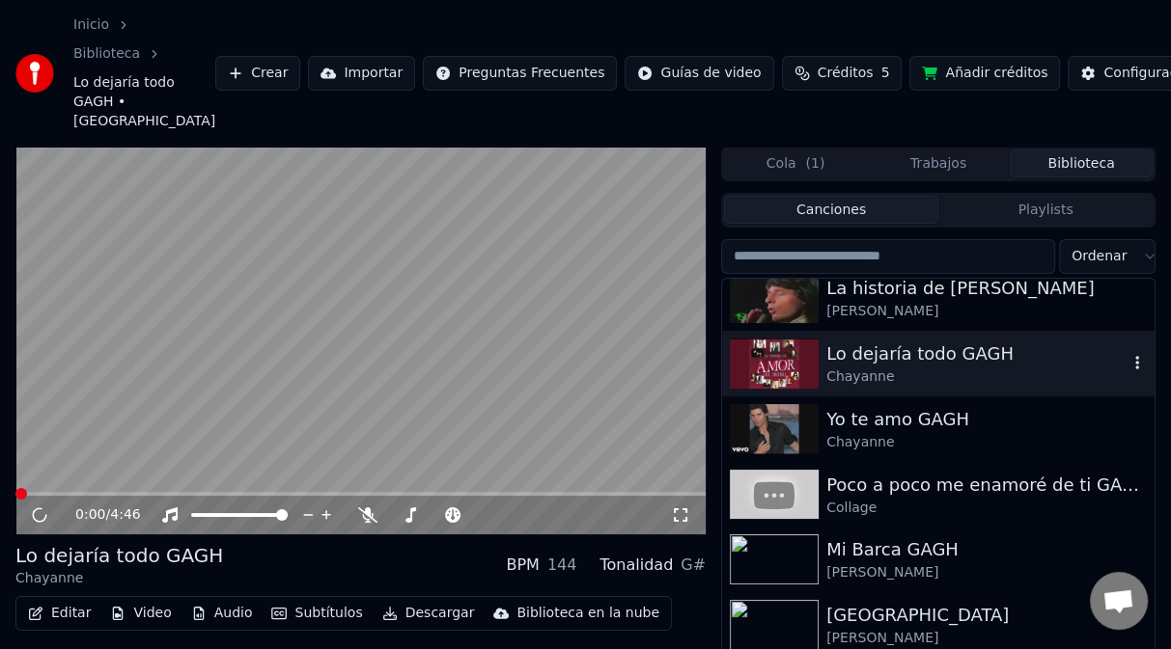
scroll to position [1158, 0]
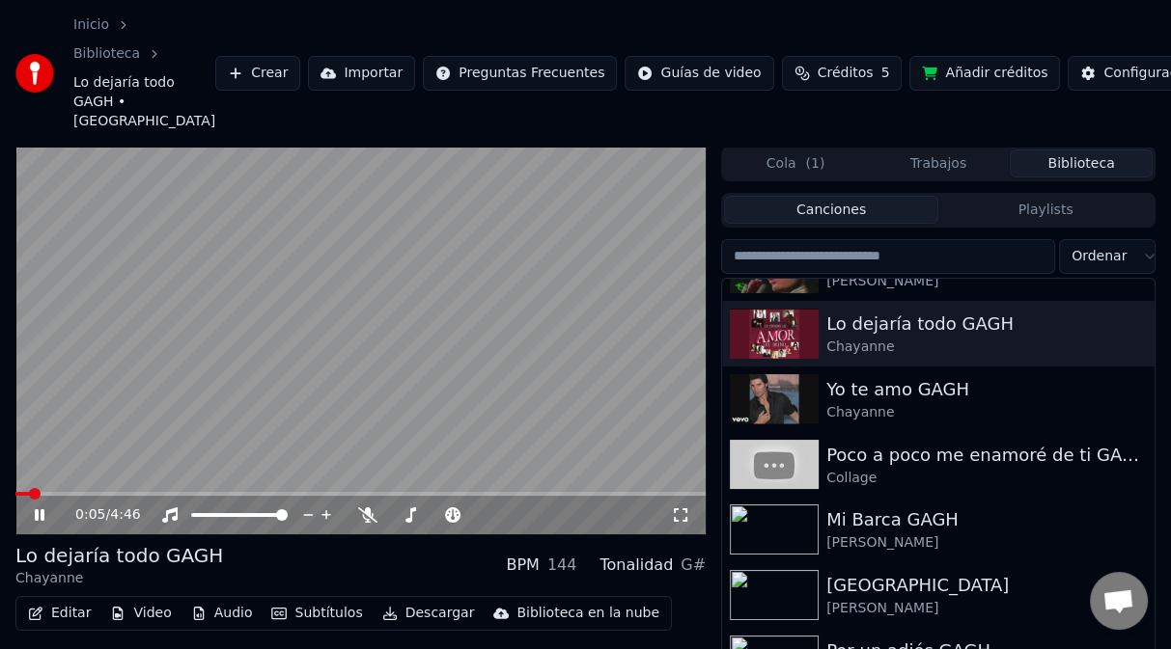
click at [383, 289] on video at bounding box center [360, 341] width 690 height 388
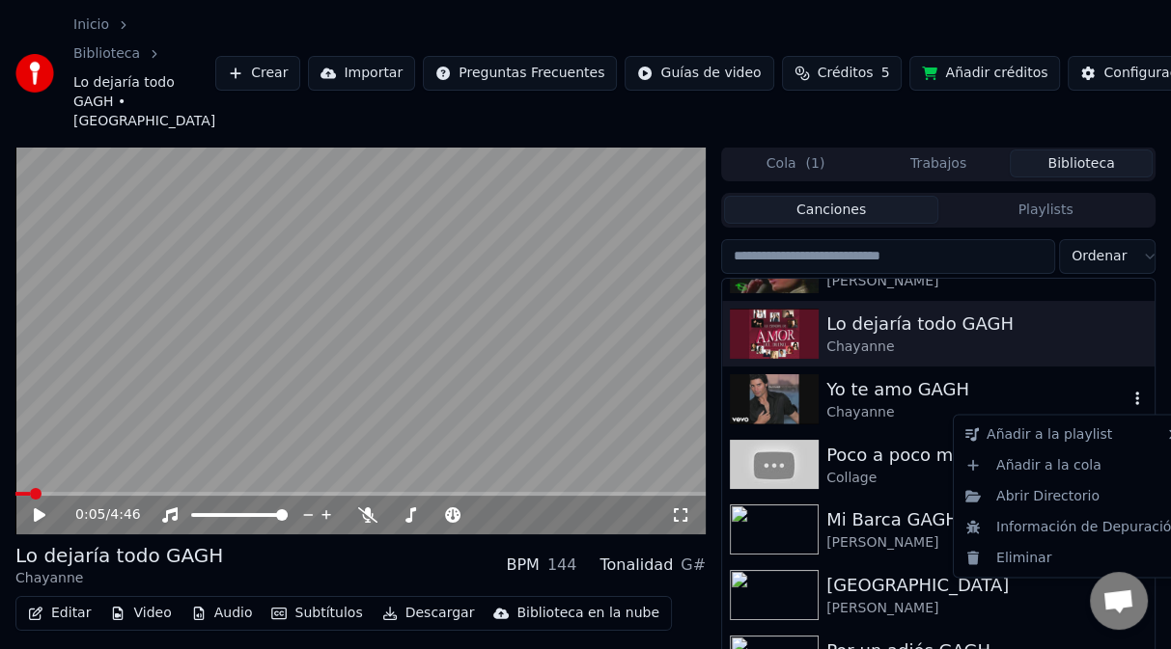
click at [1127, 397] on icon "button" at bounding box center [1136, 398] width 19 height 15
click at [1044, 499] on div "Abrir Directorio" at bounding box center [1072, 496] width 230 height 31
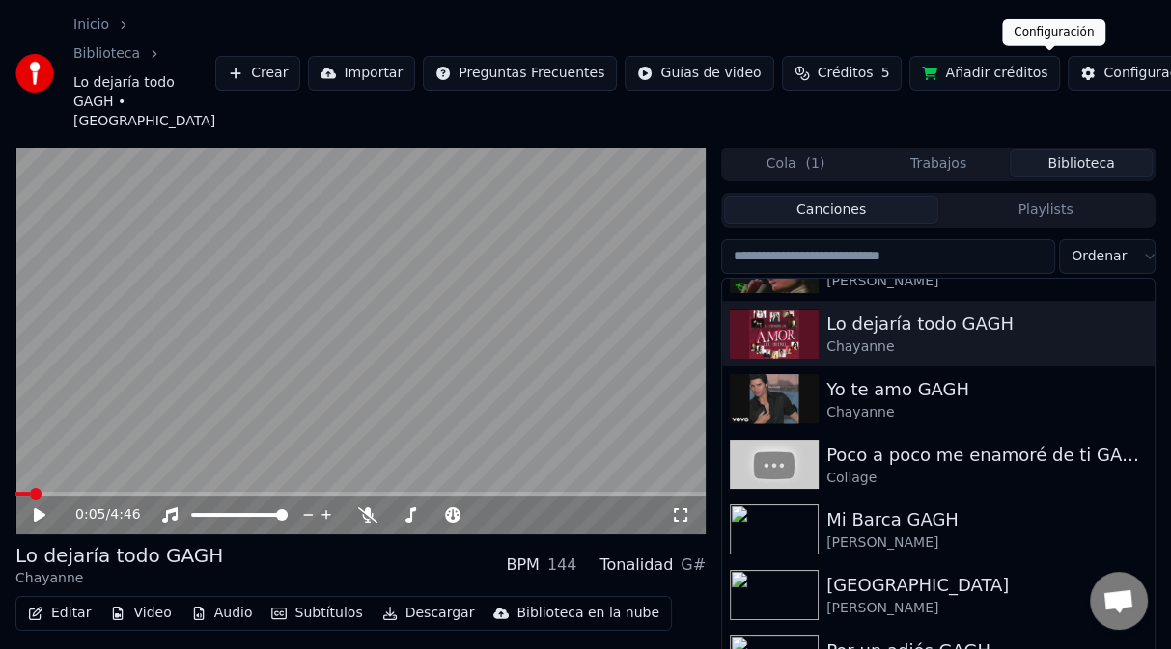
click at [1103, 71] on div "Configuración" at bounding box center [1150, 73] width 94 height 19
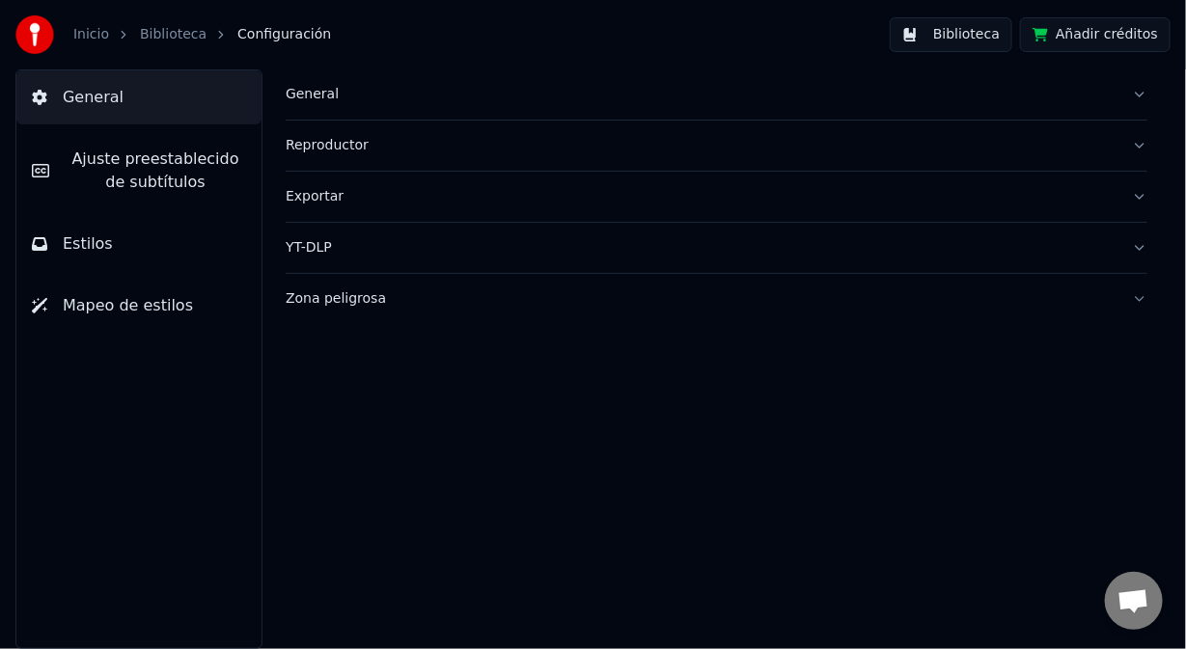
click at [303, 296] on div "Zona peligrosa" at bounding box center [701, 298] width 831 height 19
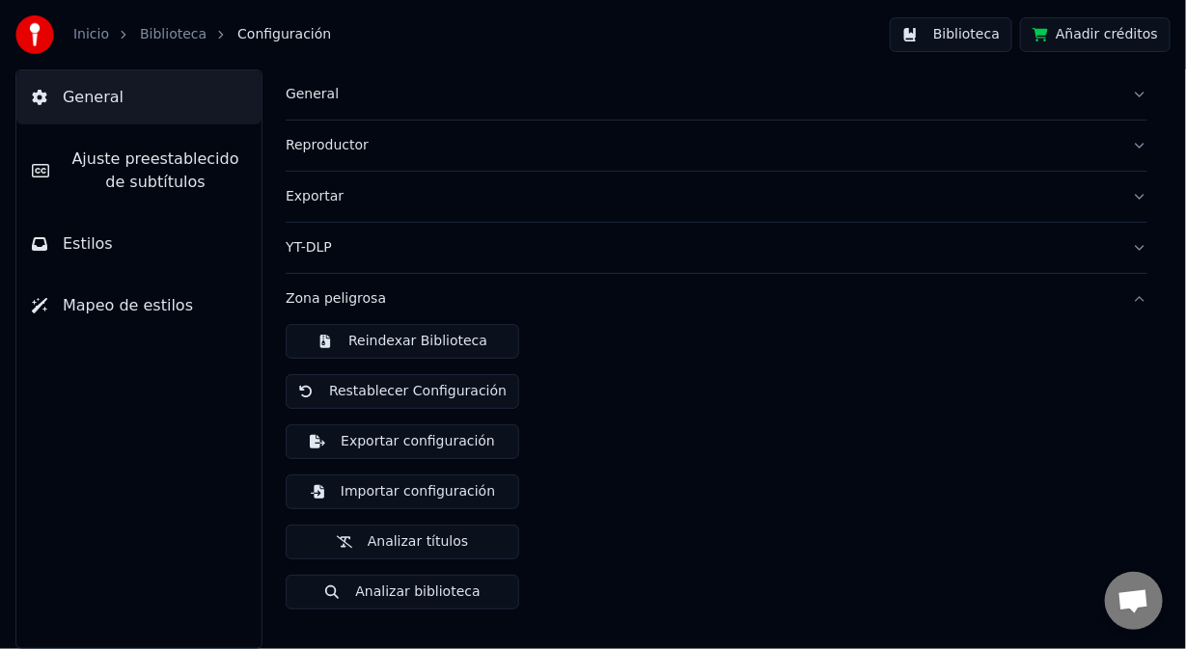
click at [370, 347] on button "Reindexar Biblioteca" at bounding box center [403, 341] width 234 height 35
click at [963, 39] on button "Biblioteca" at bounding box center [951, 34] width 123 height 35
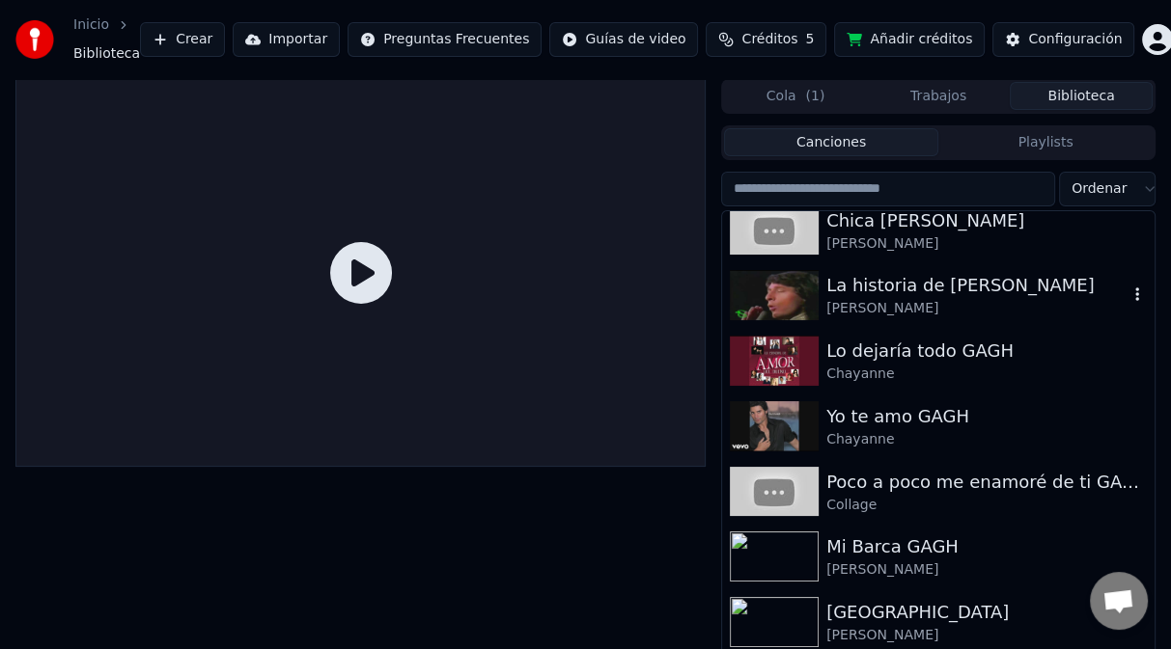
scroll to position [1158, 0]
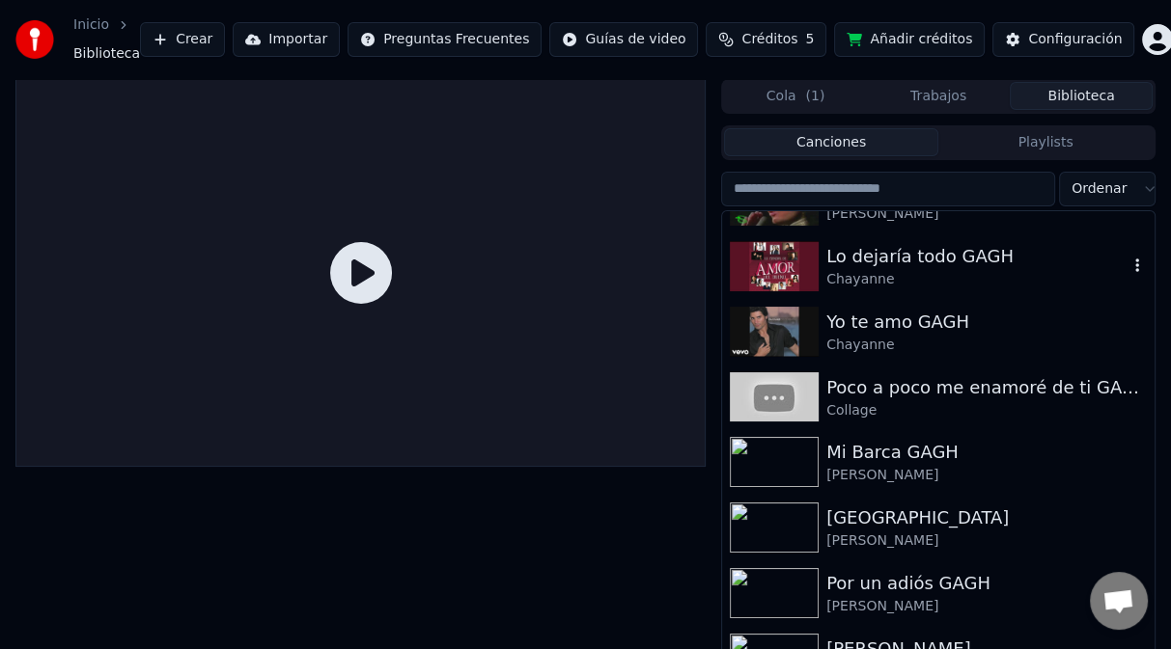
click at [803, 265] on img at bounding box center [774, 266] width 89 height 50
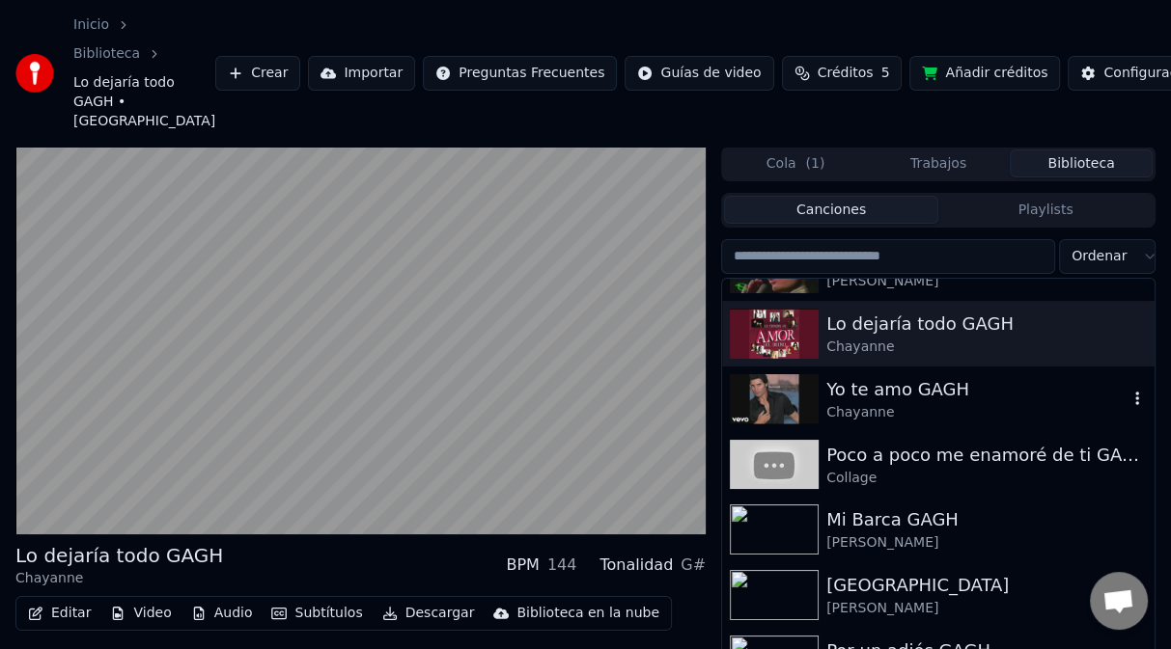
click at [780, 413] on img at bounding box center [774, 399] width 89 height 50
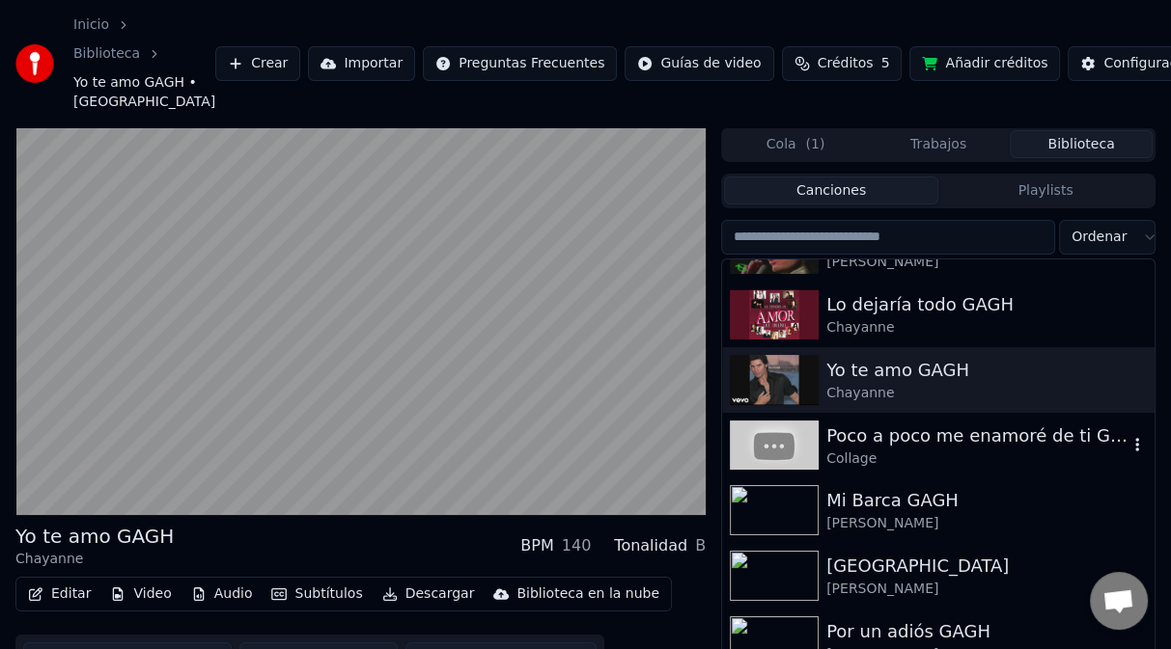
click at [1127, 443] on icon "button" at bounding box center [1136, 444] width 19 height 15
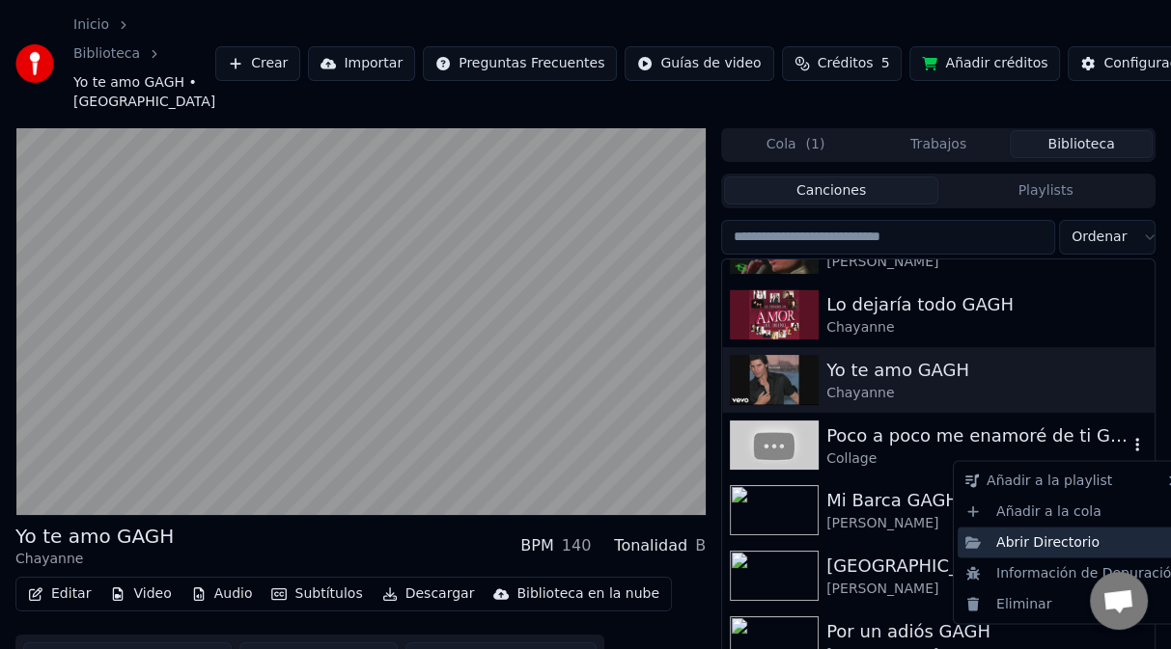
drag, startPoint x: 1040, startPoint y: 545, endPoint x: 910, endPoint y: 493, distance: 140.3
click at [1039, 535] on div "Abrir Directorio" at bounding box center [1072, 542] width 230 height 31
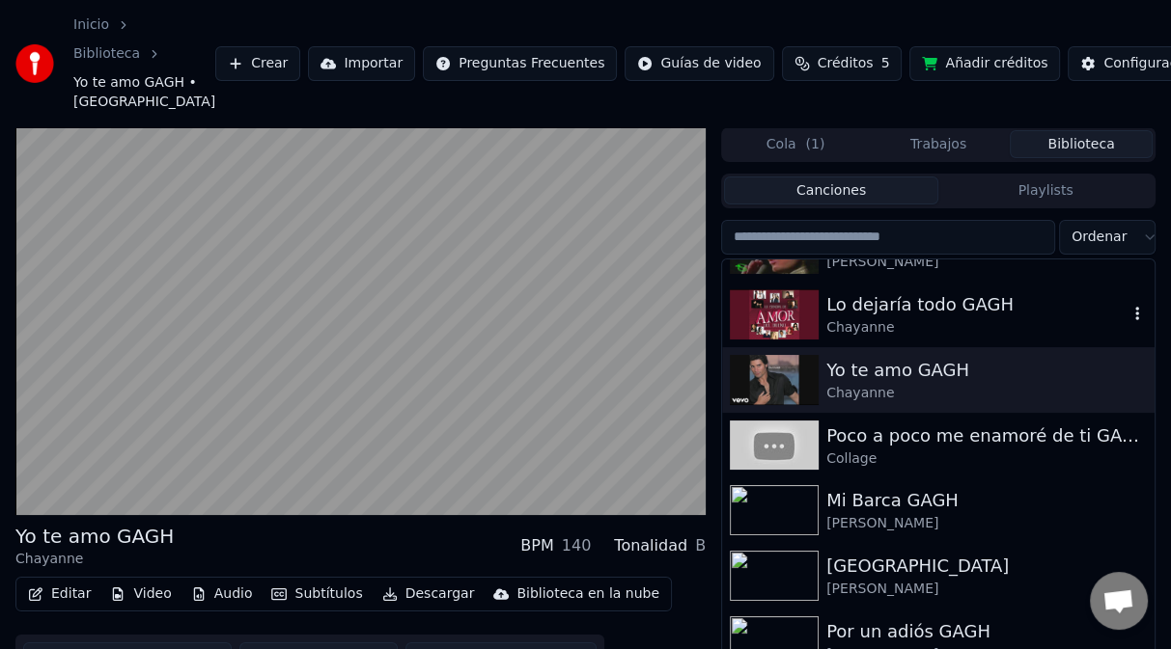
click at [1127, 320] on icon "button" at bounding box center [1136, 313] width 19 height 15
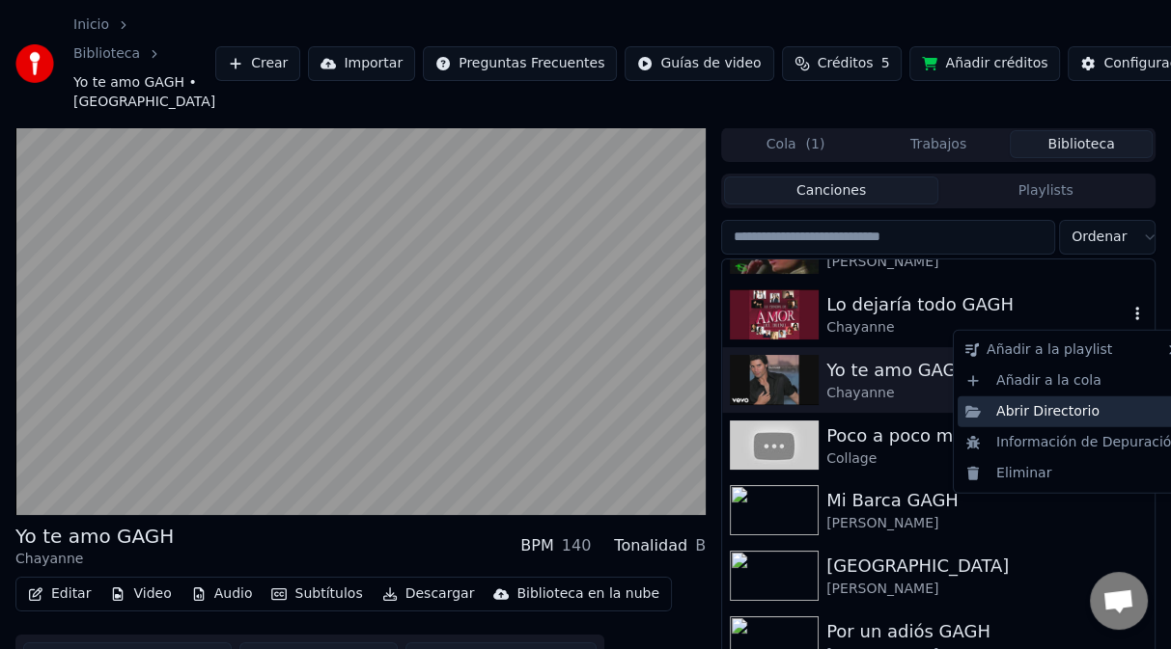
click at [1067, 410] on div "Abrir Directorio" at bounding box center [1072, 412] width 230 height 31
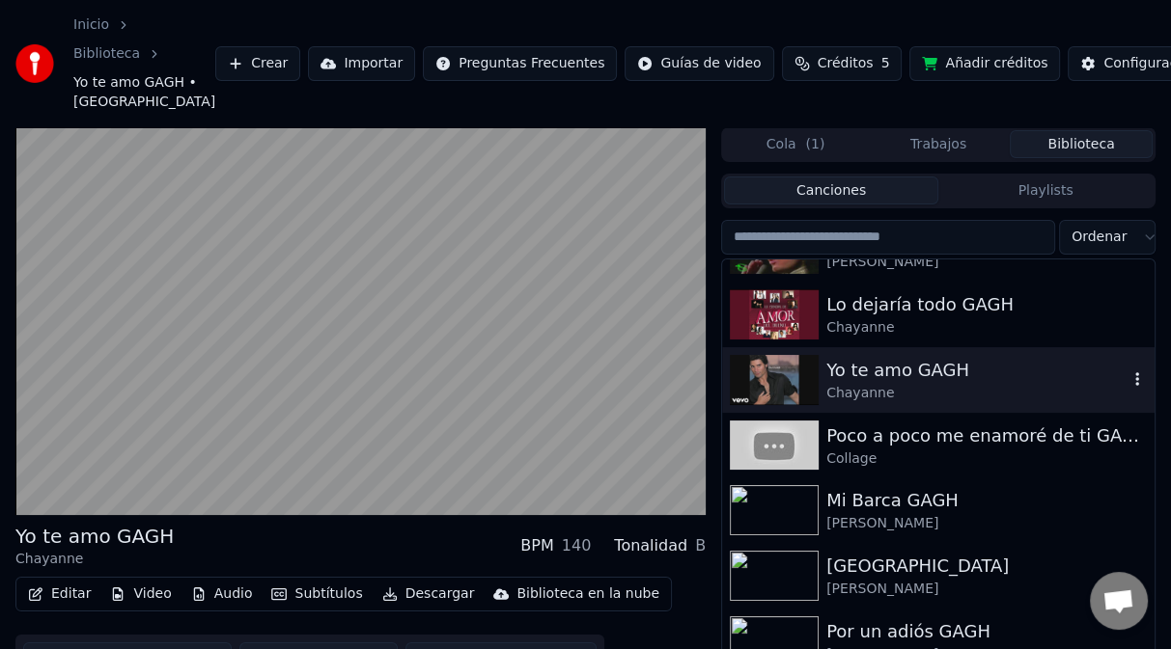
click at [964, 384] on div "Chayanne" at bounding box center [976, 393] width 301 height 19
click at [1090, 141] on button "Biblioteca" at bounding box center [1080, 144] width 143 height 28
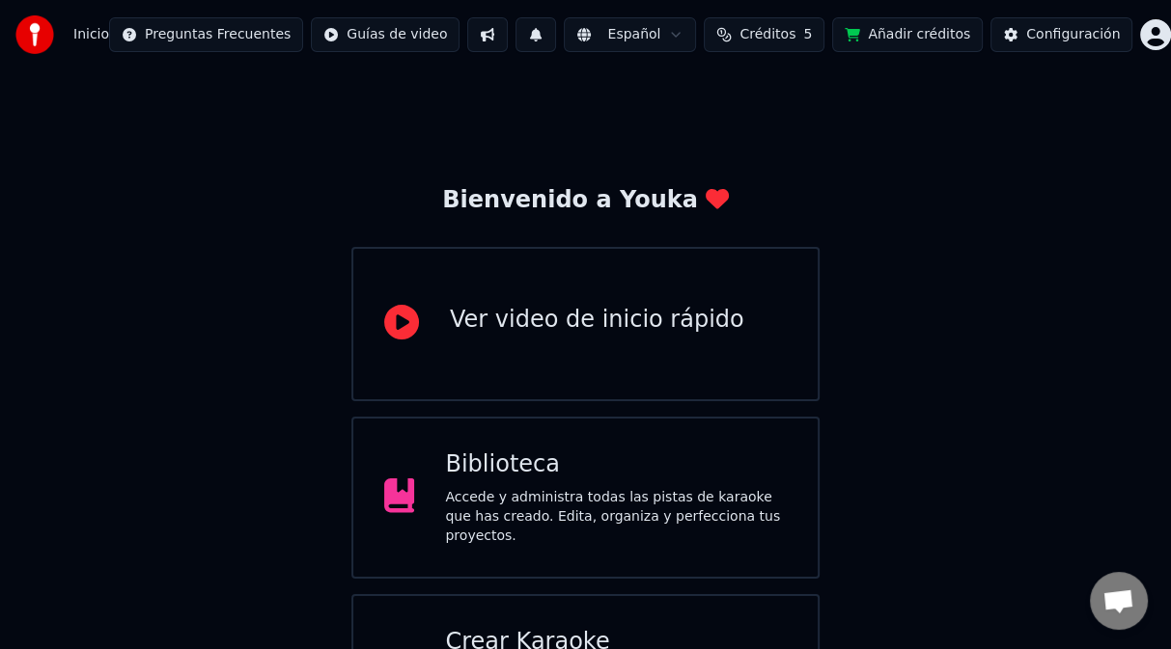
click at [558, 523] on div "Accede y administra todas las pistas de karaoke que has creado. Edita, organiza…" at bounding box center [616, 517] width 342 height 58
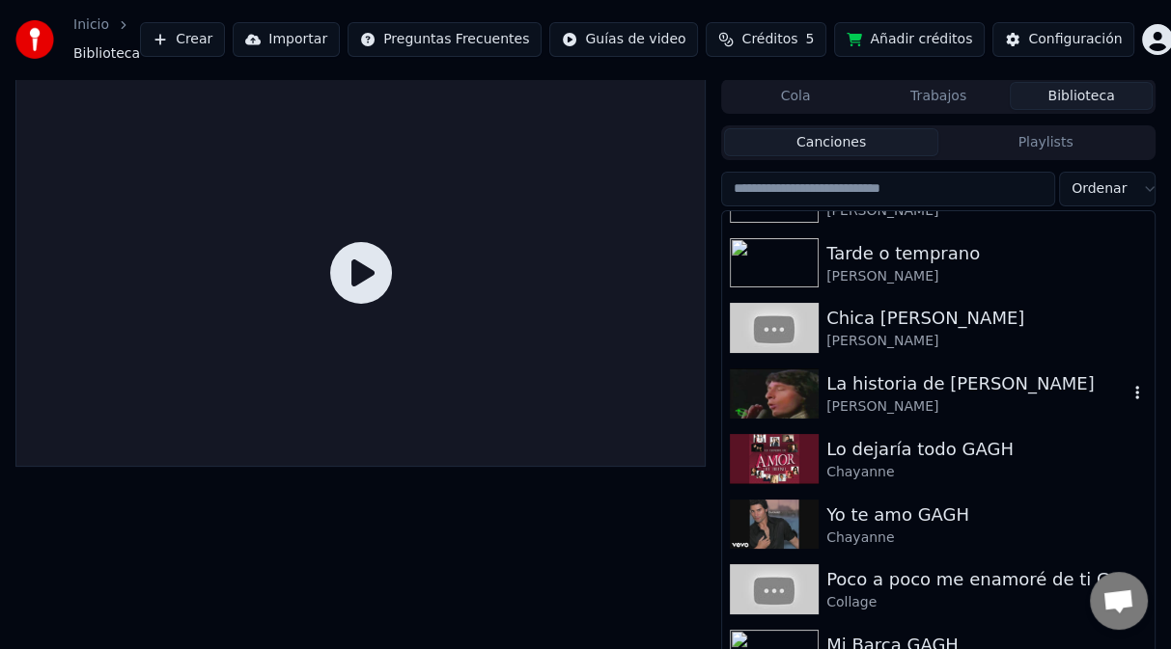
scroll to position [1061, 0]
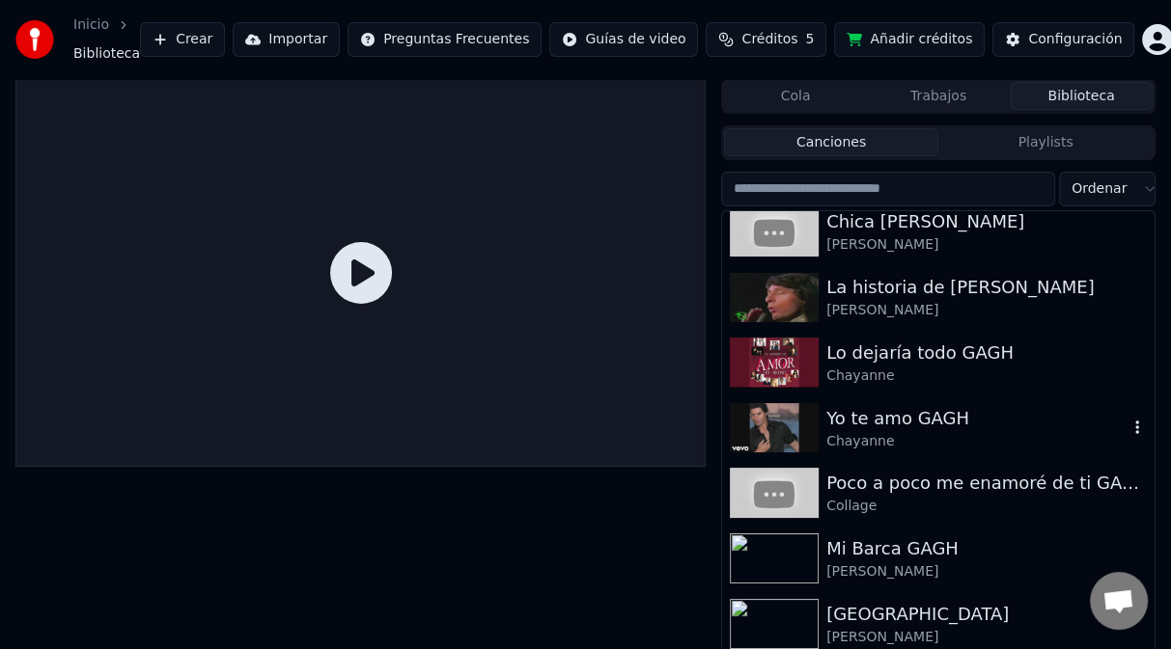
click at [881, 425] on div "Yo te amo GAGH" at bounding box center [976, 418] width 301 height 27
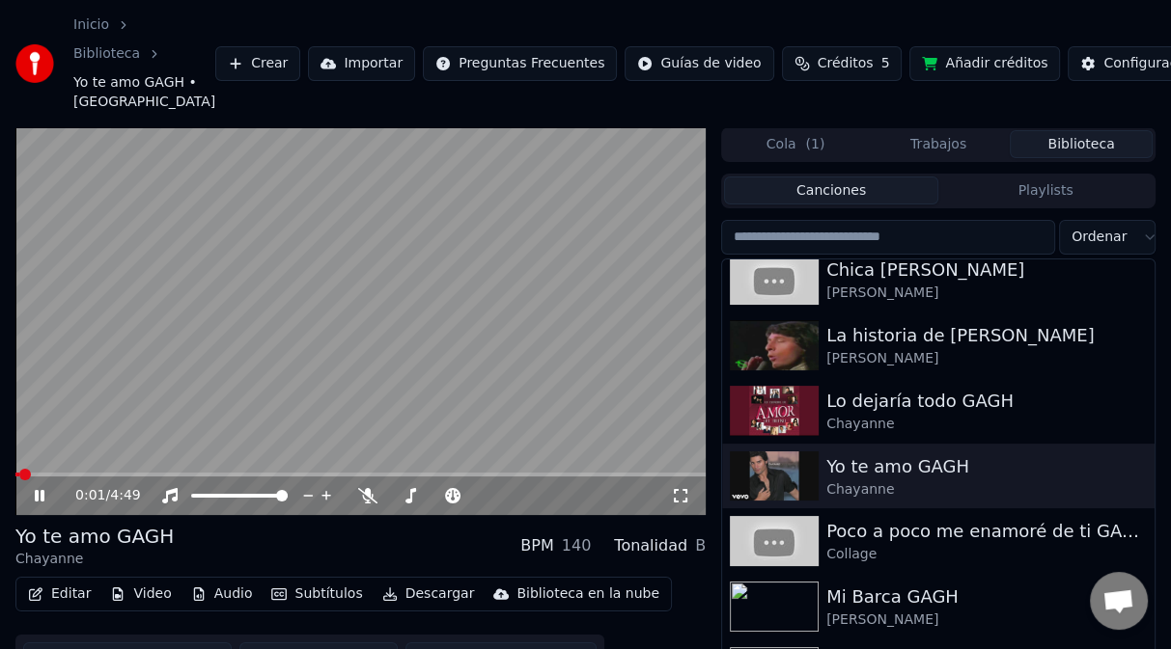
click at [494, 367] on video at bounding box center [360, 321] width 690 height 388
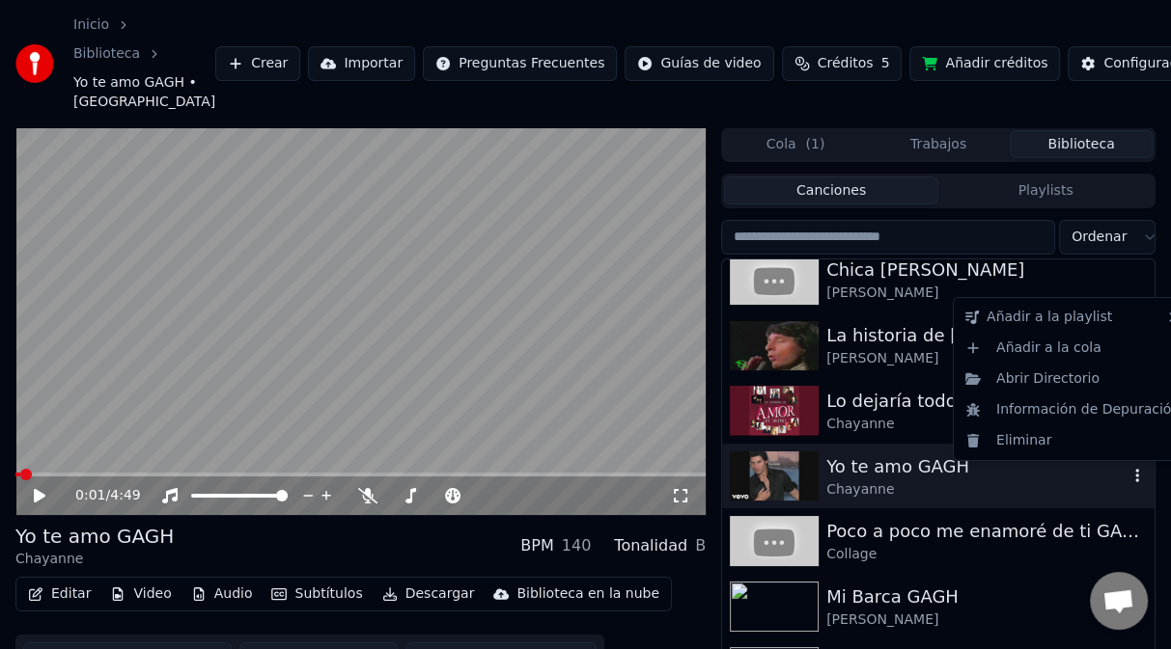
click at [1135, 476] on icon "button" at bounding box center [1137, 476] width 4 height 14
click at [1063, 386] on div "Abrir Directorio" at bounding box center [1072, 379] width 230 height 31
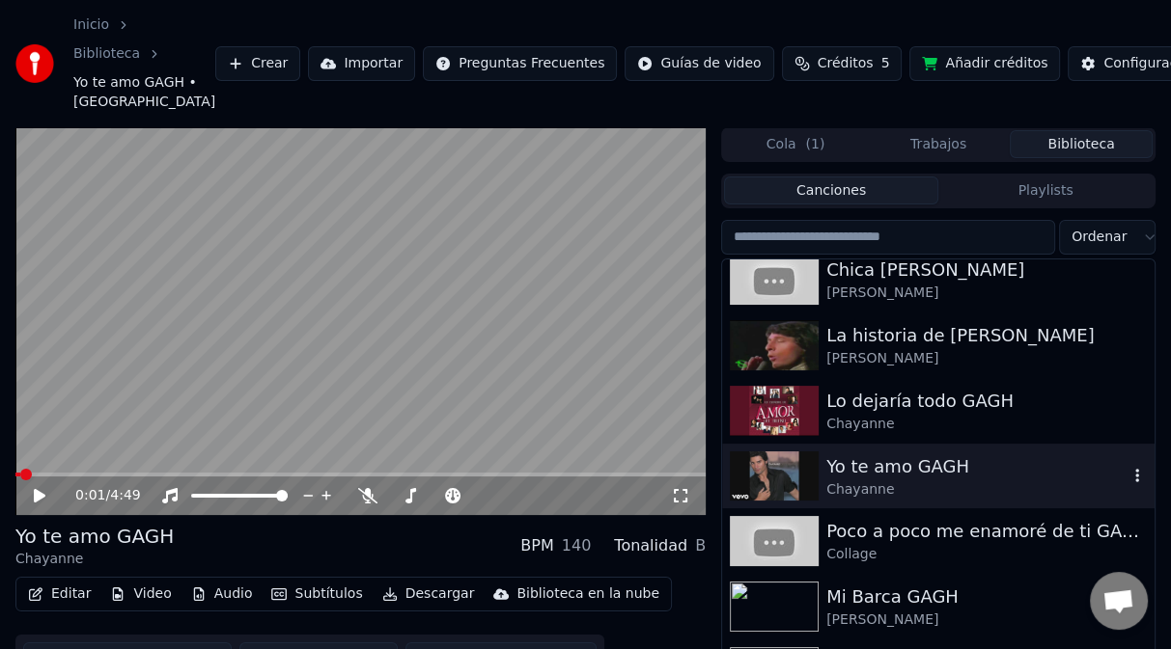
click at [1127, 482] on icon "button" at bounding box center [1136, 475] width 19 height 15
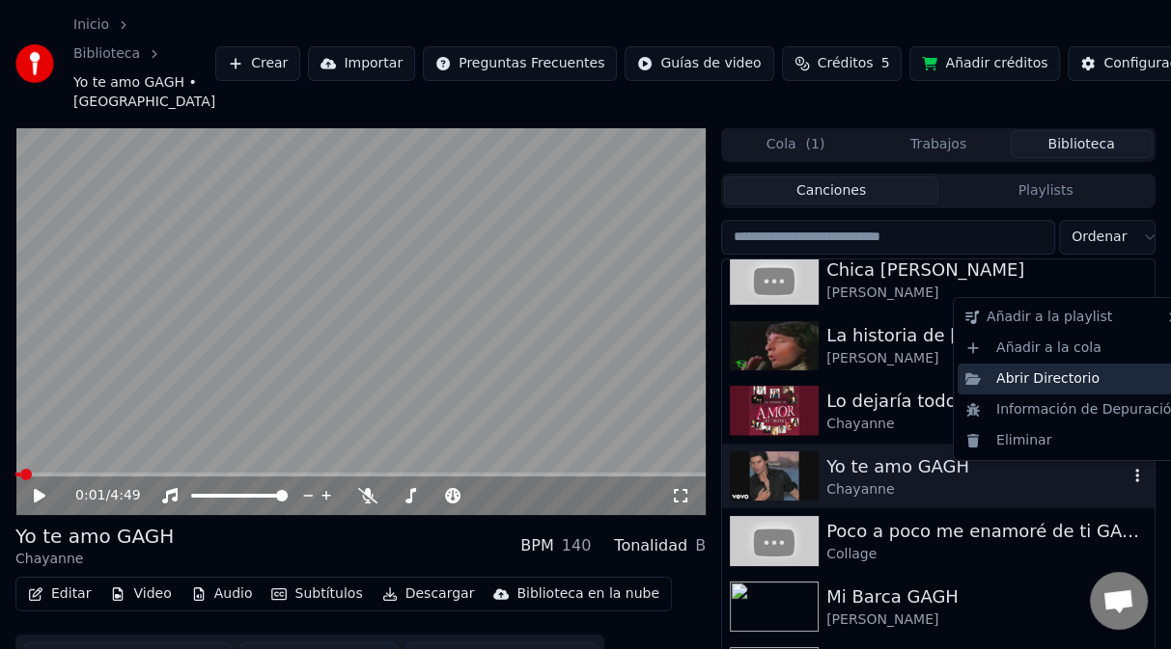
click at [1044, 378] on div "Abrir Directorio" at bounding box center [1072, 379] width 230 height 31
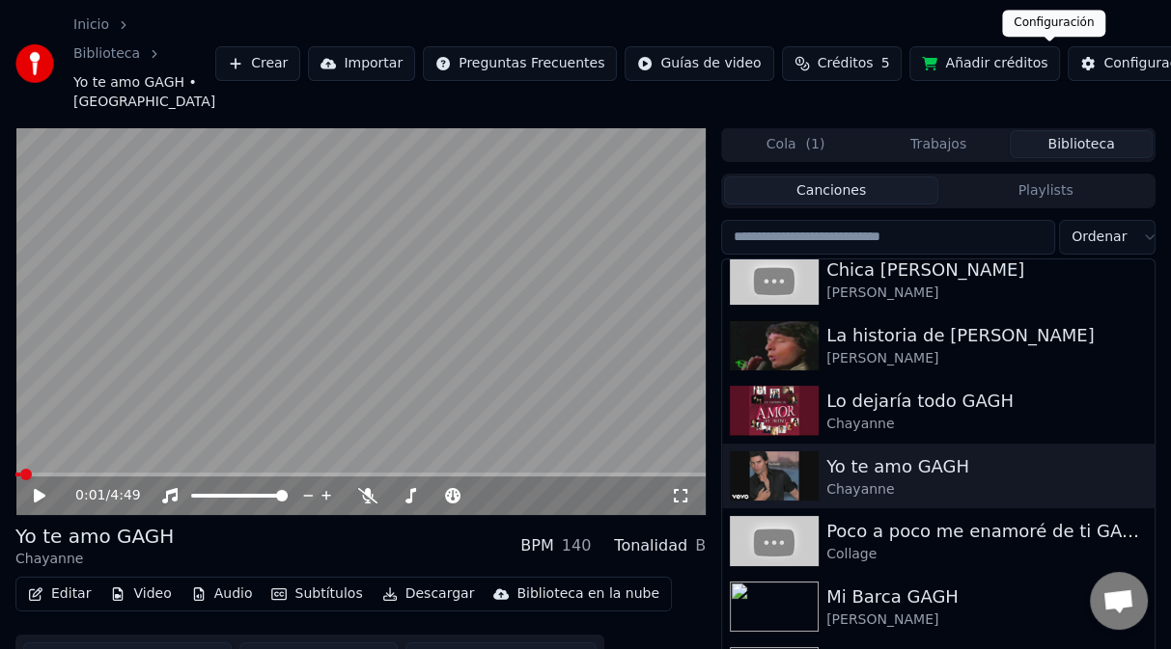
click at [1103, 70] on div "Configuración" at bounding box center [1150, 63] width 94 height 19
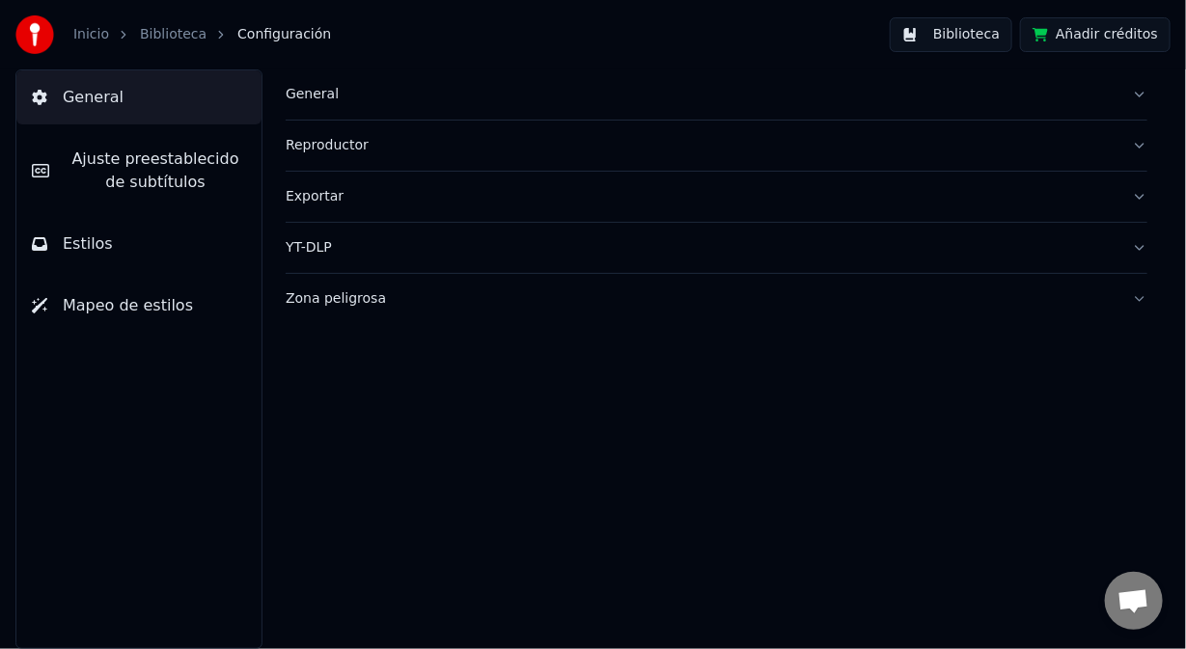
click at [317, 96] on div "General" at bounding box center [701, 94] width 831 height 19
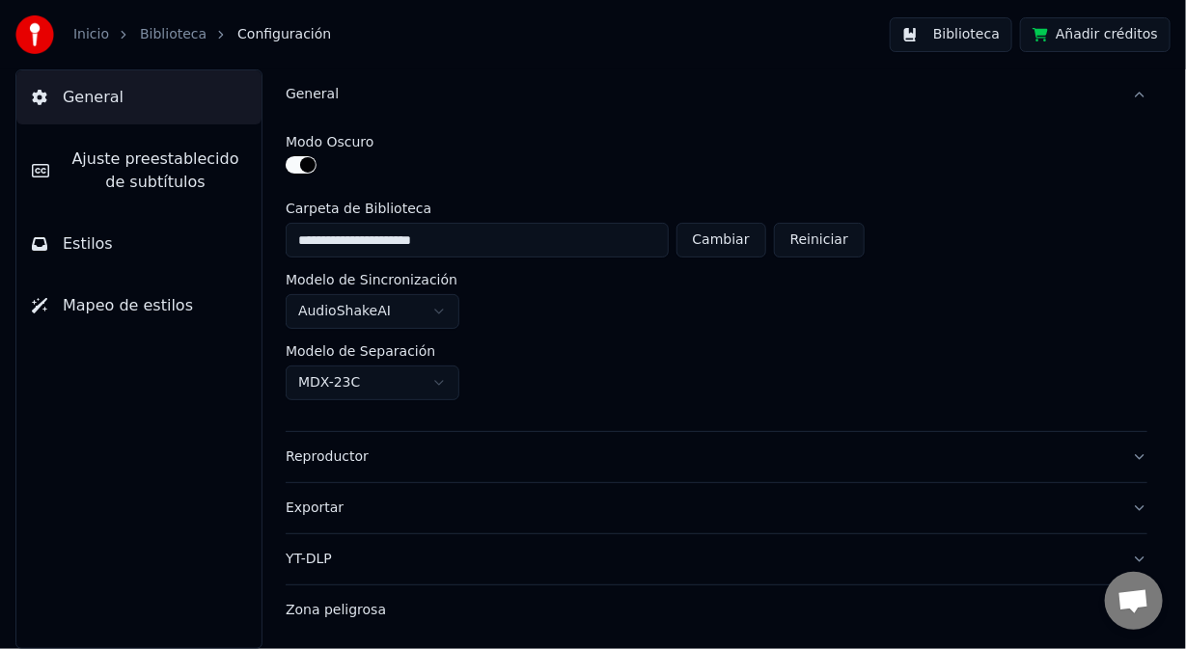
click at [310, 97] on div "General" at bounding box center [701, 94] width 831 height 19
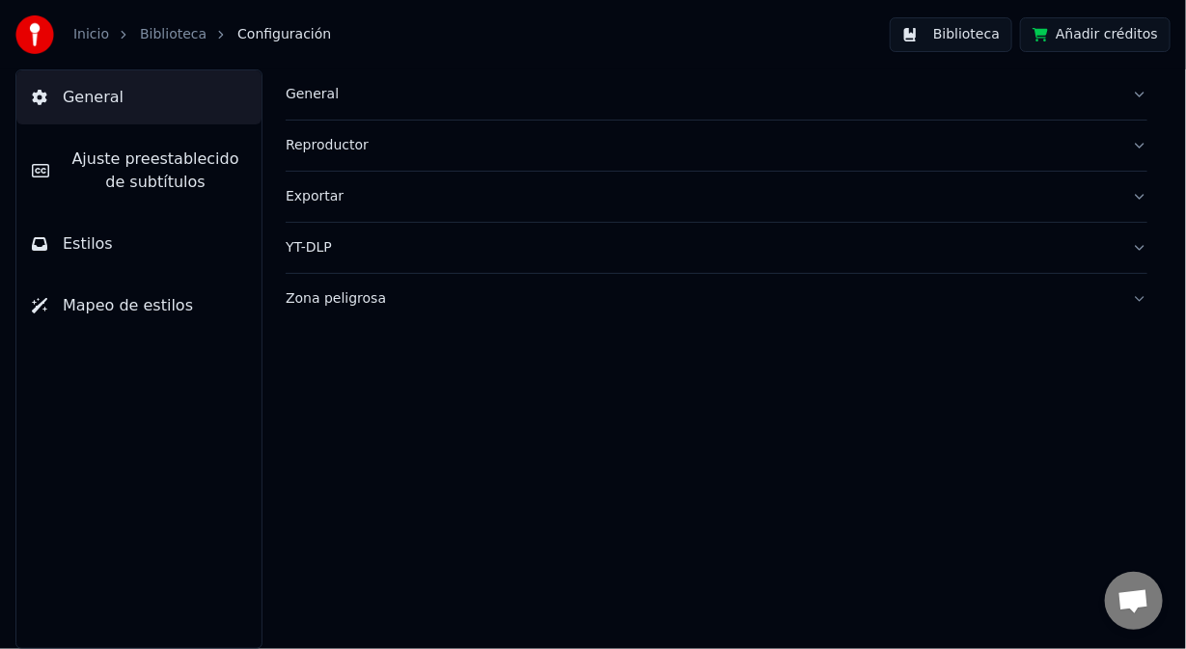
click at [316, 293] on div "Zona peligrosa" at bounding box center [701, 298] width 831 height 19
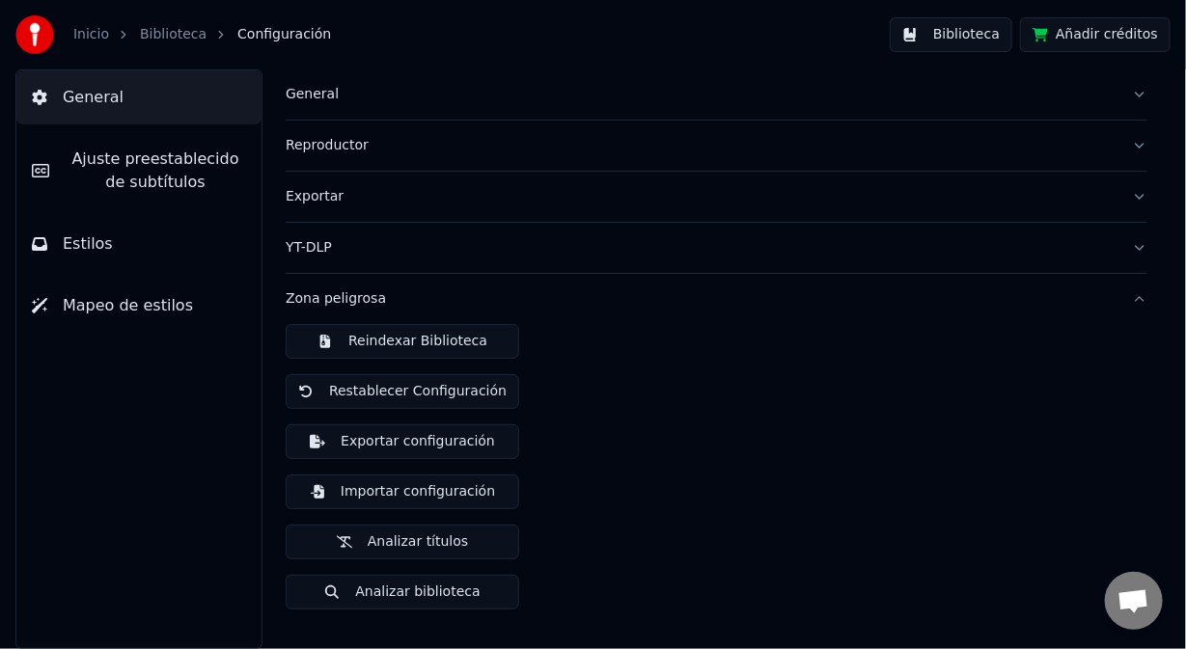
drag, startPoint x: 378, startPoint y: 345, endPoint x: 646, endPoint y: 401, distance: 273.3
click at [379, 345] on button "Reindexar Biblioteca" at bounding box center [403, 341] width 234 height 35
click at [968, 37] on button "Biblioteca" at bounding box center [951, 34] width 123 height 35
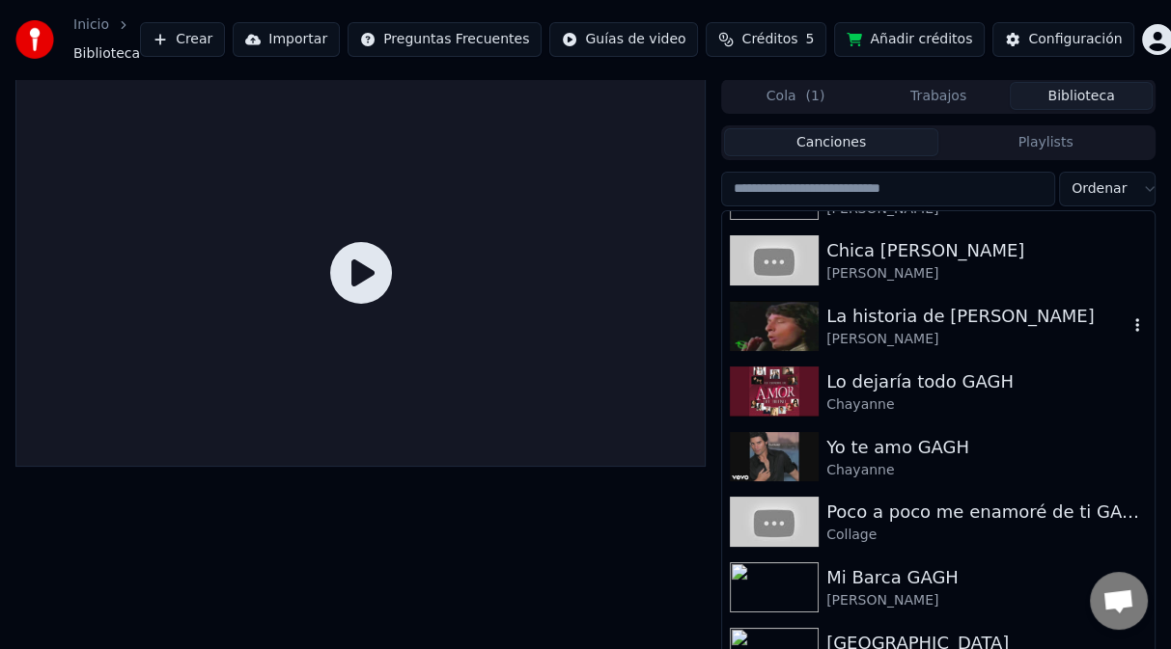
scroll to position [1061, 0]
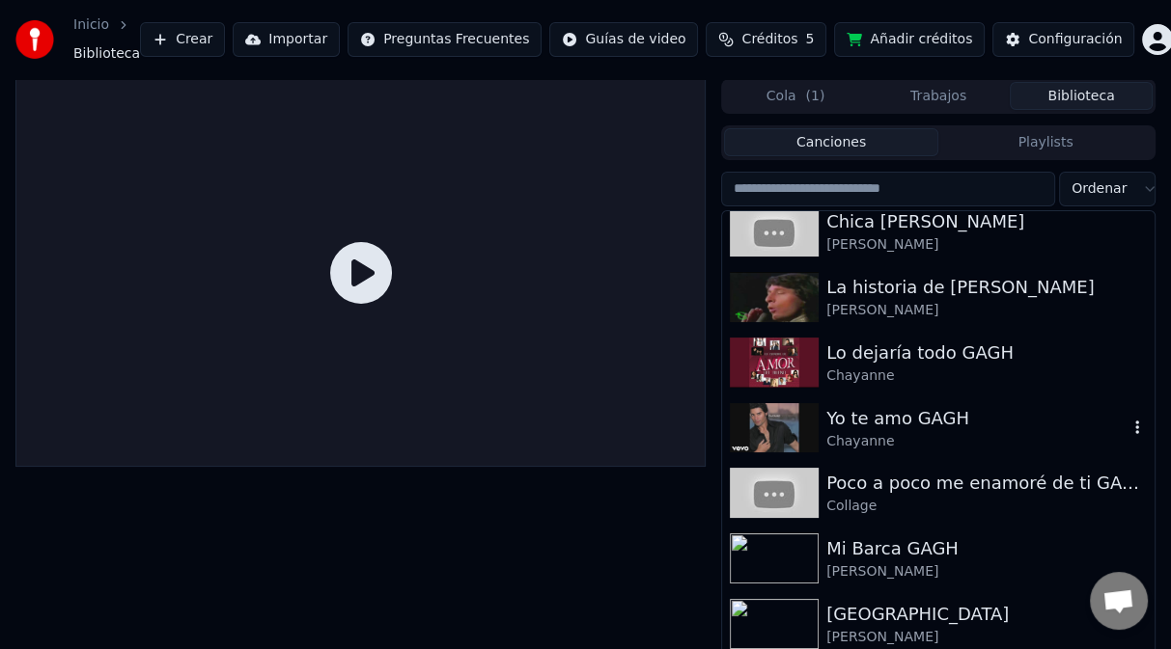
click at [1027, 430] on div "Yo te amo GAGH" at bounding box center [976, 418] width 301 height 27
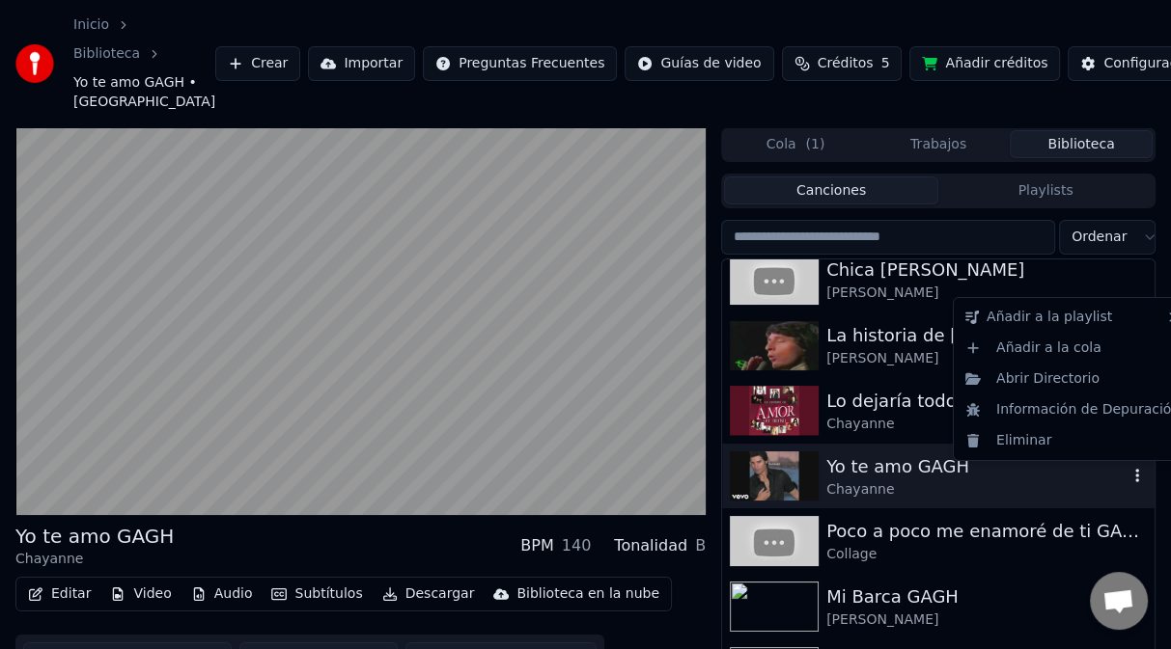
click at [1127, 476] on icon "button" at bounding box center [1136, 475] width 19 height 15
click at [1041, 381] on div "Abrir Directorio" at bounding box center [1072, 379] width 230 height 31
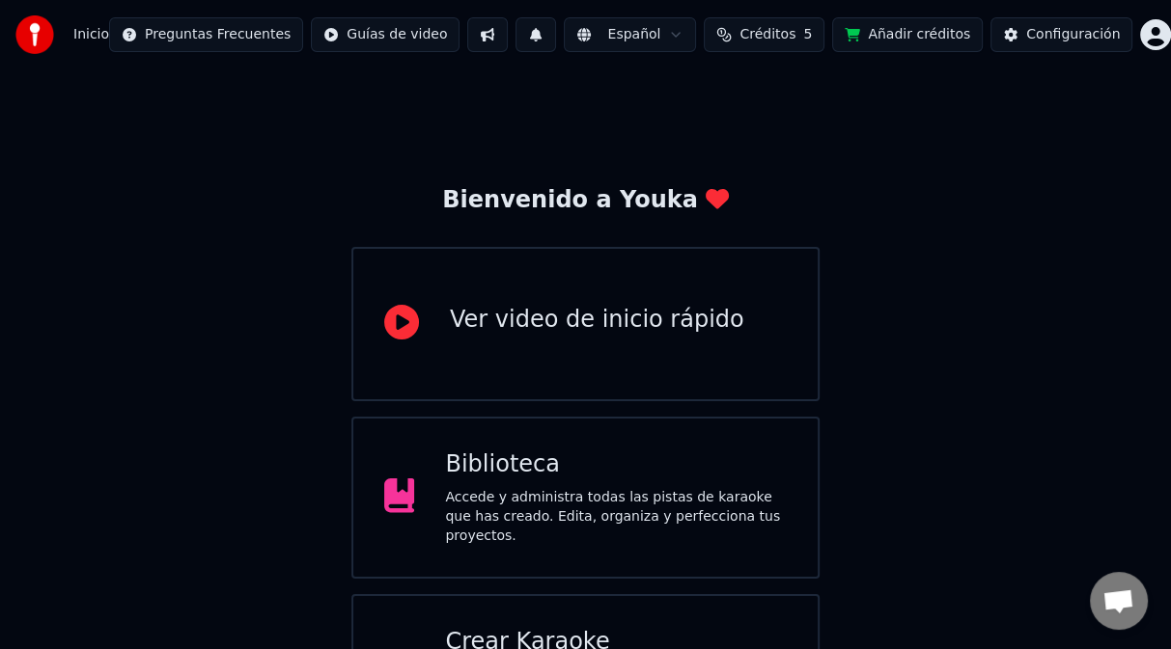
click at [564, 494] on div "Accede y administra todas las pistas de karaoke que has creado. Edita, organiza…" at bounding box center [616, 517] width 342 height 58
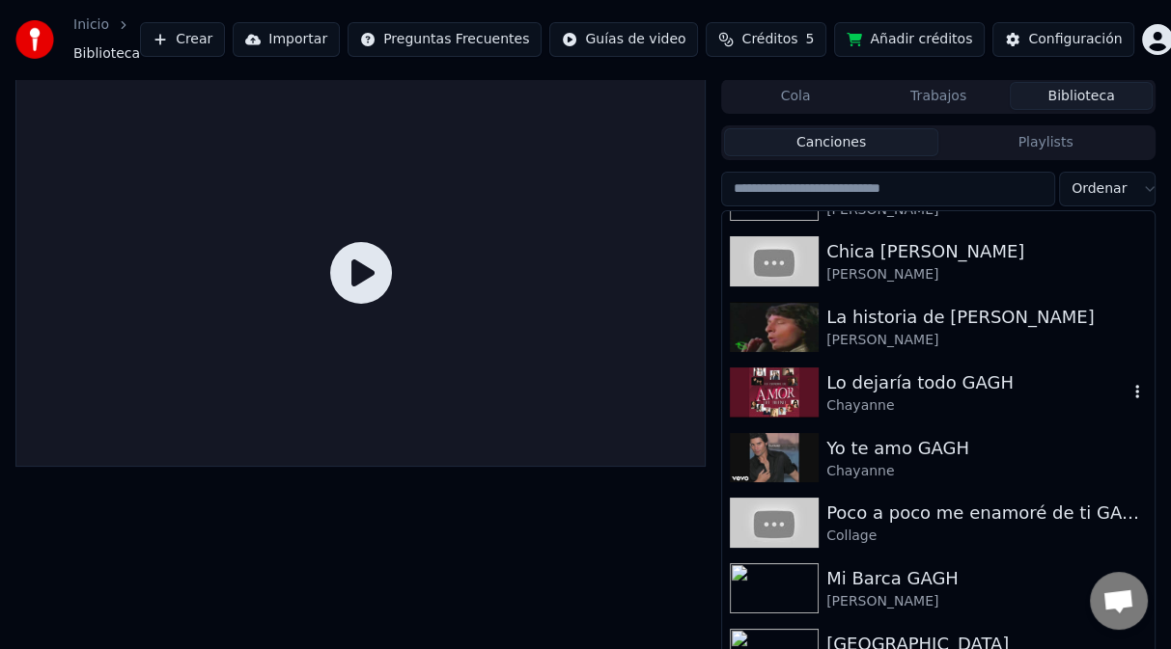
scroll to position [1061, 0]
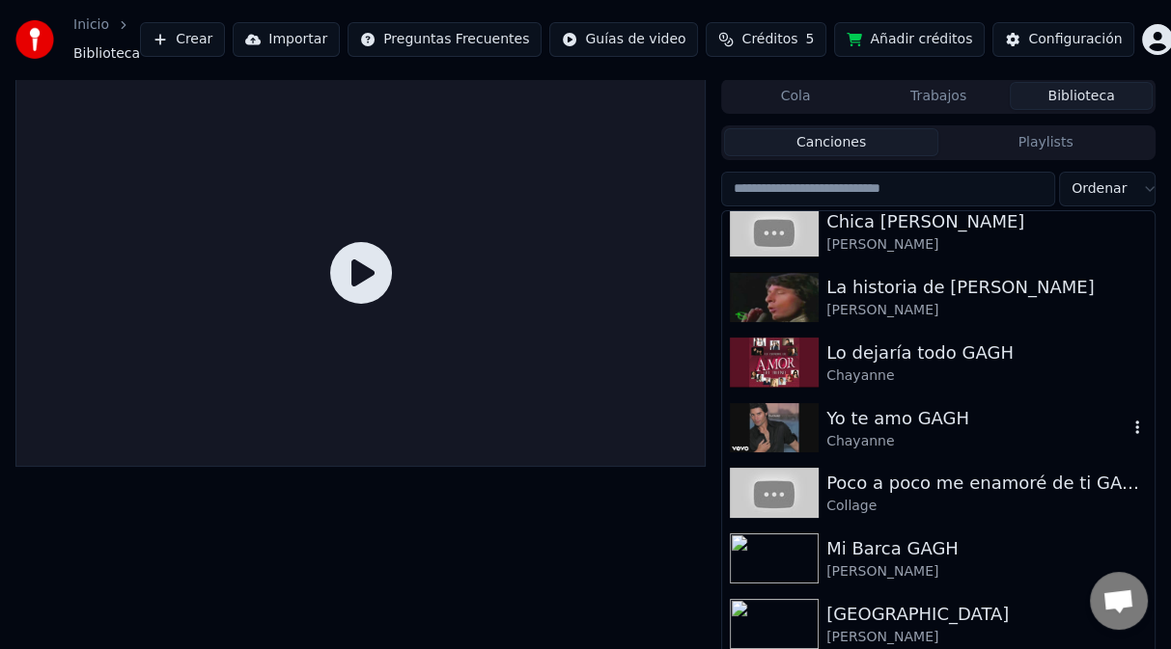
click at [921, 438] on div "Chayanne" at bounding box center [976, 441] width 301 height 19
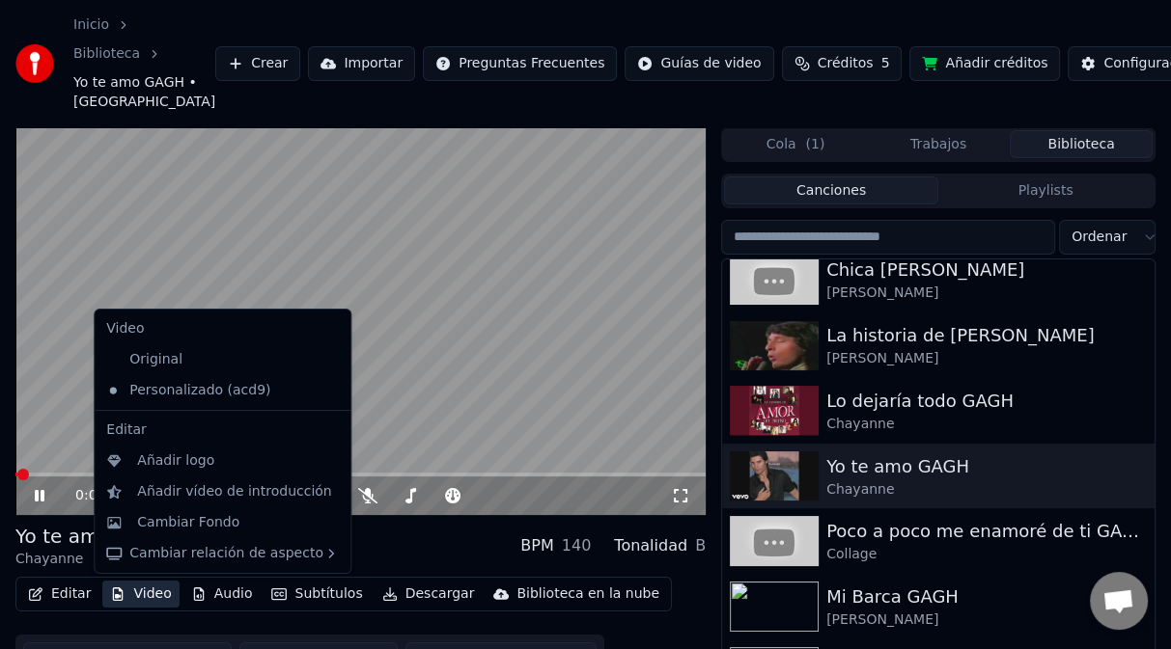
click at [145, 590] on button "Video" at bounding box center [140, 594] width 76 height 27
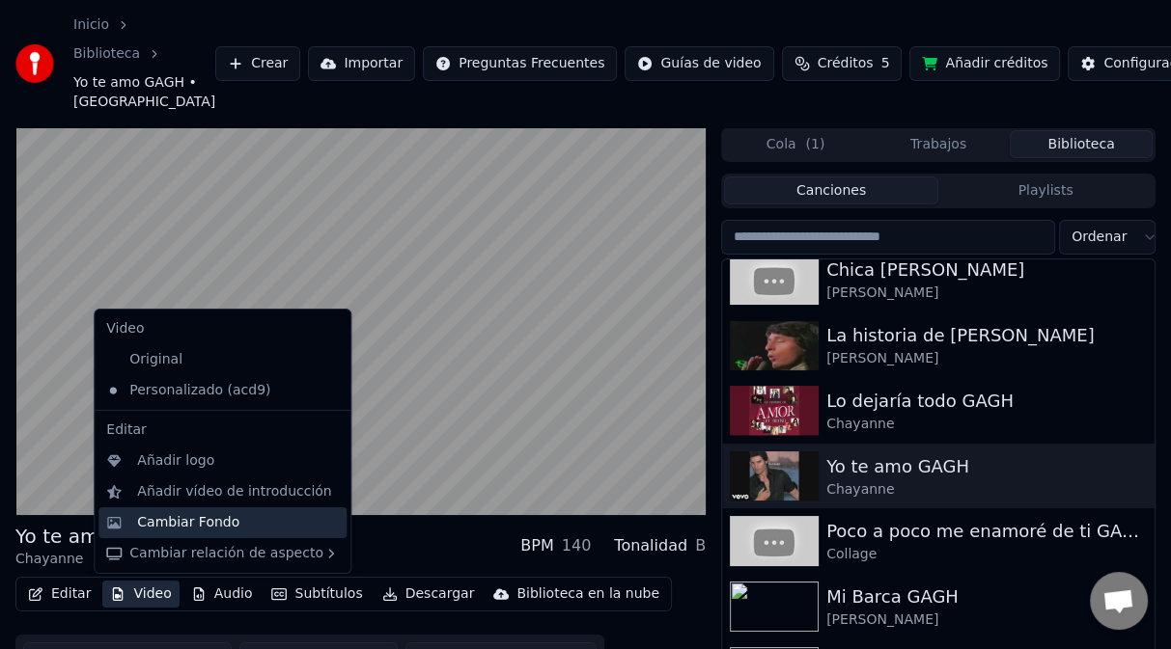
click at [175, 526] on div "Cambiar Fondo" at bounding box center [188, 522] width 102 height 19
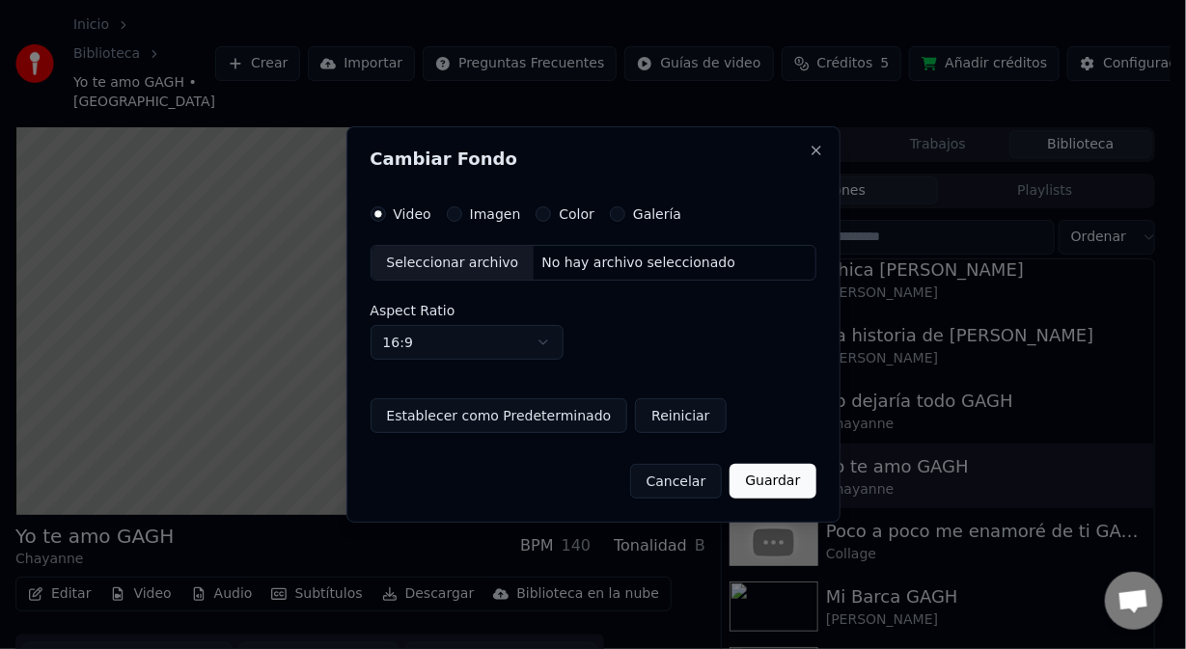
click at [451, 217] on button "Imagen" at bounding box center [454, 214] width 15 height 15
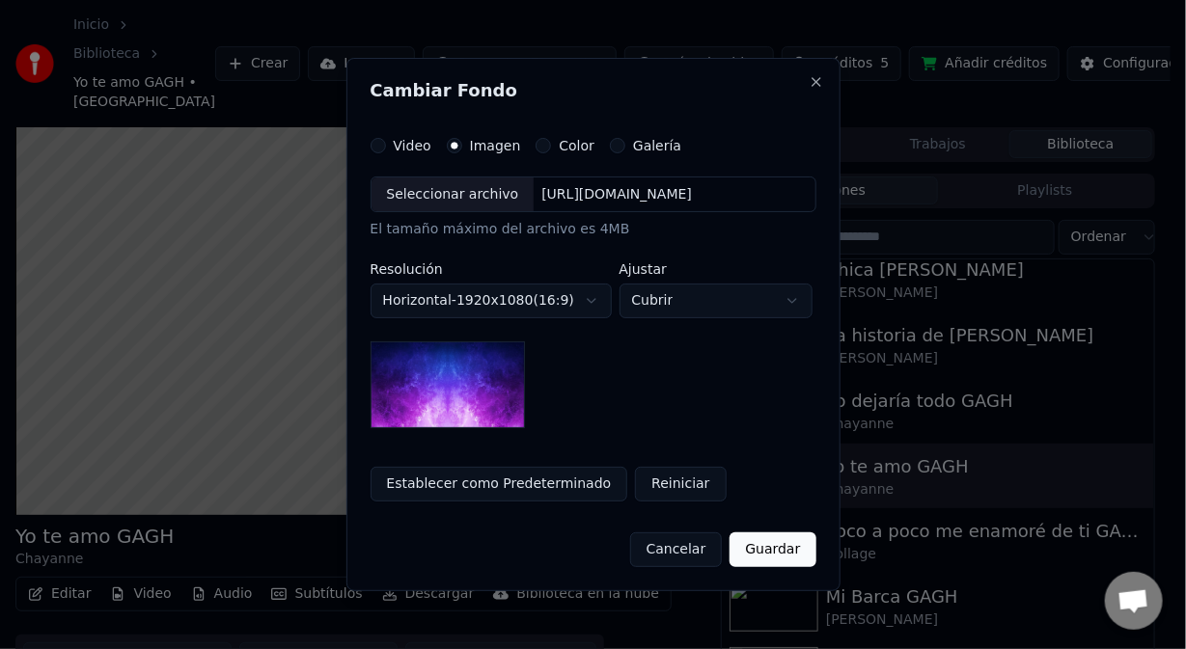
click at [646, 192] on div "[URL][DOMAIN_NAME]" at bounding box center [617, 194] width 166 height 19
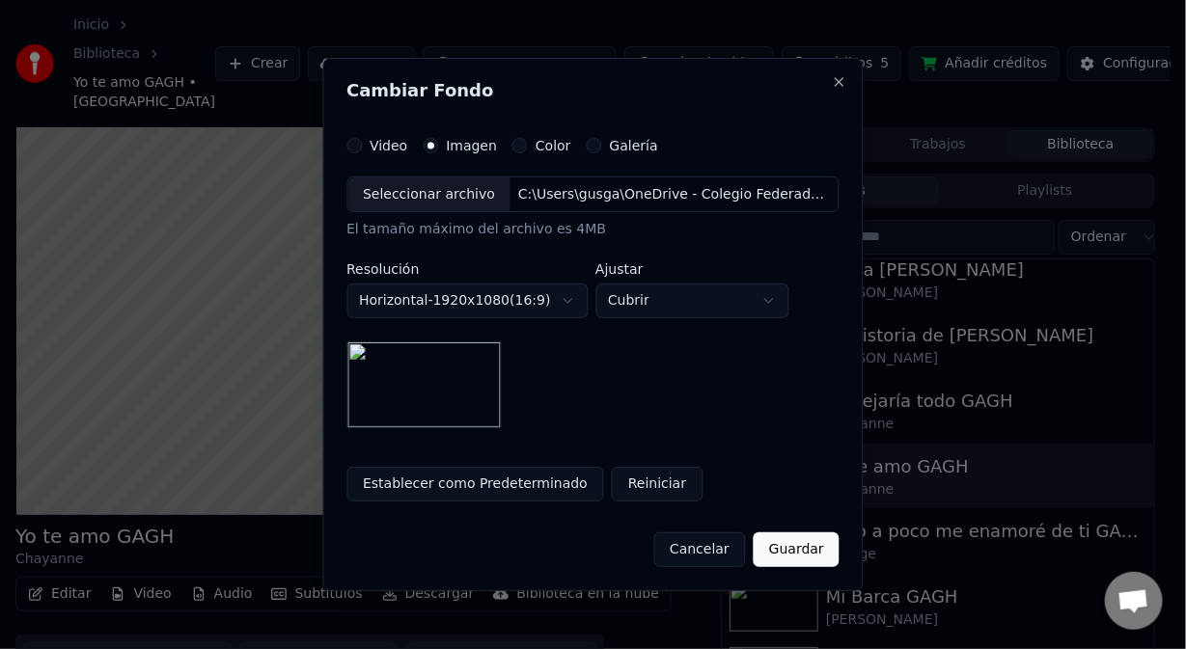
drag, startPoint x: 797, startPoint y: 543, endPoint x: 797, endPoint y: 533, distance: 10.6
click at [797, 536] on button "Guardar" at bounding box center [797, 550] width 86 height 35
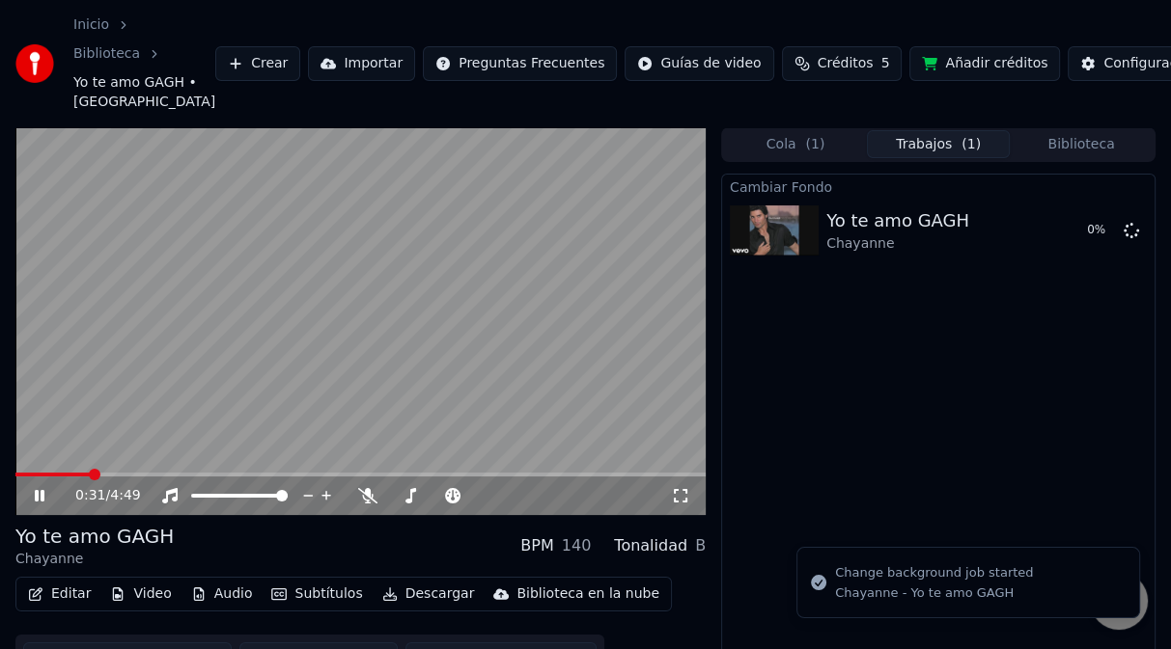
click at [490, 353] on video at bounding box center [360, 321] width 690 height 388
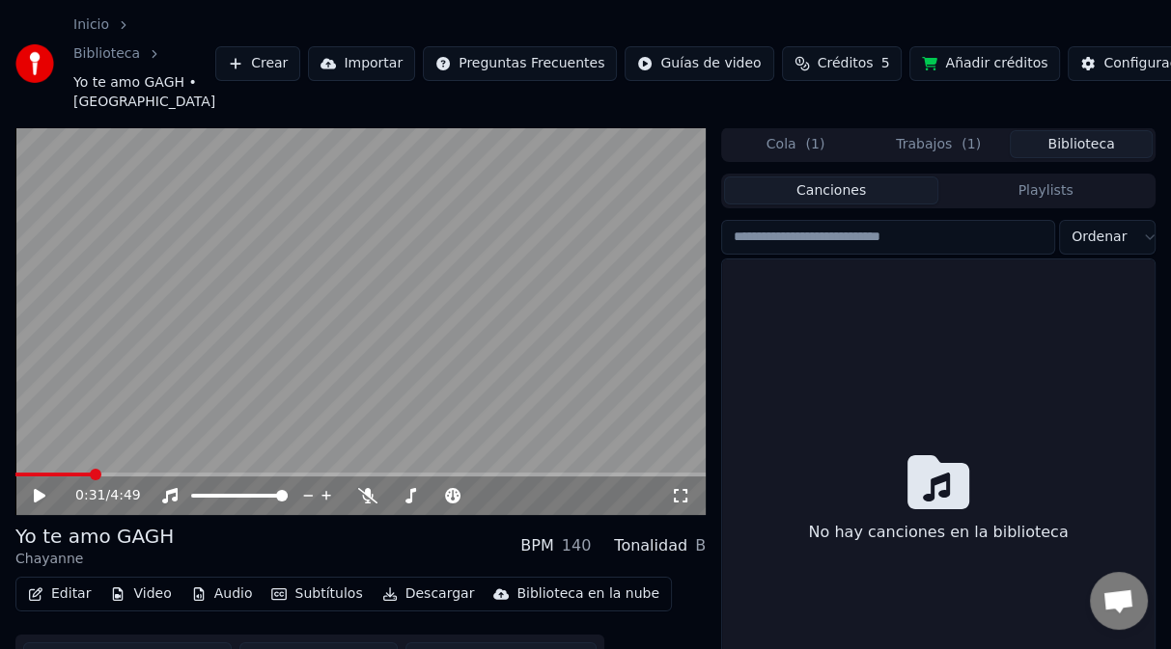
click at [1108, 151] on button "Biblioteca" at bounding box center [1080, 144] width 143 height 28
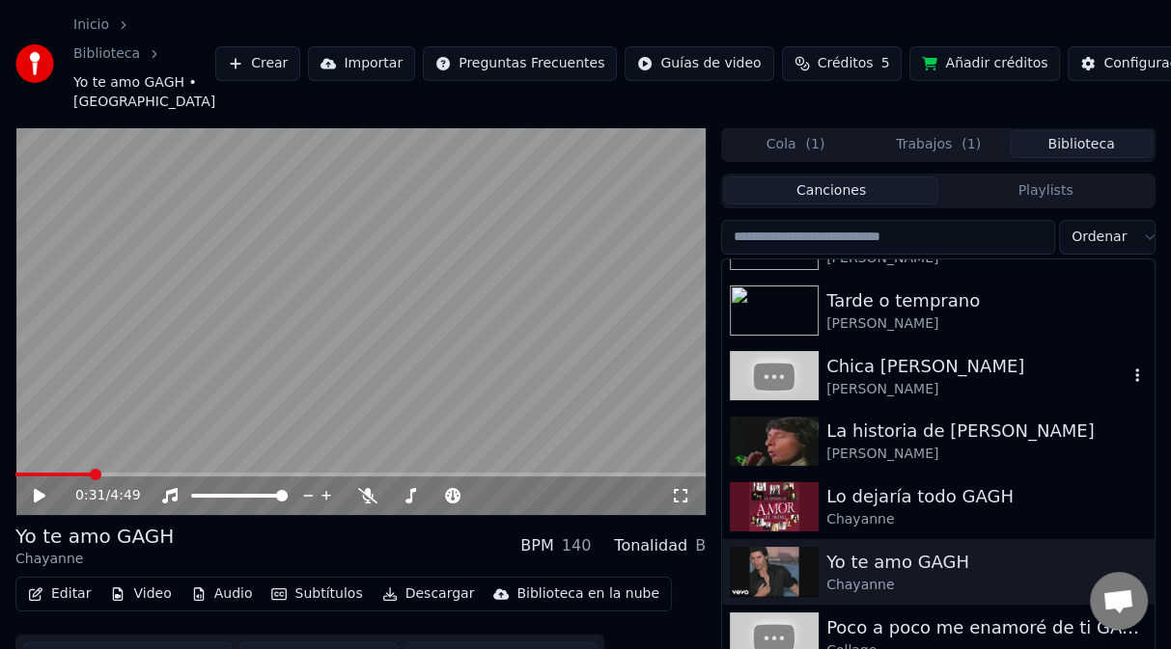
scroll to position [1061, 0]
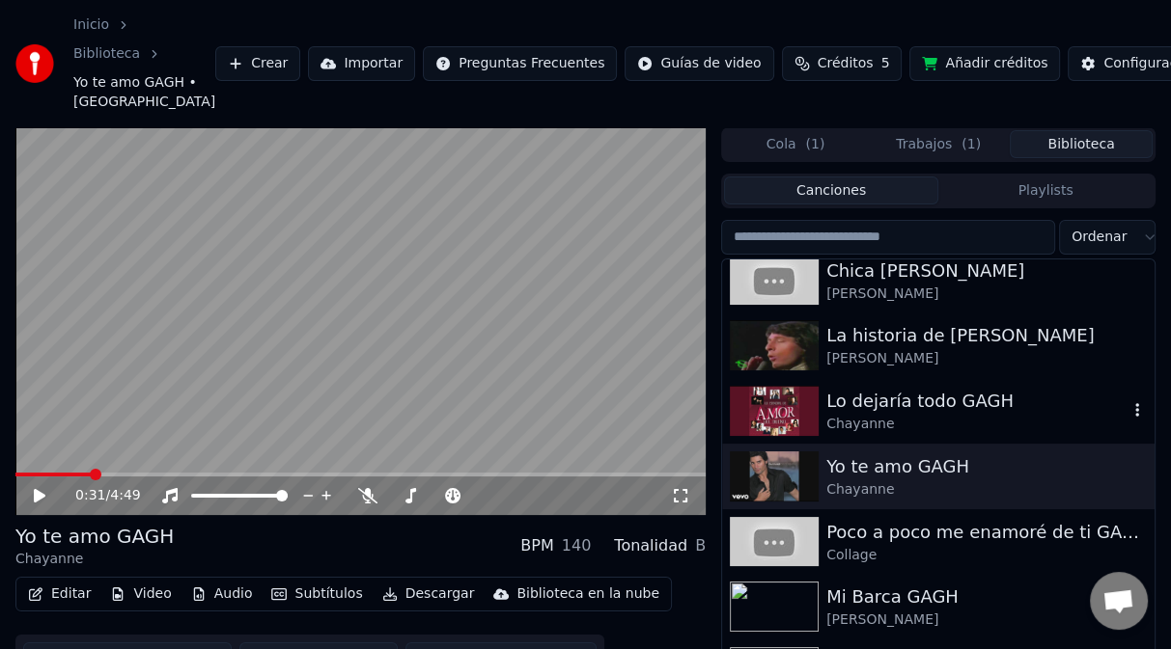
click at [1135, 407] on icon "button" at bounding box center [1137, 410] width 4 height 14
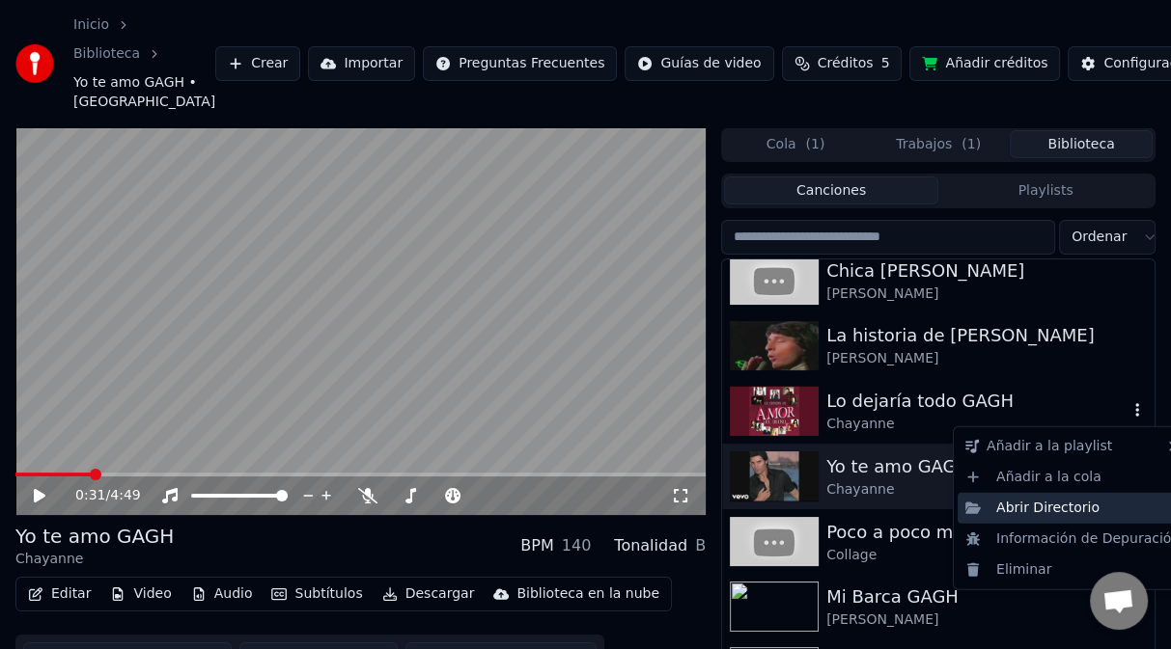
click at [1058, 514] on div "Abrir Directorio" at bounding box center [1072, 508] width 230 height 31
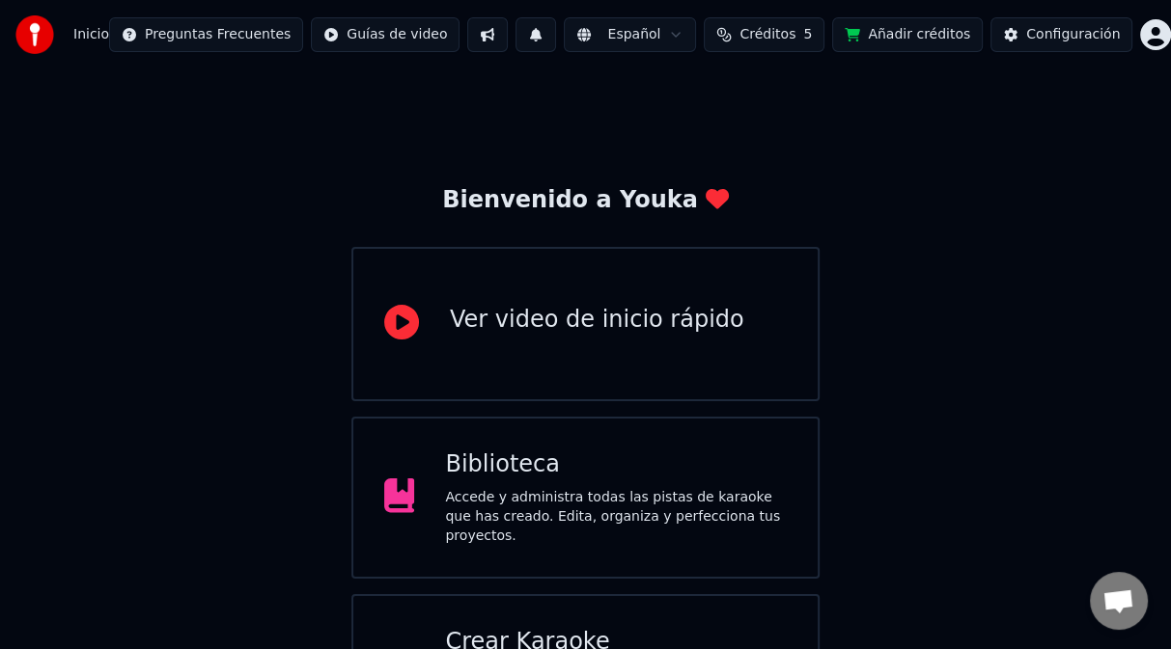
click at [622, 494] on div "Accede y administra todas las pistas de karaoke que has creado. Edita, organiza…" at bounding box center [616, 517] width 342 height 58
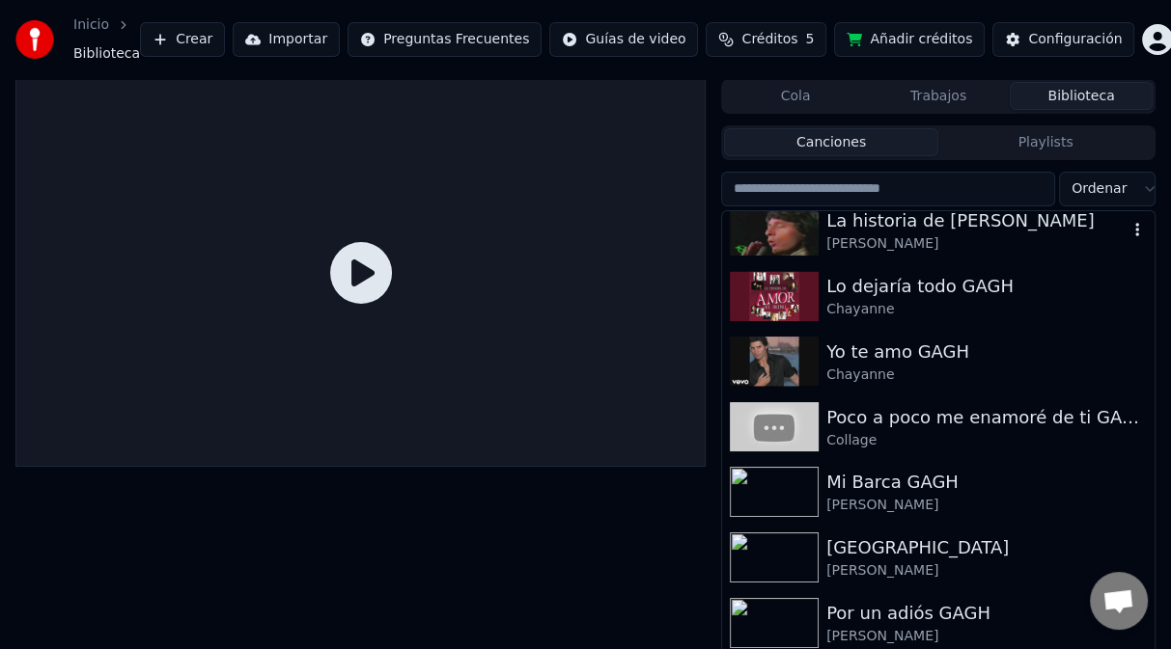
scroll to position [1158, 0]
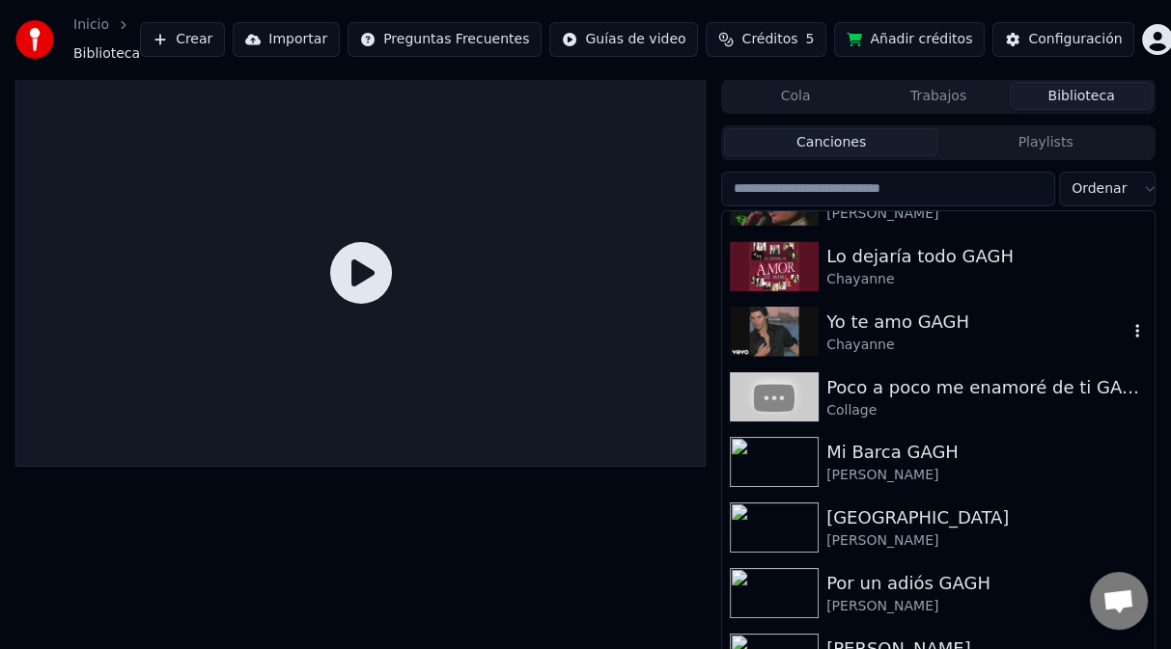
click at [914, 336] on div "Chayanne" at bounding box center [976, 345] width 301 height 19
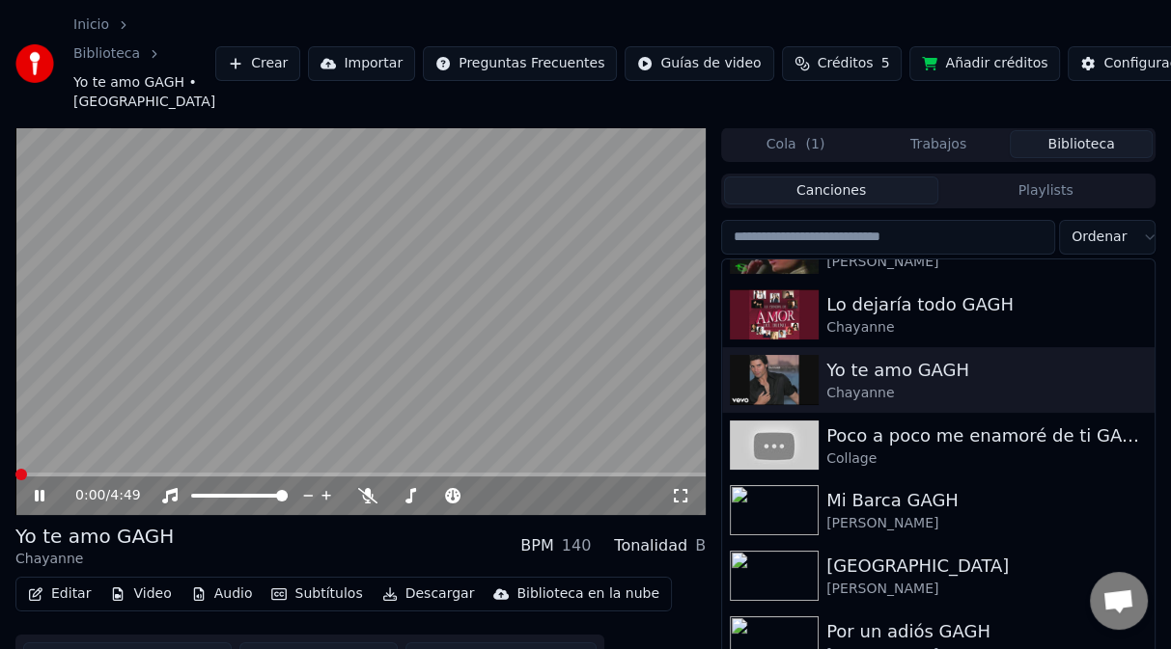
click at [15, 476] on span at bounding box center [21, 475] width 12 height 12
click at [837, 396] on div "Chayanne" at bounding box center [976, 393] width 301 height 19
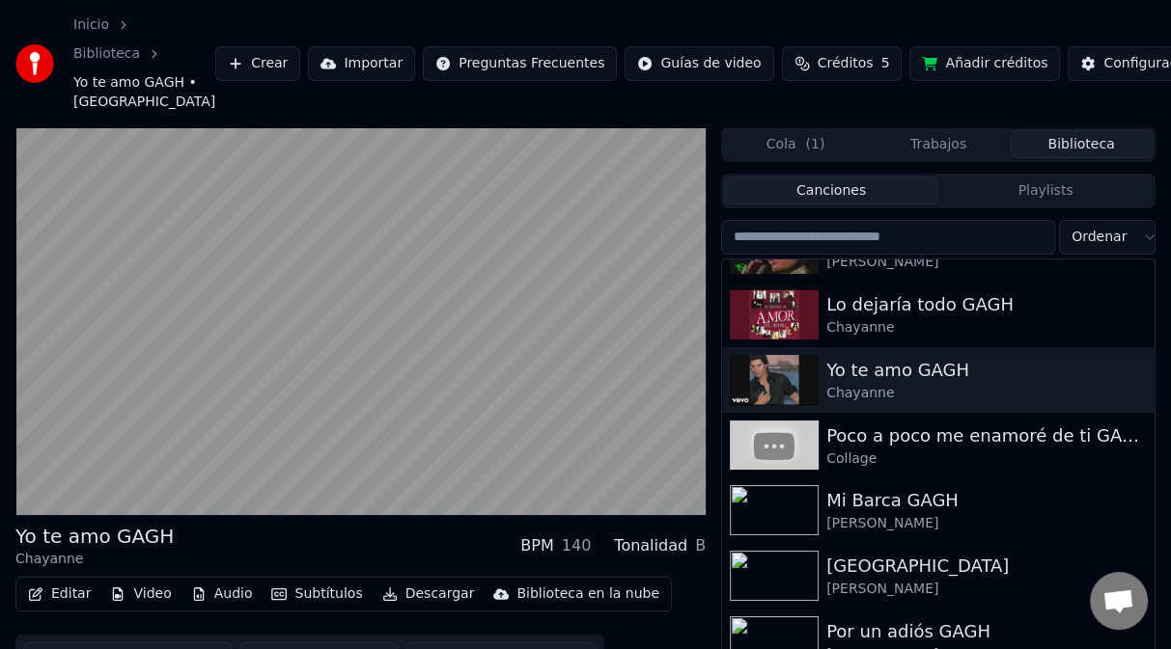
click at [1101, 144] on button "Biblioteca" at bounding box center [1080, 144] width 143 height 28
click at [1103, 63] on div "Configuración" at bounding box center [1150, 63] width 94 height 19
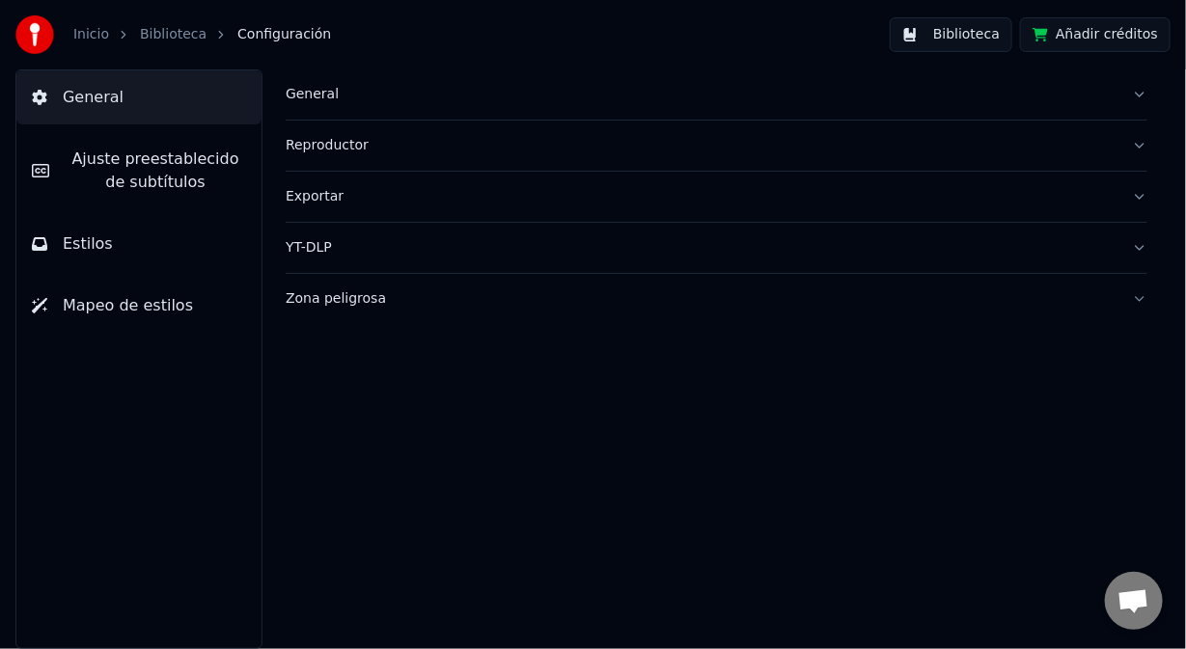
click at [341, 296] on div "Zona peligrosa" at bounding box center [701, 298] width 831 height 19
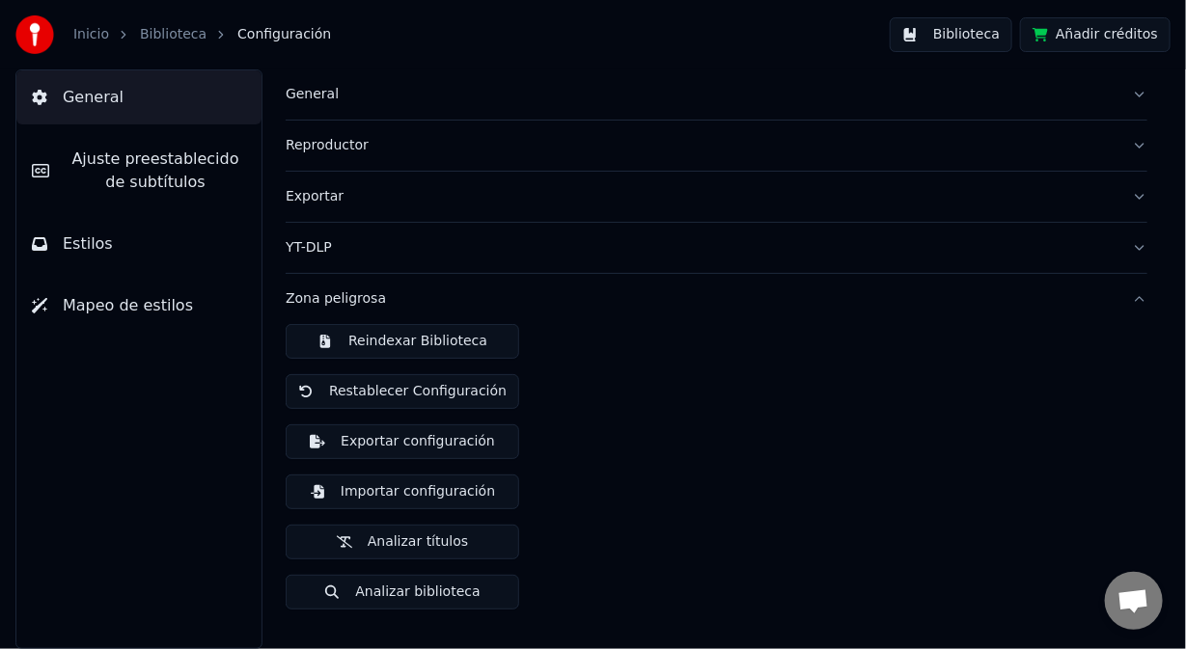
click at [360, 343] on button "Reindexar Biblioteca" at bounding box center [403, 341] width 234 height 35
click at [981, 42] on button "Biblioteca" at bounding box center [951, 34] width 123 height 35
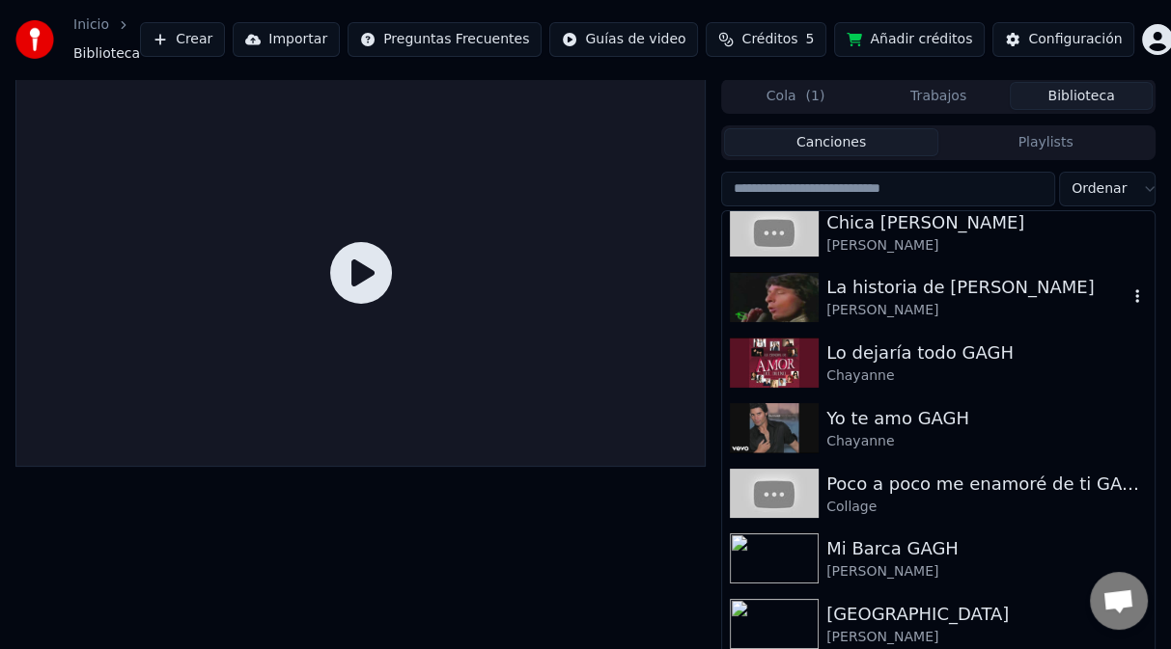
scroll to position [1158, 0]
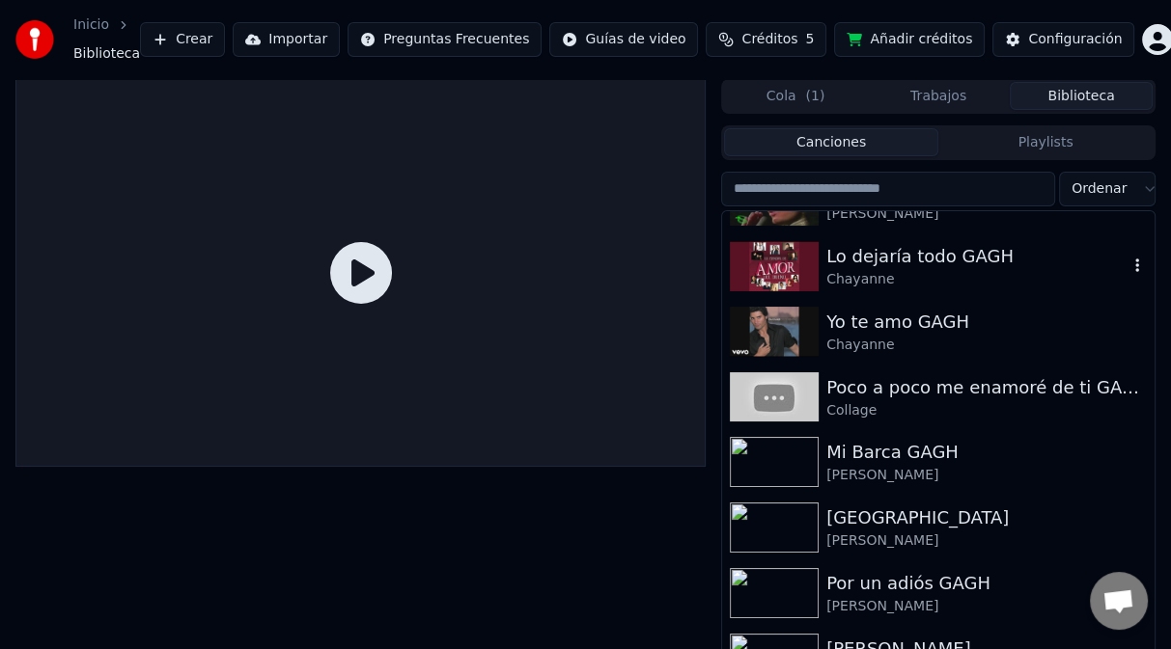
click at [876, 267] on div "Lo dejaría todo GAGH" at bounding box center [976, 256] width 301 height 27
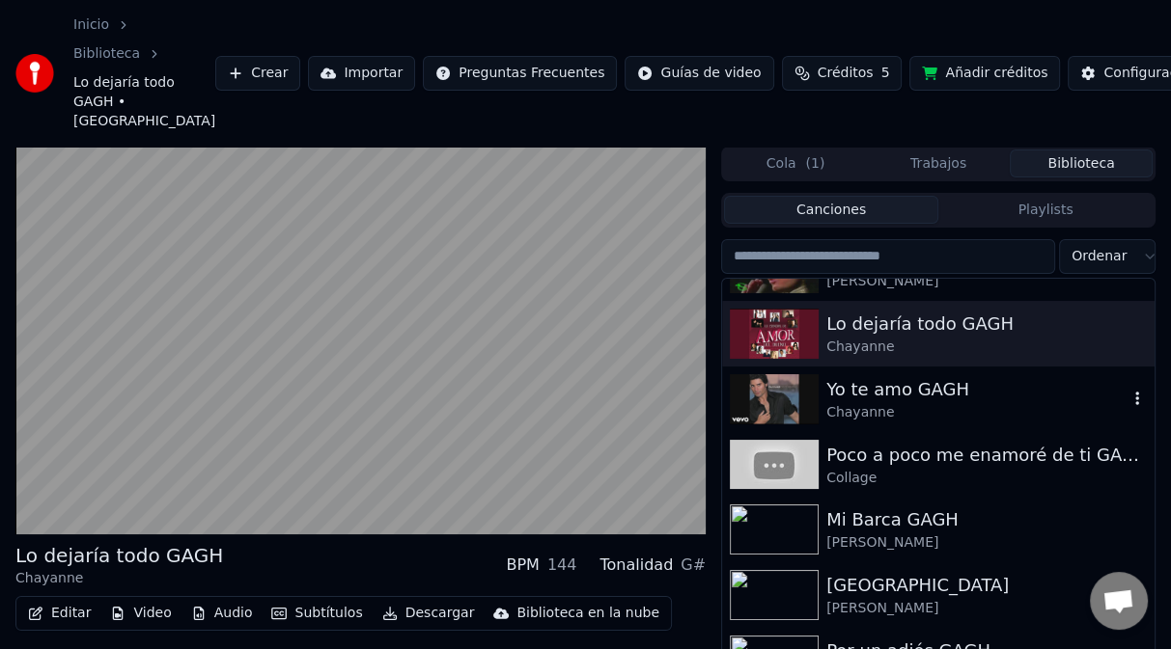
click at [874, 400] on div "Yo te amo GAGH" at bounding box center [976, 389] width 301 height 27
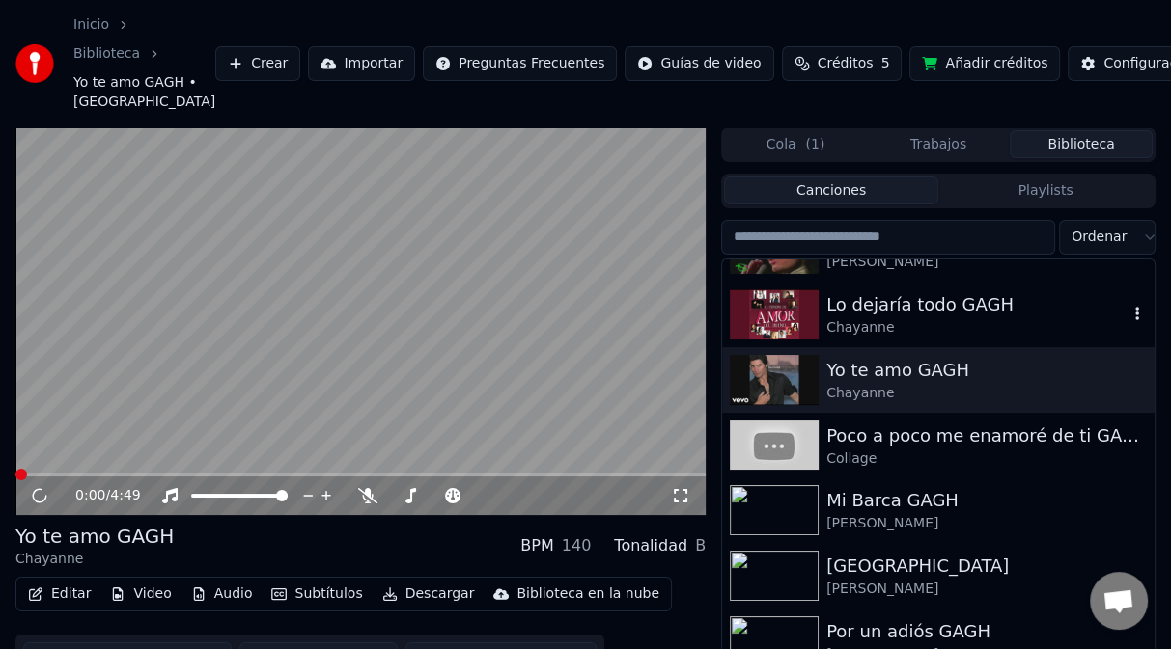
click at [887, 318] on div "Chayanne" at bounding box center [976, 327] width 301 height 19
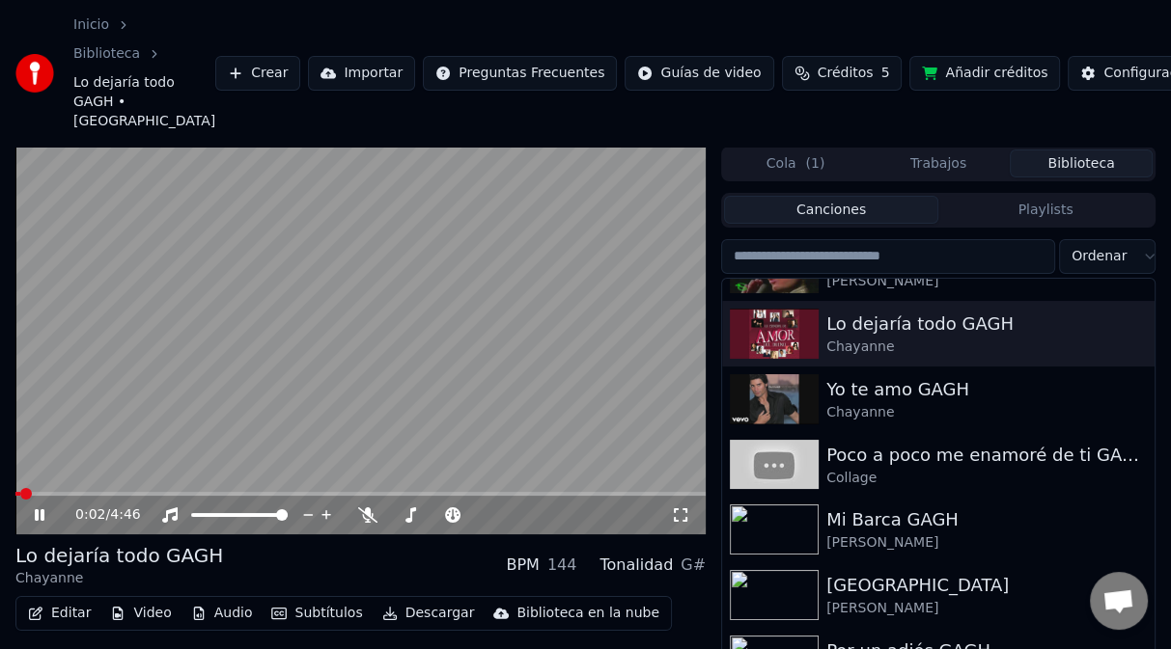
click at [531, 388] on video at bounding box center [360, 341] width 690 height 388
click at [415, 616] on button "Descargar" at bounding box center [428, 613] width 108 height 27
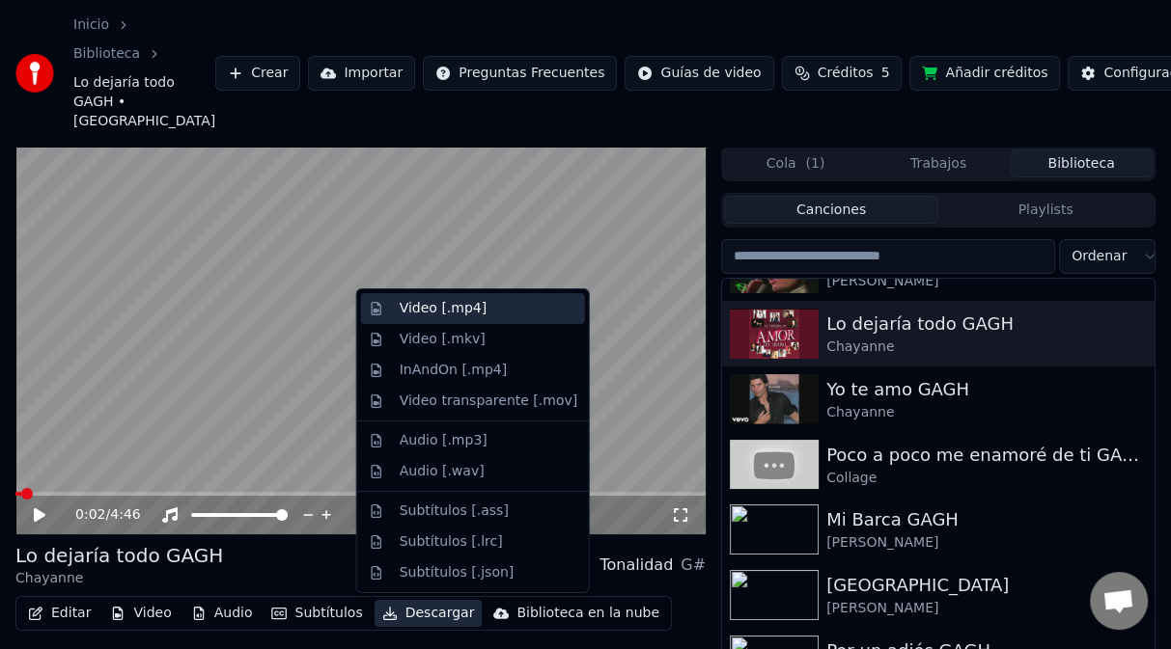
click at [427, 311] on div "Video [.mp4]" at bounding box center [443, 308] width 87 height 19
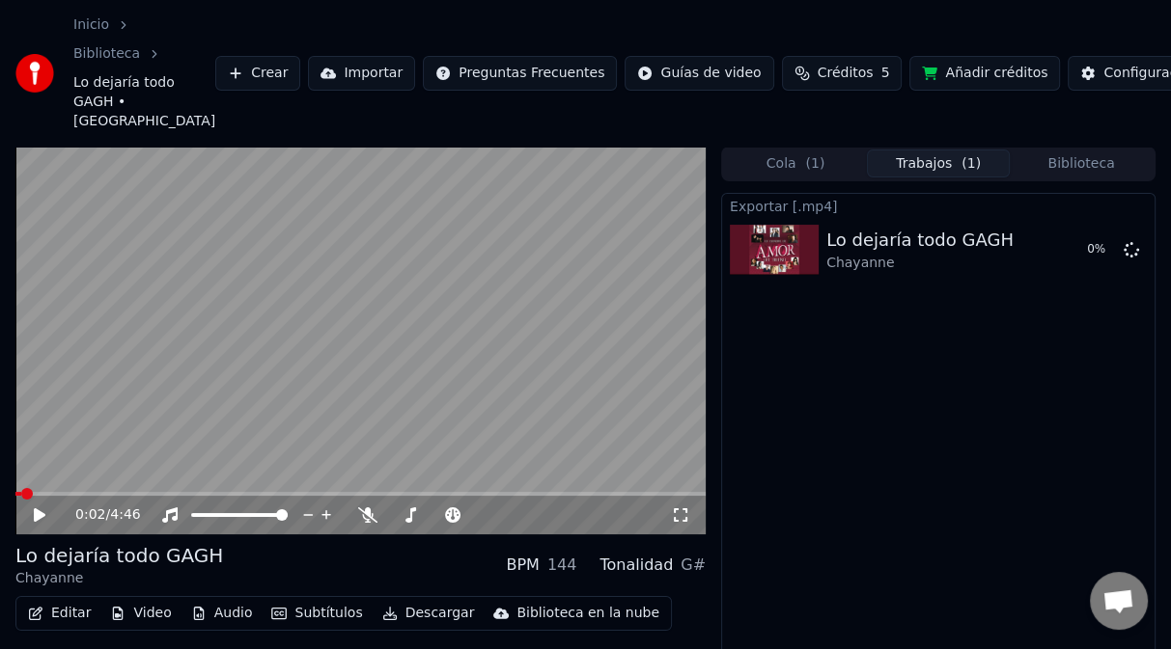
click at [1086, 169] on button "Biblioteca" at bounding box center [1080, 164] width 143 height 28
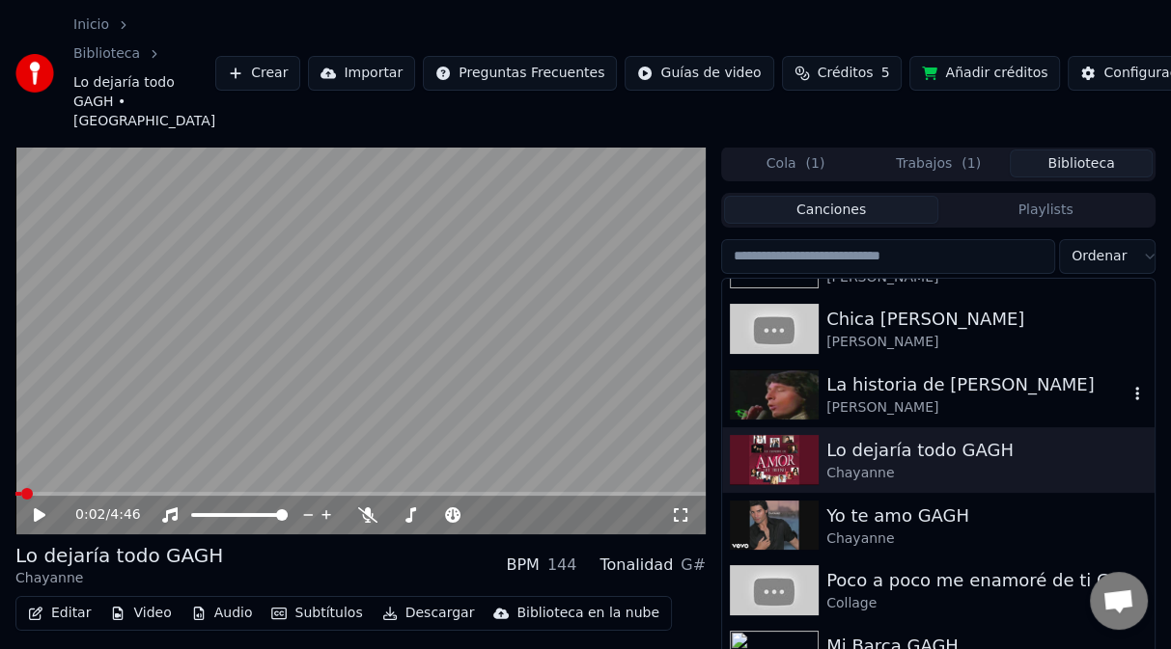
scroll to position [1061, 0]
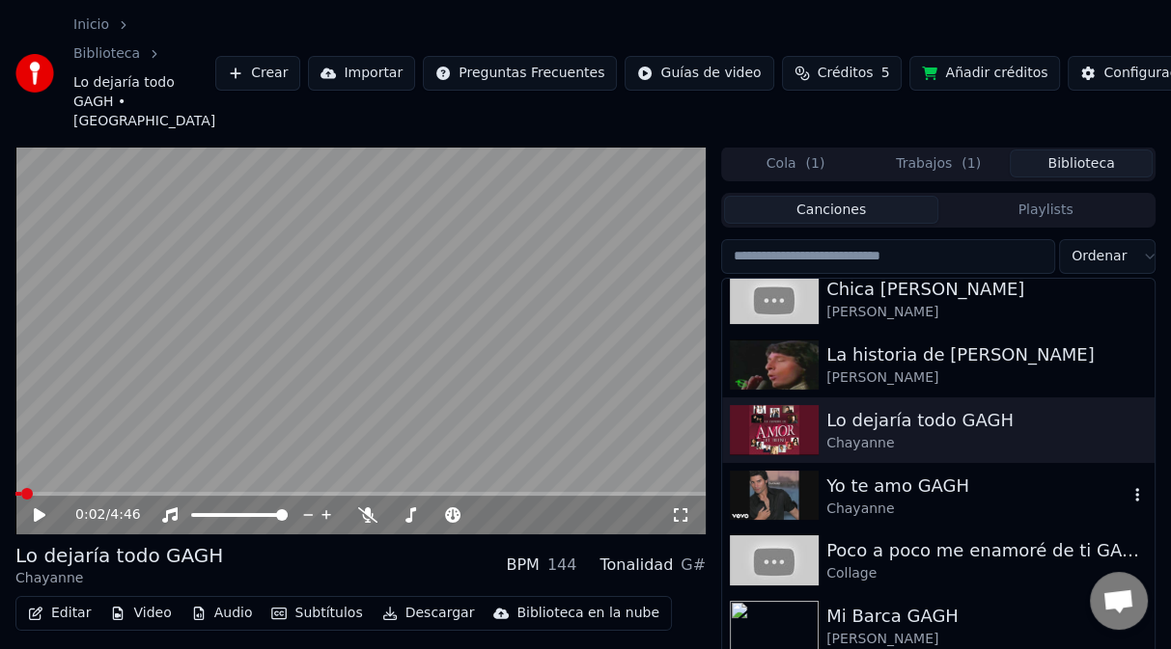
click at [792, 485] on img at bounding box center [774, 496] width 89 height 50
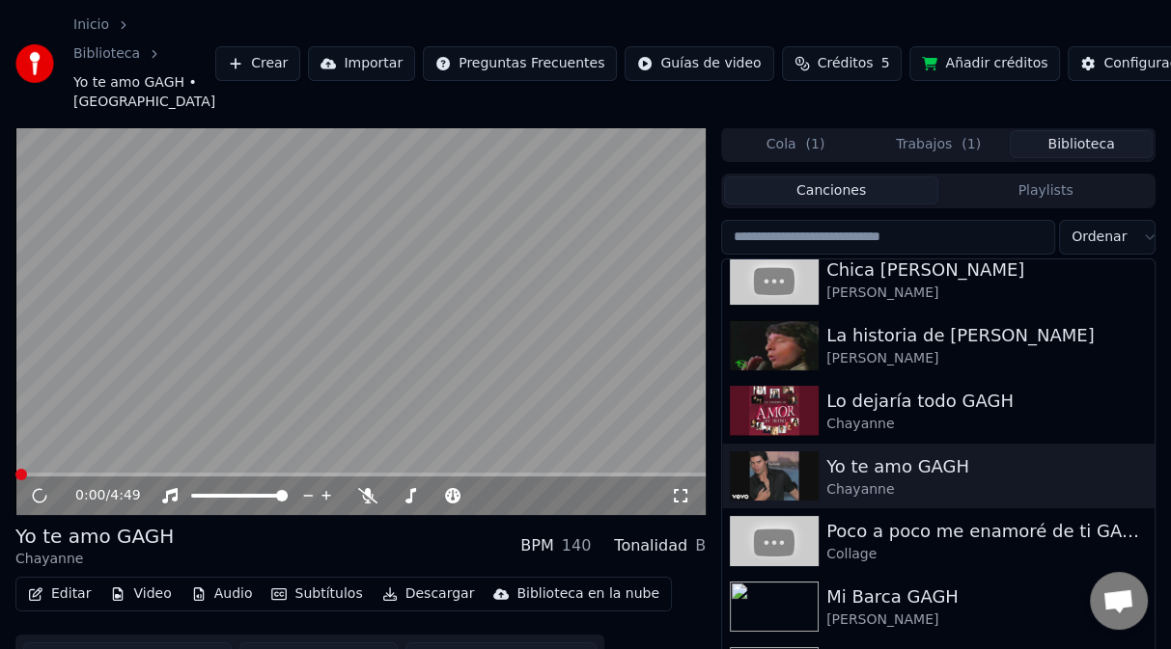
click at [422, 600] on button "Descargar" at bounding box center [428, 594] width 108 height 27
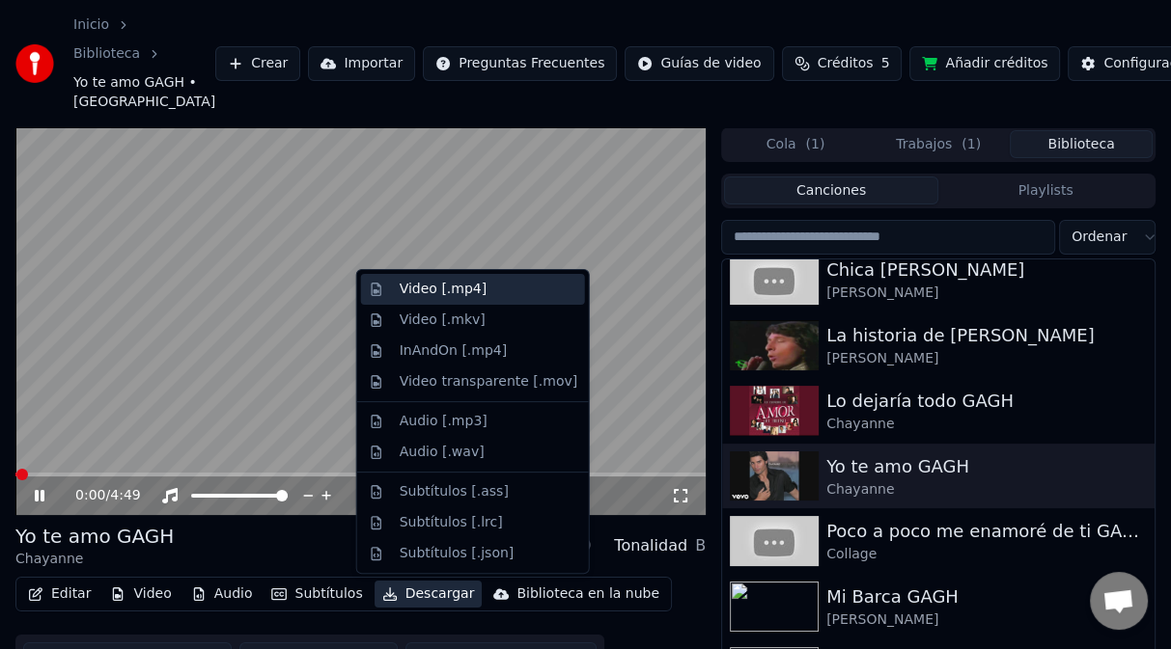
click at [430, 291] on div "Video [.mp4]" at bounding box center [443, 289] width 87 height 19
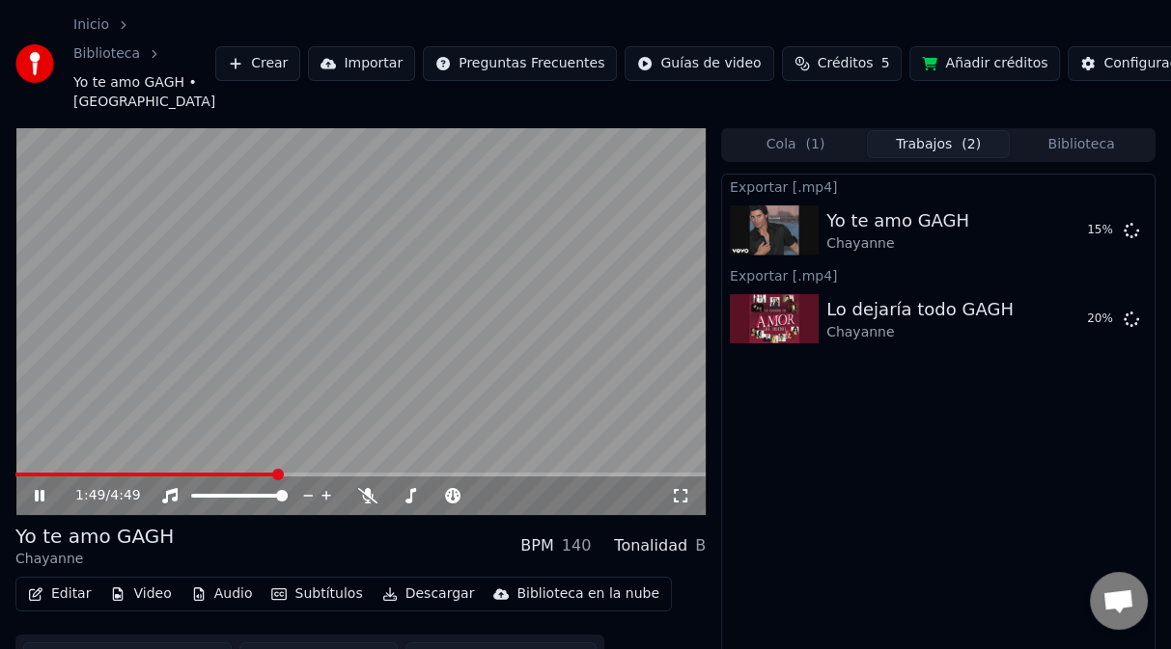
click at [786, 424] on div "Exportar [.mp4] Yo te amo GAGH Chayanne 15 % Exportar [.mp4] Lo dejaría todo GA…" at bounding box center [938, 450] width 434 height 552
click at [144, 602] on button "Video" at bounding box center [140, 594] width 76 height 27
click at [34, 350] on video at bounding box center [360, 321] width 690 height 388
click at [343, 267] on video at bounding box center [360, 321] width 690 height 388
click at [552, 469] on span at bounding box center [546, 475] width 12 height 12
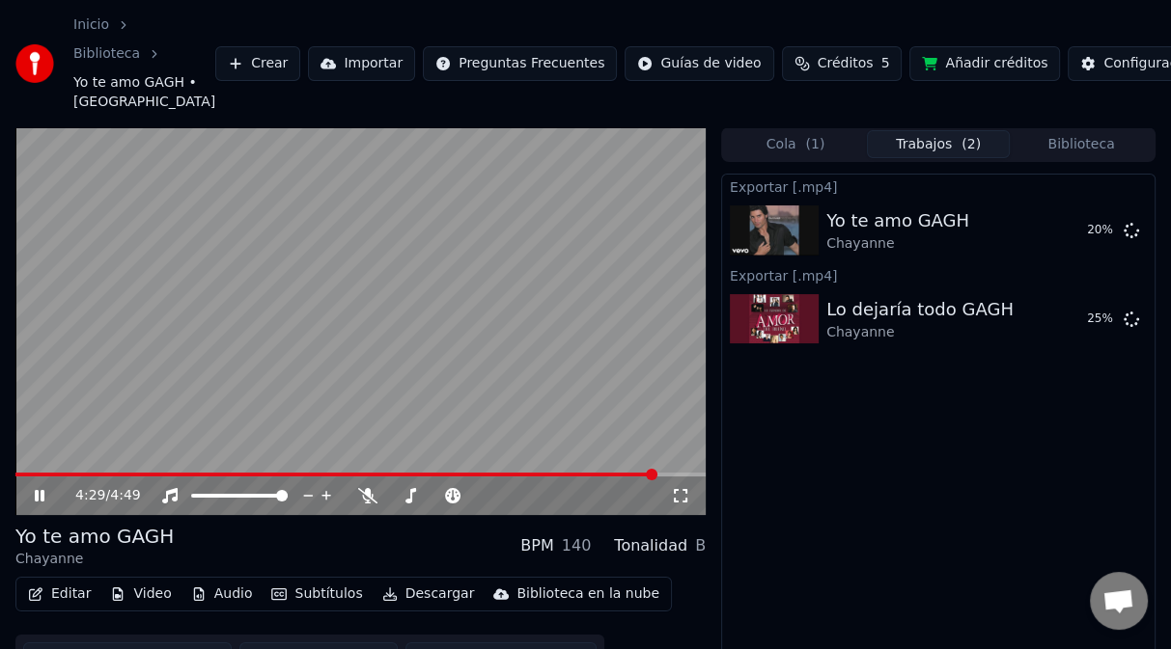
click at [657, 481] on span at bounding box center [652, 475] width 12 height 12
click at [564, 479] on span at bounding box center [570, 475] width 12 height 12
click at [561, 481] on span at bounding box center [558, 475] width 12 height 12
drag, startPoint x: 562, startPoint y: 482, endPoint x: 37, endPoint y: 458, distance: 525.5
click at [0, 476] on div "3:49 / 4:[DEMOGRAPHIC_DATA] te amo GAGH Chayanne BPM 140 Tonalidad B Editar Vid…" at bounding box center [585, 426] width 1171 height 598
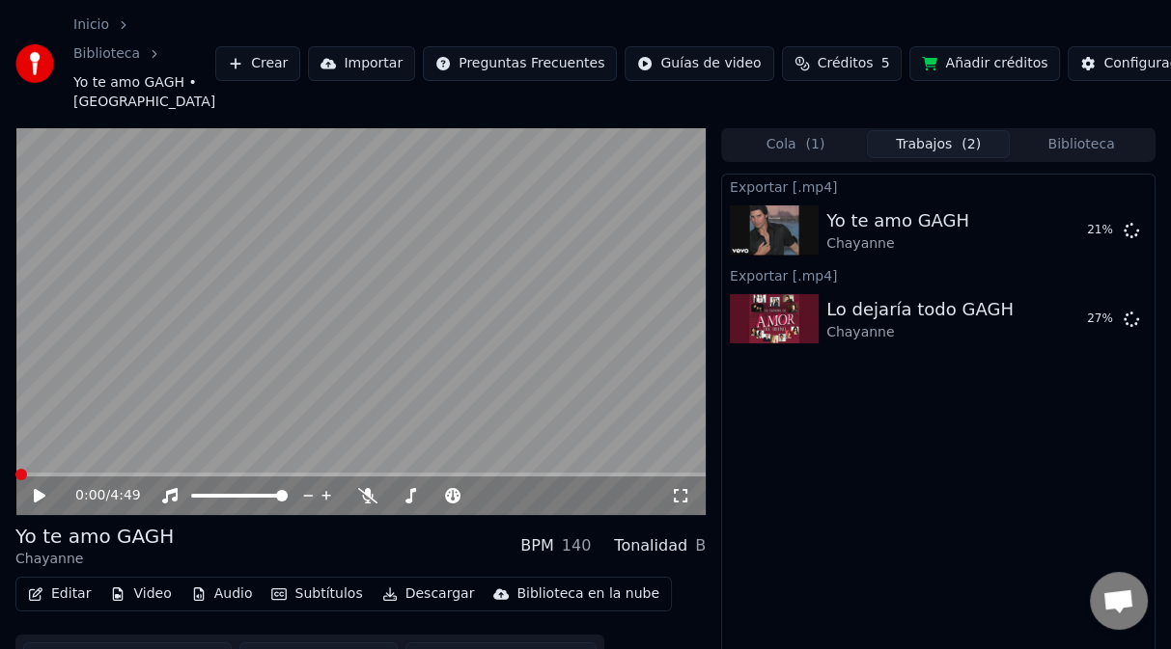
click at [15, 469] on span at bounding box center [21, 475] width 12 height 12
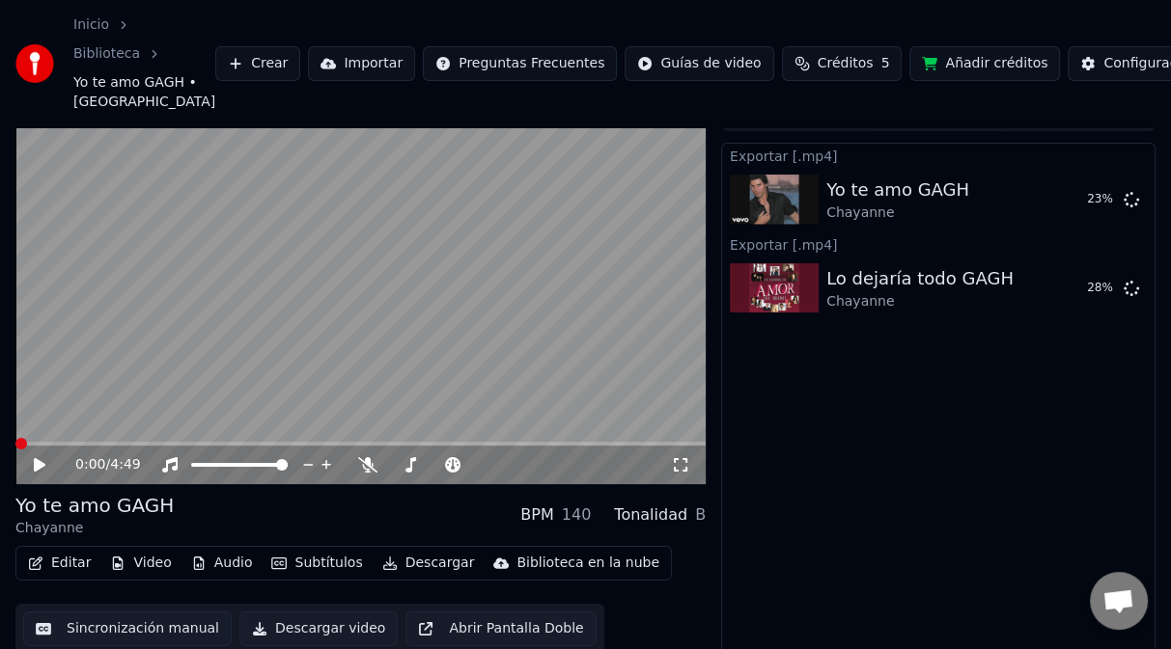
scroll to position [75, 0]
